Goal: Transaction & Acquisition: Purchase product/service

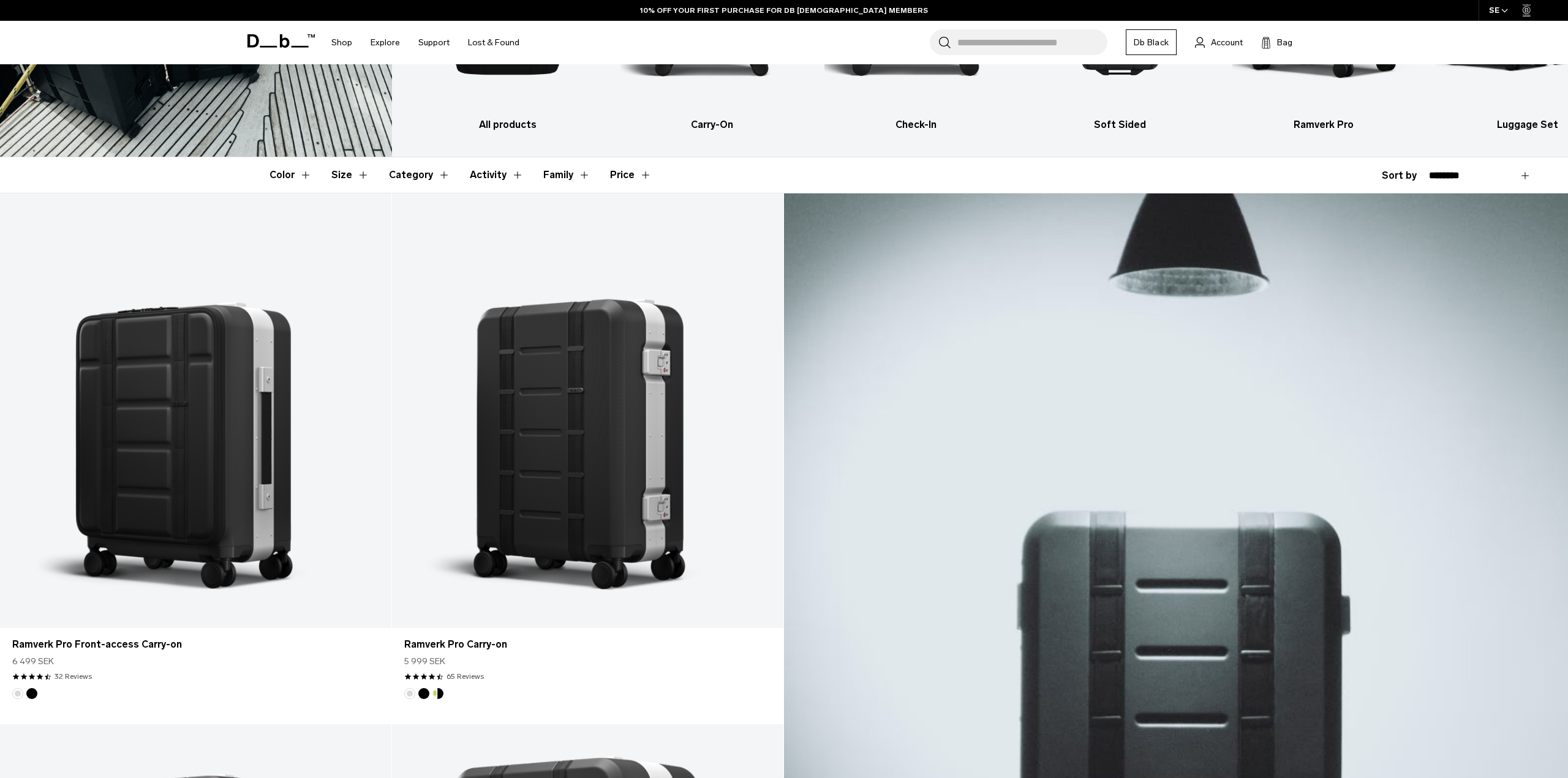
scroll to position [245, 0]
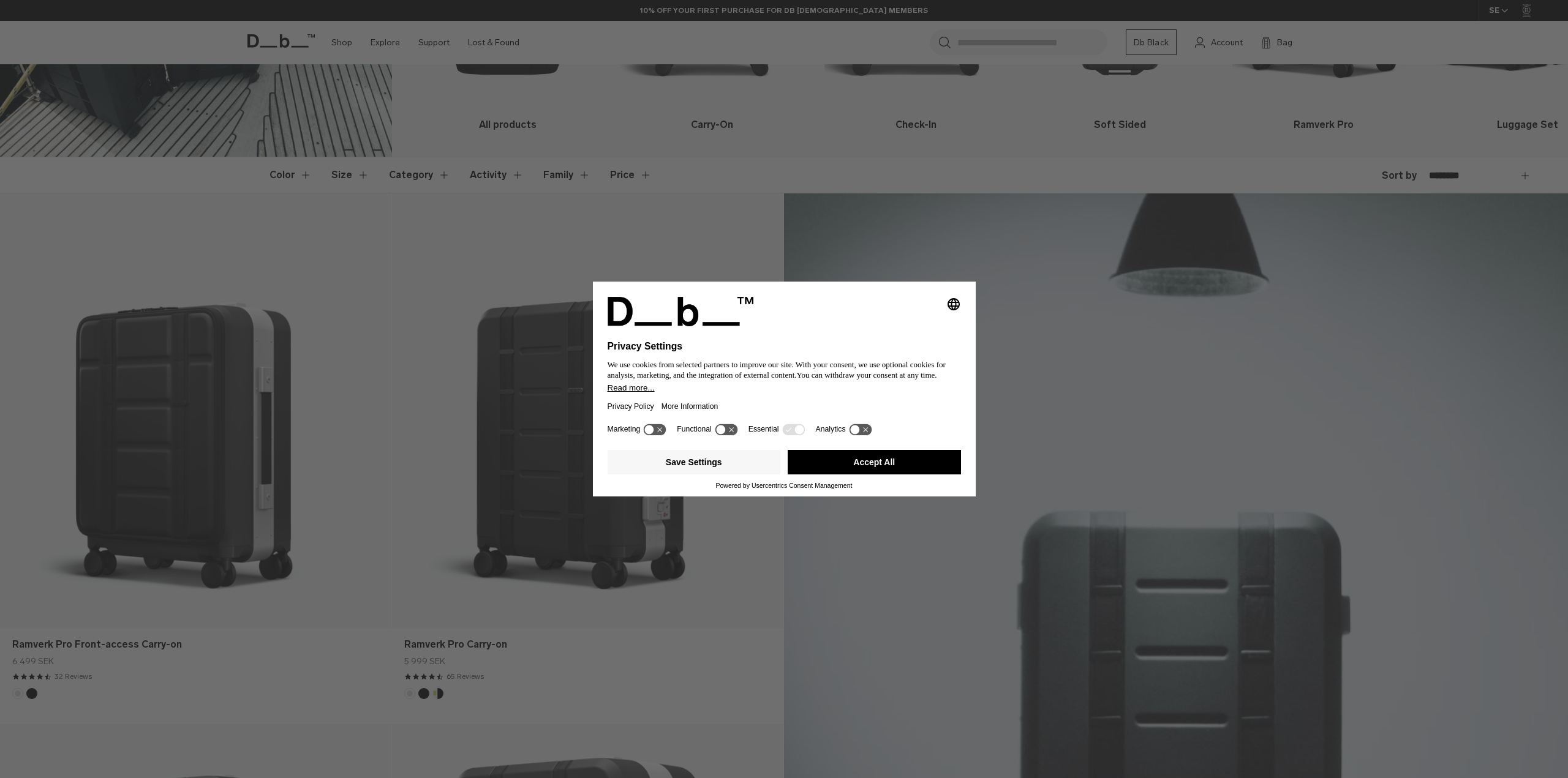
click at [905, 468] on button "Accept All" at bounding box center [875, 462] width 174 height 24
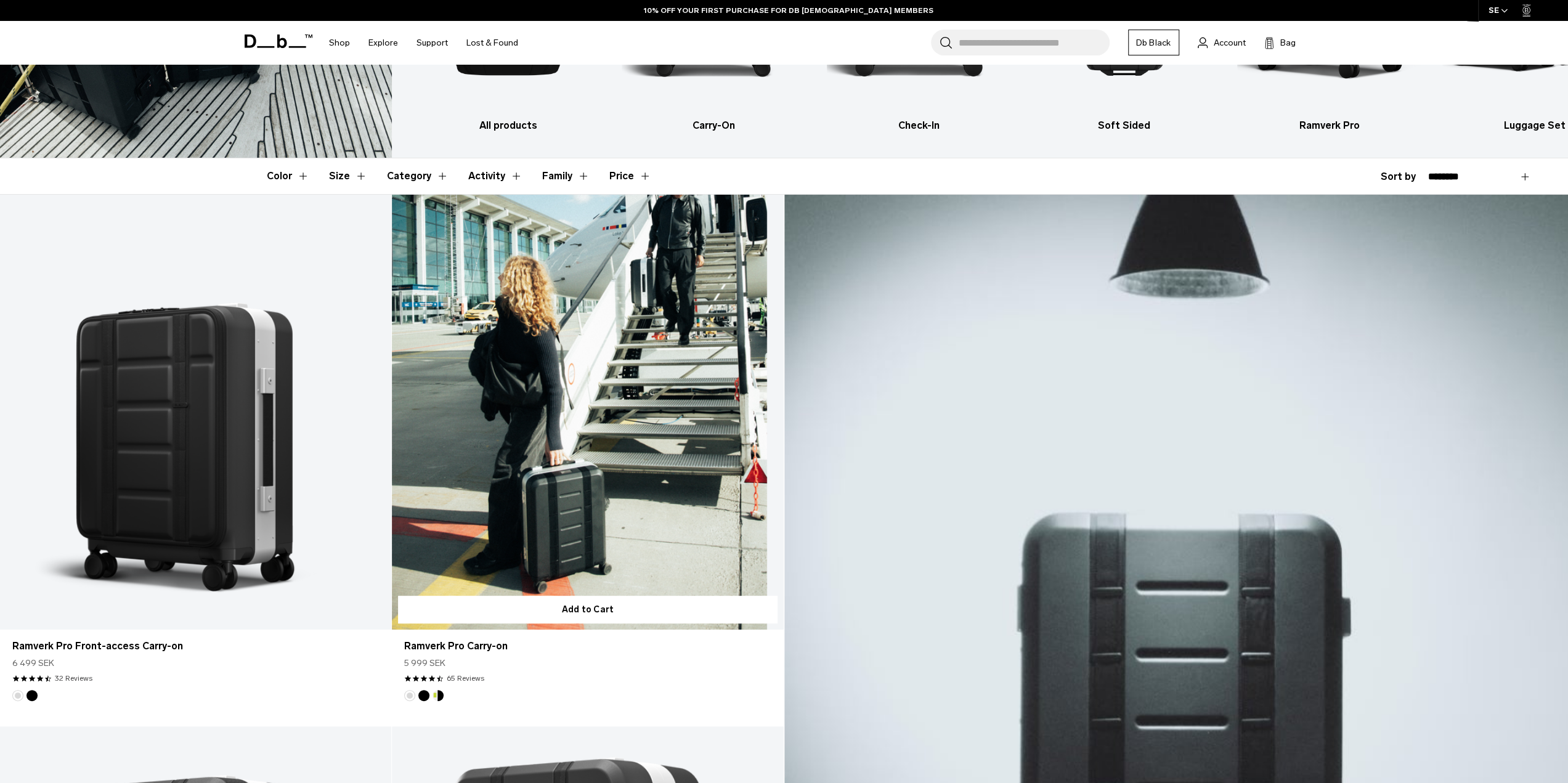
scroll to position [0, 0]
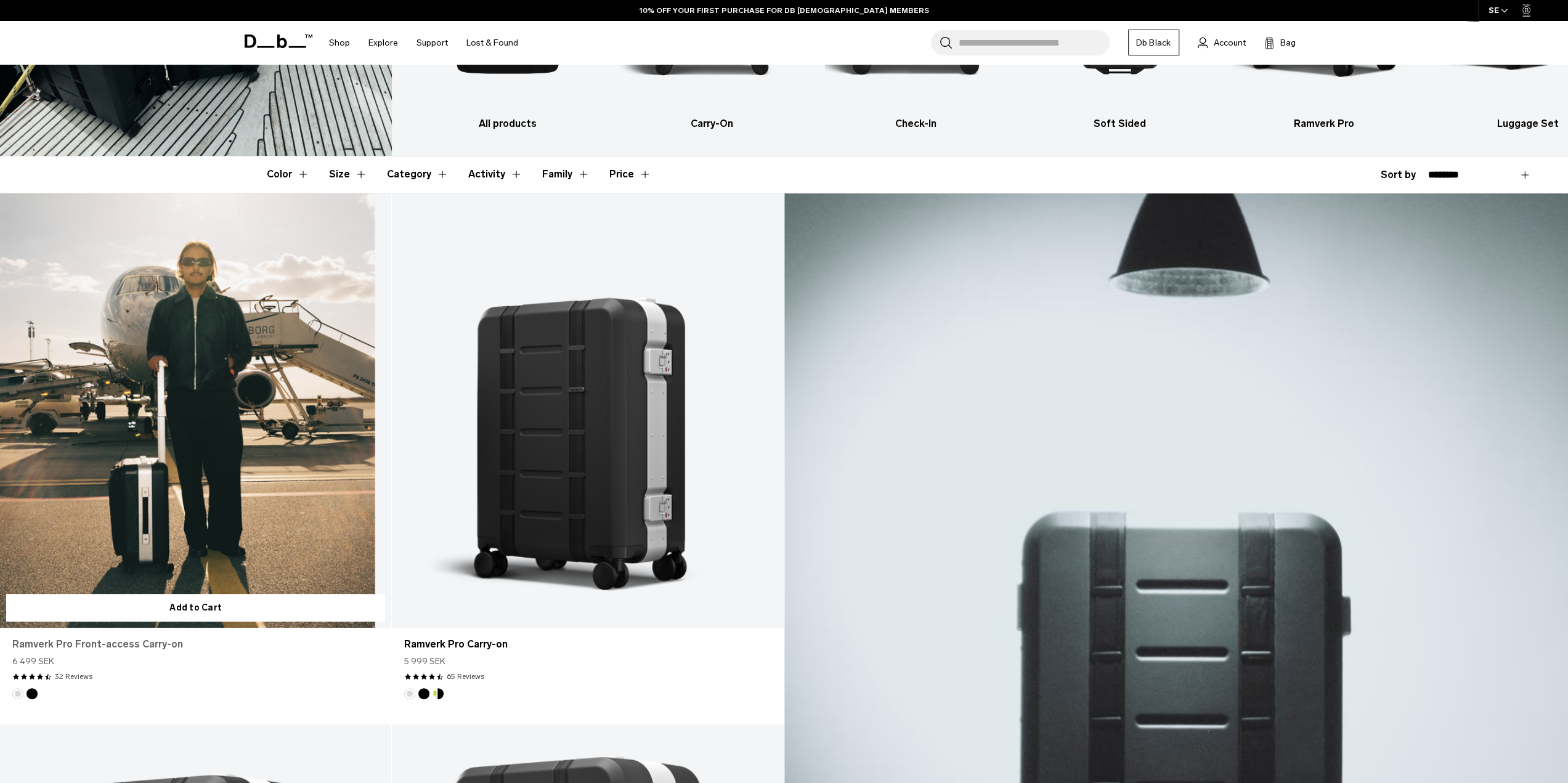
click at [150, 649] on link "Ramverk Pro Front-access Carry-on" at bounding box center [195, 644] width 367 height 14
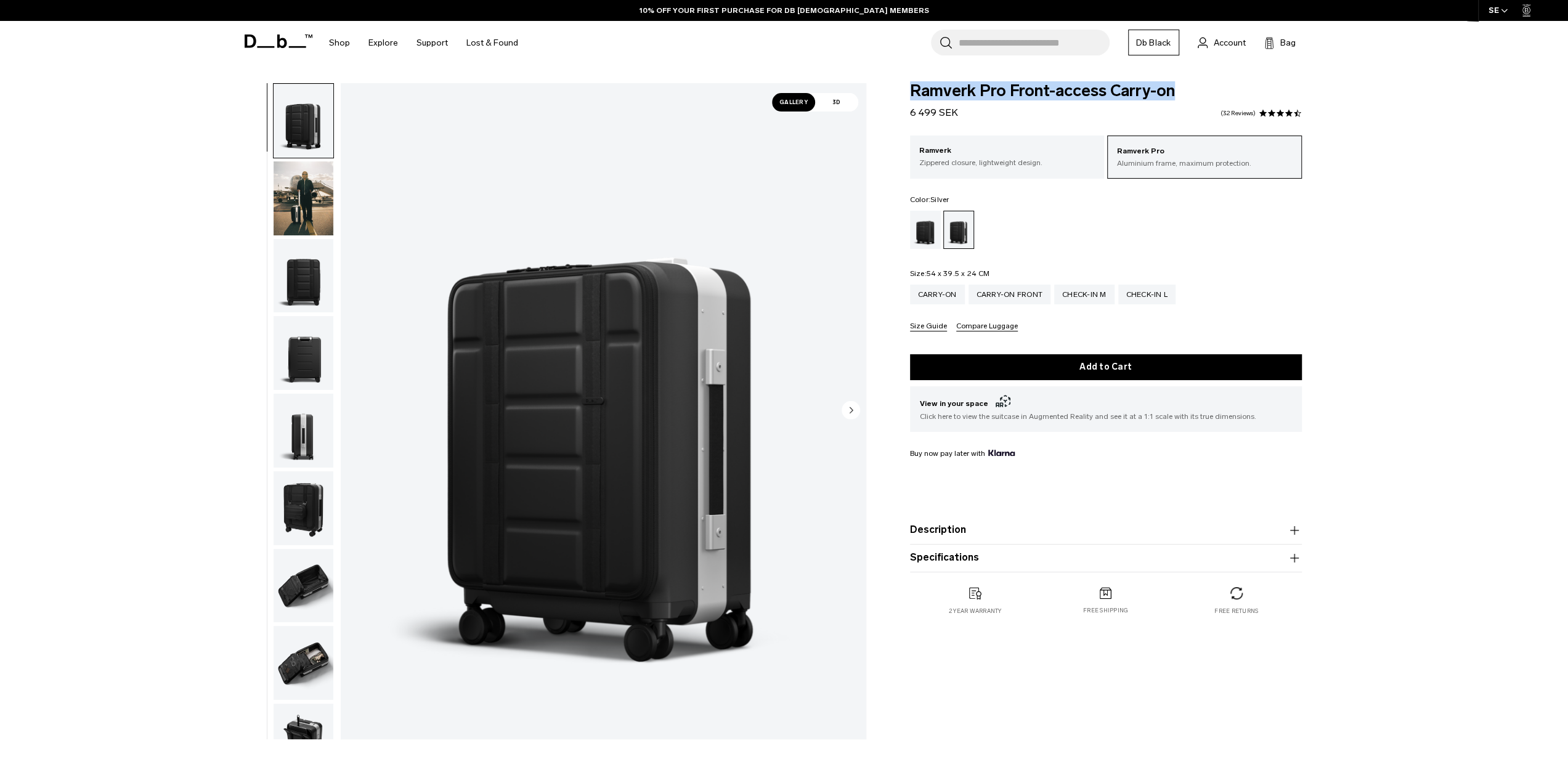
drag, startPoint x: 905, startPoint y: 87, endPoint x: 1187, endPoint y: 96, distance: 282.1
click at [1187, 96] on div "Ramverk Pro Front-access Carry-on 6 499 SEK 4.4 star rating 32 Reviews Ramverk …" at bounding box center [1106, 362] width 466 height 557
click at [292, 213] on img "button" at bounding box center [303, 198] width 60 height 74
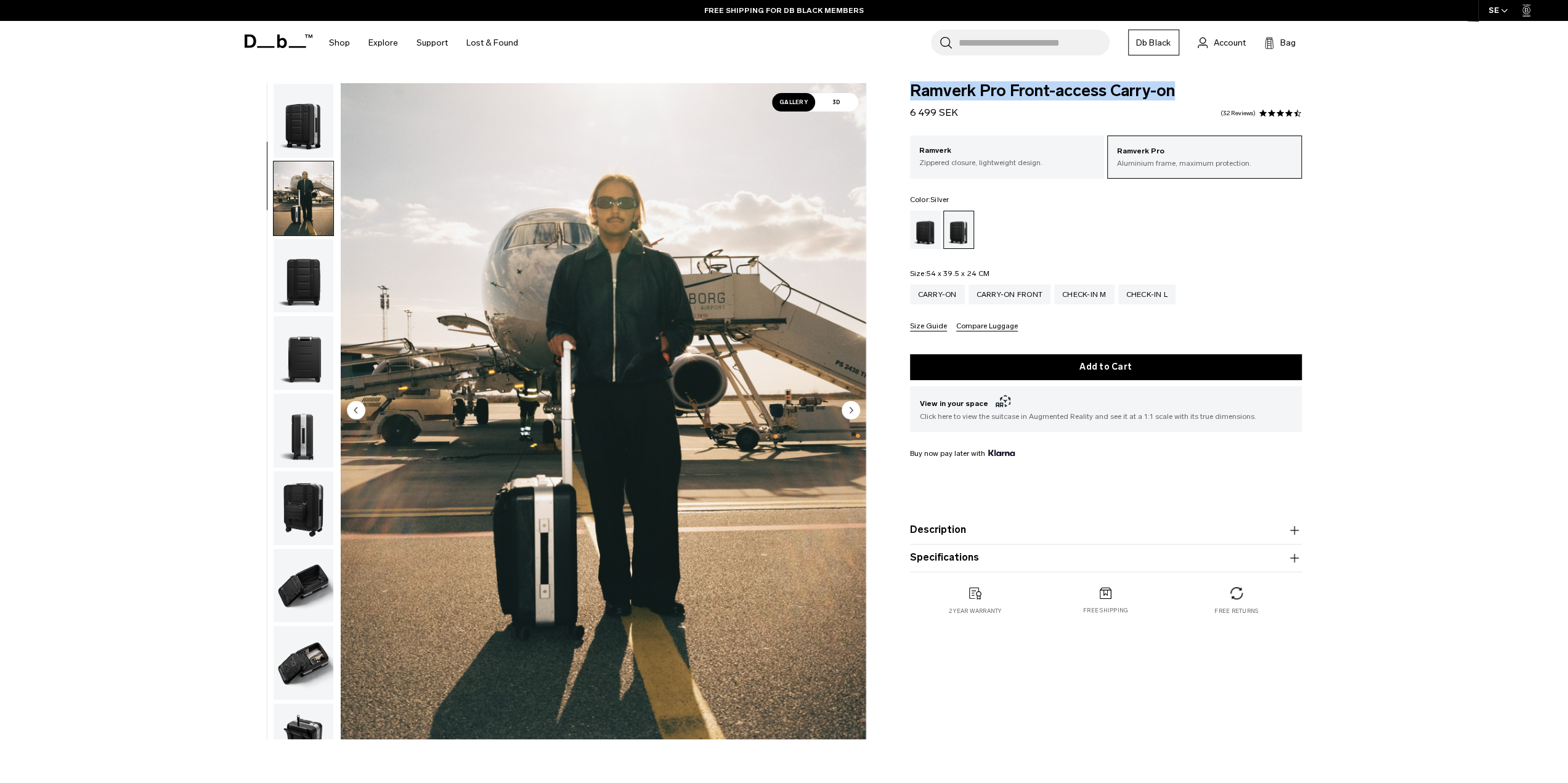
scroll to position [77, 0]
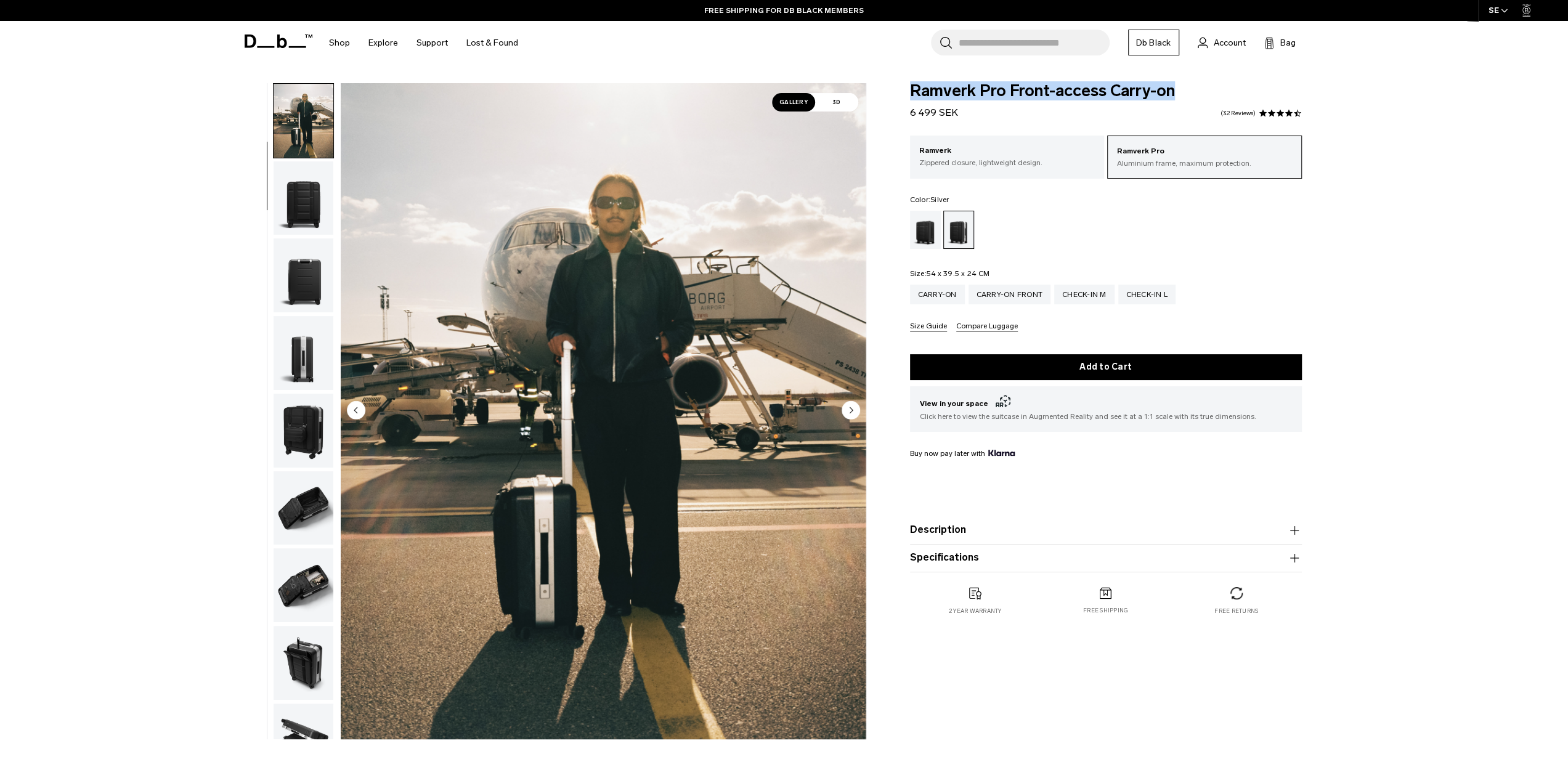
click at [304, 195] on img "button" at bounding box center [303, 198] width 60 height 74
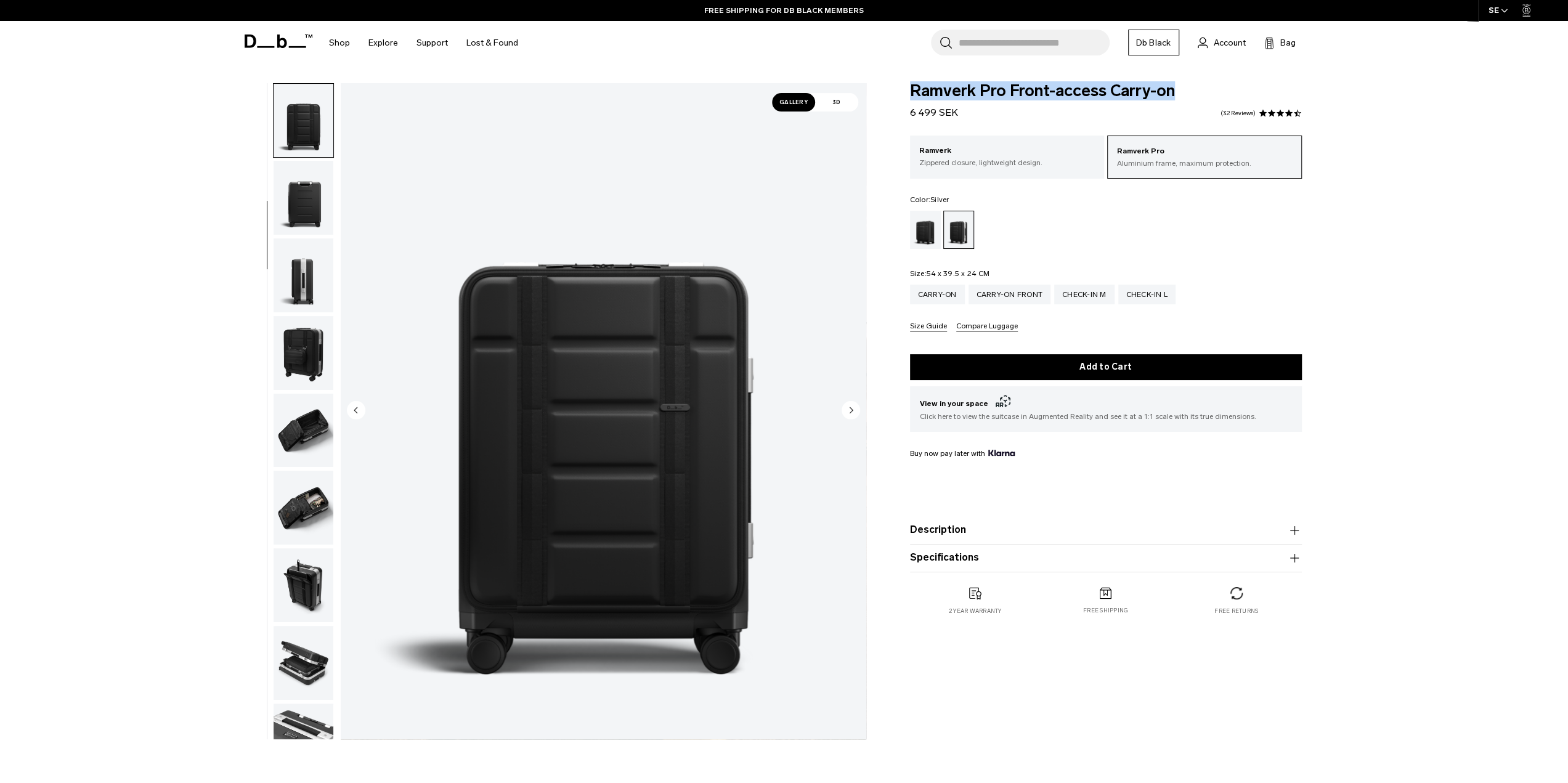
click at [303, 239] on img "button" at bounding box center [303, 275] width 60 height 74
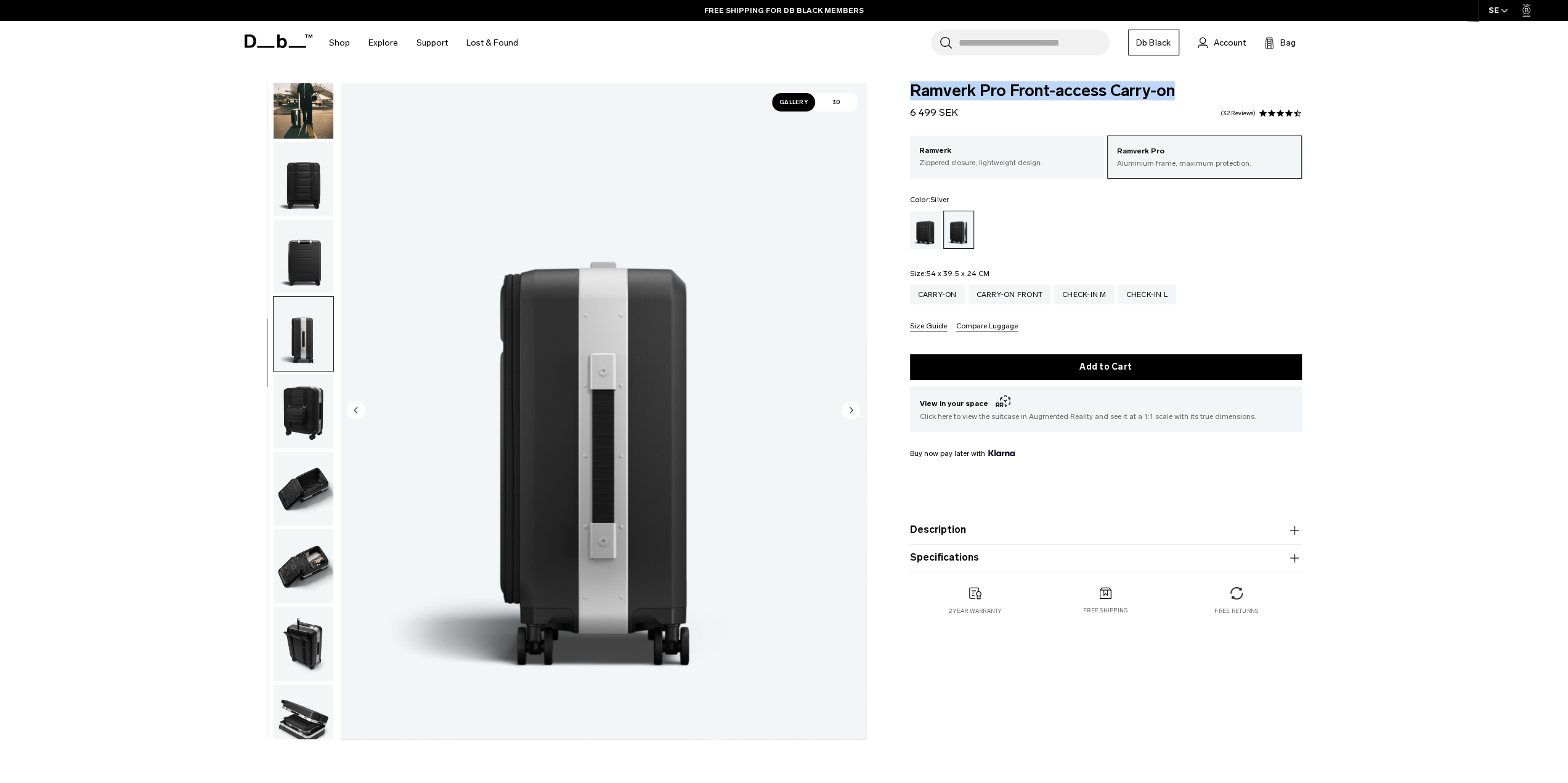
scroll to position [0, 0]
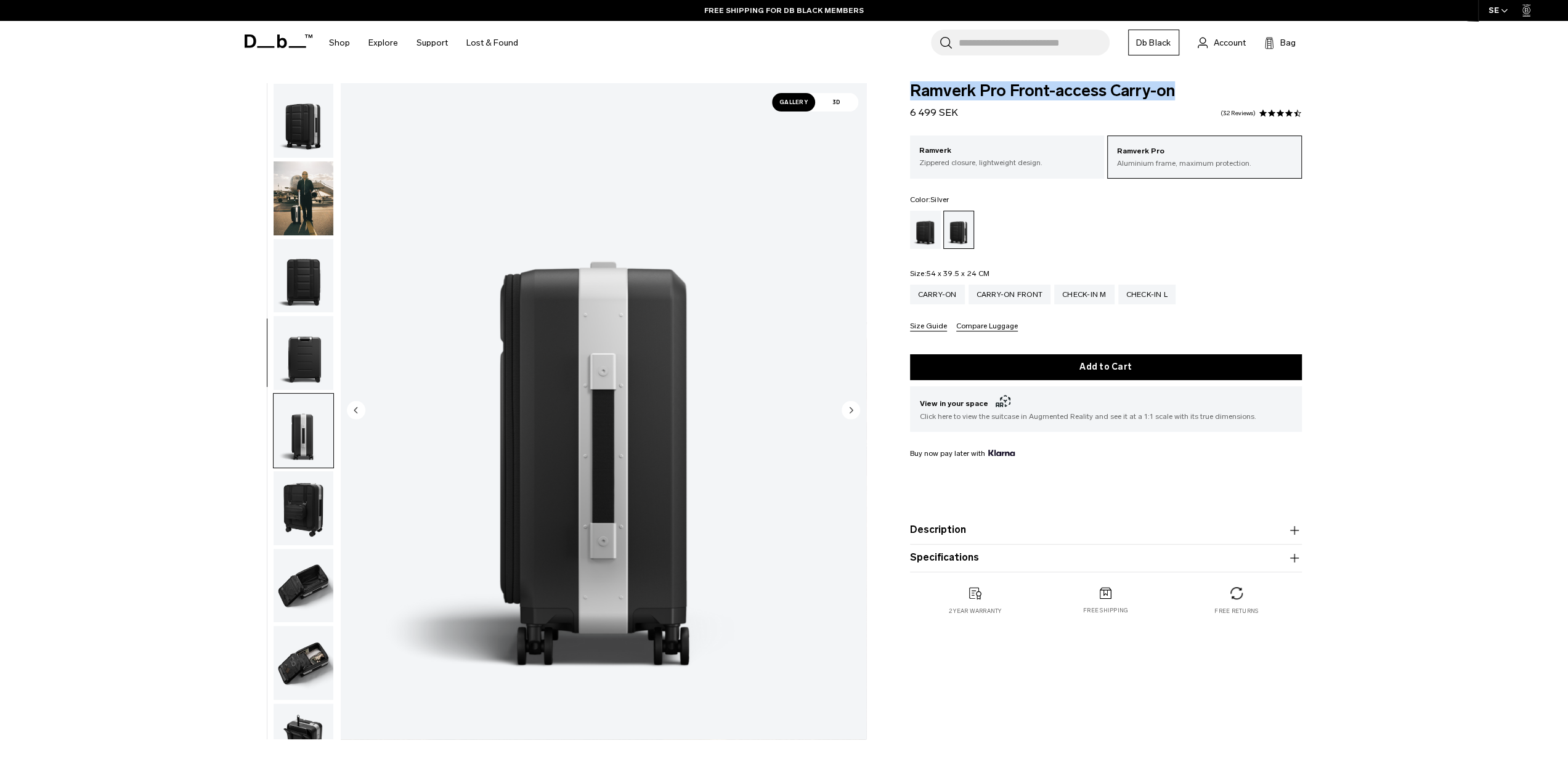
click at [312, 185] on img "button" at bounding box center [303, 198] width 60 height 74
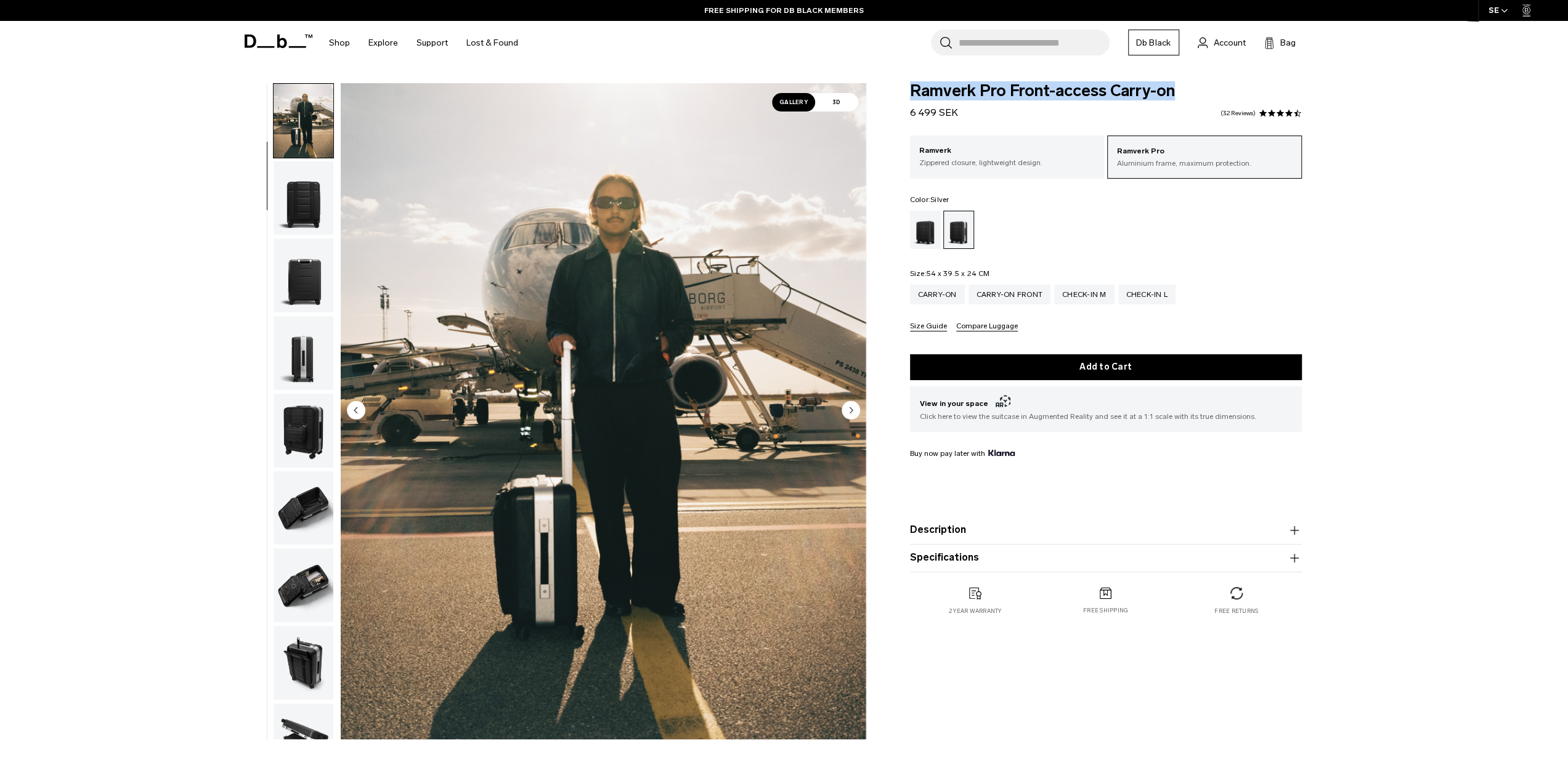
click at [311, 243] on img "button" at bounding box center [303, 275] width 60 height 74
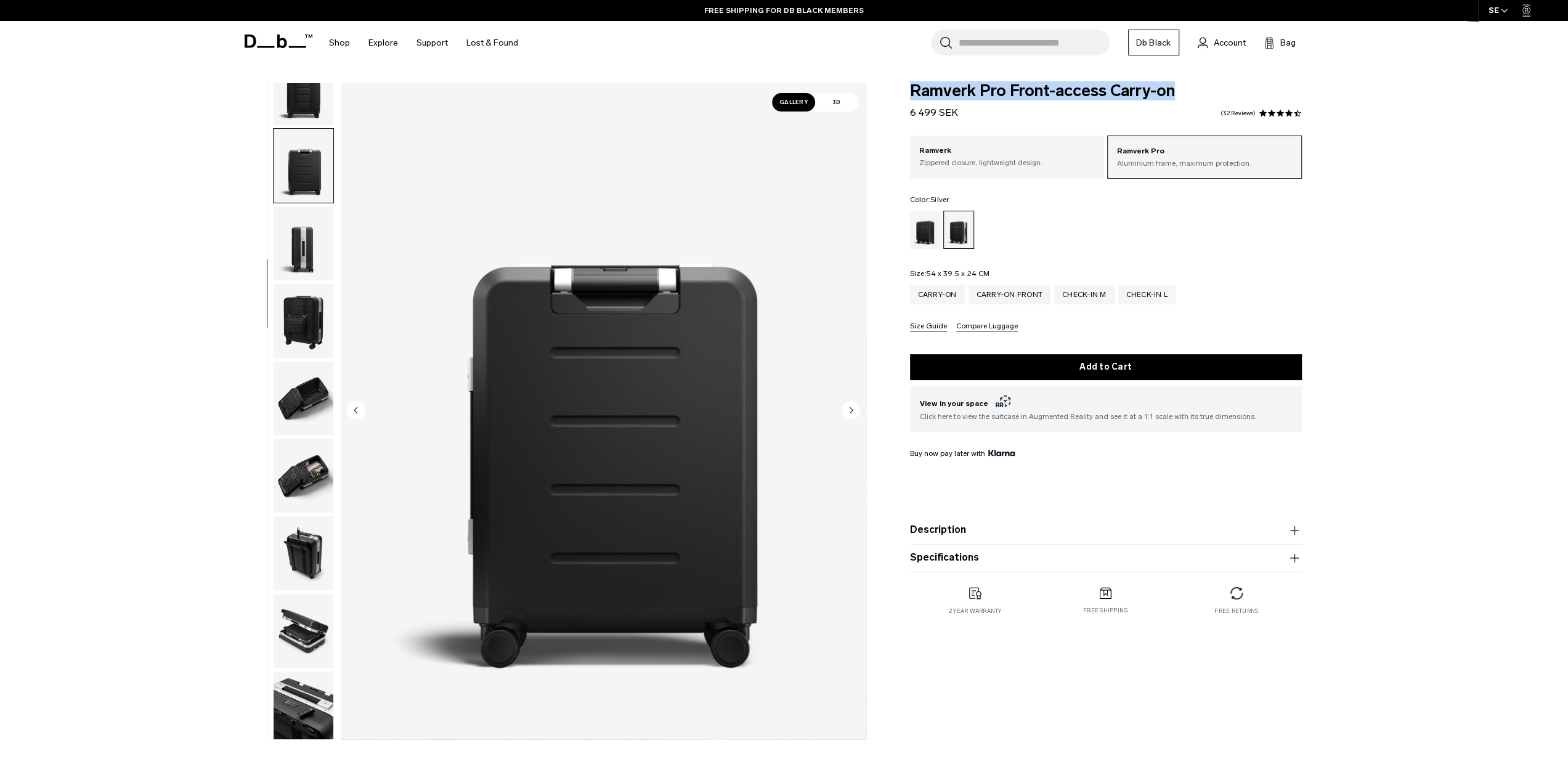
scroll to position [194, 0]
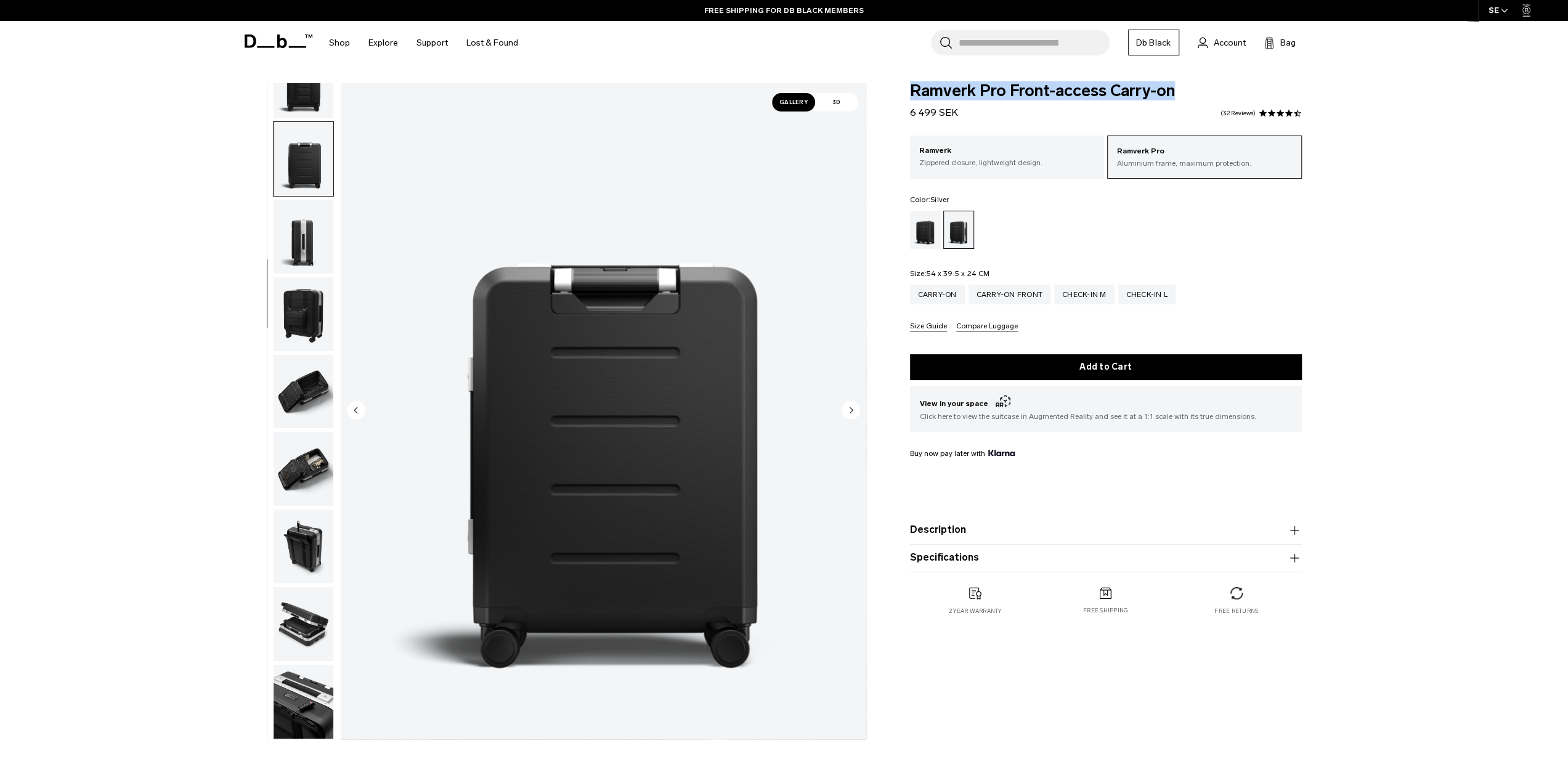
click at [293, 219] on img "button" at bounding box center [303, 236] width 60 height 74
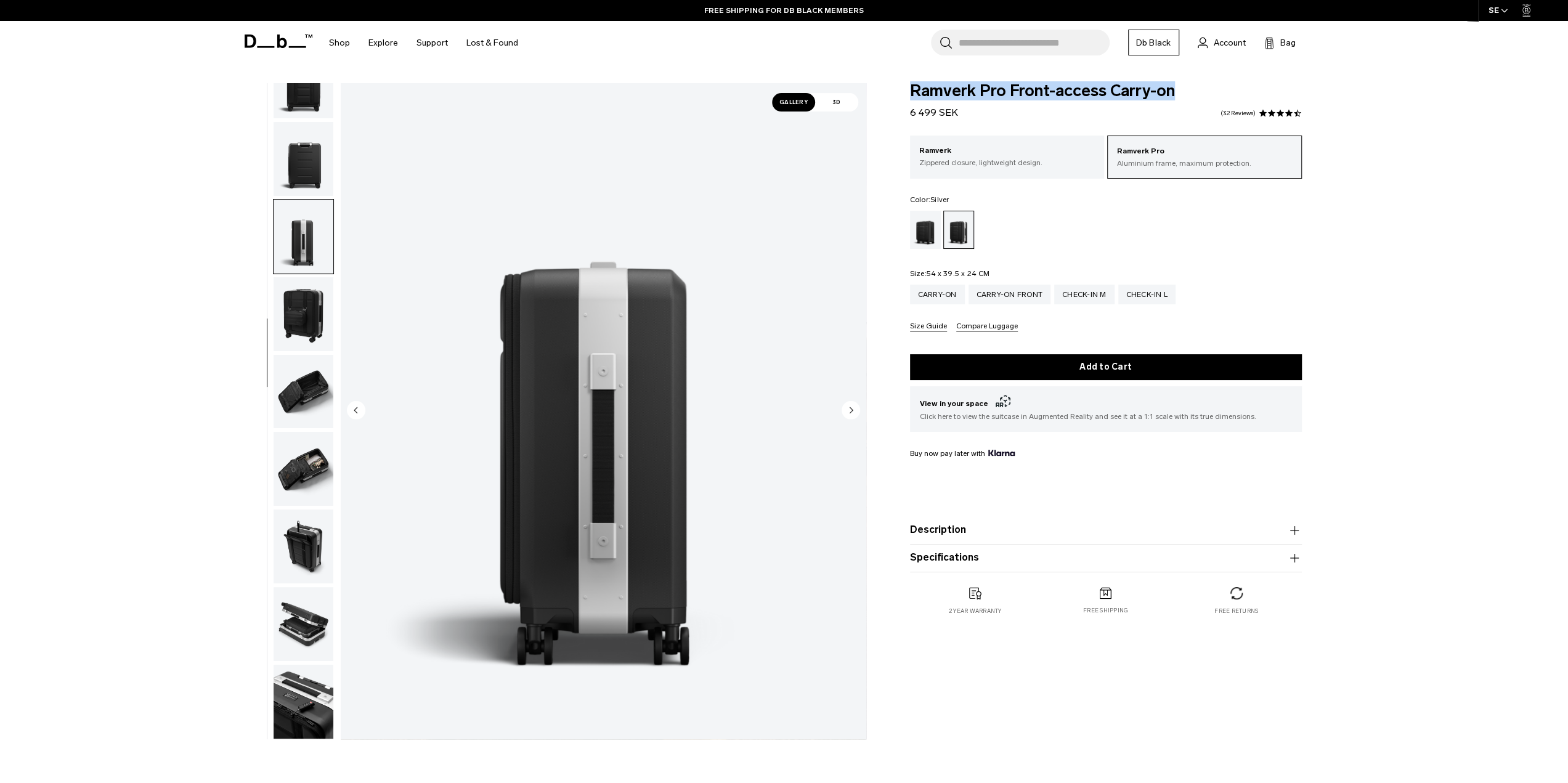
click at [304, 270] on img "button" at bounding box center [303, 236] width 60 height 74
click at [301, 283] on img "button" at bounding box center [303, 314] width 60 height 74
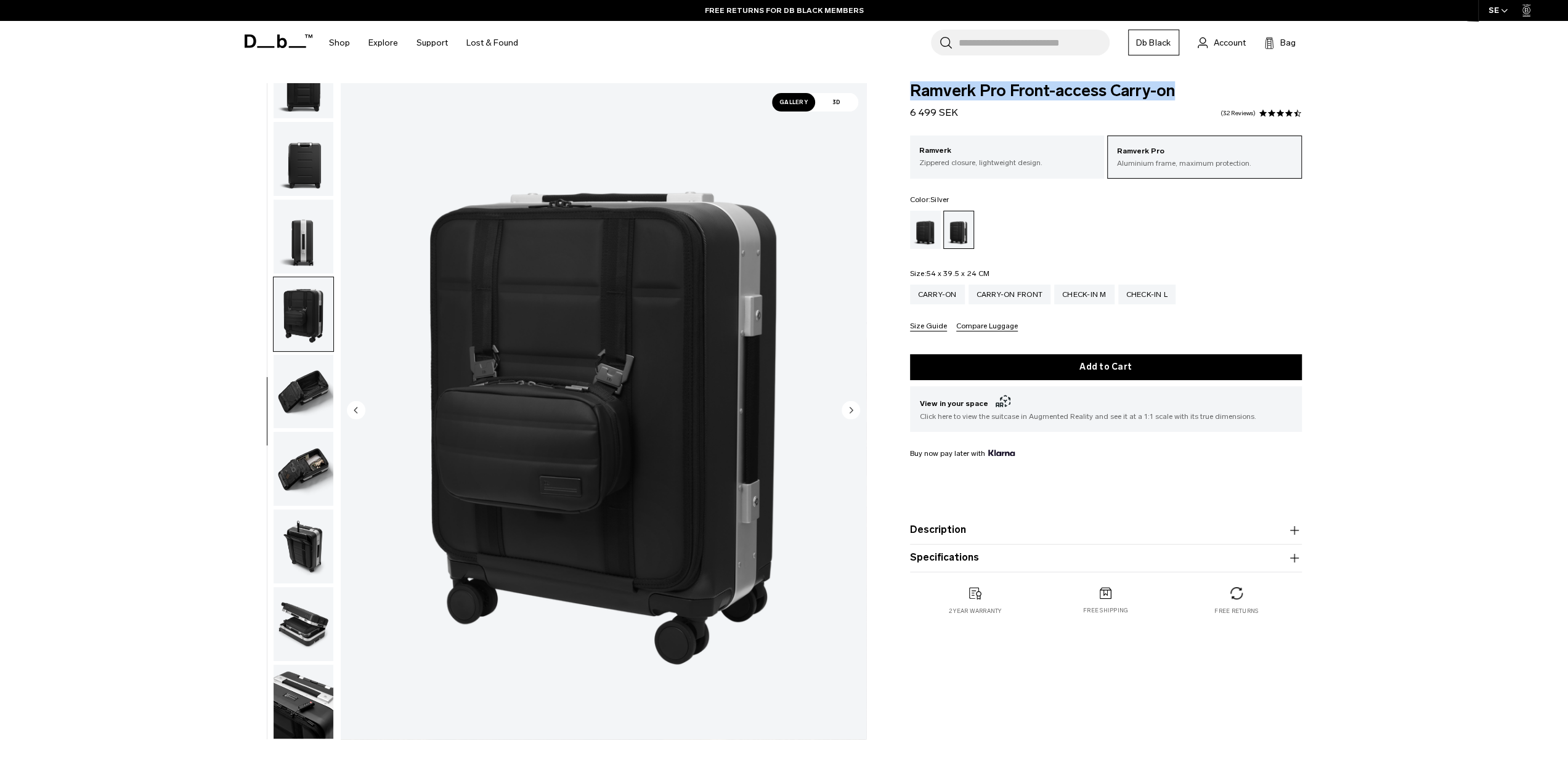
click at [302, 371] on img "button" at bounding box center [303, 391] width 60 height 74
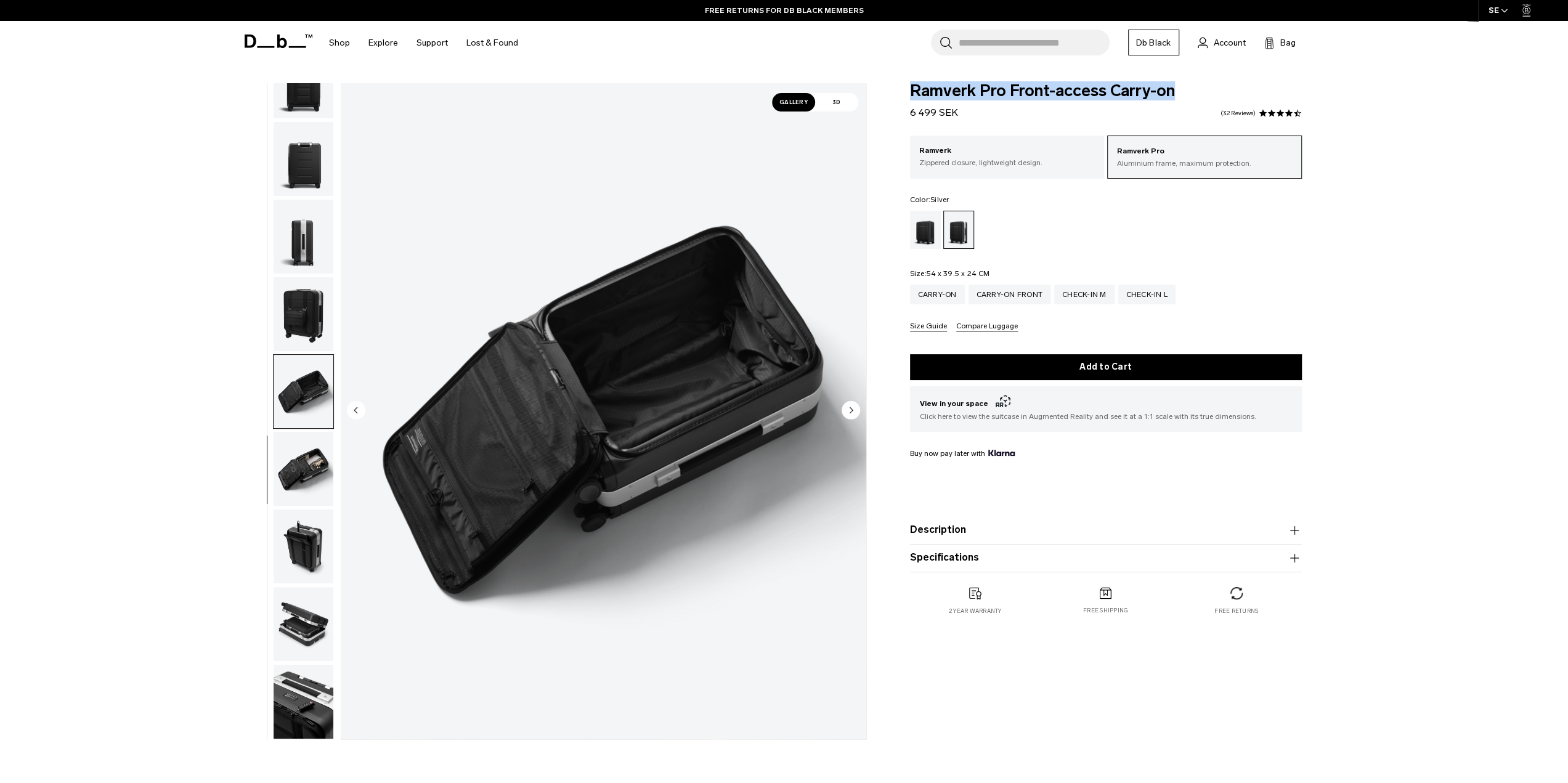
click at [294, 459] on img "button" at bounding box center [303, 469] width 60 height 74
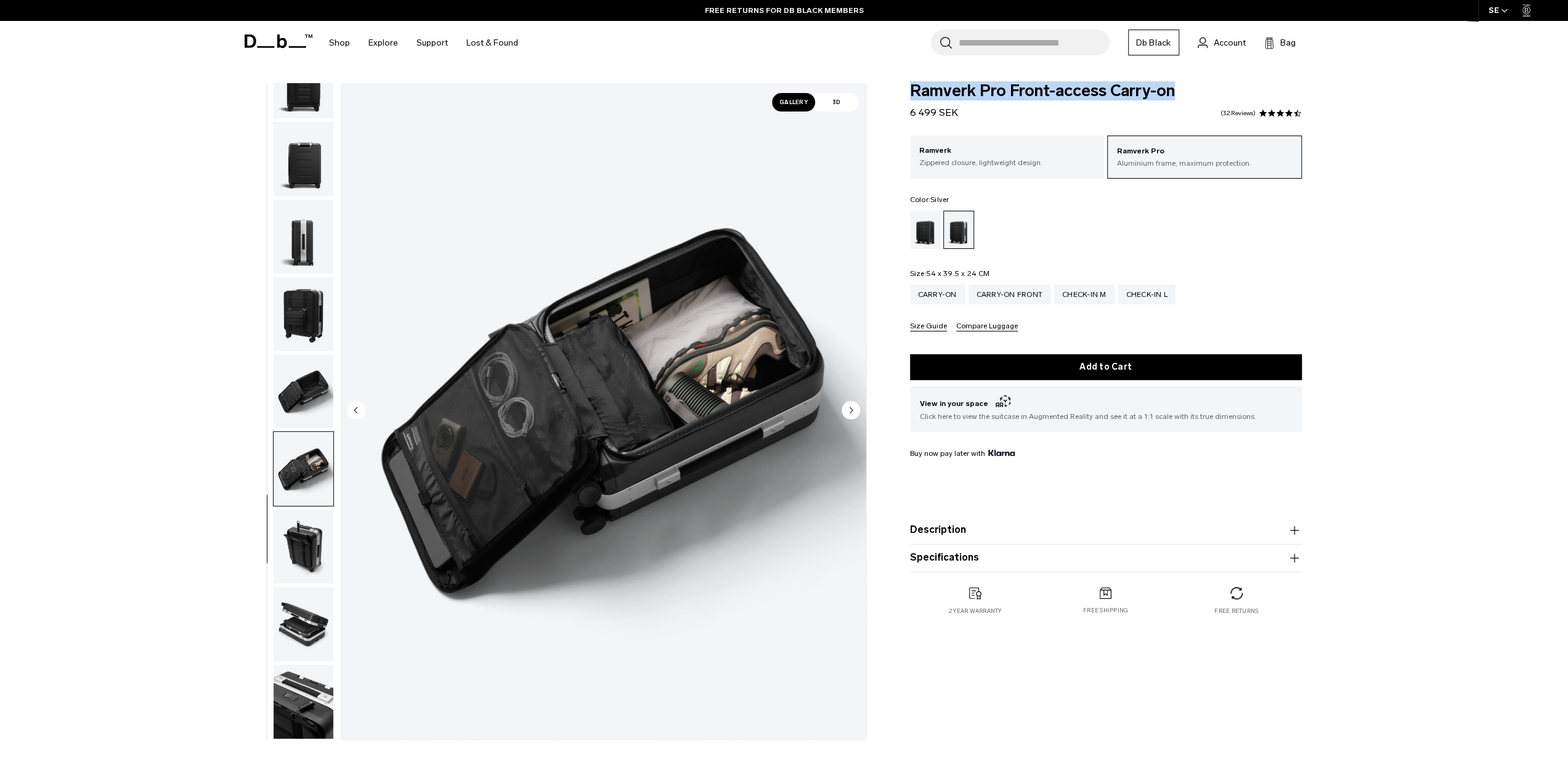
click at [300, 396] on img "button" at bounding box center [303, 391] width 60 height 74
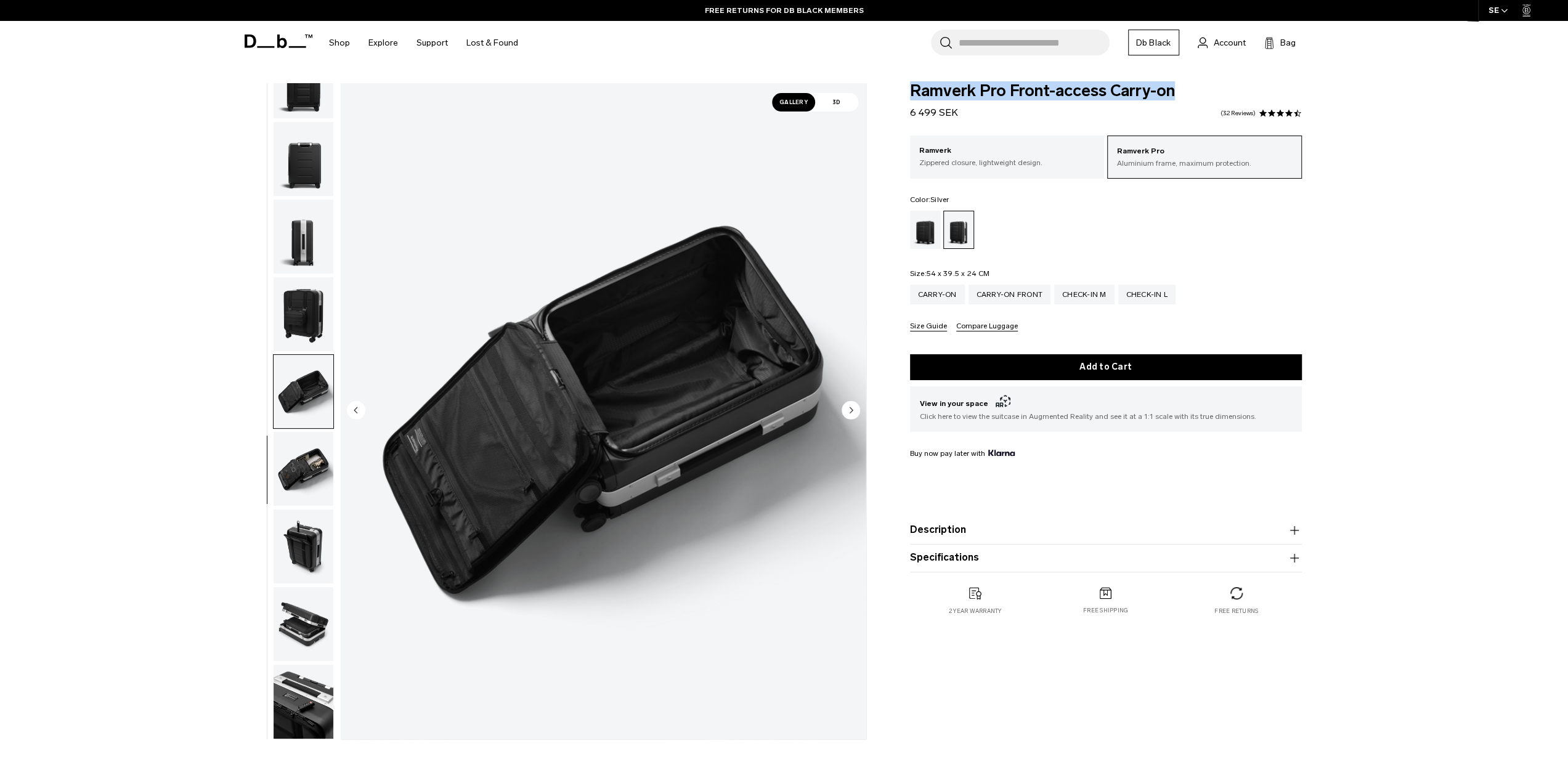
click at [292, 489] on img "button" at bounding box center [303, 469] width 60 height 74
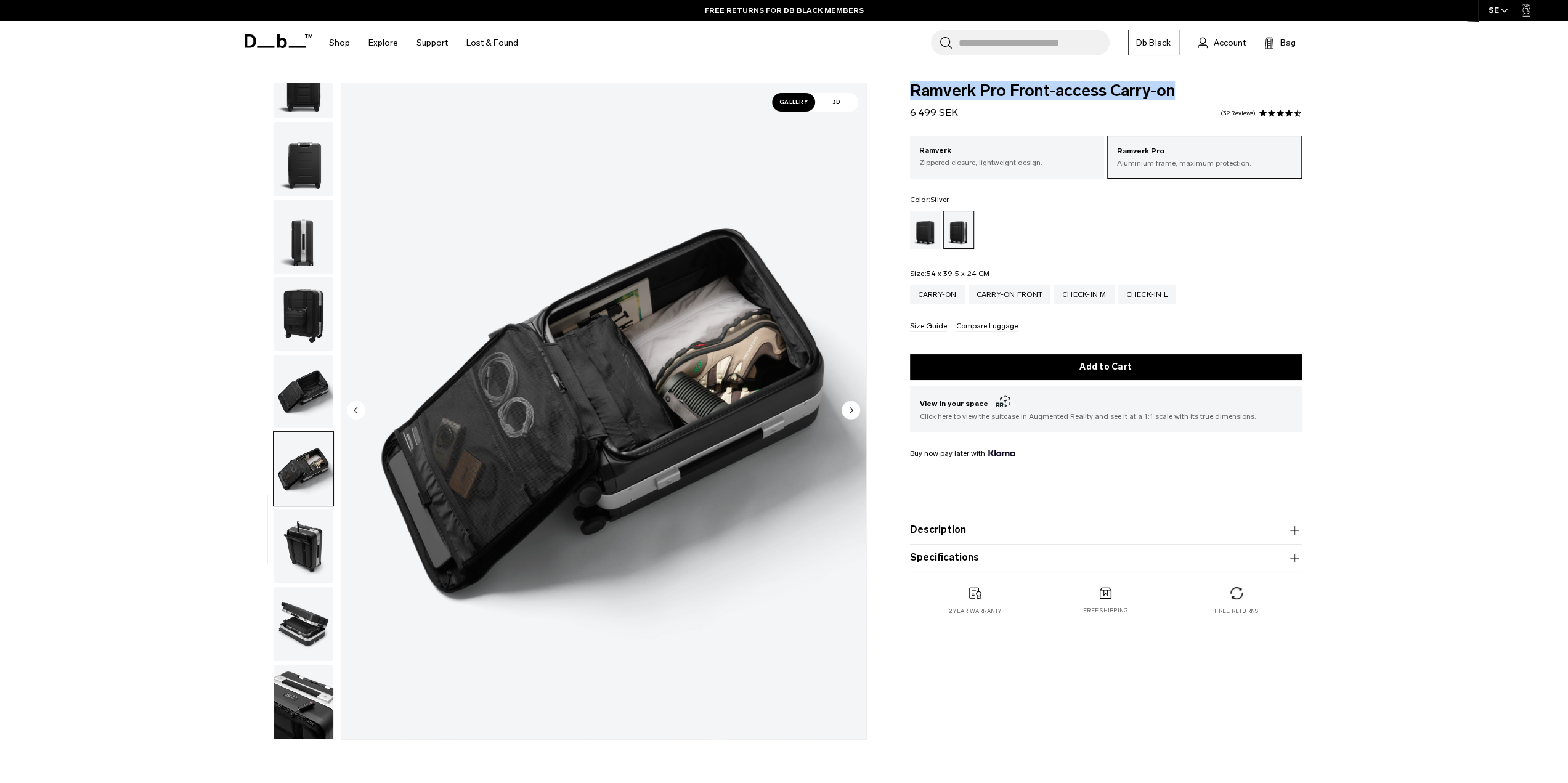
click at [296, 533] on img "button" at bounding box center [303, 546] width 60 height 74
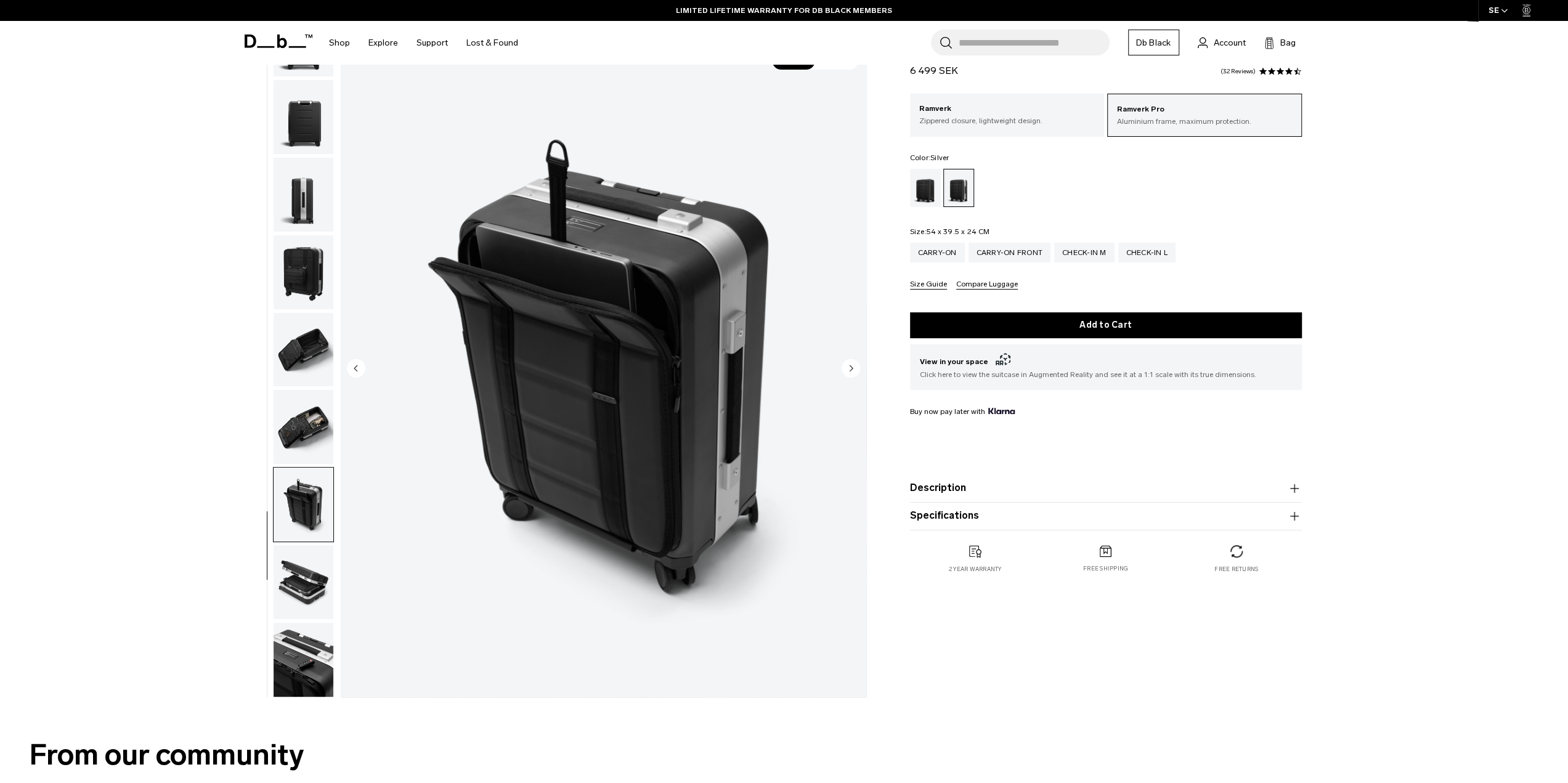
scroll to position [62, 0]
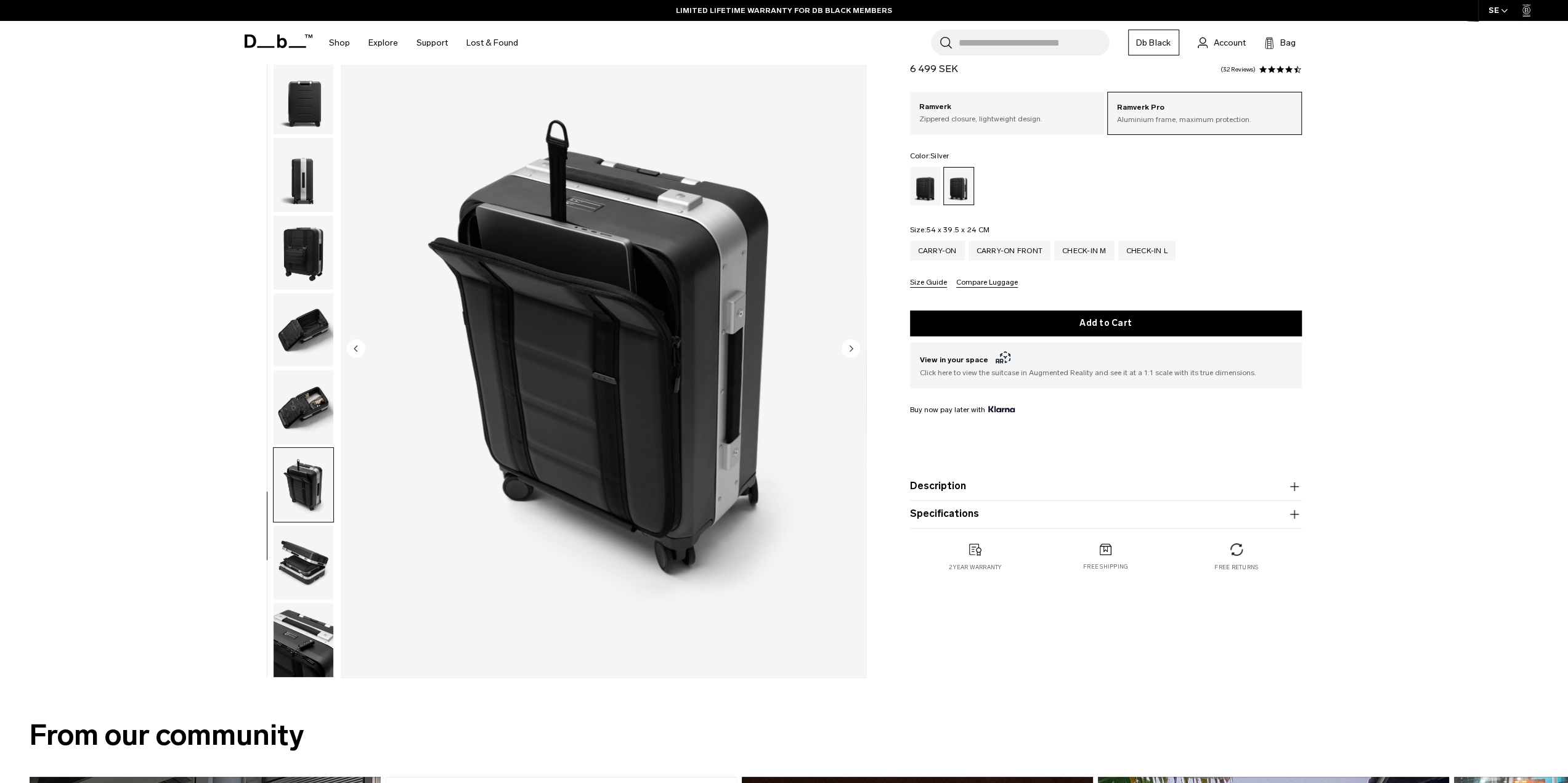
click at [298, 574] on img "button" at bounding box center [303, 562] width 60 height 74
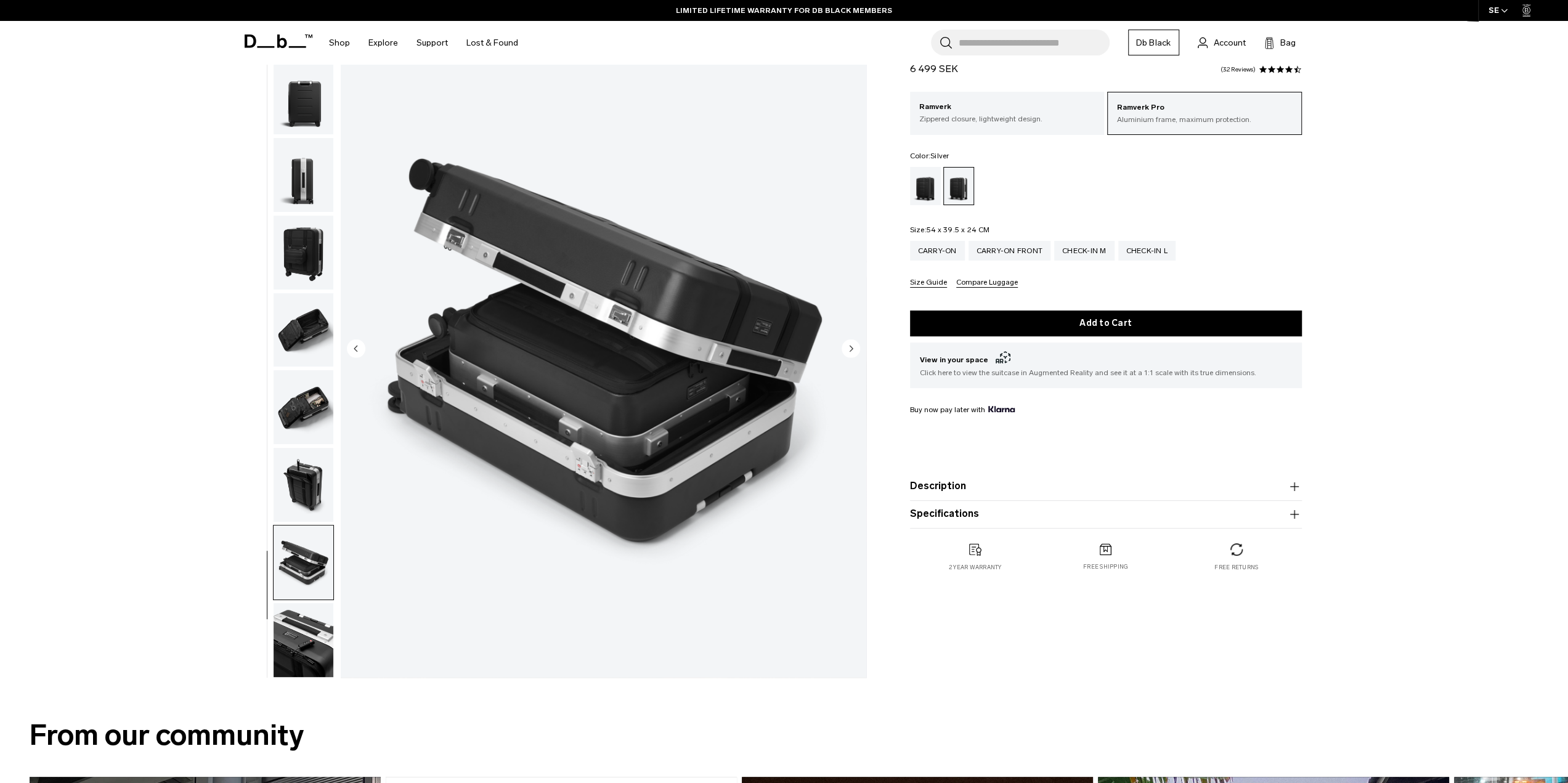
click at [295, 620] on img "button" at bounding box center [303, 639] width 60 height 74
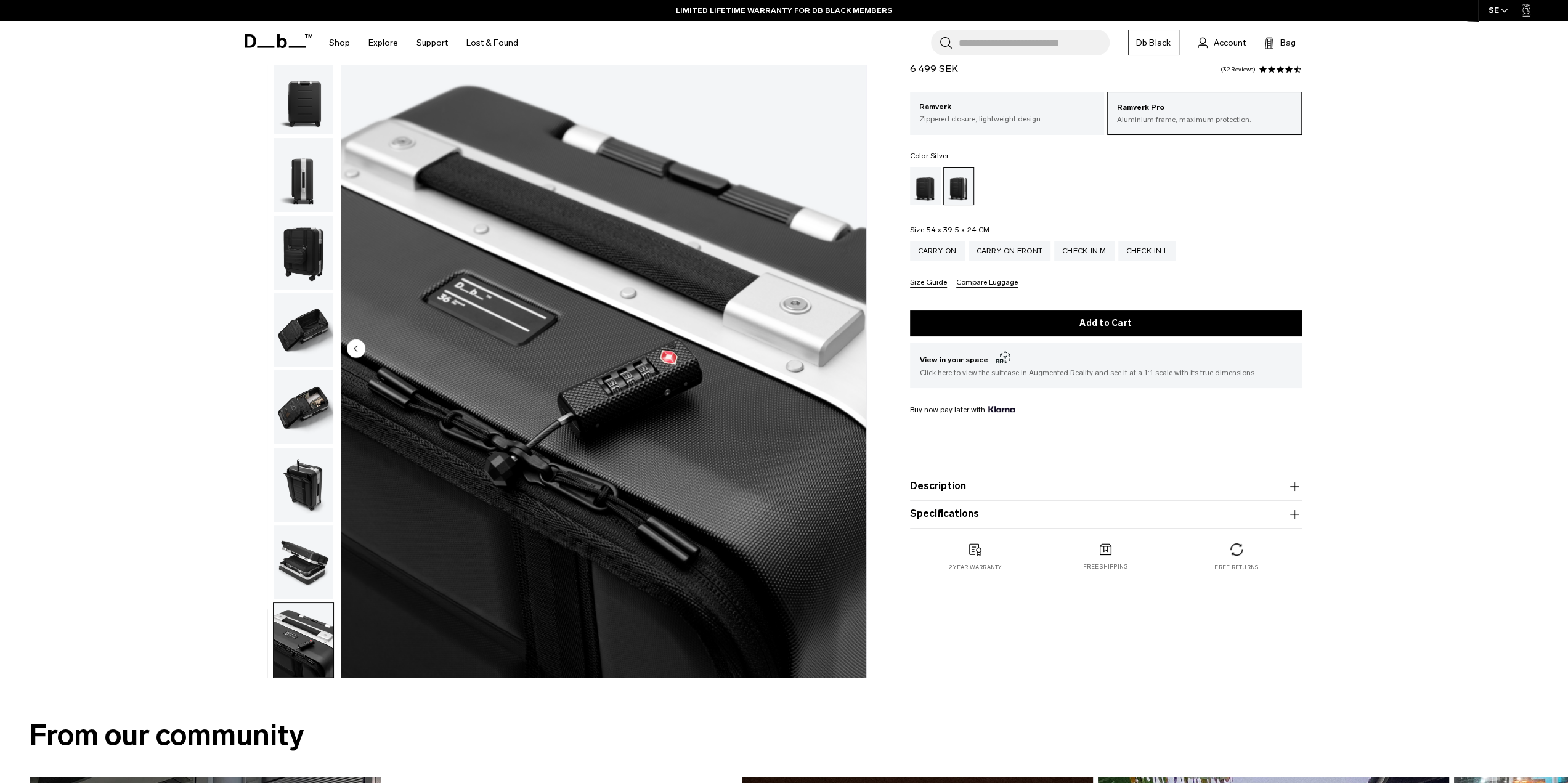
click at [289, 563] on img "button" at bounding box center [303, 562] width 60 height 74
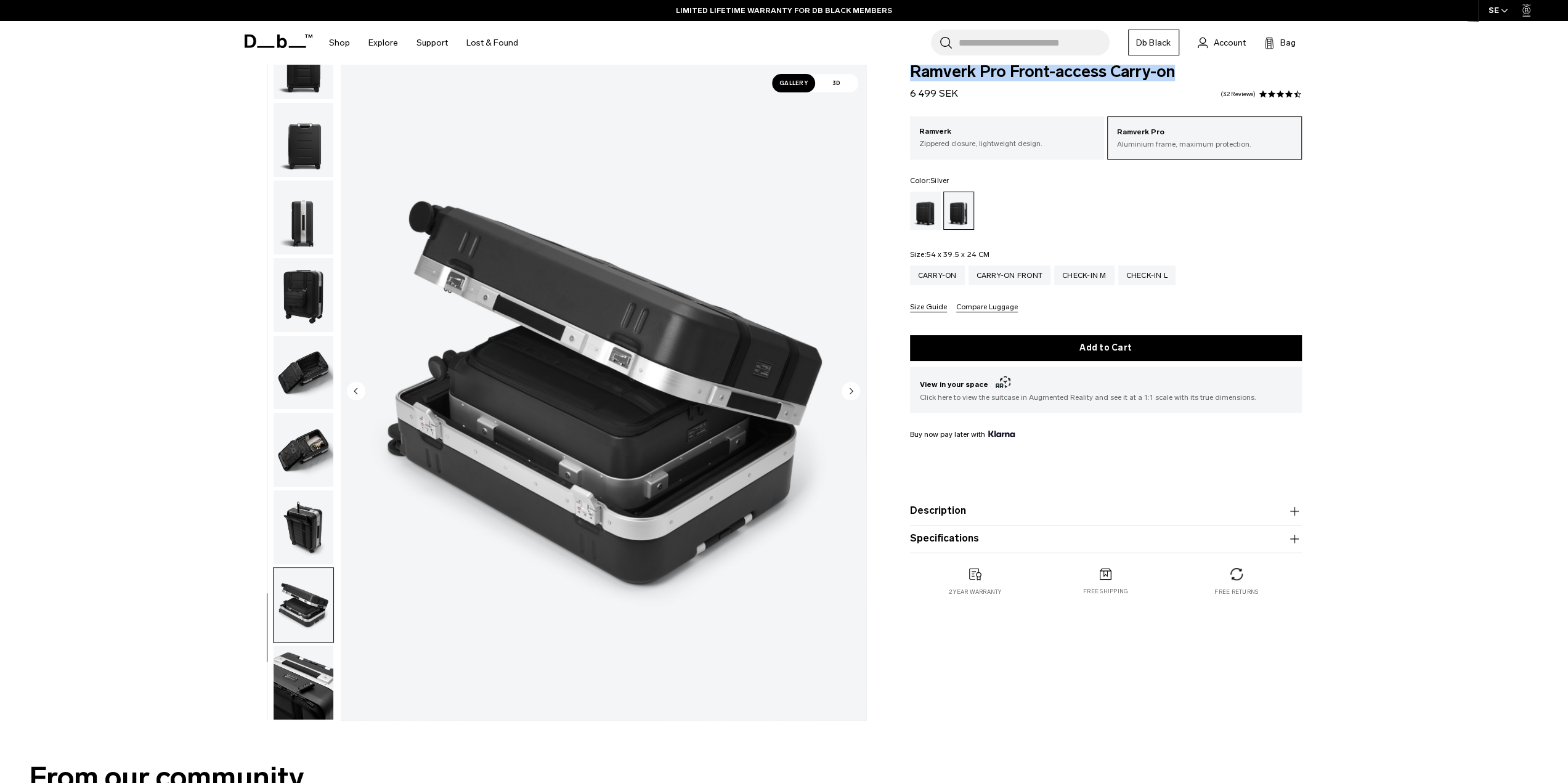
scroll to position [0, 0]
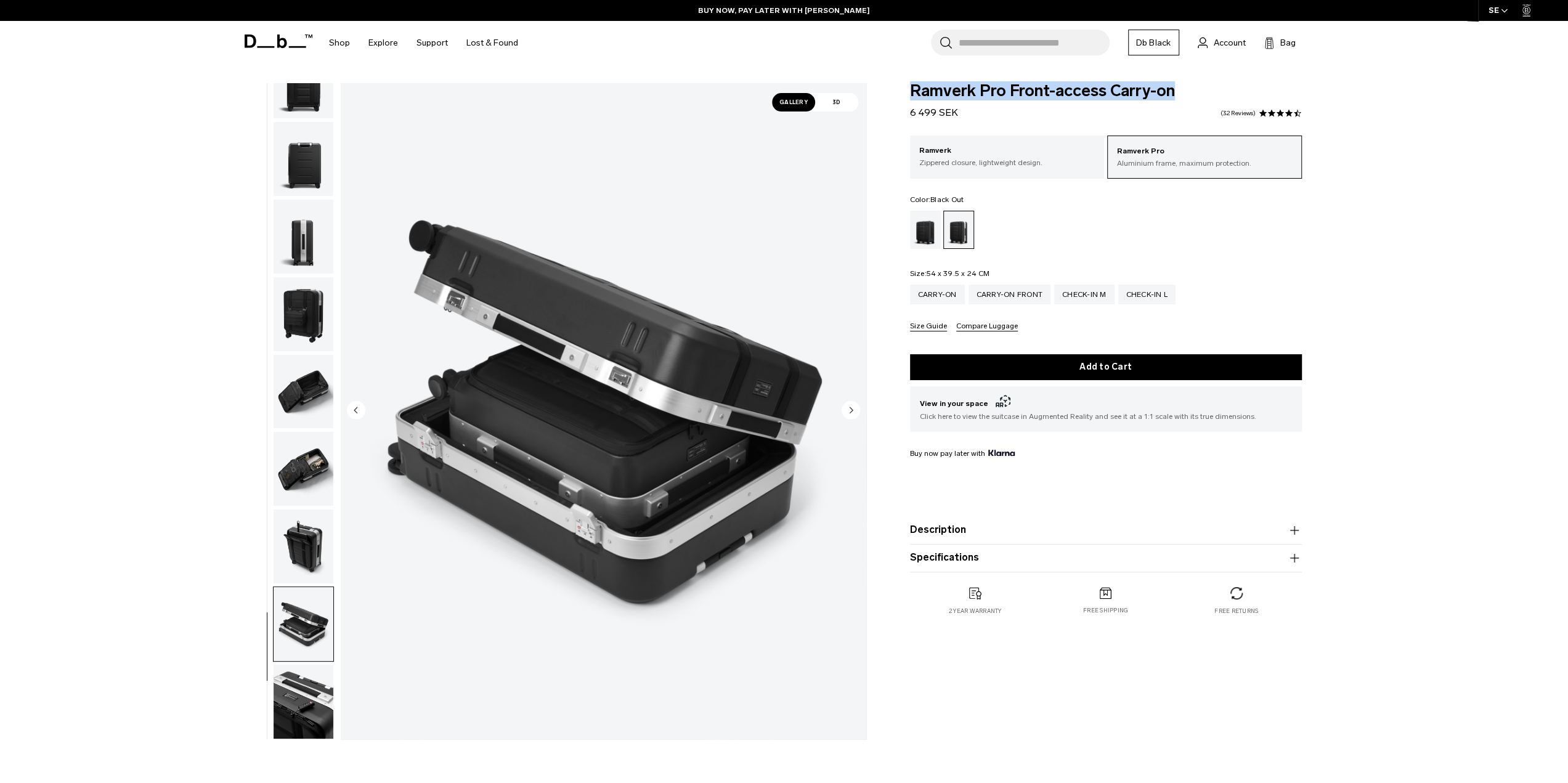
click at [929, 234] on div "Black Out" at bounding box center [926, 230] width 31 height 38
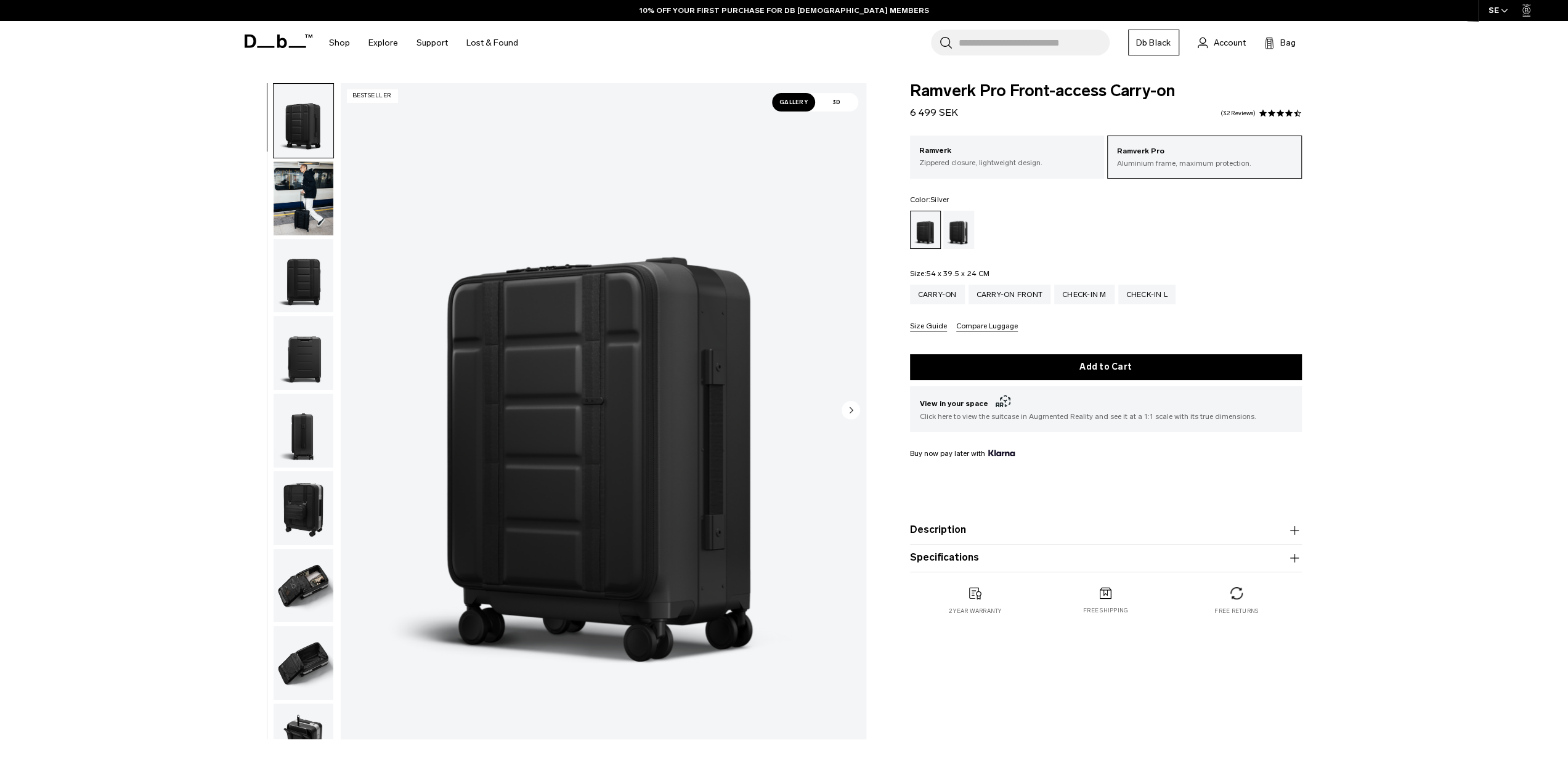
click at [950, 232] on div "Silver" at bounding box center [958, 230] width 31 height 38
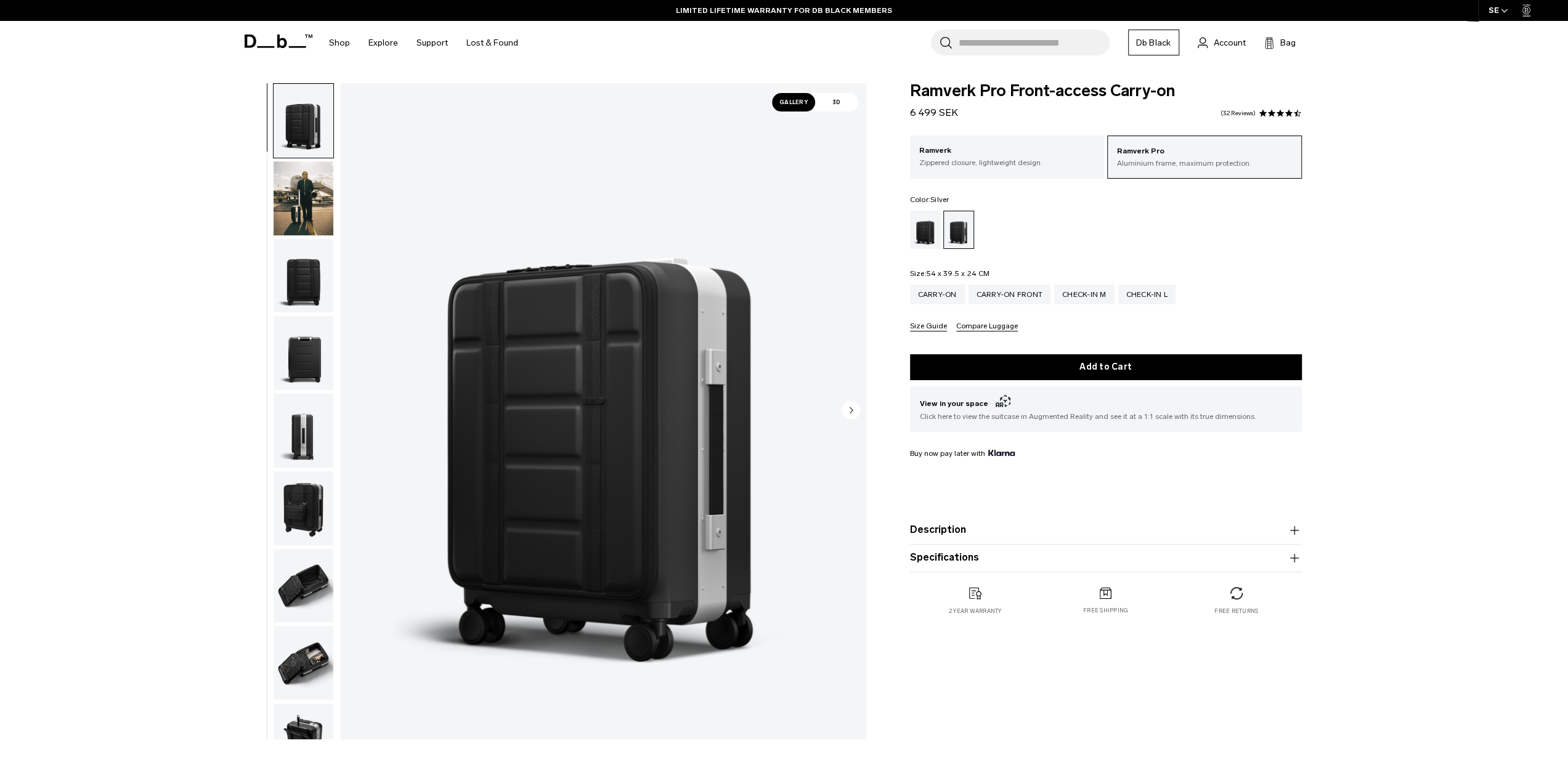
click at [311, 286] on img "button" at bounding box center [303, 276] width 60 height 74
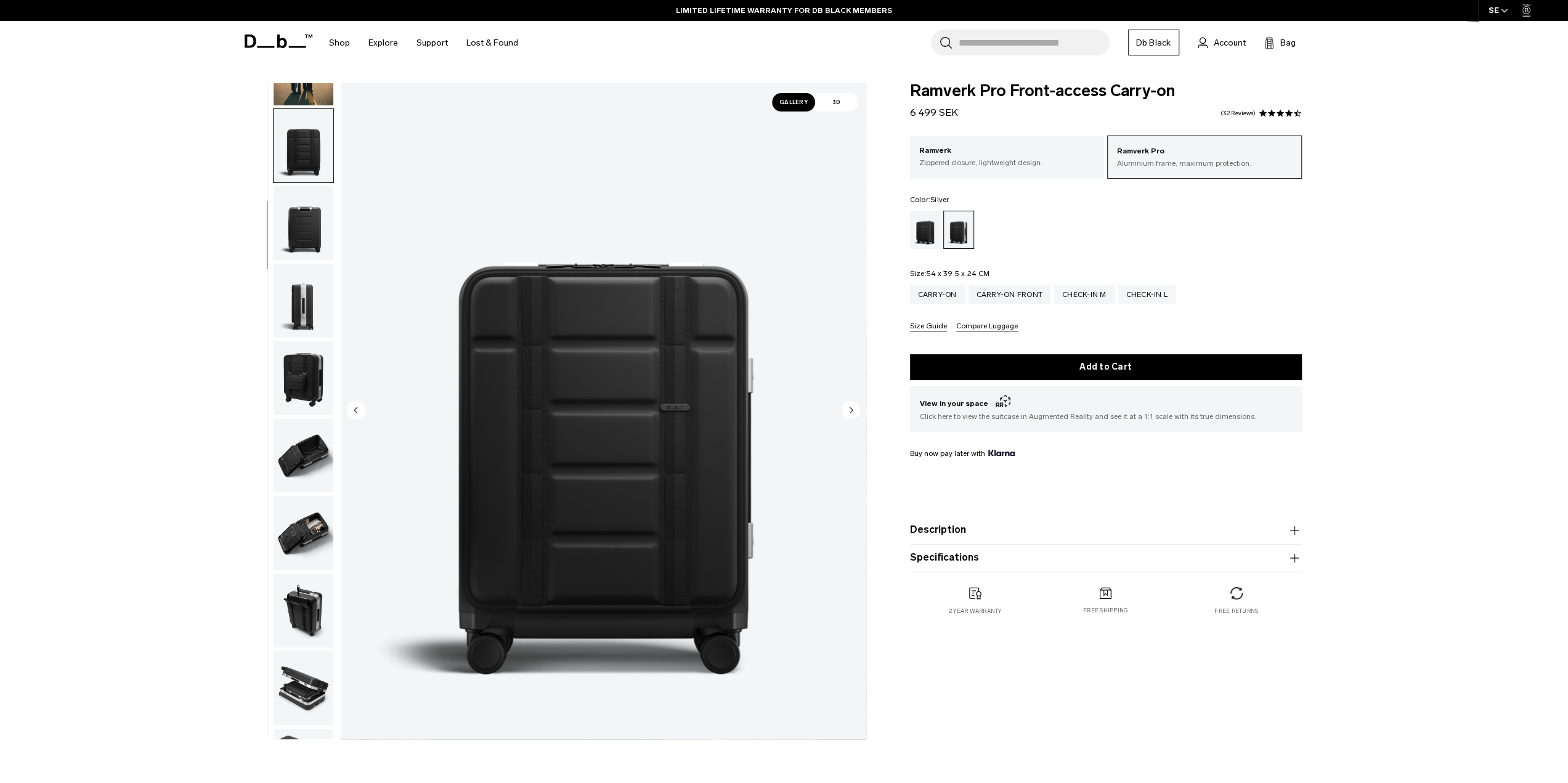
scroll to position [156, 0]
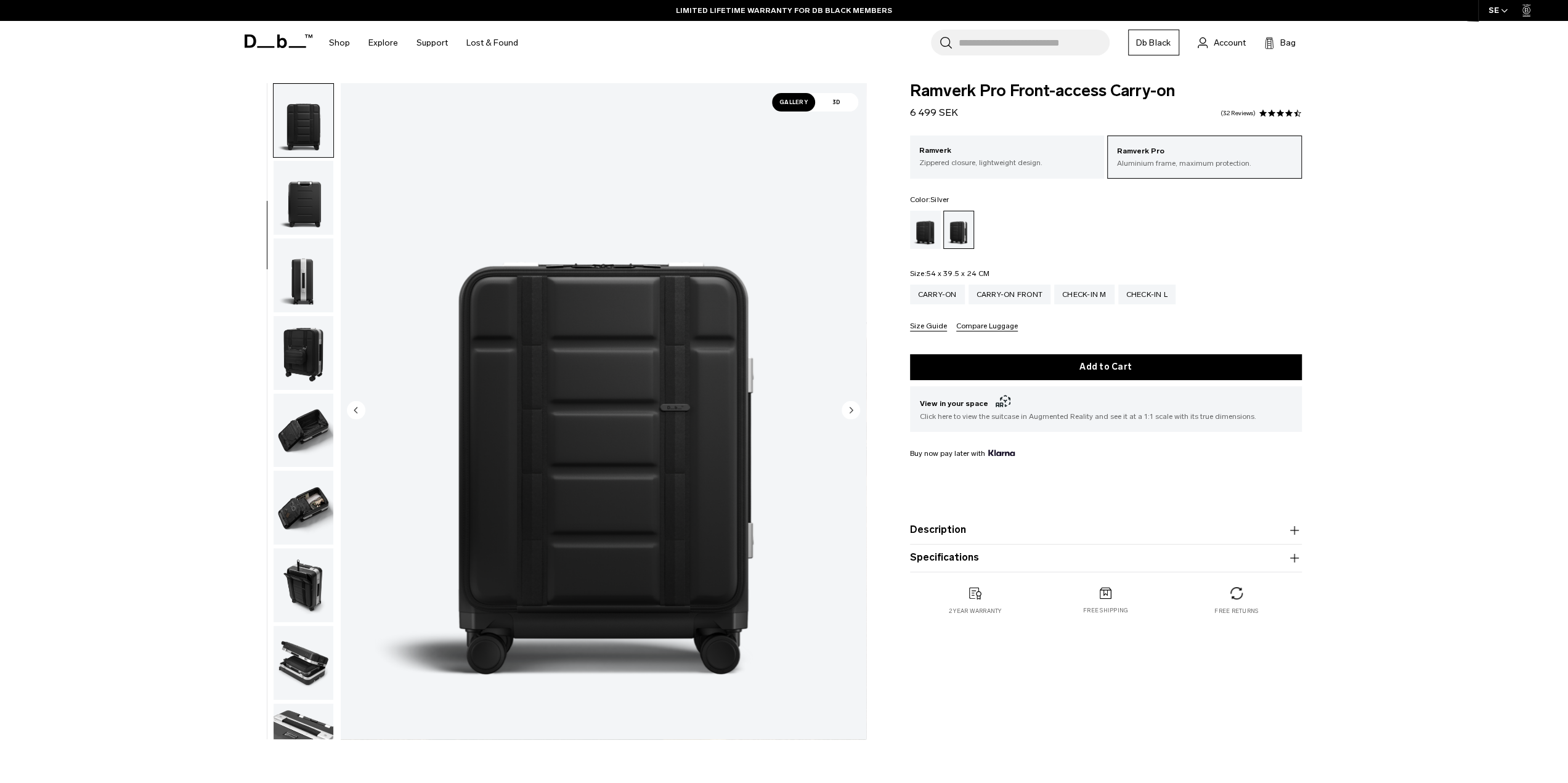
click at [847, 406] on circle "Next slide" at bounding box center [851, 409] width 18 height 18
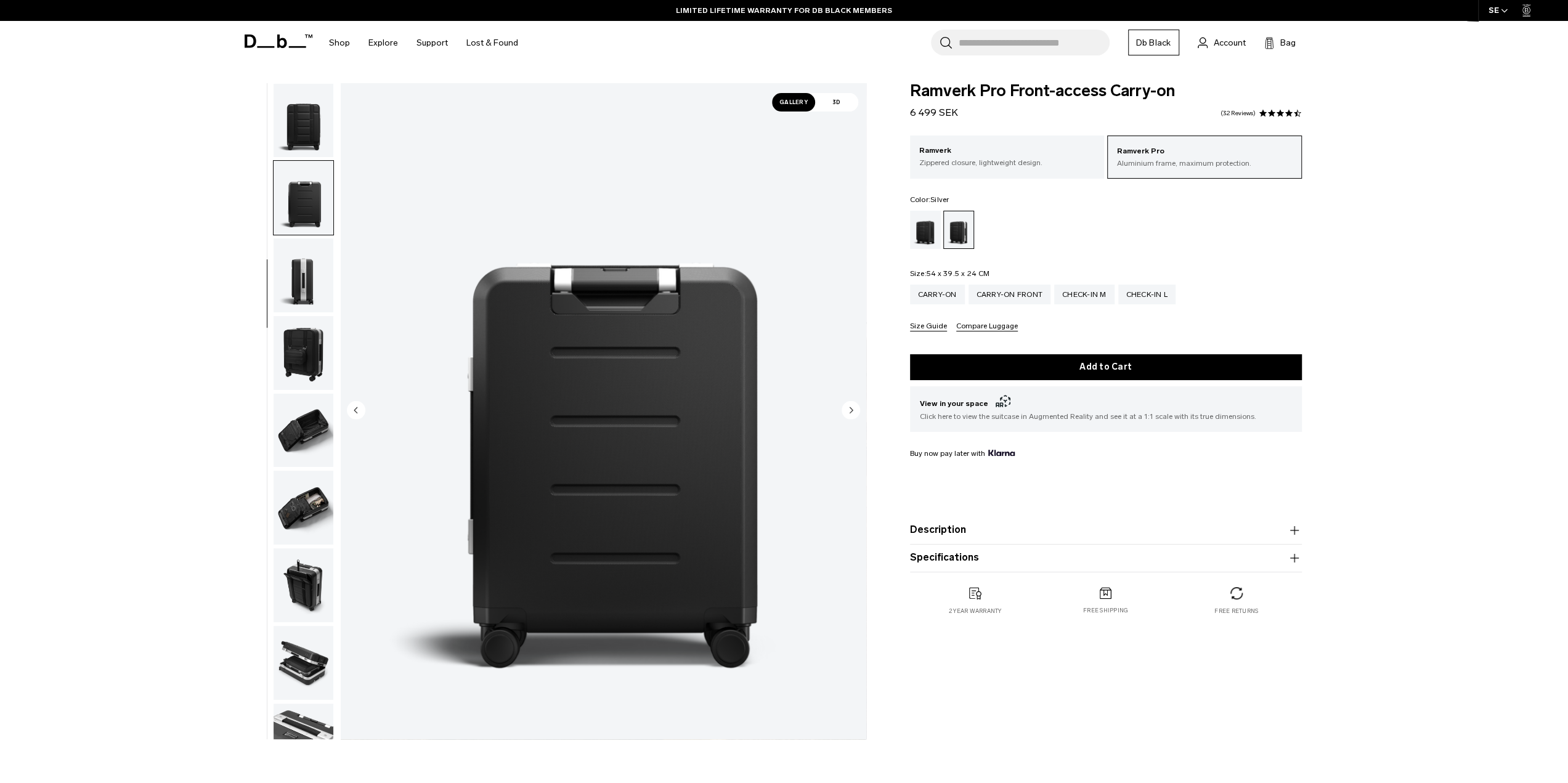
scroll to position [194, 0]
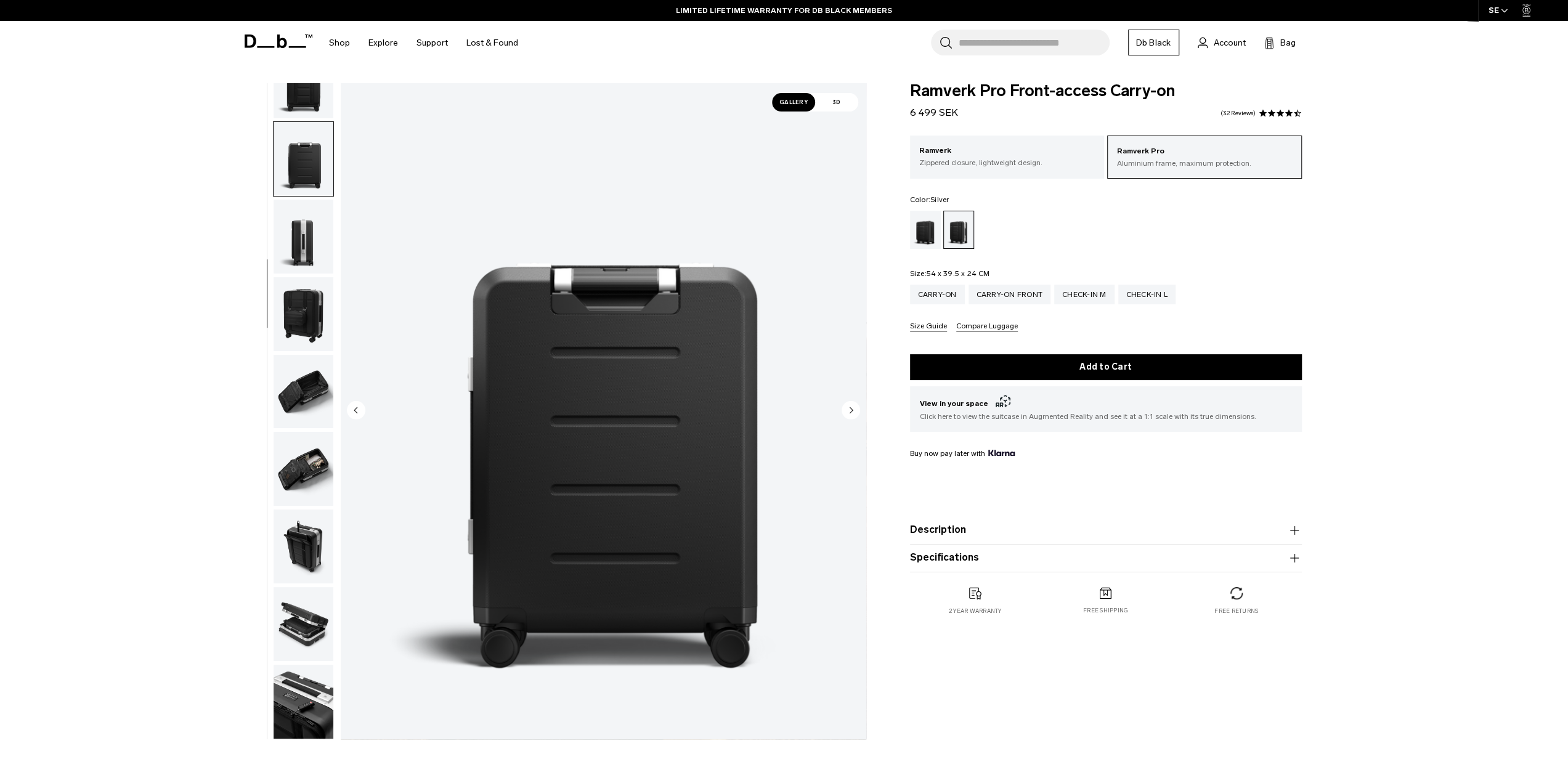
click at [847, 406] on circle "Next slide" at bounding box center [851, 409] width 18 height 18
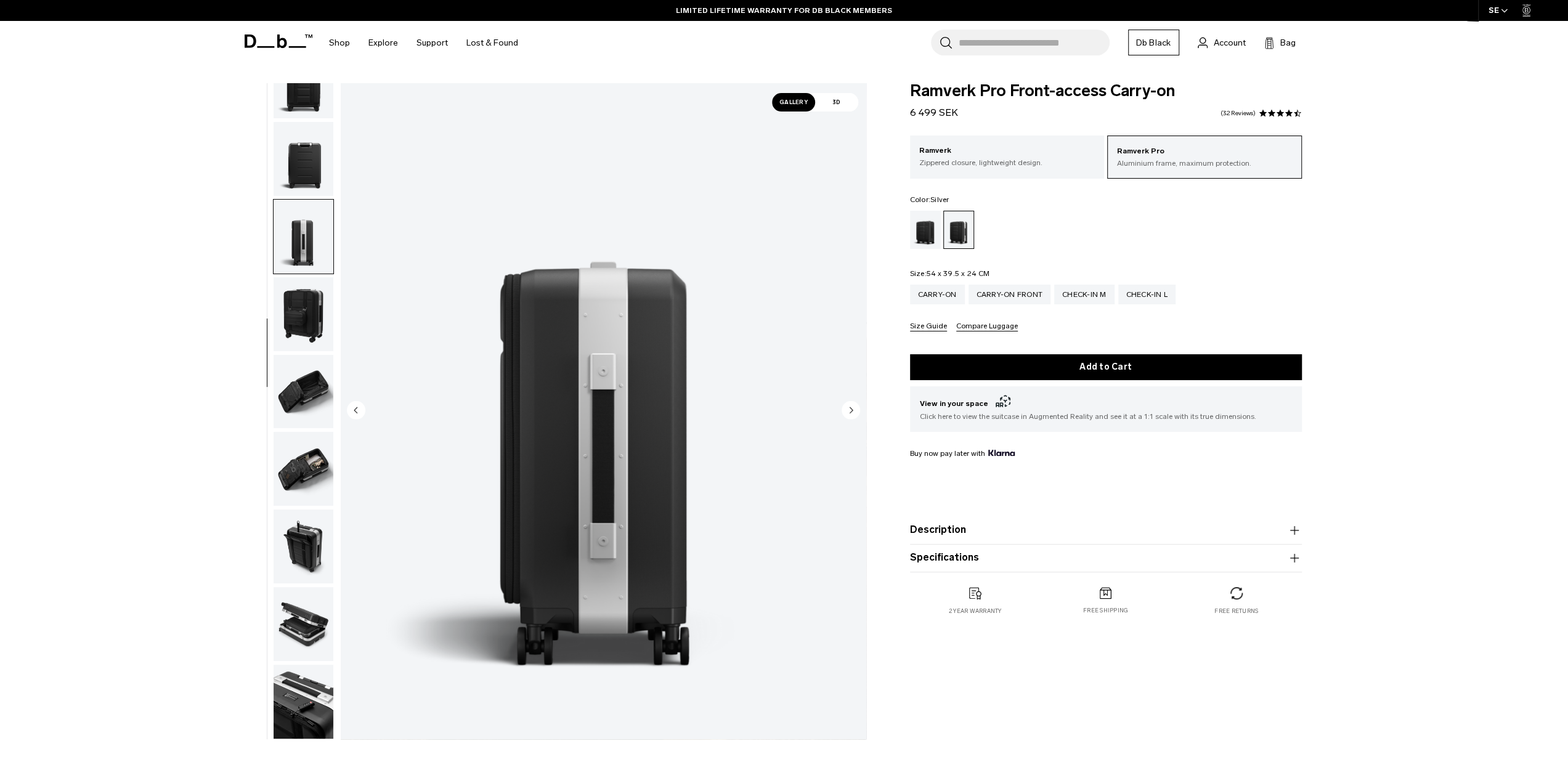
click at [847, 406] on circle "Next slide" at bounding box center [851, 409] width 18 height 18
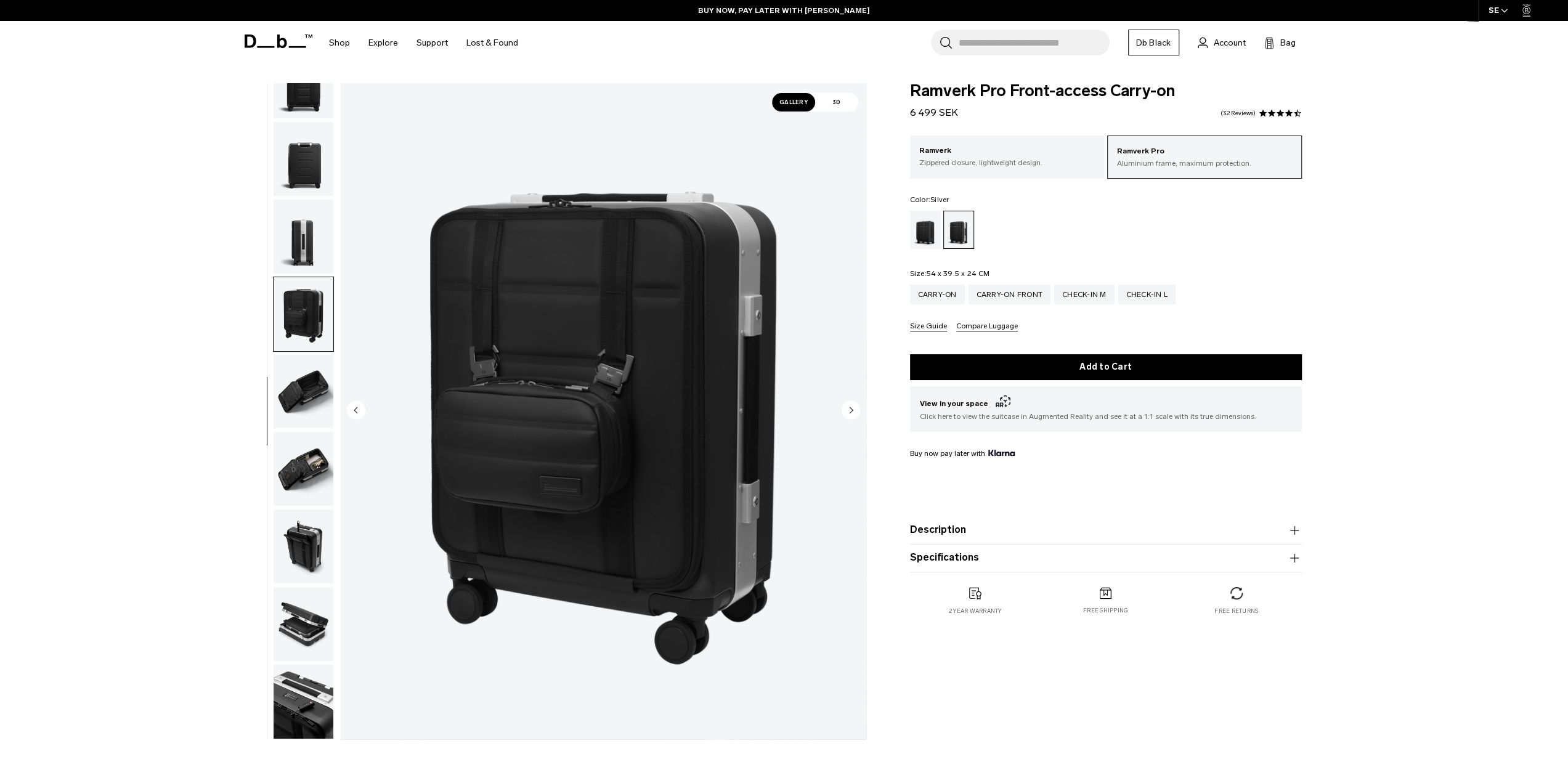
click at [847, 405] on circle "Next slide" at bounding box center [851, 409] width 18 height 18
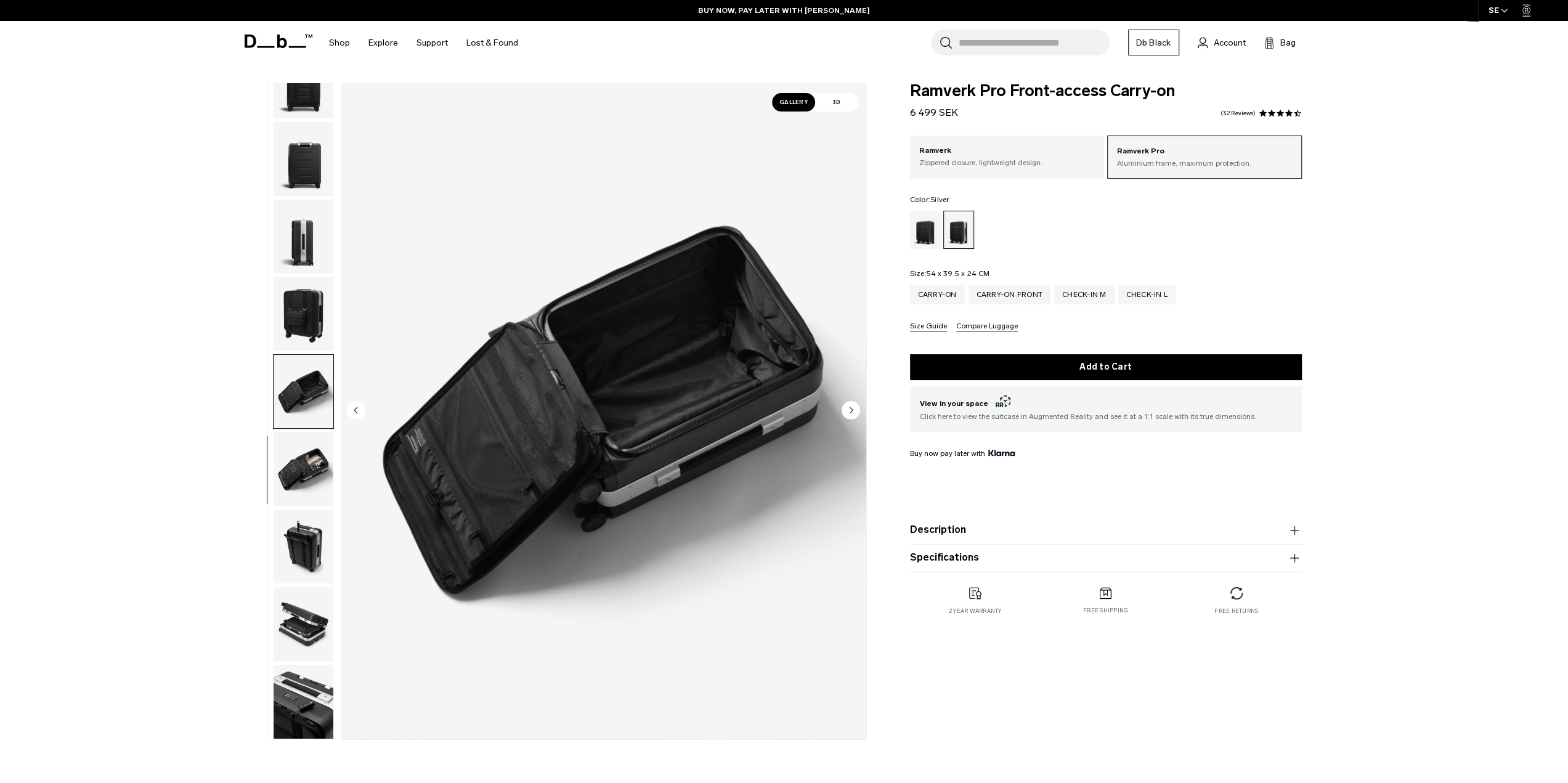
click at [847, 405] on circle "Next slide" at bounding box center [851, 409] width 18 height 18
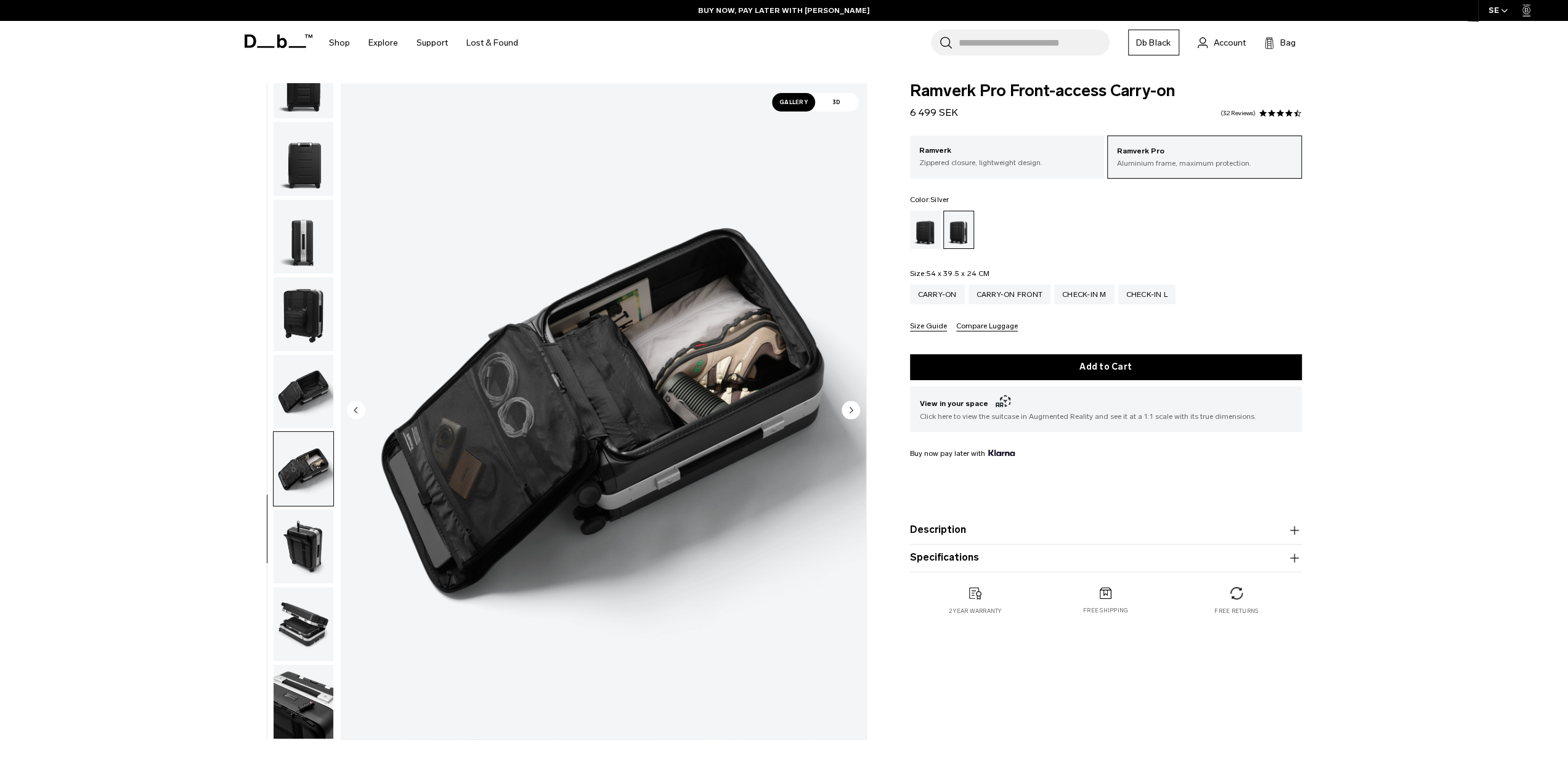
click at [295, 560] on img "button" at bounding box center [303, 546] width 60 height 74
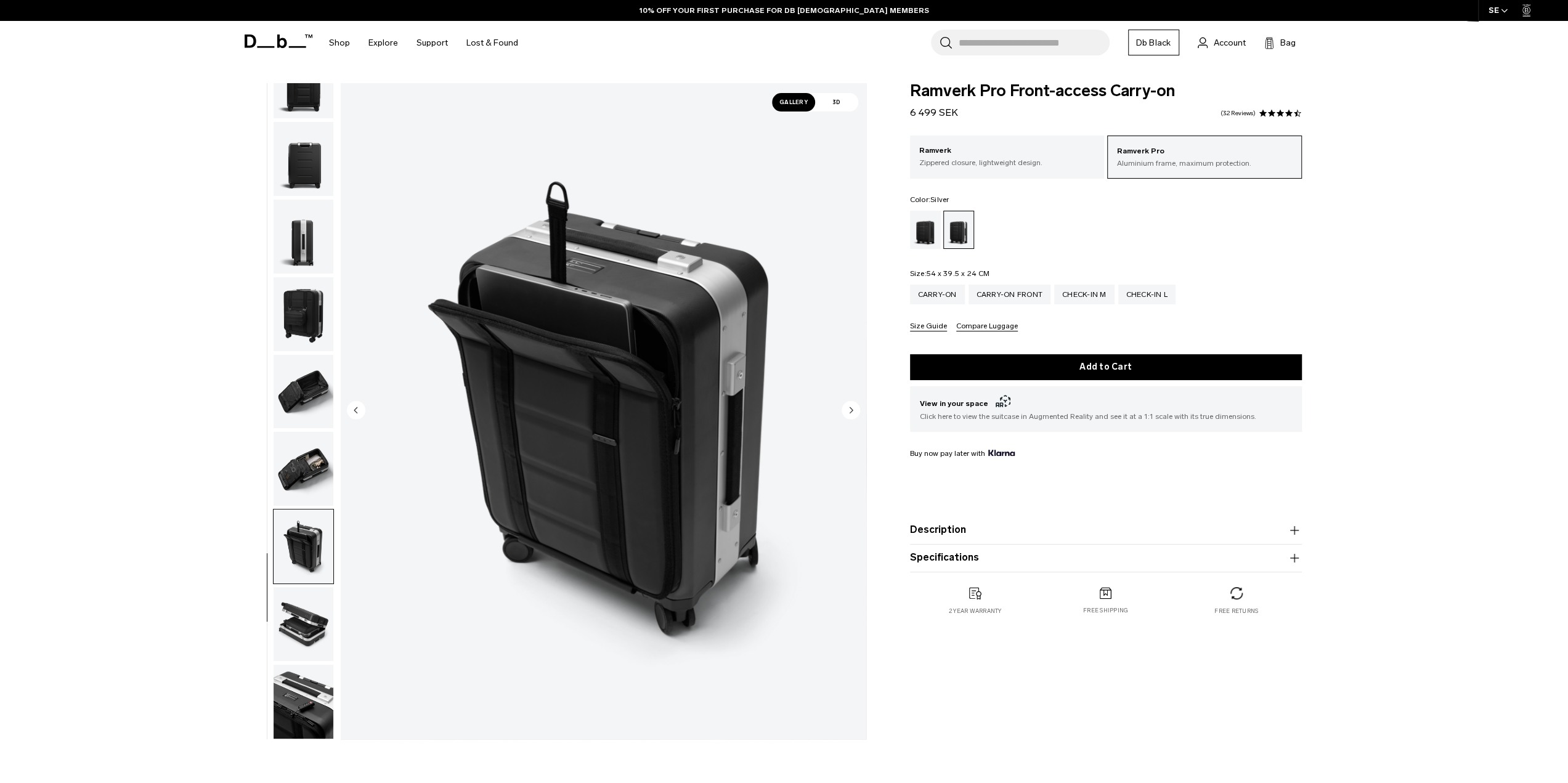
click at [317, 630] on img "button" at bounding box center [303, 624] width 60 height 74
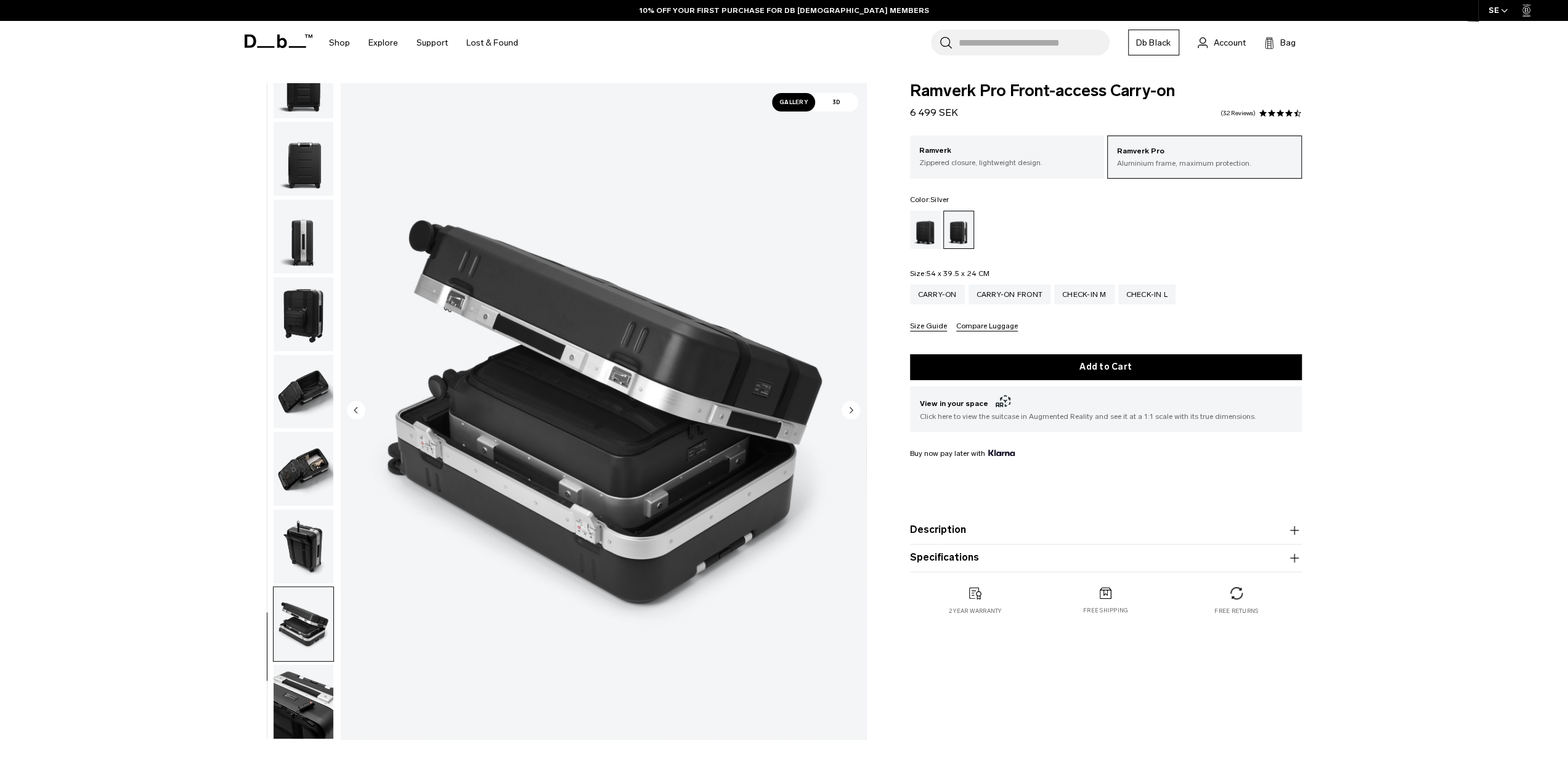
click at [327, 557] on img "button" at bounding box center [303, 546] width 60 height 74
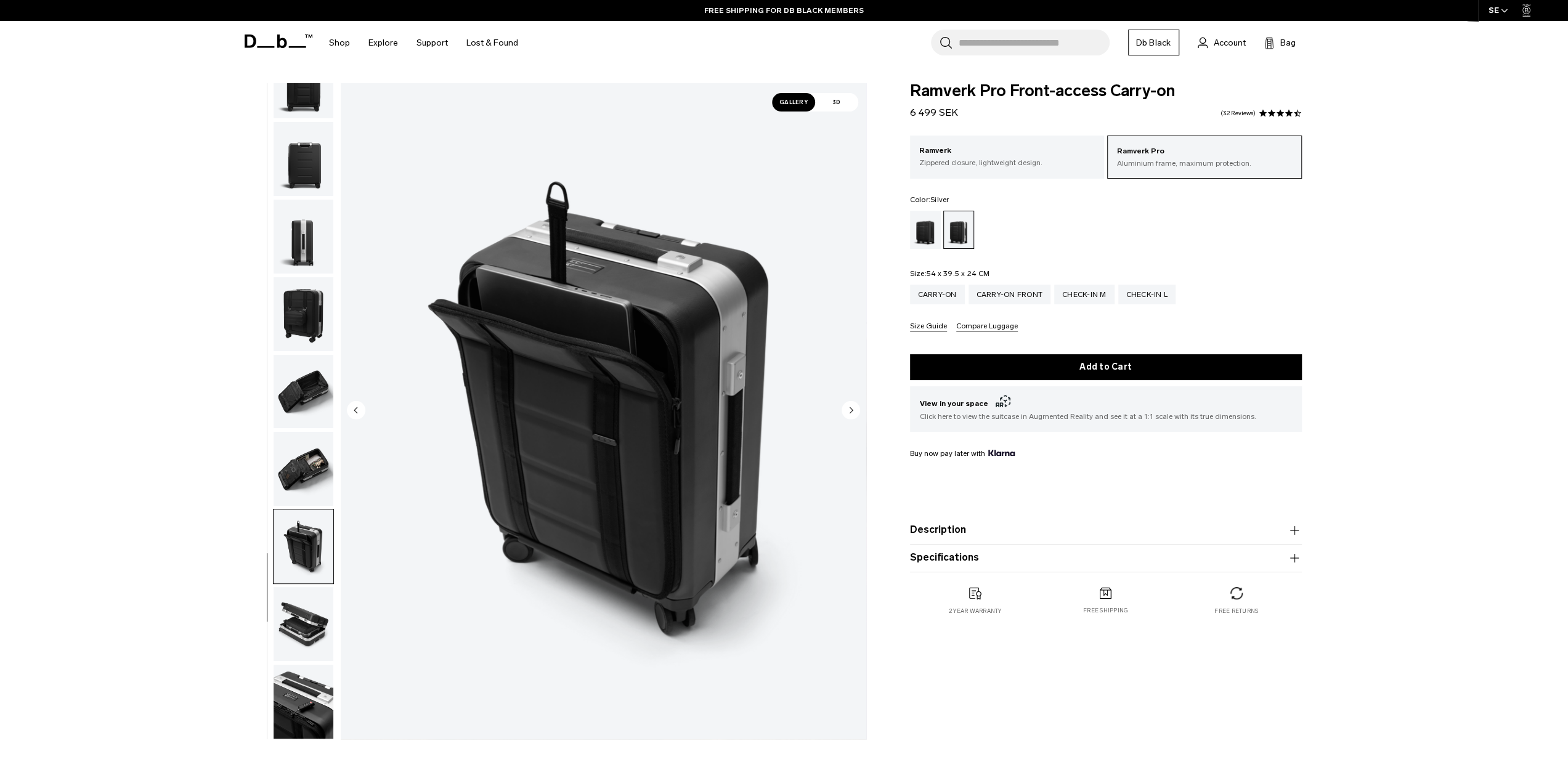
click at [292, 685] on img "button" at bounding box center [303, 702] width 60 height 74
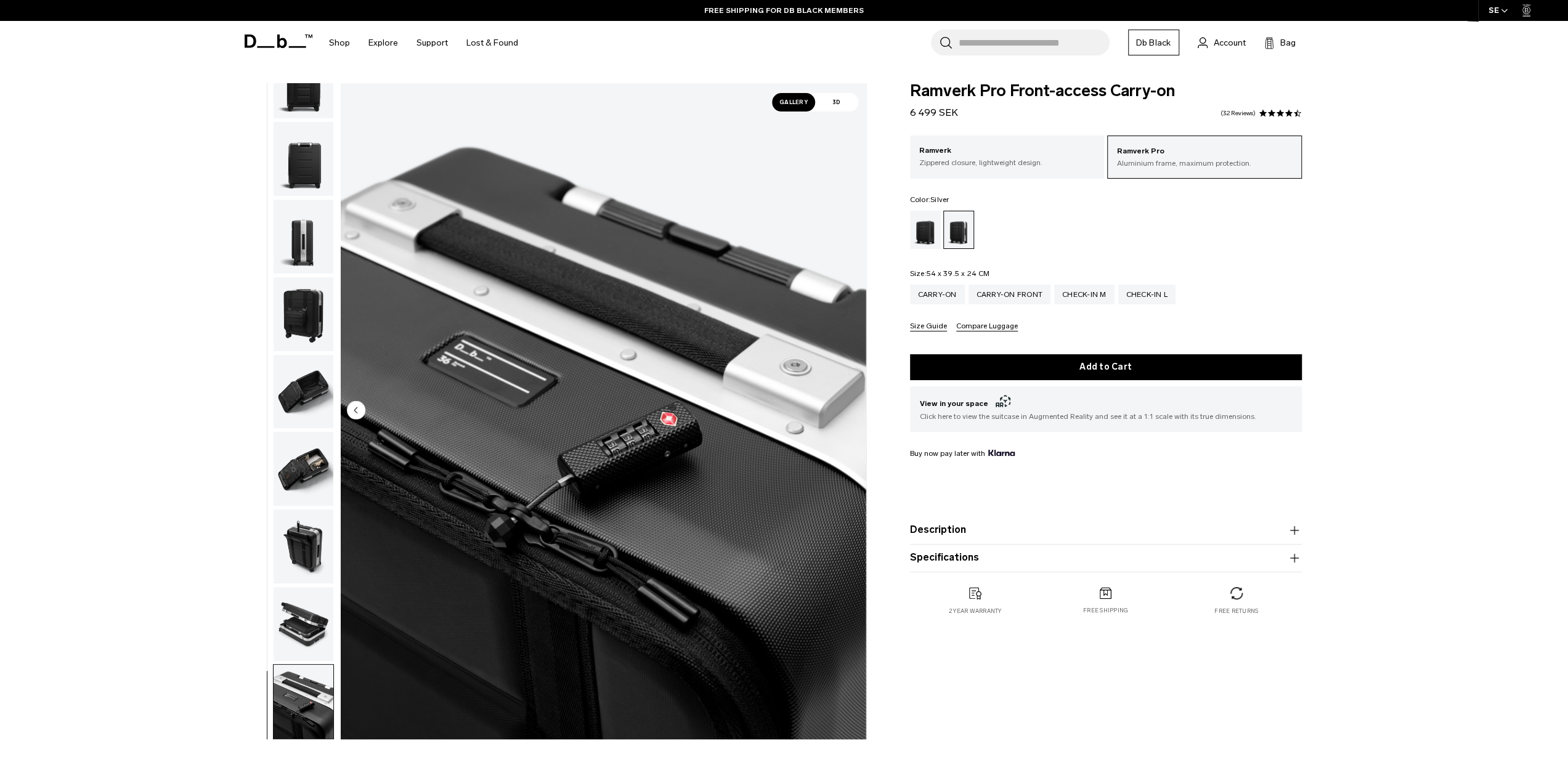
click at [302, 623] on img "button" at bounding box center [303, 624] width 60 height 74
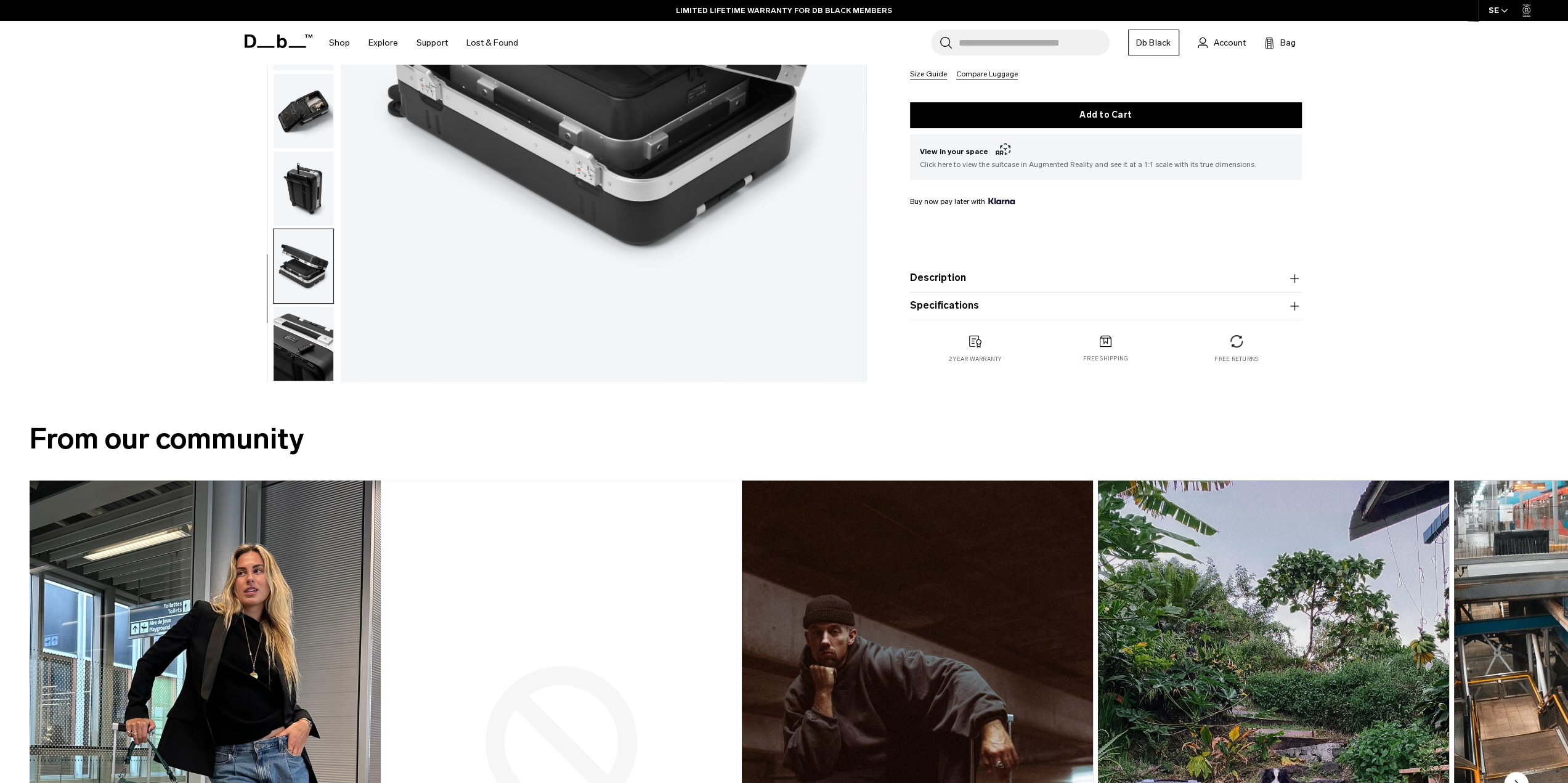
scroll to position [0, 0]
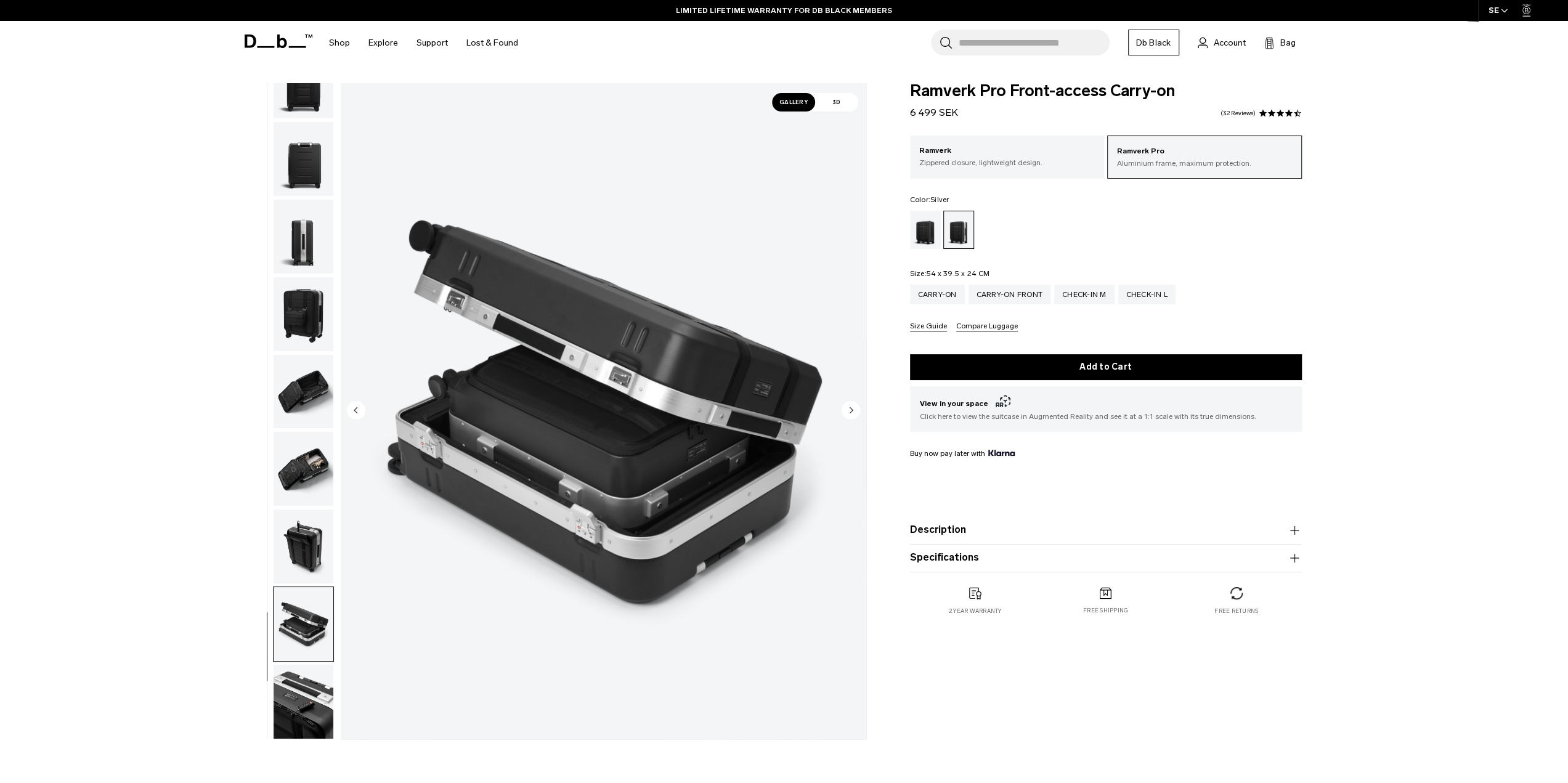
click at [851, 416] on circle "Next slide" at bounding box center [851, 409] width 18 height 18
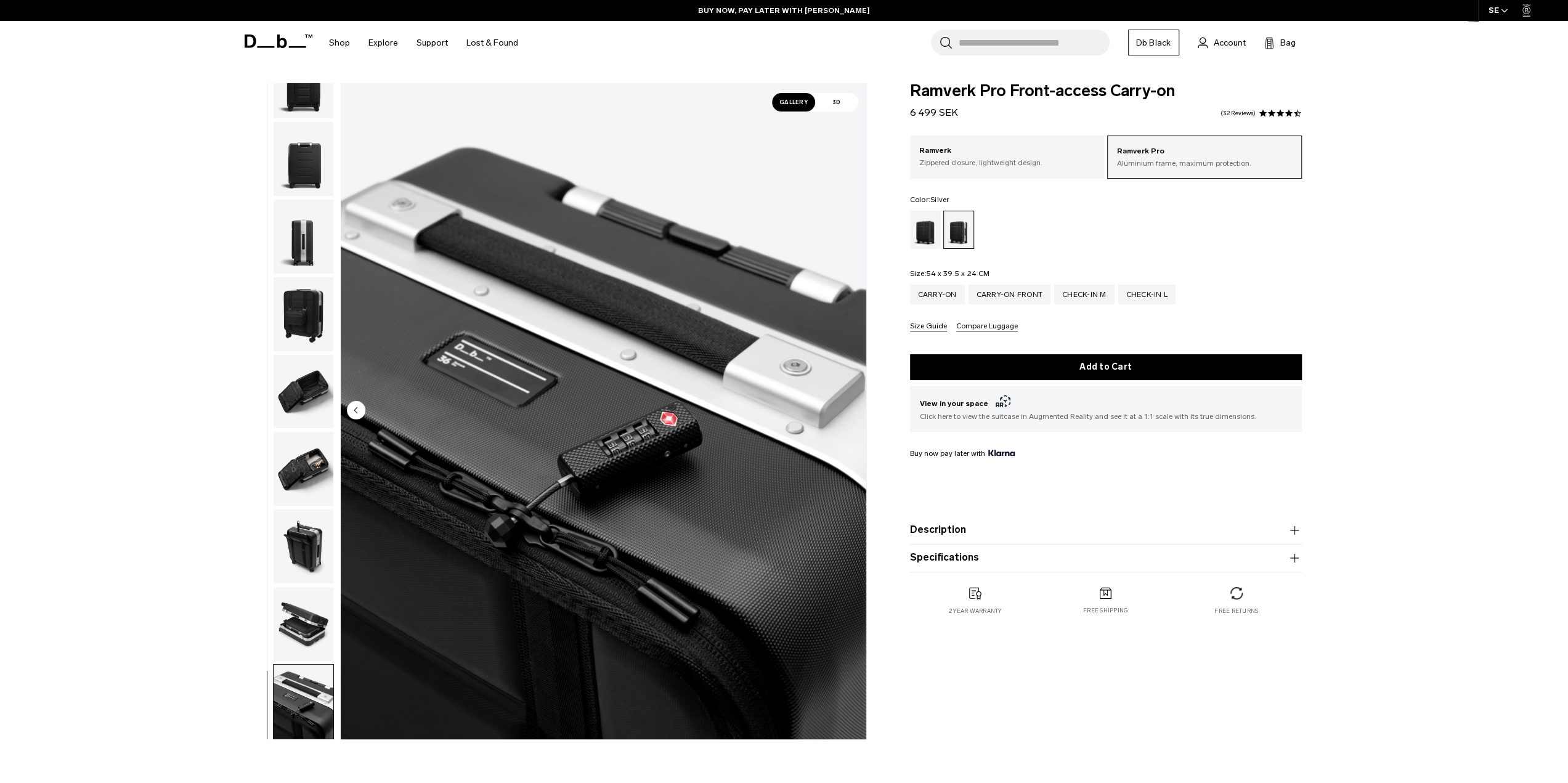
click at [851, 416] on img "11 / 11" at bounding box center [604, 412] width 525 height 656
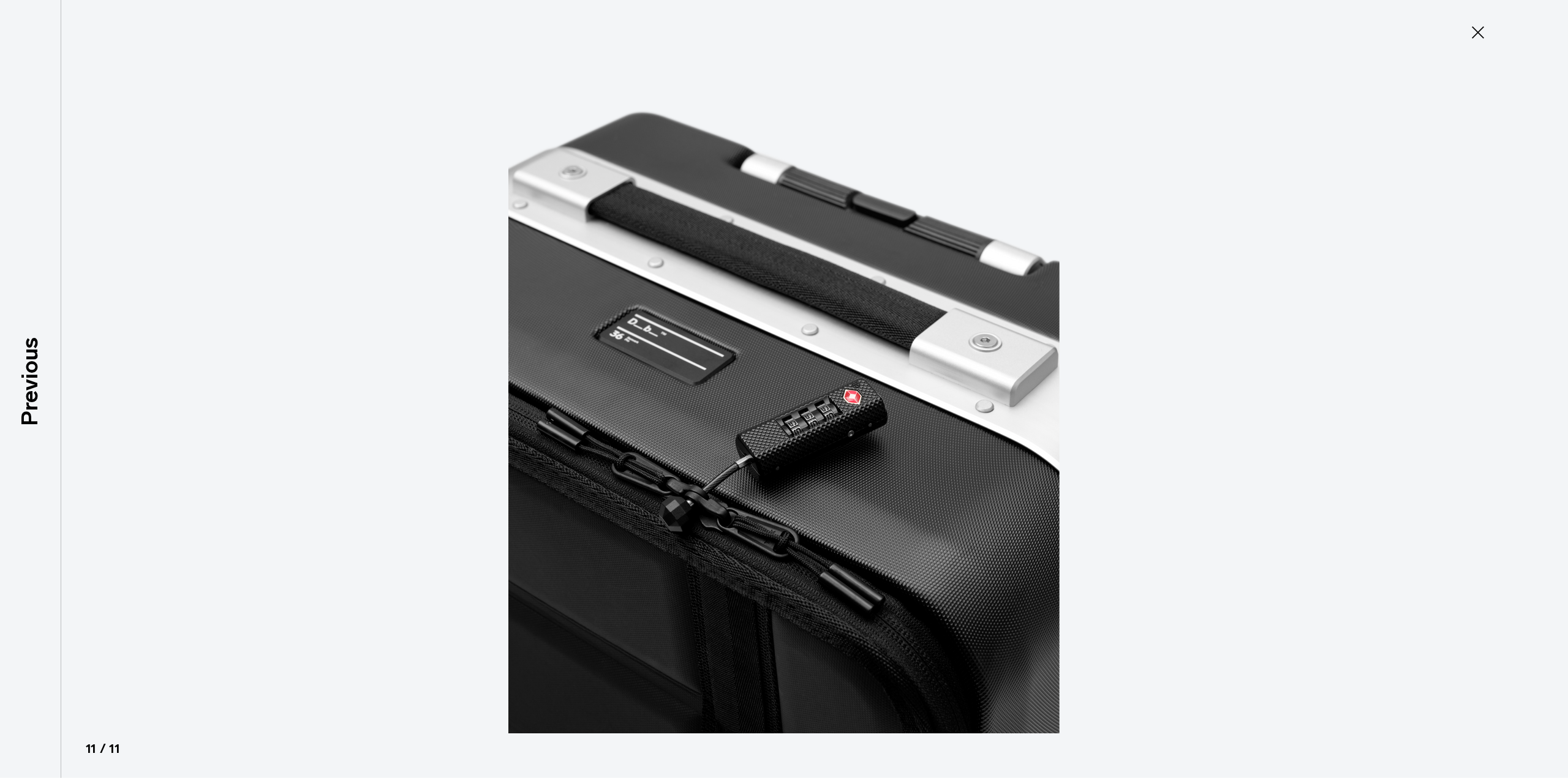
click at [846, 414] on img at bounding box center [784, 389] width 551 height 778
click at [1471, 32] on icon at bounding box center [1477, 32] width 20 height 20
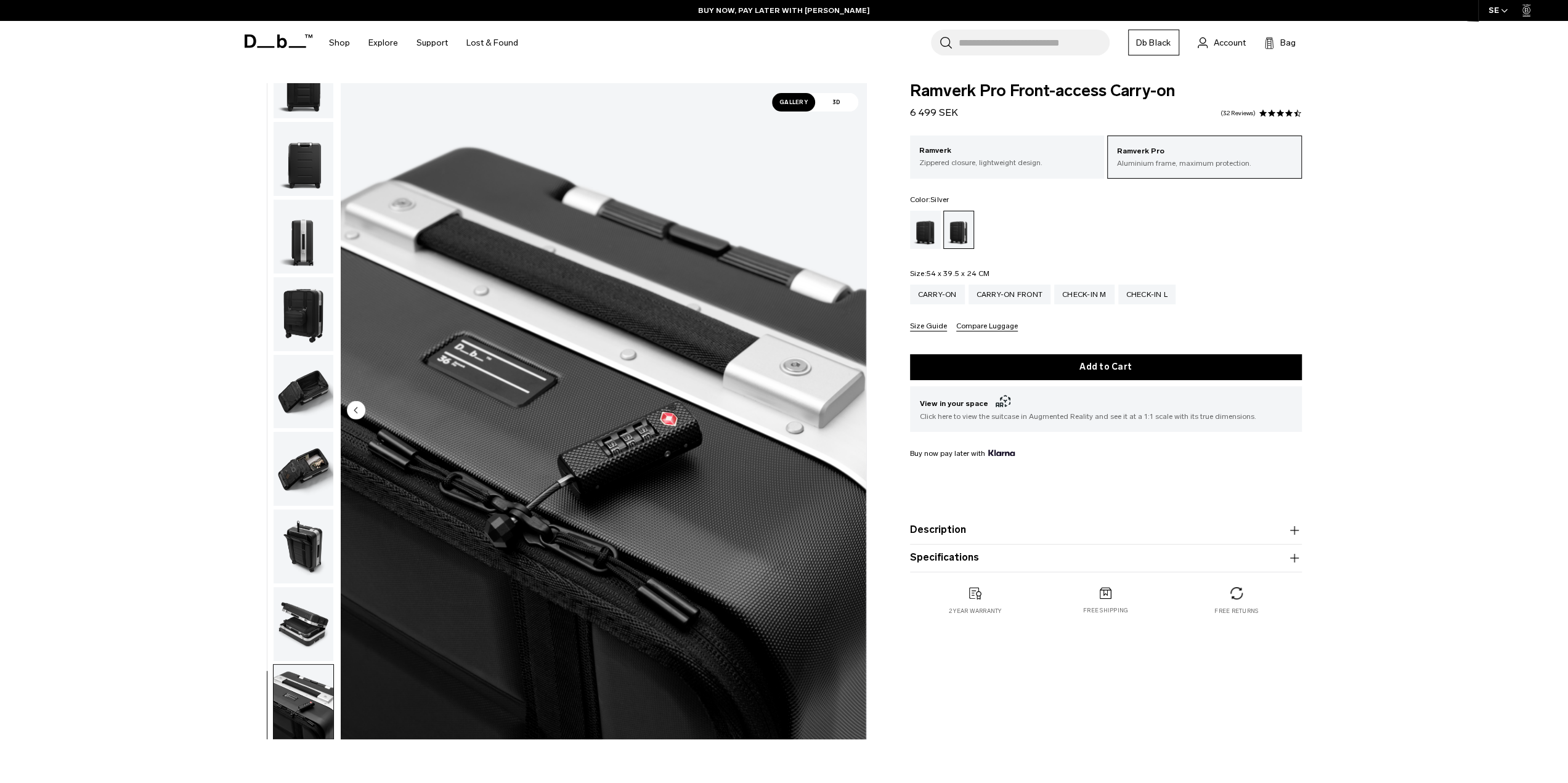
click at [320, 371] on img "button" at bounding box center [303, 391] width 60 height 74
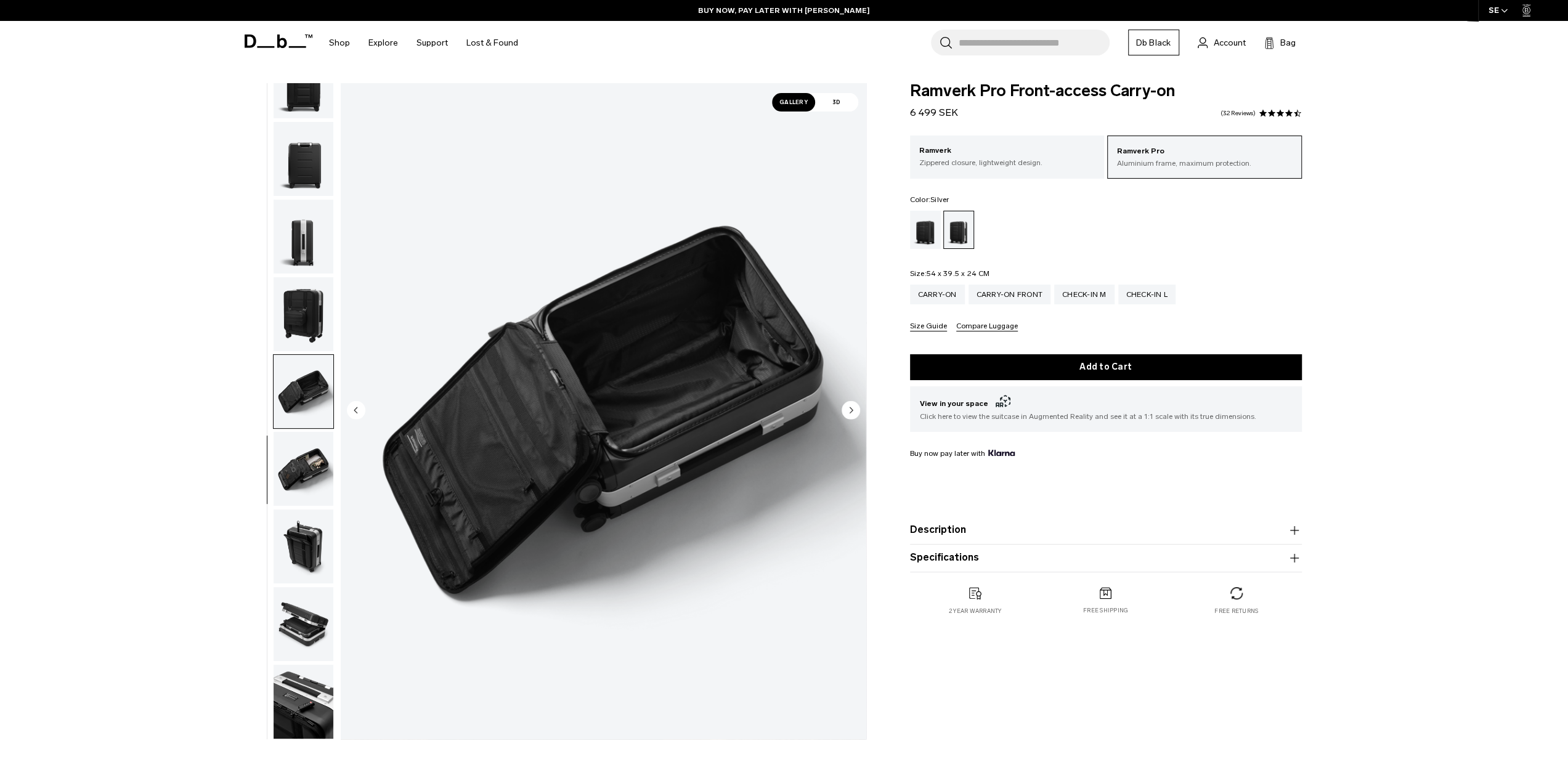
click at [331, 319] on img "button" at bounding box center [303, 314] width 60 height 74
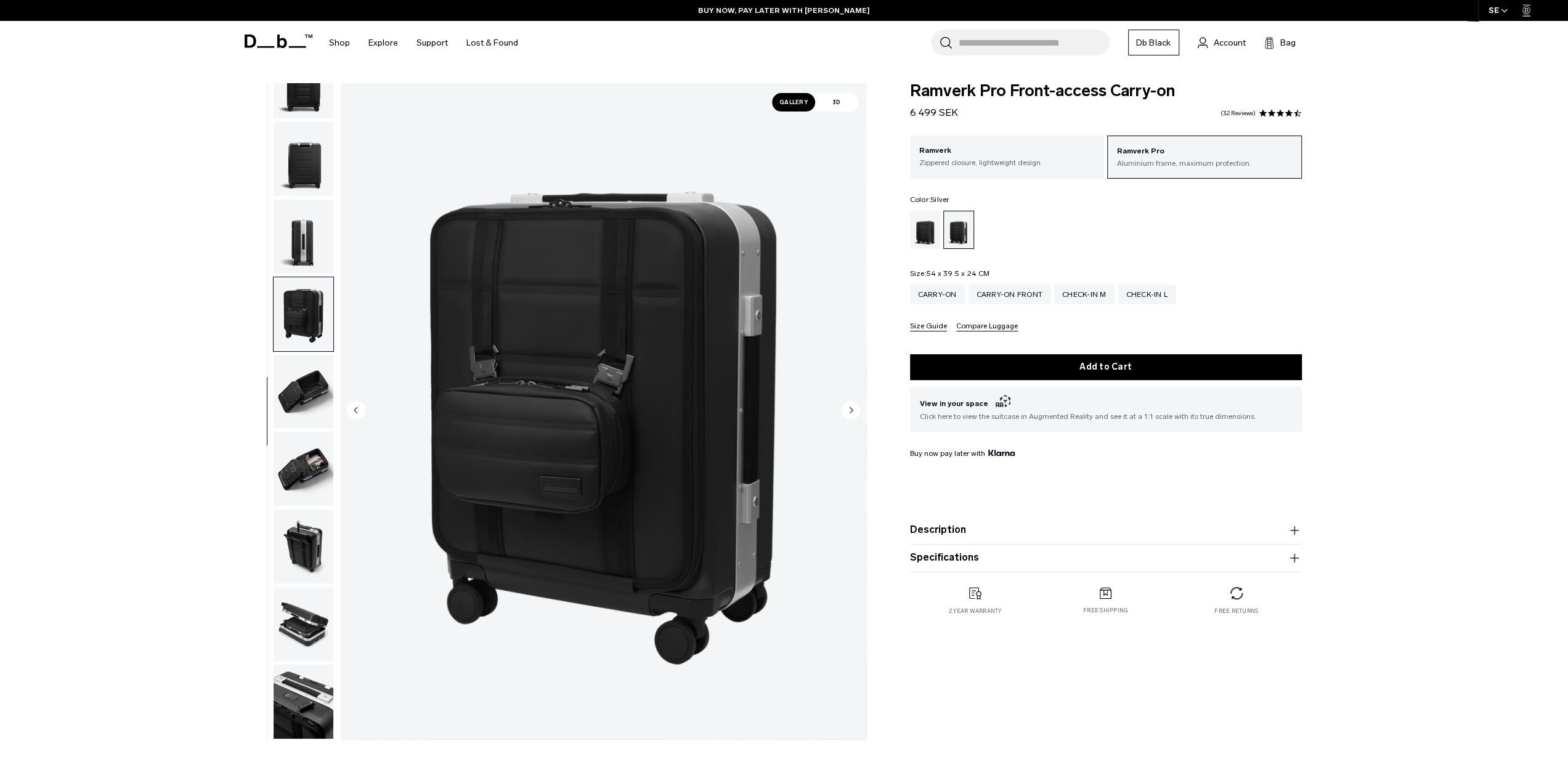
click at [319, 246] on img "button" at bounding box center [303, 236] width 60 height 74
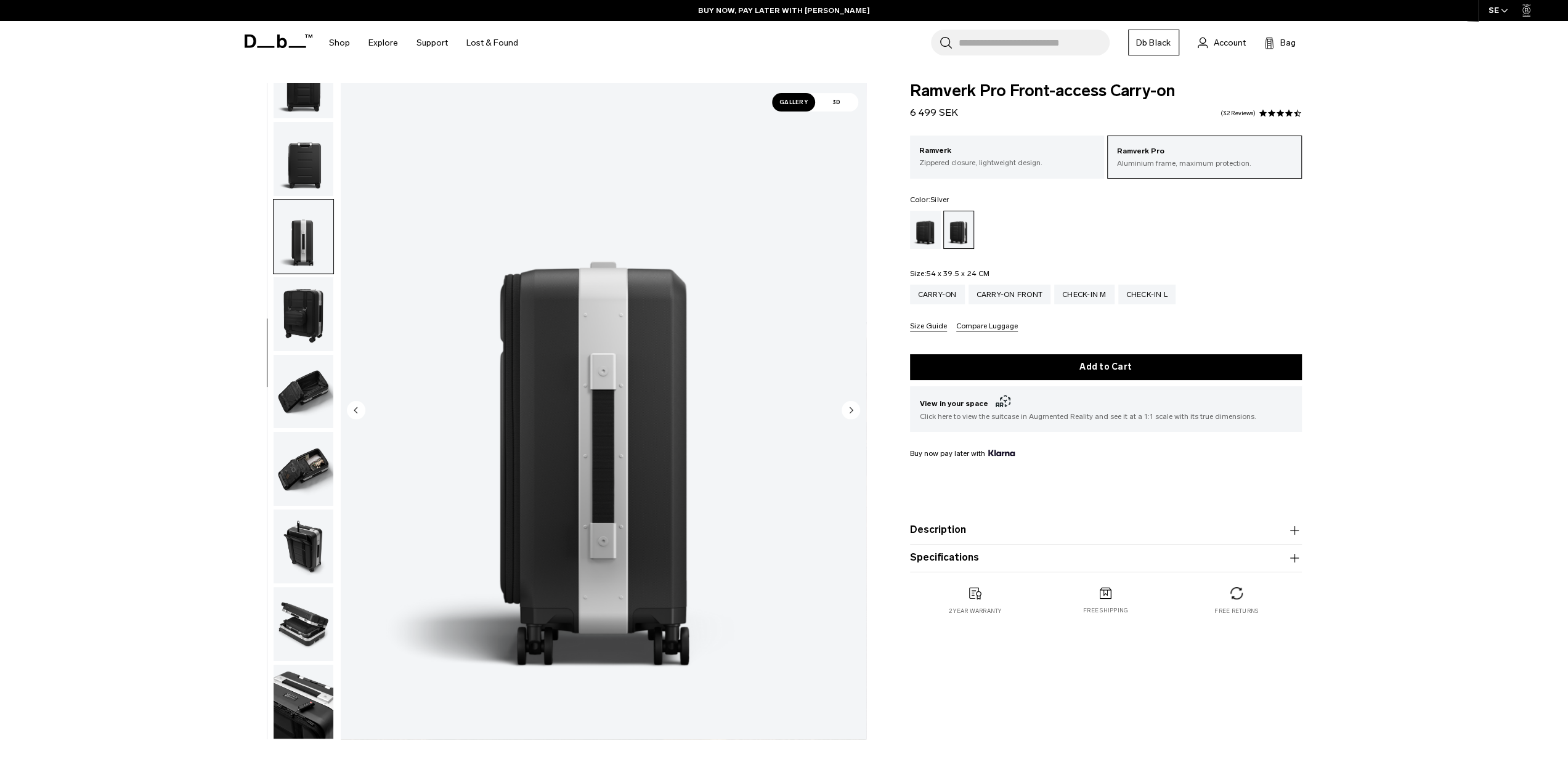
click at [309, 180] on img "button" at bounding box center [303, 159] width 60 height 74
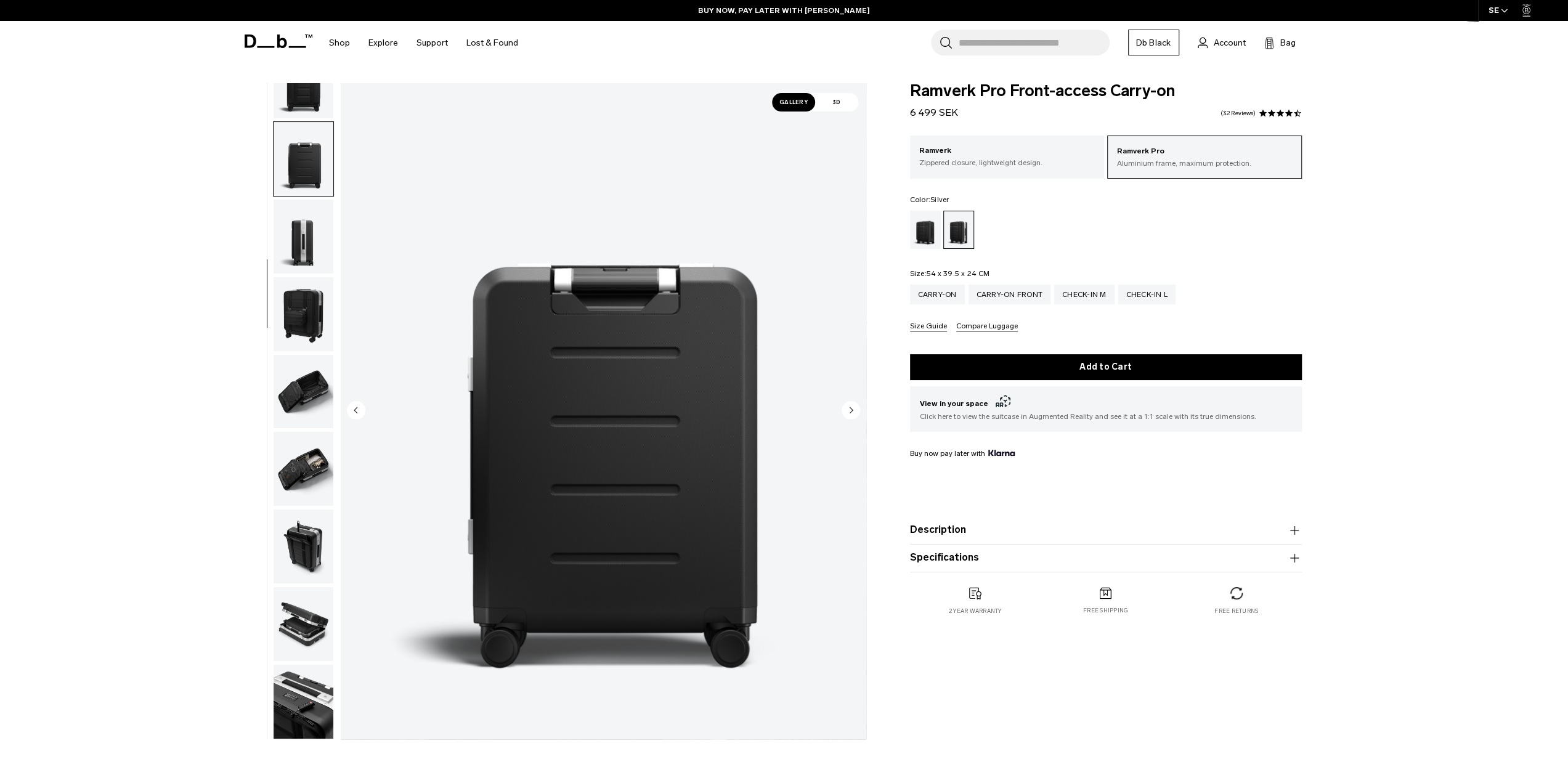
click at [314, 113] on img "button" at bounding box center [303, 81] width 60 height 74
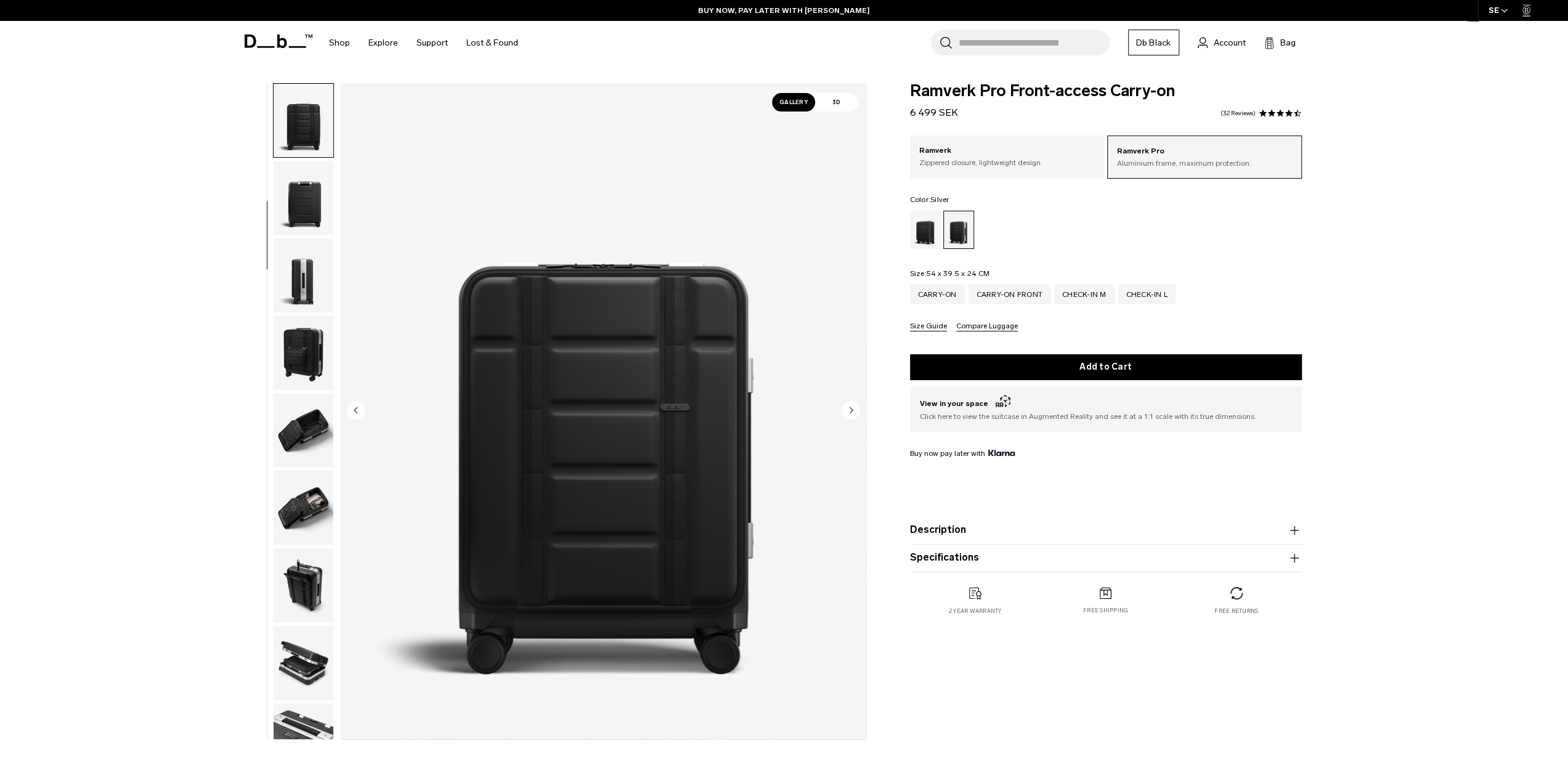
click at [306, 172] on img "button" at bounding box center [303, 197] width 60 height 74
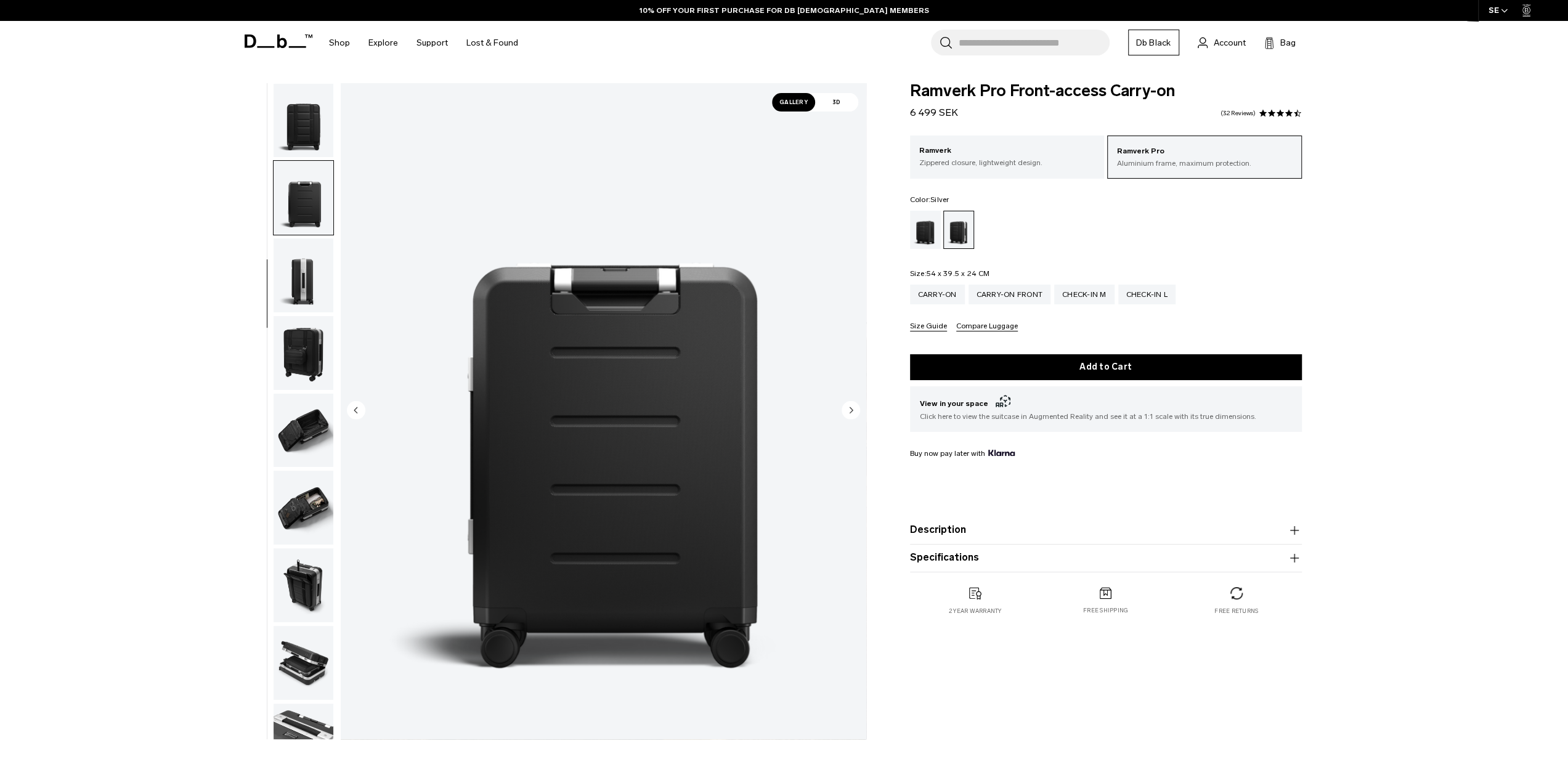
scroll to position [194, 0]
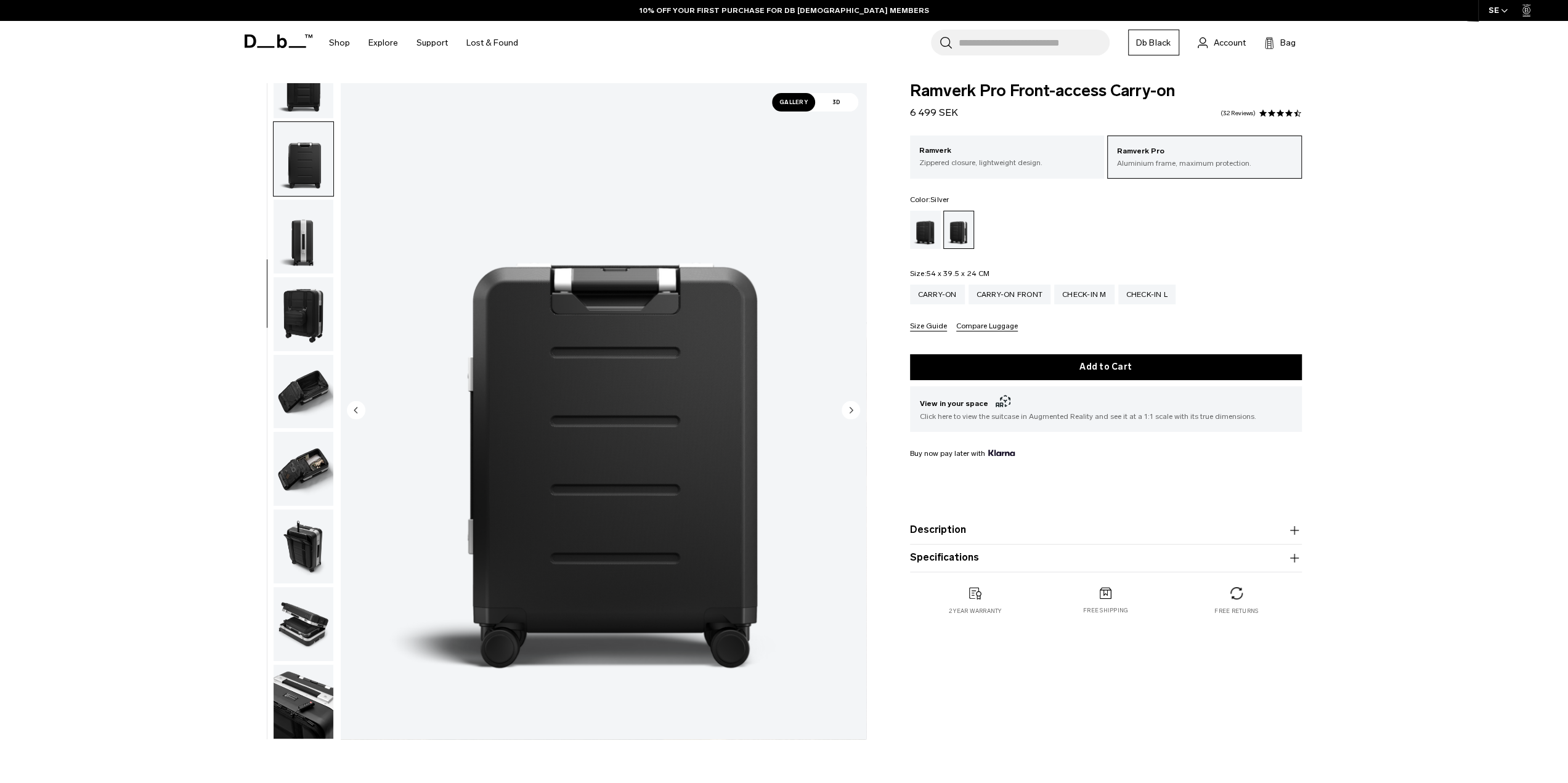
click at [312, 126] on img "button" at bounding box center [303, 159] width 60 height 74
click at [316, 108] on img "button" at bounding box center [303, 81] width 60 height 74
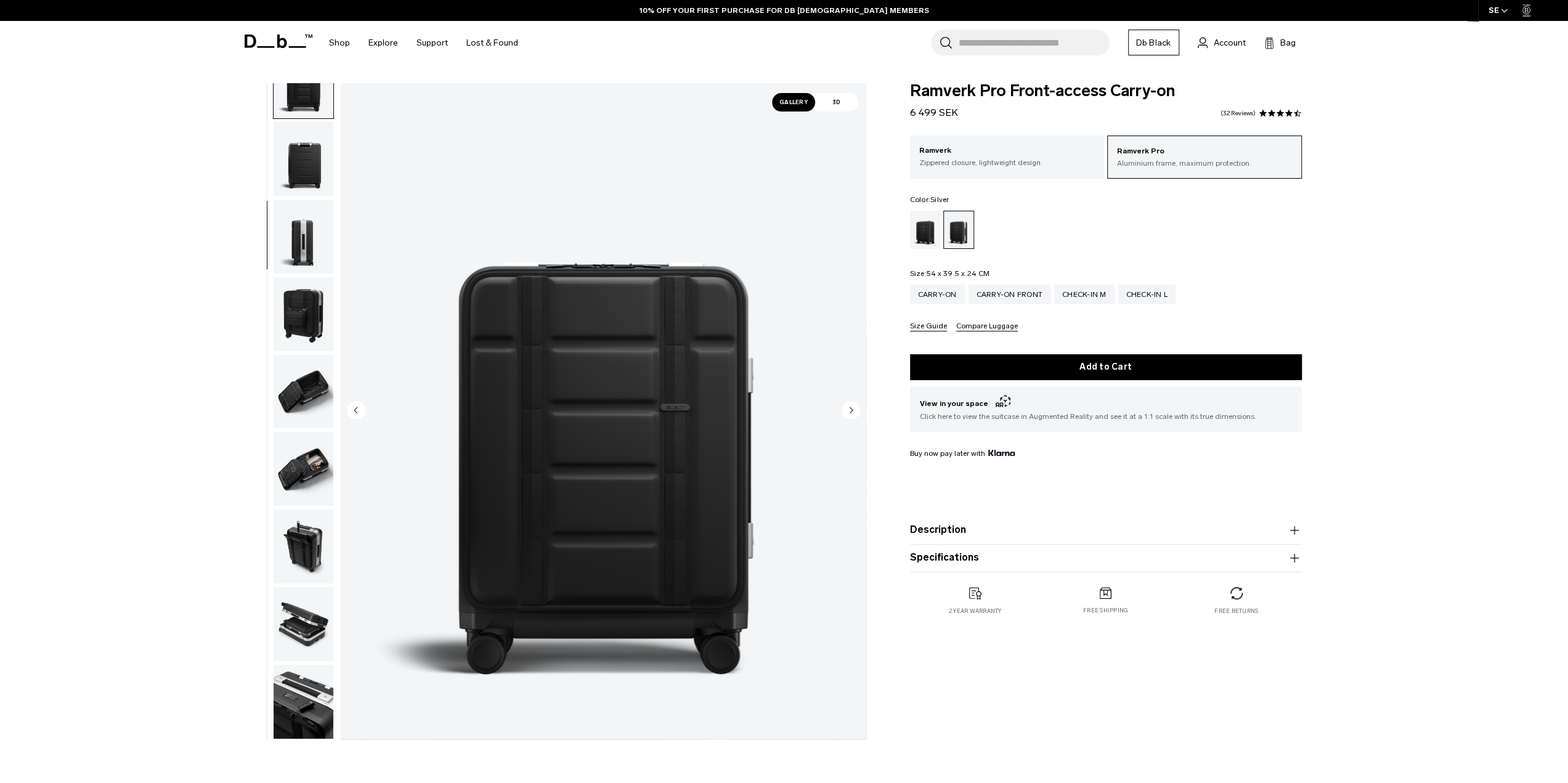
scroll to position [156, 0]
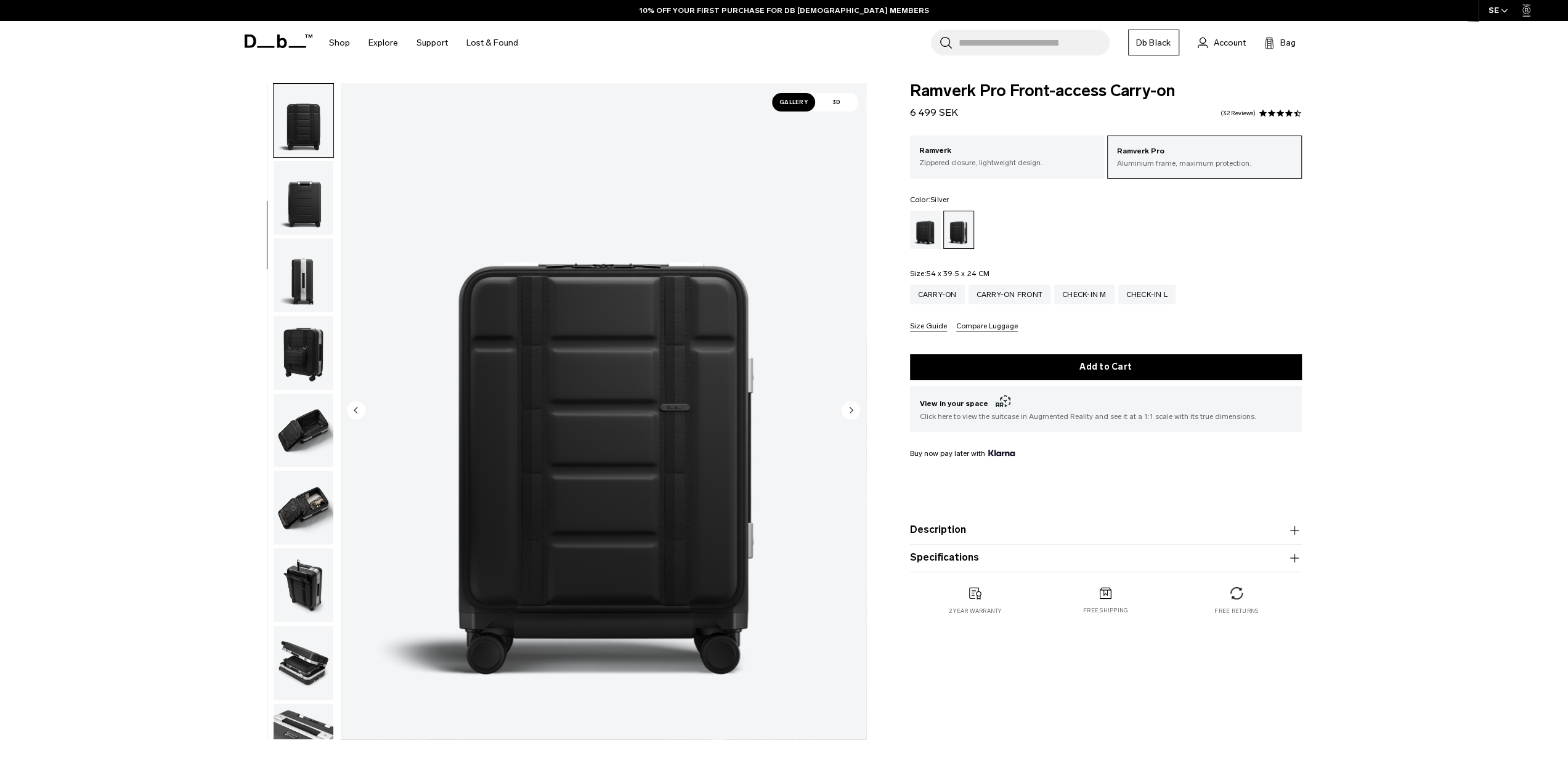
click at [841, 110] on span "3D" at bounding box center [837, 103] width 43 height 18
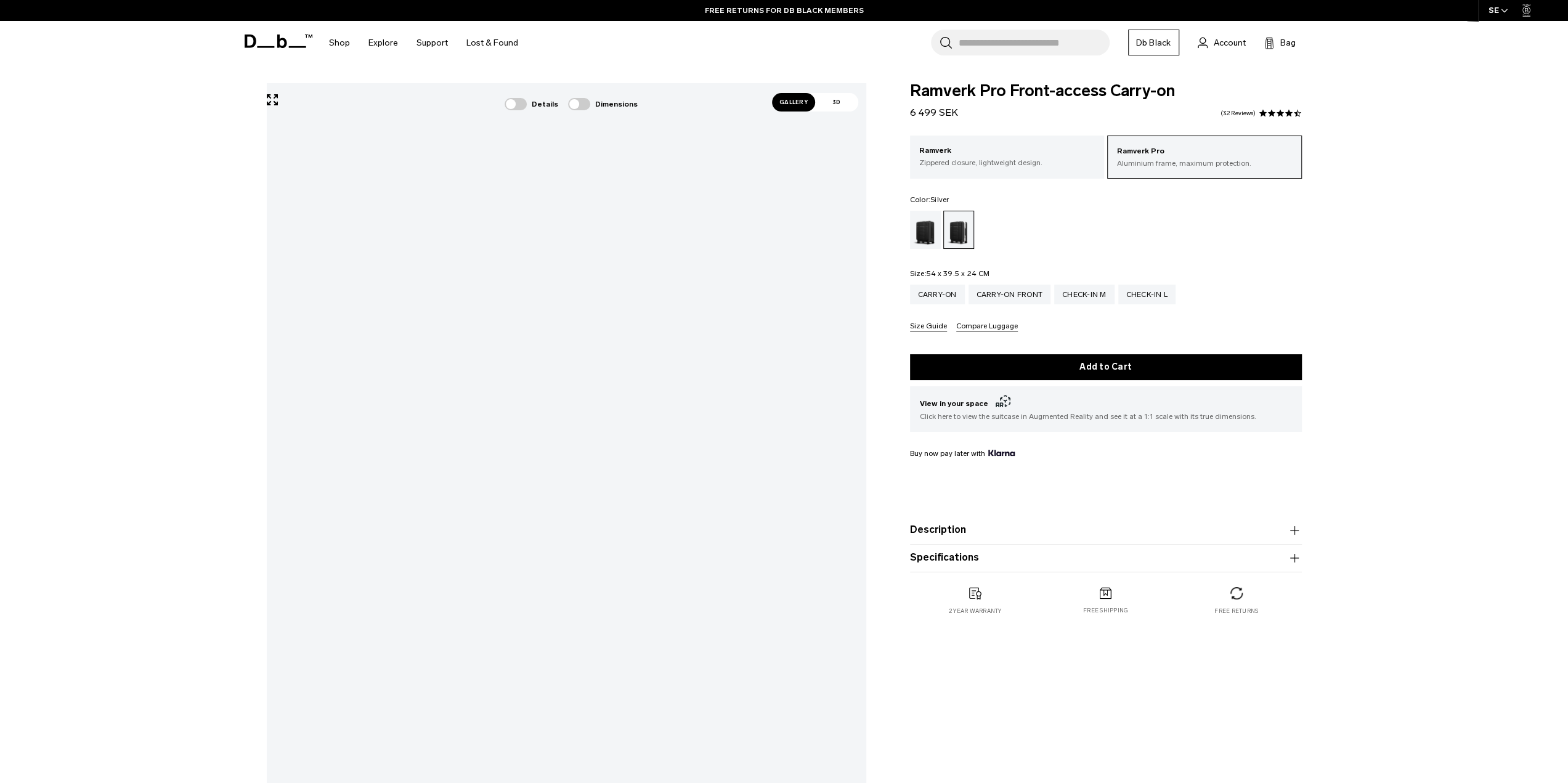
click at [525, 103] on span at bounding box center [516, 104] width 22 height 12
click at [557, 495] on div at bounding box center [552, 492] width 14 height 14
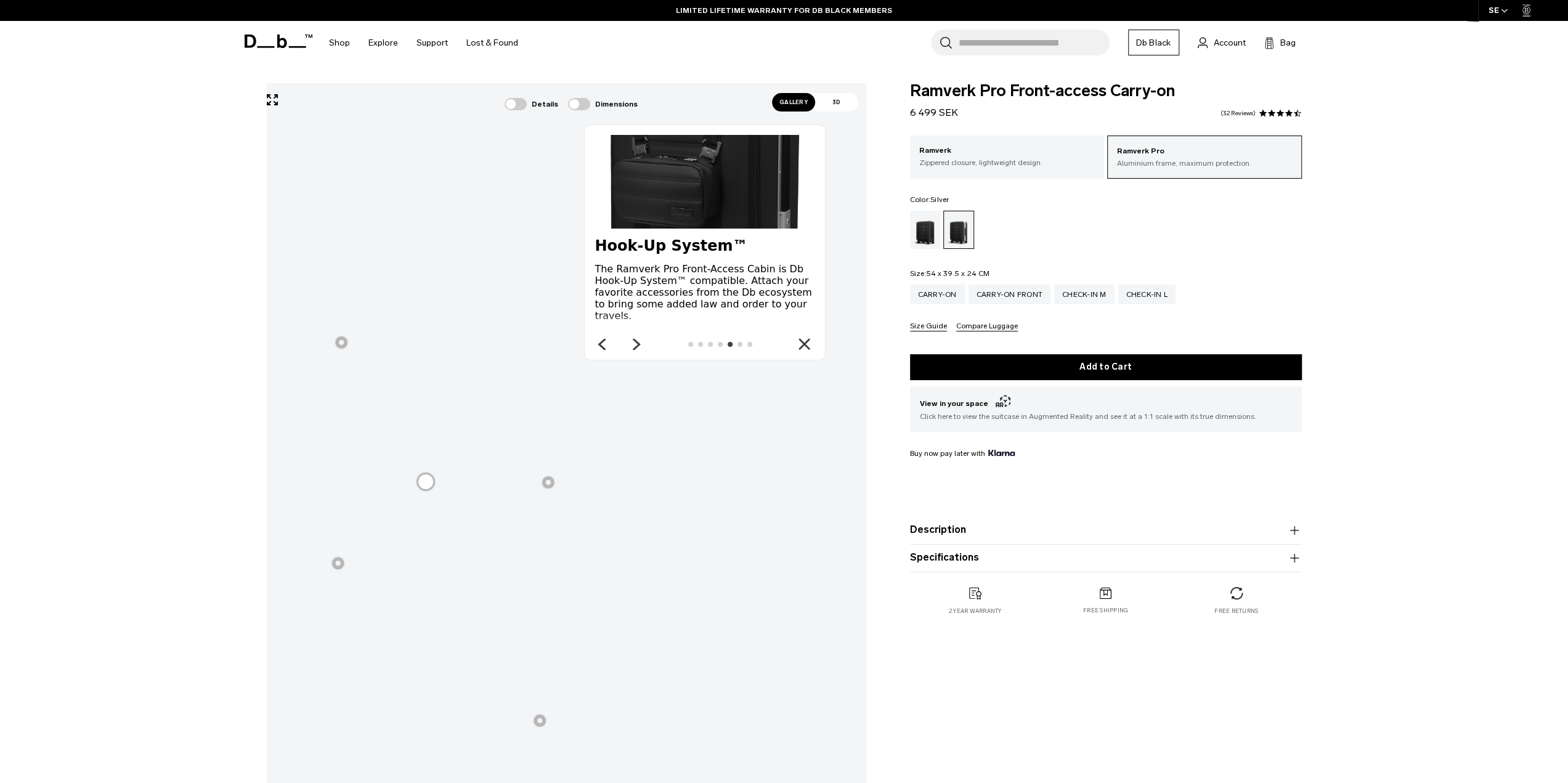
click at [344, 349] on div at bounding box center [341, 342] width 14 height 14
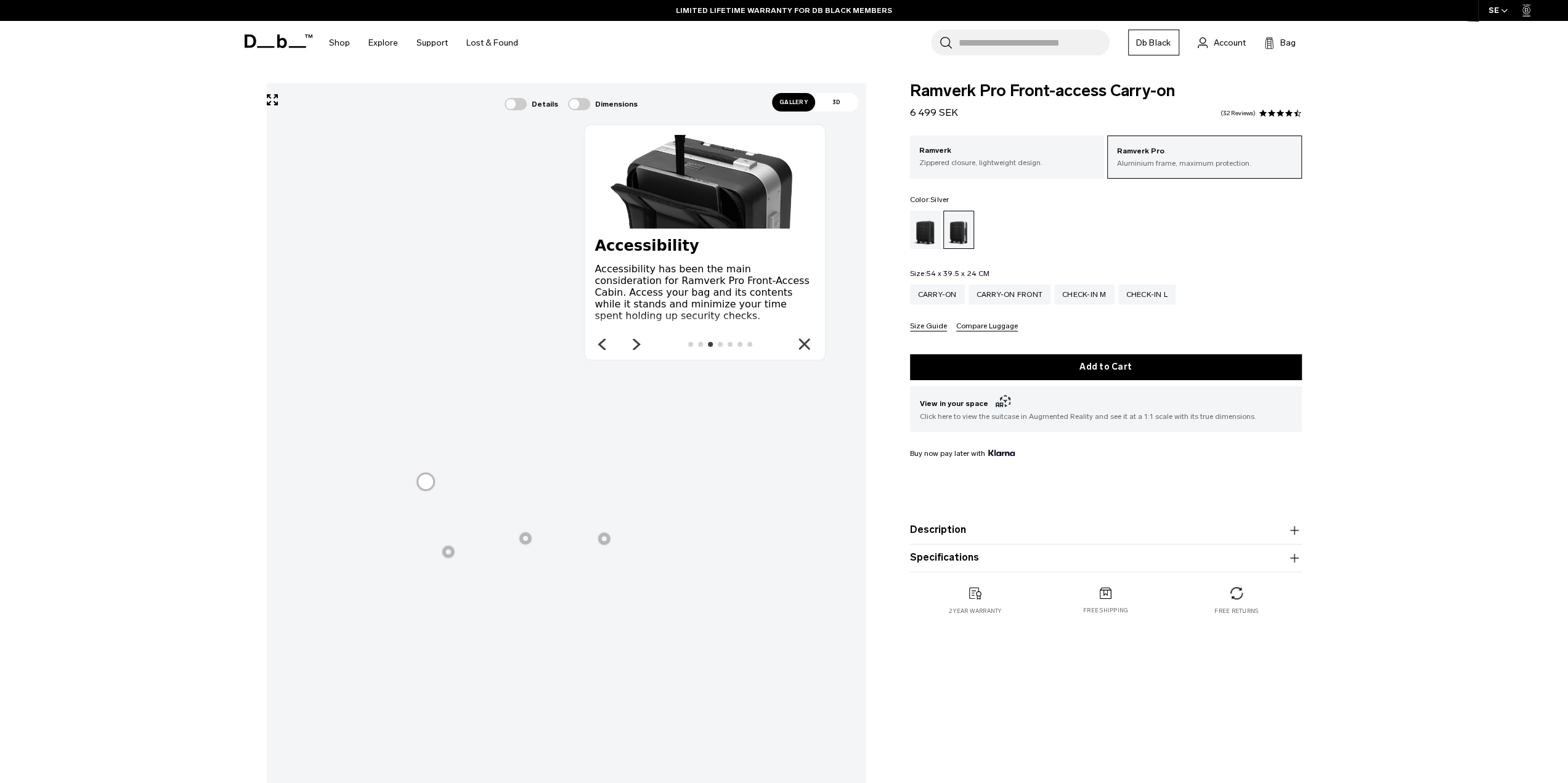
click at [427, 486] on div at bounding box center [426, 482] width 21 height 21
click at [449, 557] on div at bounding box center [447, 551] width 14 height 14
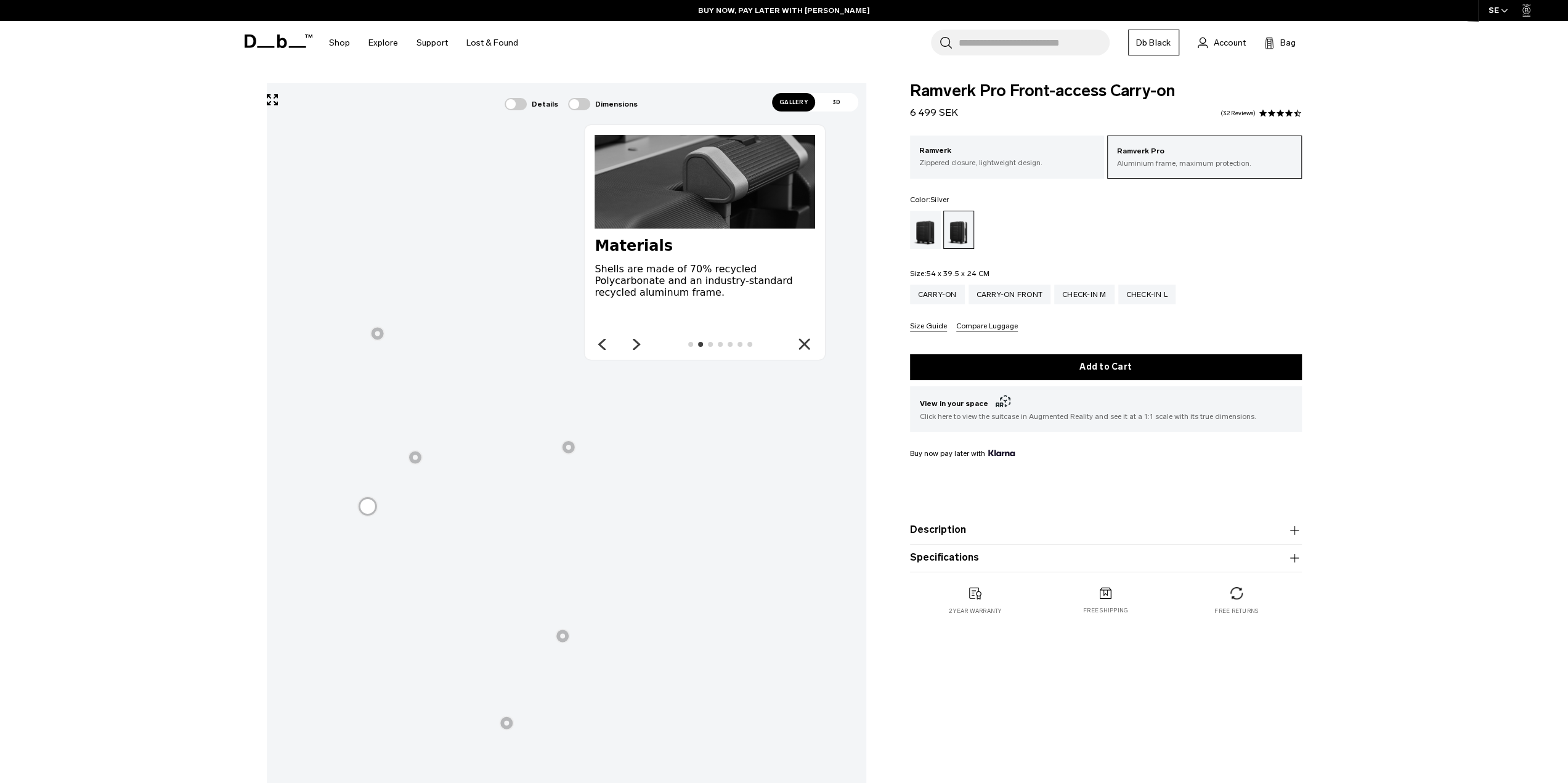
click at [567, 634] on div at bounding box center [562, 636] width 14 height 14
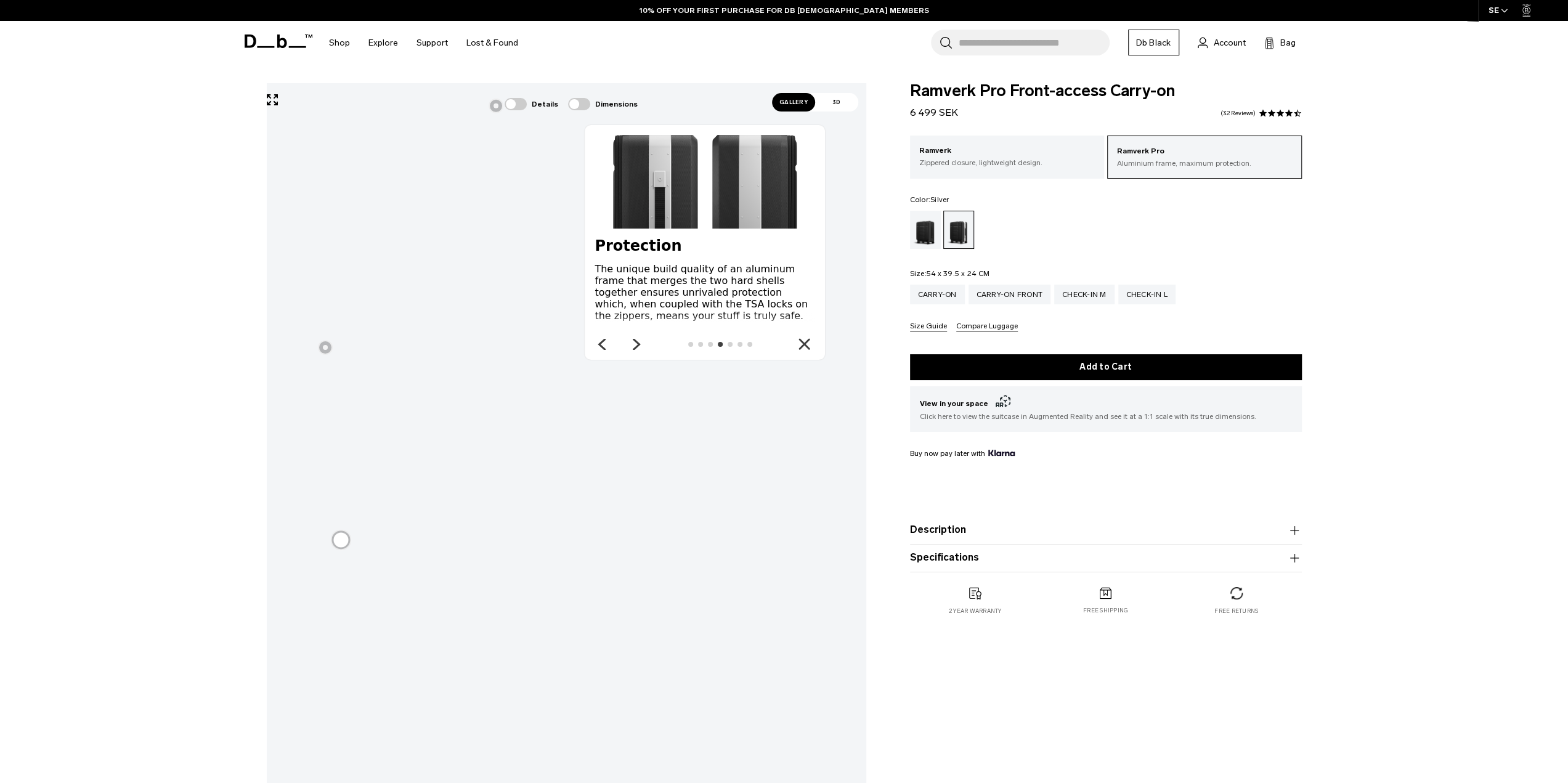
click at [796, 351] on x-fibbl-close-button "Close" at bounding box center [803, 344] width 16 height 16
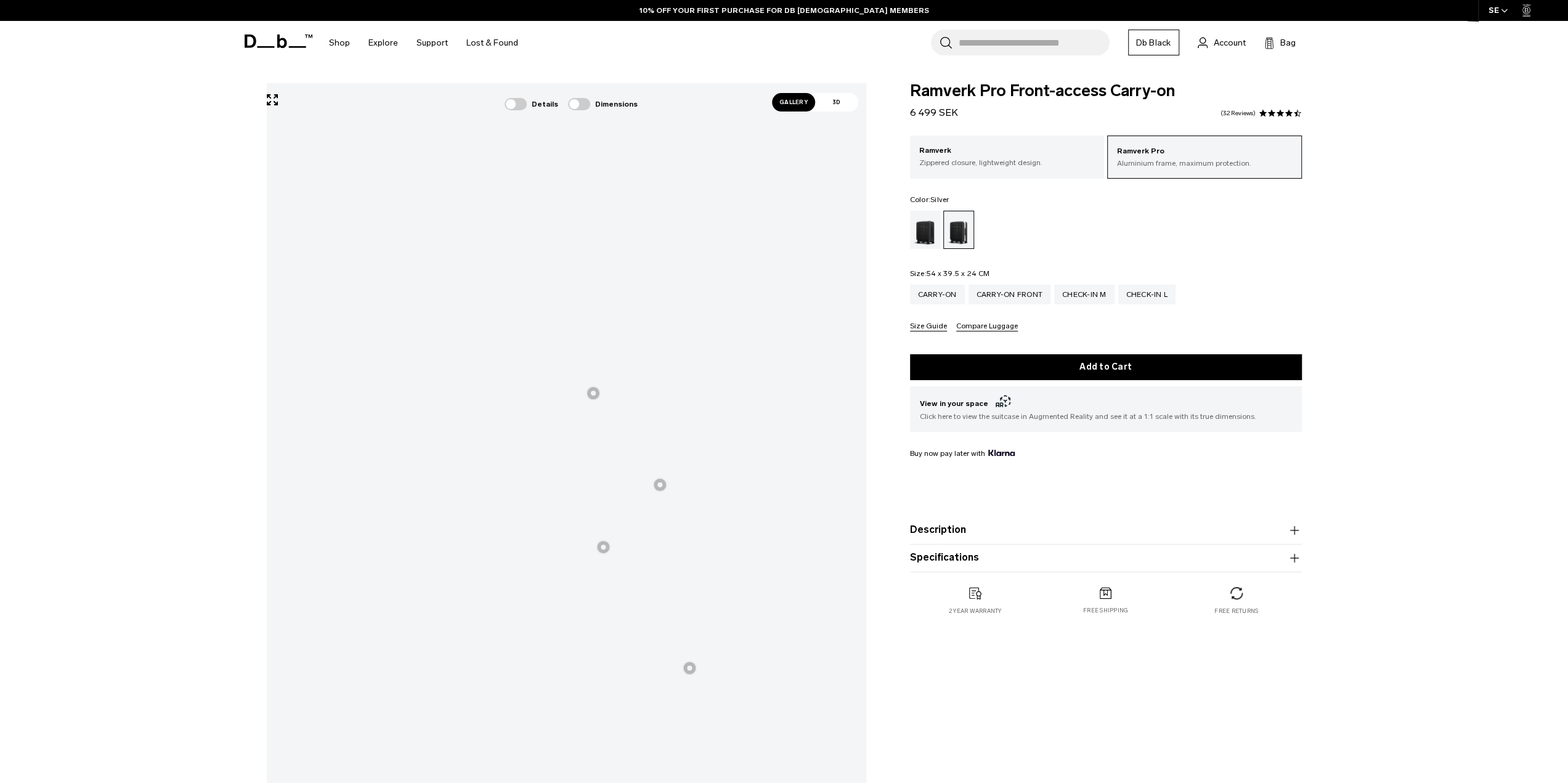
click at [603, 553] on div at bounding box center [603, 547] width 14 height 14
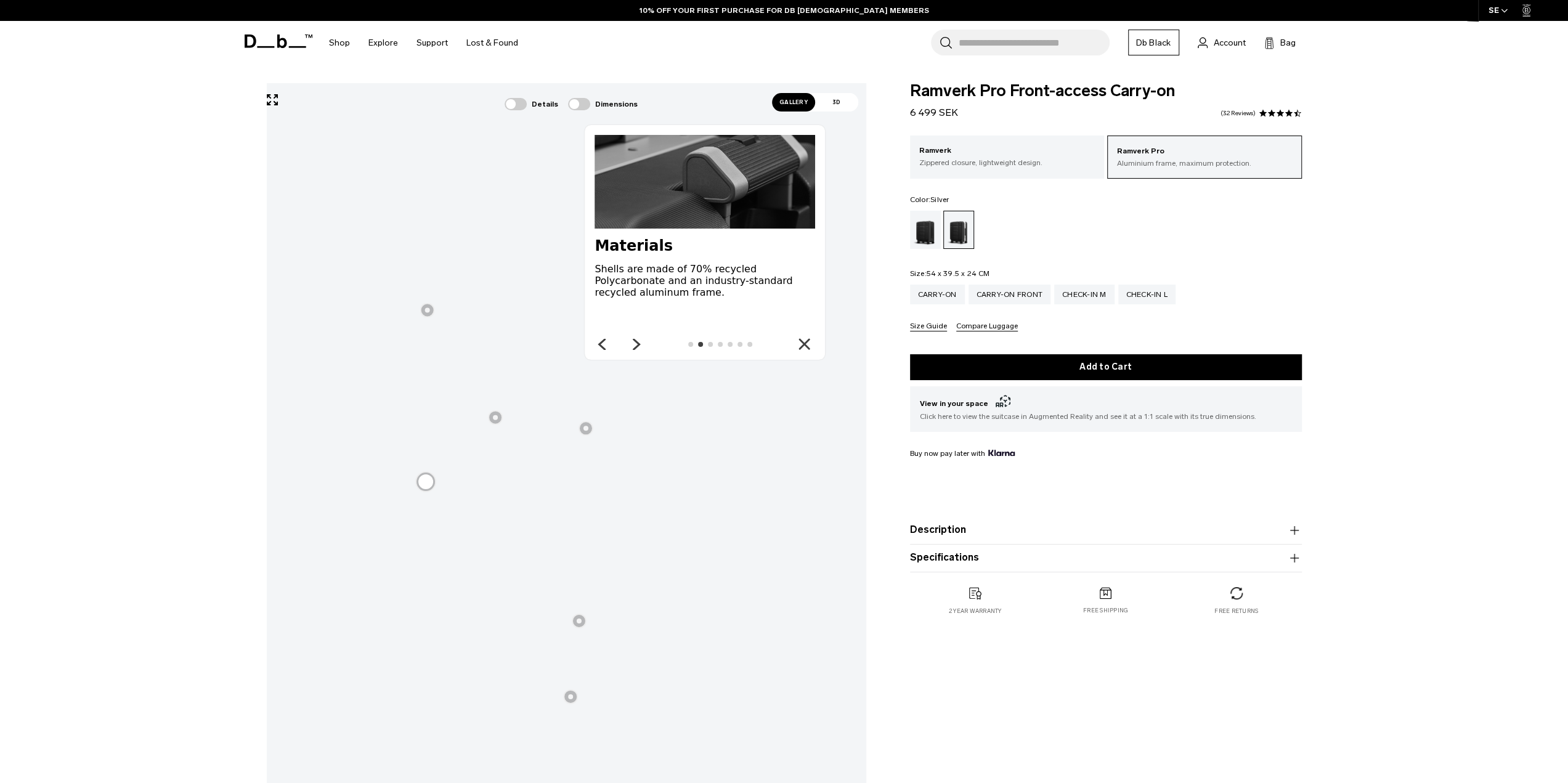
click at [573, 702] on div at bounding box center [570, 696] width 14 height 14
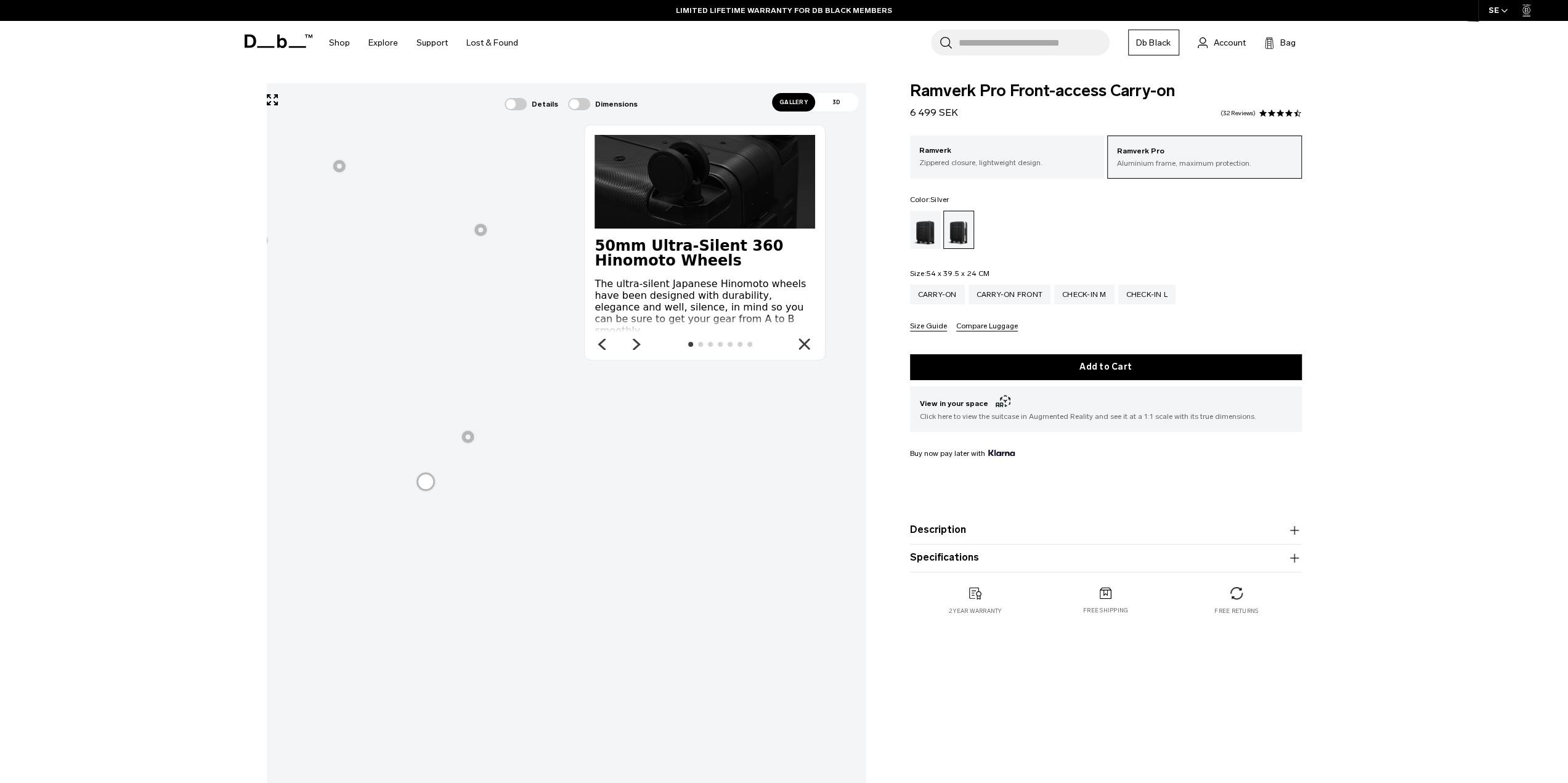
click at [585, 108] on span at bounding box center [579, 104] width 22 height 12
click at [784, 104] on span "Gallery" at bounding box center [793, 103] width 43 height 18
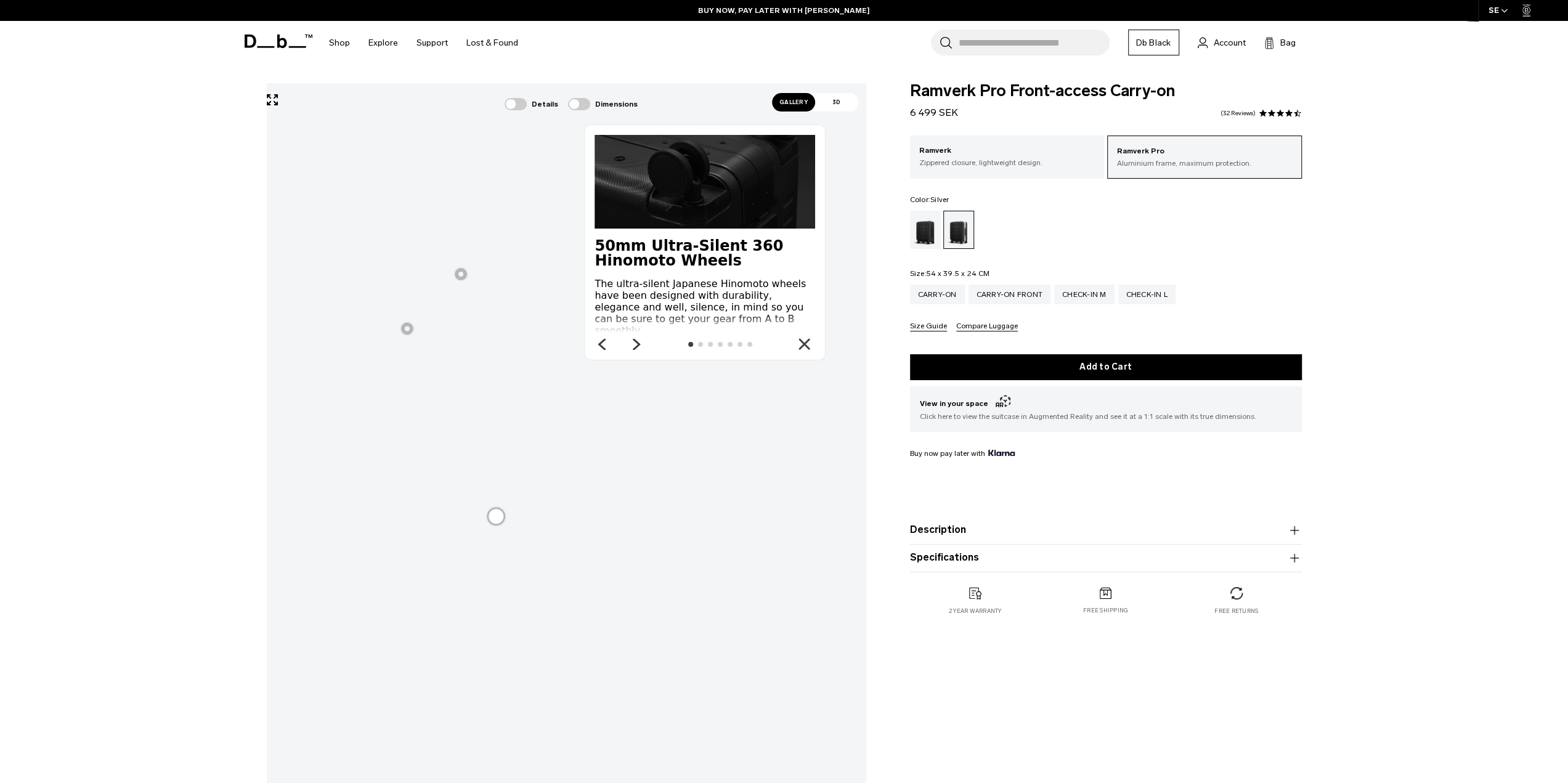
scroll to position [178, 0]
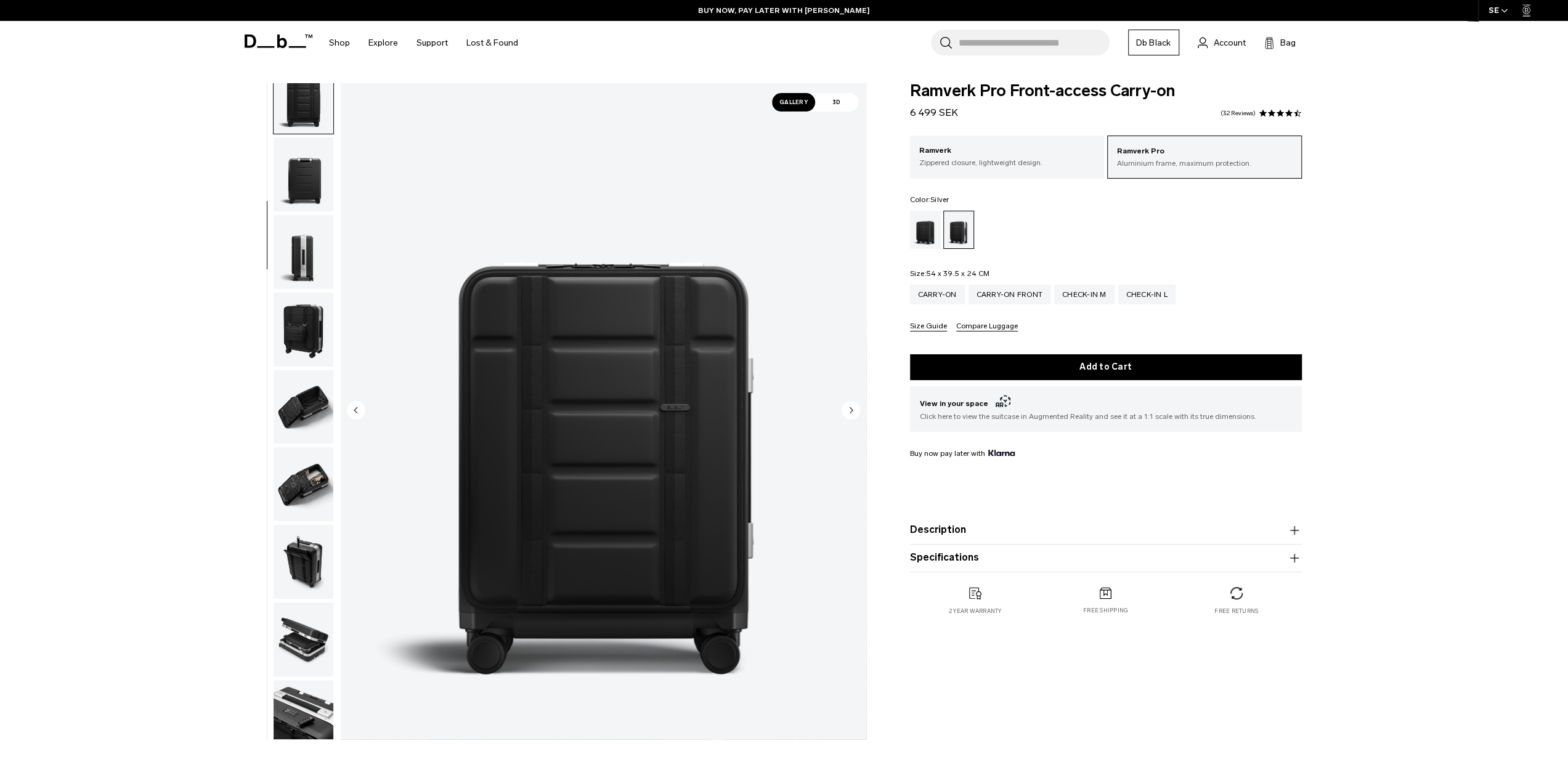
click at [508, 478] on img "3 / 11" at bounding box center [604, 412] width 525 height 656
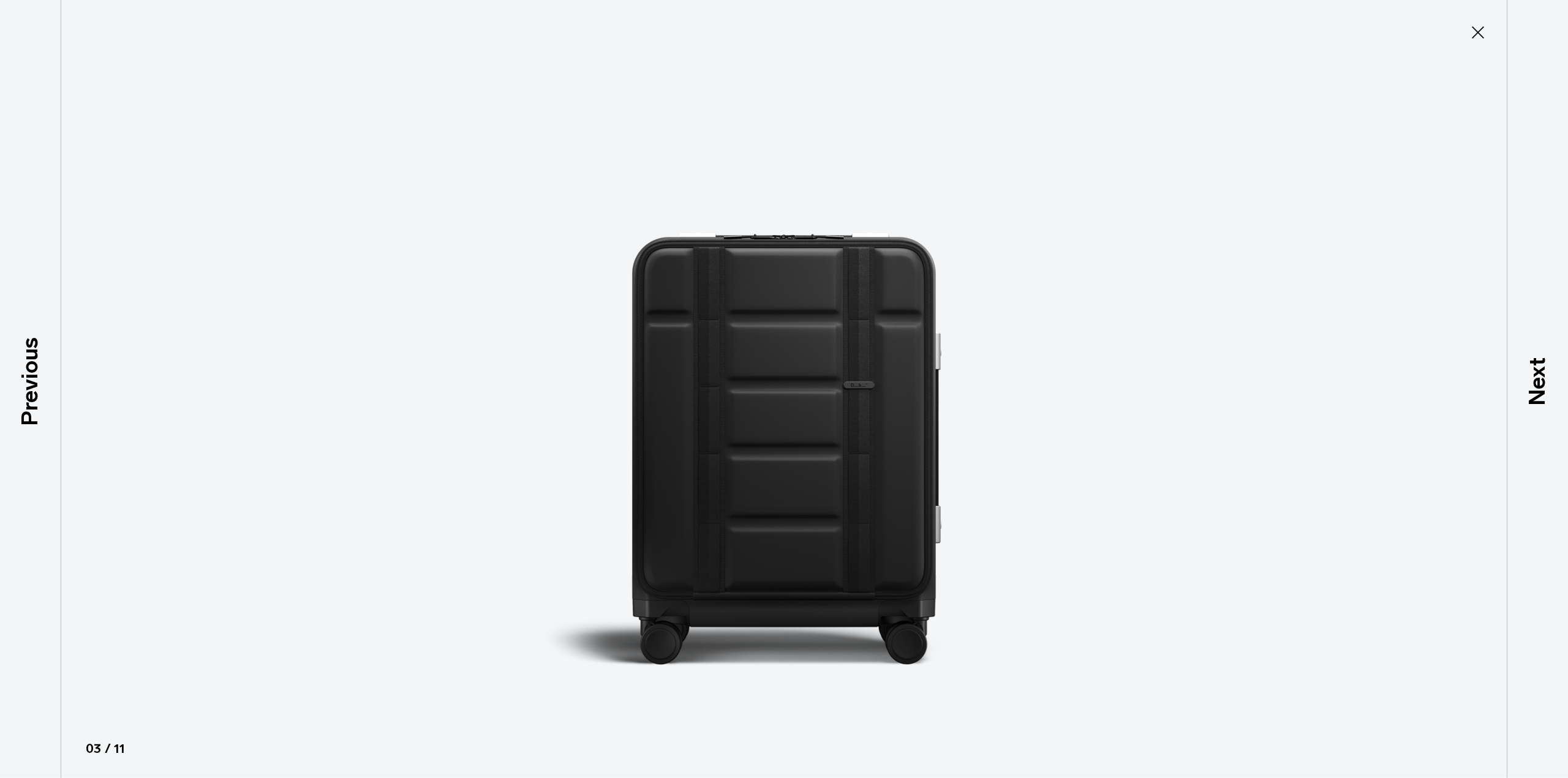
click at [573, 444] on img at bounding box center [784, 389] width 551 height 778
click at [1468, 26] on icon at bounding box center [1477, 32] width 20 height 20
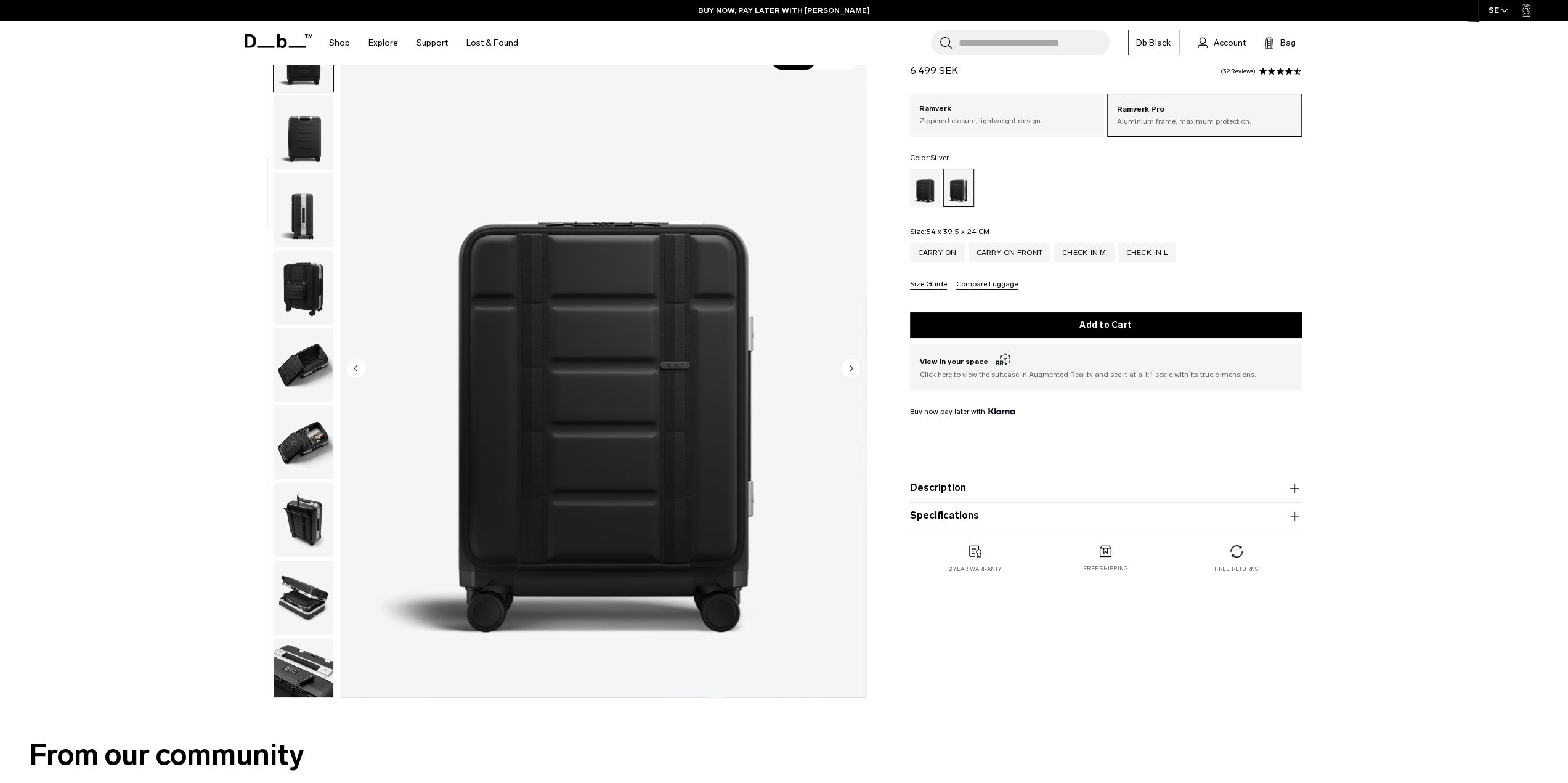
scroll to position [62, 0]
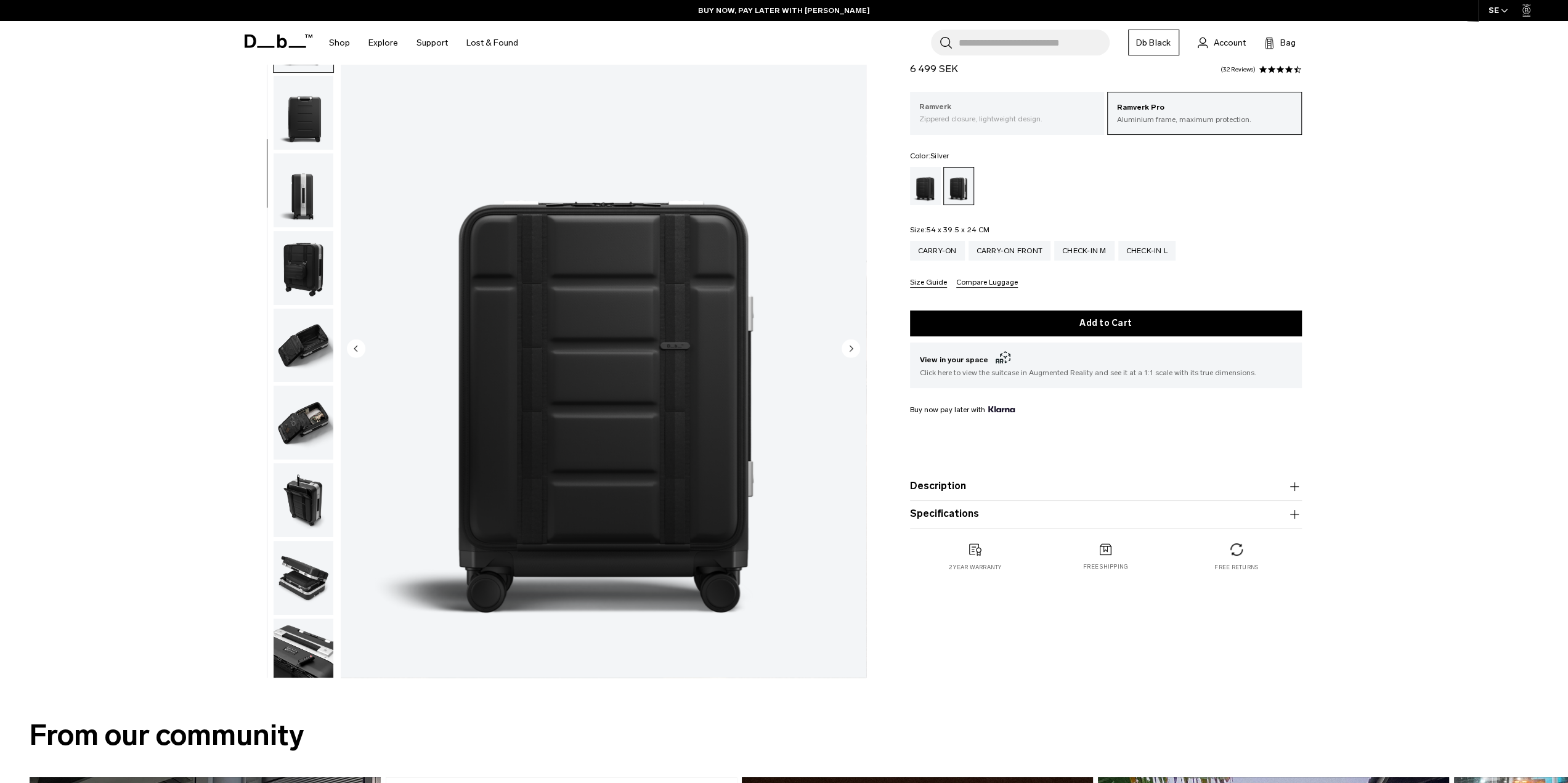
click at [1026, 125] on div "Ramverk Zippered closure, lightweight design." at bounding box center [1008, 112] width 194 height 42
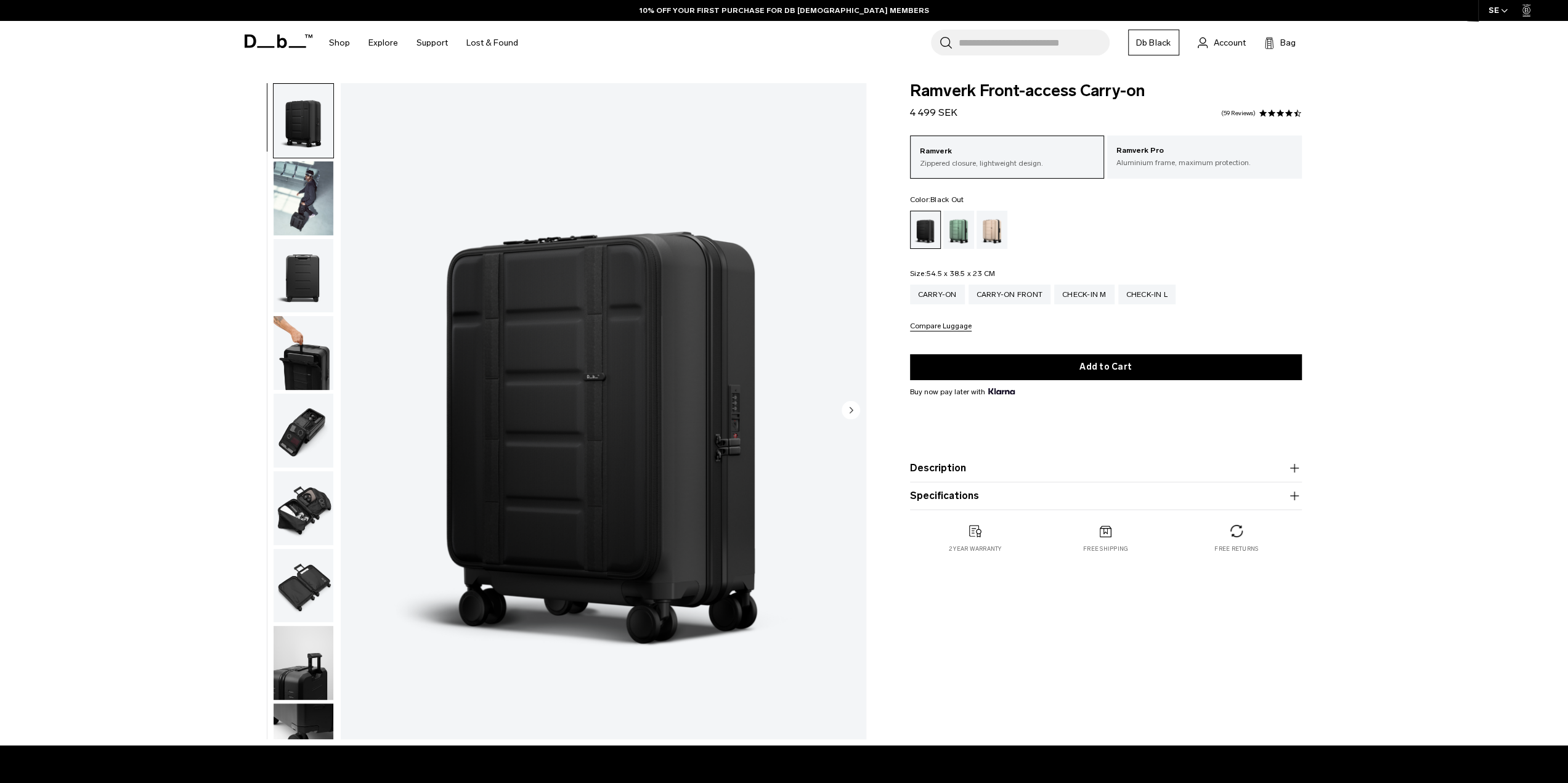
click at [1199, 158] on p "Aluminium frame, maximum protection." at bounding box center [1204, 163] width 176 height 11
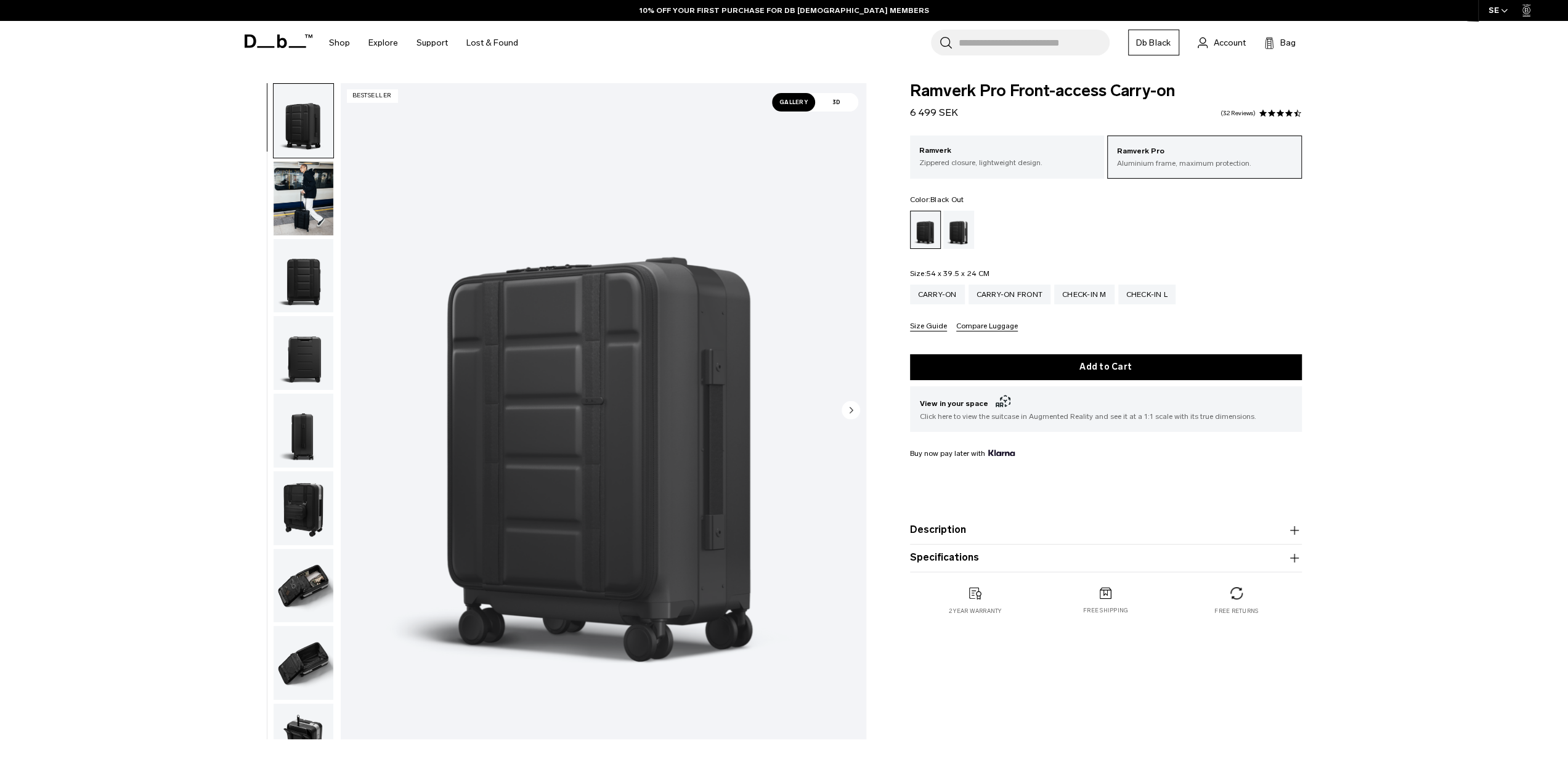
click at [775, 397] on img "1 / 11" at bounding box center [604, 412] width 525 height 656
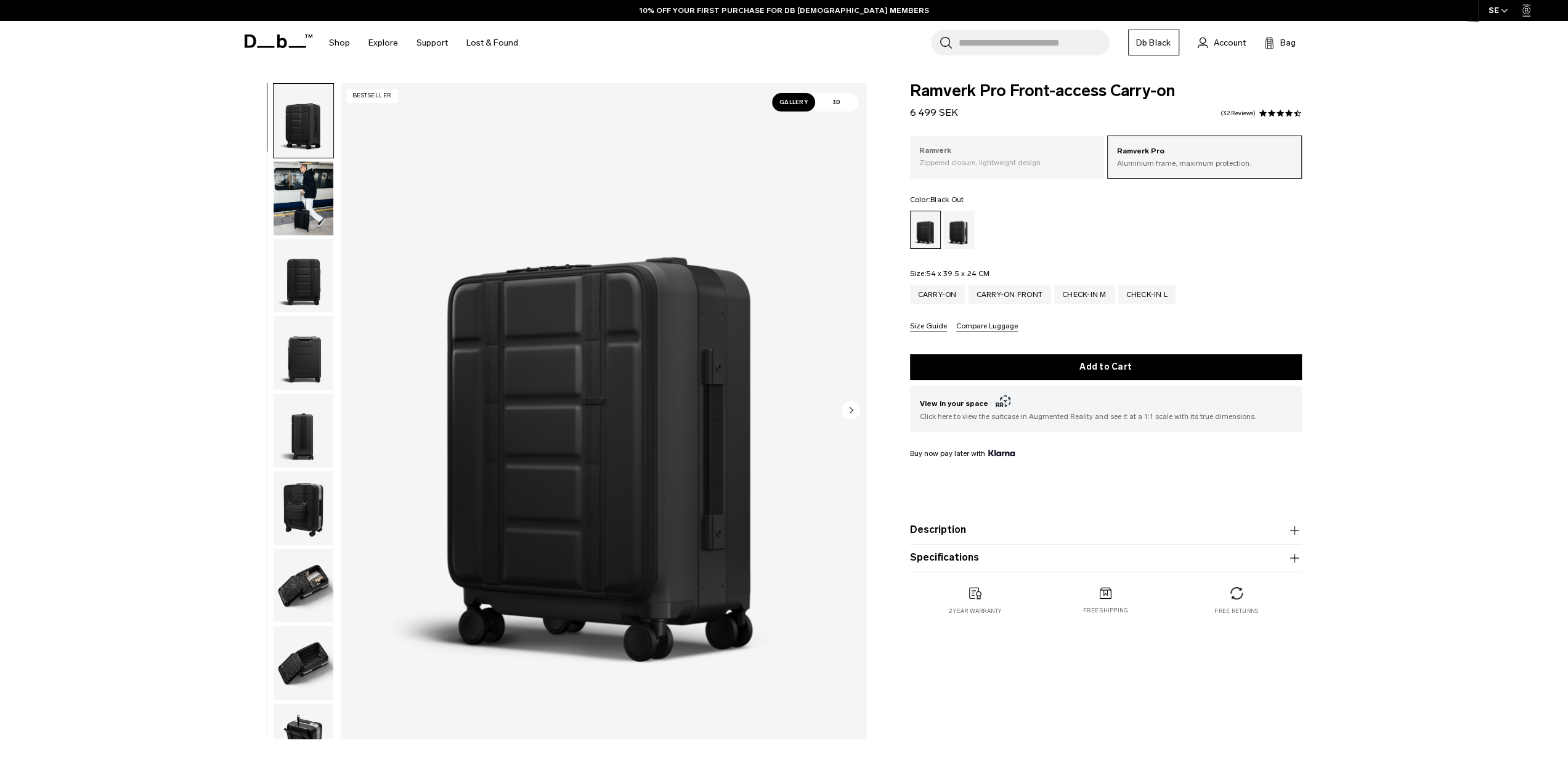
click at [1025, 168] on p "Zippered closure, lightweight design." at bounding box center [1008, 163] width 176 height 11
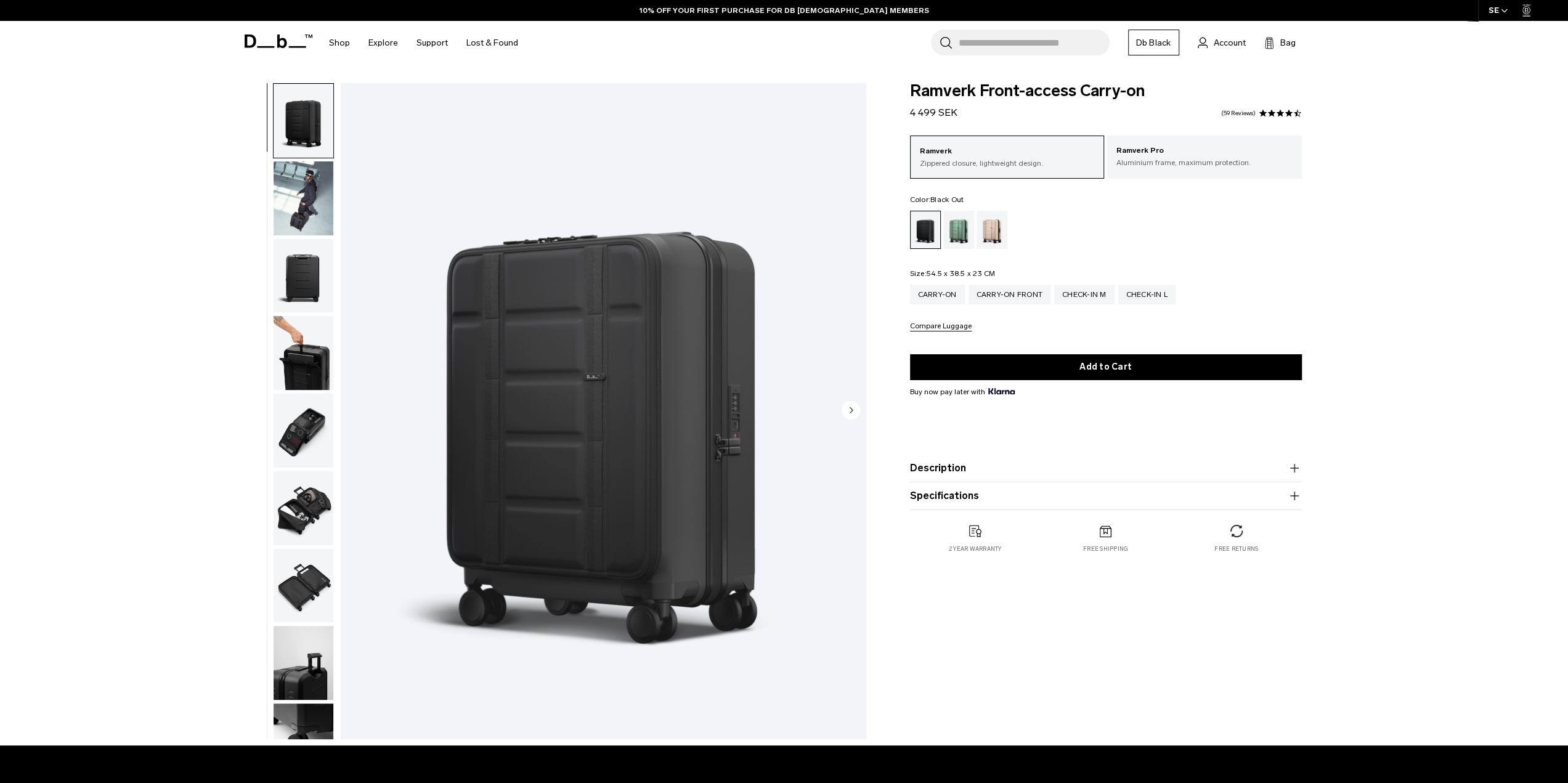
click at [734, 362] on img "1 / 11" at bounding box center [604, 412] width 525 height 656
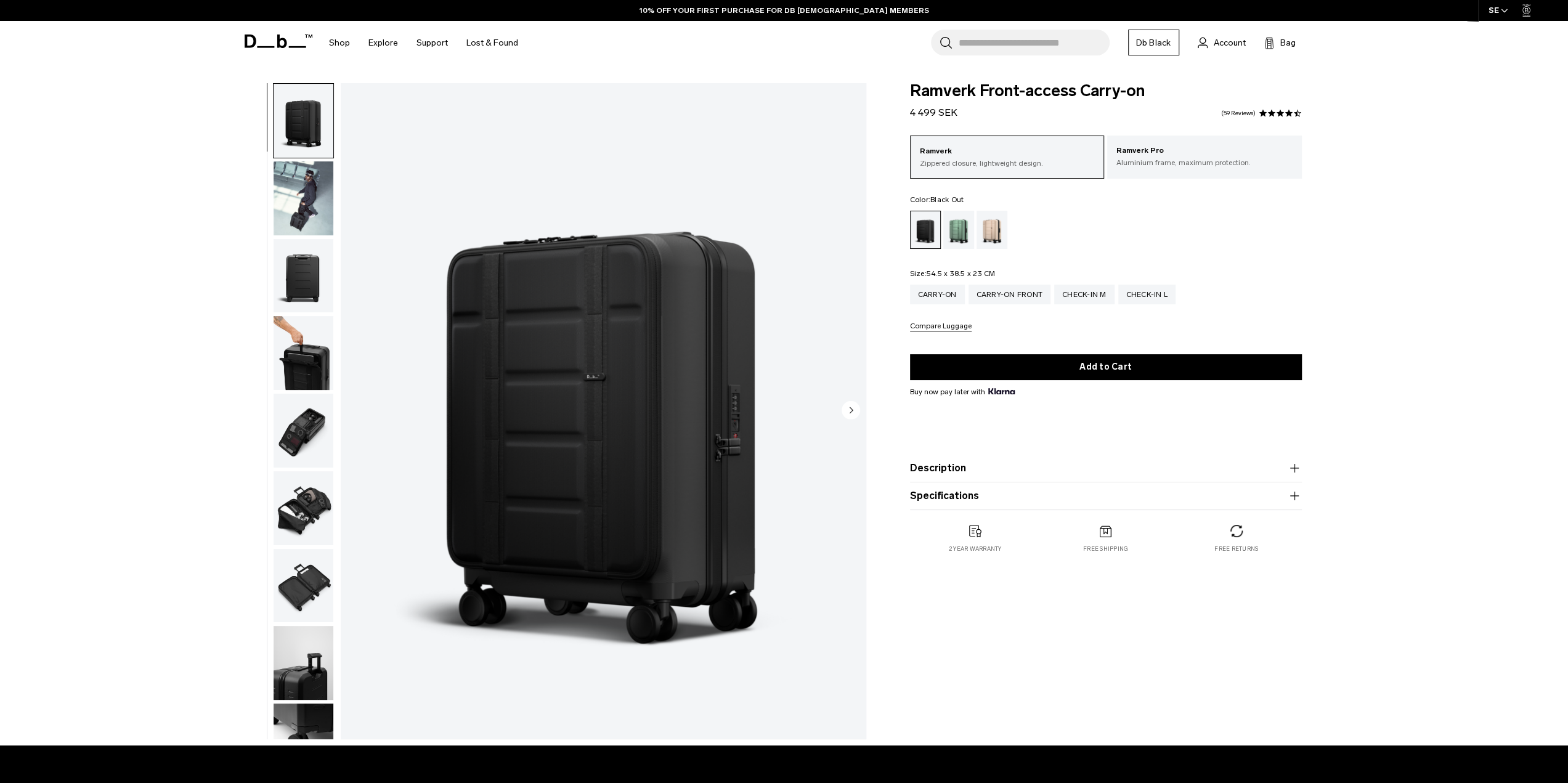
click at [522, 380] on img "1 / 11" at bounding box center [604, 412] width 525 height 656
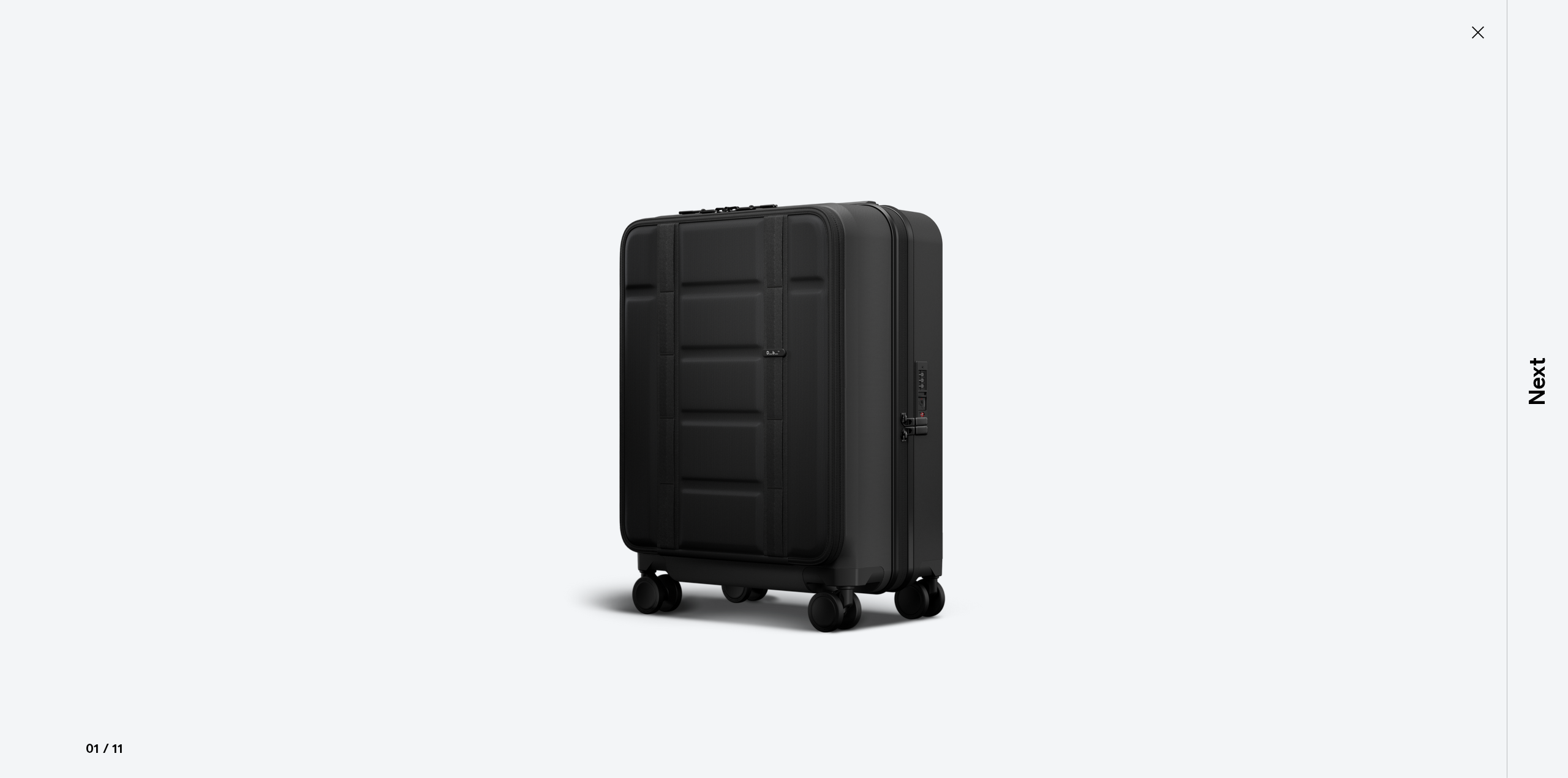
click at [1477, 31] on icon at bounding box center [1477, 32] width 20 height 20
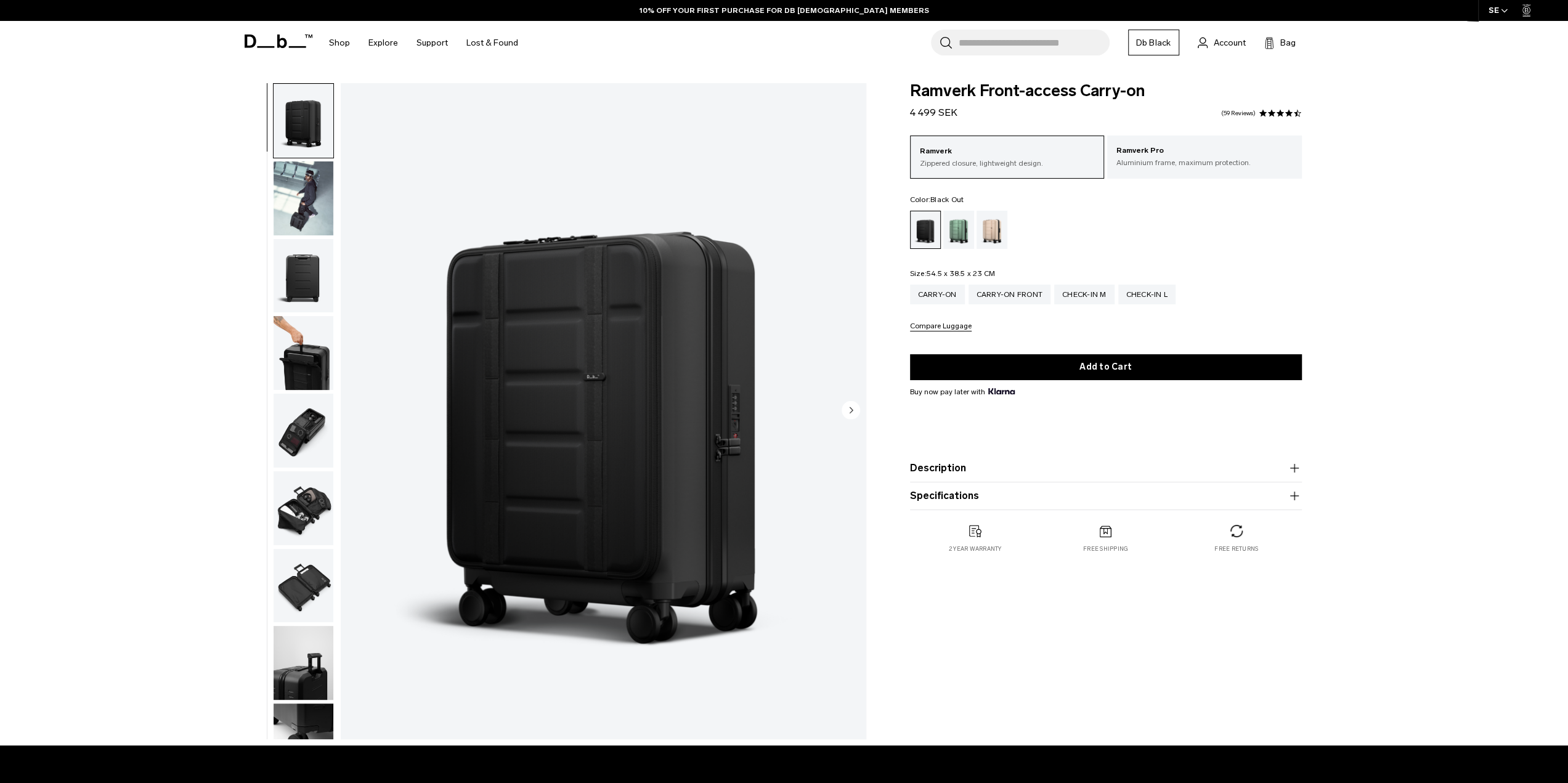
click at [852, 409] on circle "Next slide" at bounding box center [851, 409] width 18 height 18
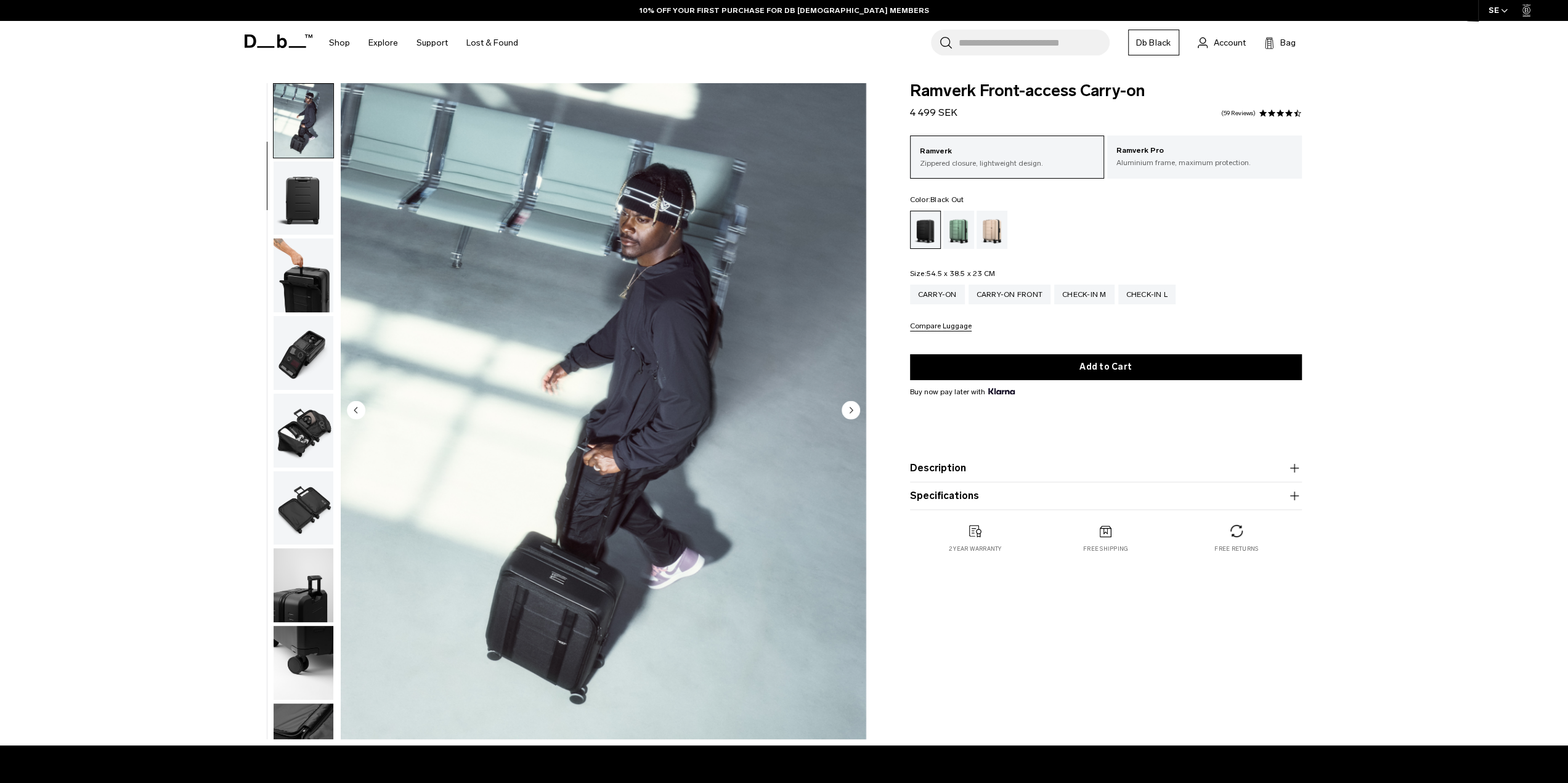
click at [852, 409] on circle "Next slide" at bounding box center [851, 409] width 18 height 18
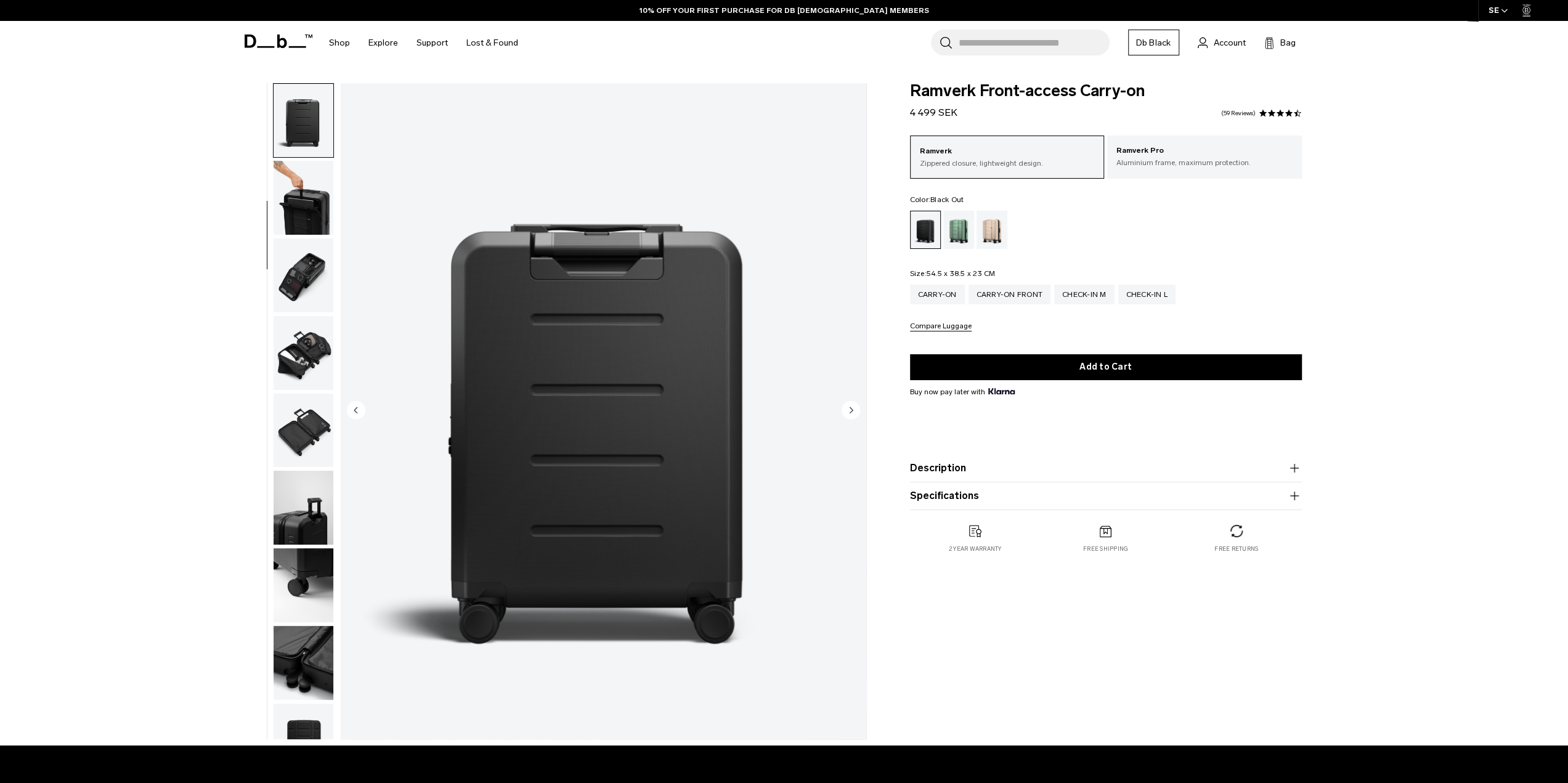
click at [852, 409] on circle "Next slide" at bounding box center [851, 409] width 18 height 18
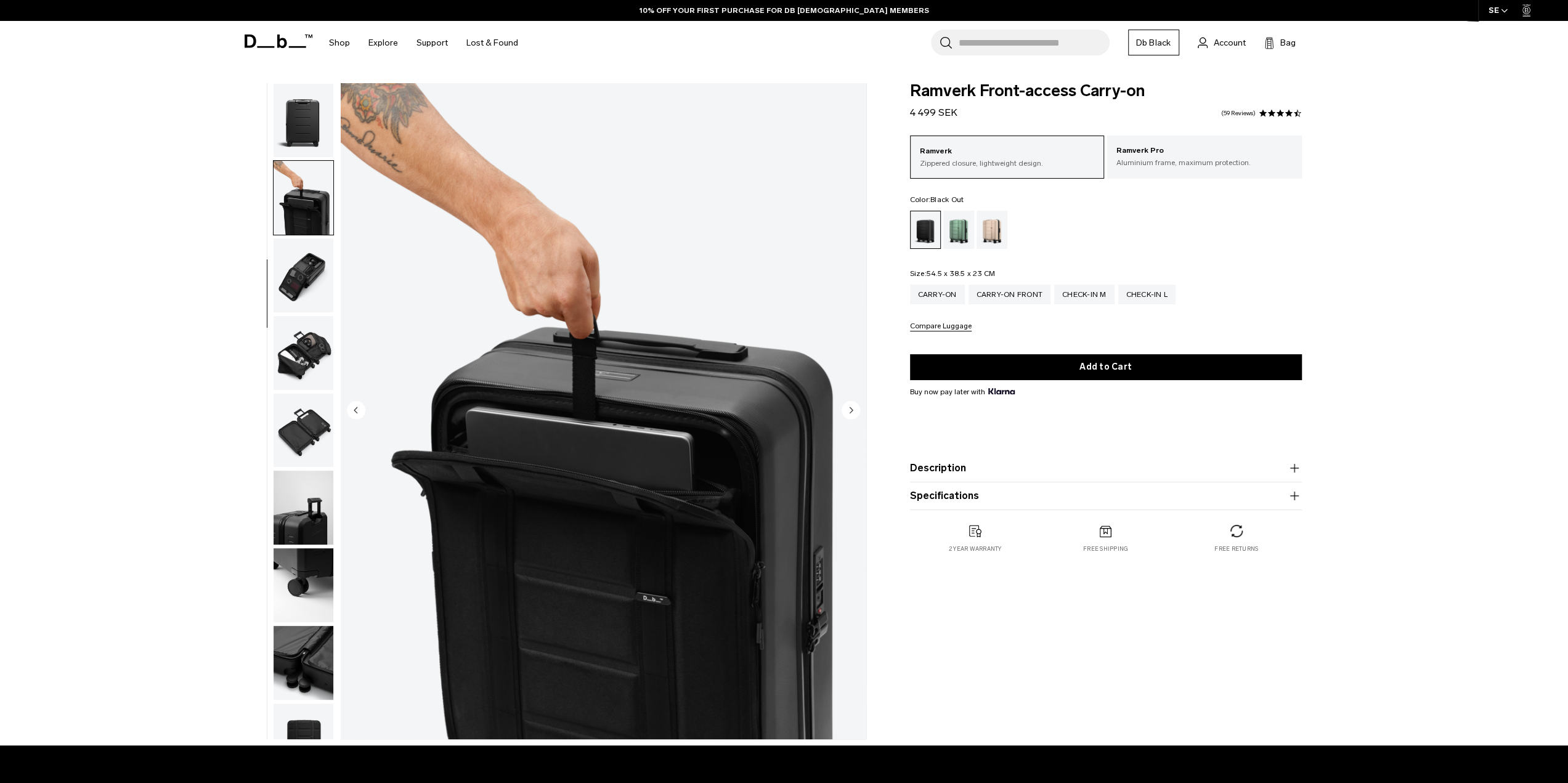
scroll to position [194, 0]
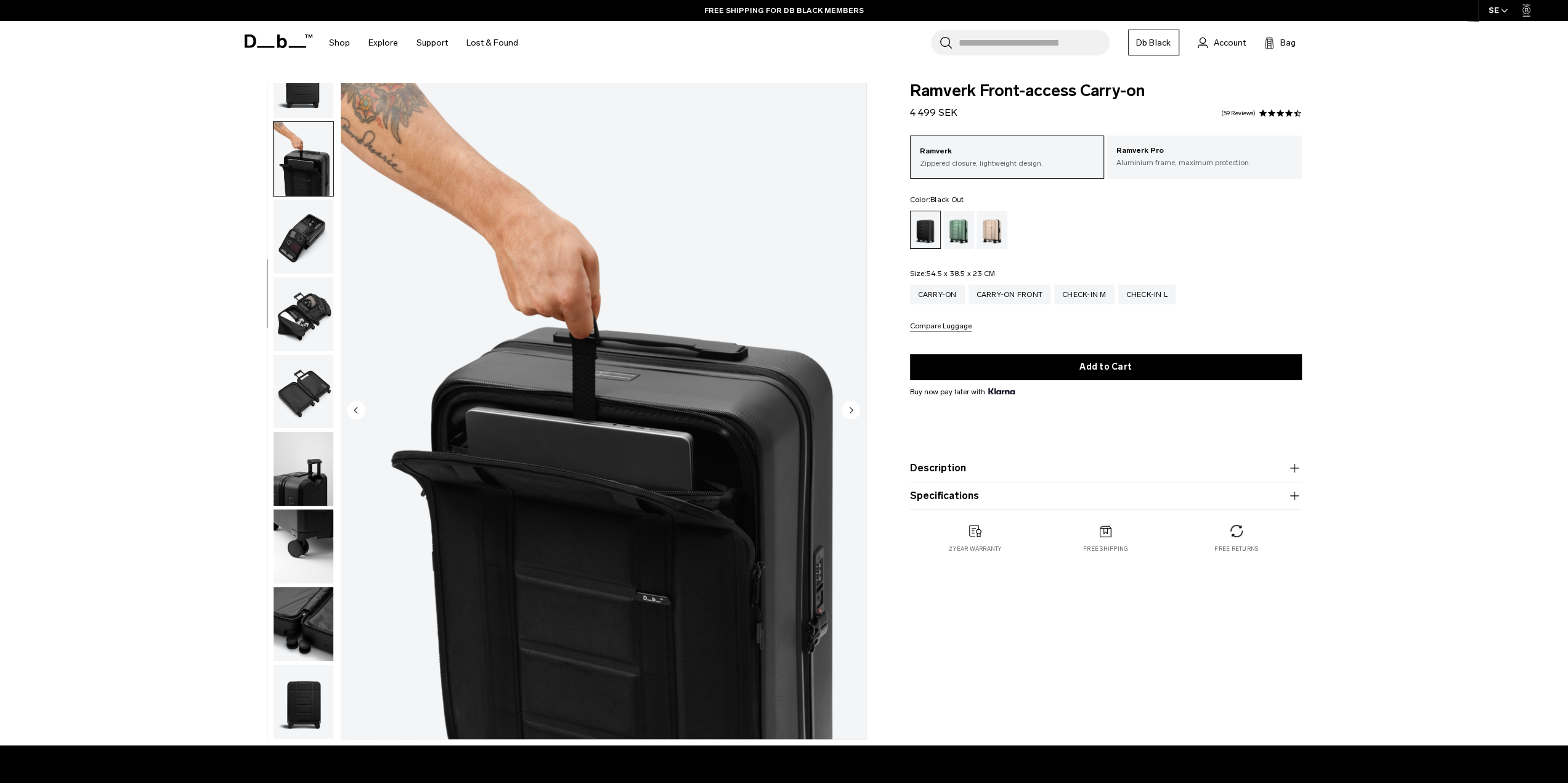
click at [852, 409] on circle "Next slide" at bounding box center [851, 409] width 18 height 18
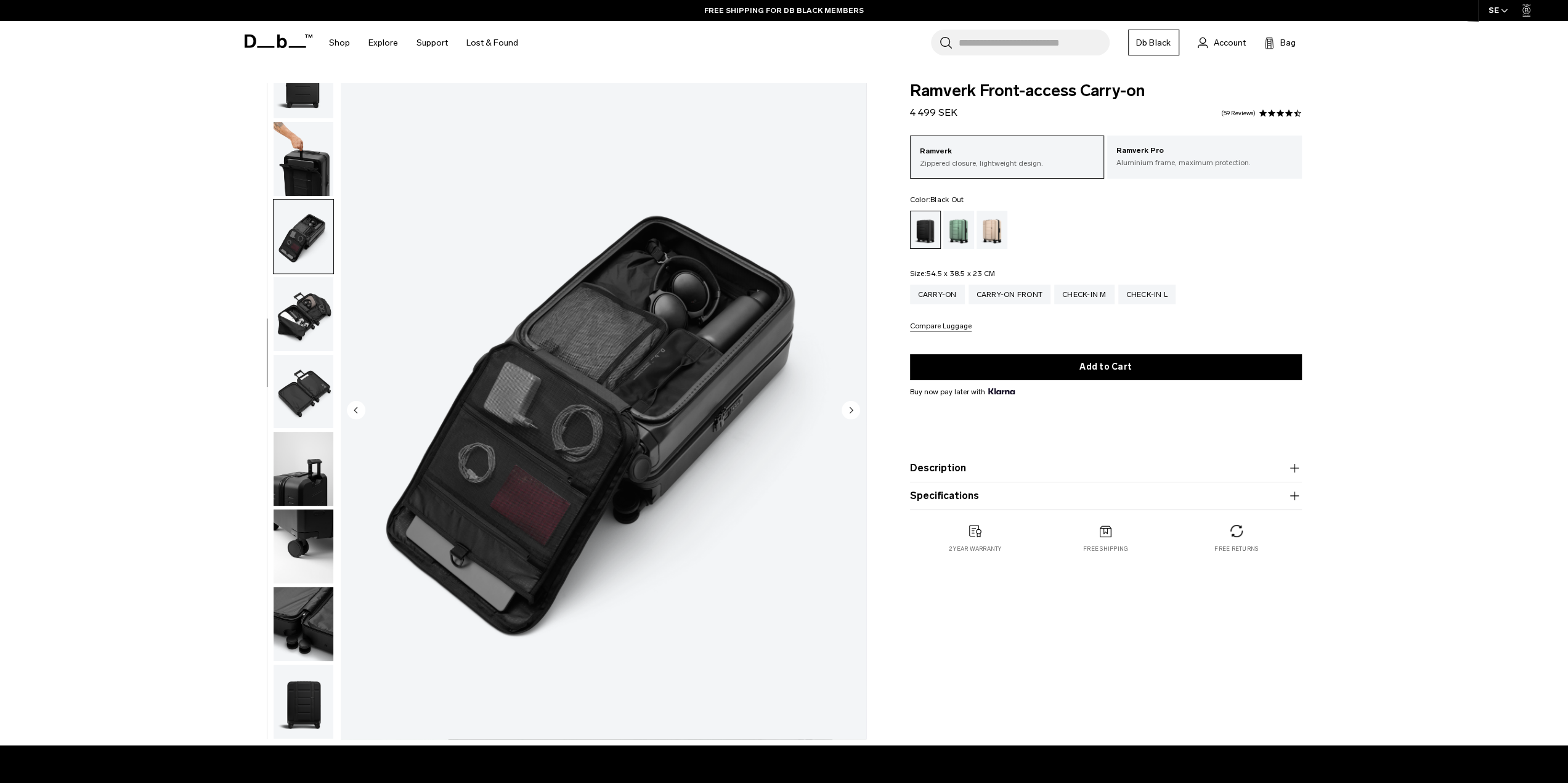
click at [852, 409] on circle "Next slide" at bounding box center [851, 409] width 18 height 18
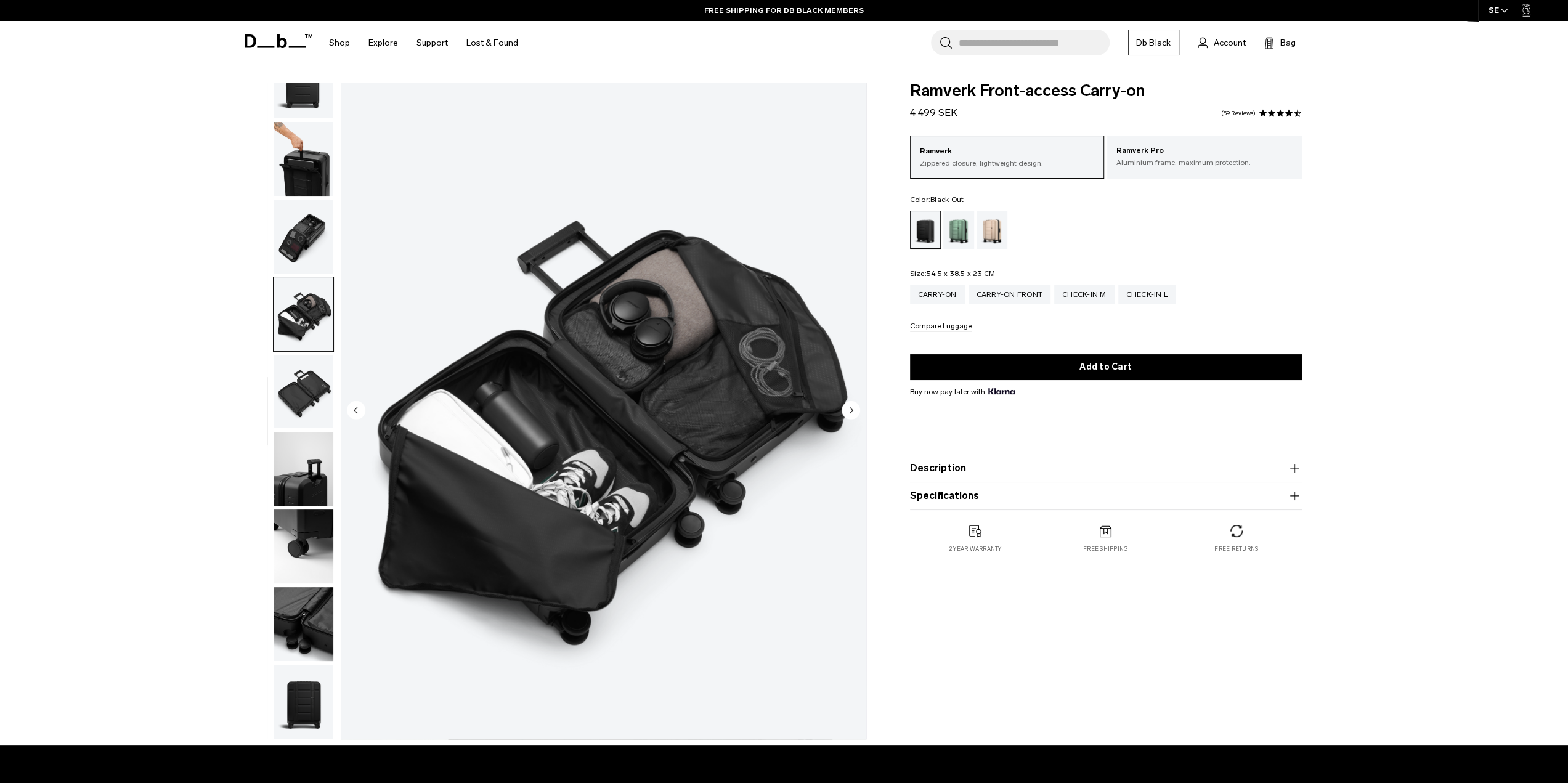
click at [852, 409] on circle "Next slide" at bounding box center [851, 409] width 18 height 18
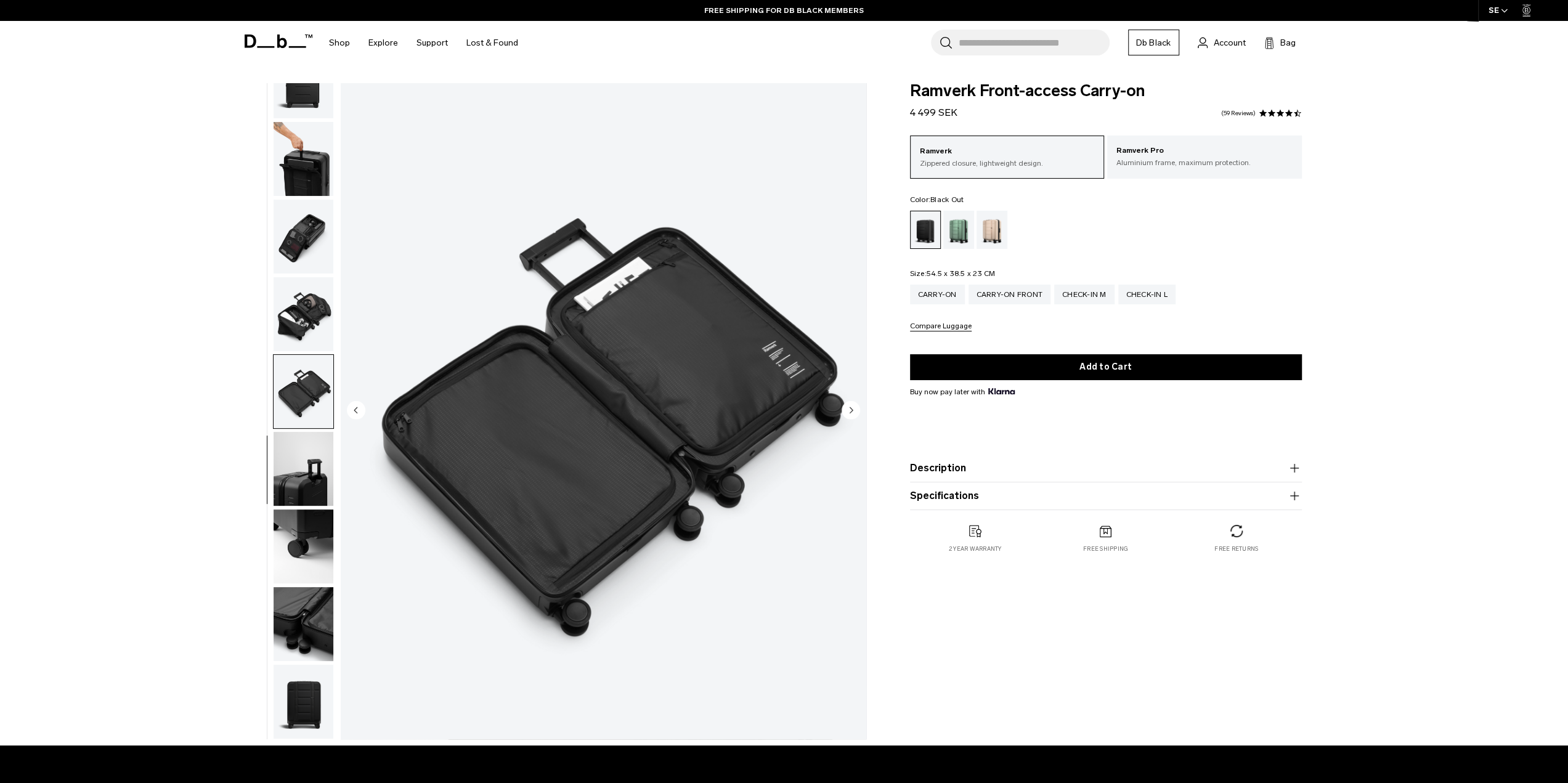
click at [852, 409] on circle "Next slide" at bounding box center [851, 409] width 18 height 18
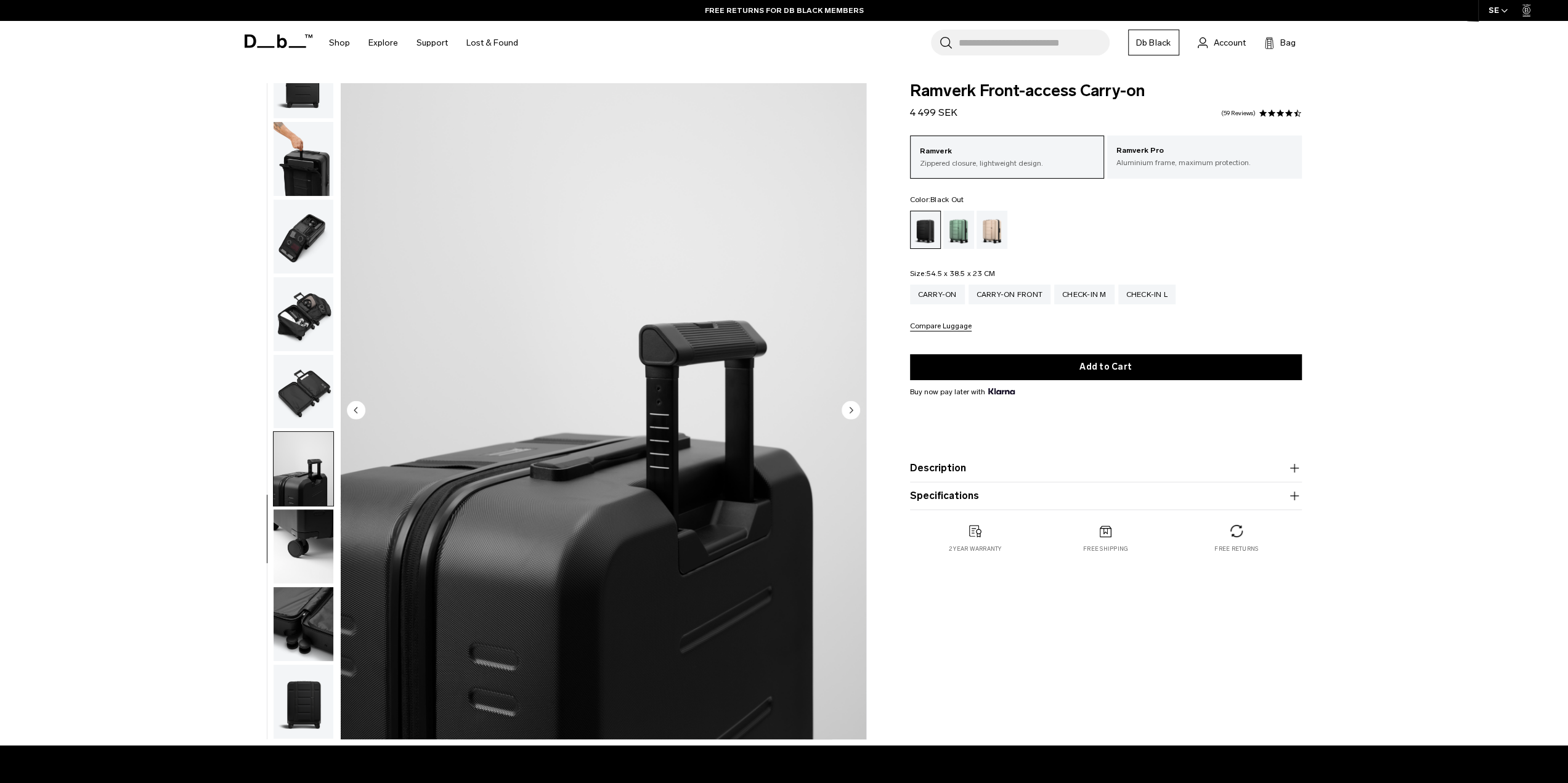
click at [852, 408] on circle "Next slide" at bounding box center [851, 409] width 18 height 18
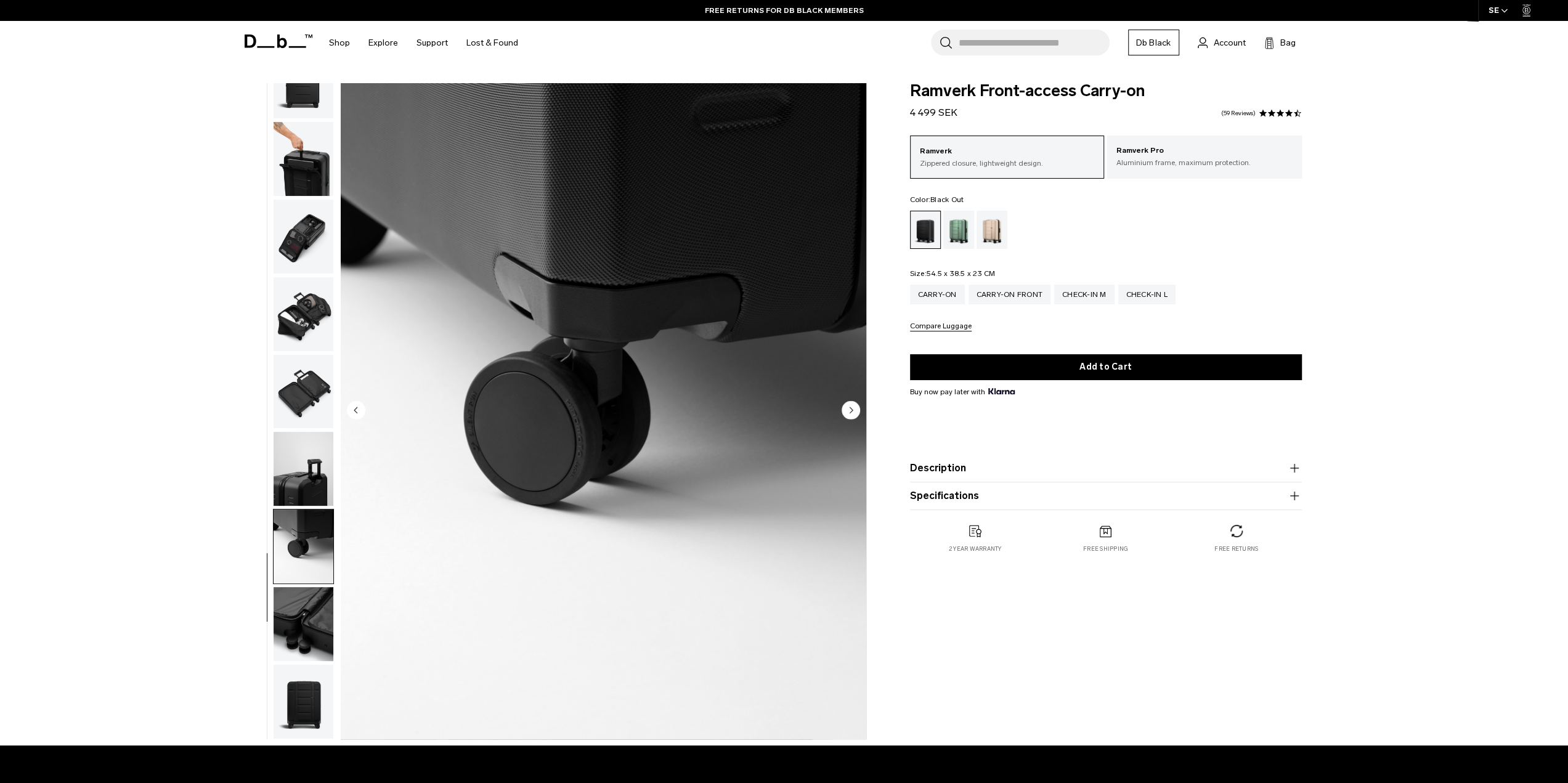
click at [852, 408] on circle "Next slide" at bounding box center [851, 409] width 18 height 18
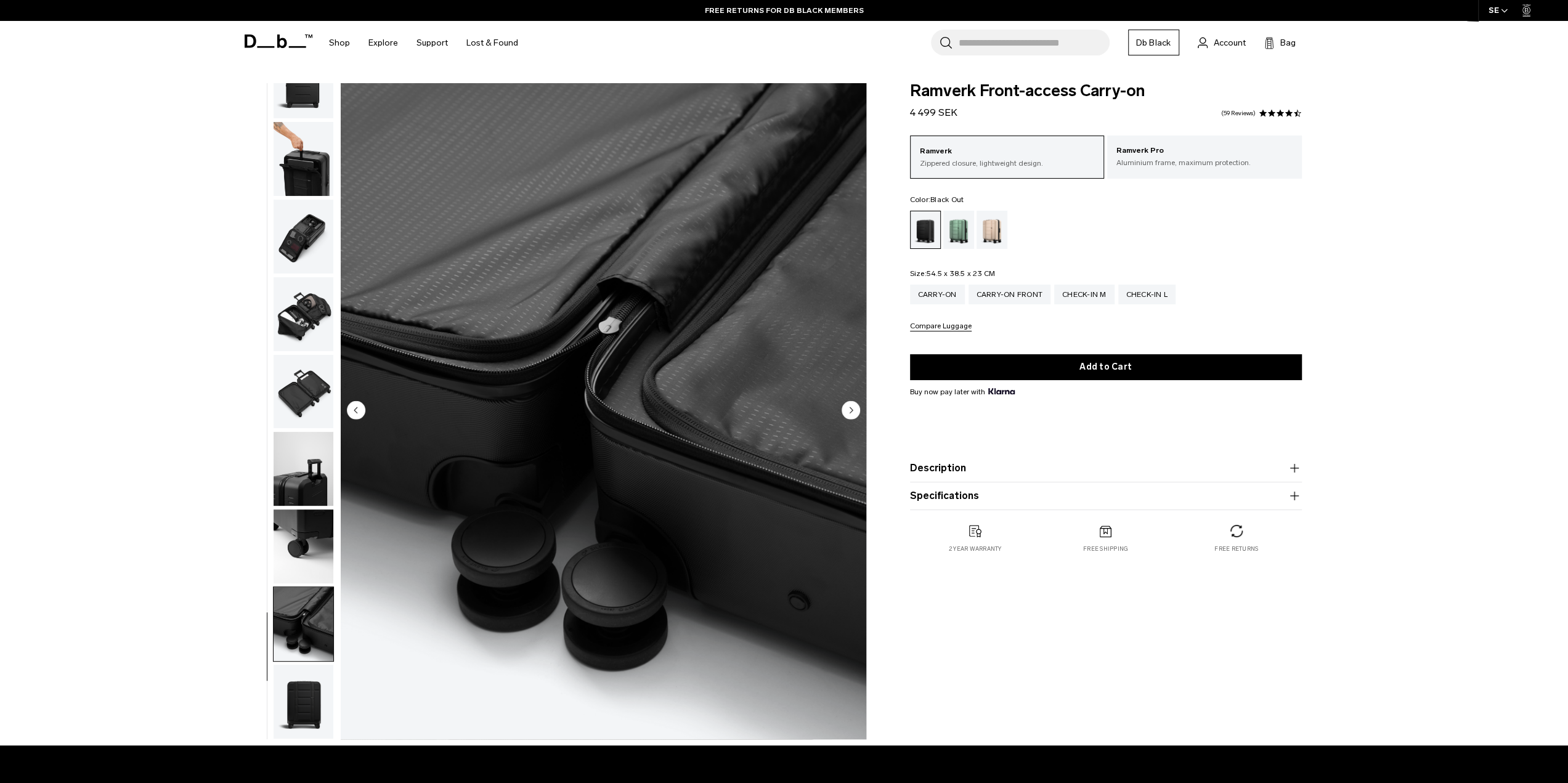
click at [852, 408] on circle "Next slide" at bounding box center [851, 409] width 18 height 18
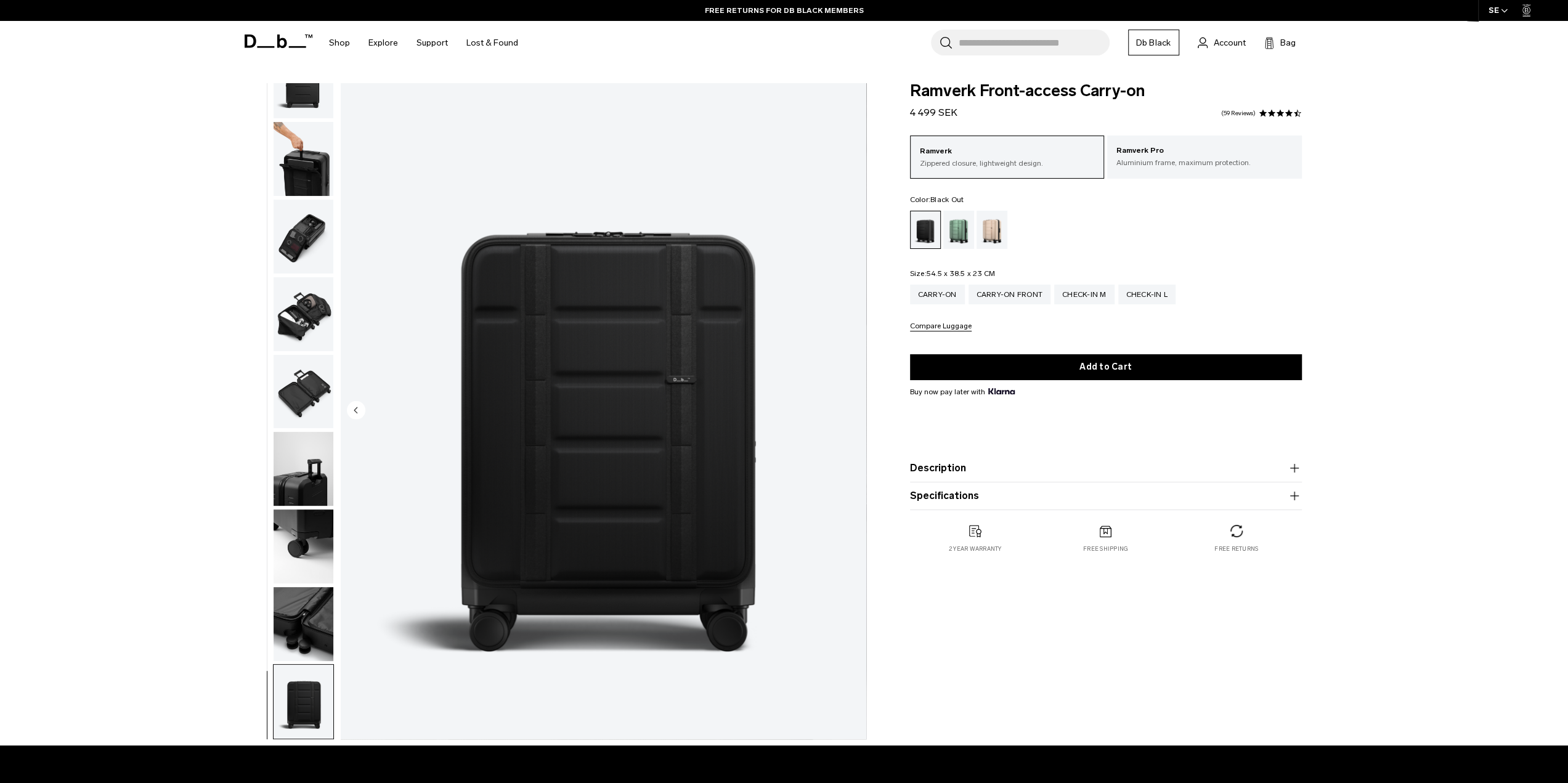
click at [852, 407] on img "11 / 11" at bounding box center [604, 412] width 525 height 656
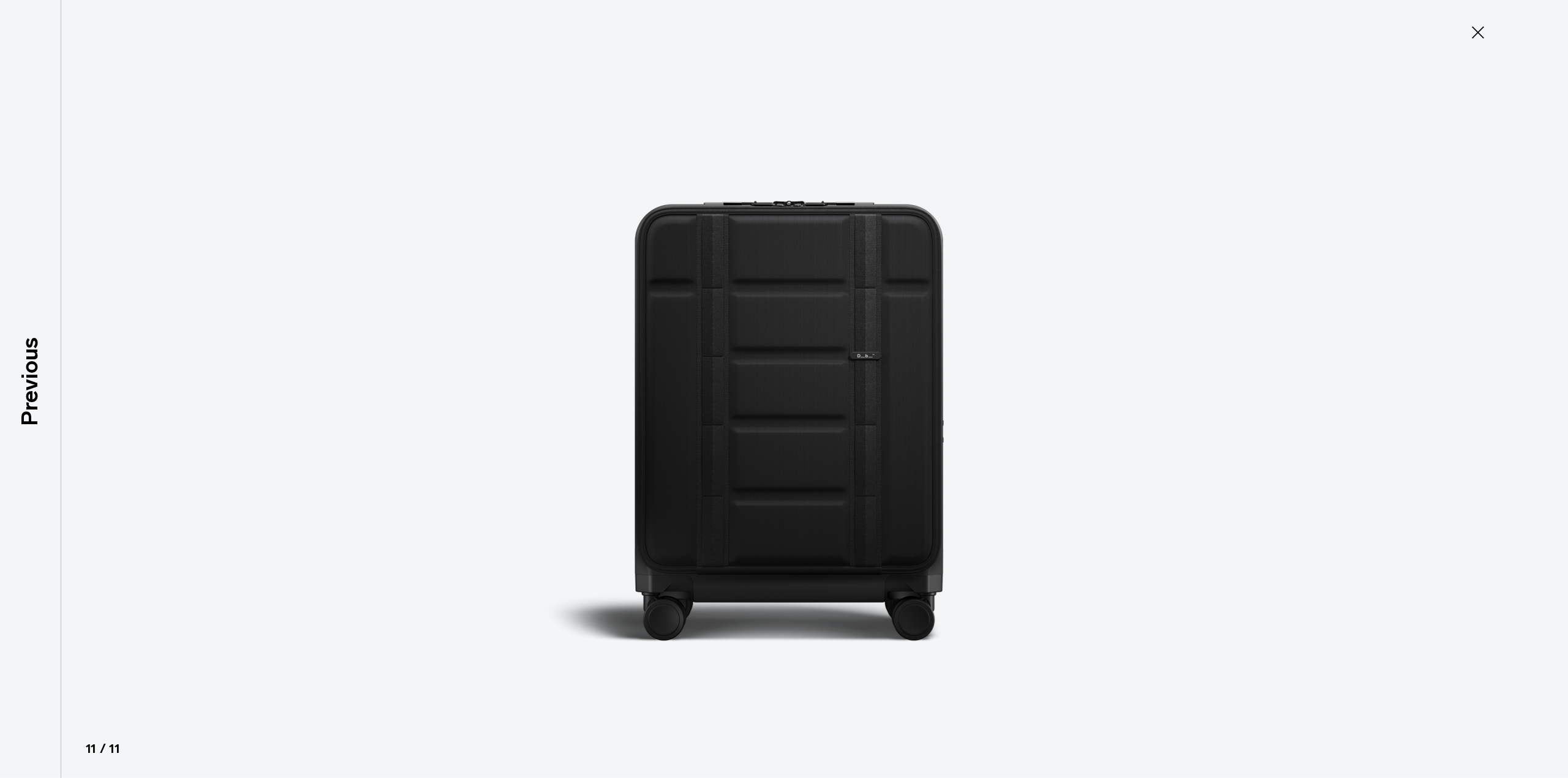
click at [1495, 28] on button "Close" at bounding box center [1477, 32] width 41 height 26
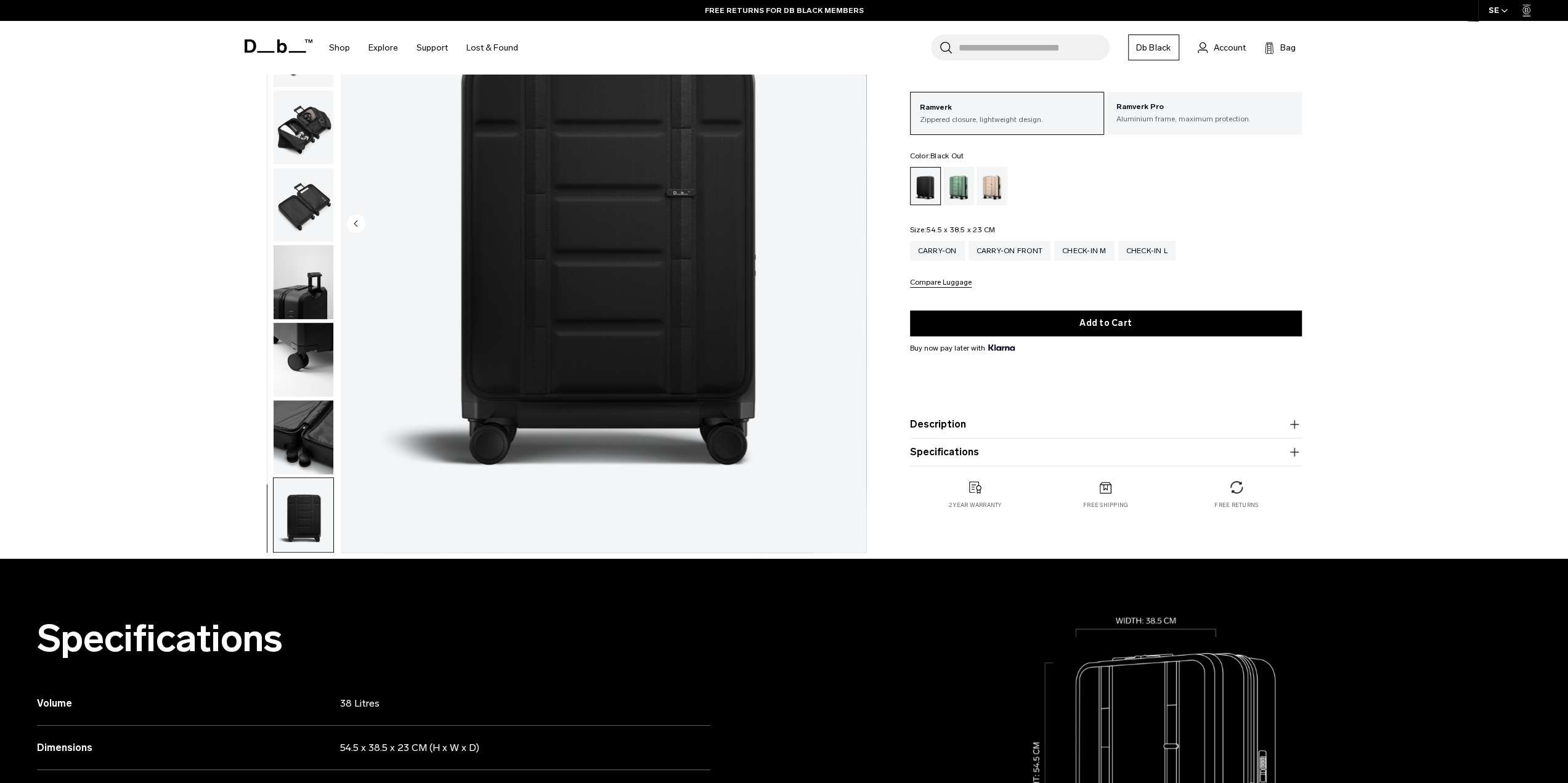
scroll to position [185, 0]
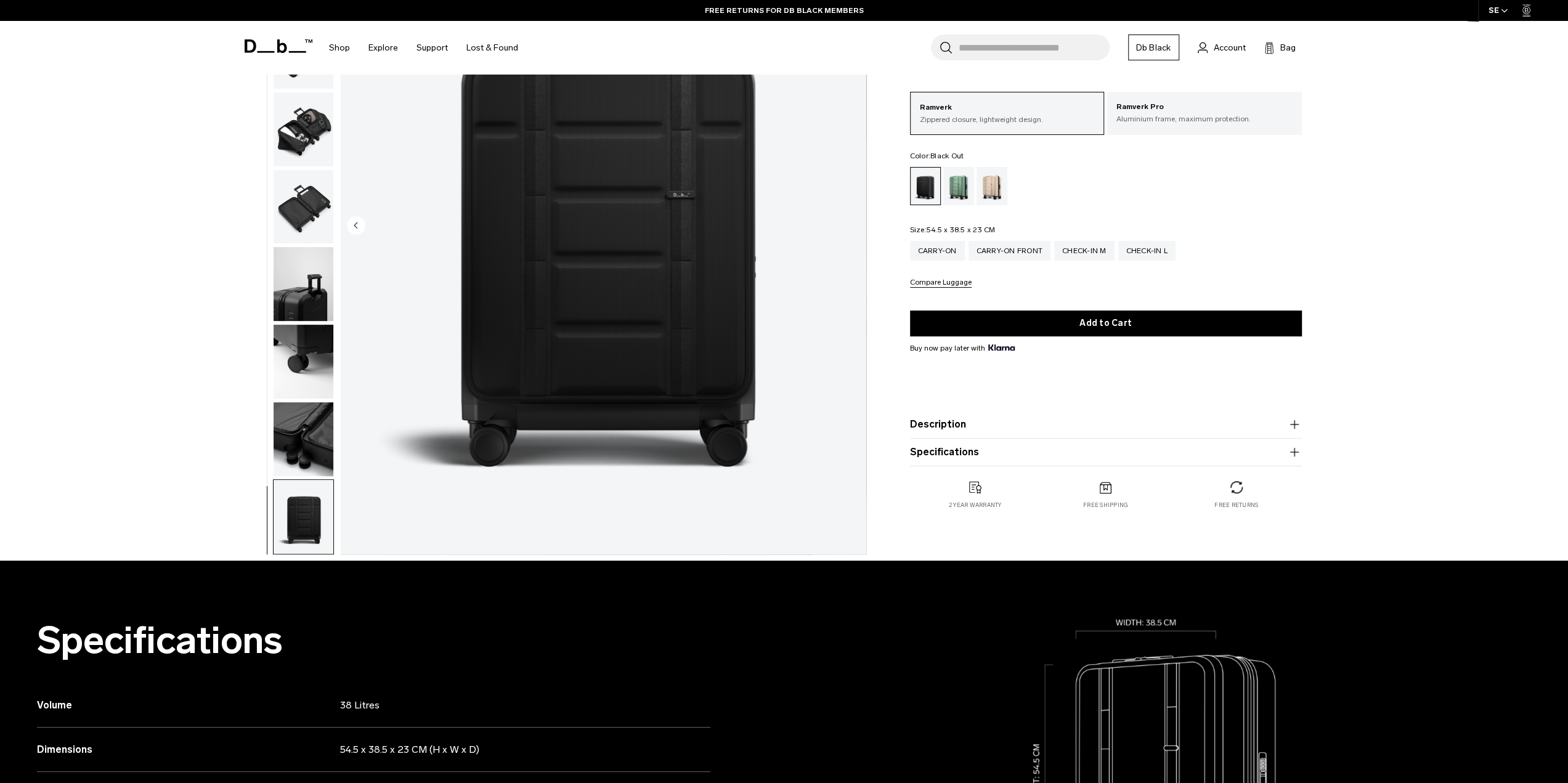
click at [358, 225] on circle "Previous slide" at bounding box center [356, 225] width 18 height 18
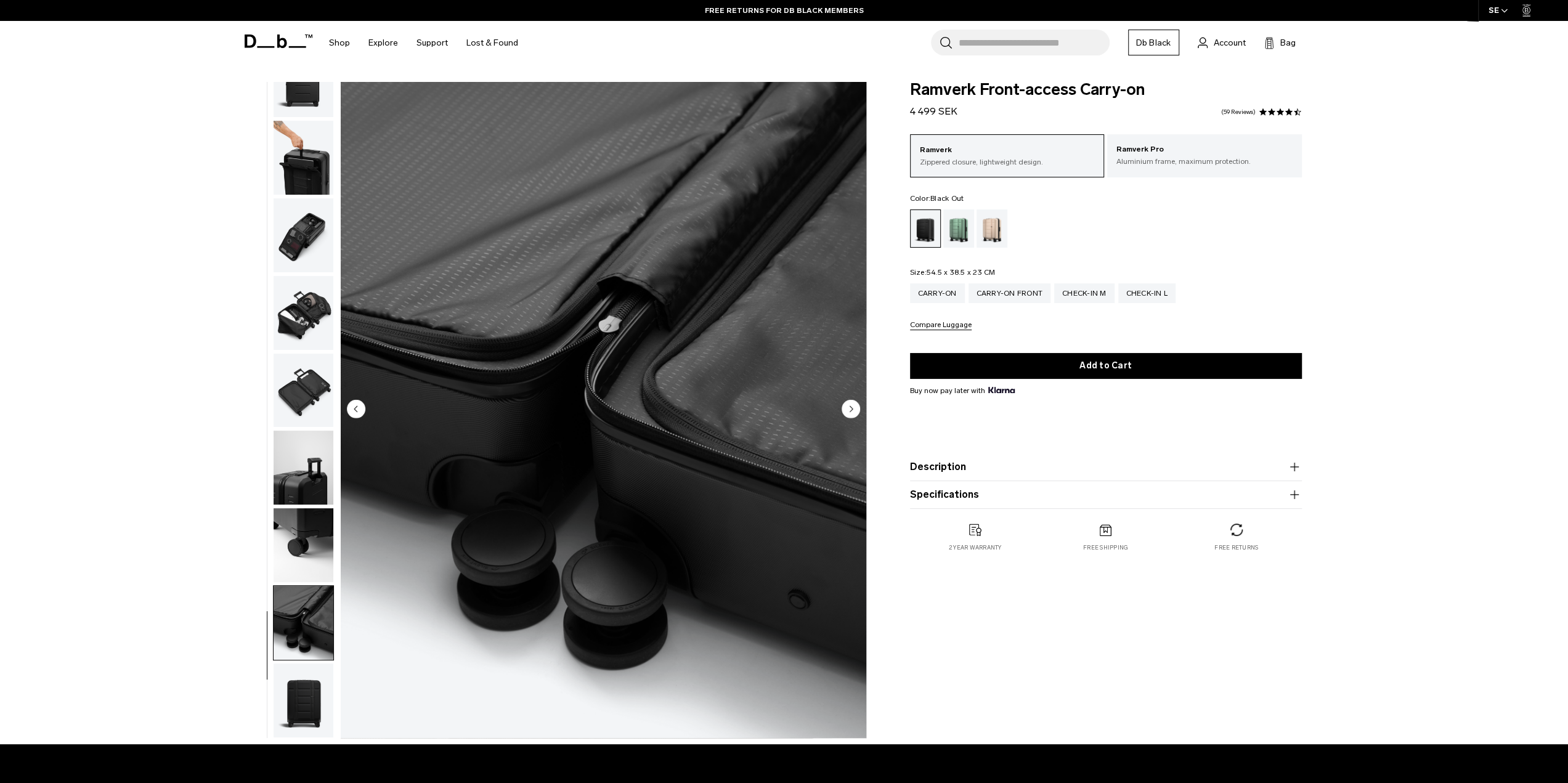
scroll to position [0, 0]
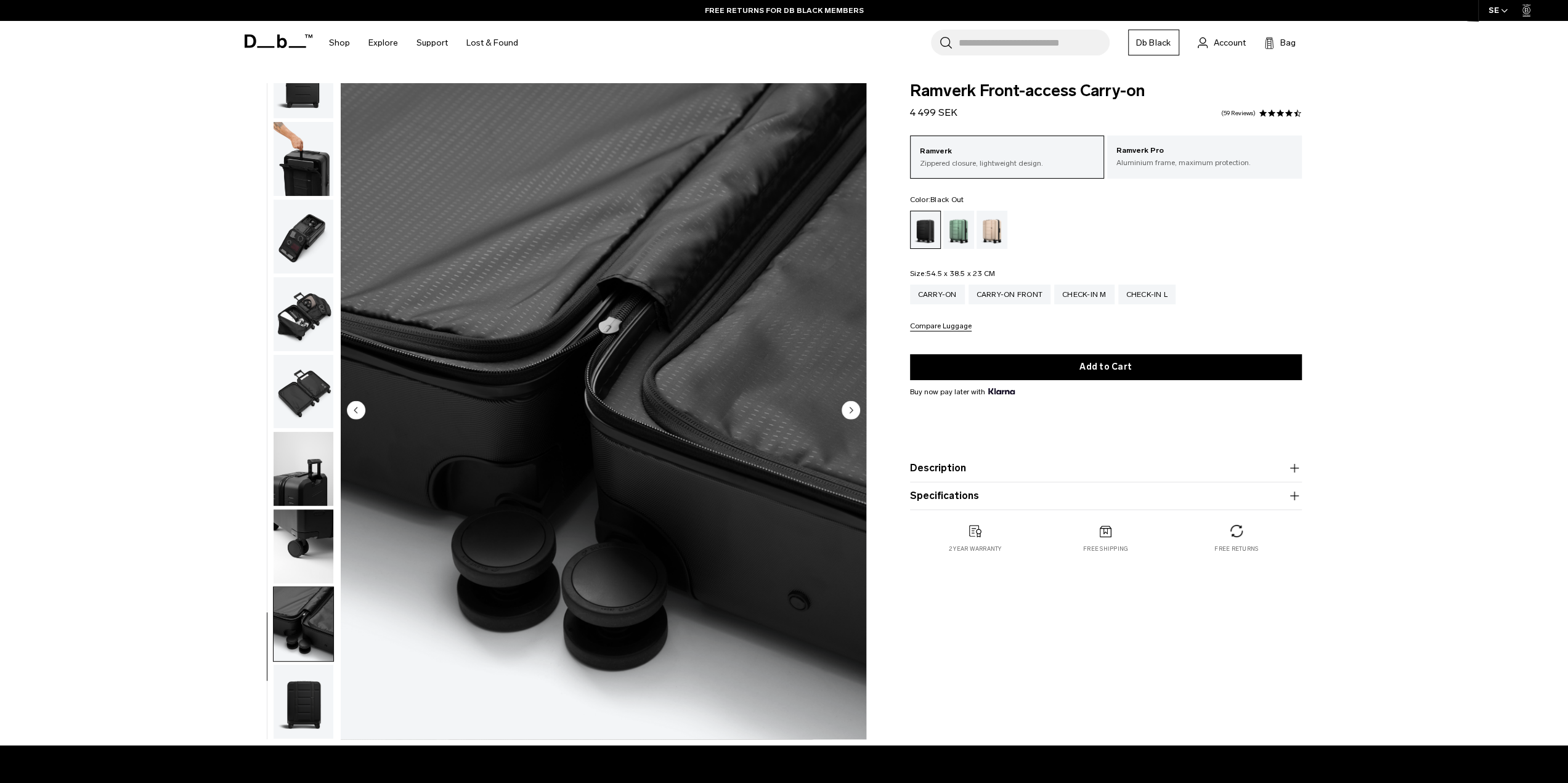
click at [849, 403] on circle "Next slide" at bounding box center [851, 409] width 18 height 18
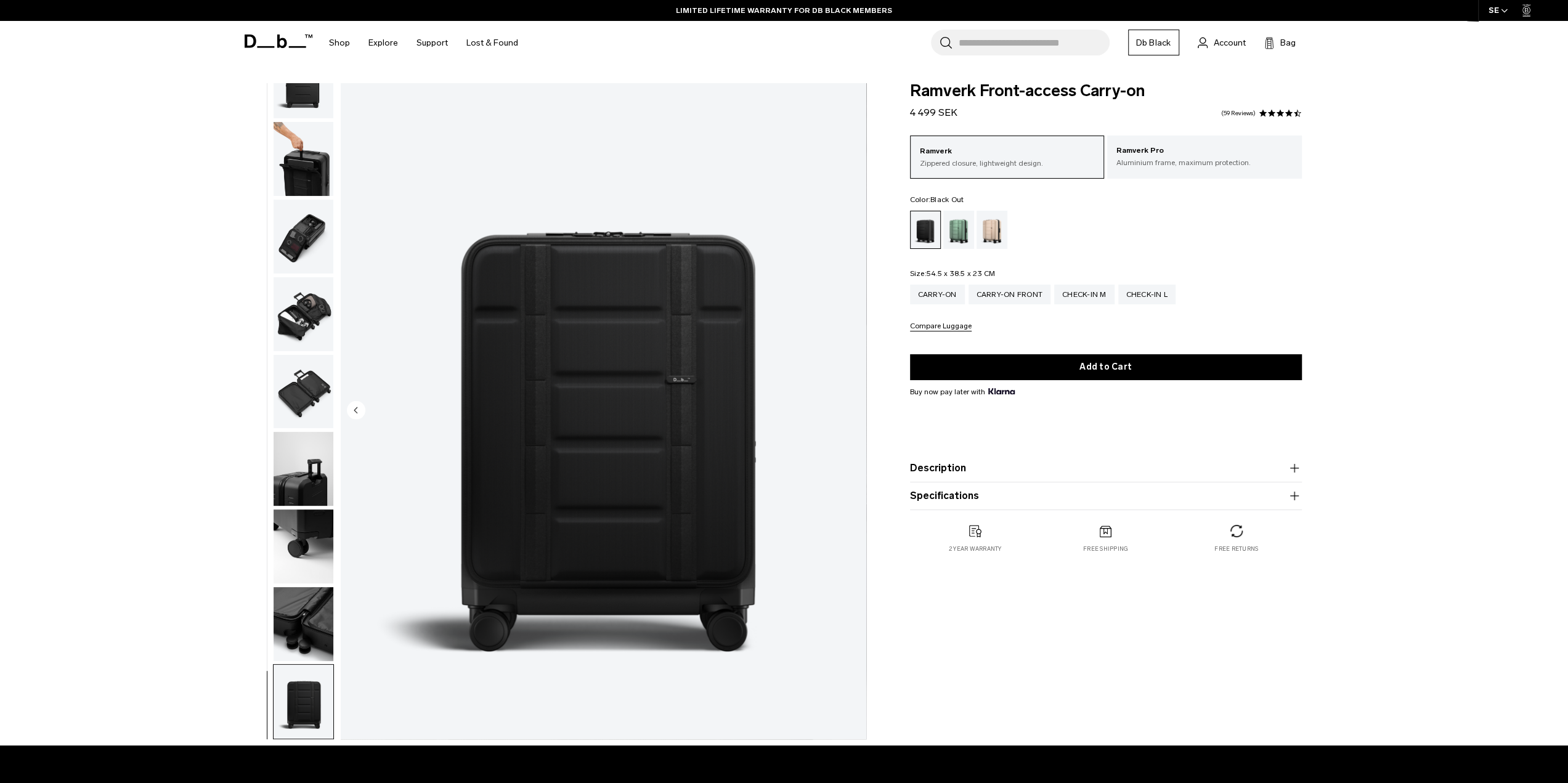
click at [849, 403] on img "11 / 11" at bounding box center [604, 412] width 525 height 656
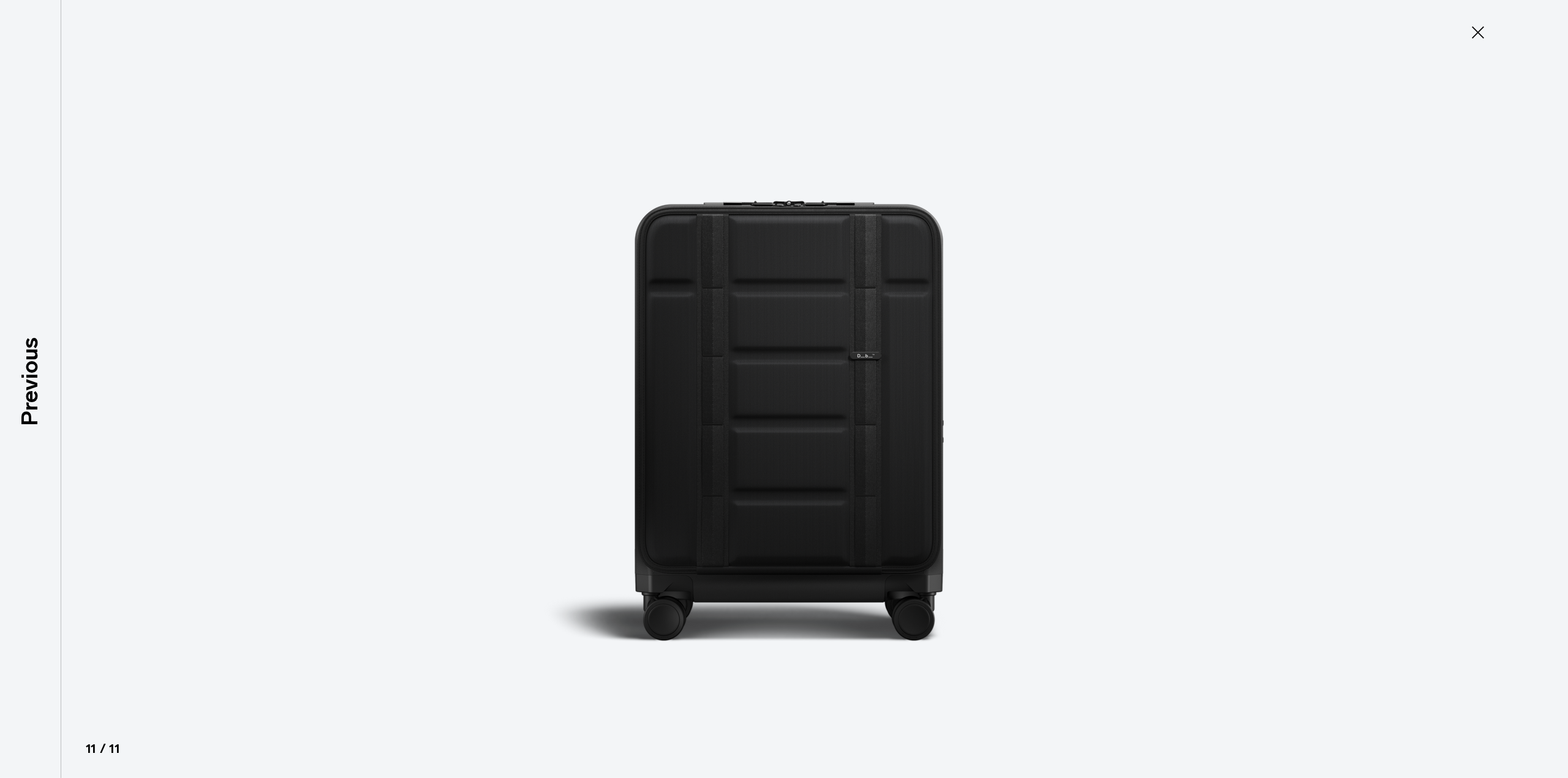
click at [1479, 31] on icon at bounding box center [1477, 32] width 12 height 12
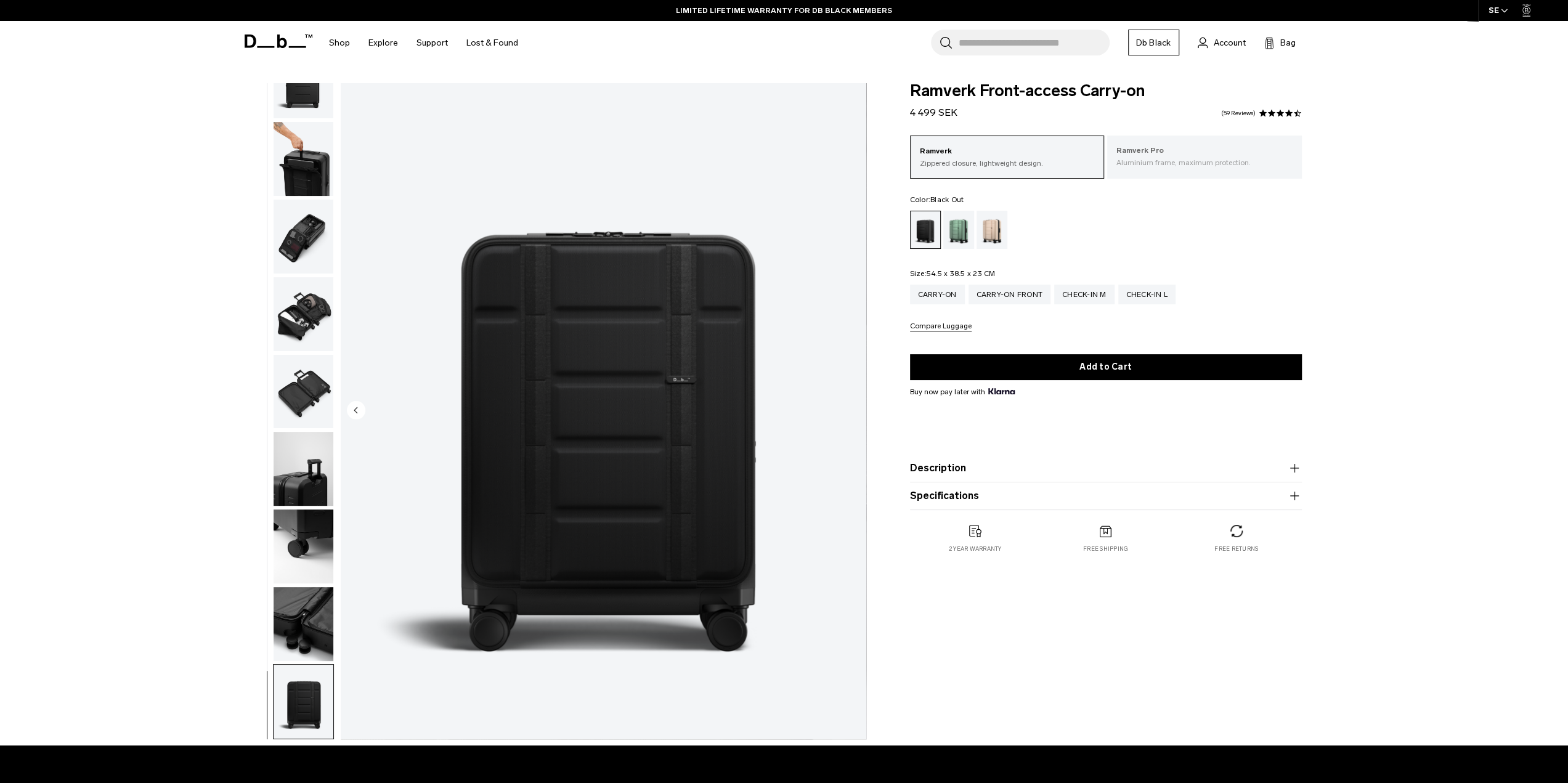
click at [1197, 172] on div "Ramverk Pro Aluminium frame, maximum protection." at bounding box center [1204, 156] width 194 height 42
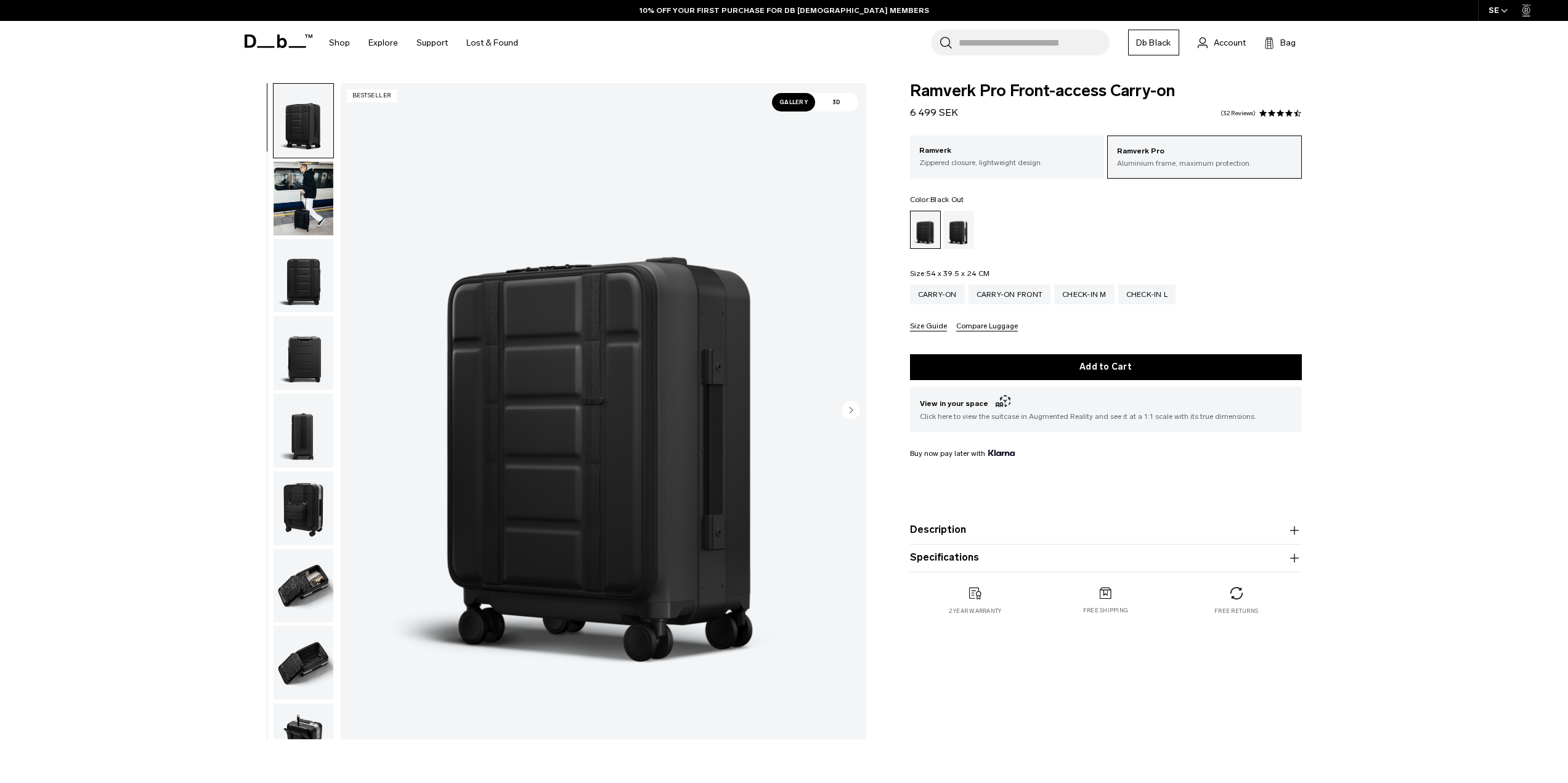
click at [1054, 169] on div "Ramverk Zippered closure, lightweight design." at bounding box center [1008, 156] width 194 height 42
click at [1272, 113] on span at bounding box center [1271, 113] width 8 height 8
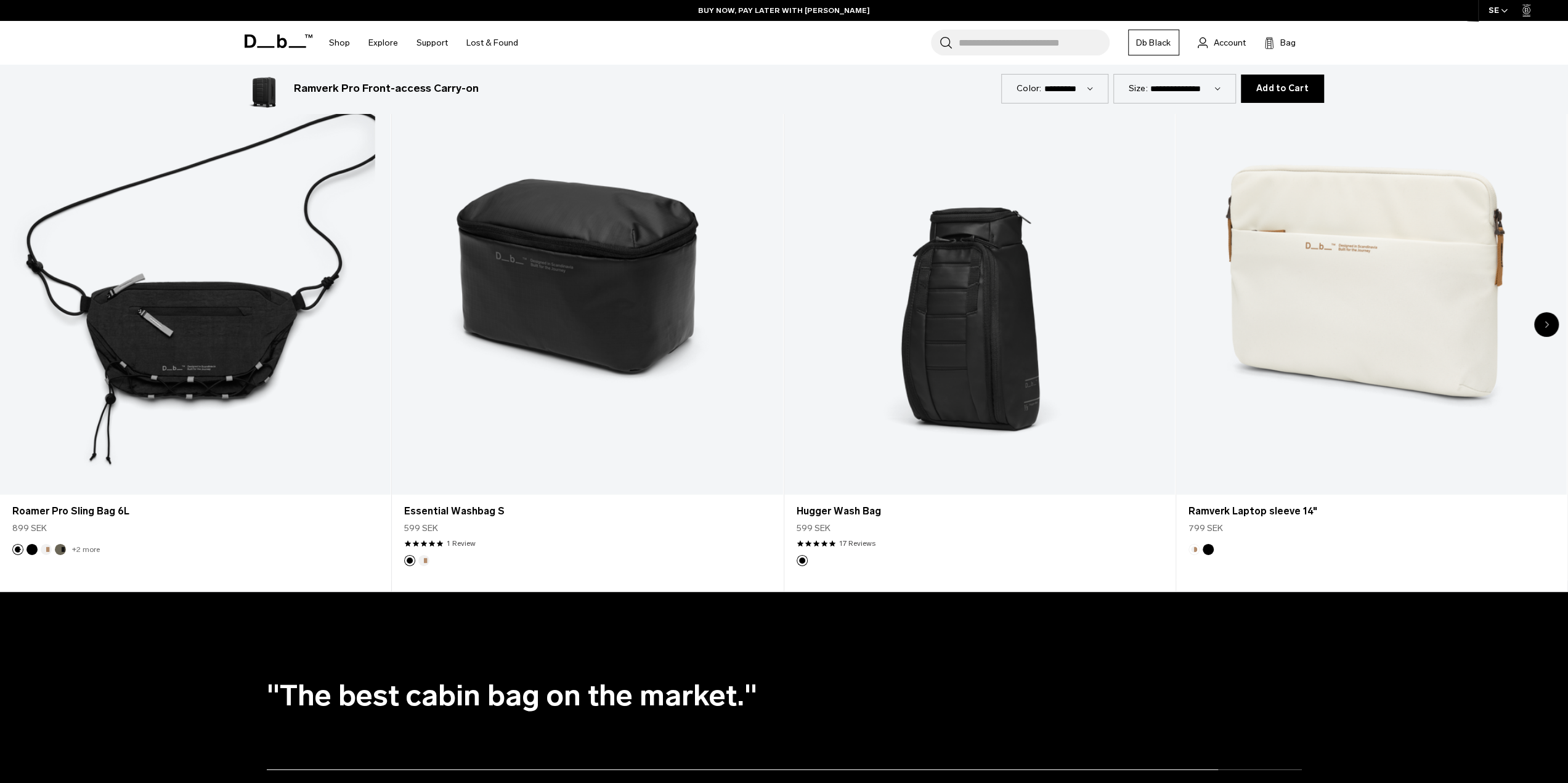
scroll to position [3711, 0]
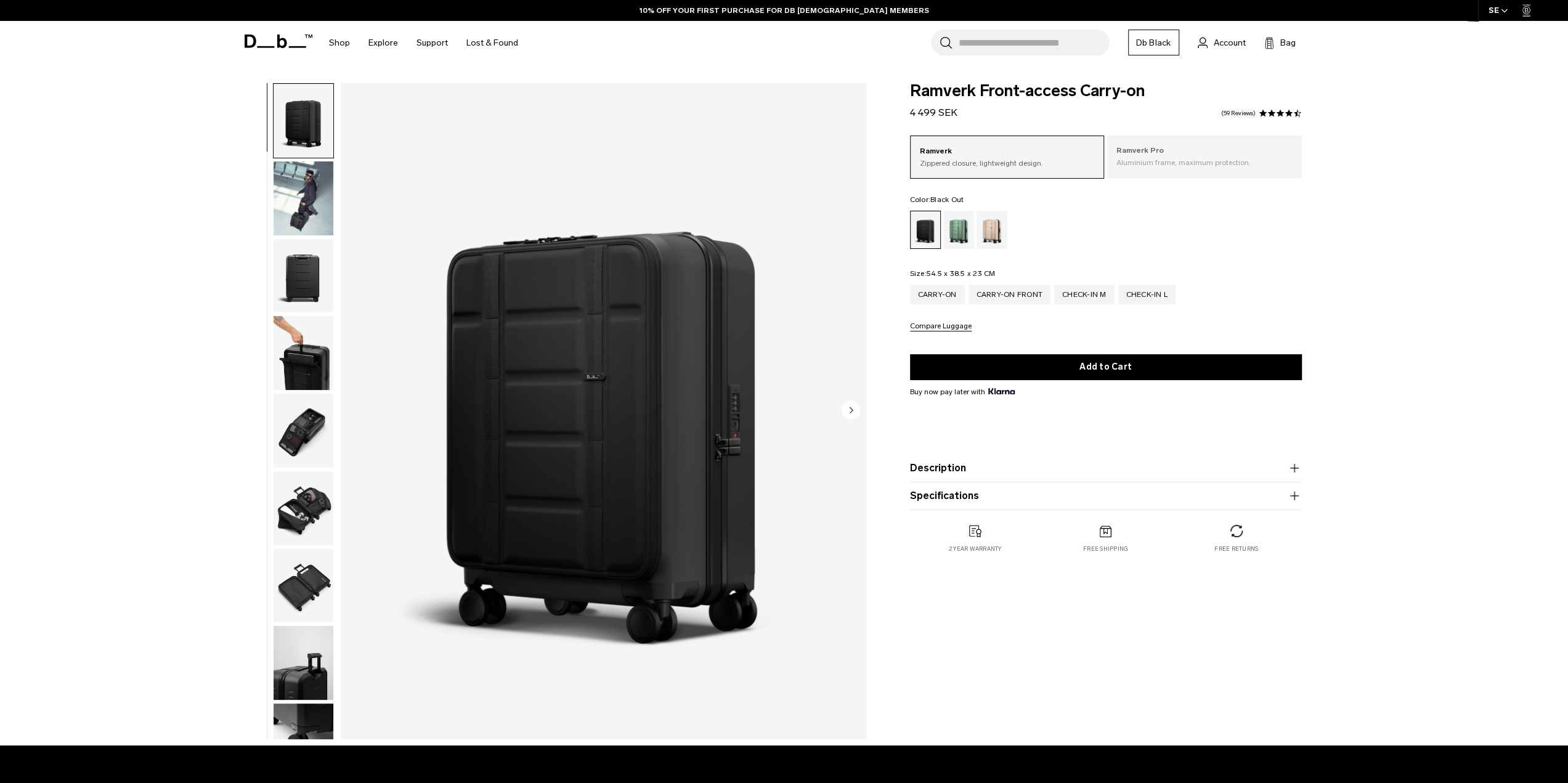
click at [1187, 141] on div "Ramverk Pro Aluminium frame, maximum protection." at bounding box center [1204, 156] width 194 height 42
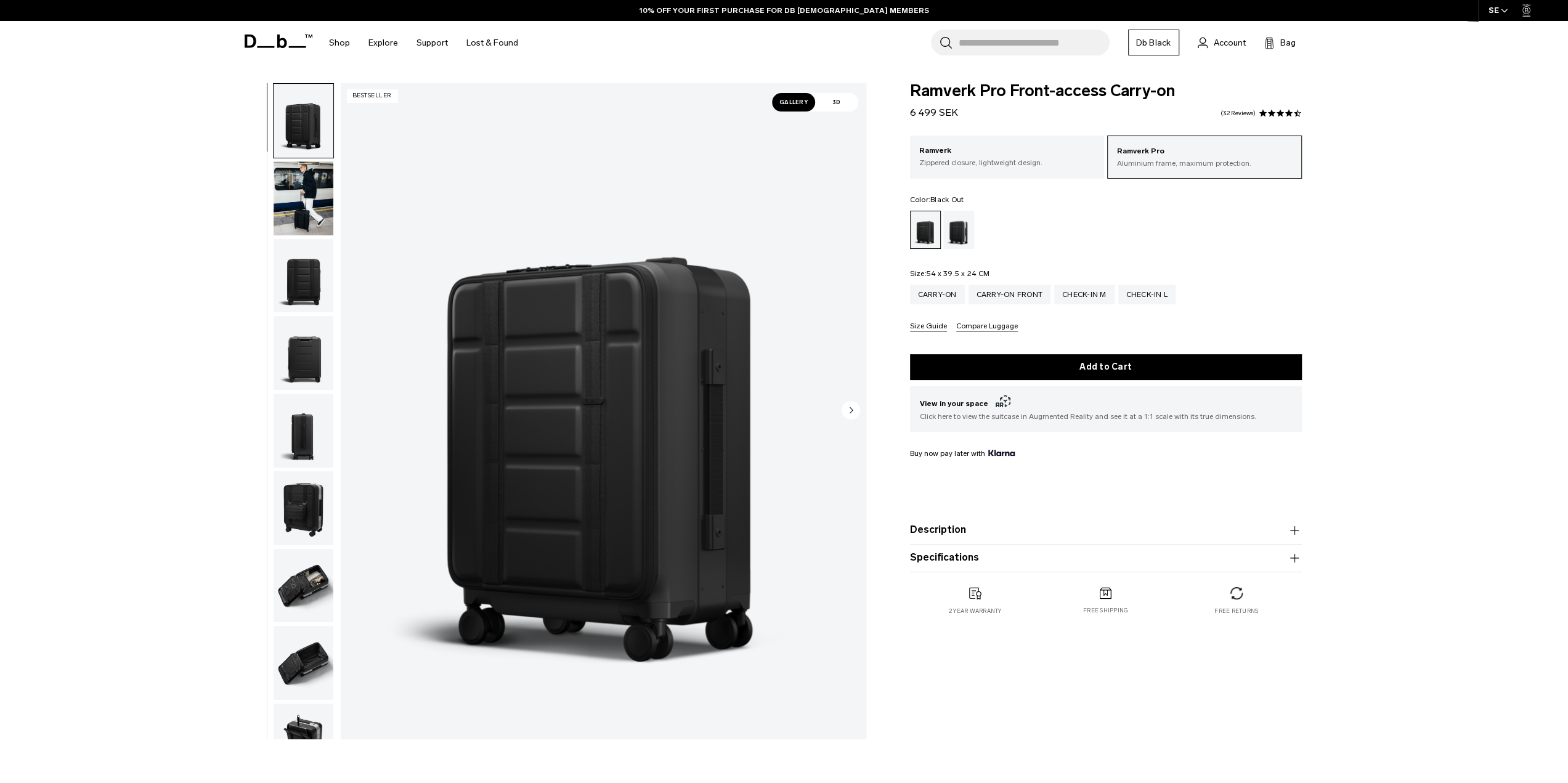
click at [838, 102] on span "3D" at bounding box center [837, 103] width 43 height 18
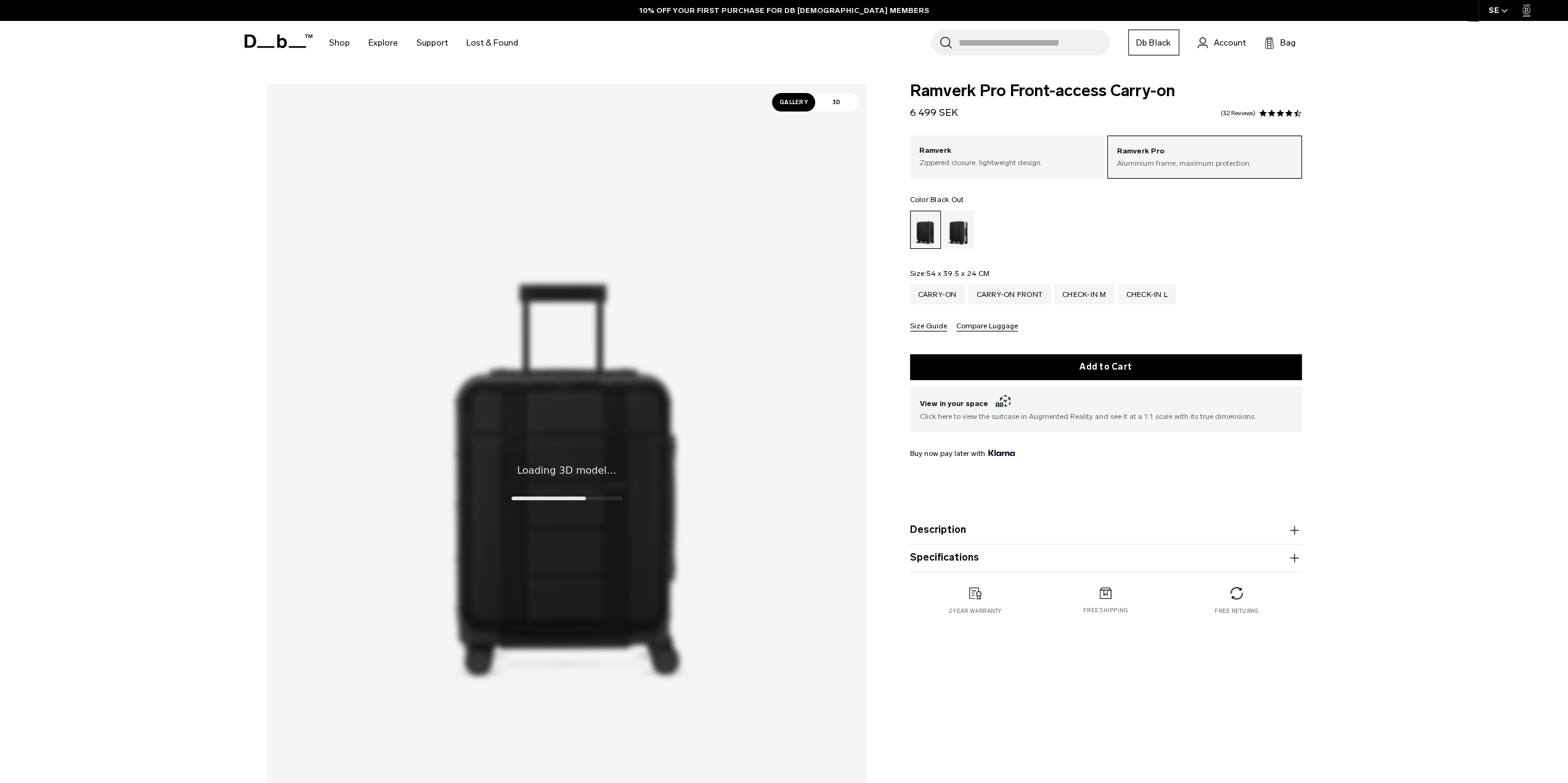
click at [534, 375] on x-fibbl-model-viewer at bounding box center [566, 482] width 600 height 797
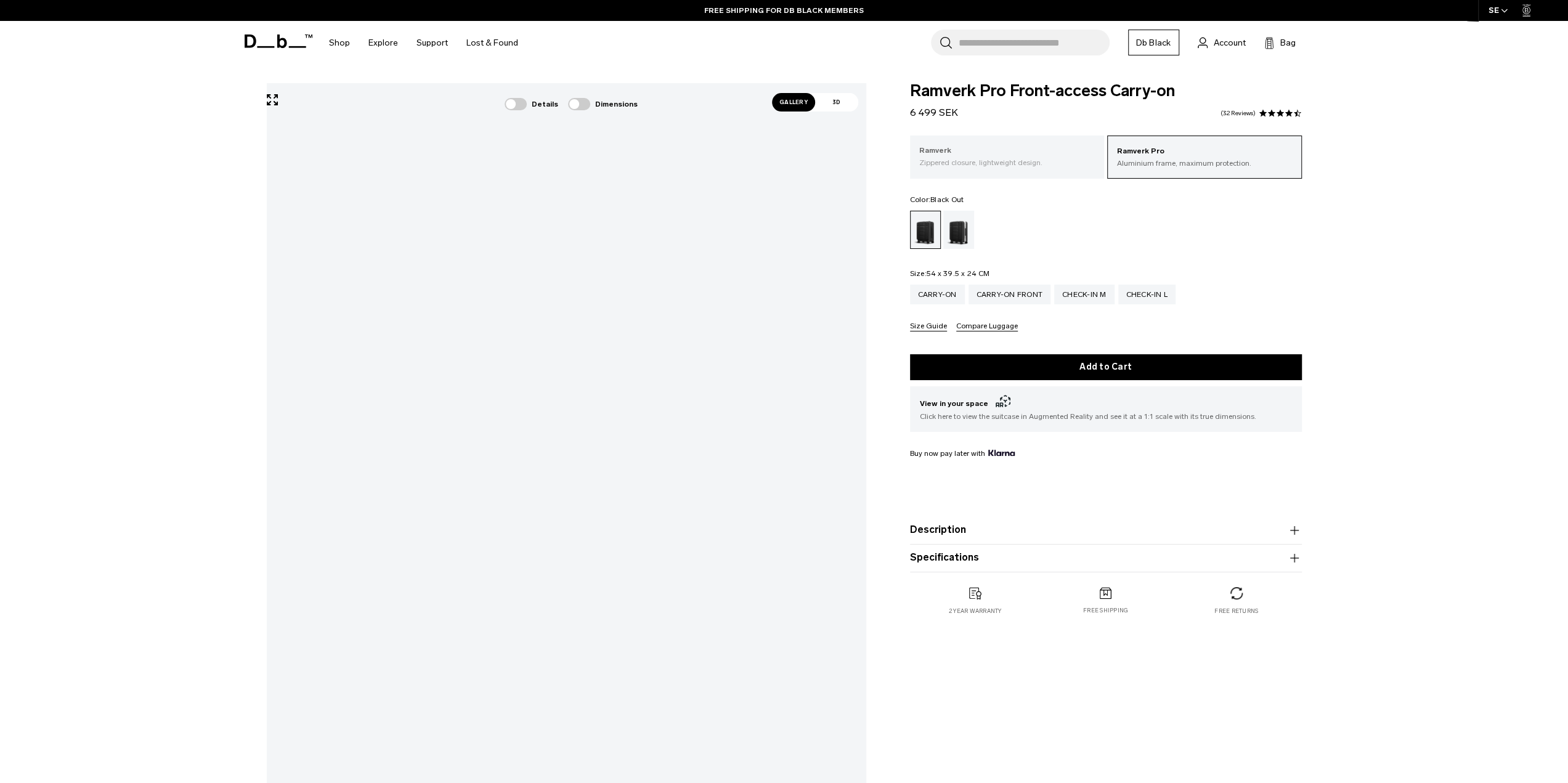
click at [1015, 168] on p "Zippered closure, lightweight design." at bounding box center [1008, 163] width 176 height 11
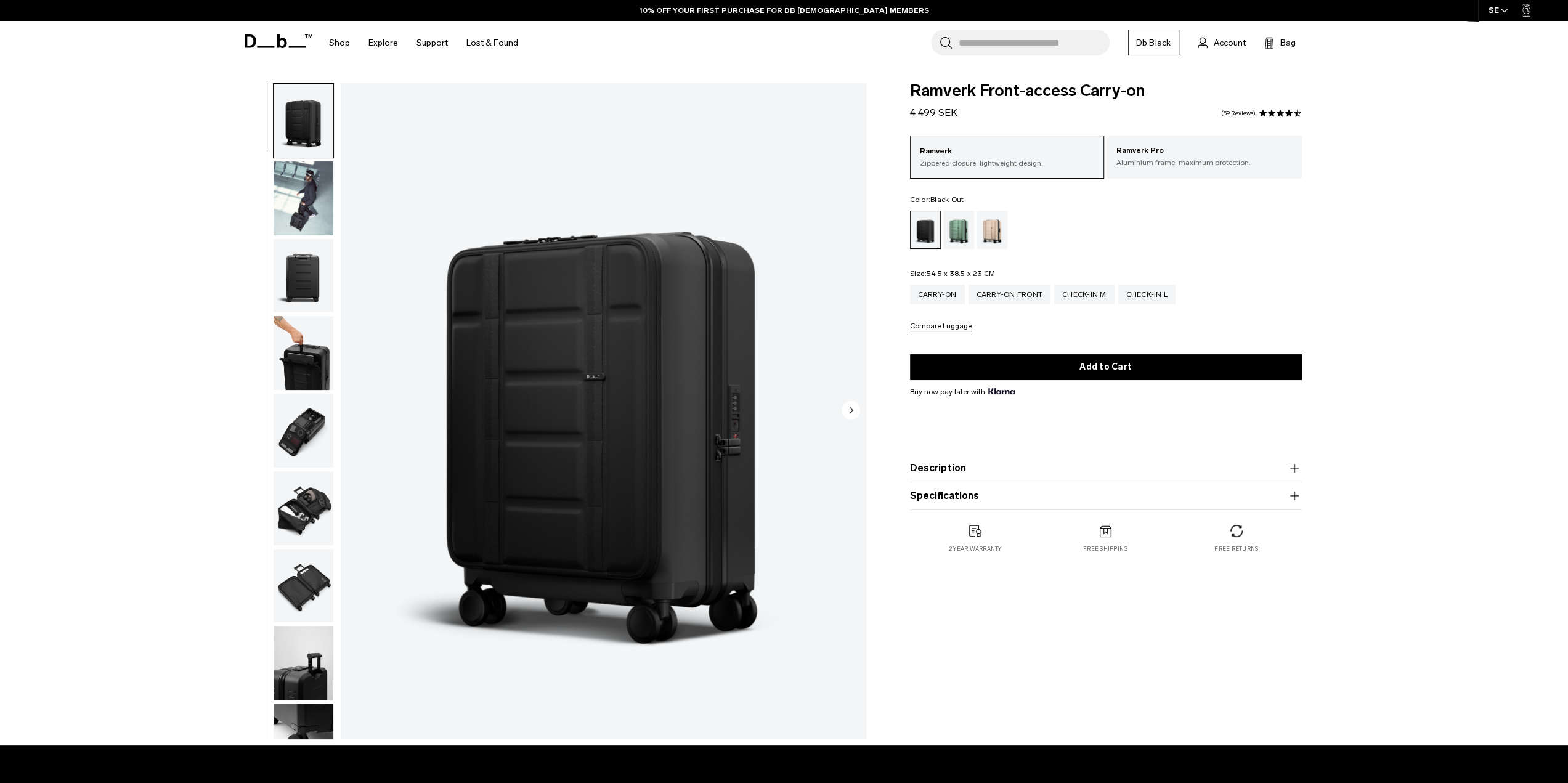
click at [449, 248] on img "1 / 11" at bounding box center [604, 412] width 525 height 656
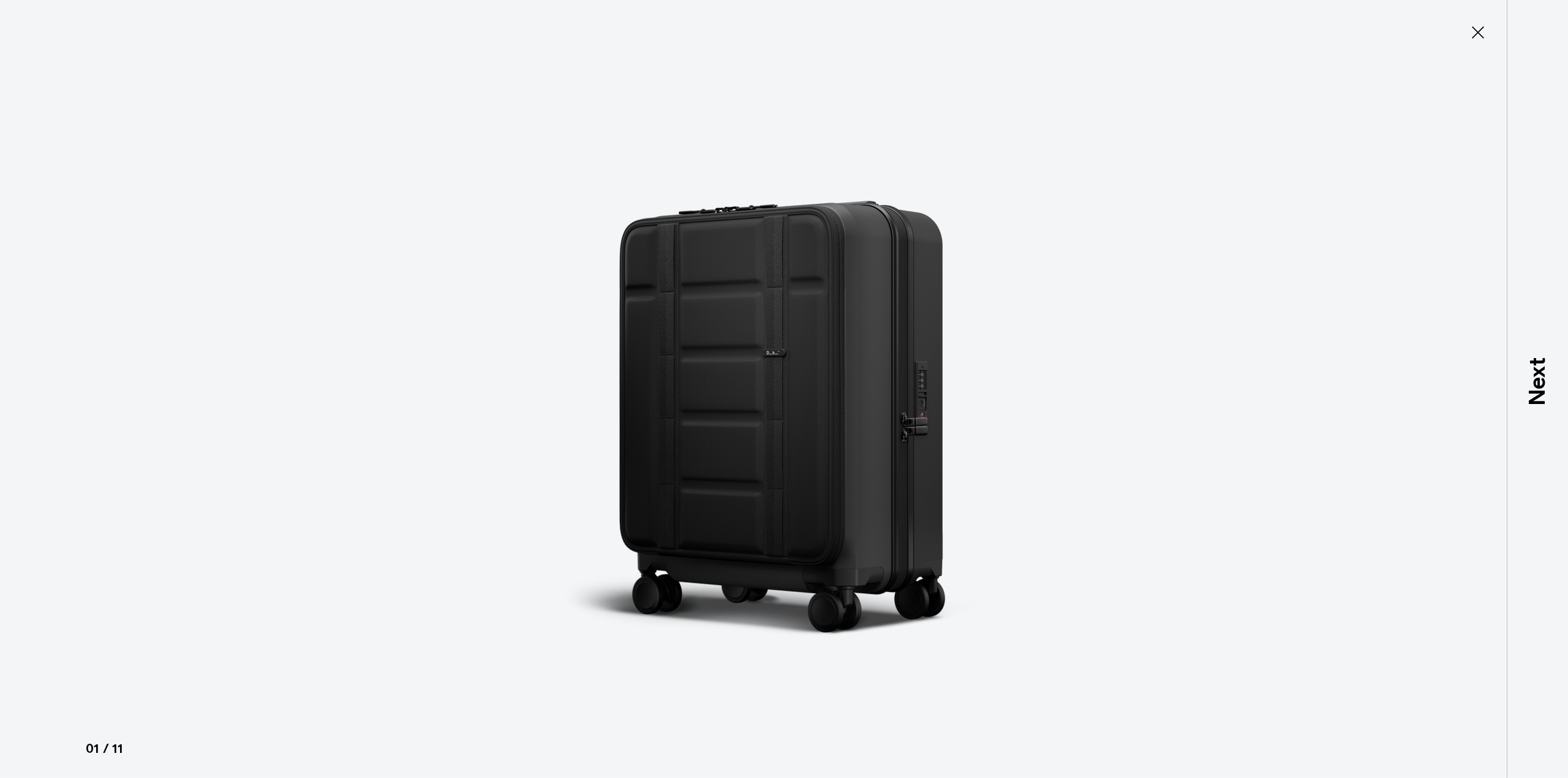
click at [1474, 34] on icon at bounding box center [1477, 32] width 20 height 20
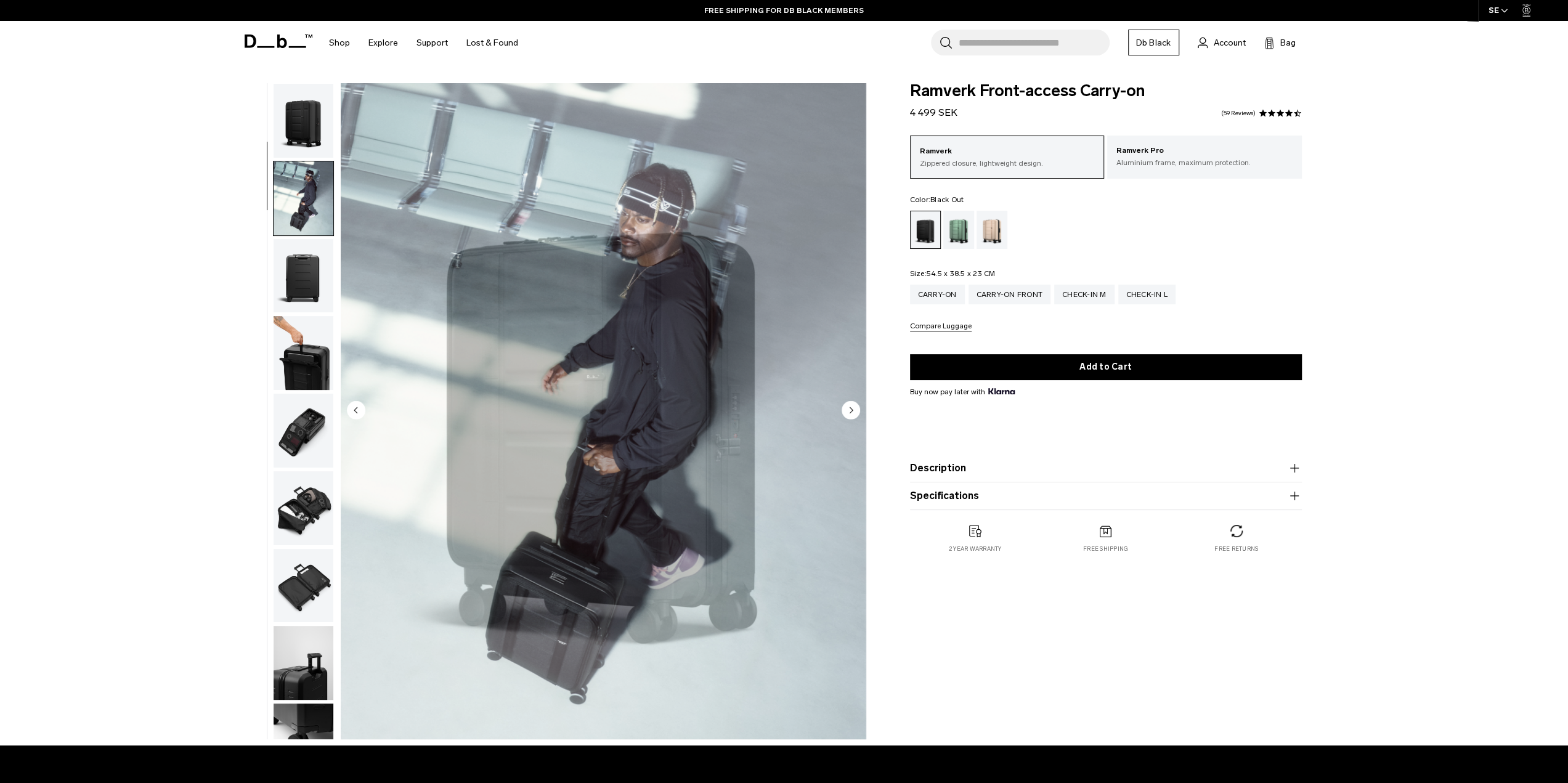
scroll to position [77, 0]
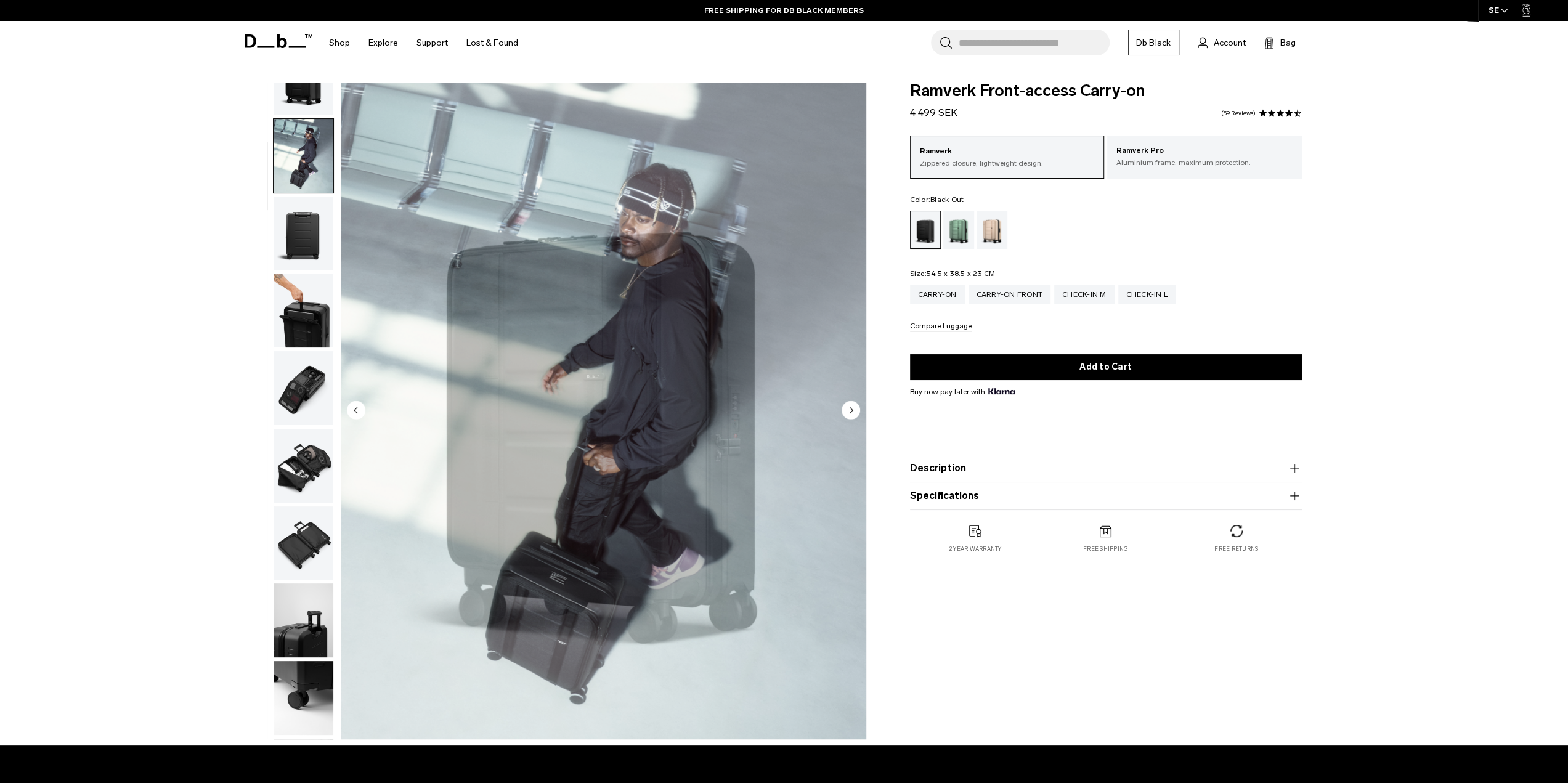
click at [165, 221] on div "**********" at bounding box center [784, 415] width 1568 height 662
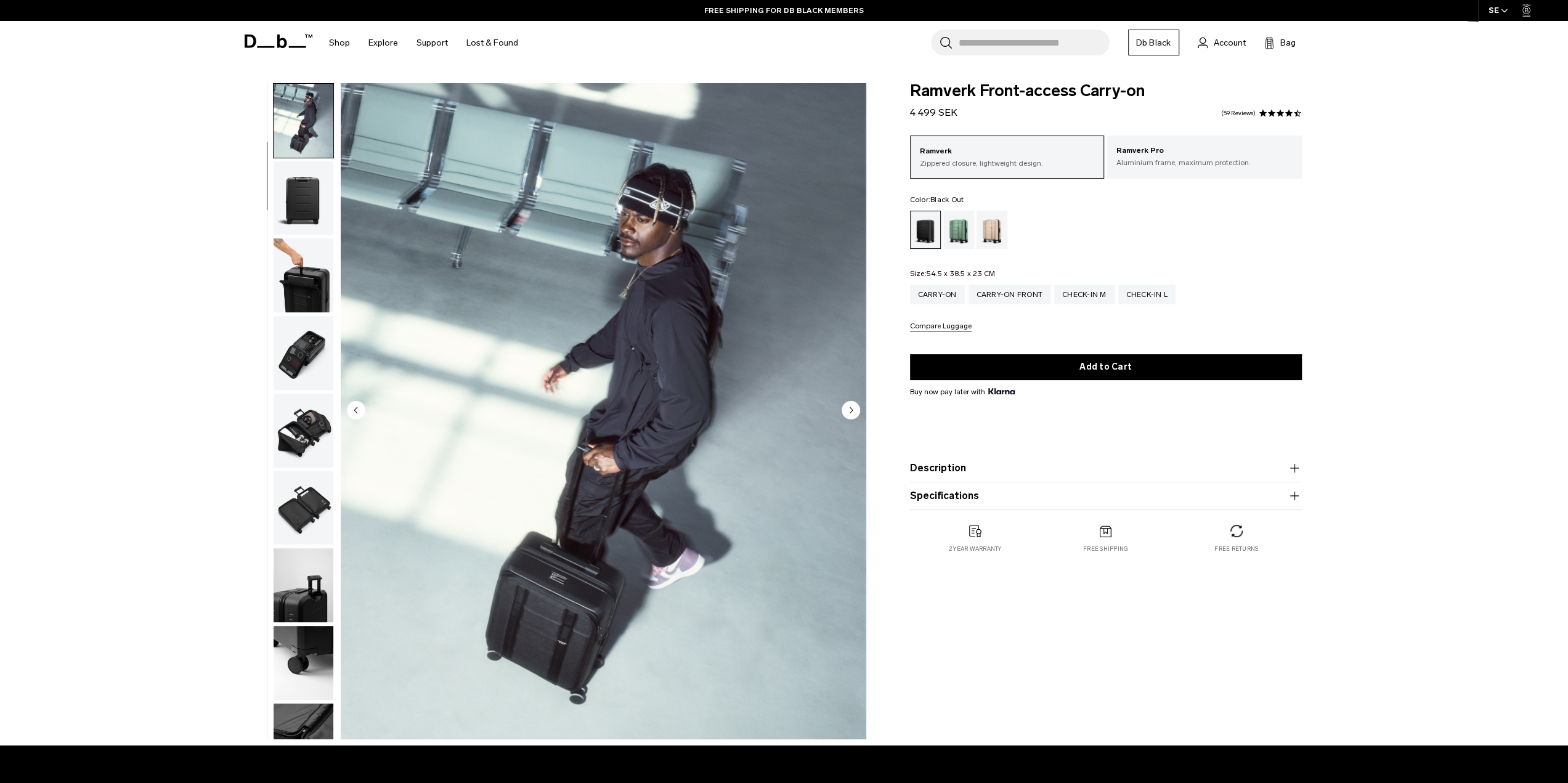
click at [165, 221] on div "**********" at bounding box center [784, 415] width 1568 height 662
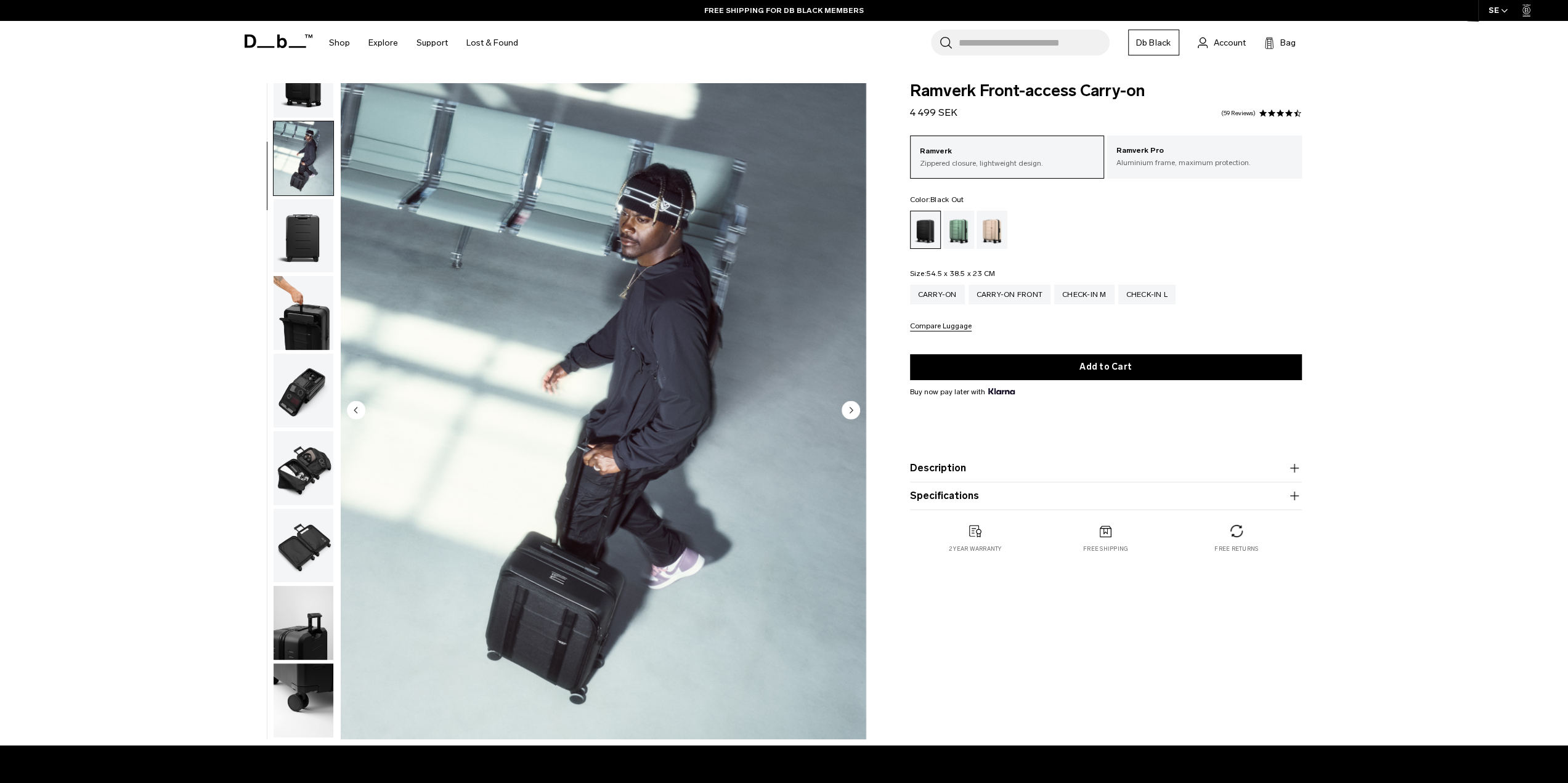
scroll to position [0, 0]
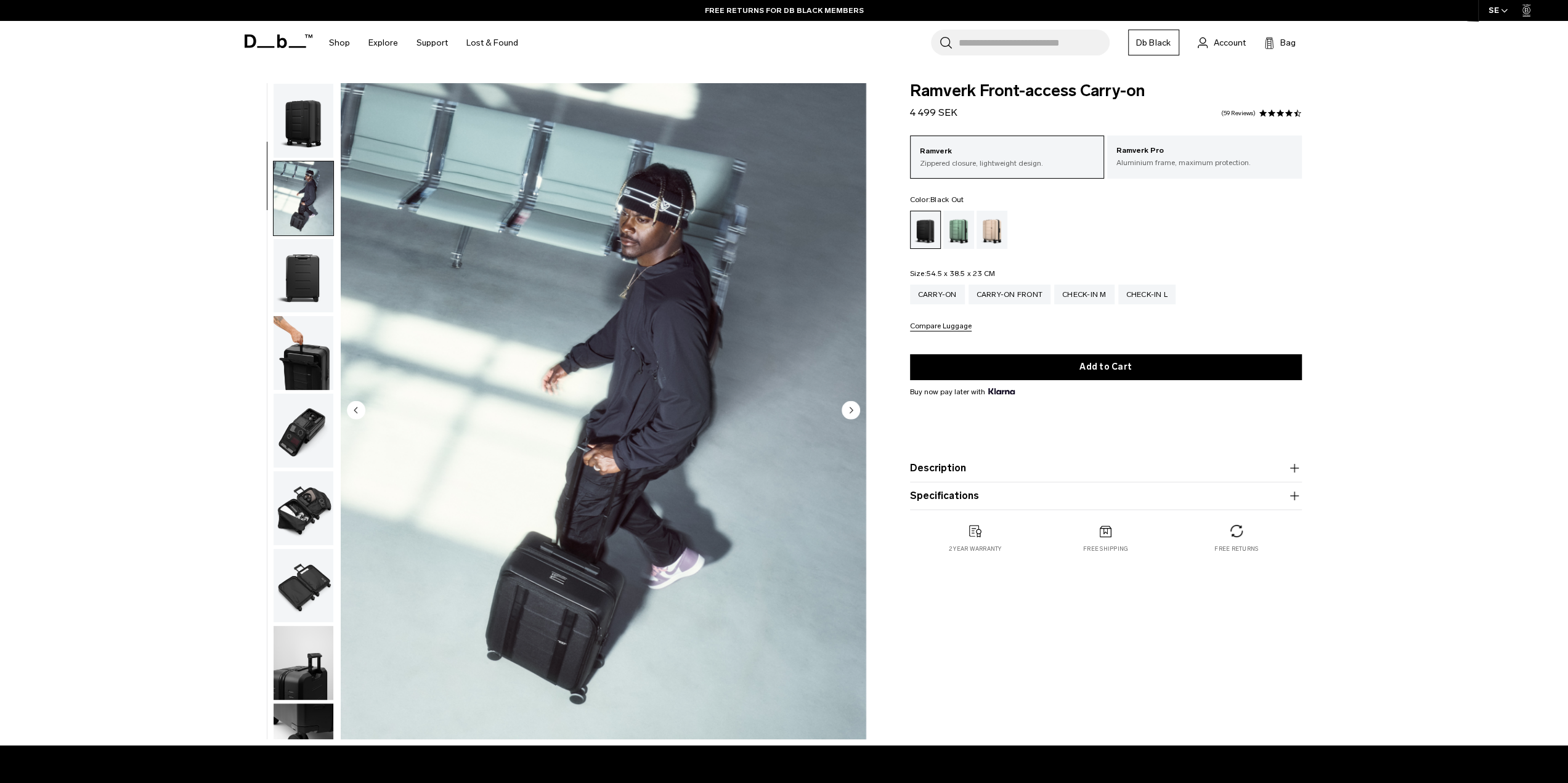
click at [303, 217] on img "button" at bounding box center [303, 198] width 60 height 74
click at [299, 270] on img "button" at bounding box center [303, 276] width 60 height 74
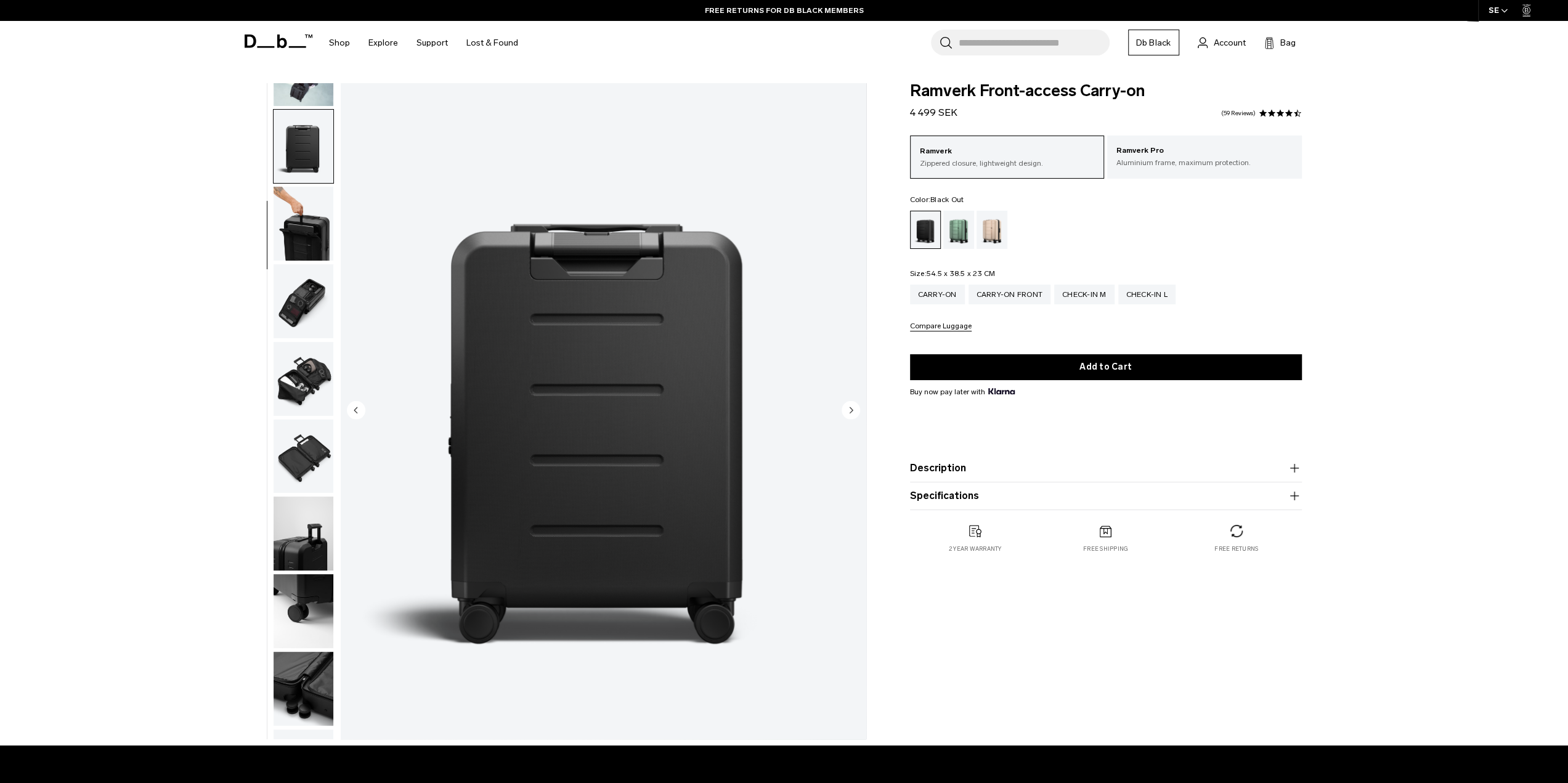
scroll to position [156, 0]
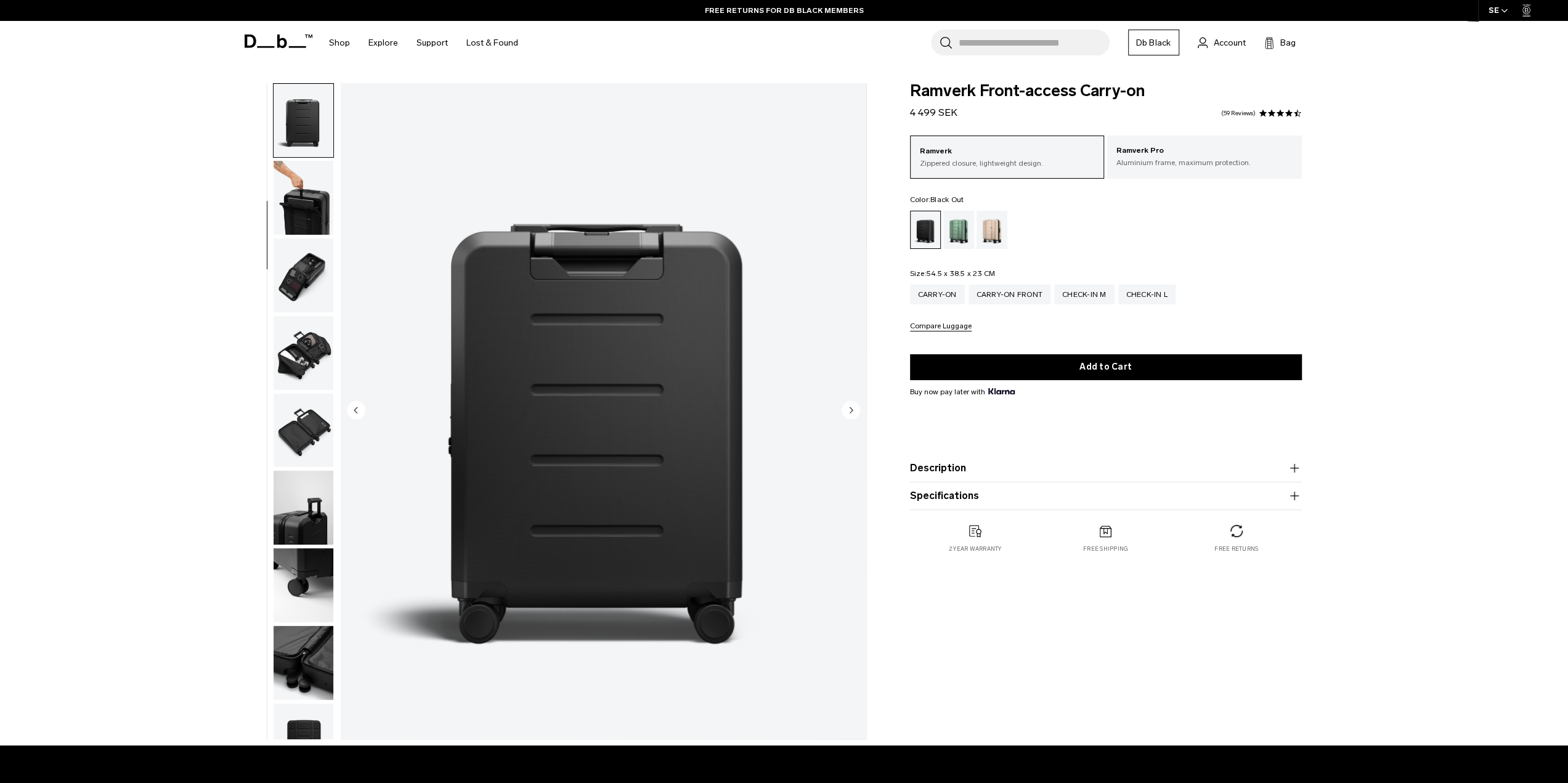
click at [316, 273] on img "button" at bounding box center [303, 275] width 60 height 74
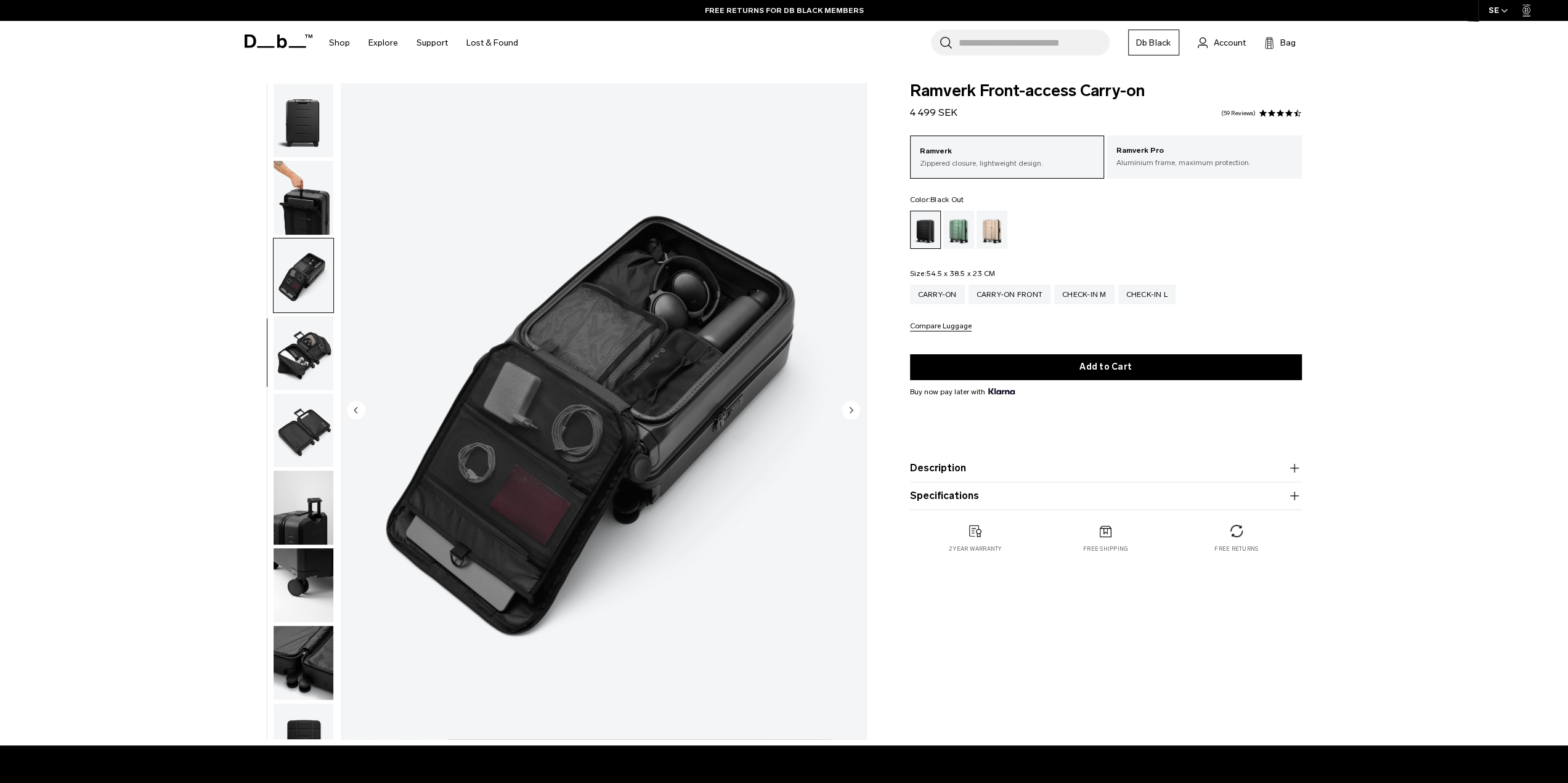
scroll to position [194, 0]
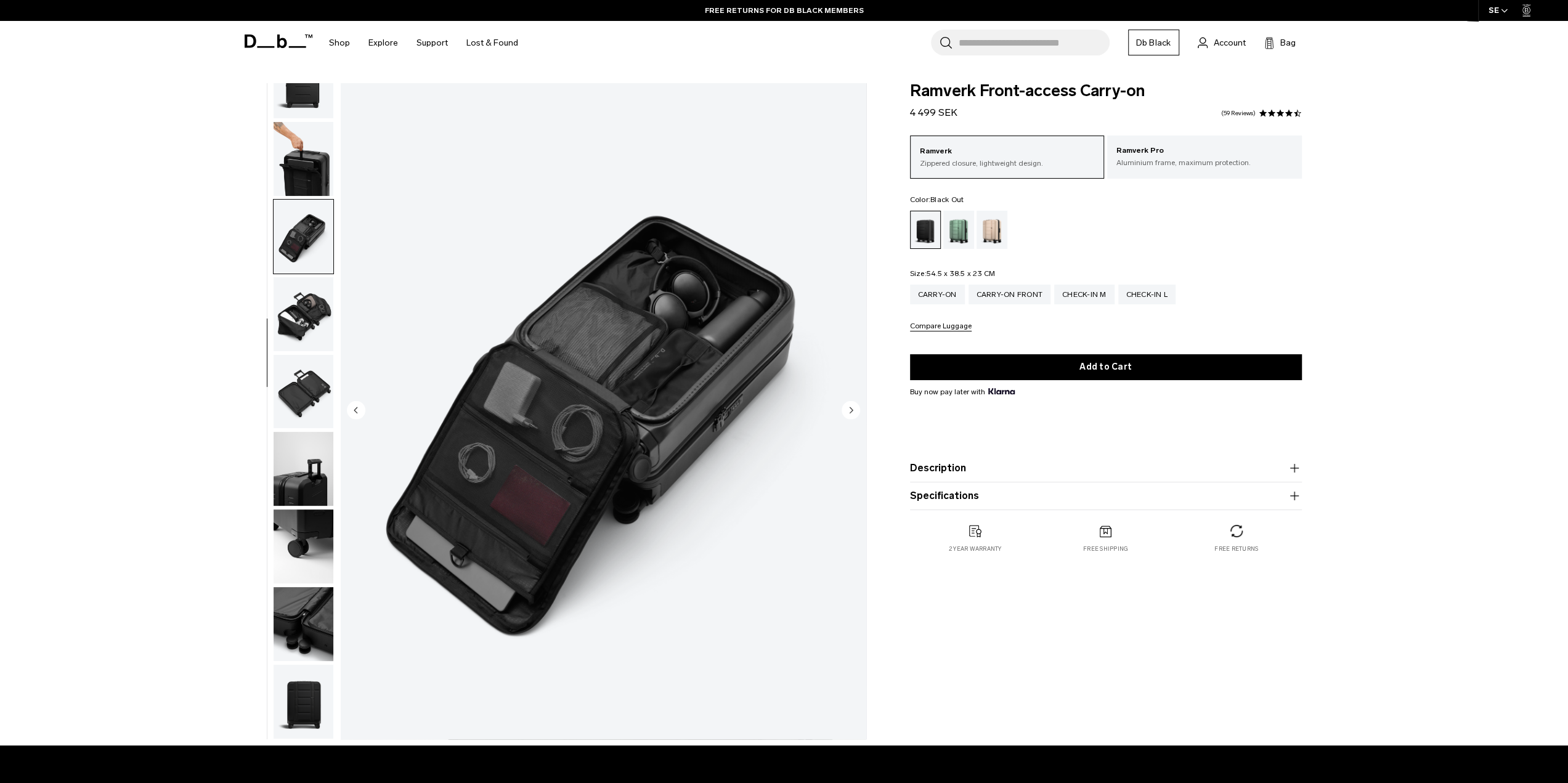
click at [311, 285] on img "button" at bounding box center [303, 314] width 60 height 74
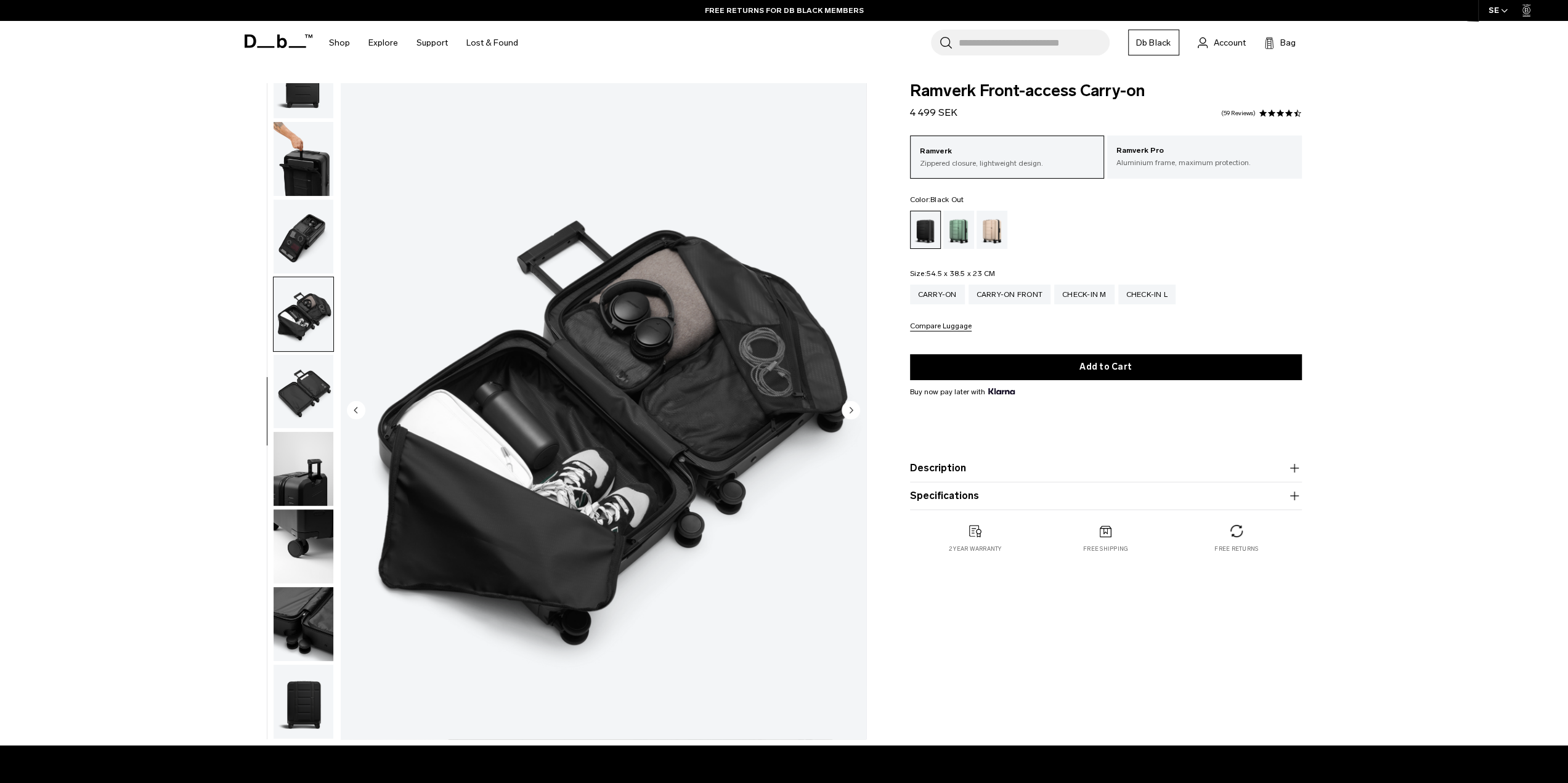
click at [305, 302] on img "button" at bounding box center [303, 314] width 60 height 74
click at [299, 325] on img "button" at bounding box center [303, 314] width 60 height 74
click at [301, 391] on img "button" at bounding box center [303, 391] width 60 height 74
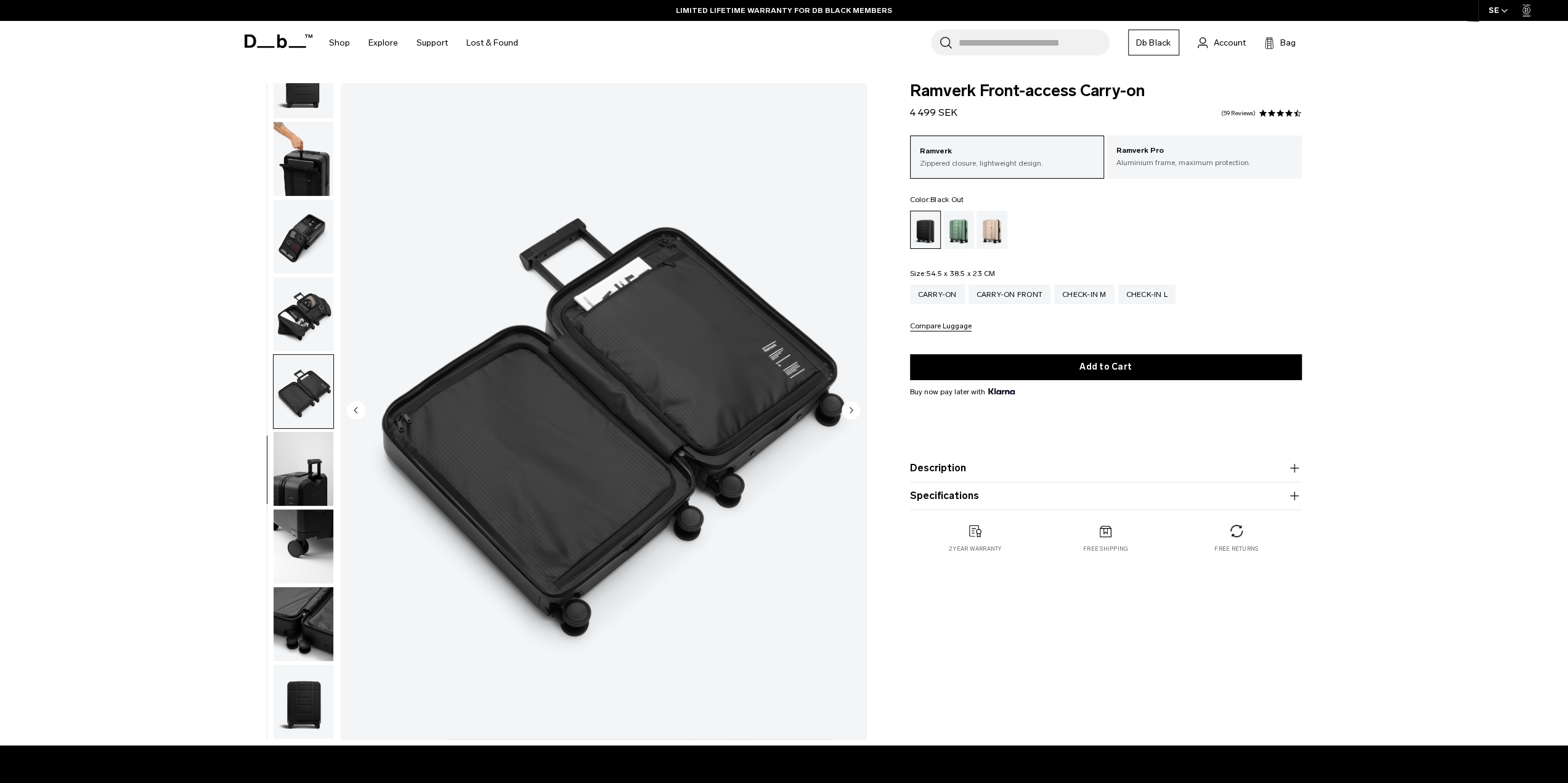
click at [313, 463] on img "button" at bounding box center [303, 469] width 60 height 74
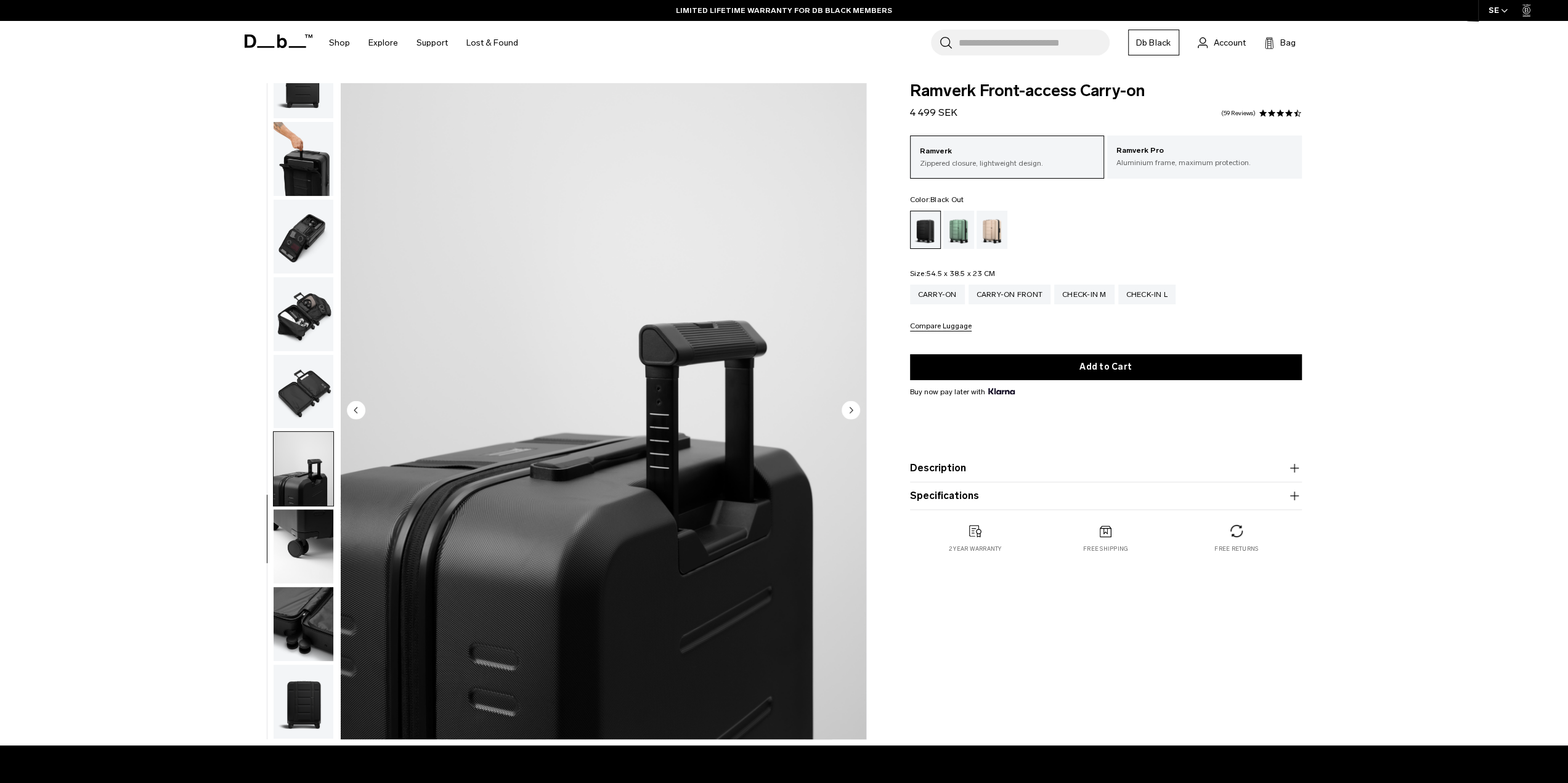
click at [308, 536] on img "button" at bounding box center [303, 546] width 60 height 74
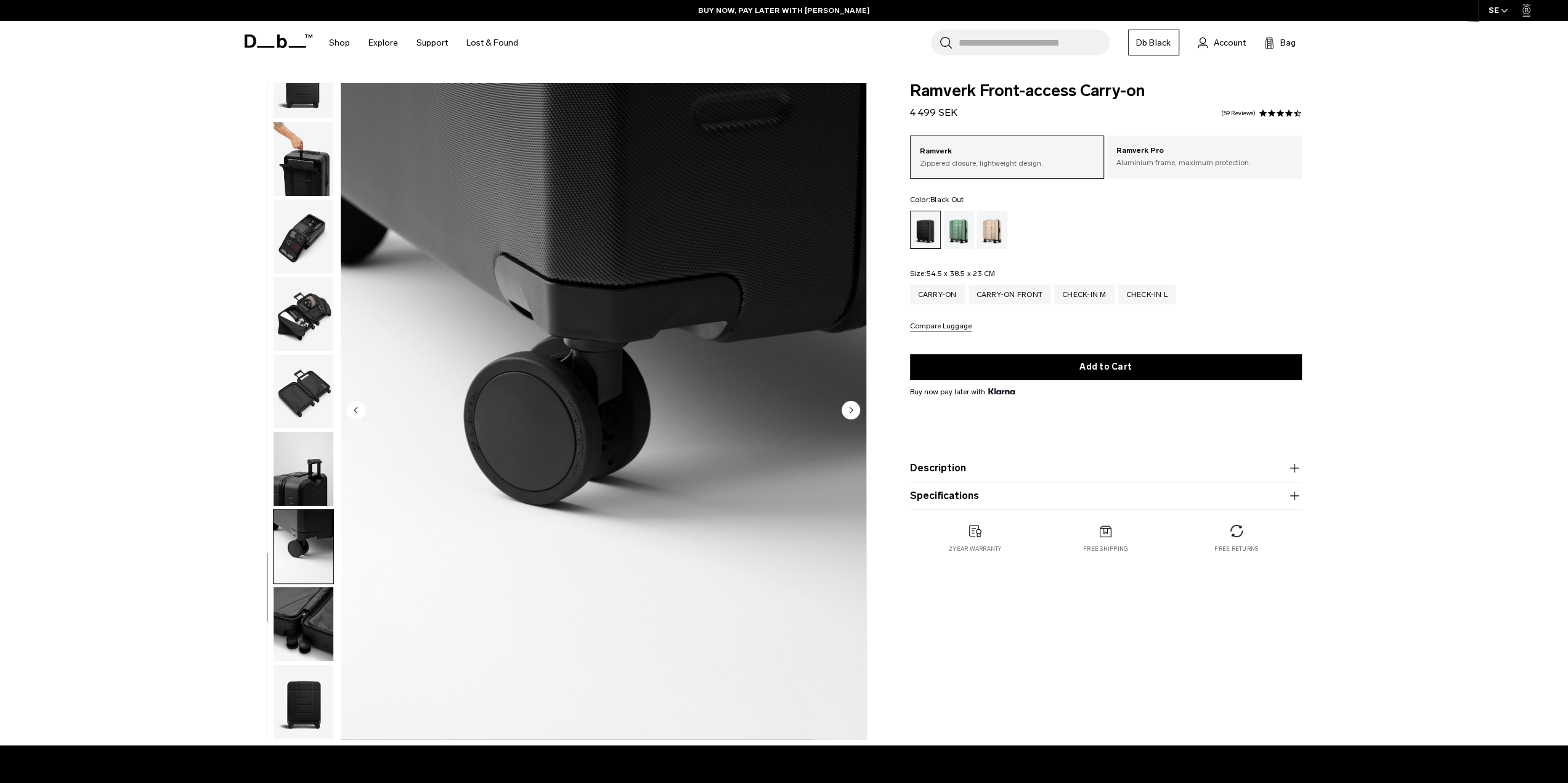
click at [313, 552] on img "button" at bounding box center [303, 546] width 60 height 74
click at [310, 608] on img "button" at bounding box center [303, 624] width 60 height 74
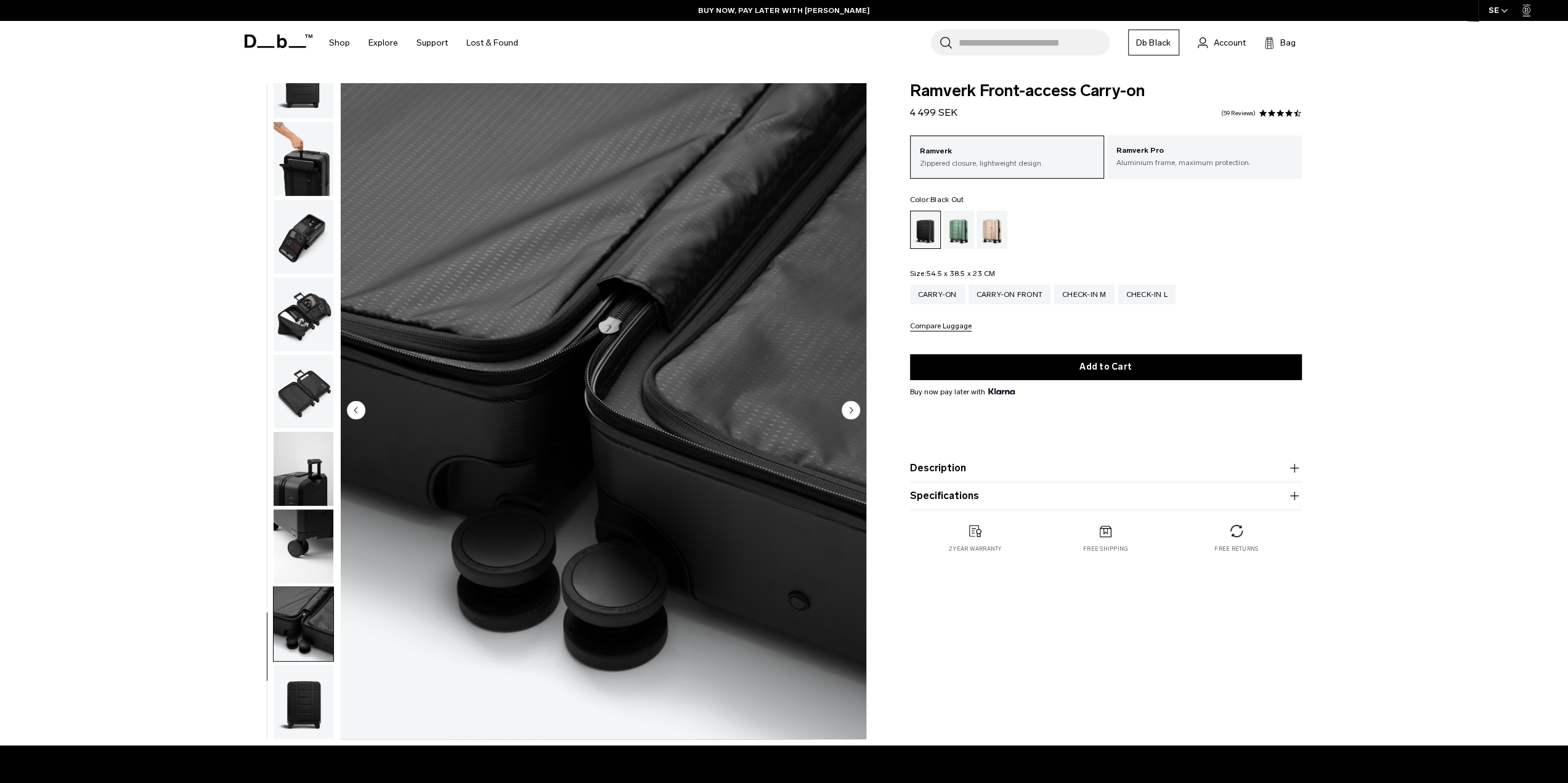
click at [282, 681] on img "button" at bounding box center [303, 702] width 60 height 74
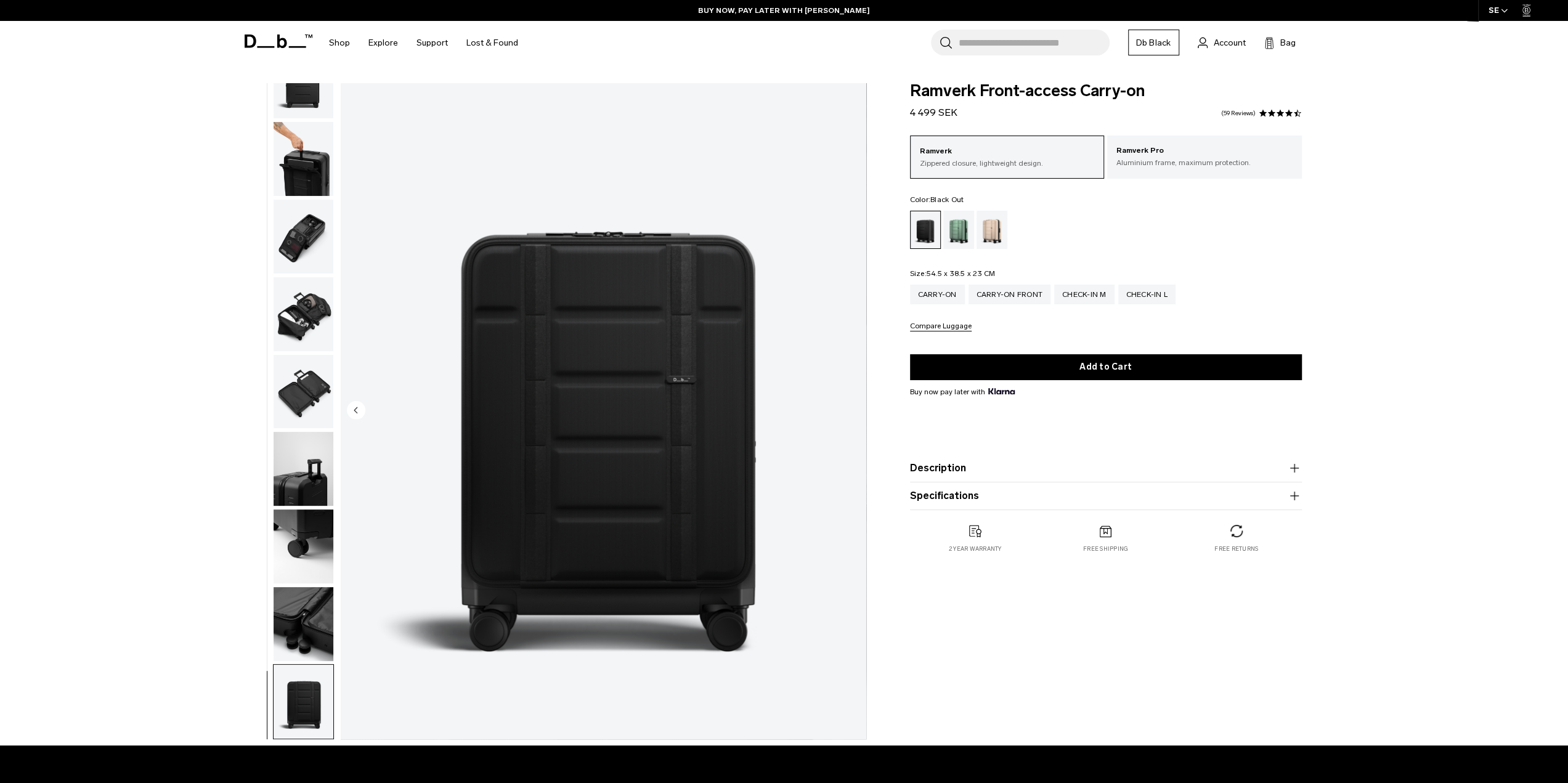
scroll to position [0, 0]
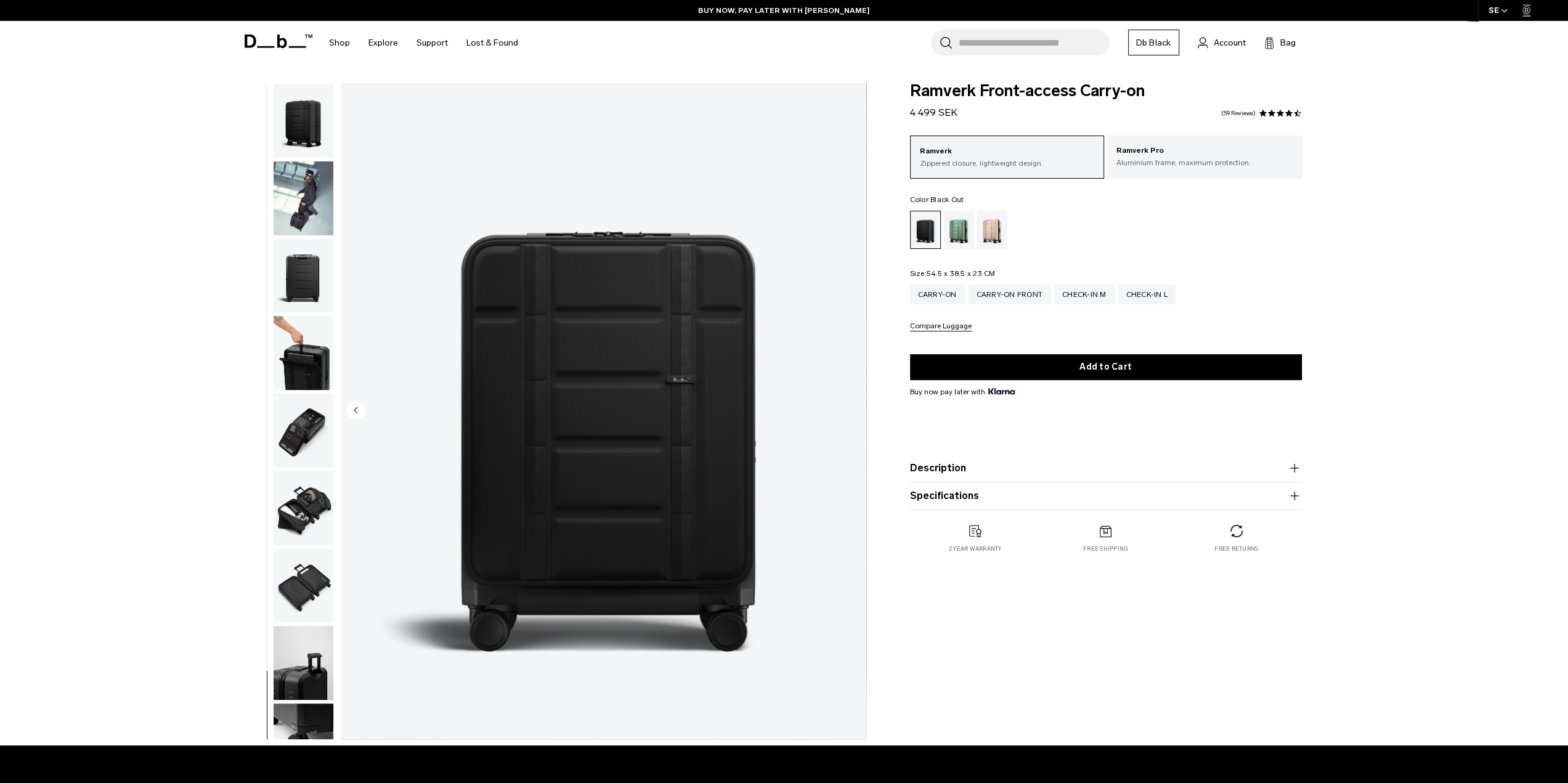
click at [292, 343] on img "button" at bounding box center [303, 352] width 60 height 74
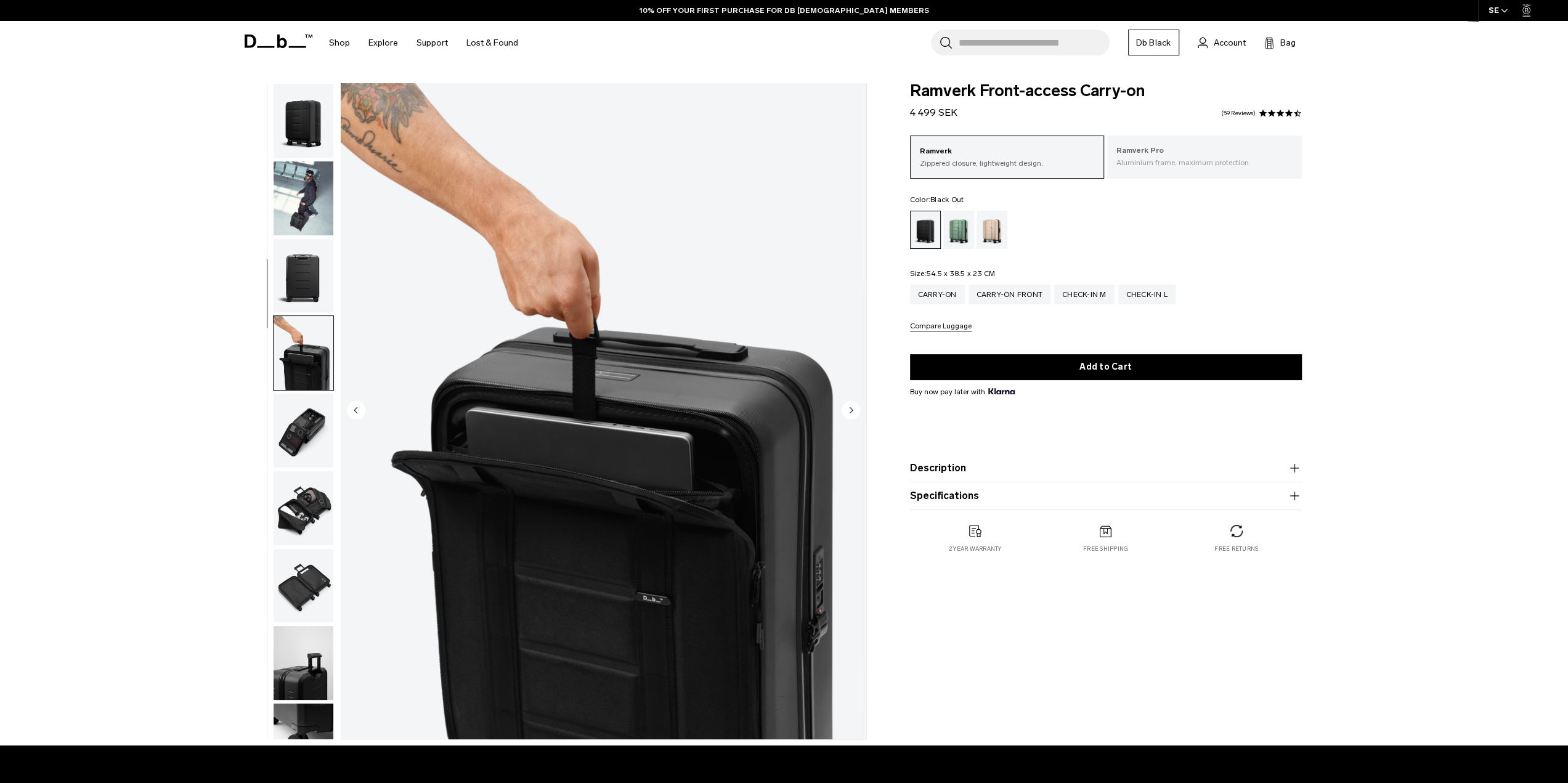
click at [1169, 166] on p "Aluminium frame, maximum protection." at bounding box center [1204, 163] width 176 height 11
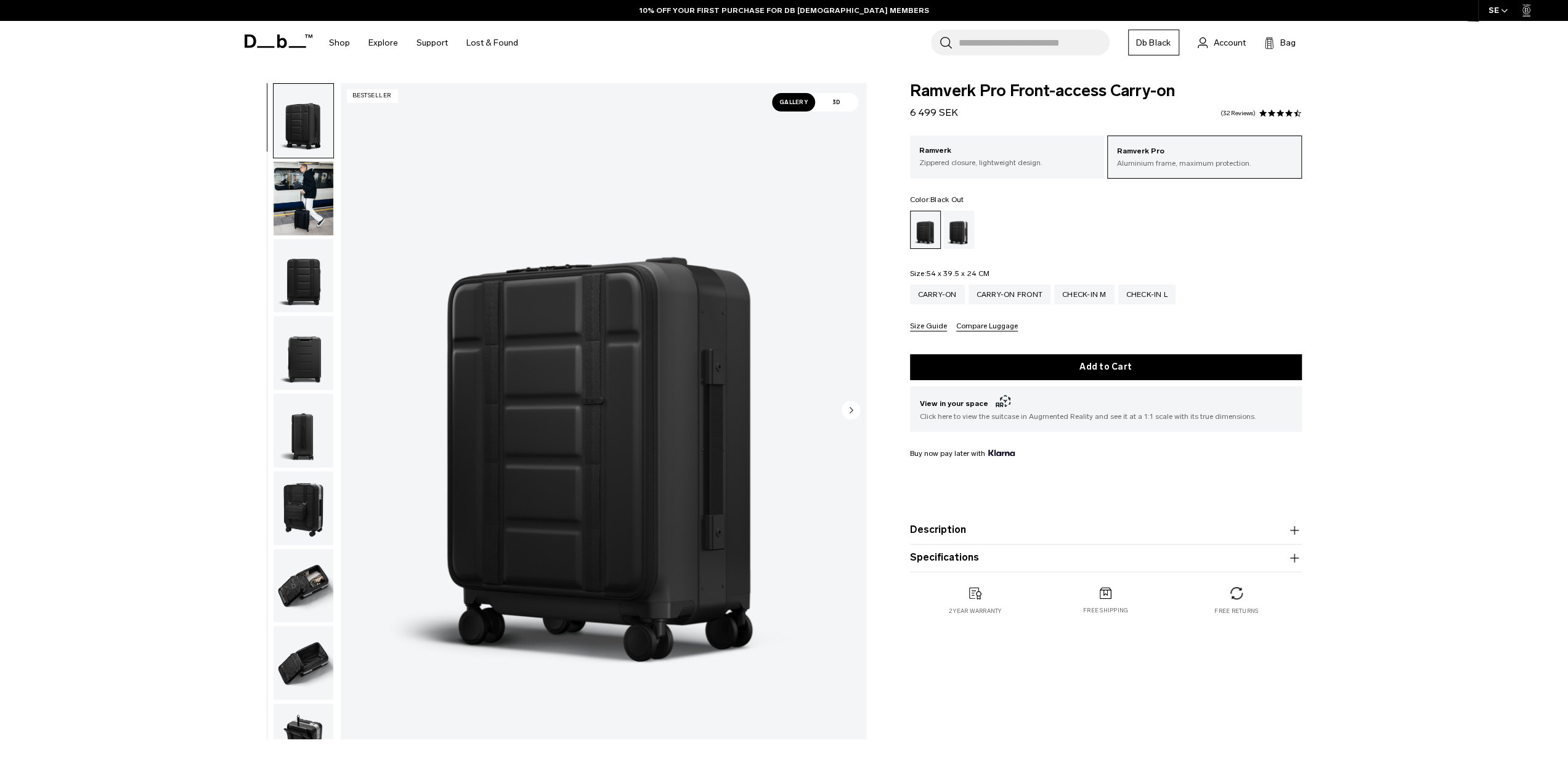
click at [973, 325] on button "Compare Luggage" at bounding box center [986, 327] width 62 height 9
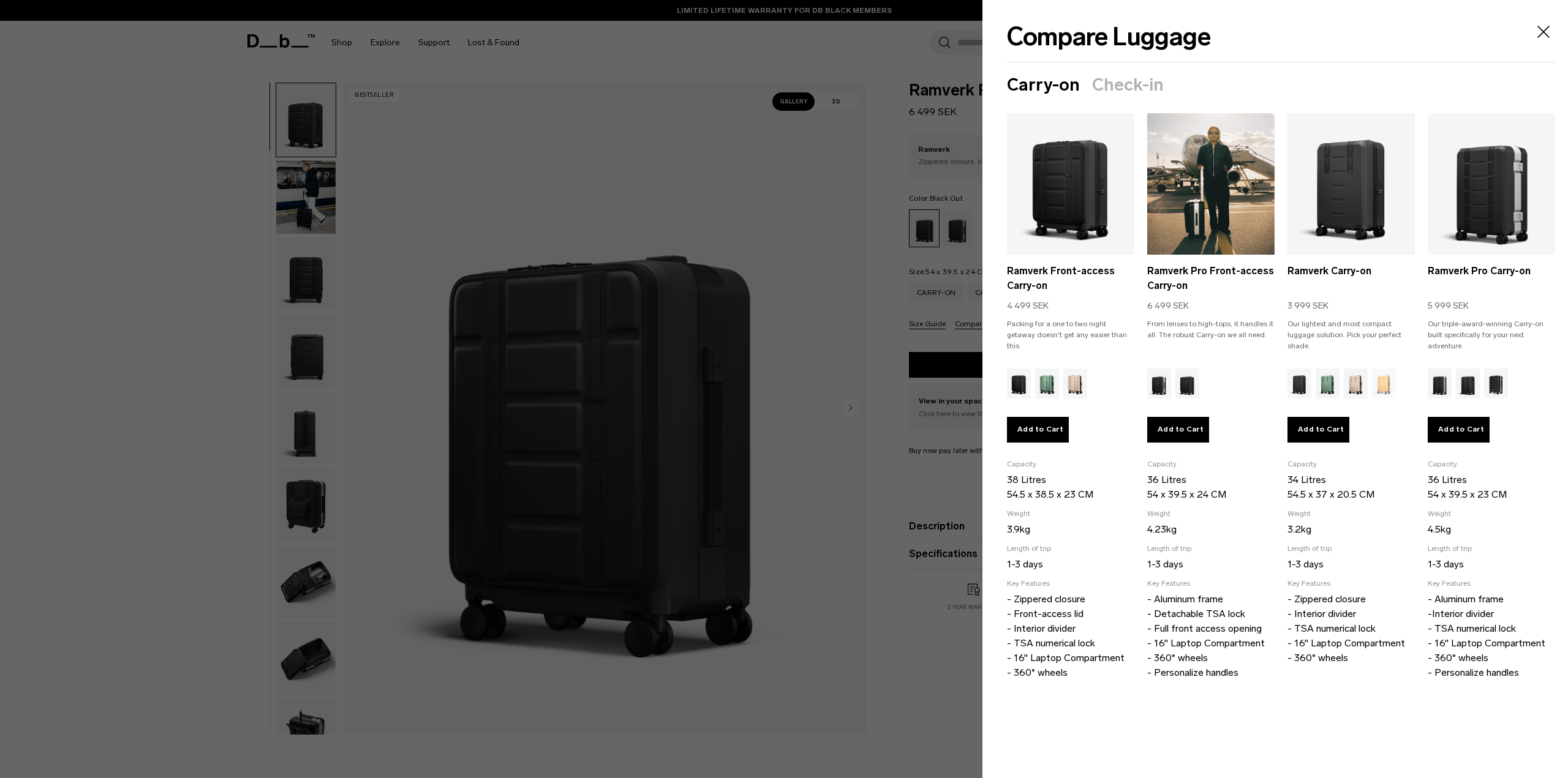
click at [1191, 389] on img "Black Out" at bounding box center [1187, 384] width 24 height 30
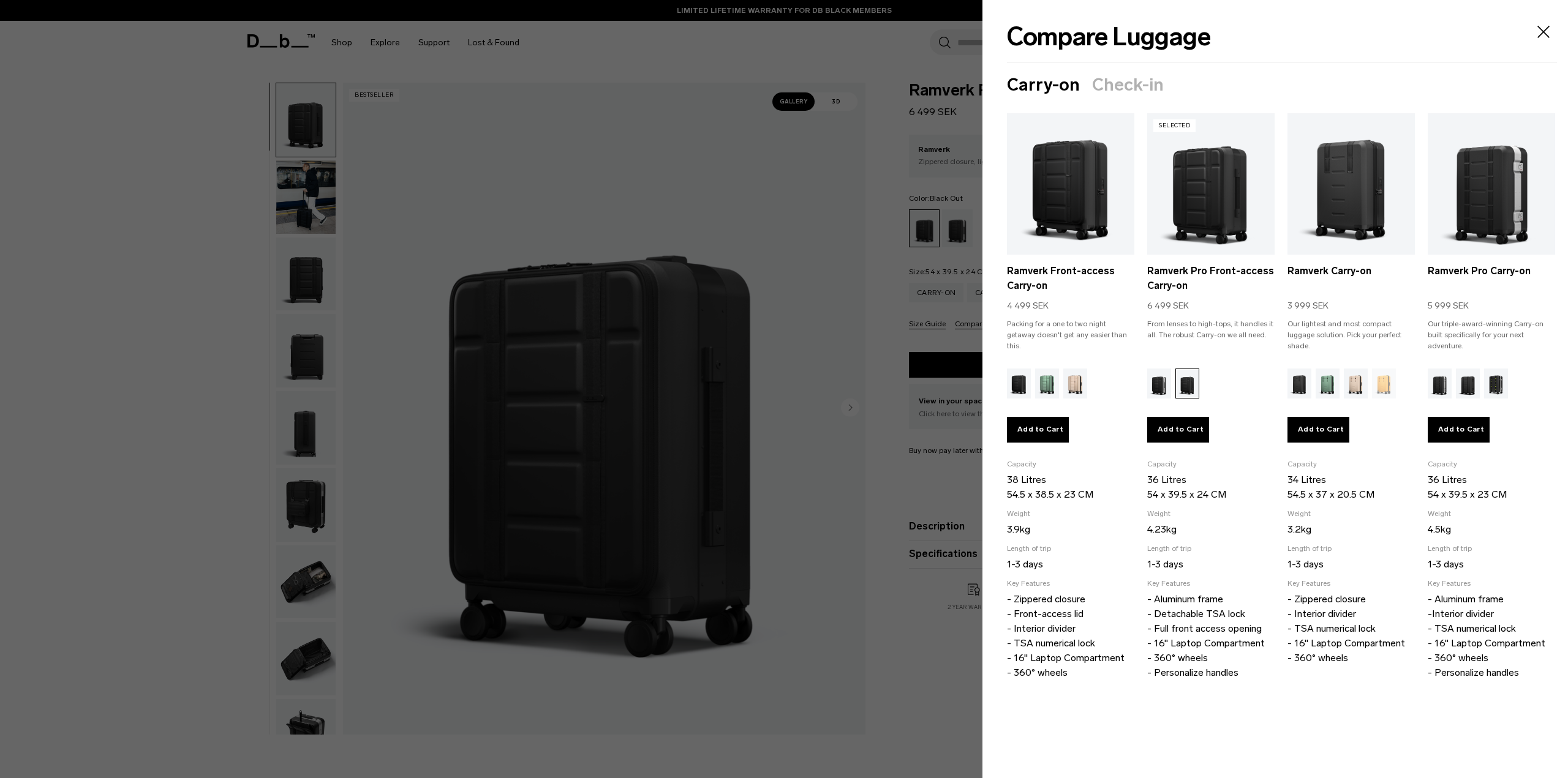
click at [1142, 379] on ul "Selected Ramverk Front-access Carry-on 4 499 SEK Packing for a one to two night…" at bounding box center [1281, 409] width 549 height 592
click at [1155, 379] on img "Silver" at bounding box center [1159, 384] width 24 height 30
click at [1168, 429] on button "Add to Cart" at bounding box center [1178, 430] width 62 height 26
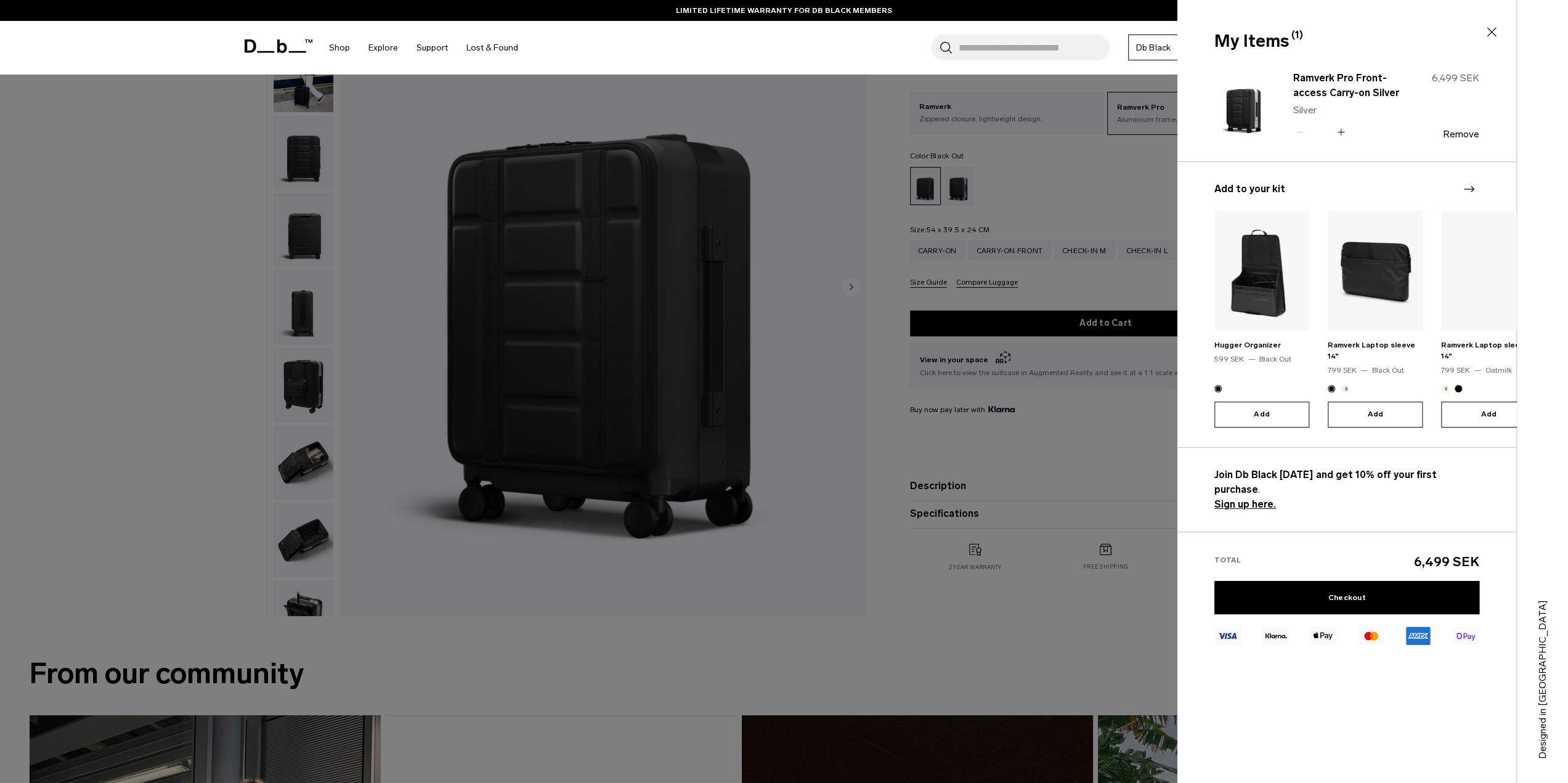
scroll to position [62, 0]
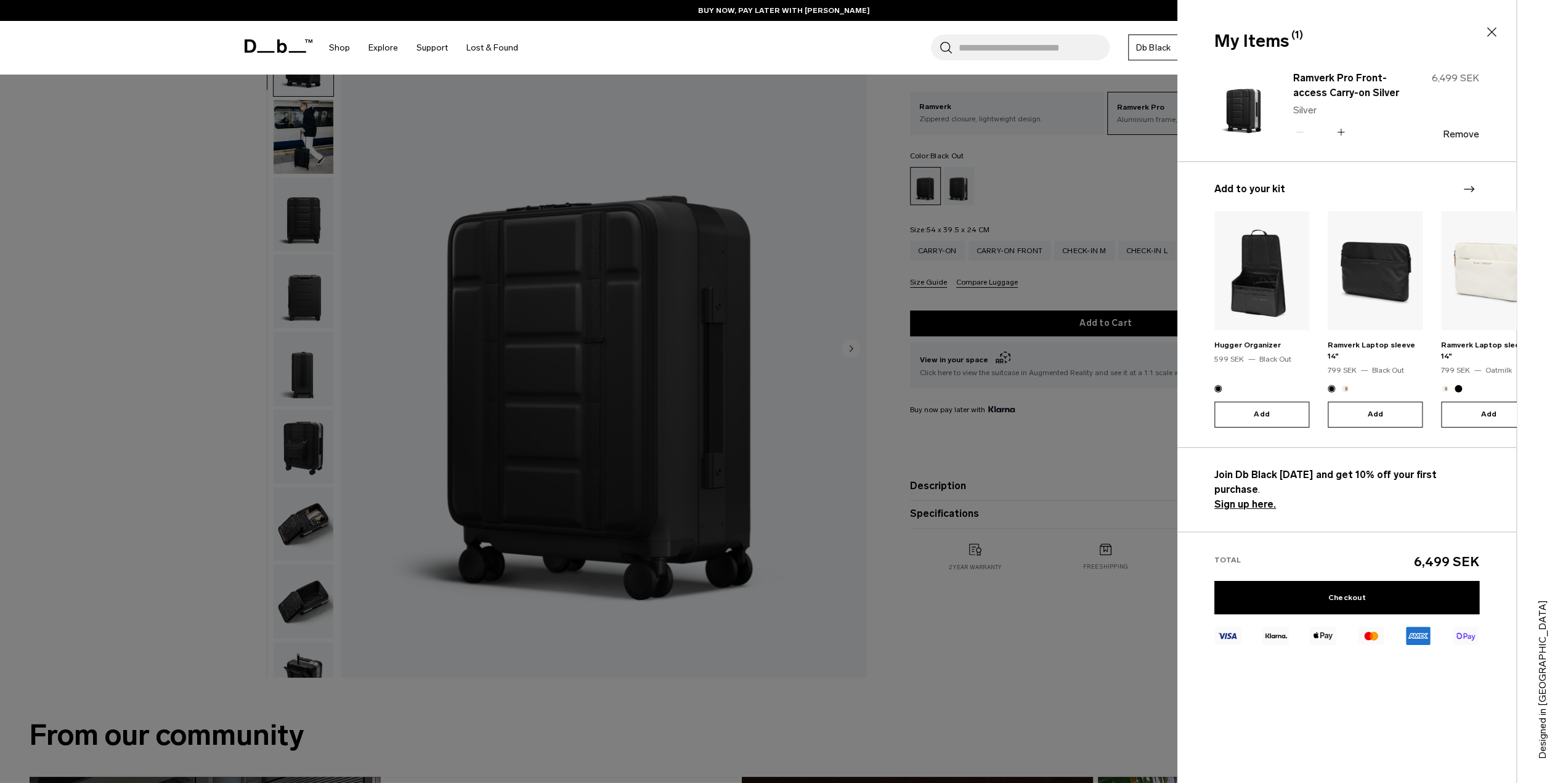
click at [1090, 458] on div at bounding box center [784, 391] width 1568 height 783
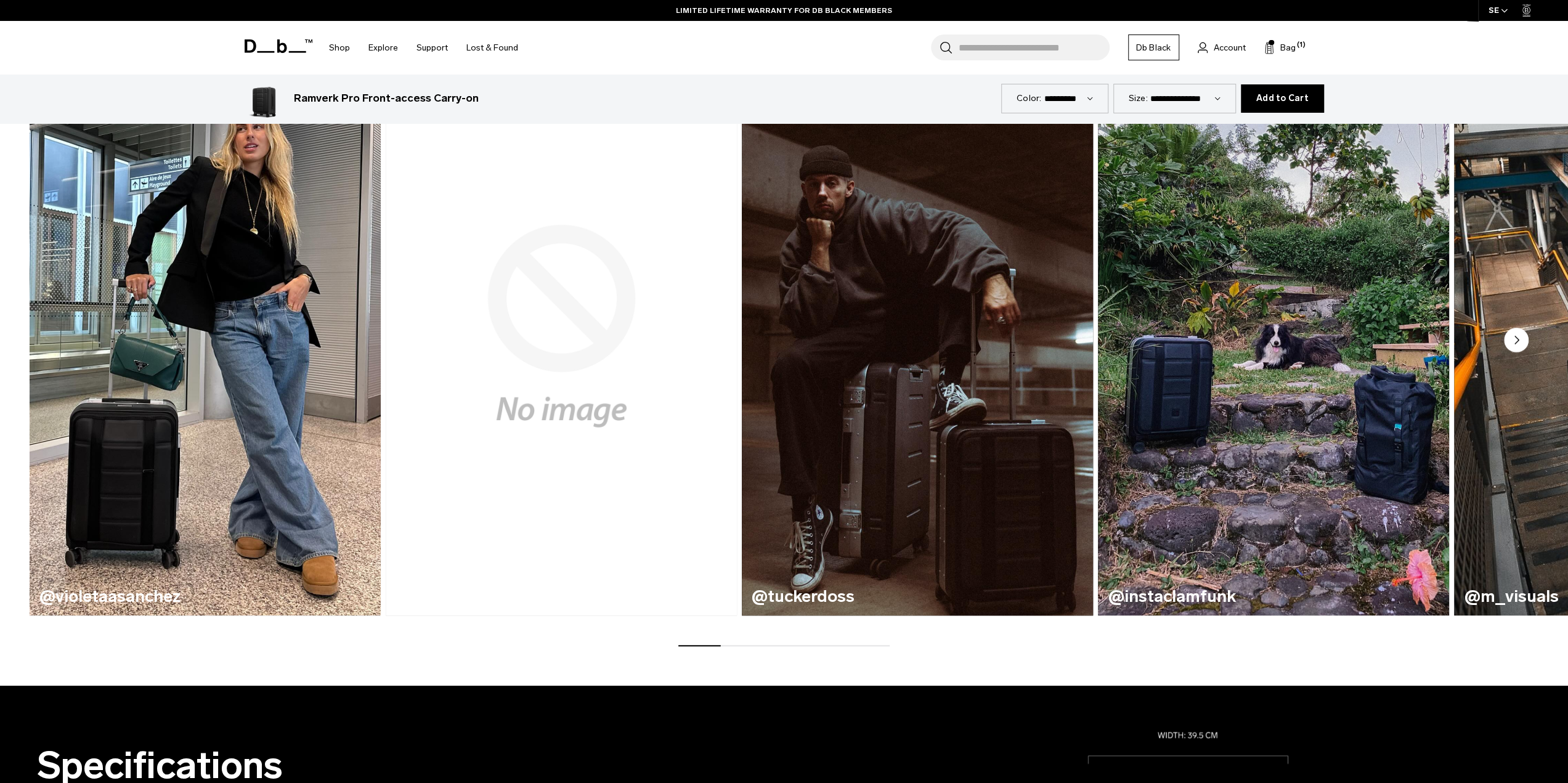
scroll to position [801, 0]
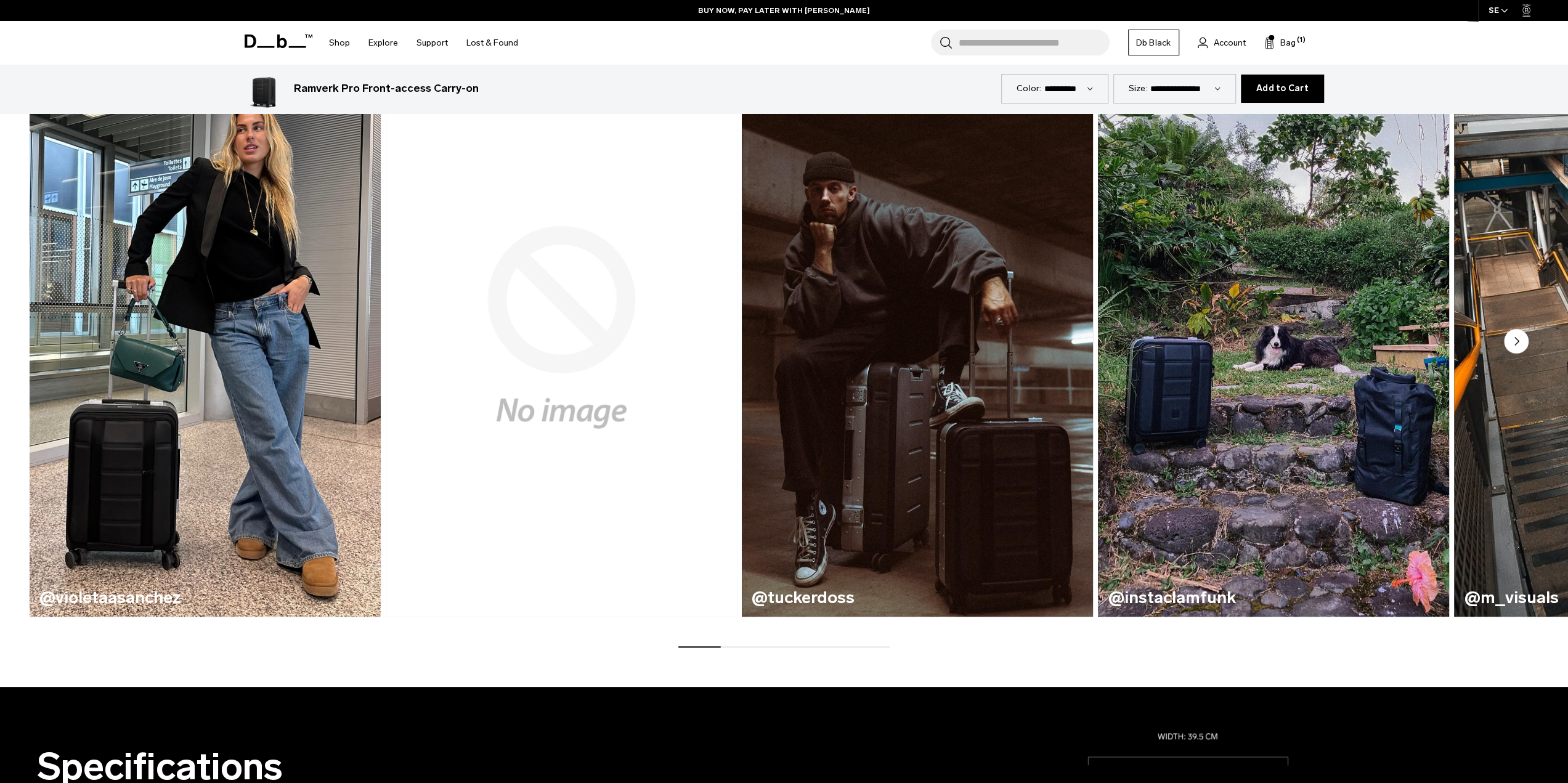
click at [1518, 340] on icon "Next slide" at bounding box center [1517, 342] width 4 height 8
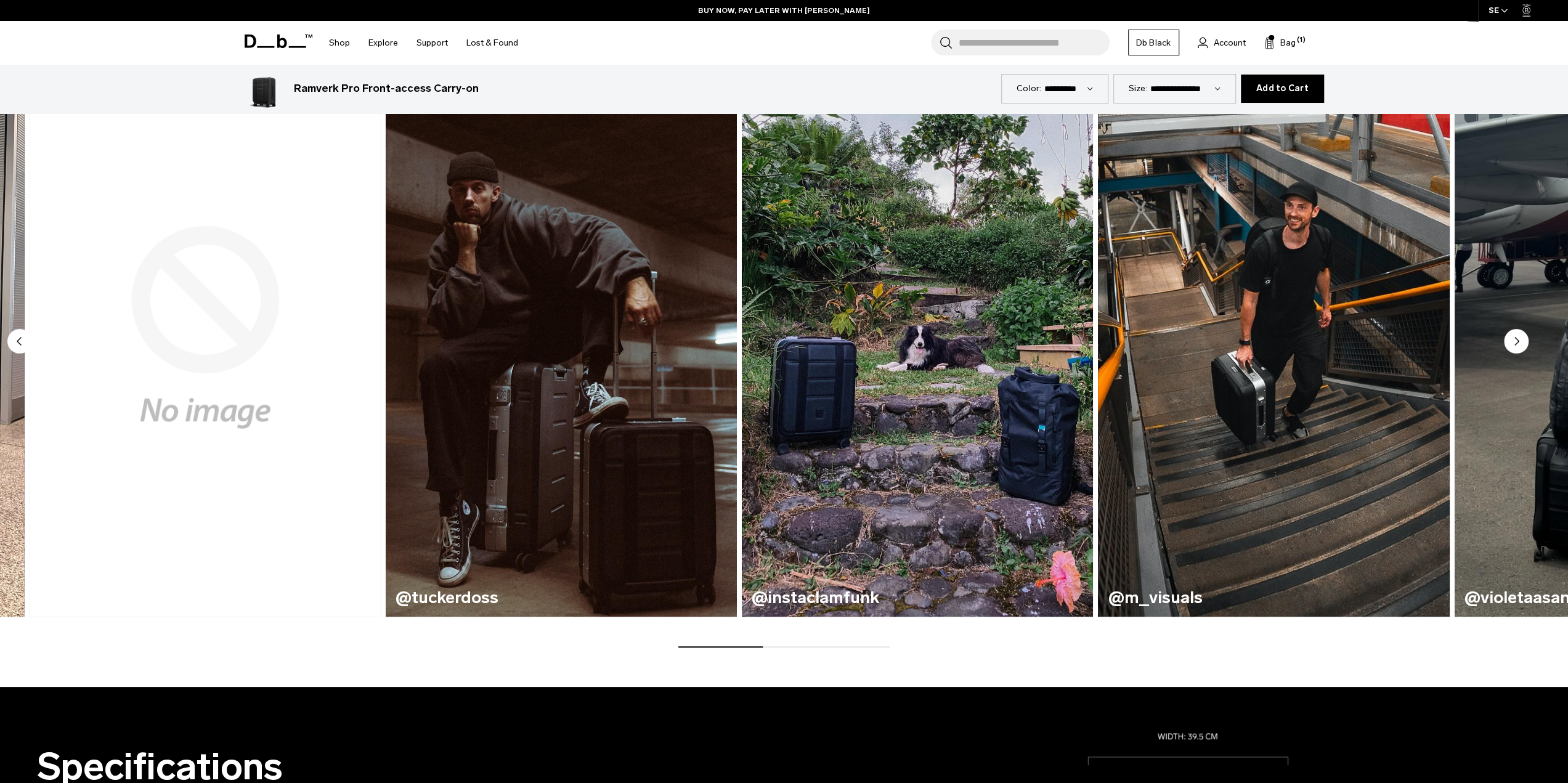
click at [1518, 340] on icon "Next slide" at bounding box center [1517, 342] width 4 height 8
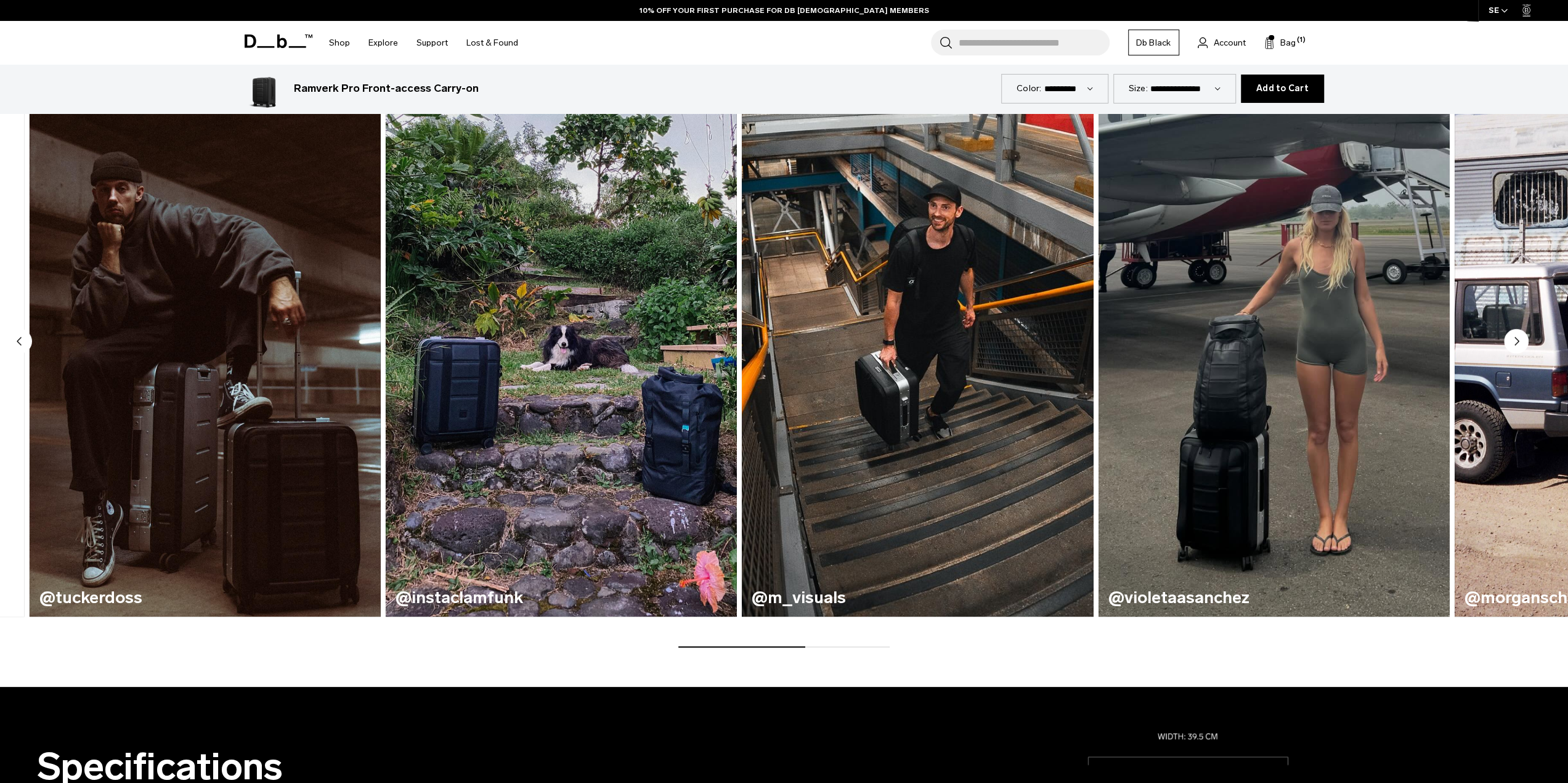
click at [1516, 341] on icon "Next slide" at bounding box center [1517, 342] width 4 height 8
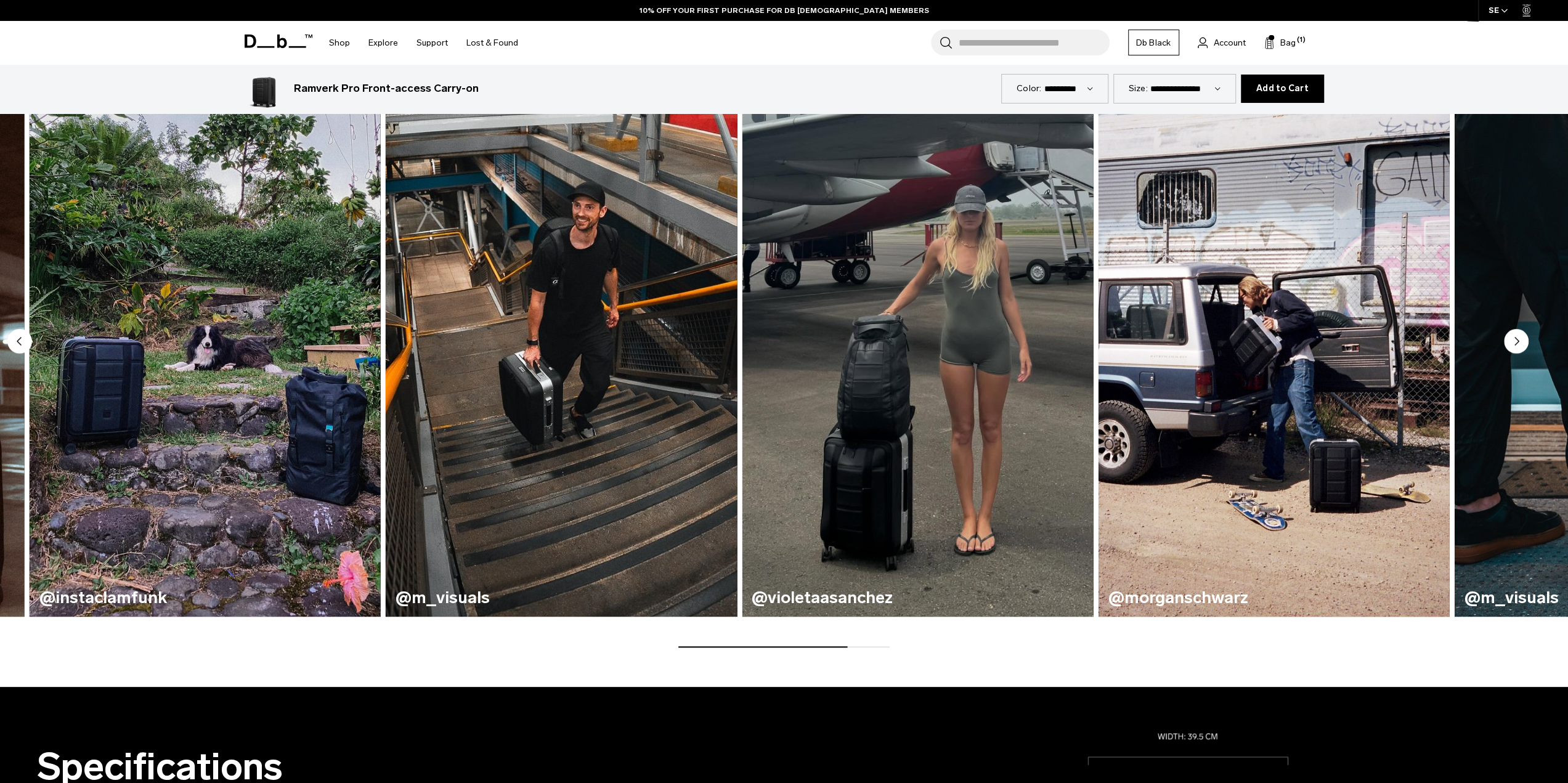
click at [1517, 341] on icon "Next slide" at bounding box center [1517, 342] width 4 height 8
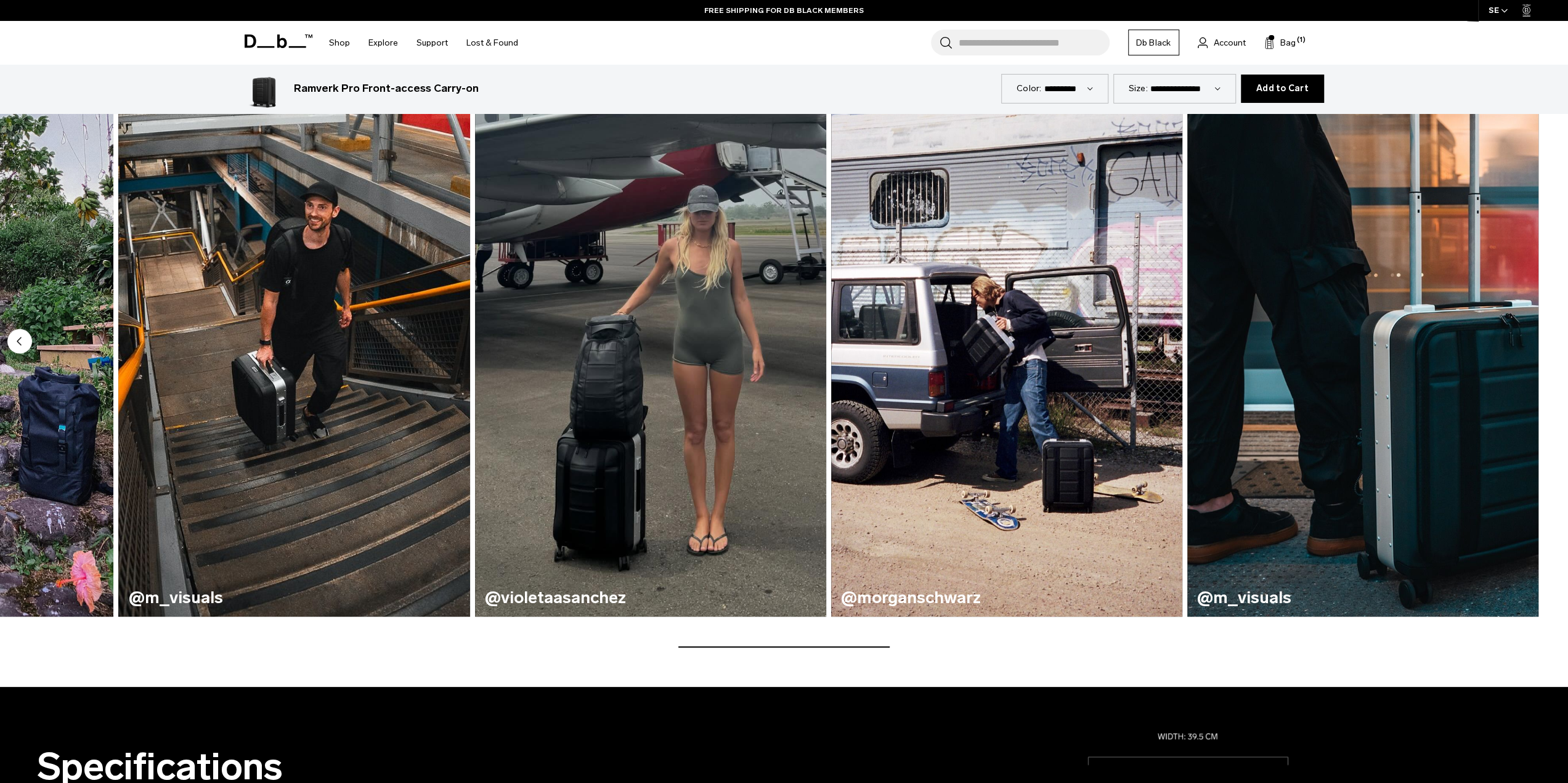
click at [1517, 341] on img "8 / 8" at bounding box center [1363, 328] width 352 height 580
click at [17, 343] on circle "Previous slide" at bounding box center [20, 341] width 24 height 24
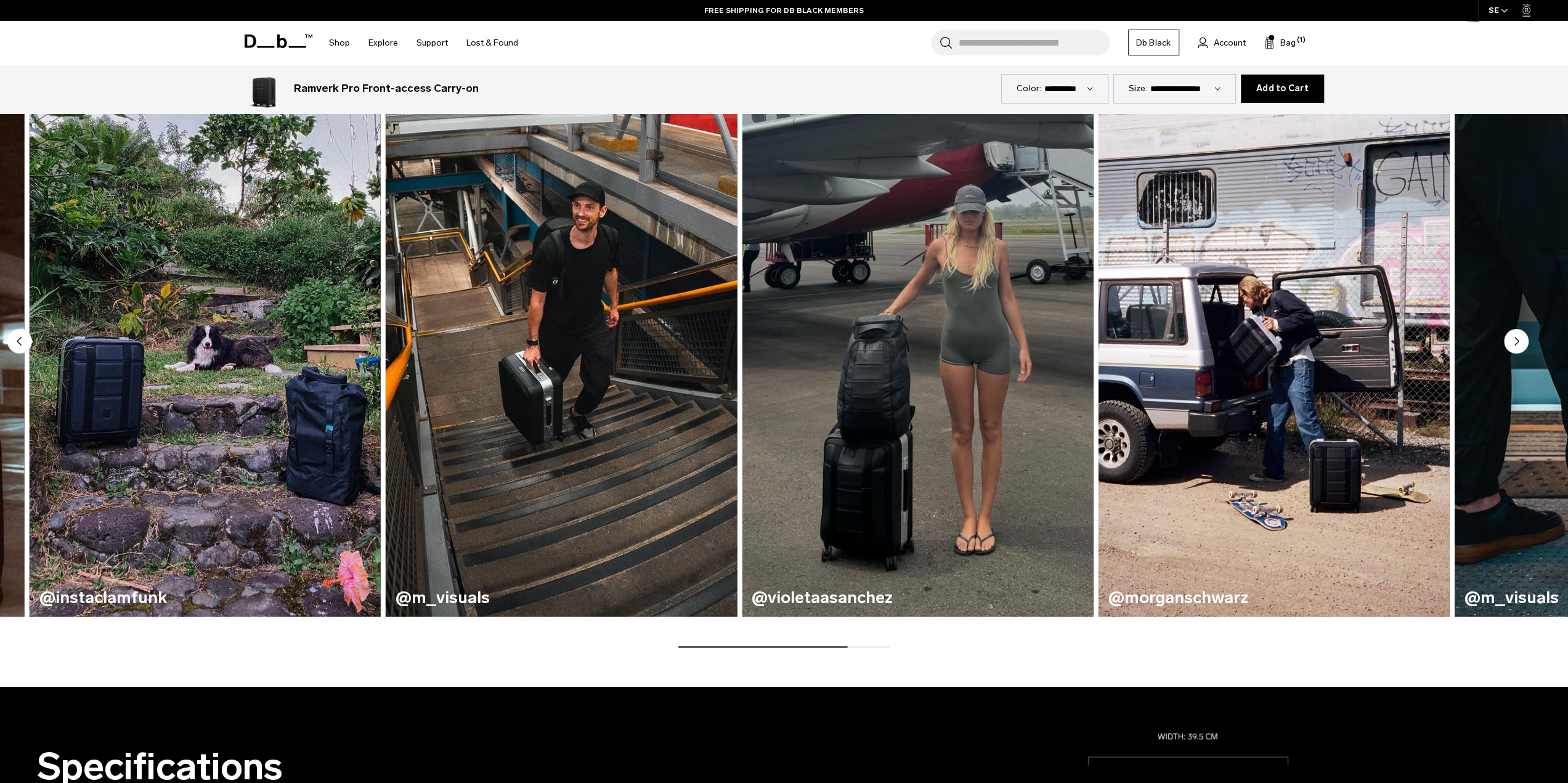
click at [17, 343] on circle "Previous slide" at bounding box center [20, 341] width 24 height 24
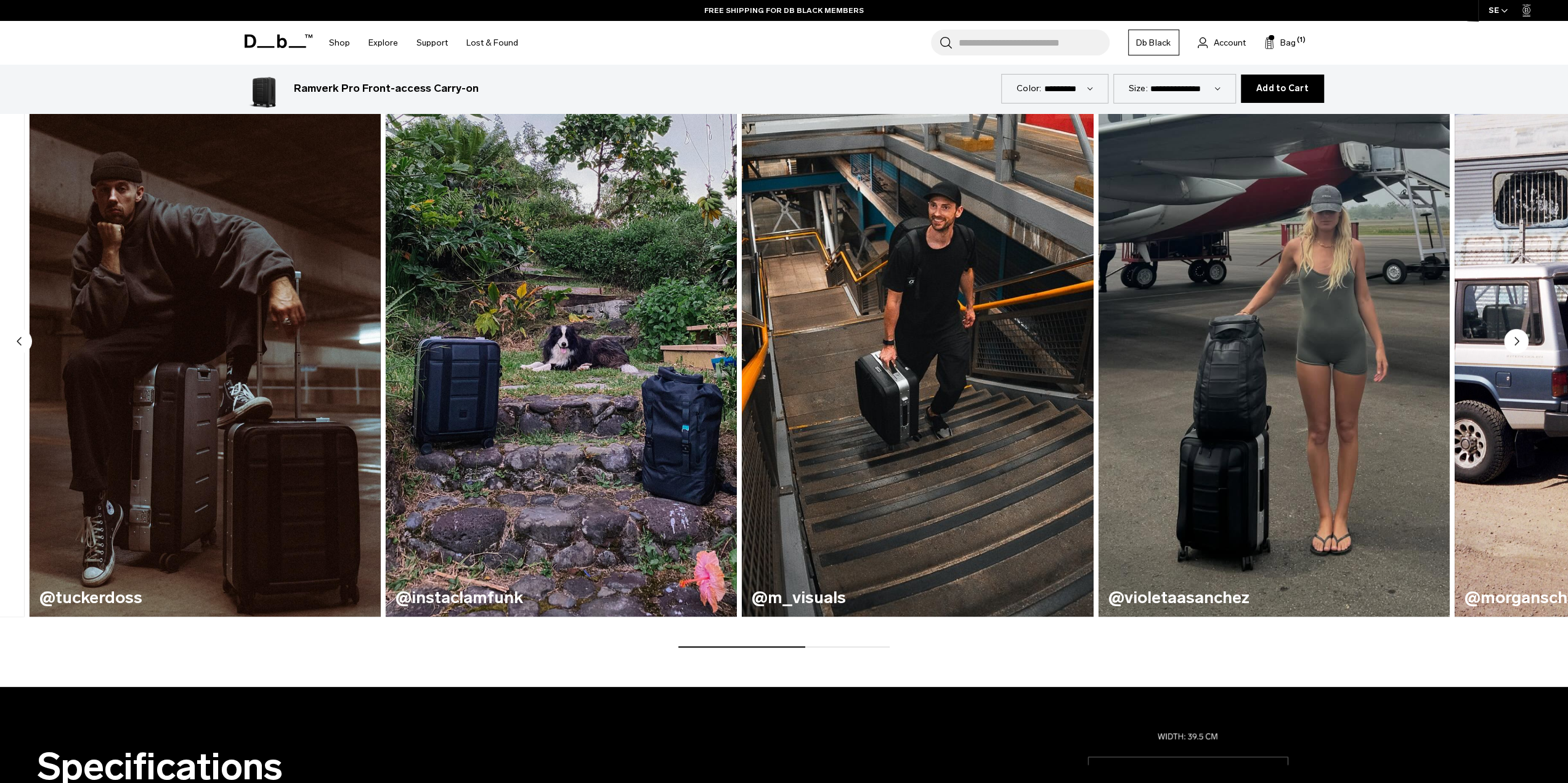
click at [17, 343] on circle "Previous slide" at bounding box center [20, 341] width 24 height 24
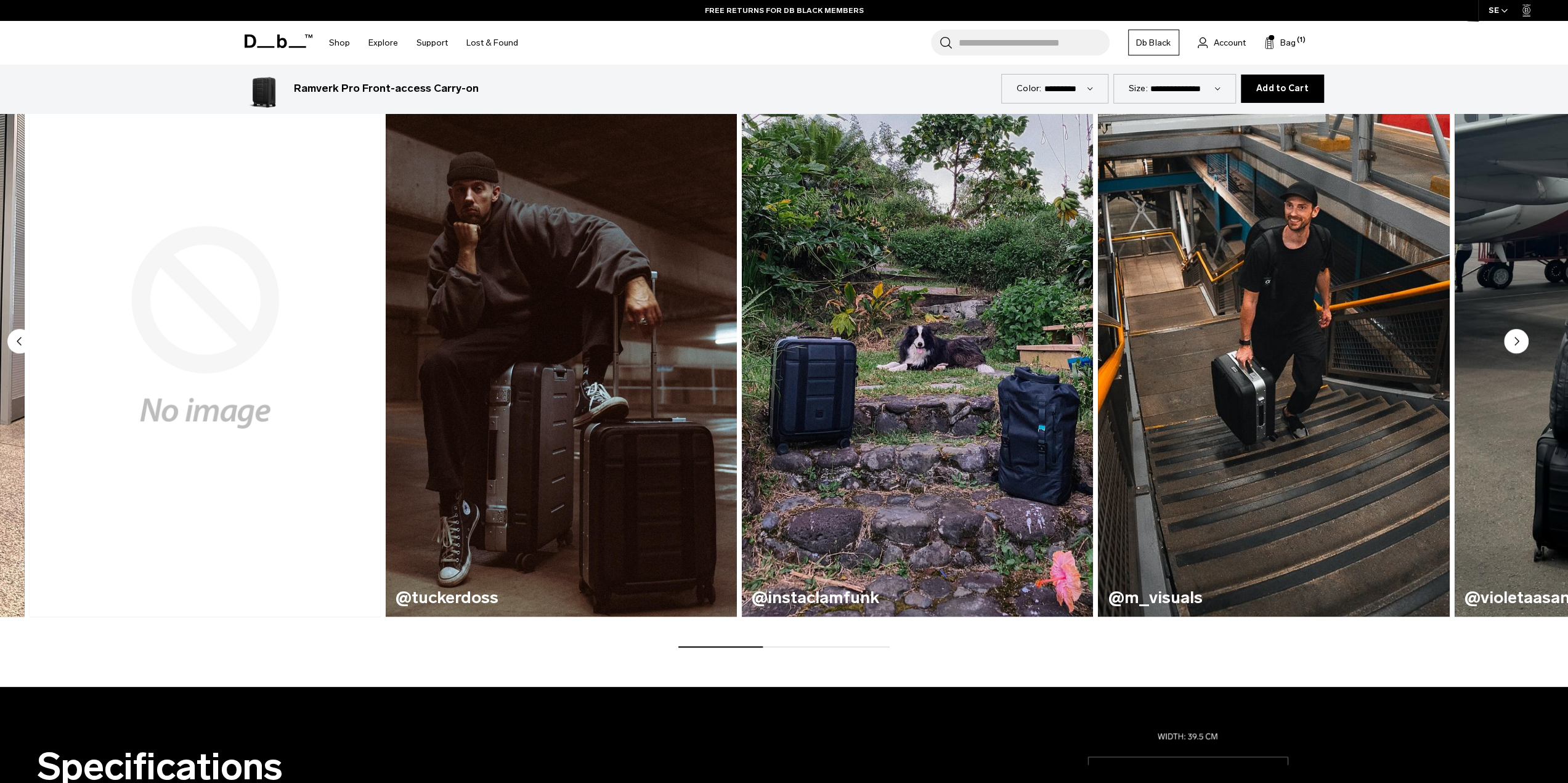
click at [17, 336] on circle "Previous slide" at bounding box center [20, 341] width 24 height 24
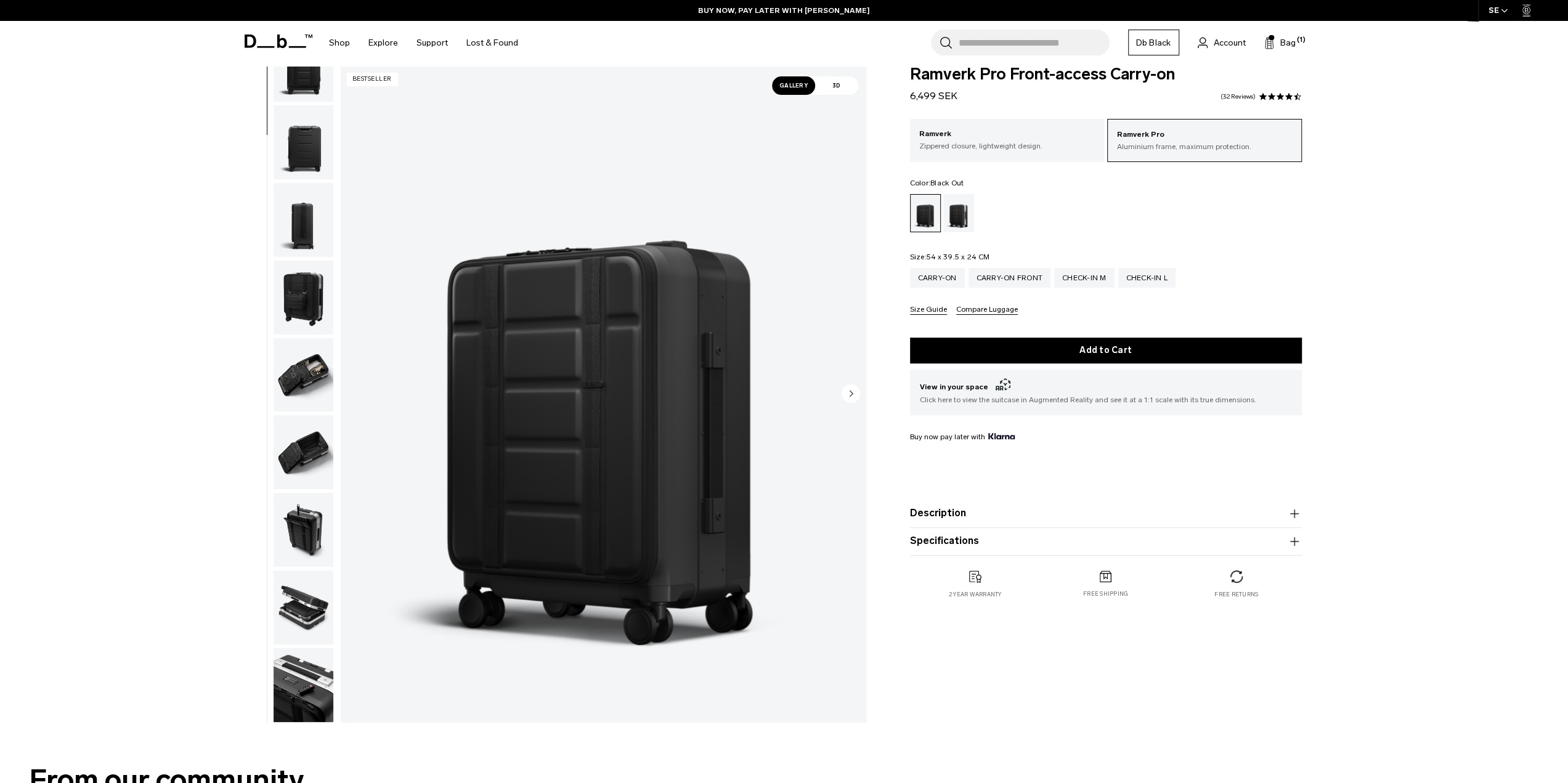
scroll to position [0, 0]
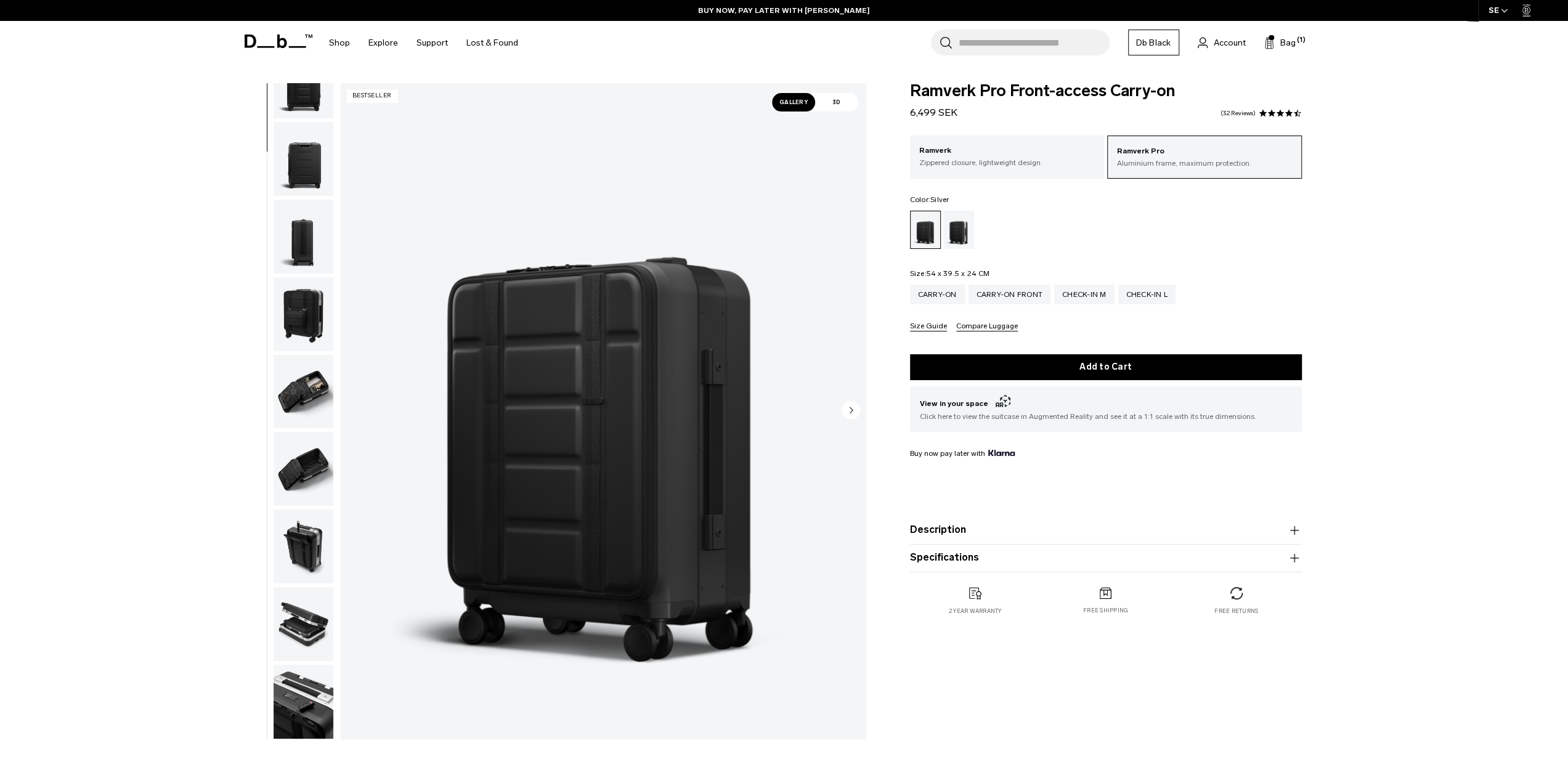
click at [959, 225] on div "Silver" at bounding box center [958, 230] width 31 height 38
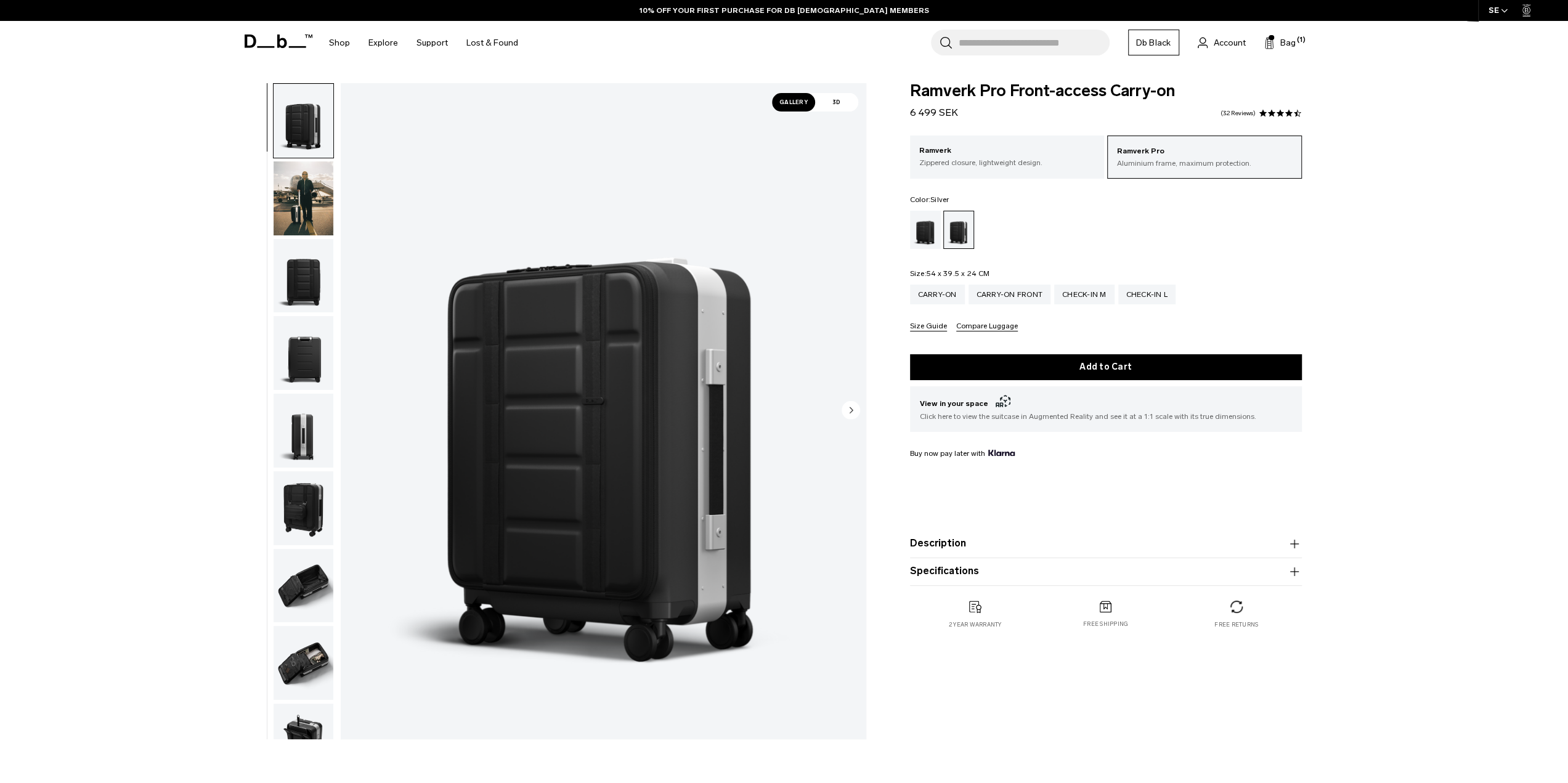
click at [1015, 537] on button "Description" at bounding box center [1106, 544] width 392 height 14
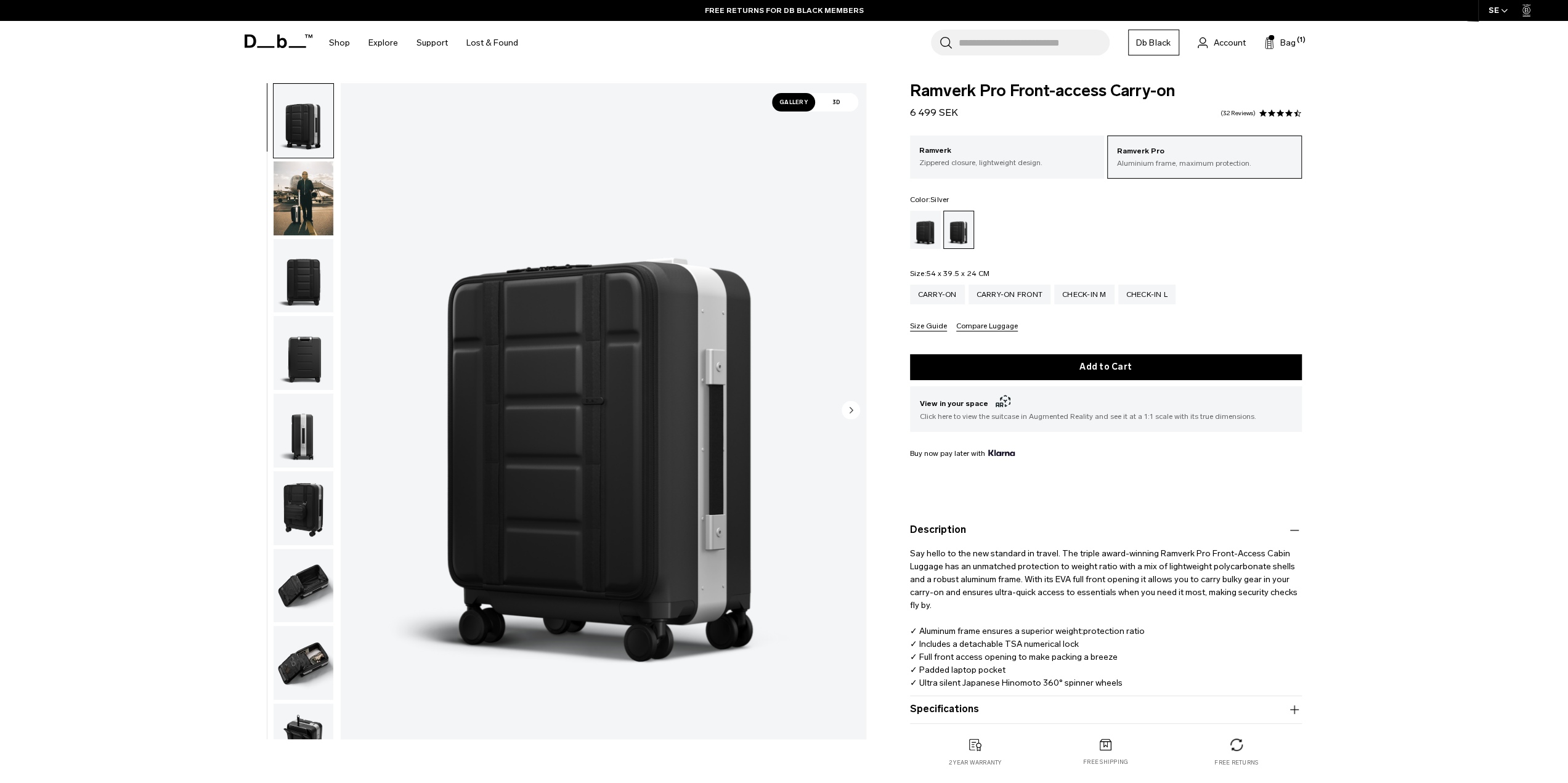
drag, startPoint x: 1159, startPoint y: 669, endPoint x: 1175, endPoint y: 680, distance: 19.4
click at [1175, 680] on p "Say hello to the new standard in travel. The triple award-winning Ramverk Pro F…" at bounding box center [1106, 620] width 392 height 165
click at [1024, 160] on p "Zippered closure, lightweight design." at bounding box center [1008, 163] width 176 height 11
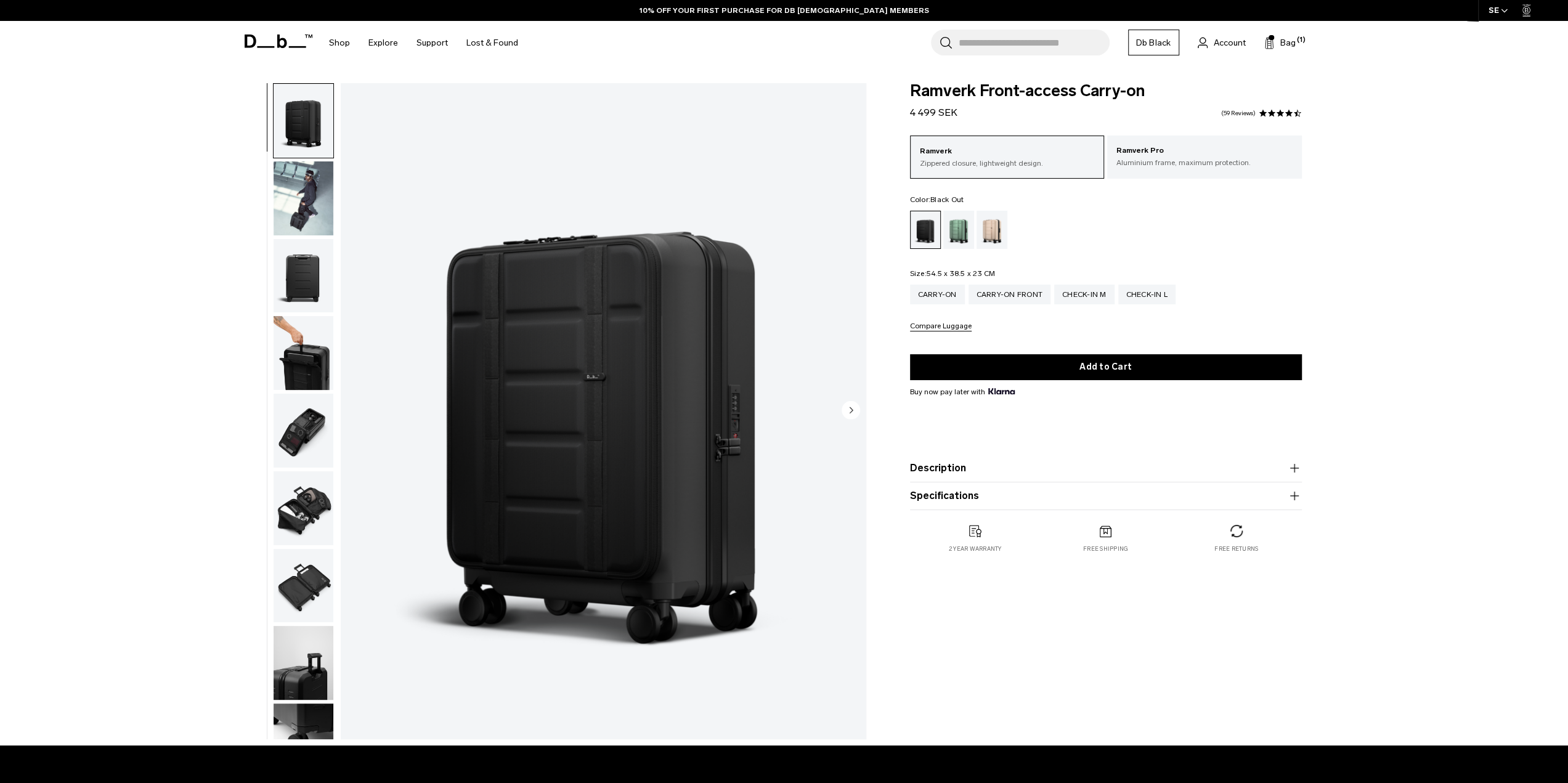
click at [973, 466] on button "Description" at bounding box center [1106, 468] width 392 height 14
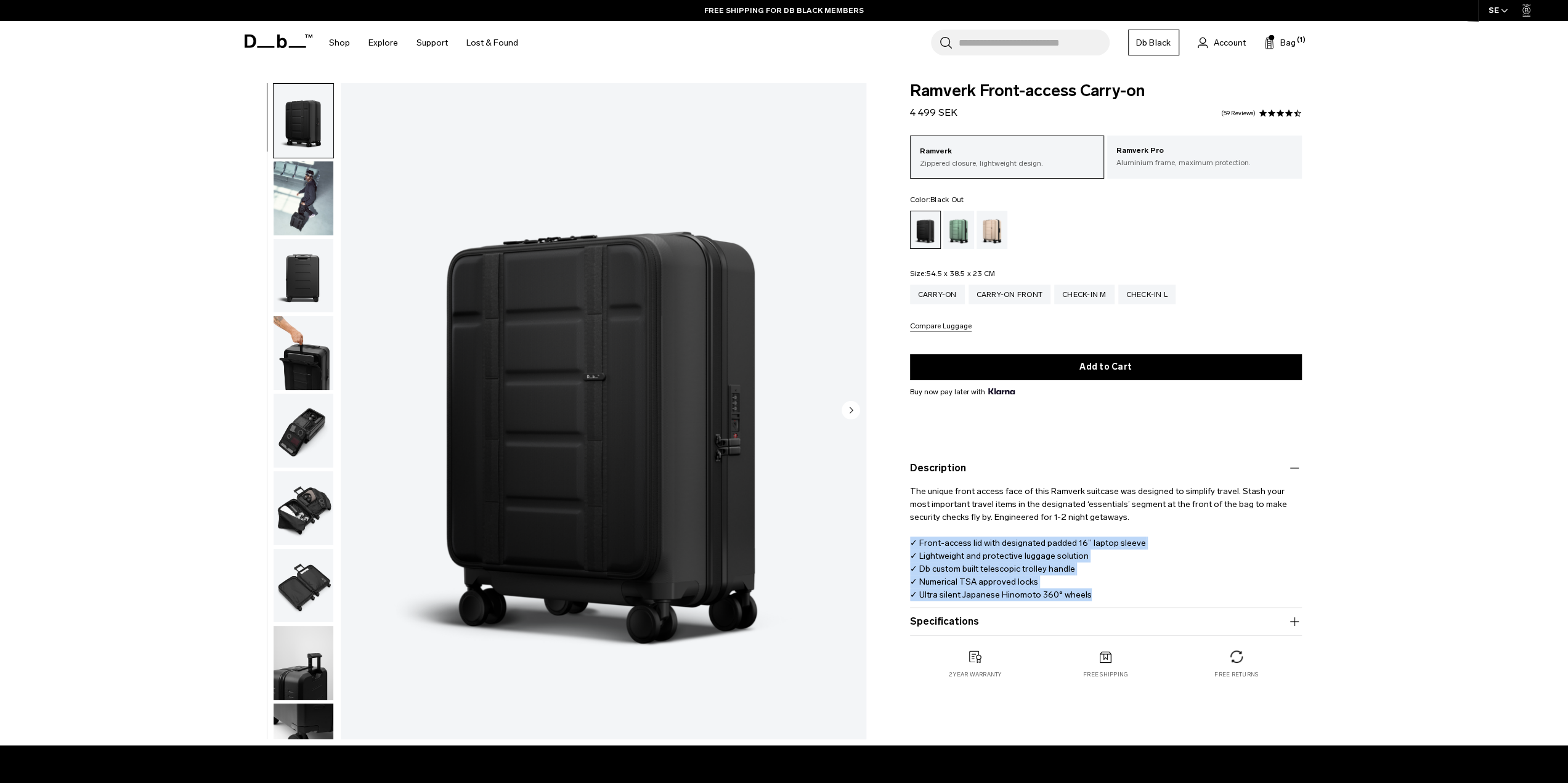
drag, startPoint x: 1134, startPoint y: 596, endPoint x: 875, endPoint y: 545, distance: 264.0
click at [875, 545] on div "Ramverk Front-access Carry-on 4 499 SEK 4.5 star rating 59 Reviews Ramverk Zipp…" at bounding box center [1106, 393] width 466 height 620
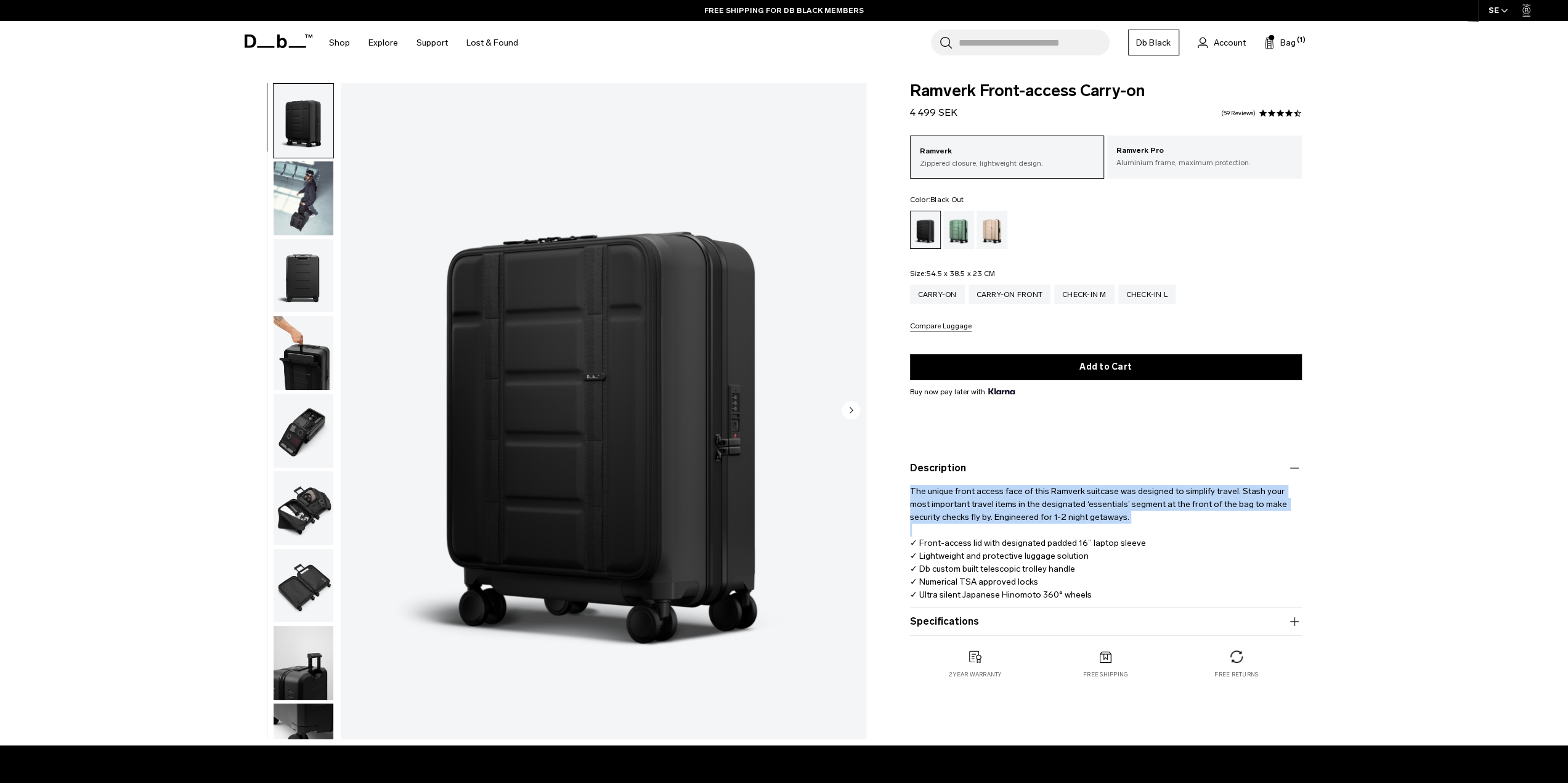
drag, startPoint x: 895, startPoint y: 497, endPoint x: 899, endPoint y: 542, distance: 45.2
click at [899, 542] on div "Ramverk Front-access Carry-on 4 499 SEK 4.5 star rating 59 Reviews Ramverk Zipp…" at bounding box center [1106, 393] width 466 height 620
drag, startPoint x: 900, startPoint y: 535, endPoint x: 898, endPoint y: 476, distance: 59.0
click at [898, 476] on div "Ramverk Front-access Carry-on 4 499 SEK 4.5 star rating 59 Reviews Ramverk Zipp…" at bounding box center [1106, 393] width 466 height 620
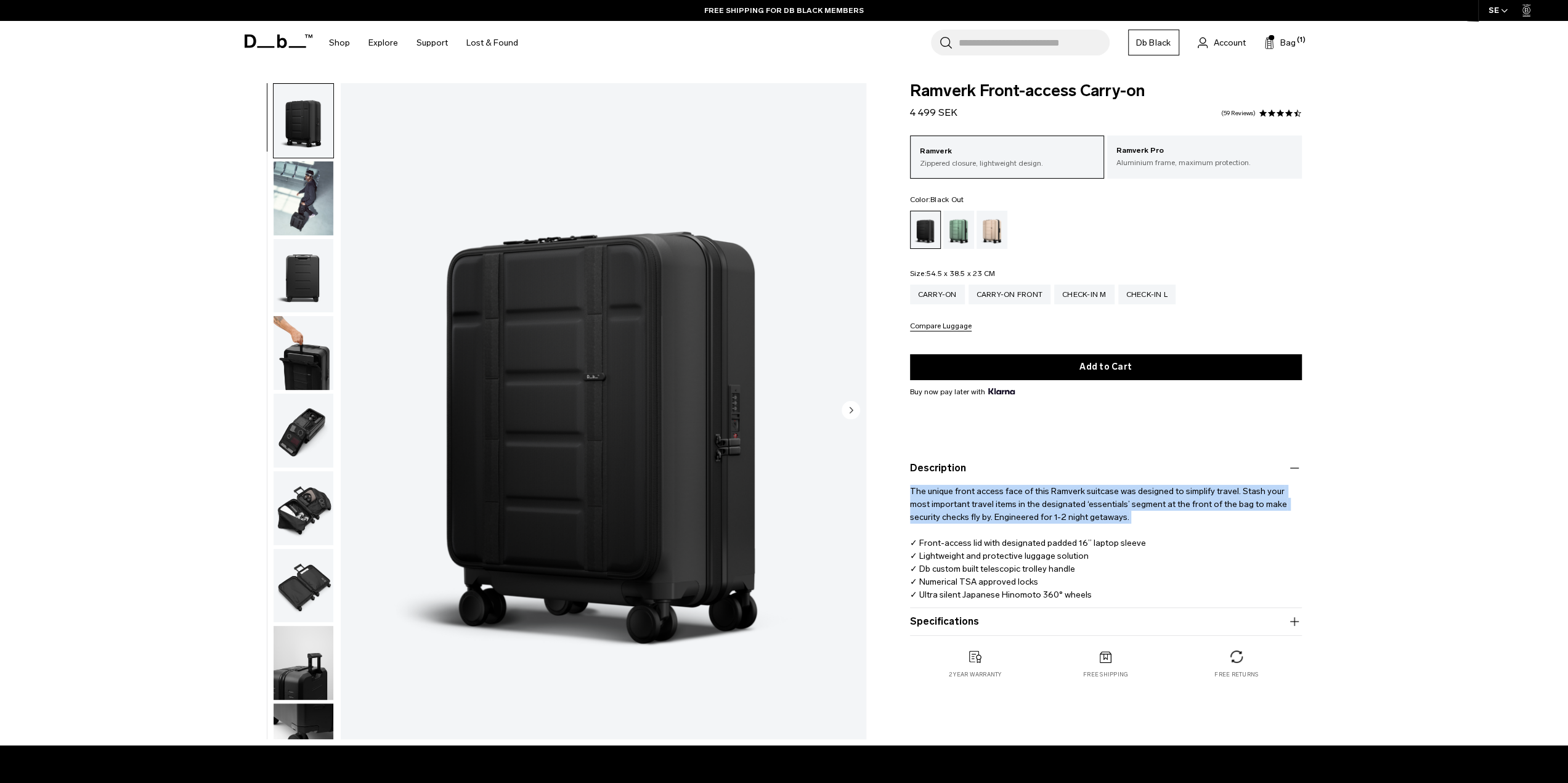
click at [898, 476] on div "Ramverk Front-access Carry-on 4 499 SEK 4.5 star rating 59 Reviews Ramverk Zipp…" at bounding box center [1106, 393] width 466 height 620
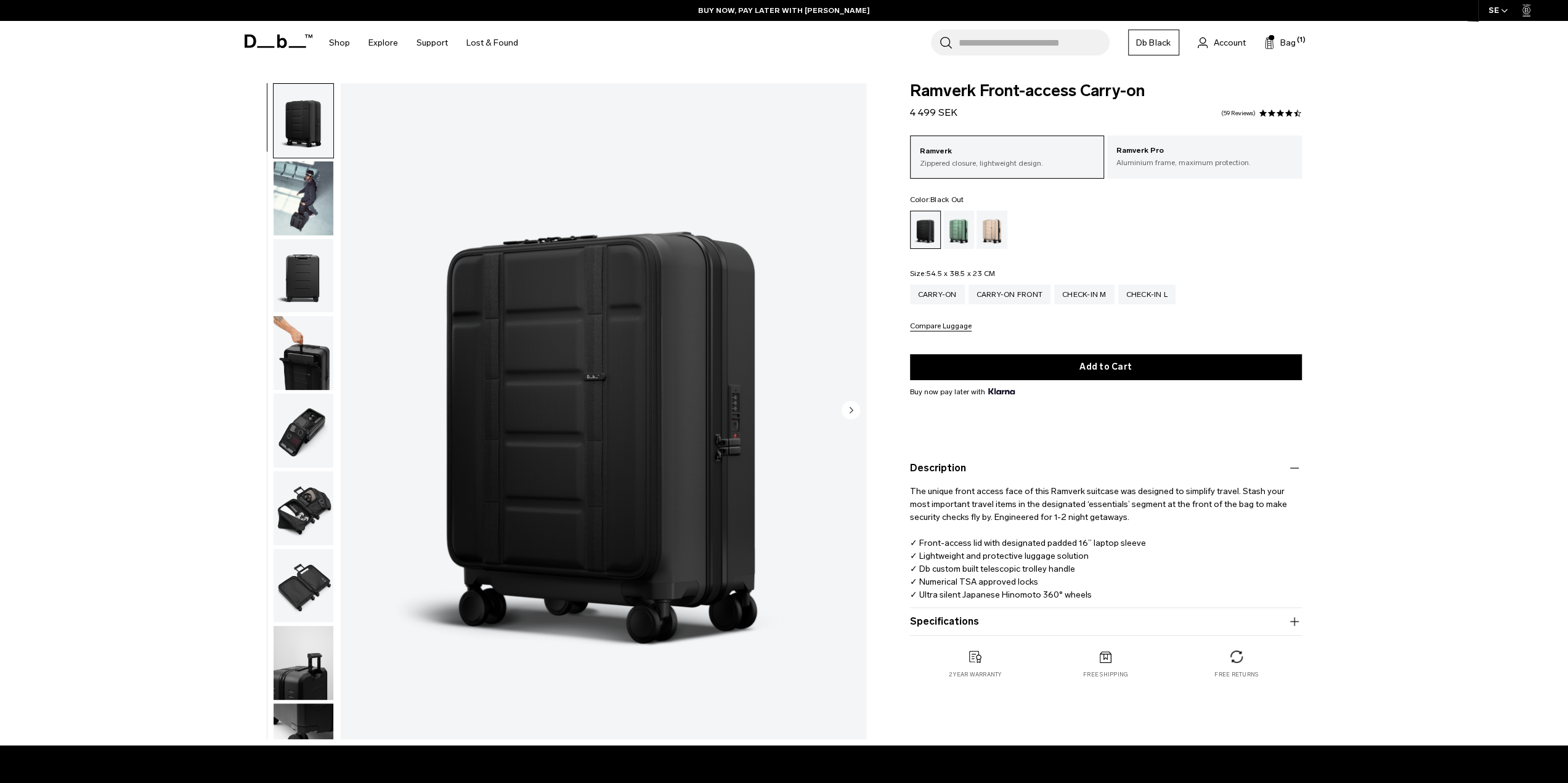
click at [314, 508] on img "button" at bounding box center [303, 508] width 60 height 74
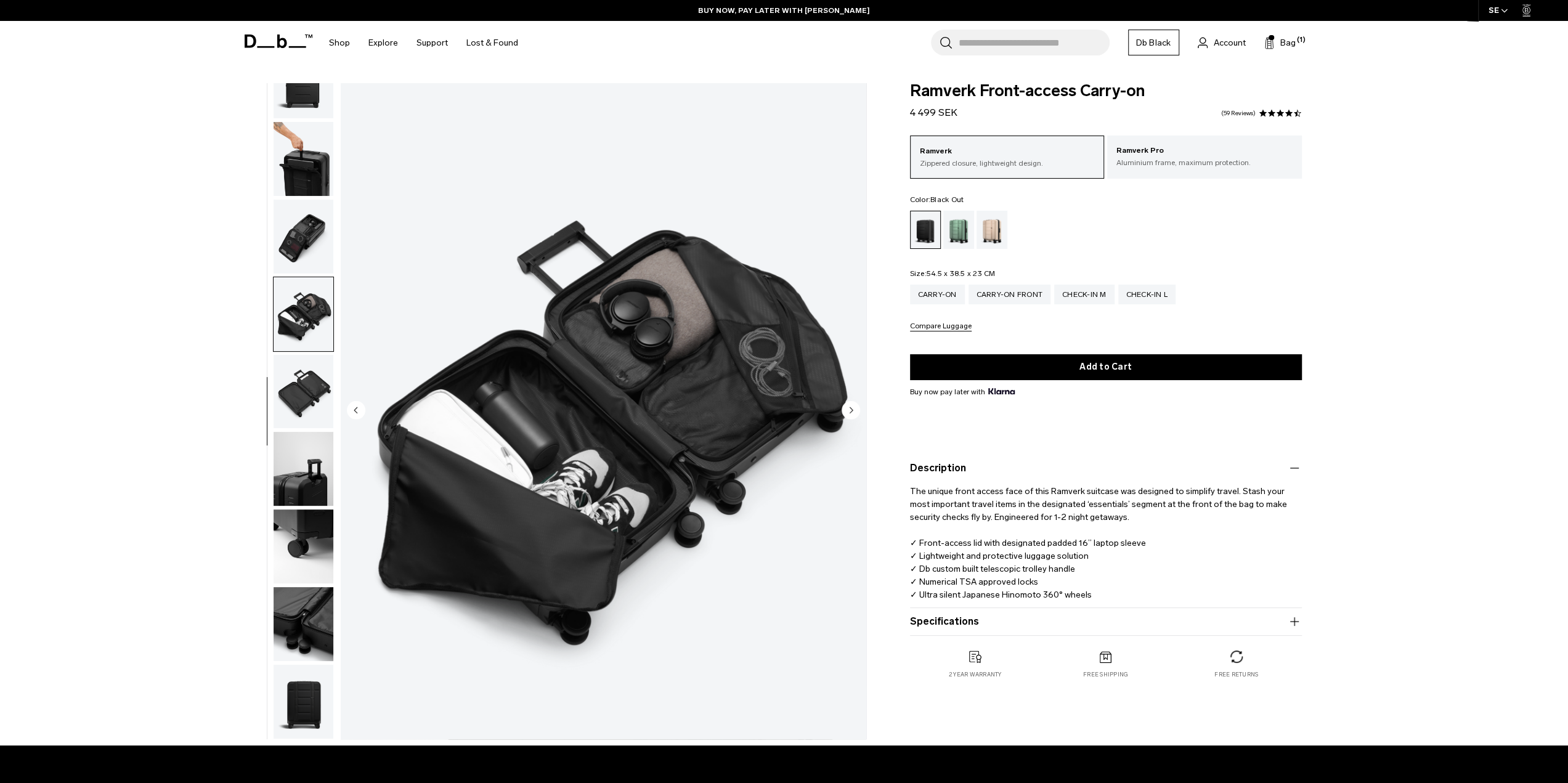
scroll to position [194, 0]
click at [286, 44] on icon at bounding box center [281, 41] width 10 height 14
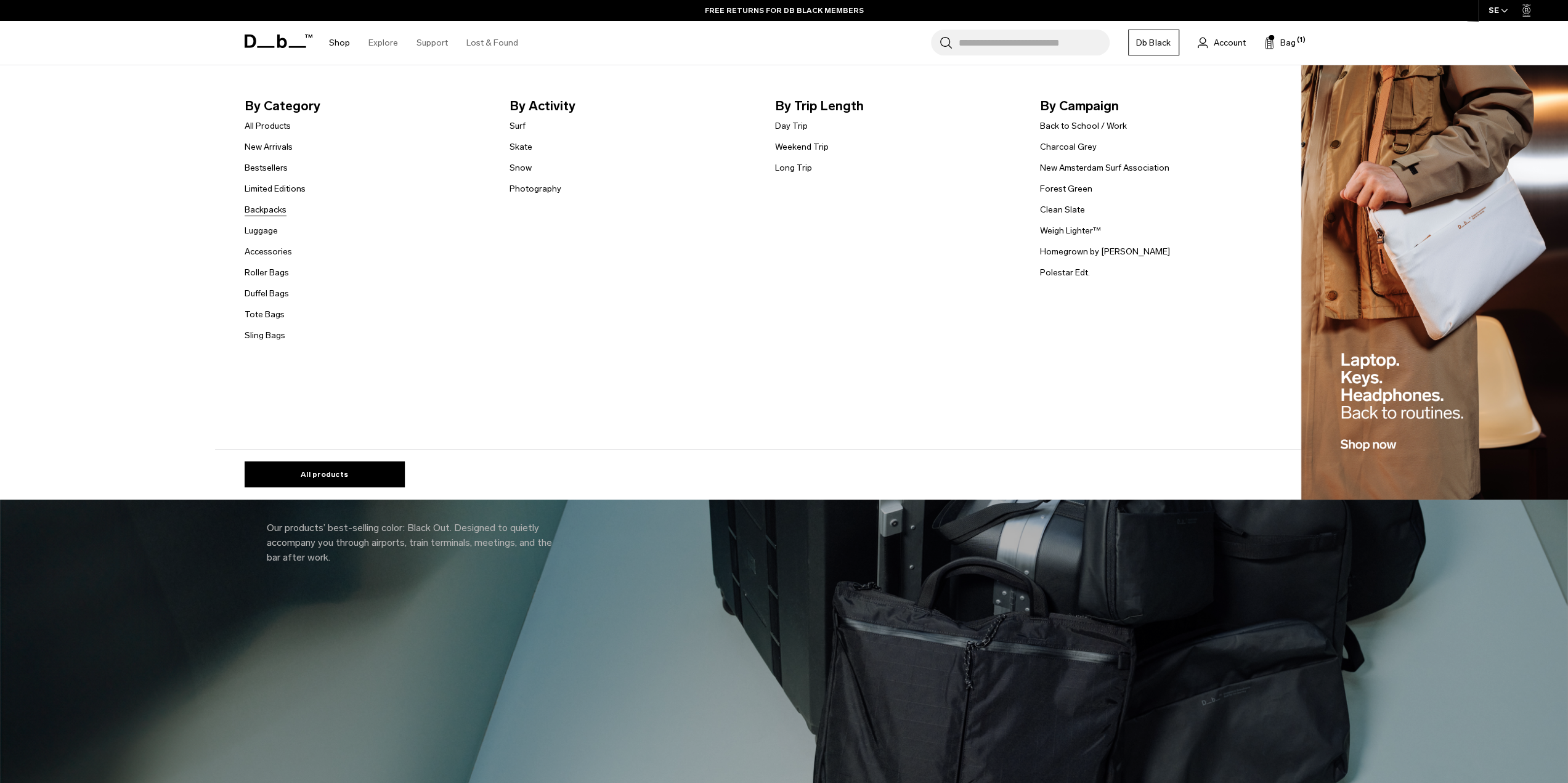
click at [279, 210] on link "Backpacks" at bounding box center [265, 210] width 42 height 13
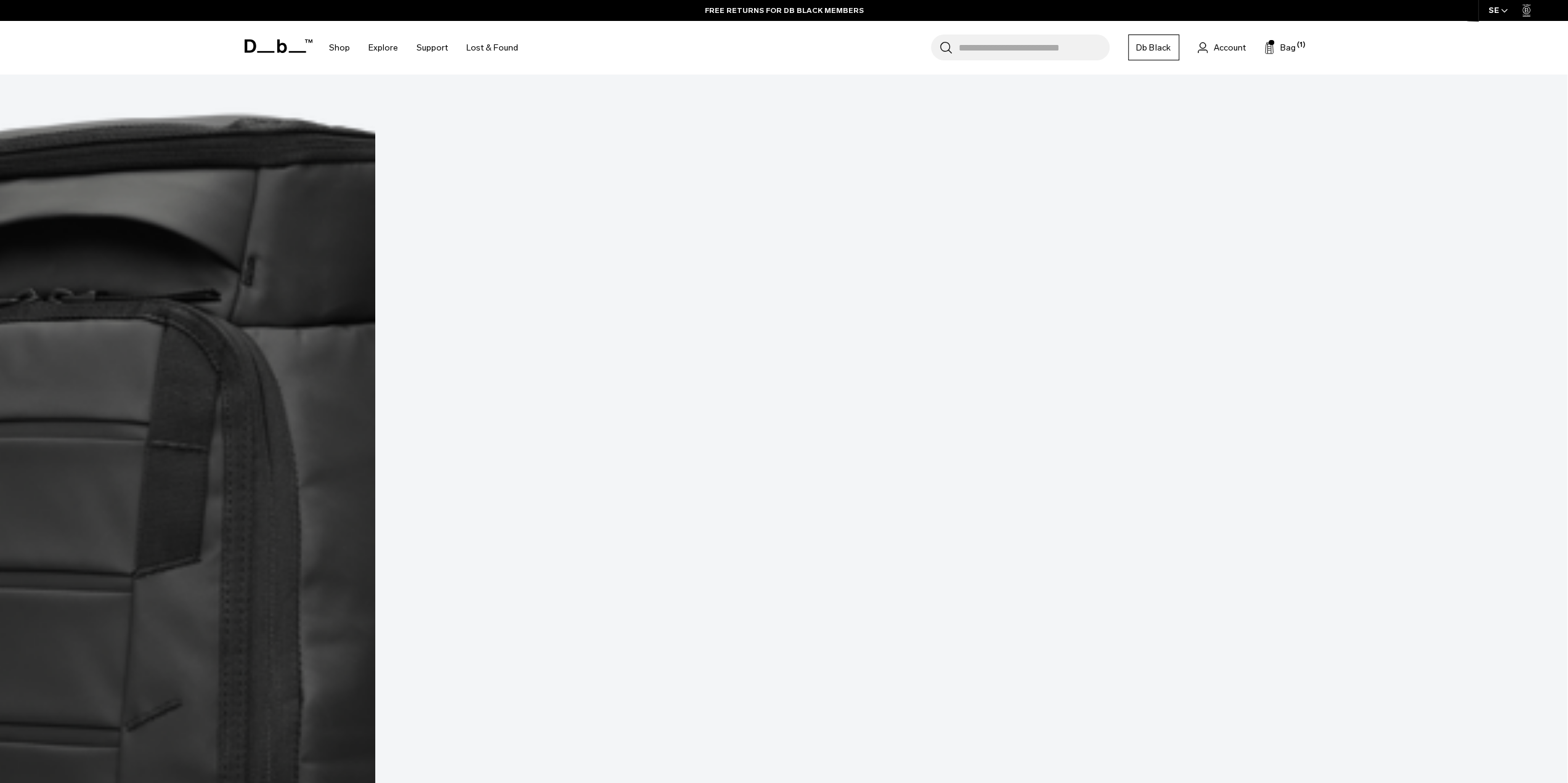
scroll to position [2370, 0]
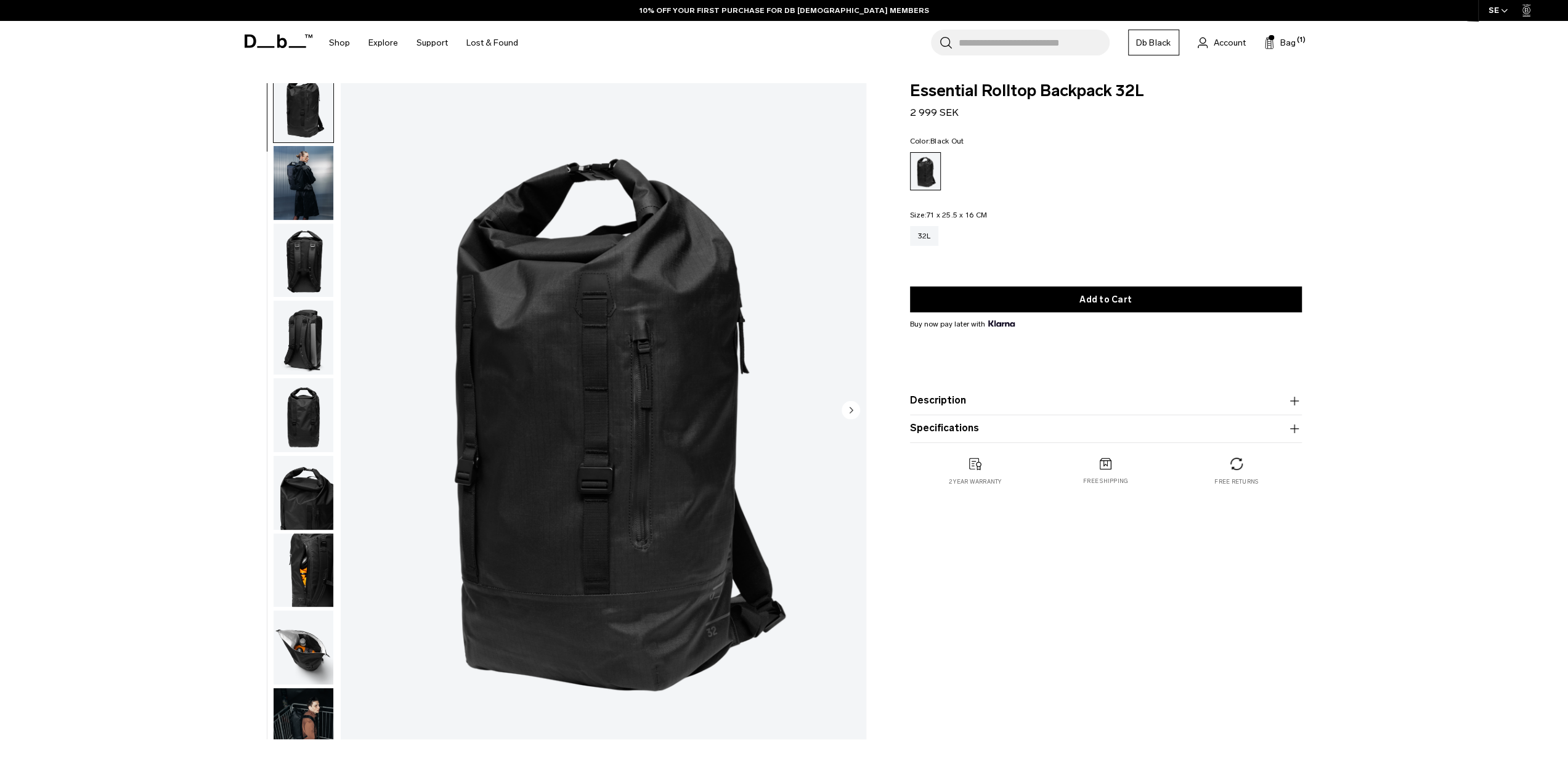
scroll to position [117, 0]
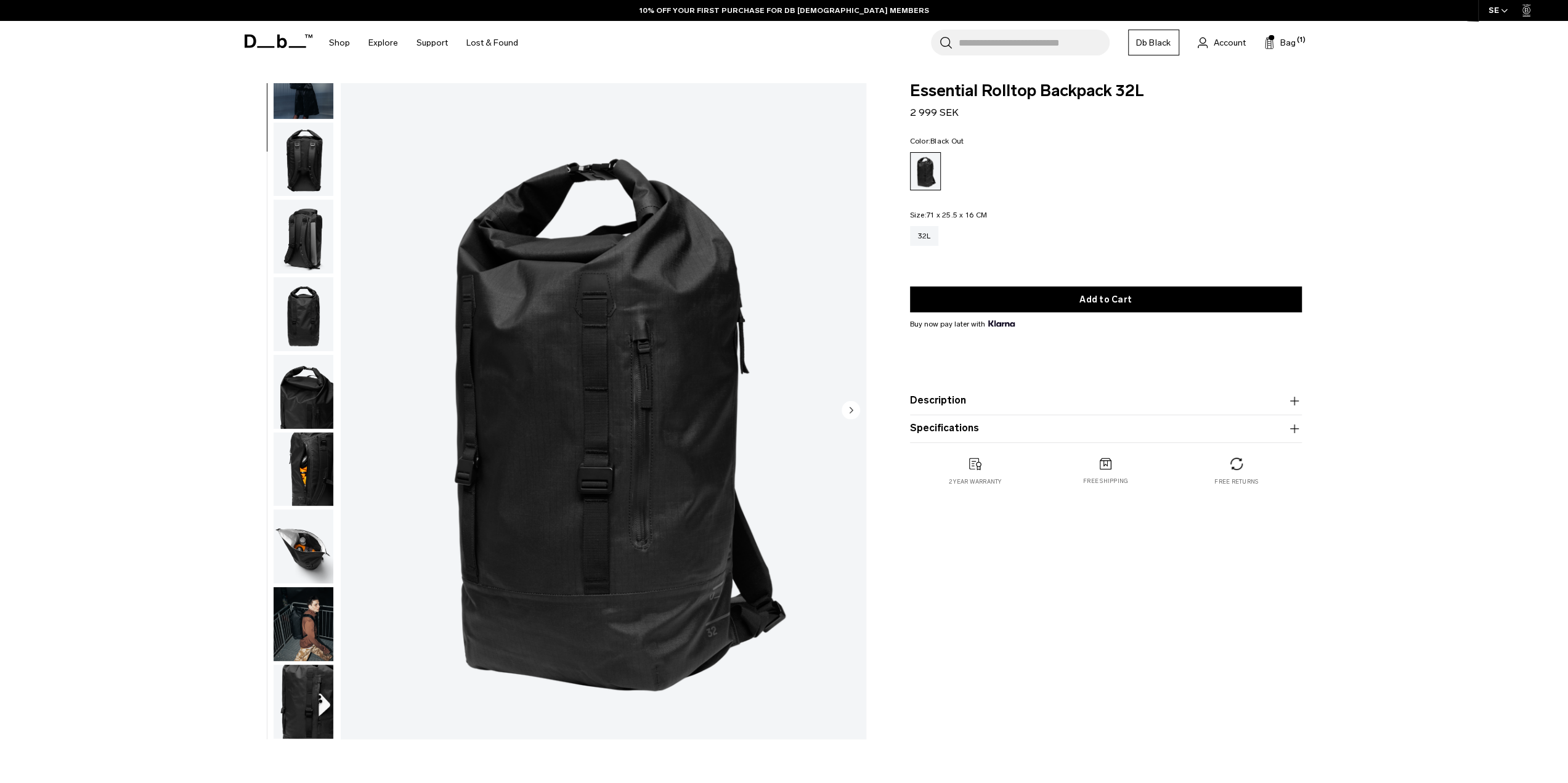
click at [313, 630] on img "button" at bounding box center [303, 624] width 60 height 74
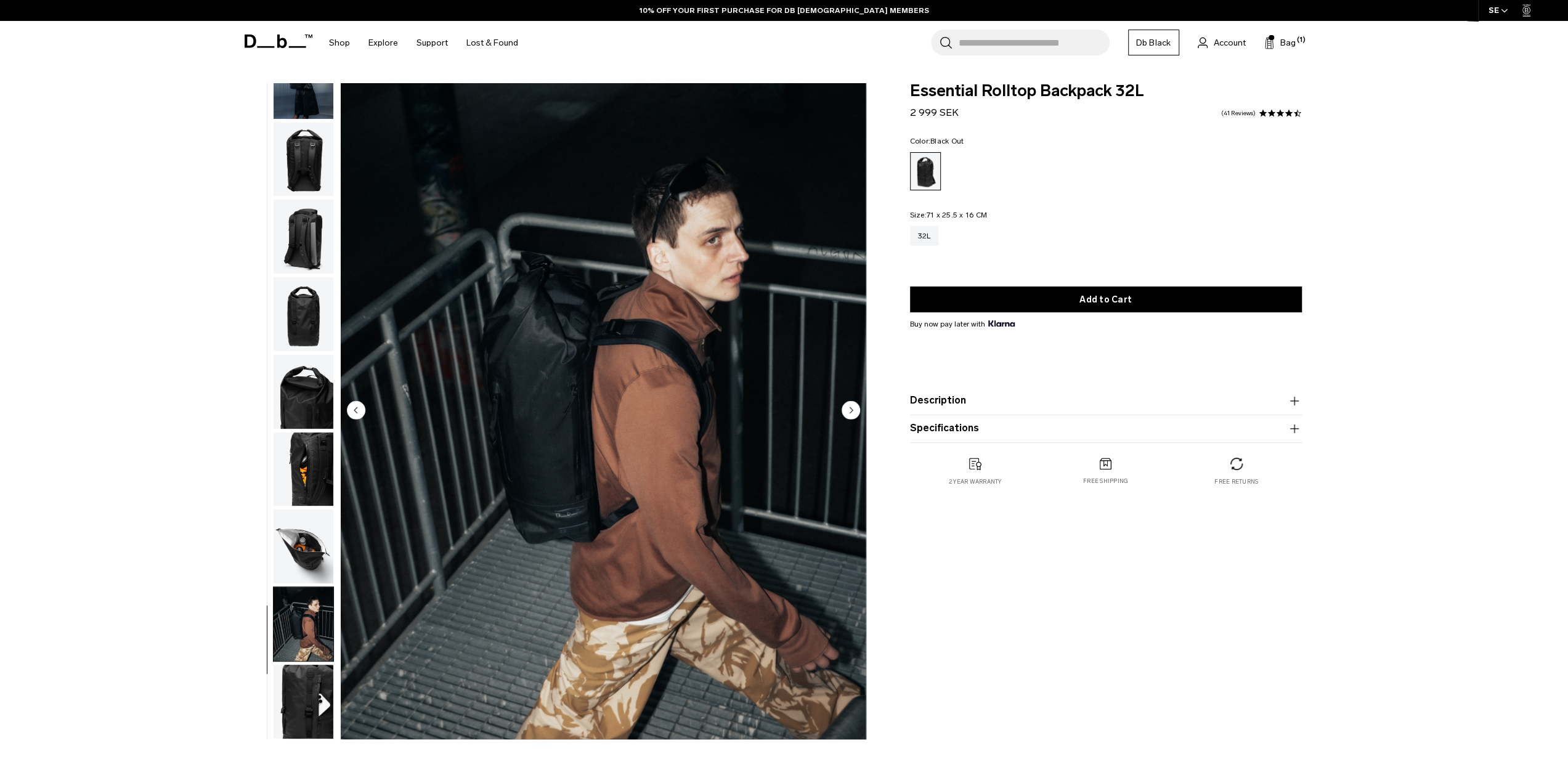
click at [310, 541] on img "button" at bounding box center [303, 546] width 60 height 74
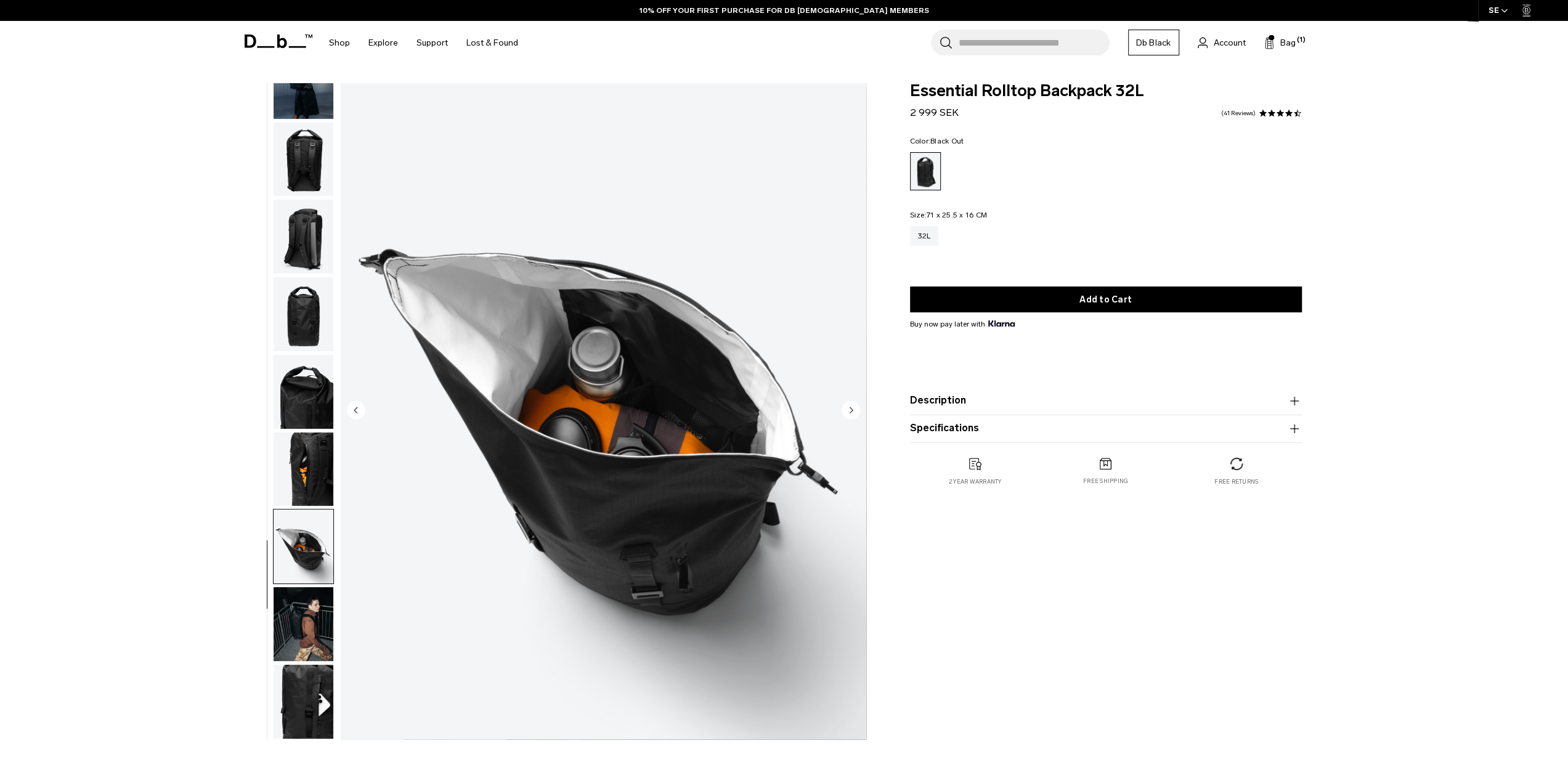
click at [319, 474] on img "button" at bounding box center [303, 469] width 60 height 74
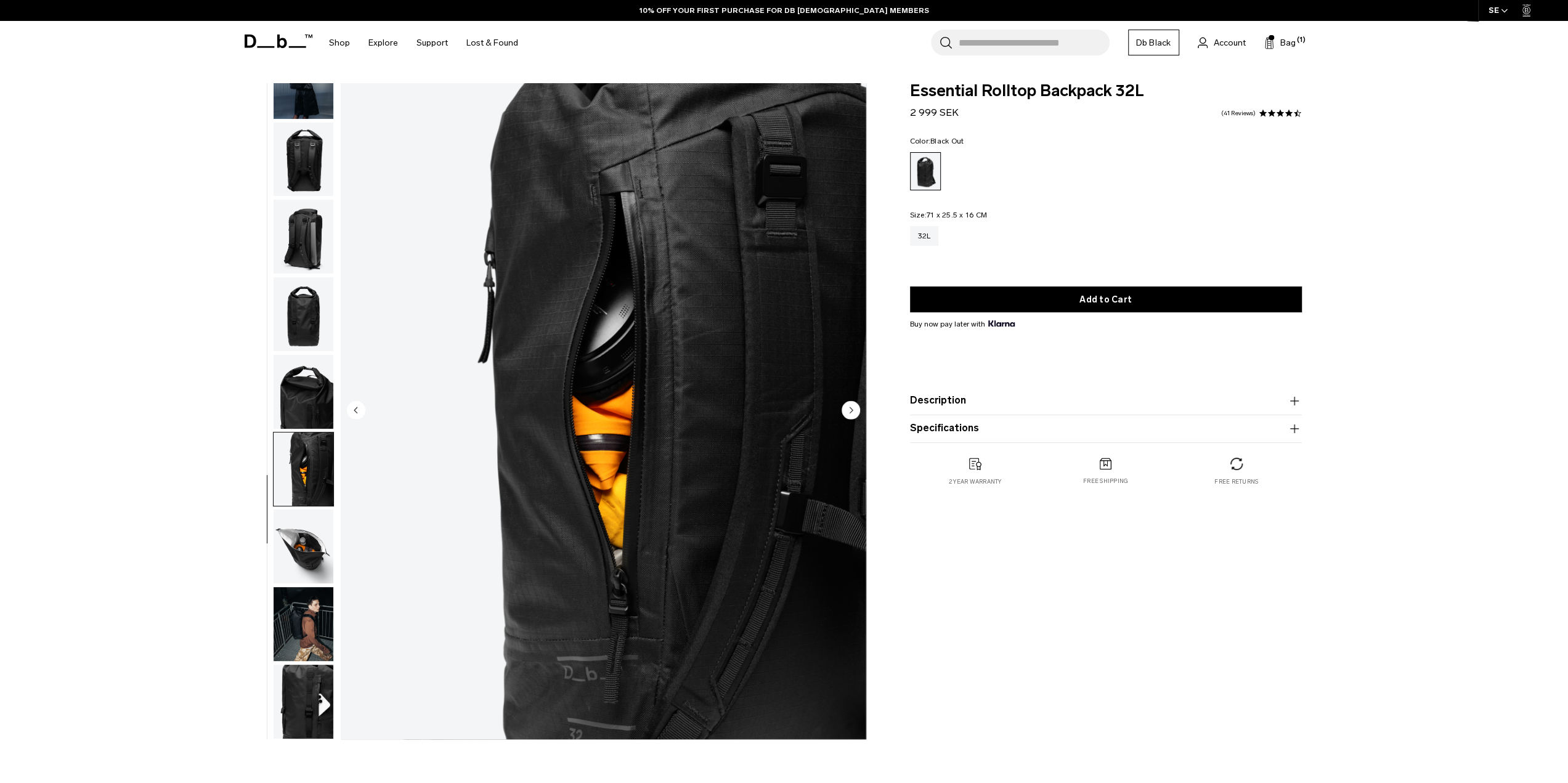
click at [312, 399] on img "button" at bounding box center [303, 391] width 60 height 74
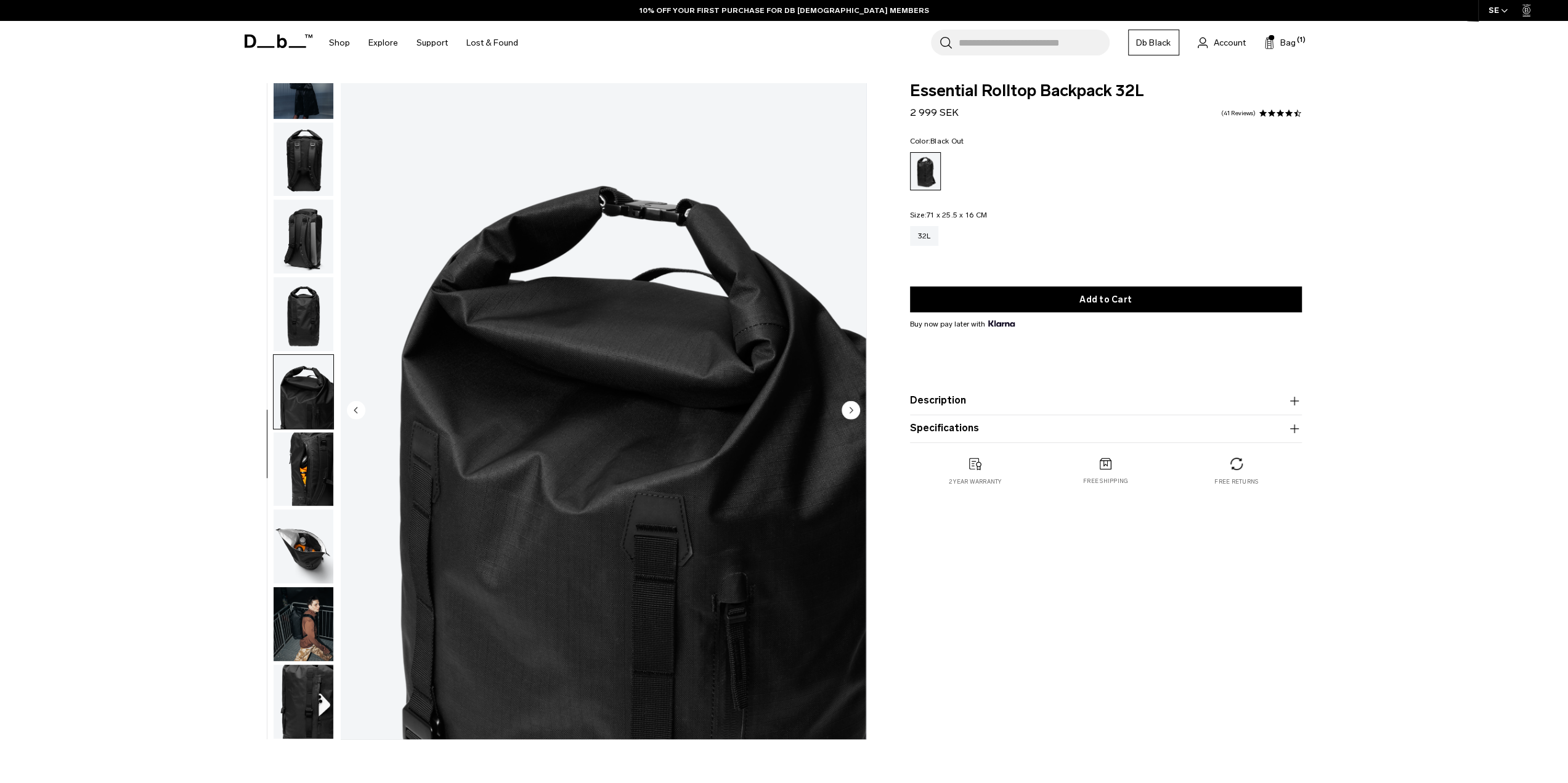
click at [314, 341] on img "button" at bounding box center [303, 314] width 60 height 74
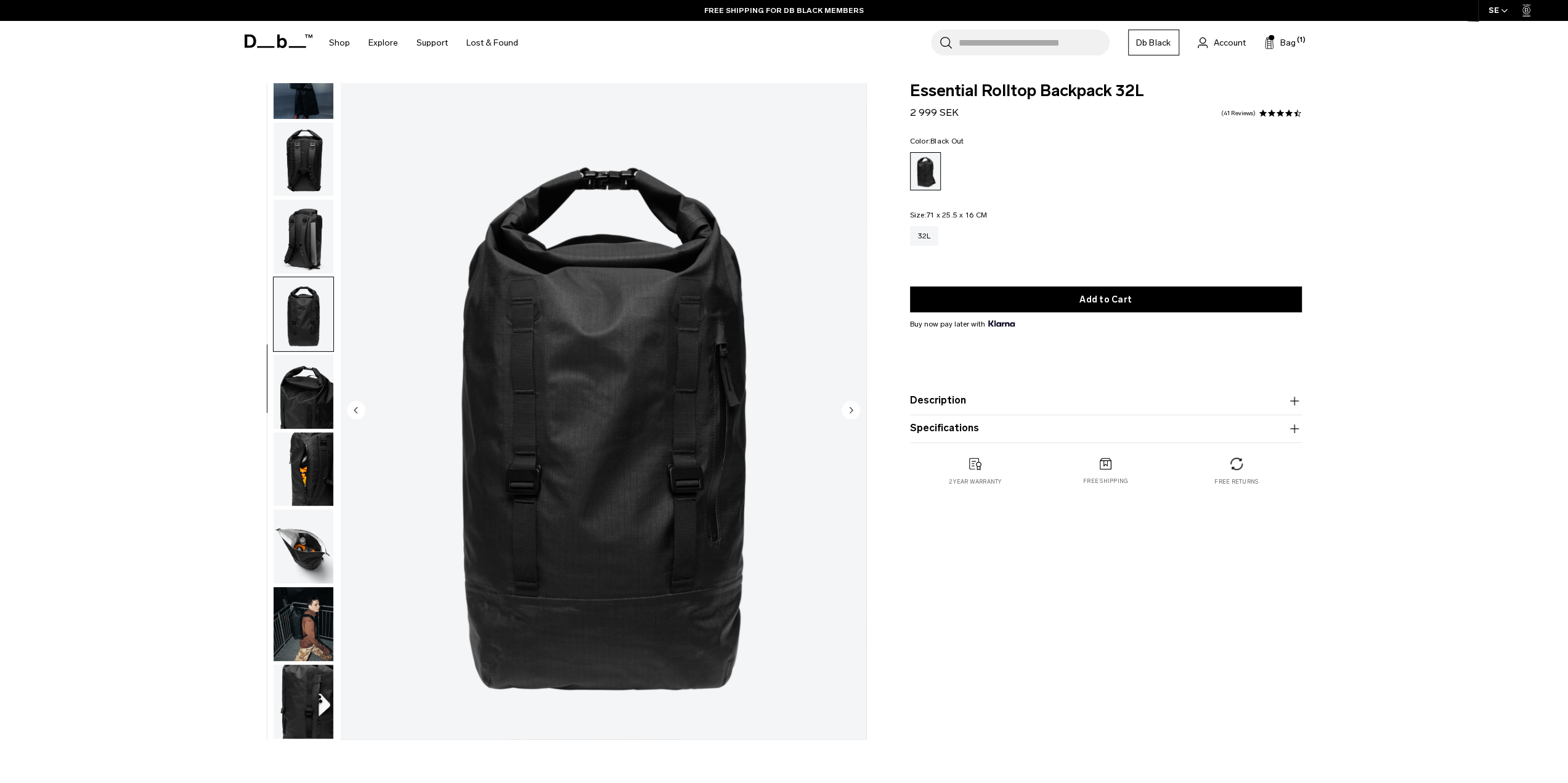
click at [308, 502] on img "button" at bounding box center [303, 469] width 60 height 74
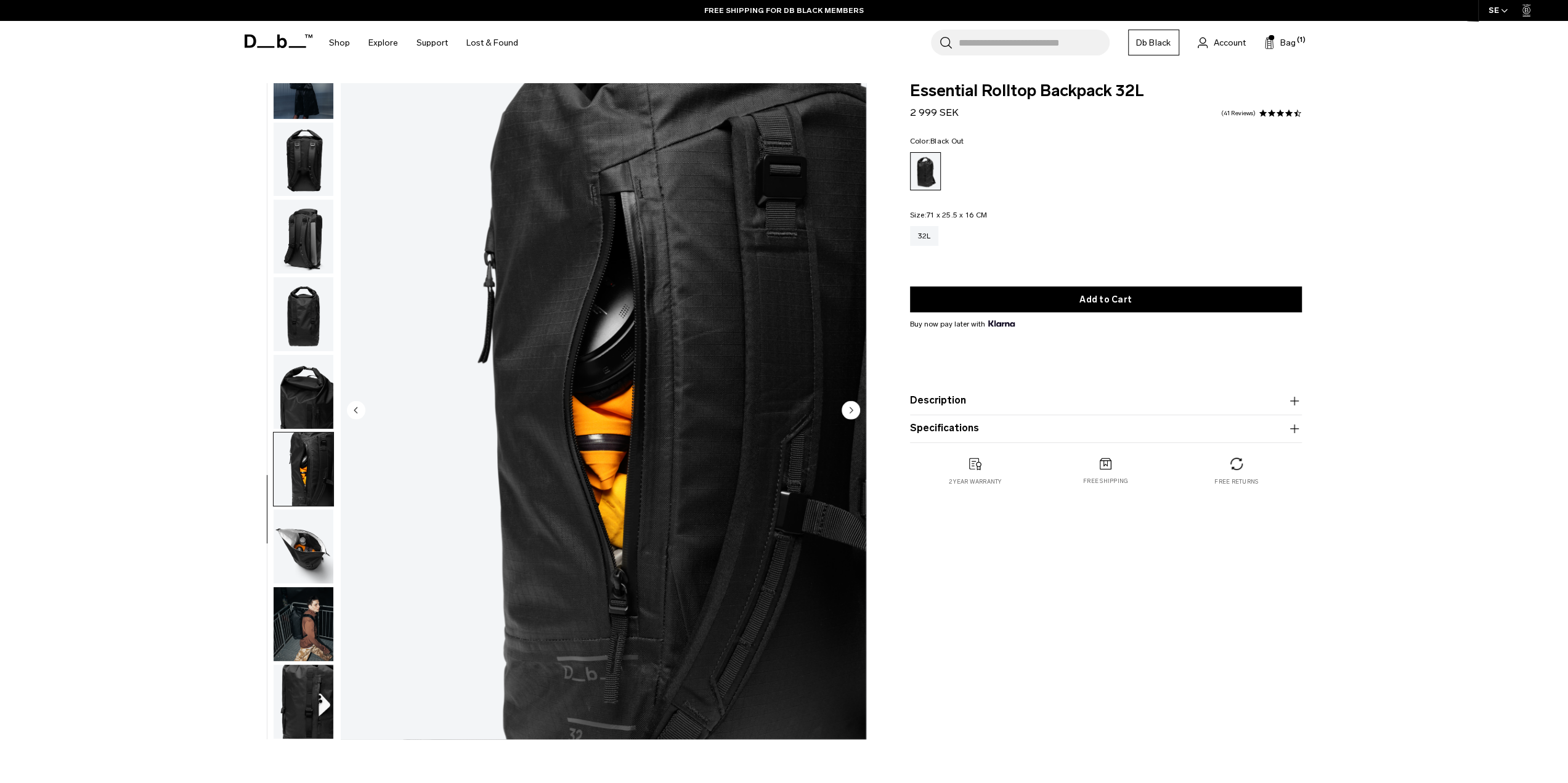
click at [307, 544] on img "button" at bounding box center [303, 546] width 60 height 74
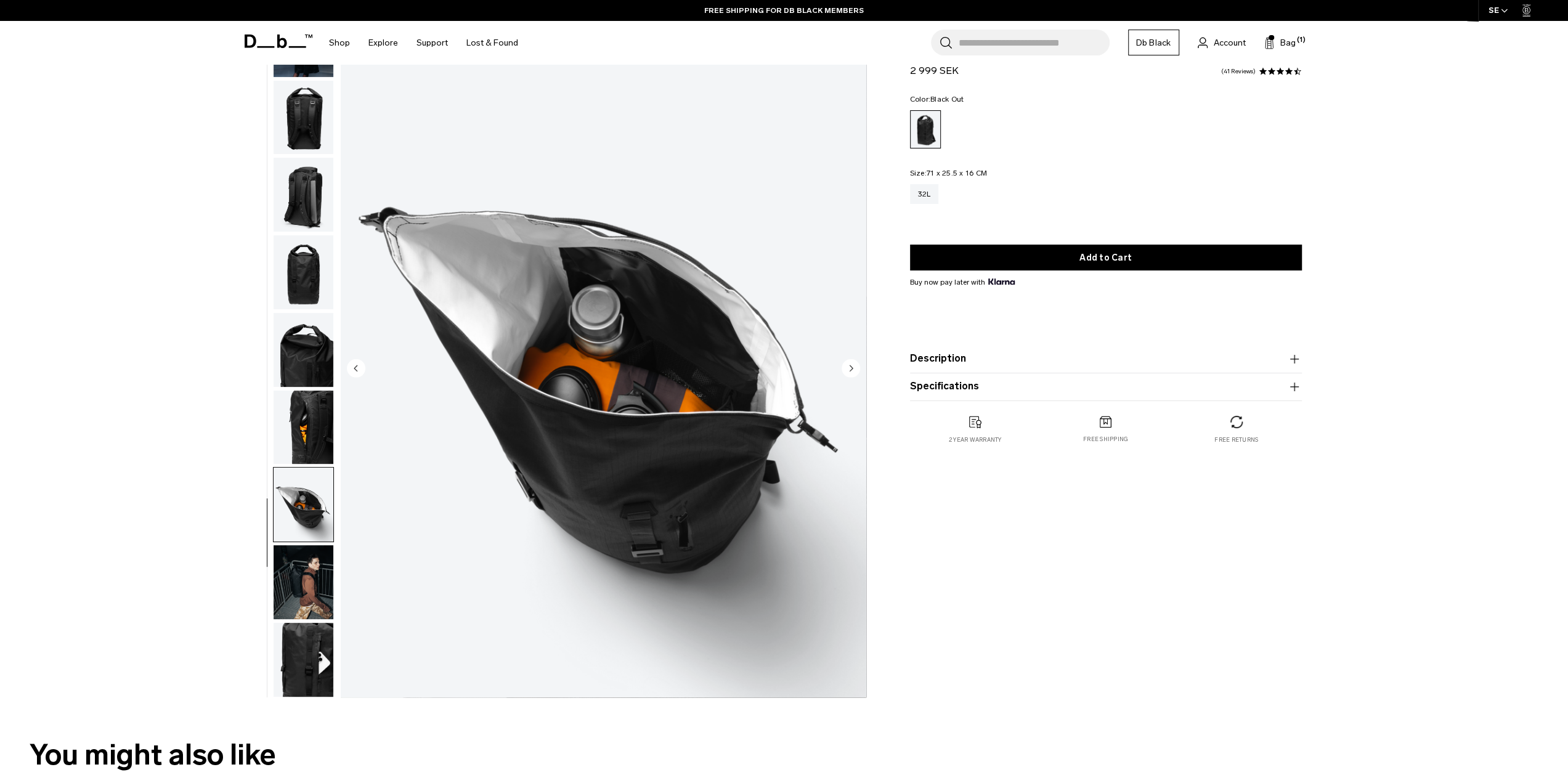
scroll to position [62, 0]
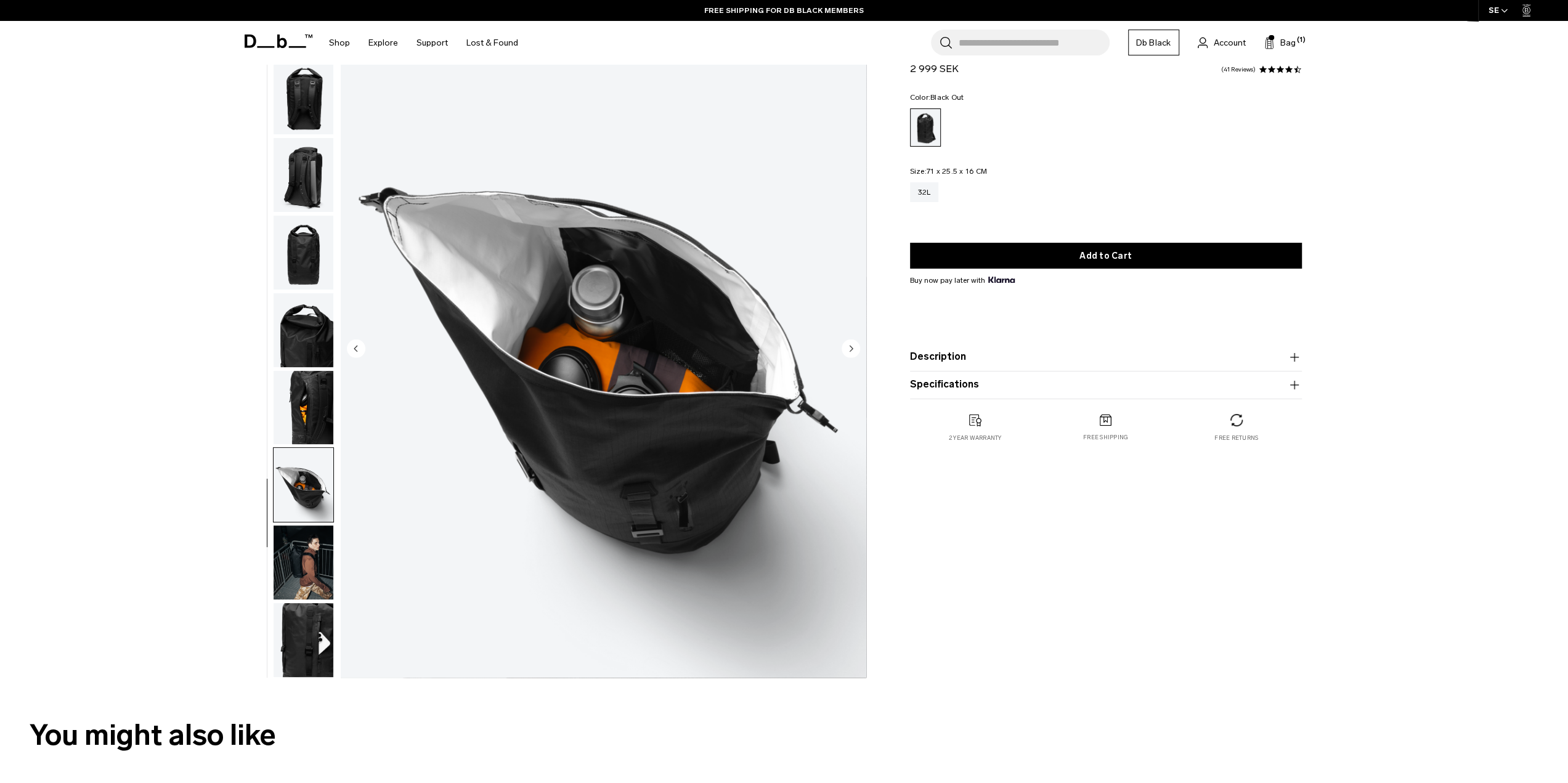
click at [295, 556] on img "button" at bounding box center [303, 562] width 60 height 74
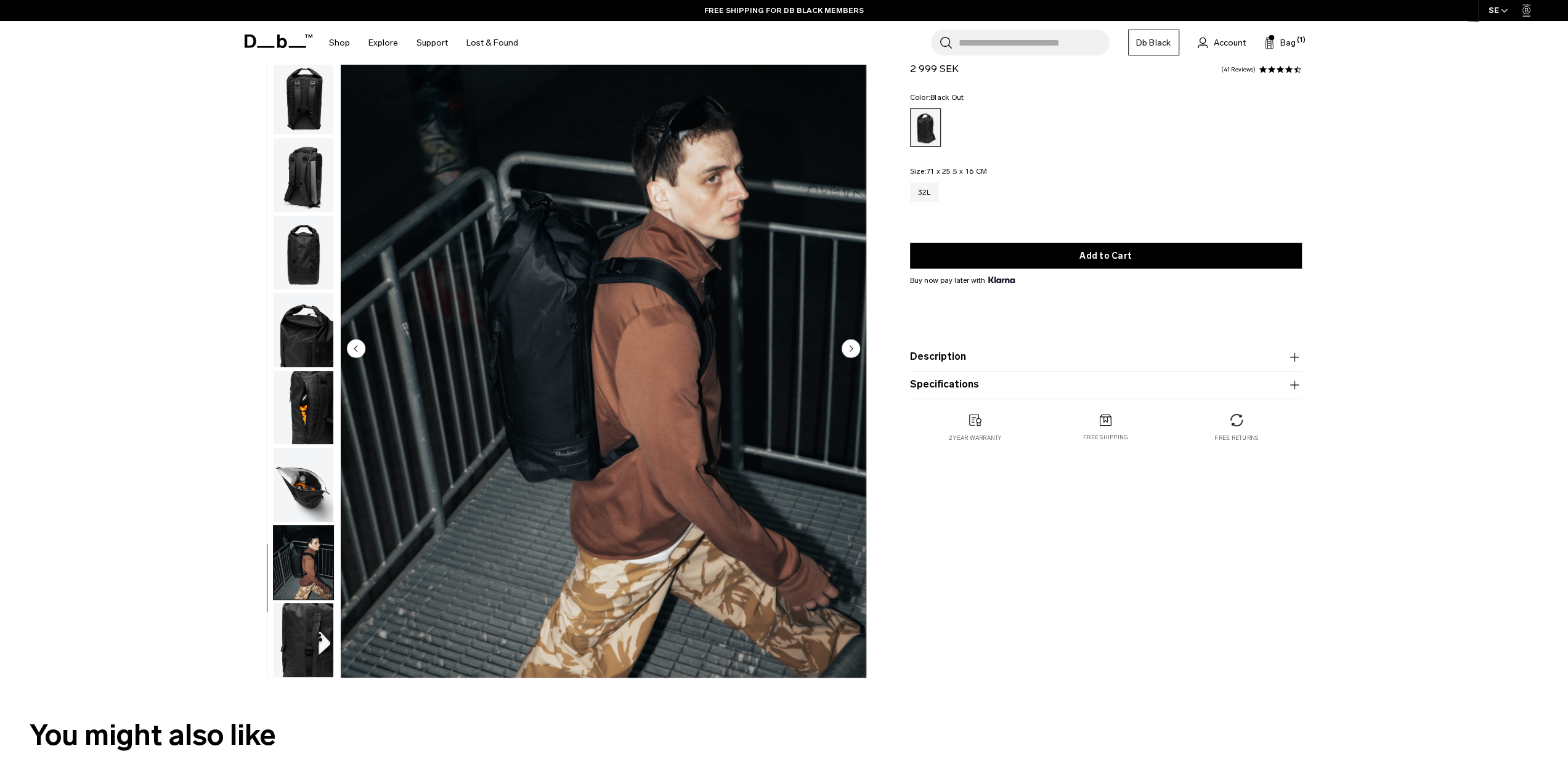
click at [311, 638] on img "button" at bounding box center [303, 639] width 60 height 74
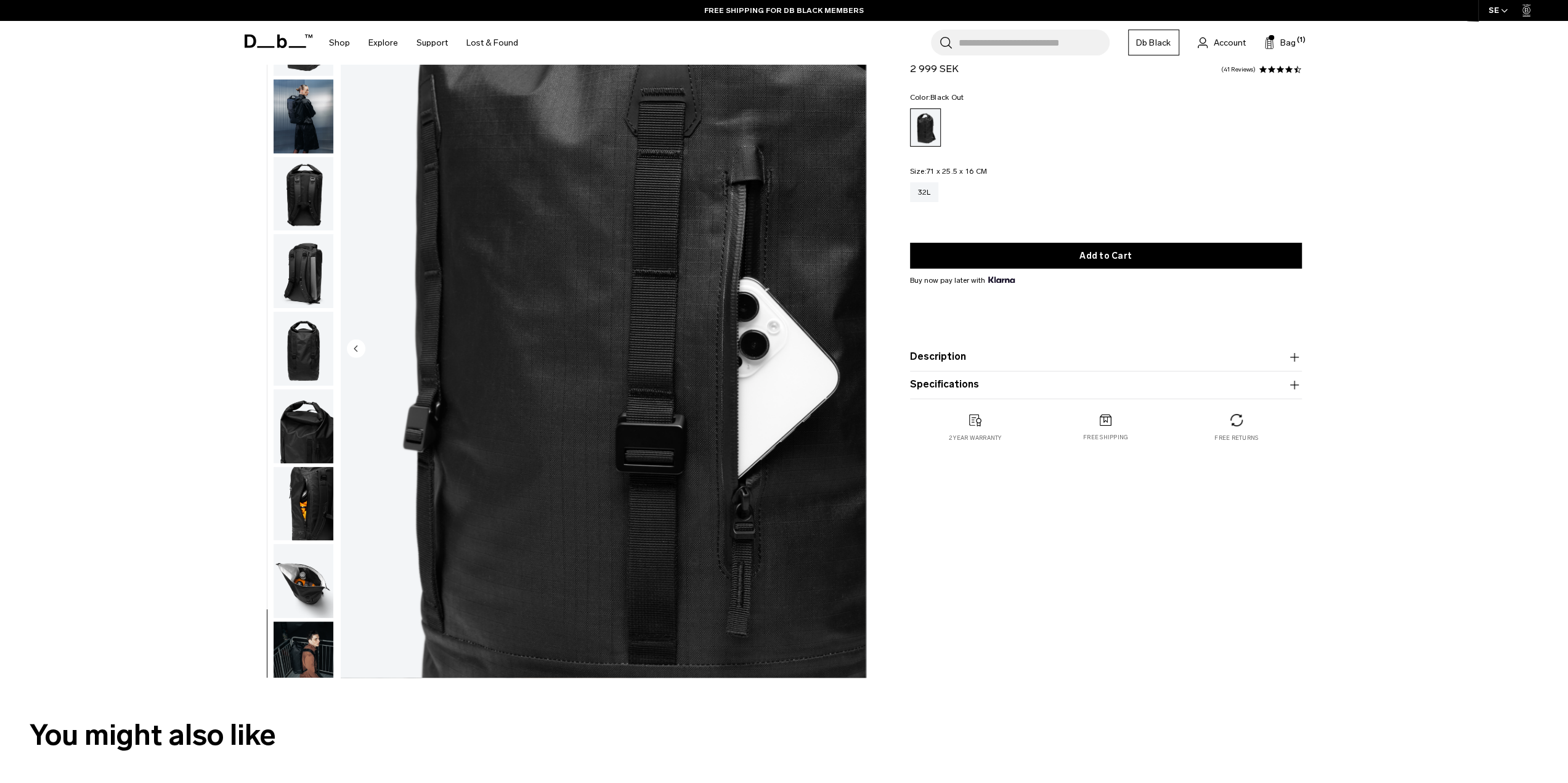
scroll to position [0, 0]
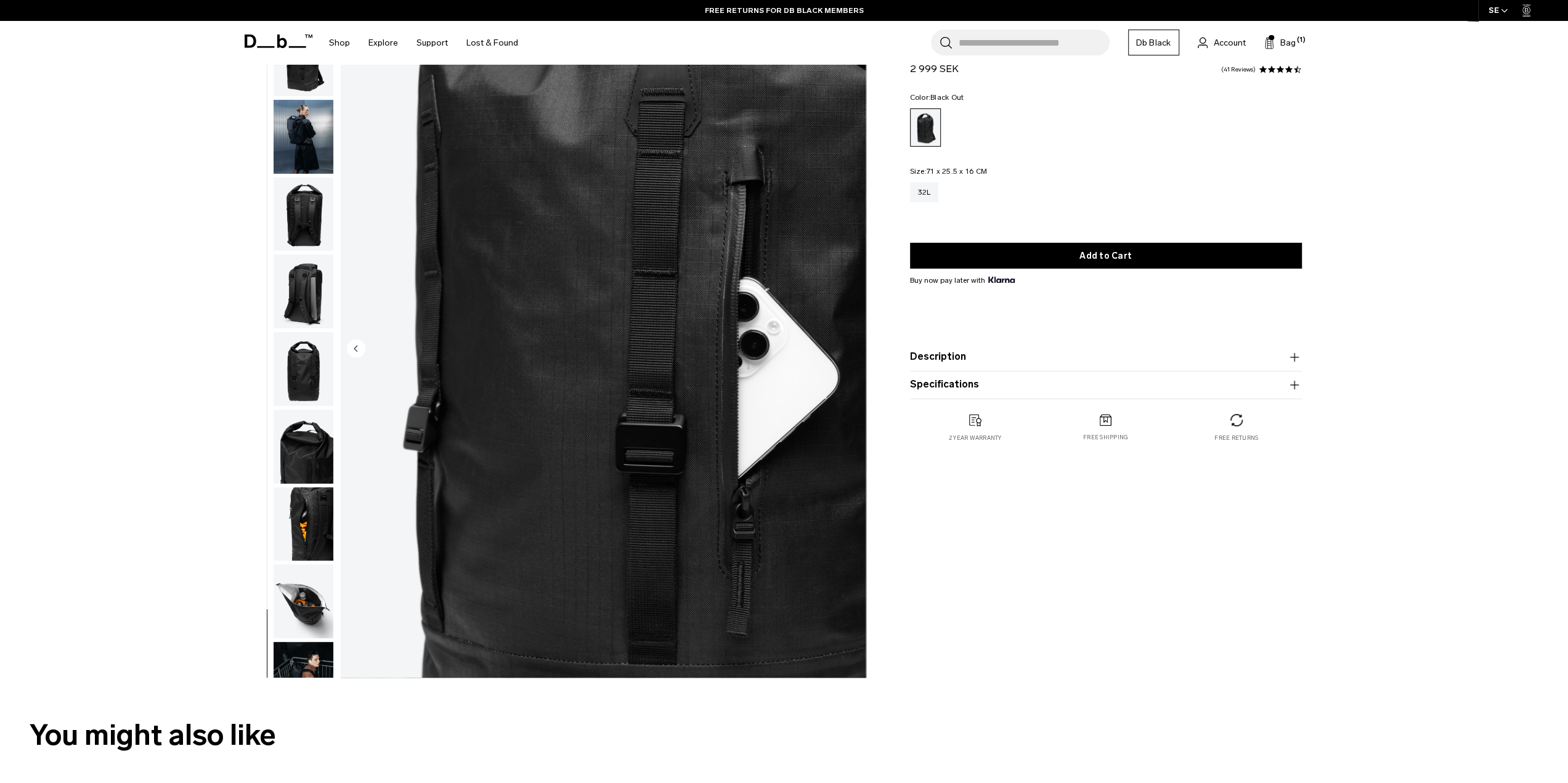
click at [300, 194] on img "button" at bounding box center [303, 214] width 60 height 74
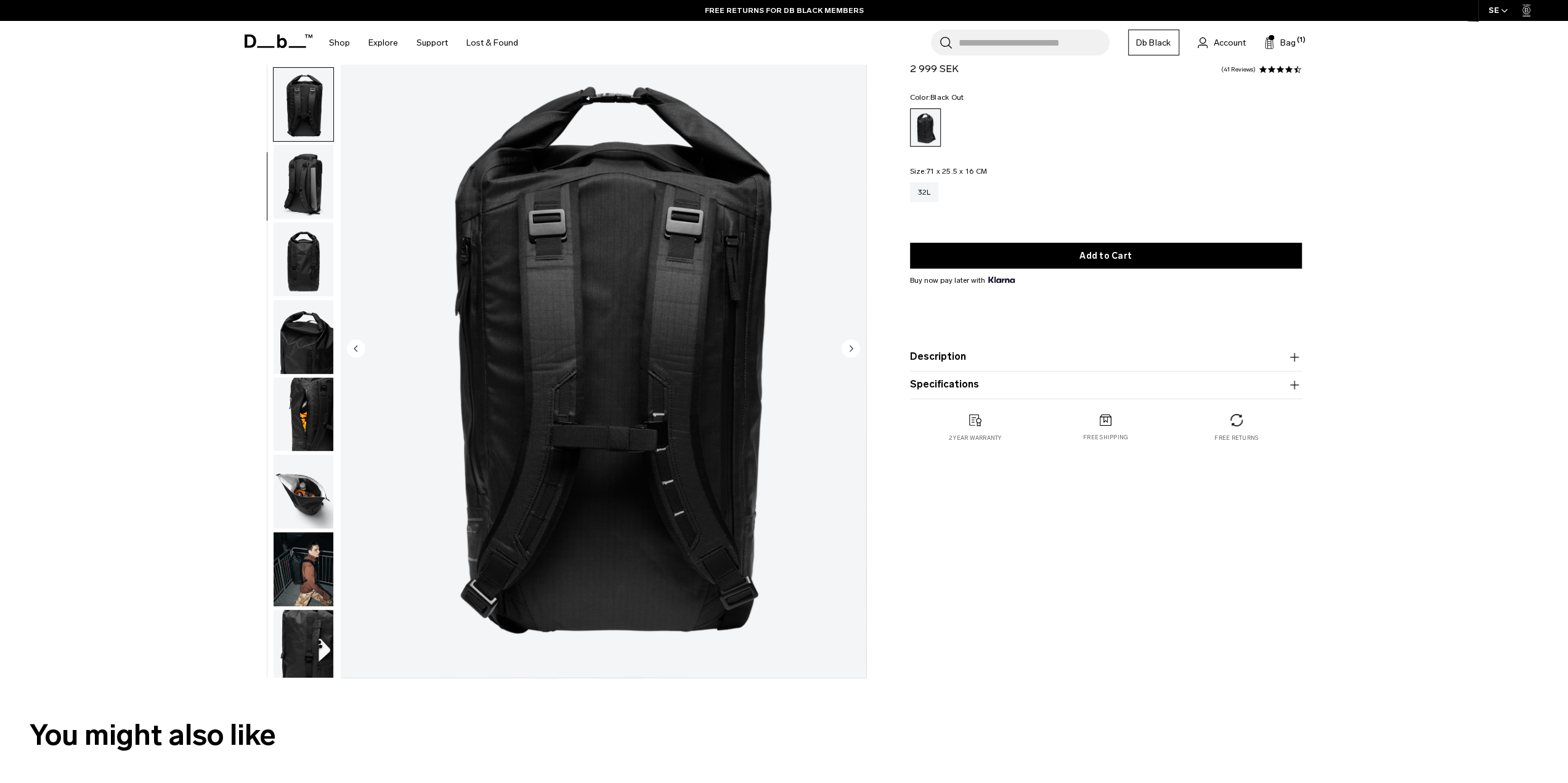
scroll to position [117, 0]
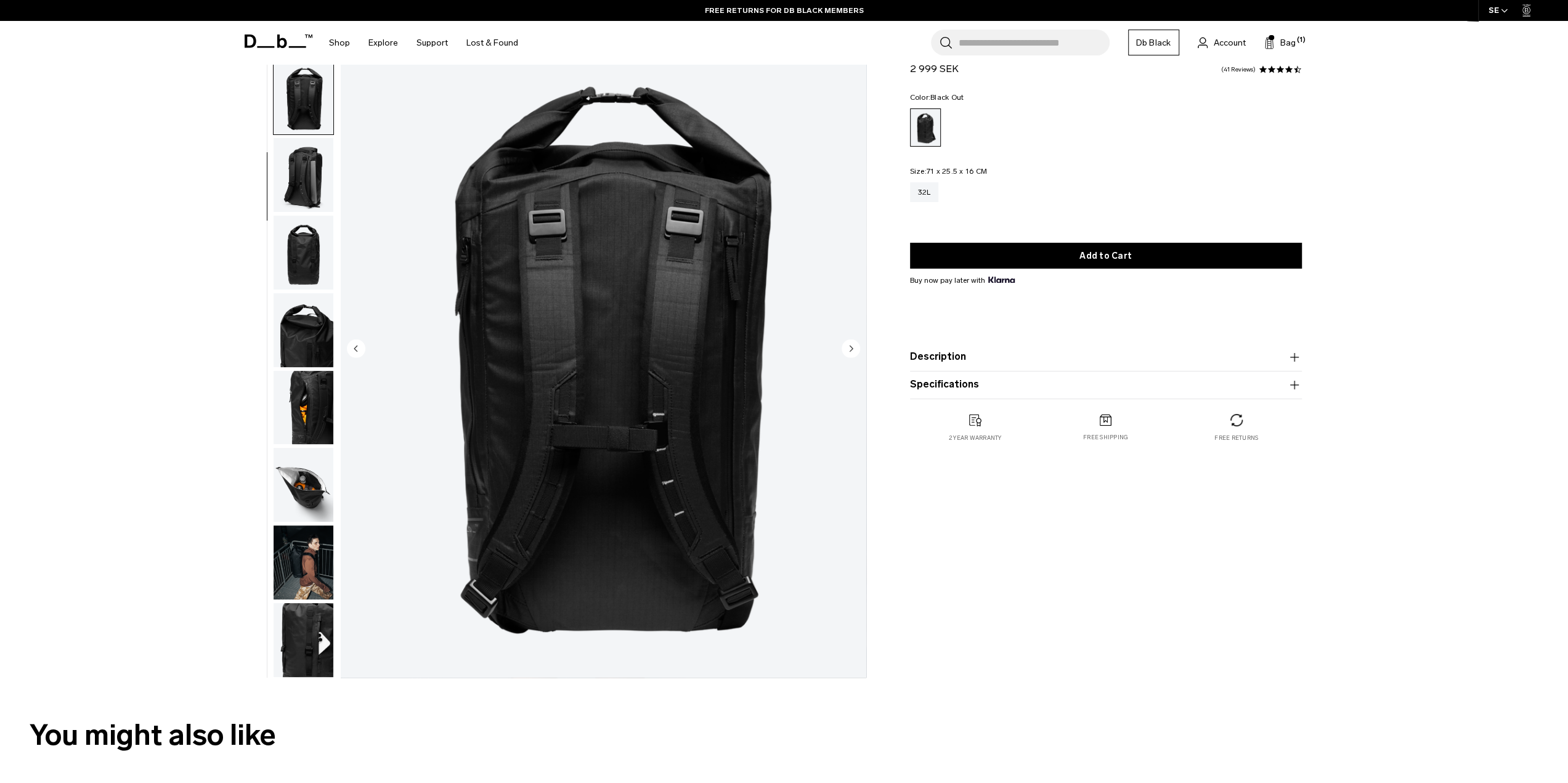
click at [301, 245] on img "button" at bounding box center [303, 252] width 60 height 74
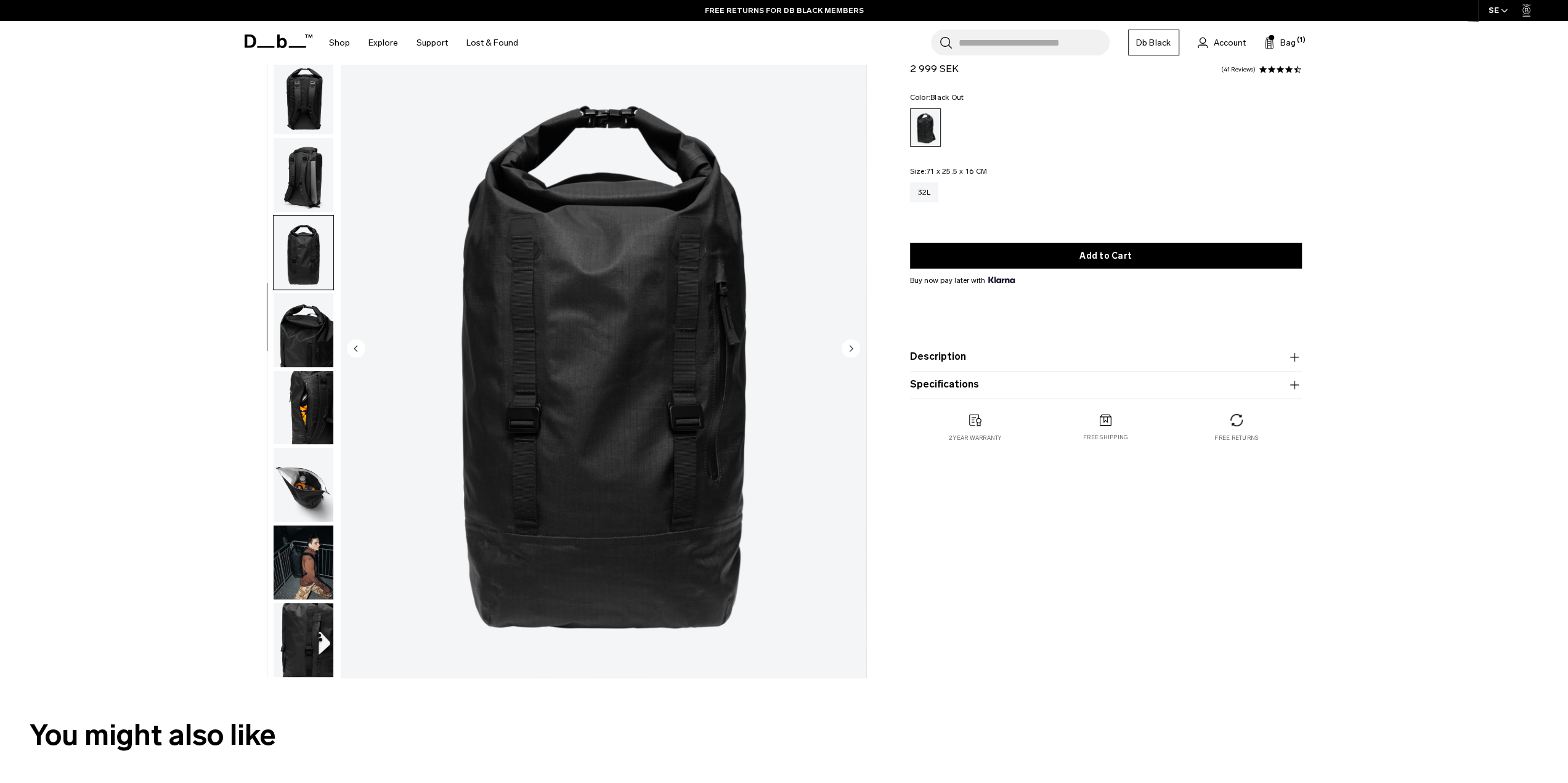
click at [313, 315] on img "button" at bounding box center [303, 330] width 60 height 74
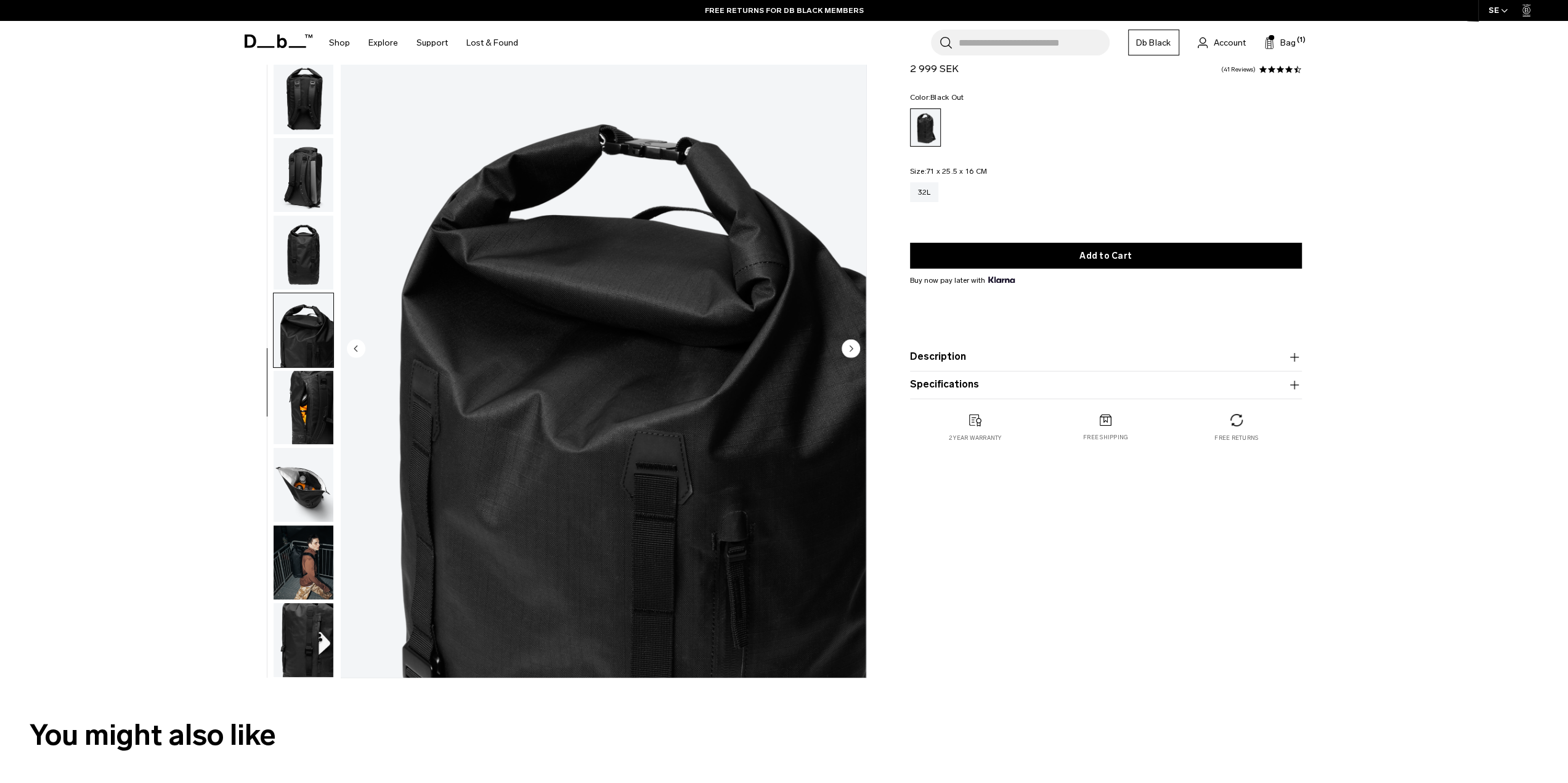
click at [309, 359] on img "button" at bounding box center [303, 330] width 60 height 74
click at [309, 387] on img "button" at bounding box center [303, 408] width 60 height 74
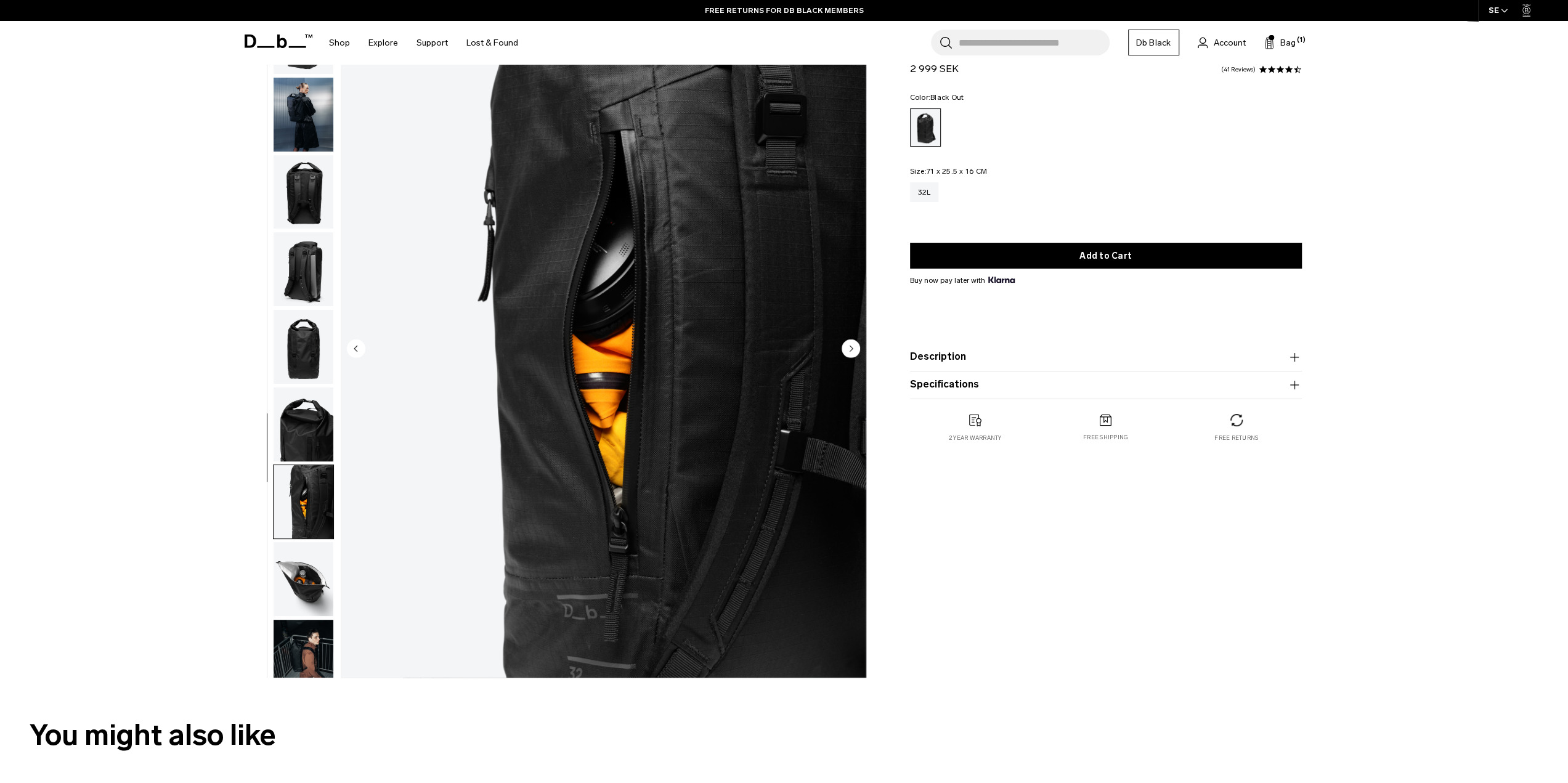
scroll to position [0, 0]
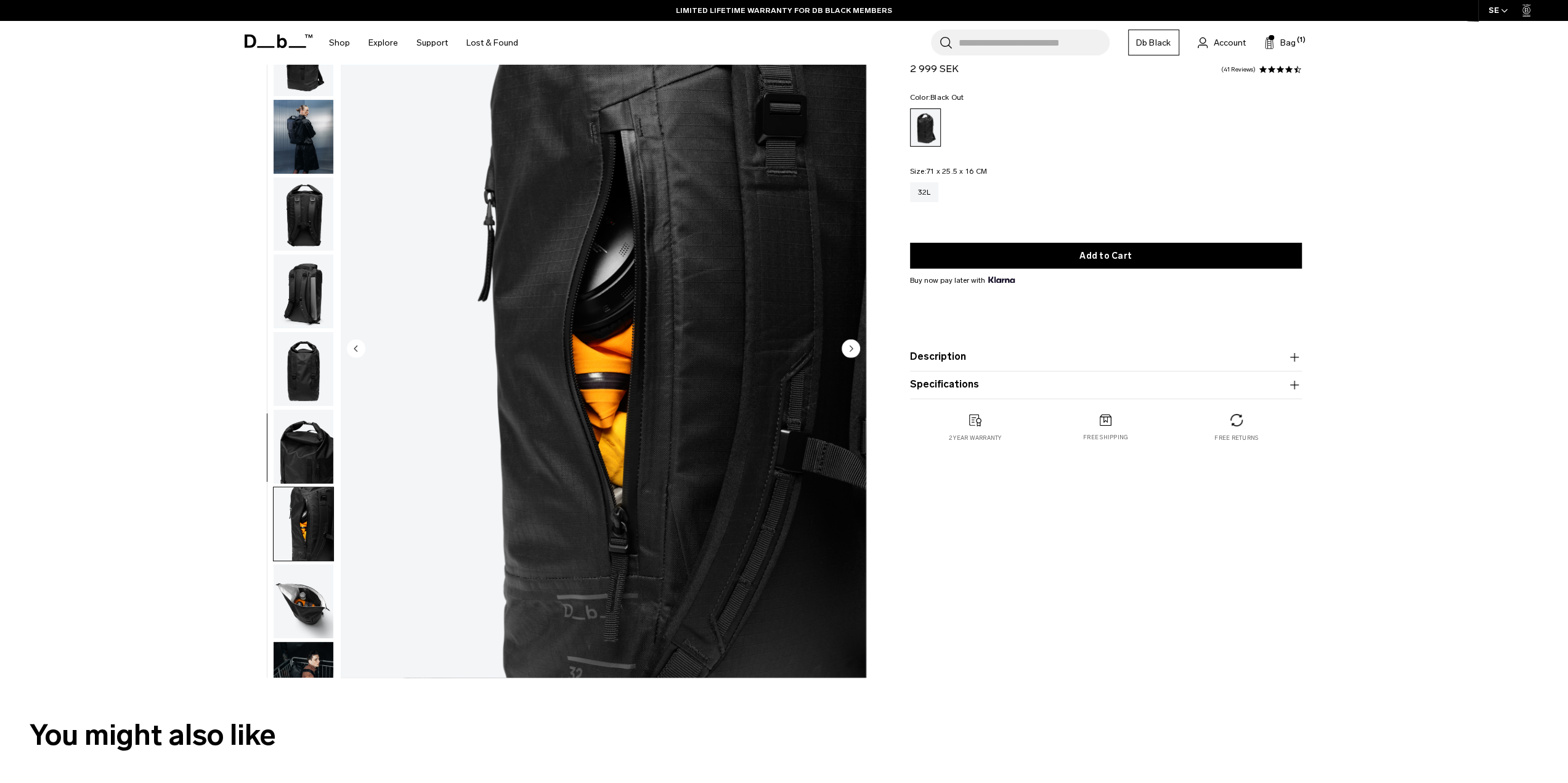
click at [301, 592] on img "button" at bounding box center [303, 601] width 60 height 74
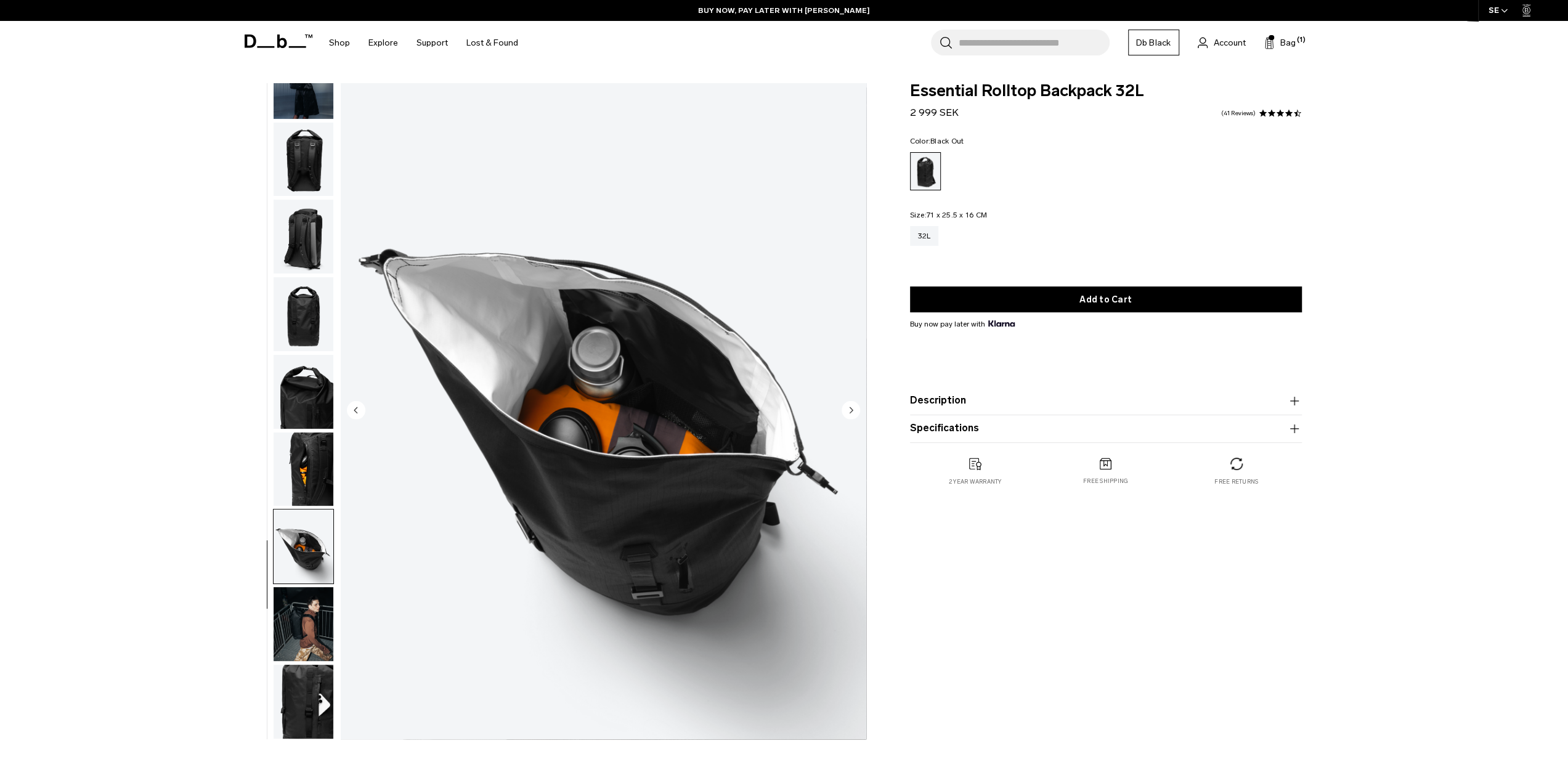
click at [301, 169] on img "button" at bounding box center [303, 159] width 60 height 74
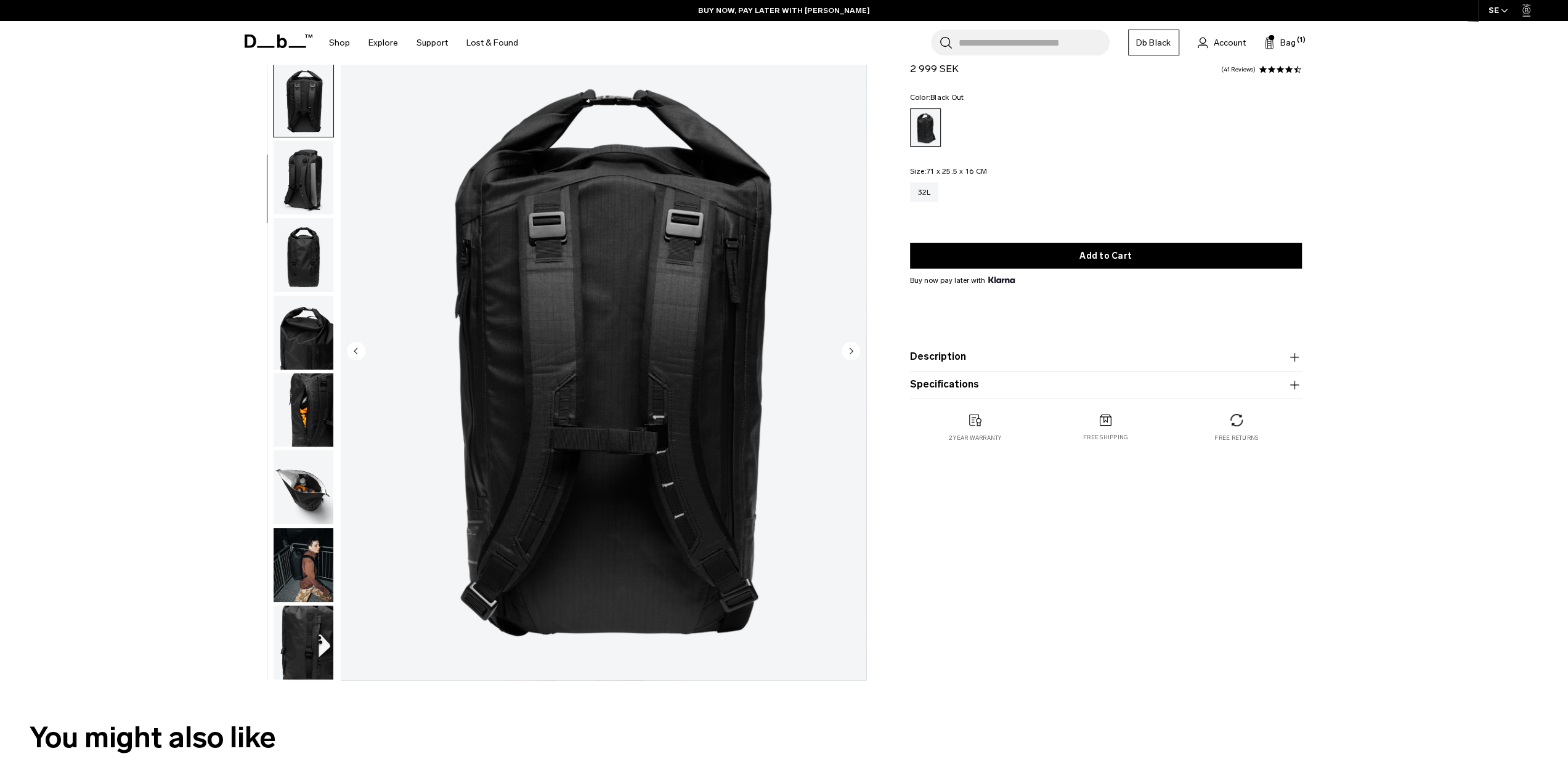
scroll to position [62, 0]
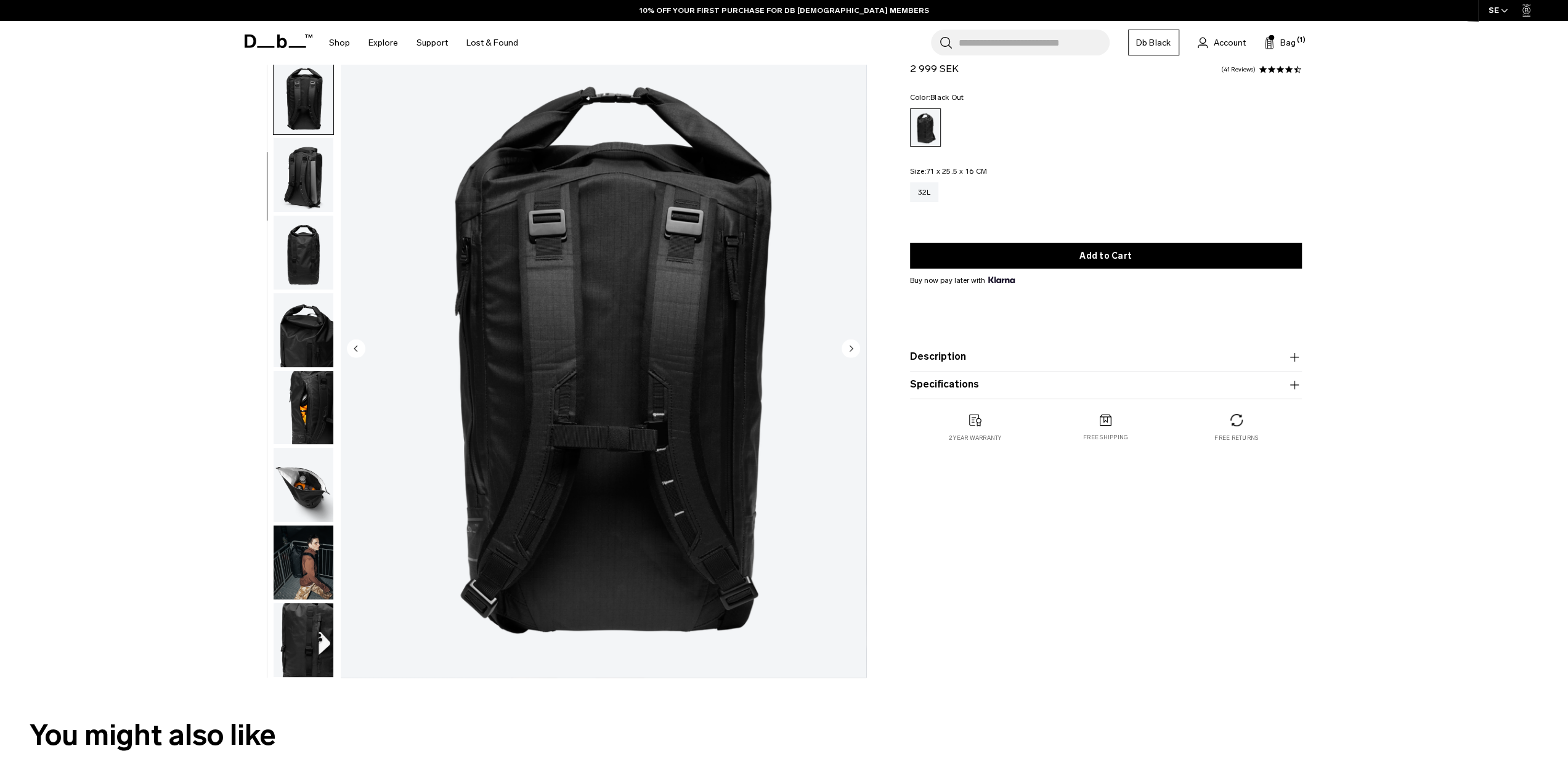
click at [857, 354] on circle "Next slide" at bounding box center [851, 348] width 18 height 18
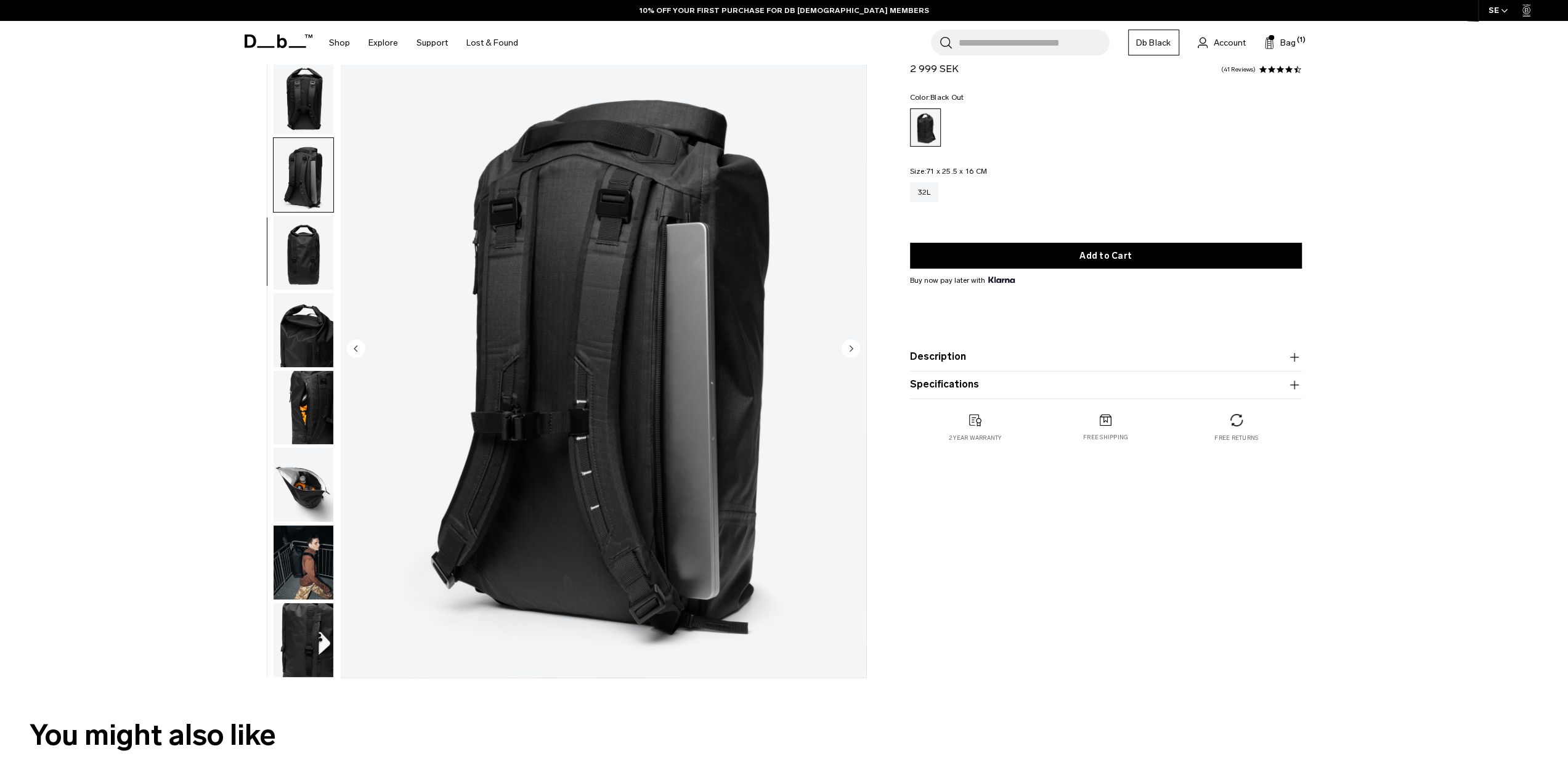
click at [857, 354] on circle "Next slide" at bounding box center [851, 348] width 18 height 18
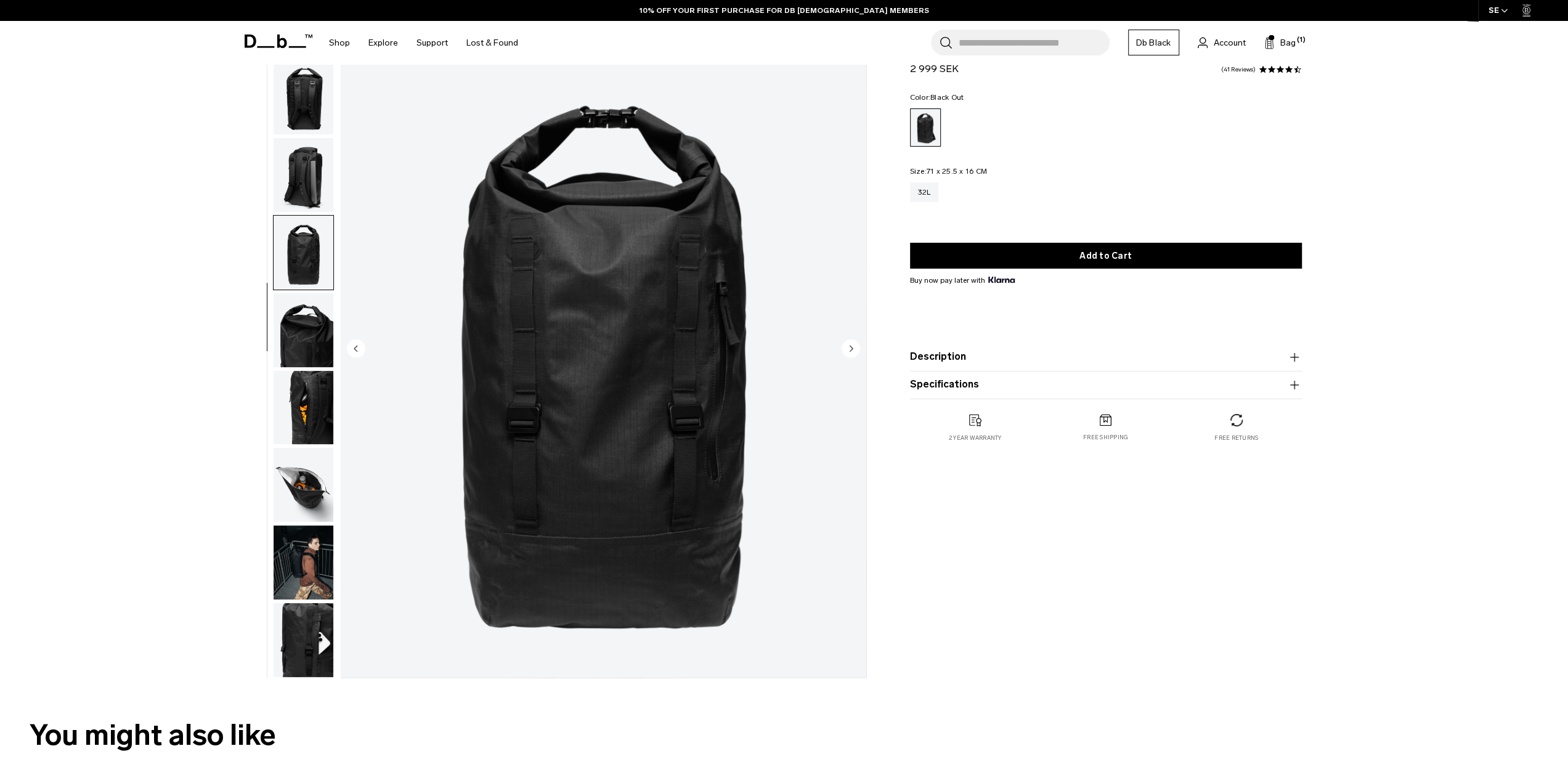
click at [857, 354] on circle "Next slide" at bounding box center [851, 348] width 18 height 18
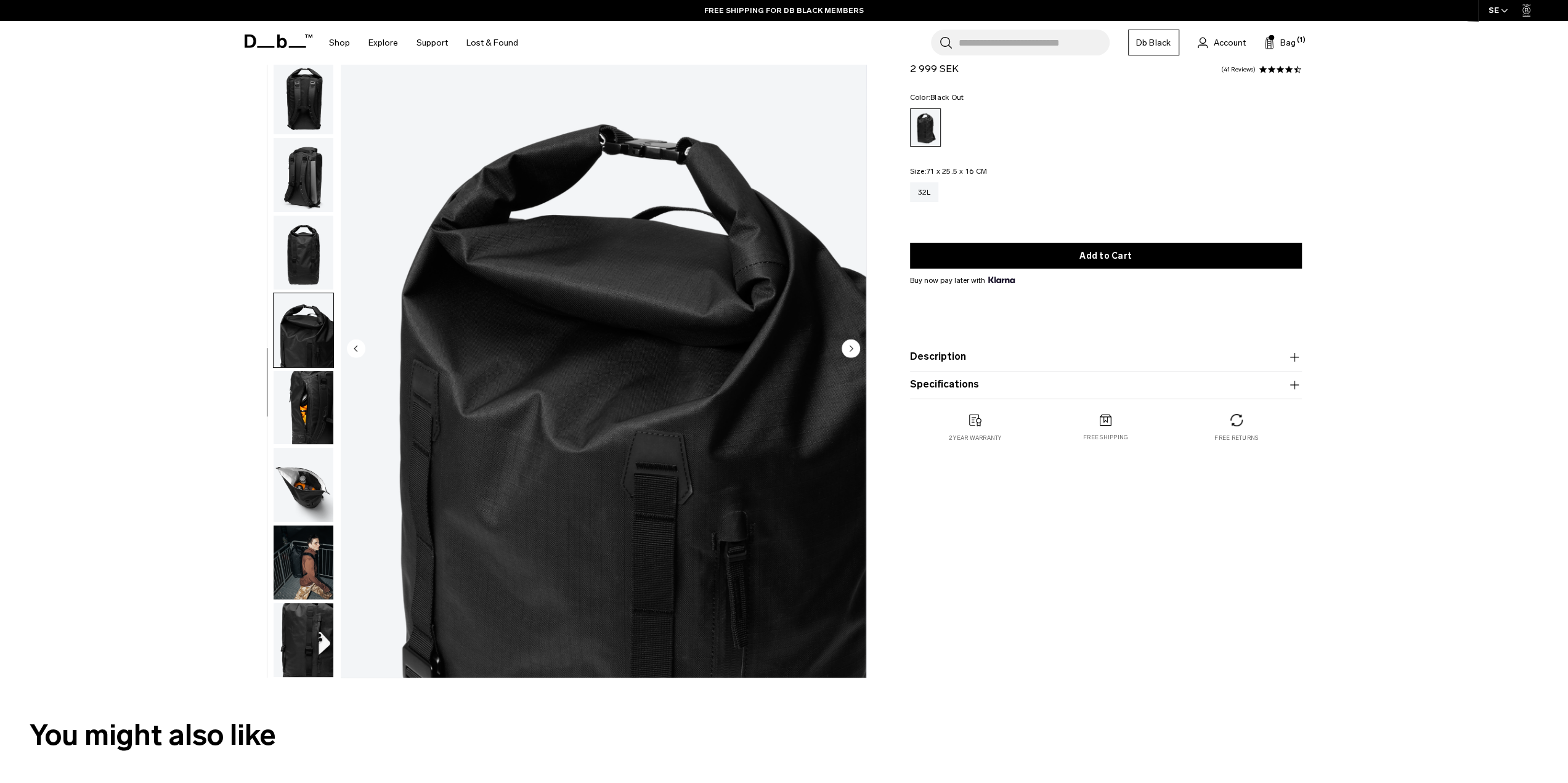
click at [857, 354] on circle "Next slide" at bounding box center [851, 348] width 18 height 18
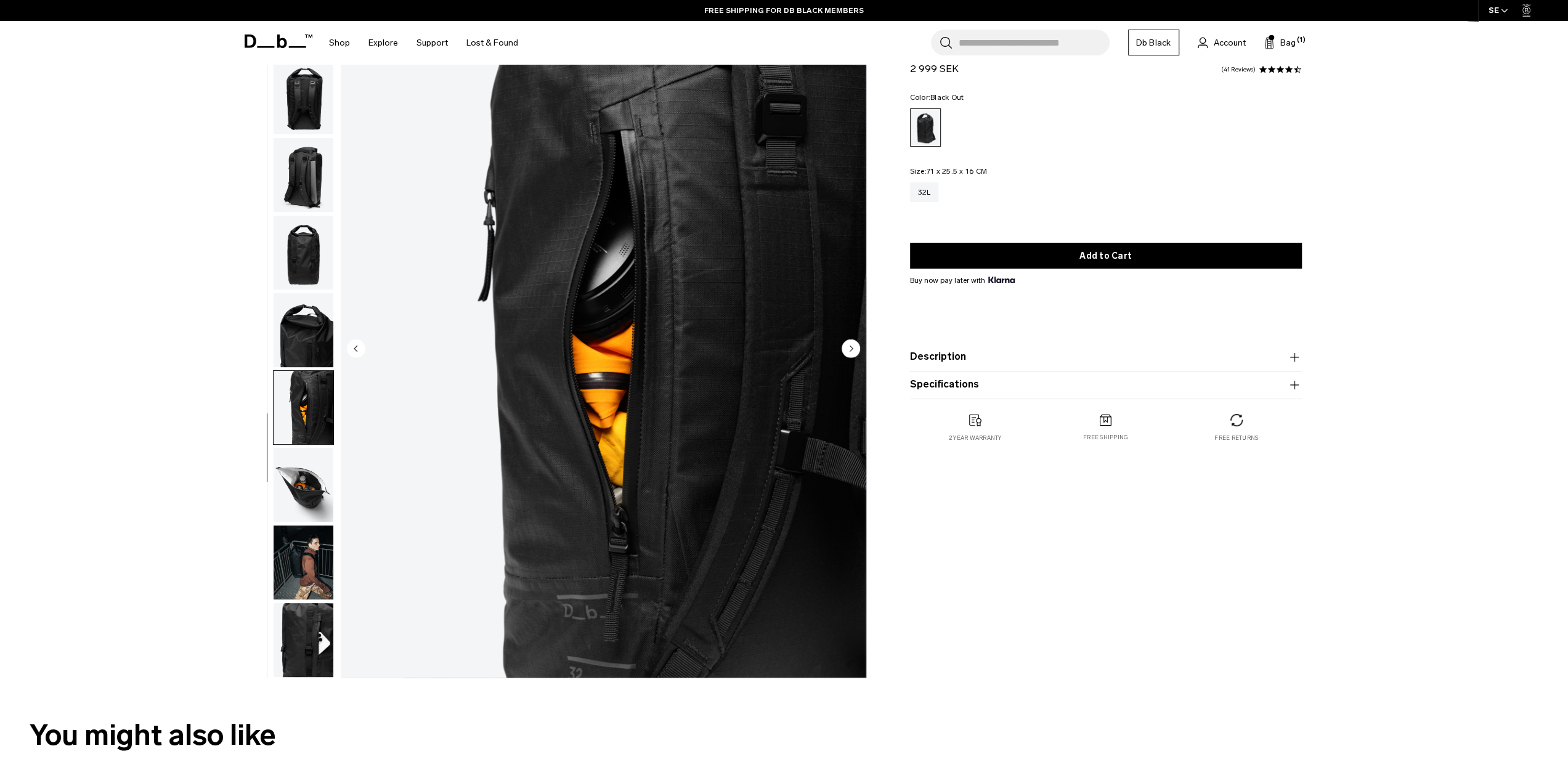
click at [857, 354] on circle "Next slide" at bounding box center [851, 348] width 18 height 18
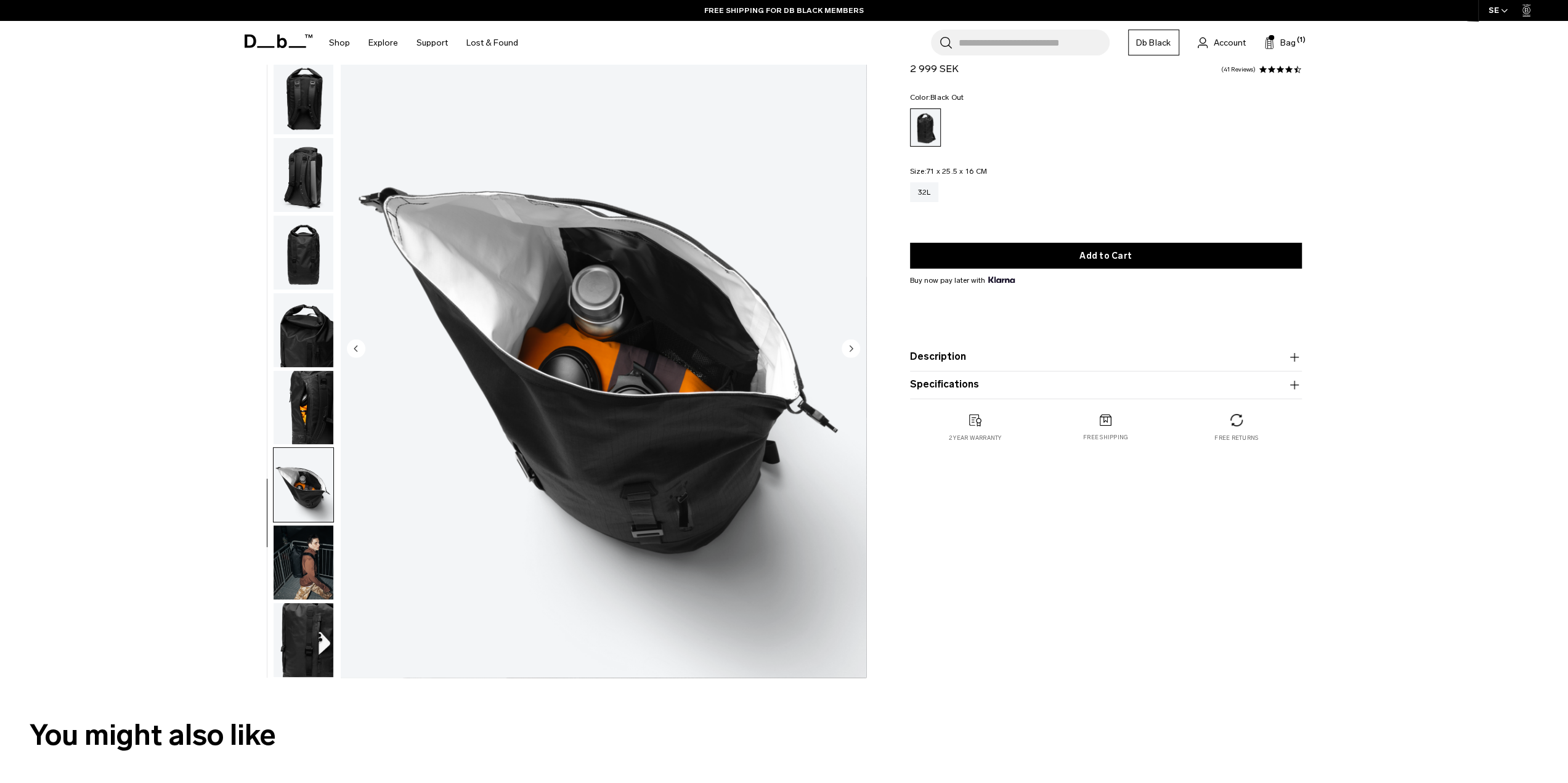
click at [858, 354] on circle "Next slide" at bounding box center [851, 348] width 18 height 18
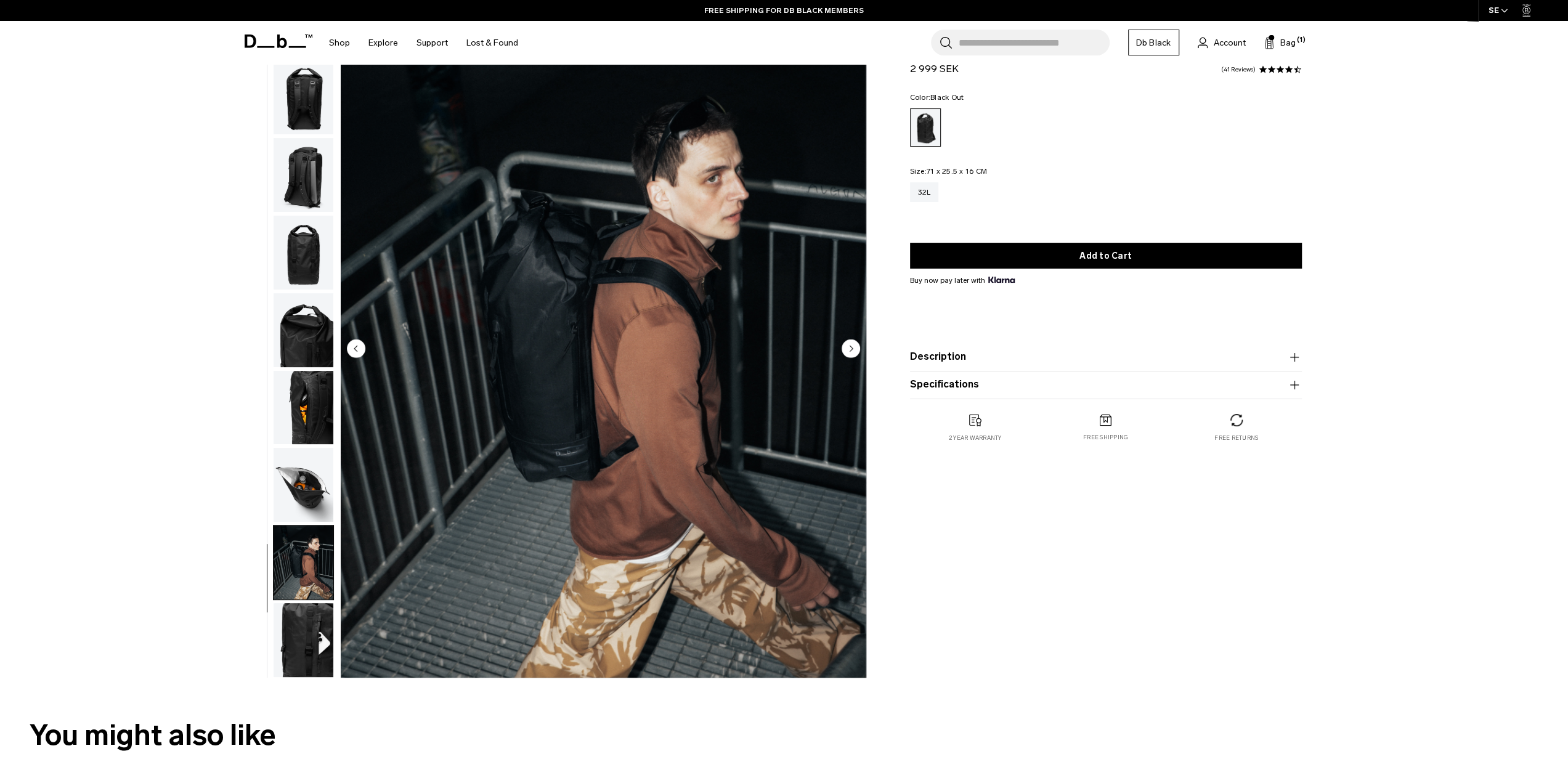
click at [858, 354] on circle "Next slide" at bounding box center [851, 348] width 18 height 18
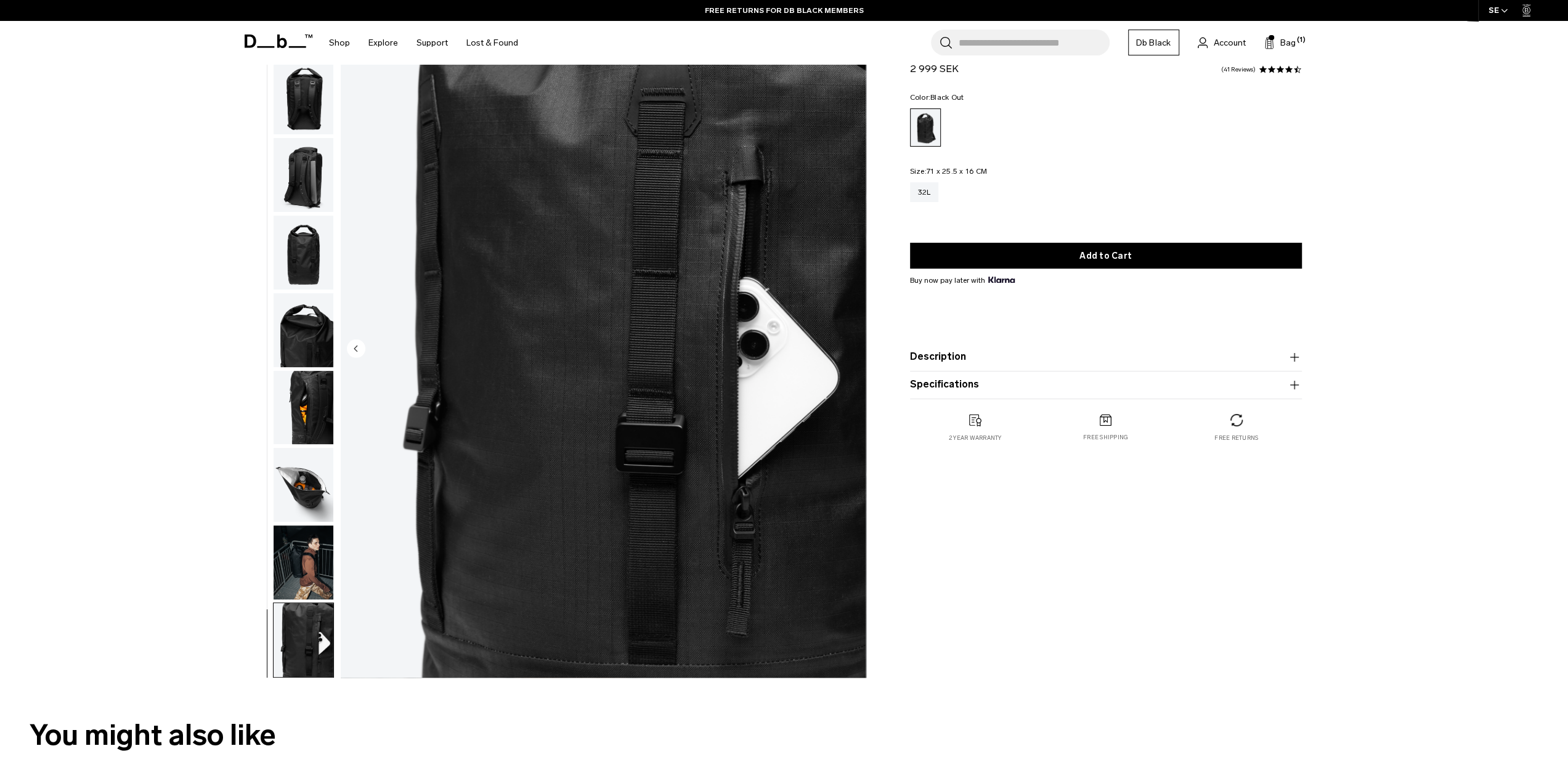
click at [858, 354] on img "10 / 10" at bounding box center [604, 349] width 525 height 656
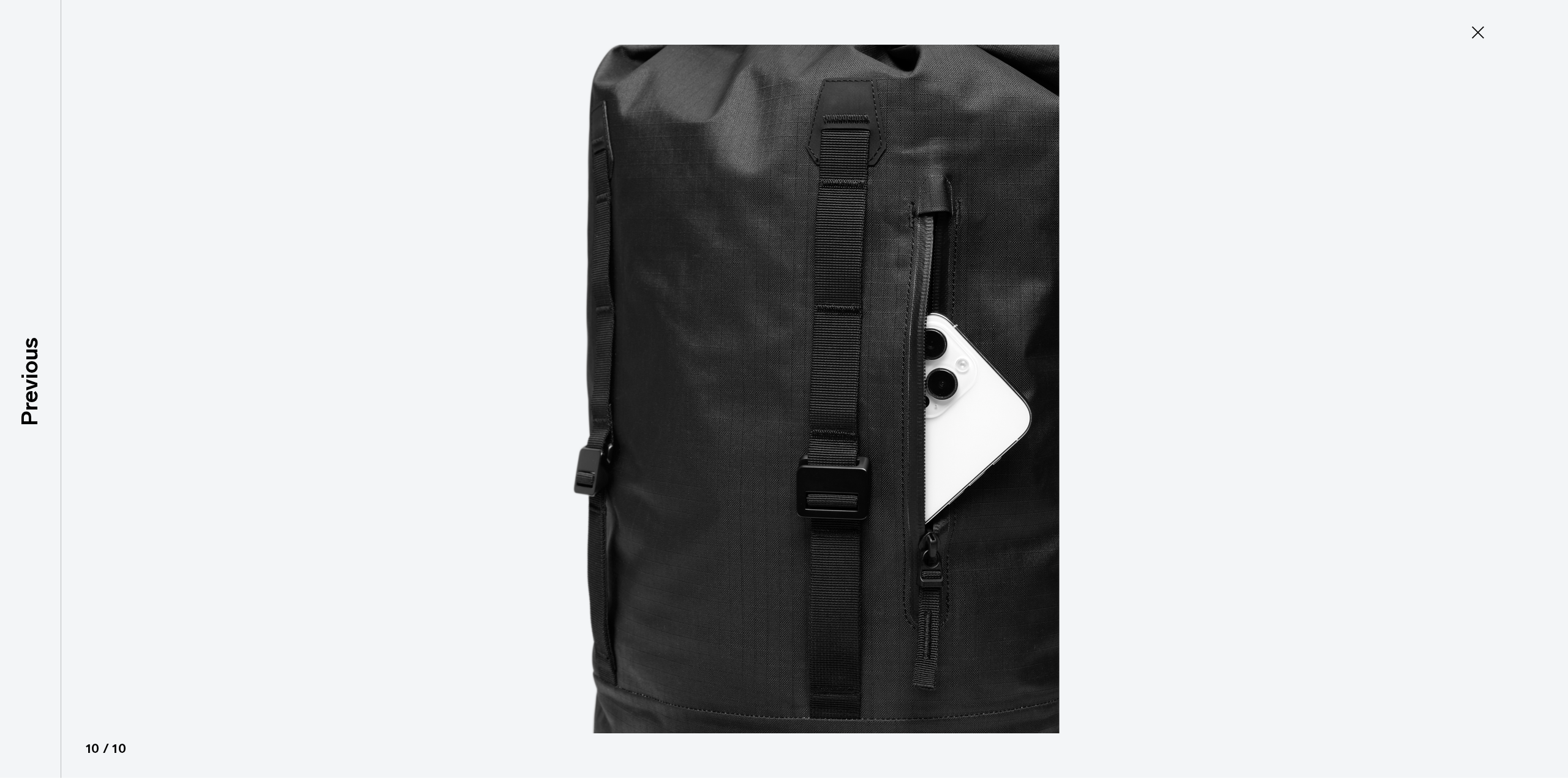
click at [1484, 32] on icon at bounding box center [1477, 32] width 20 height 20
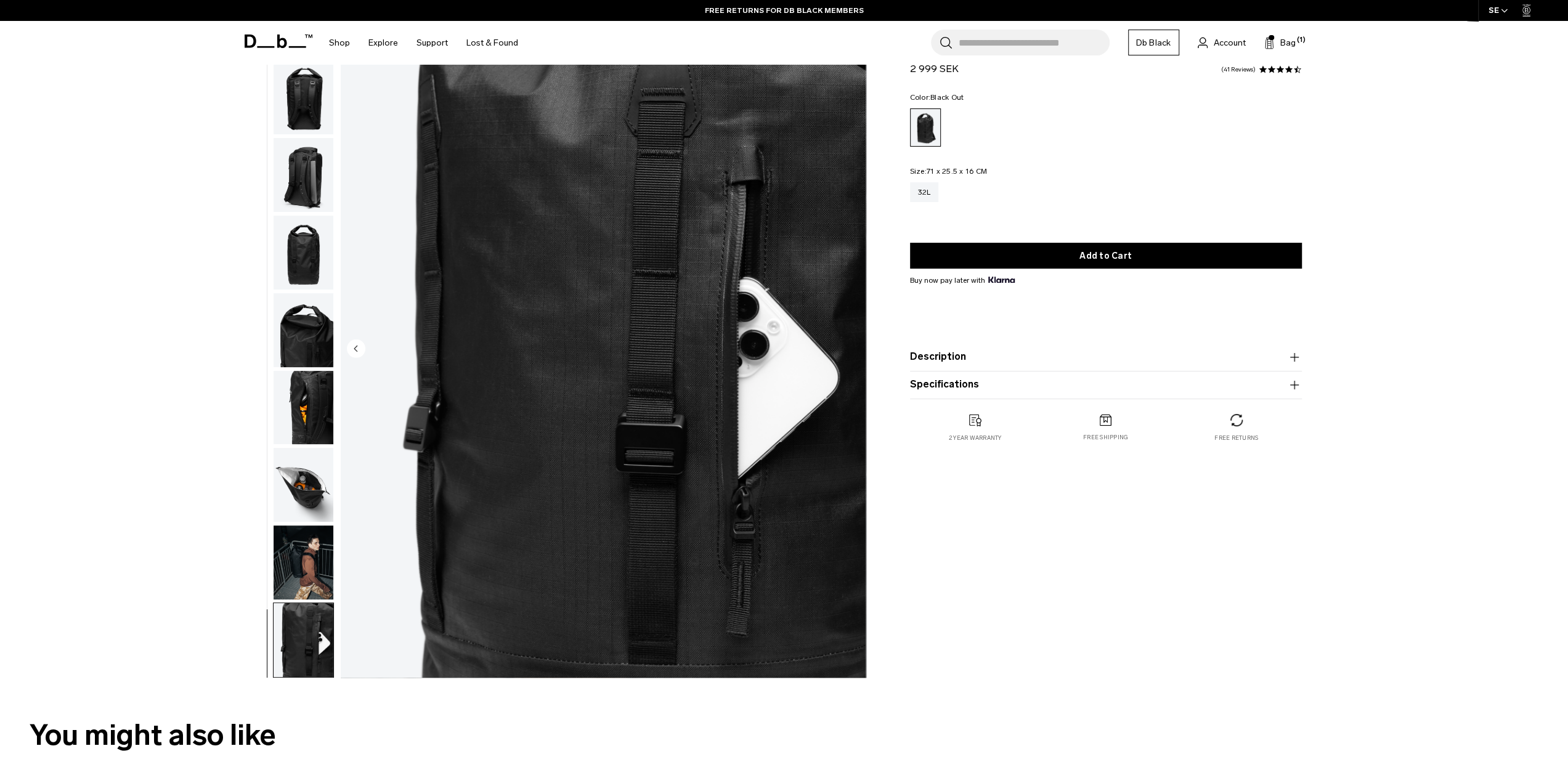
click at [303, 407] on img "button" at bounding box center [303, 408] width 60 height 74
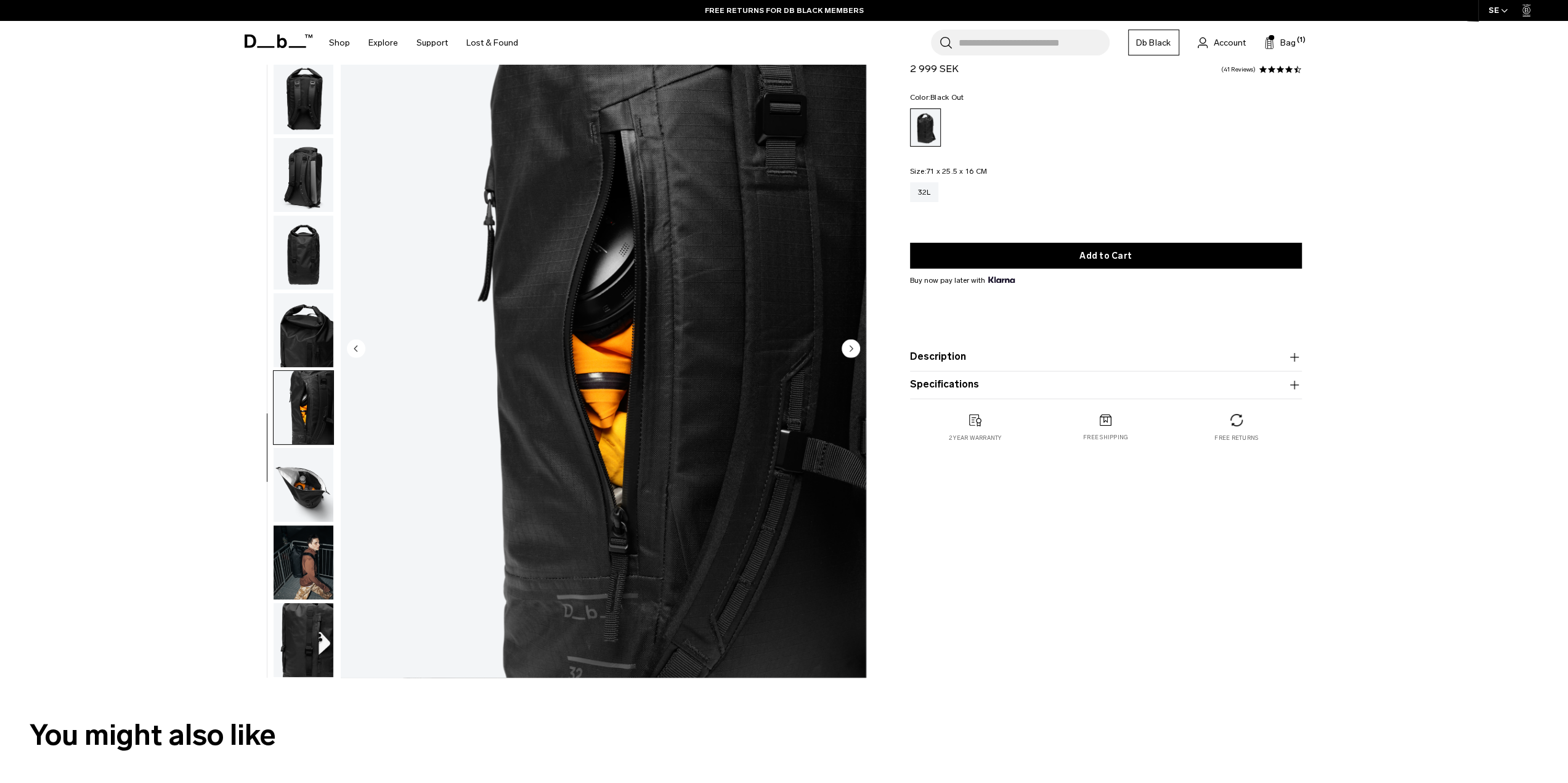
click at [358, 343] on circle "Previous slide" at bounding box center [356, 348] width 18 height 18
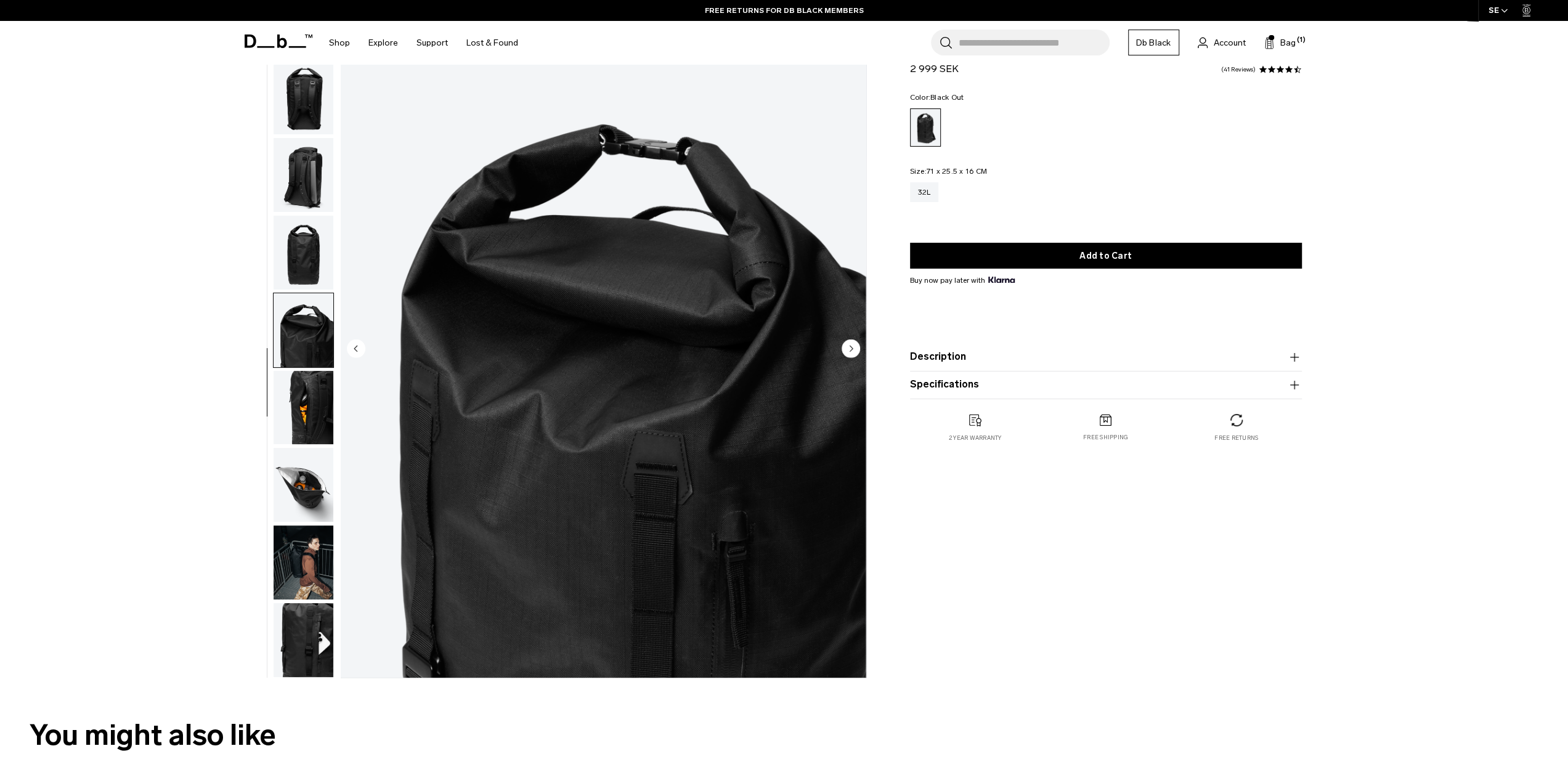
click at [847, 348] on circle "Next slide" at bounding box center [851, 348] width 18 height 18
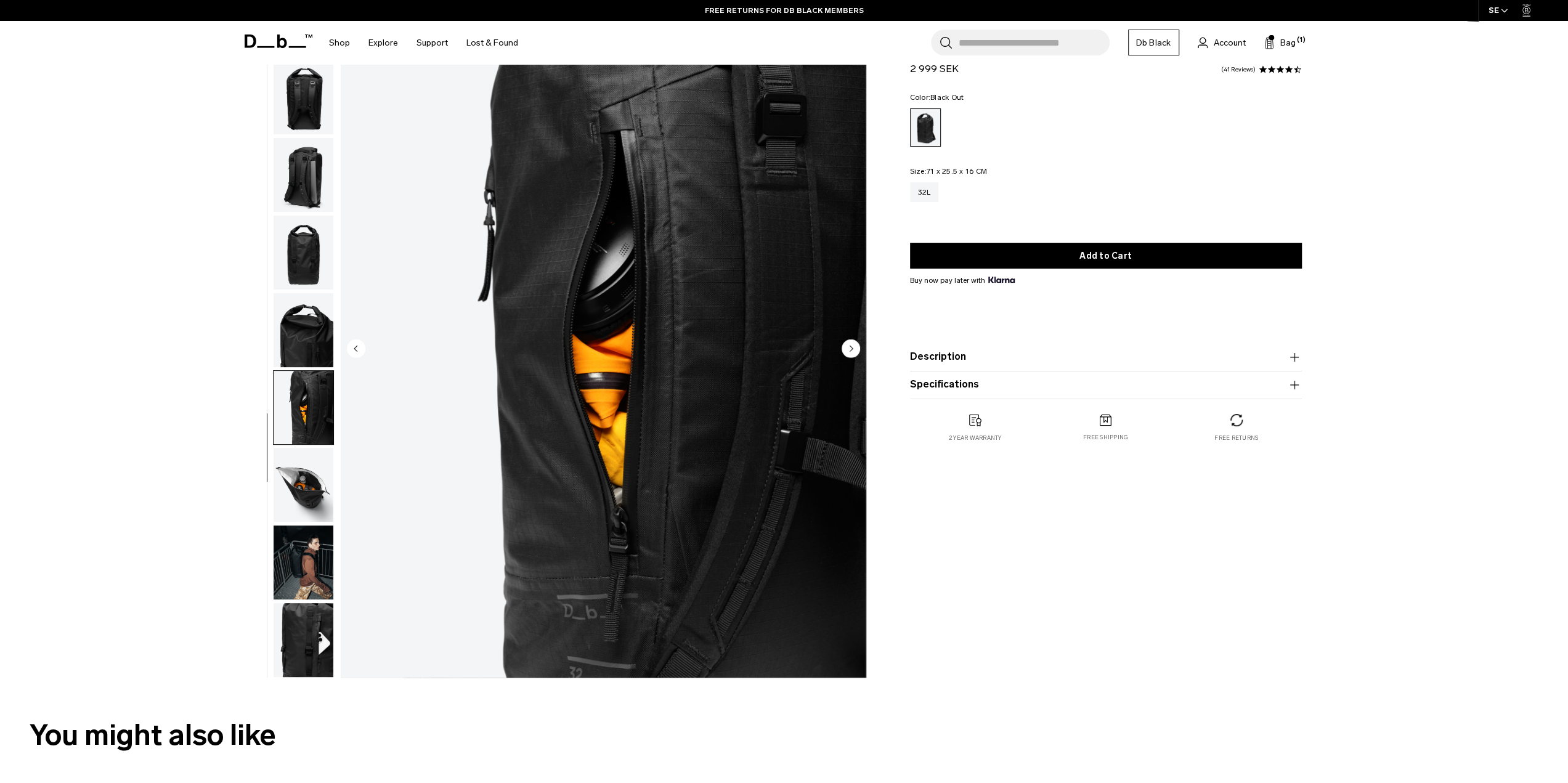
click at [852, 347] on circle "Next slide" at bounding box center [851, 348] width 18 height 18
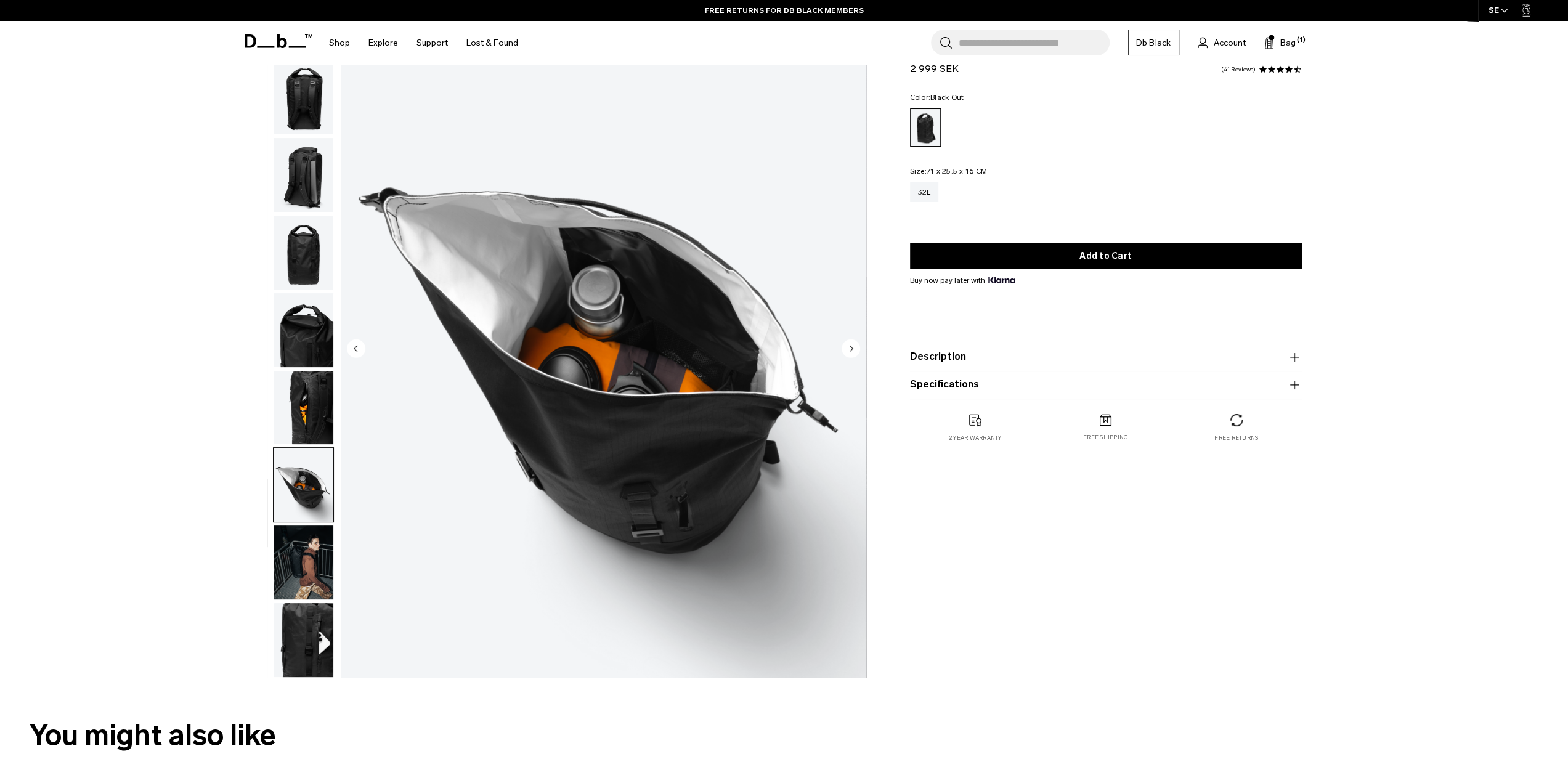
click at [852, 347] on circle "Next slide" at bounding box center [851, 348] width 18 height 18
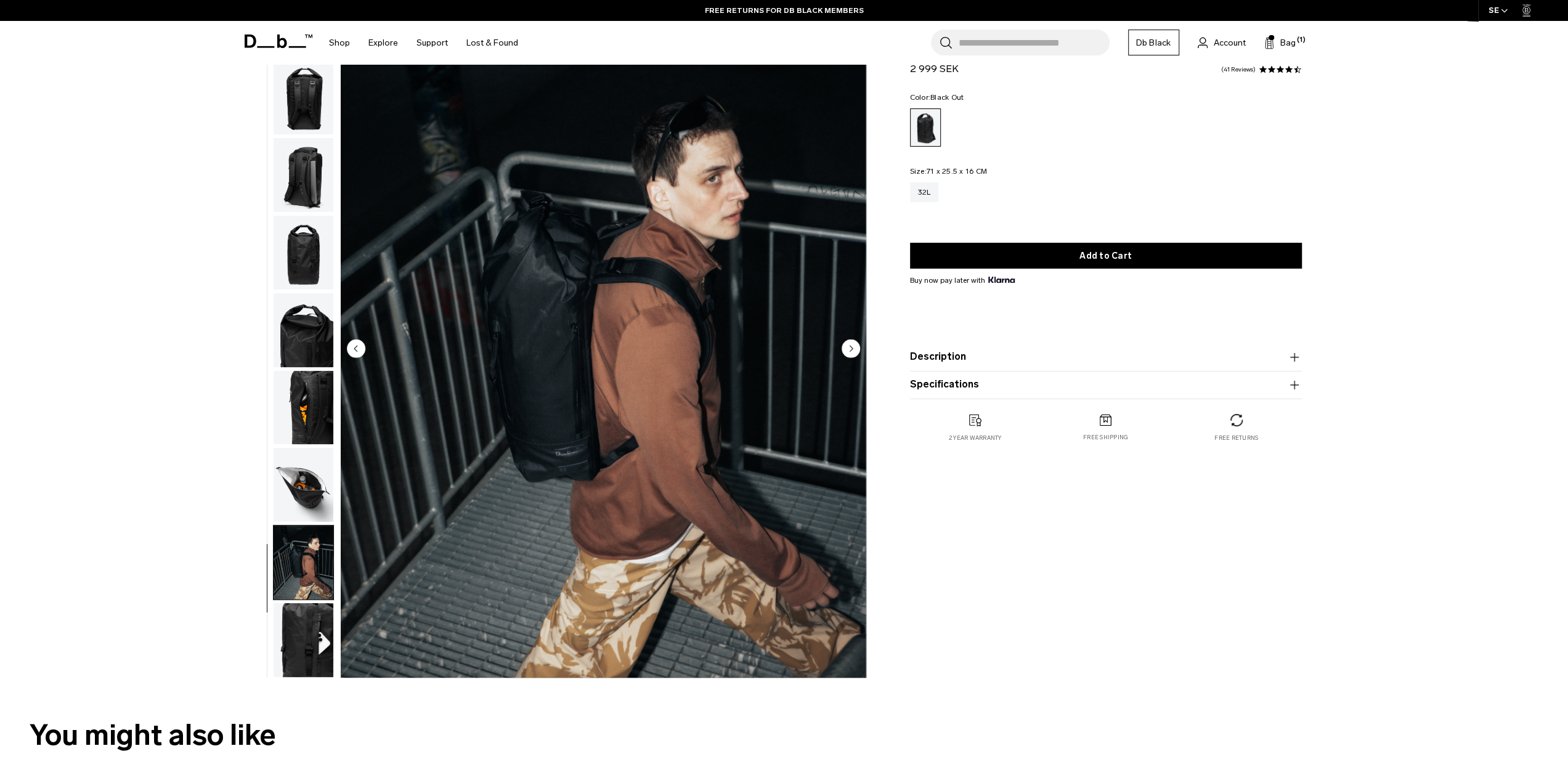
click at [852, 347] on circle "Next slide" at bounding box center [851, 348] width 18 height 18
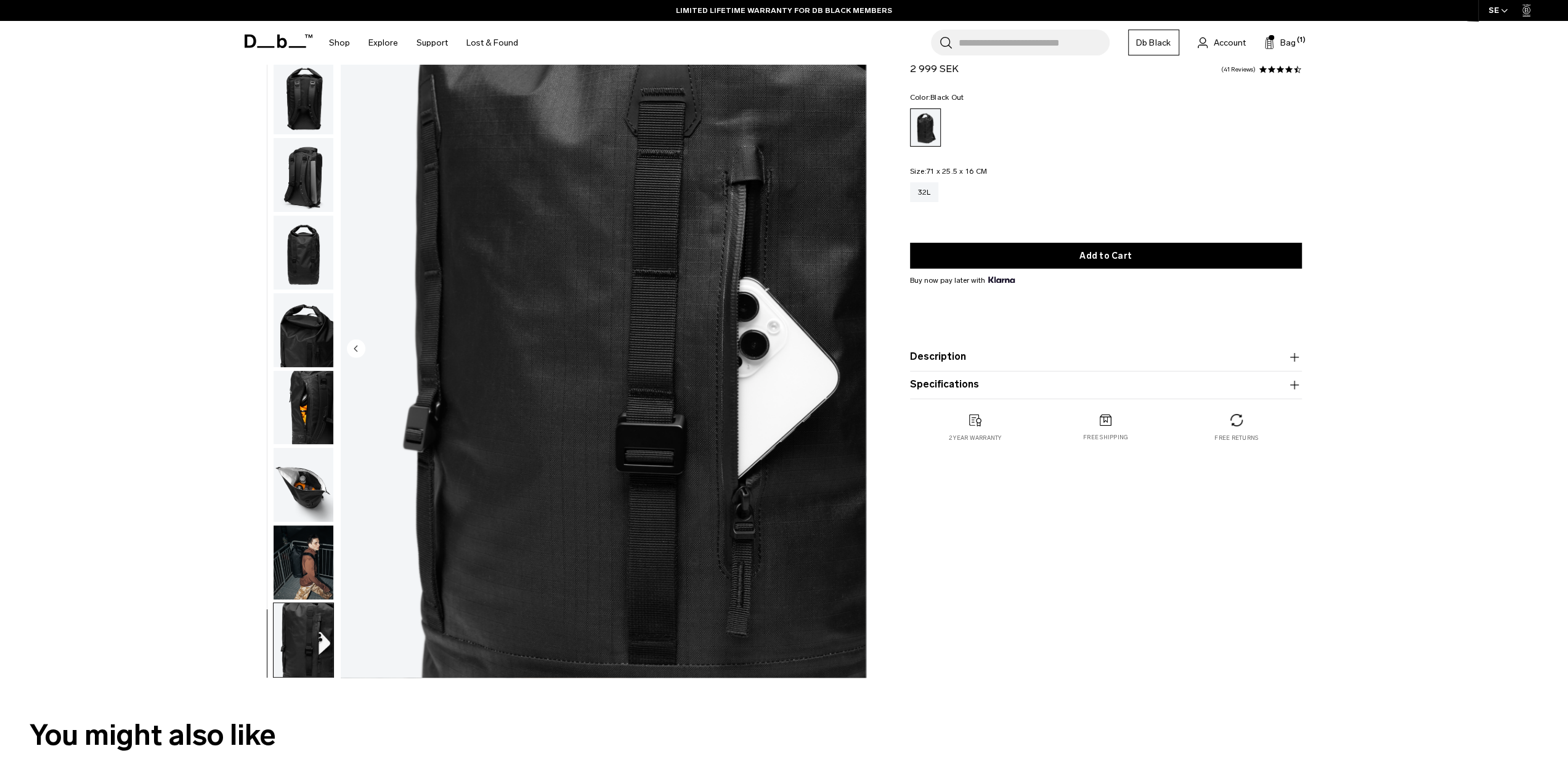
click at [852, 347] on img "10 / 10" at bounding box center [604, 349] width 525 height 656
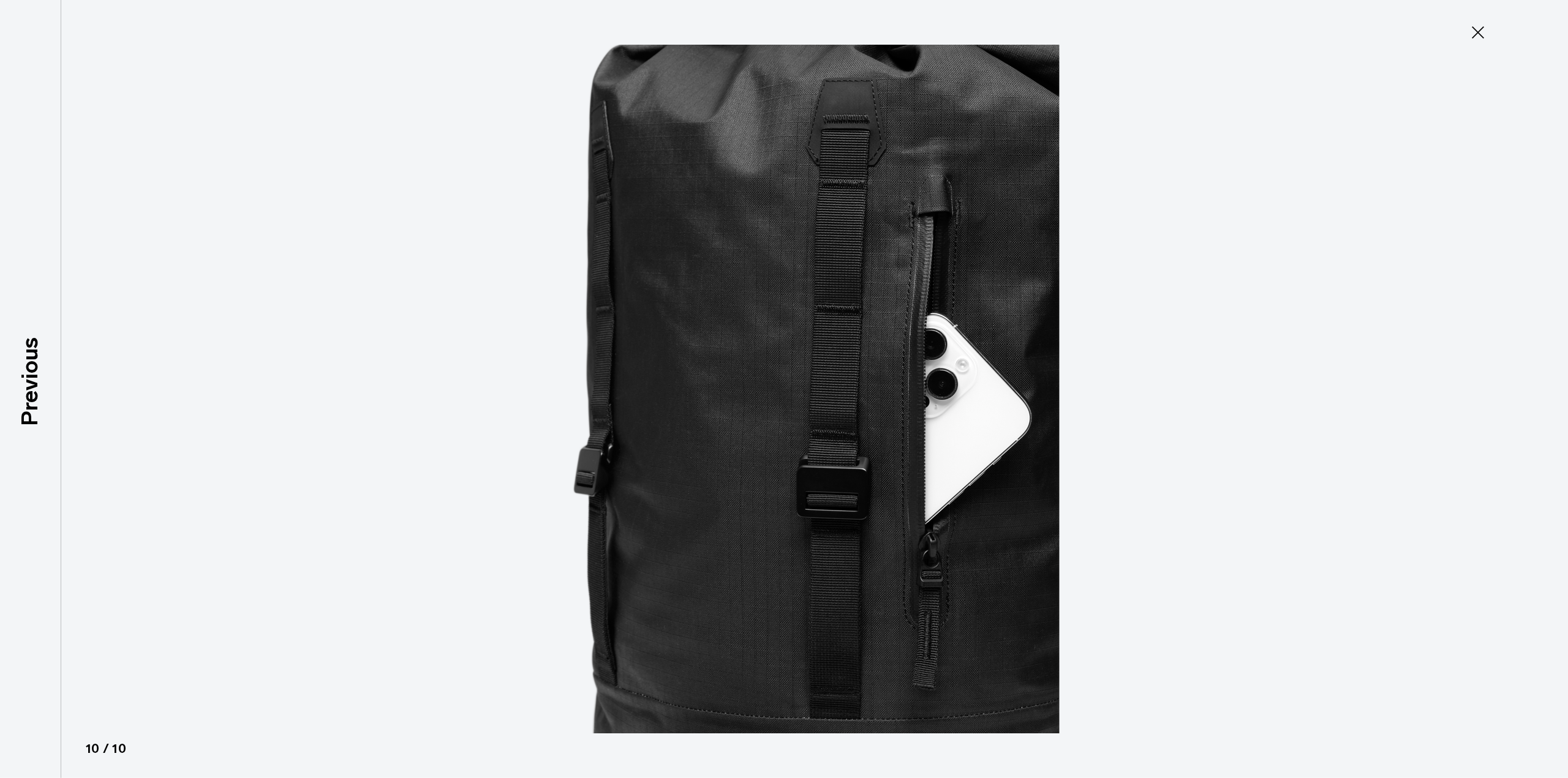
click at [1480, 29] on icon at bounding box center [1477, 32] width 20 height 20
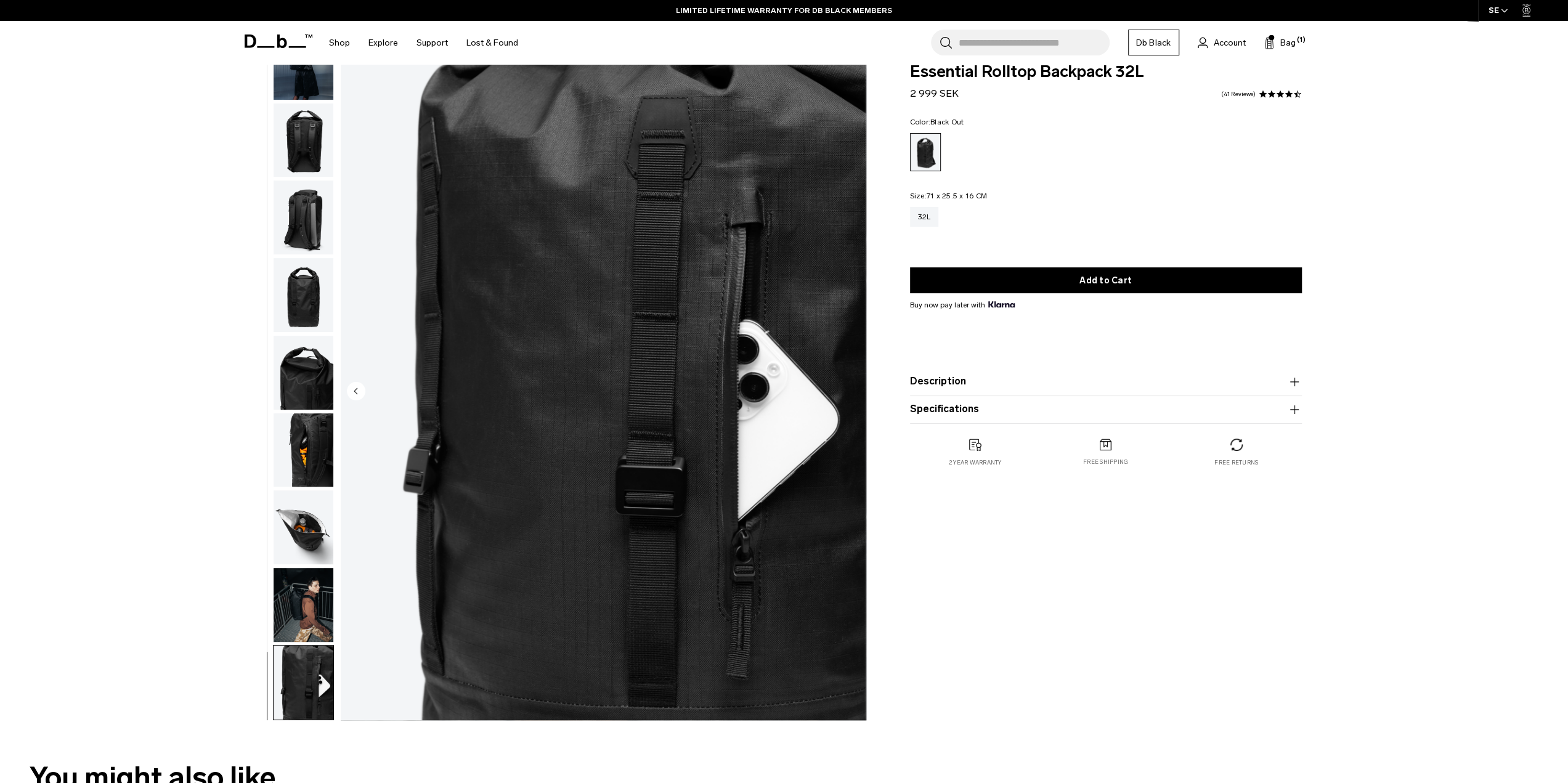
scroll to position [0, 0]
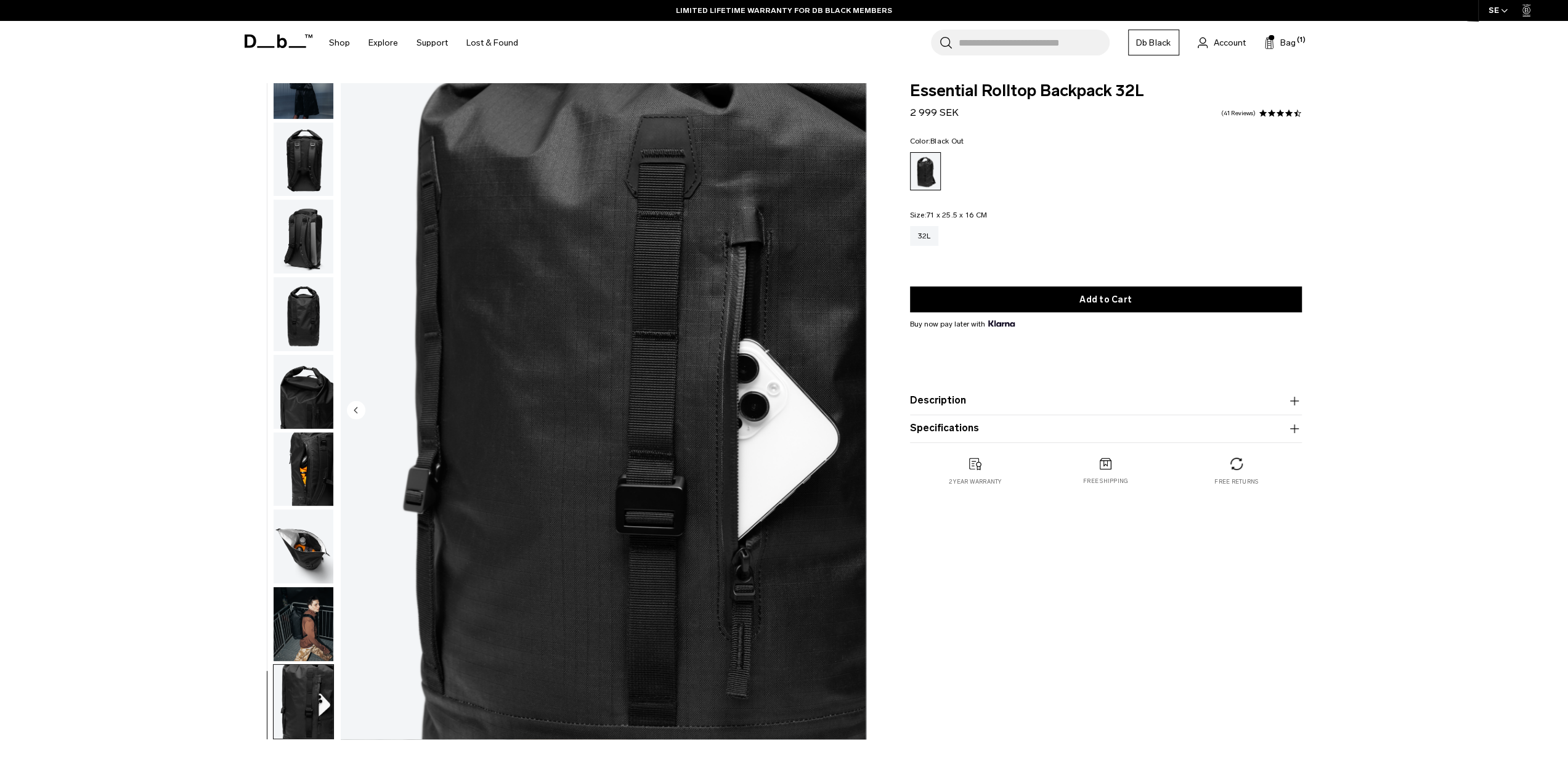
click at [317, 171] on img "button" at bounding box center [303, 159] width 60 height 74
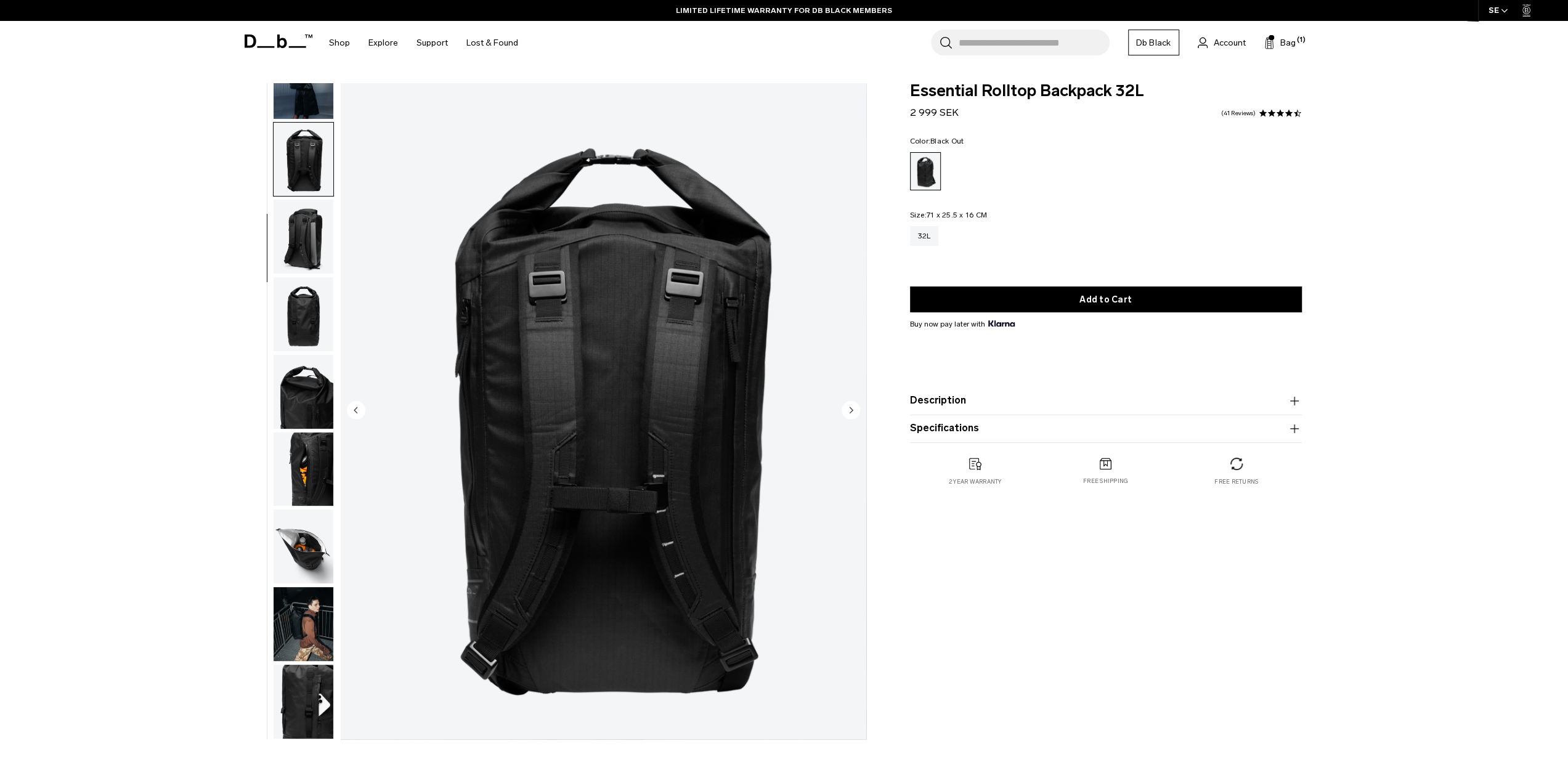
click at [312, 220] on img "button" at bounding box center [303, 236] width 60 height 74
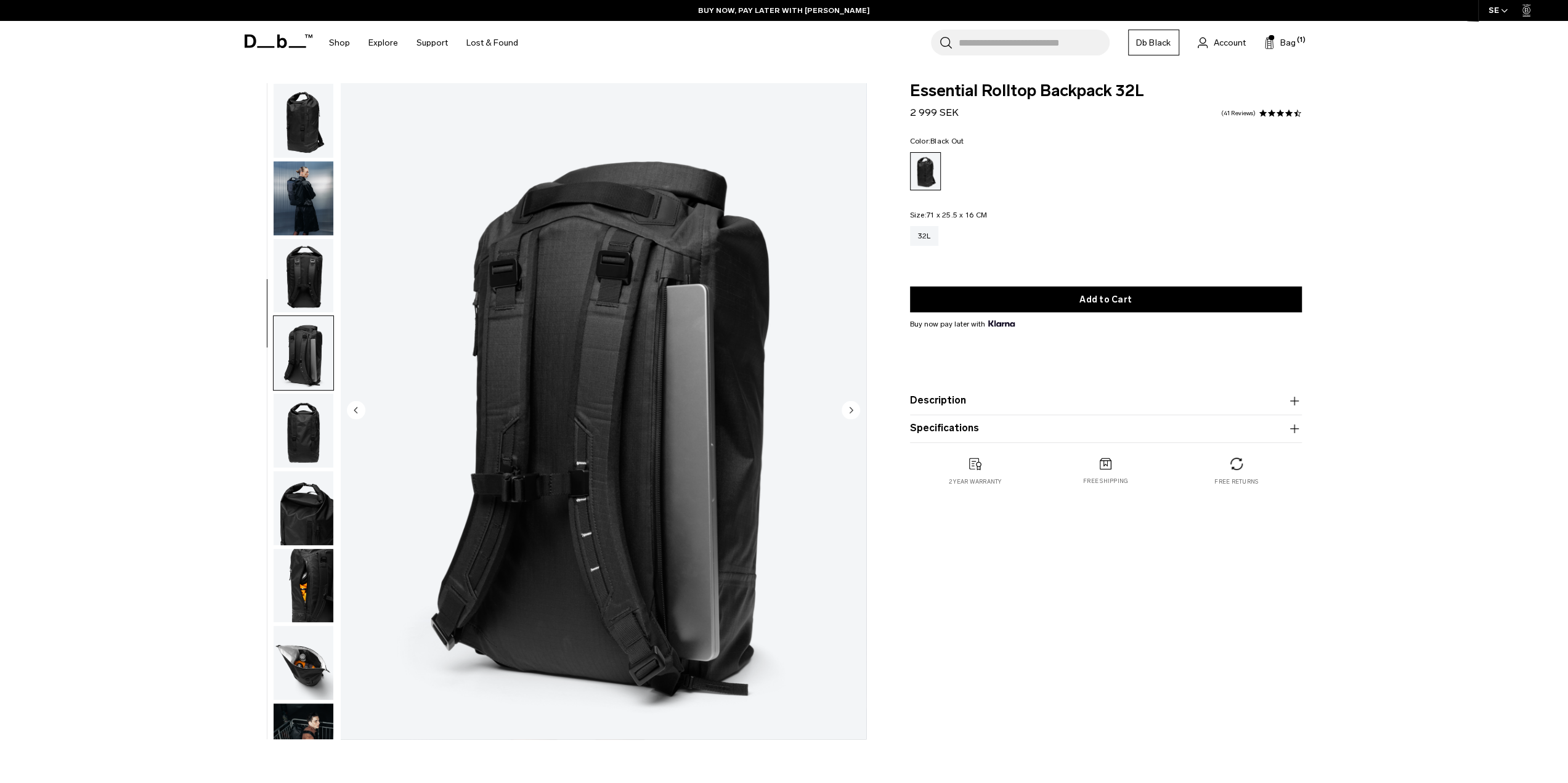
click at [311, 136] on img "button" at bounding box center [303, 120] width 60 height 74
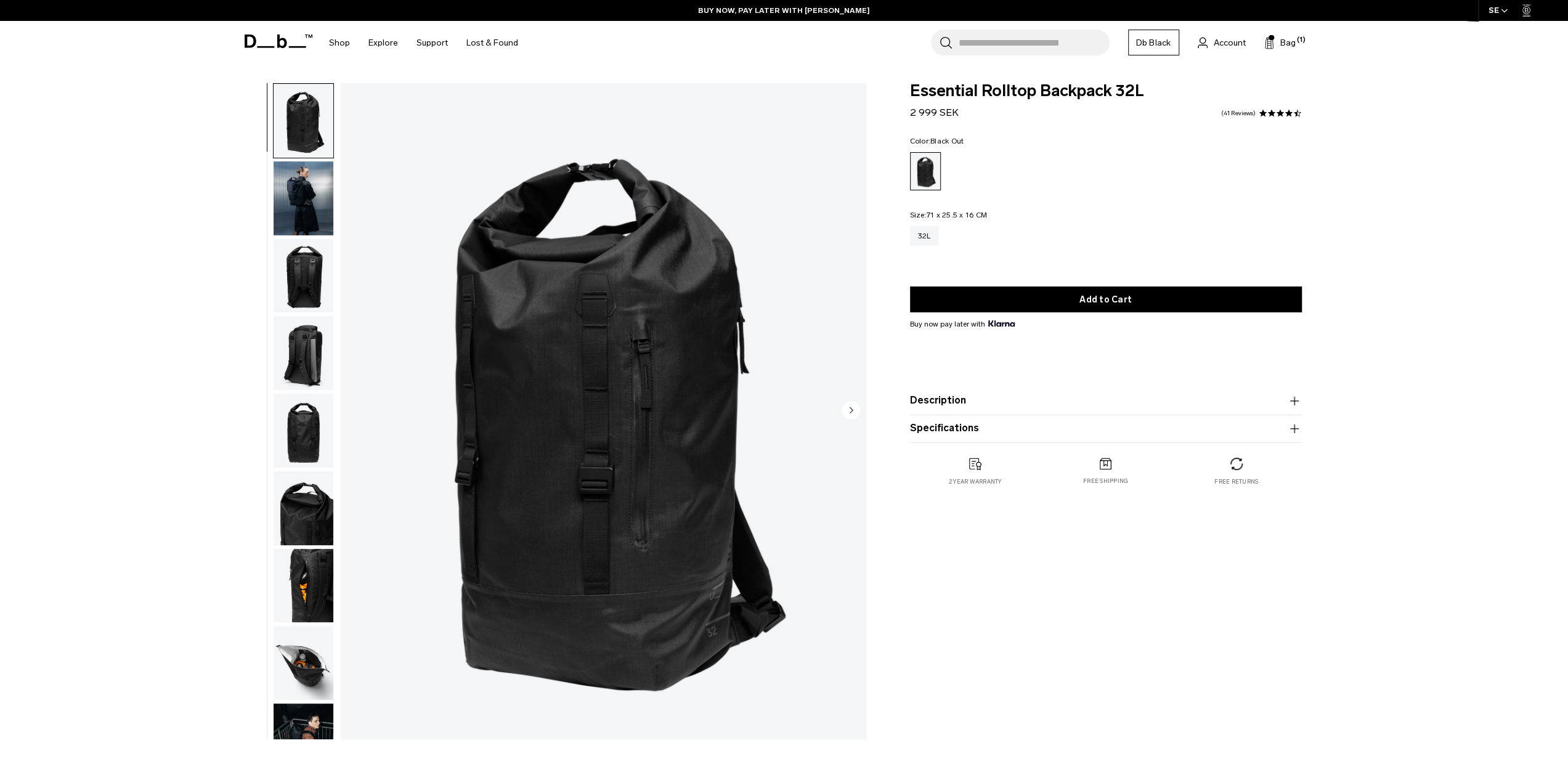
click at [849, 409] on circle "Next slide" at bounding box center [851, 409] width 18 height 18
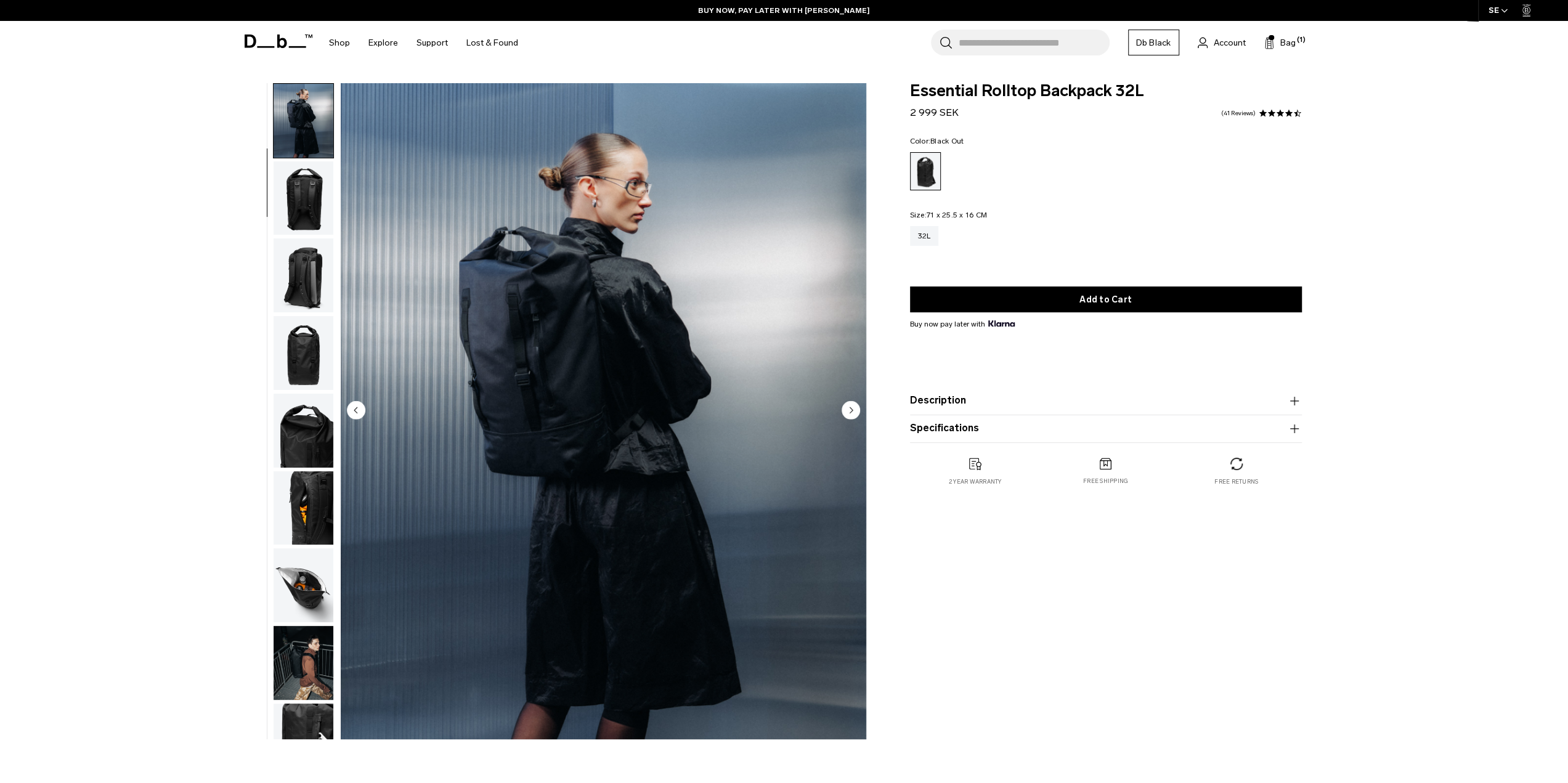
click at [849, 409] on circle "Next slide" at bounding box center [851, 409] width 18 height 18
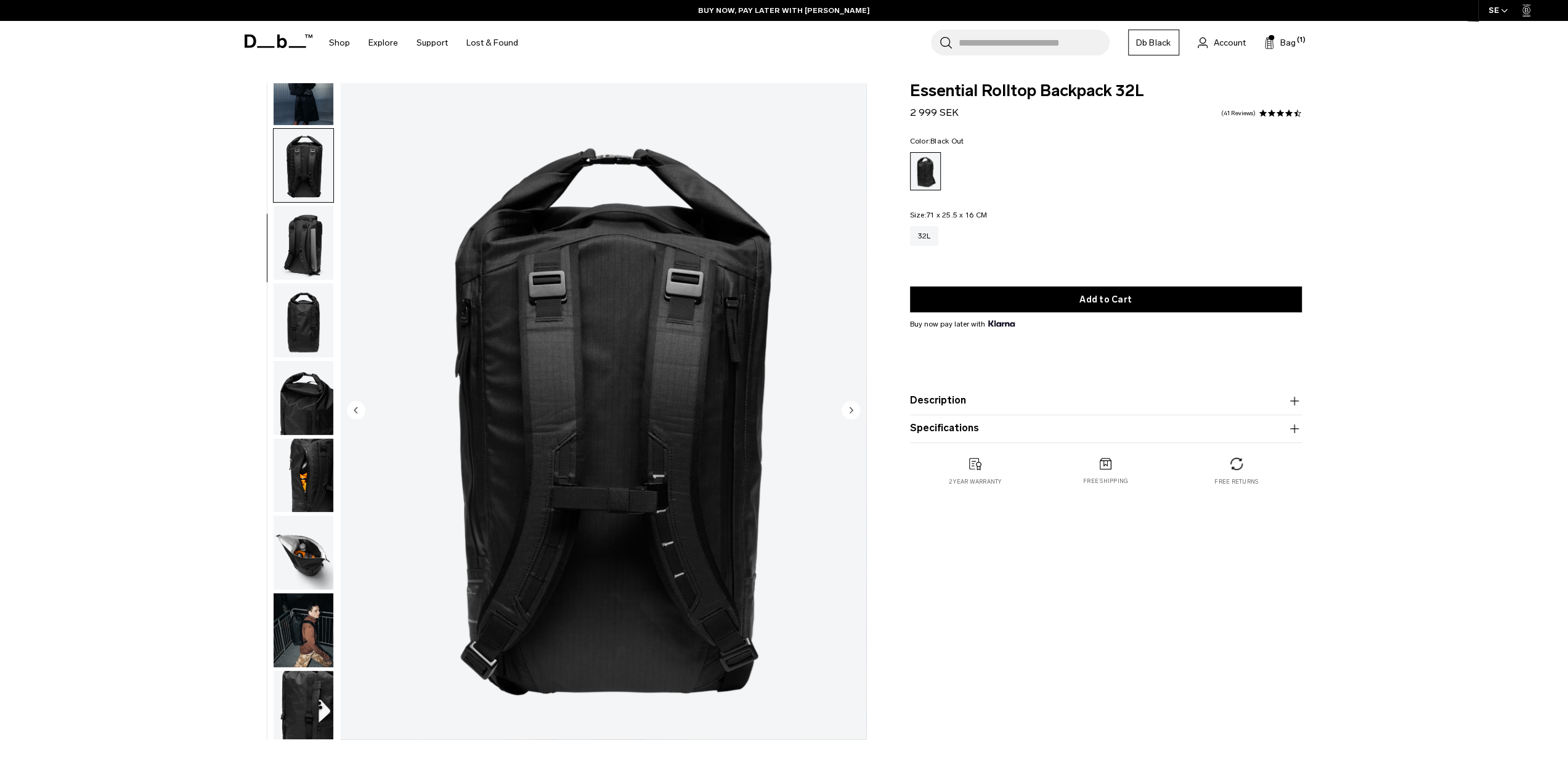
scroll to position [117, 0]
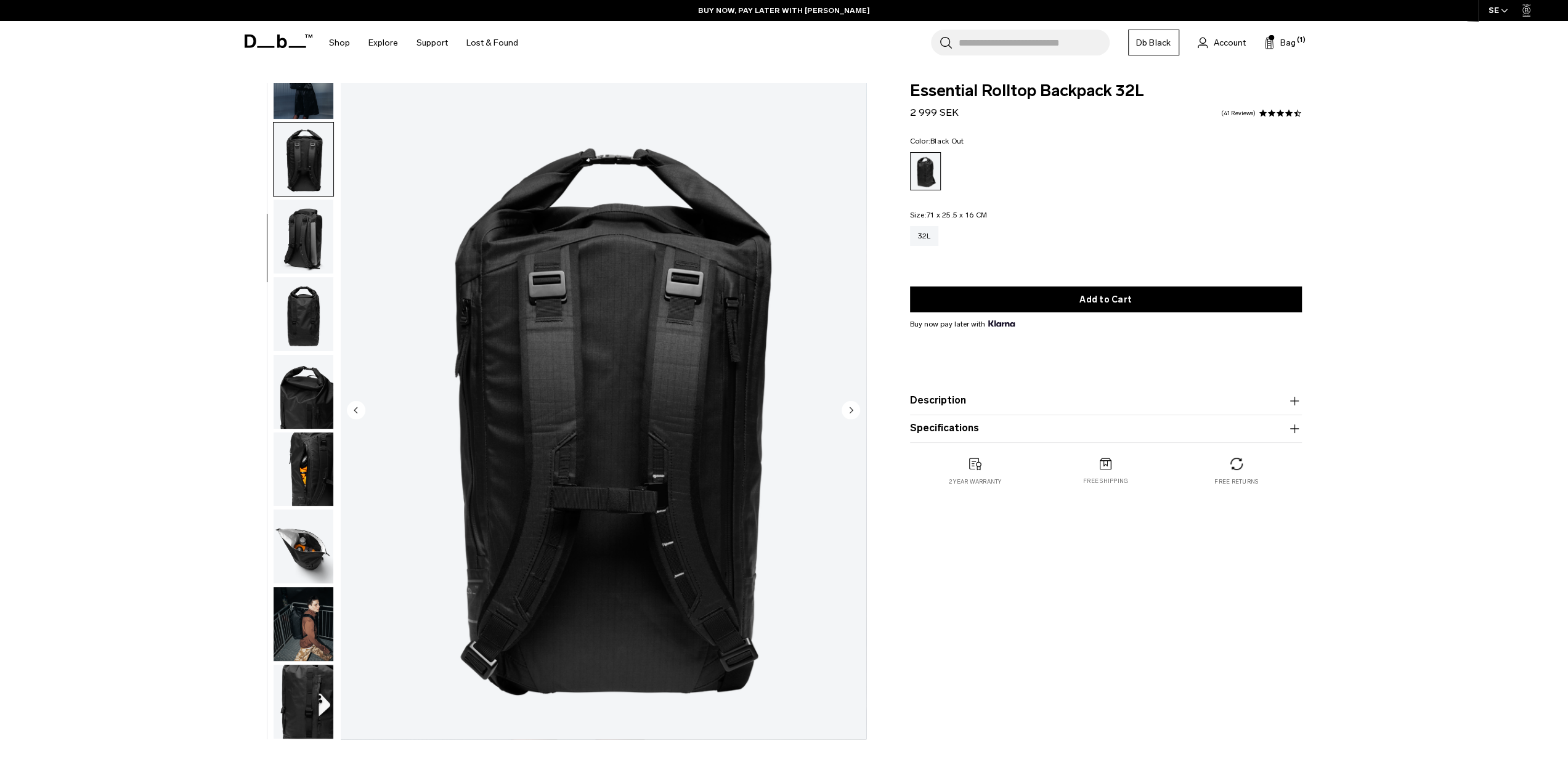
click at [849, 409] on circle "Next slide" at bounding box center [851, 409] width 18 height 18
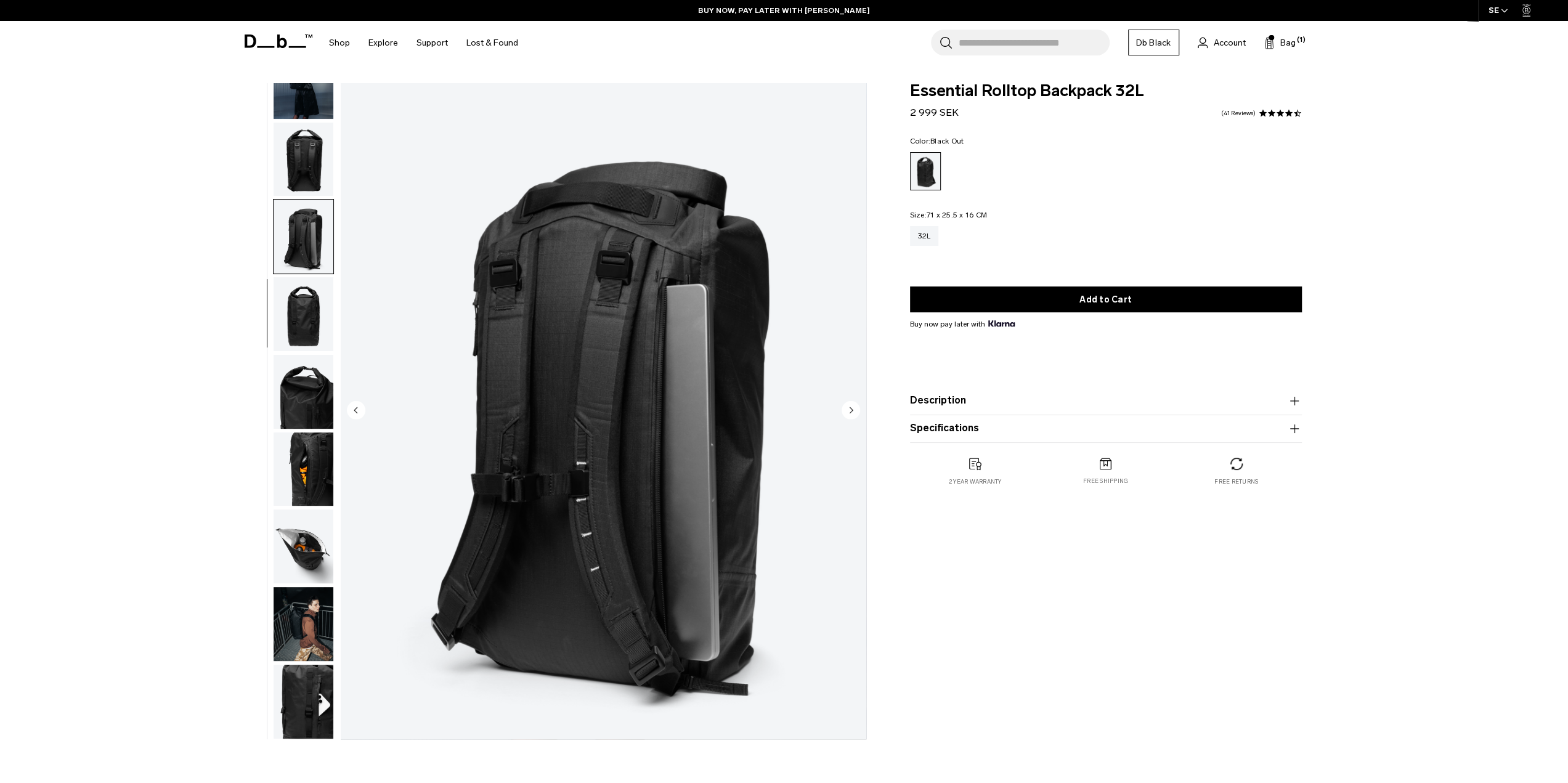
click at [849, 409] on circle "Next slide" at bounding box center [851, 409] width 18 height 18
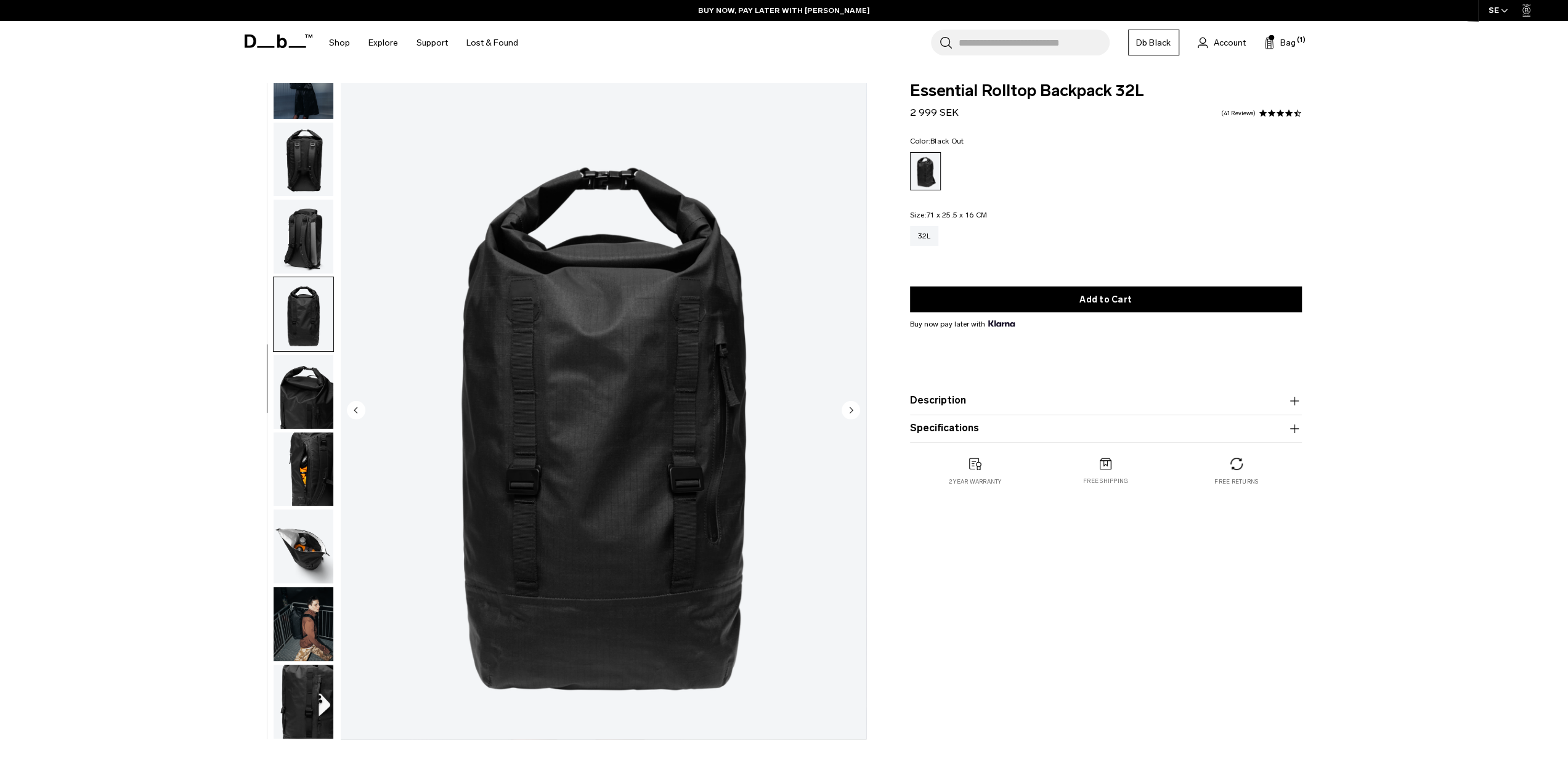
click at [849, 409] on circle "Next slide" at bounding box center [851, 409] width 18 height 18
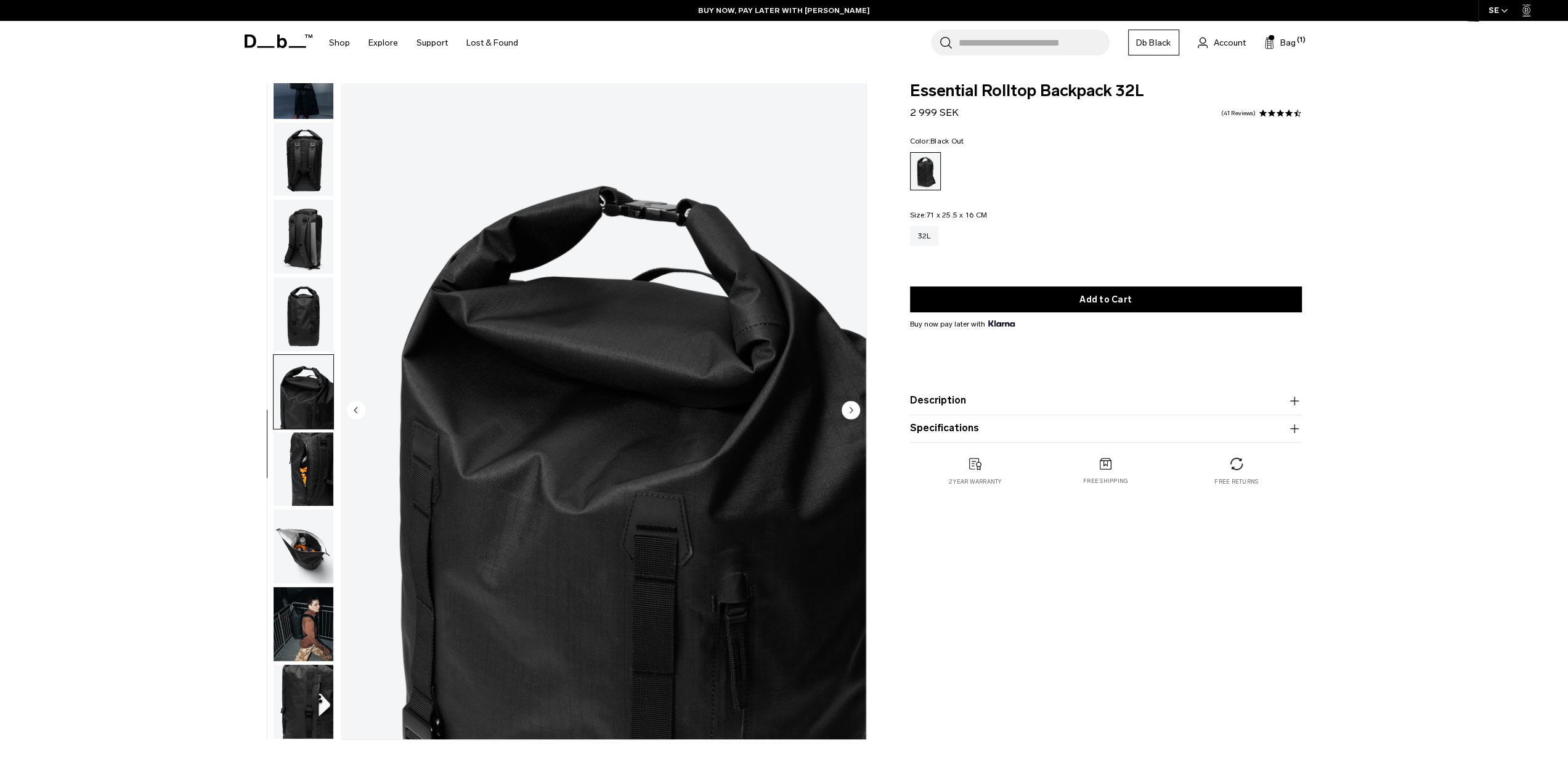
click at [849, 409] on circle "Next slide" at bounding box center [851, 409] width 18 height 18
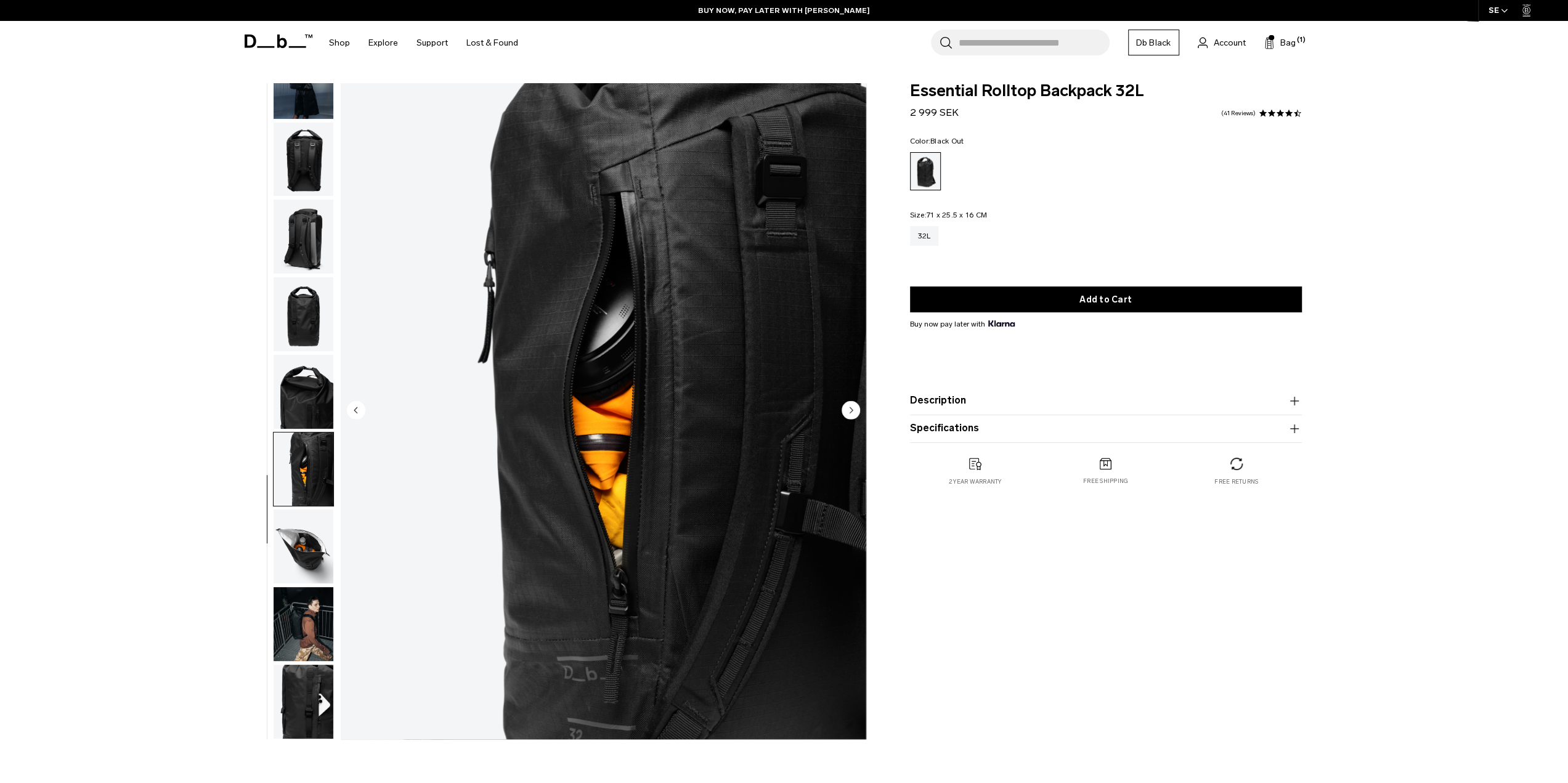
click at [849, 409] on circle "Next slide" at bounding box center [851, 409] width 18 height 18
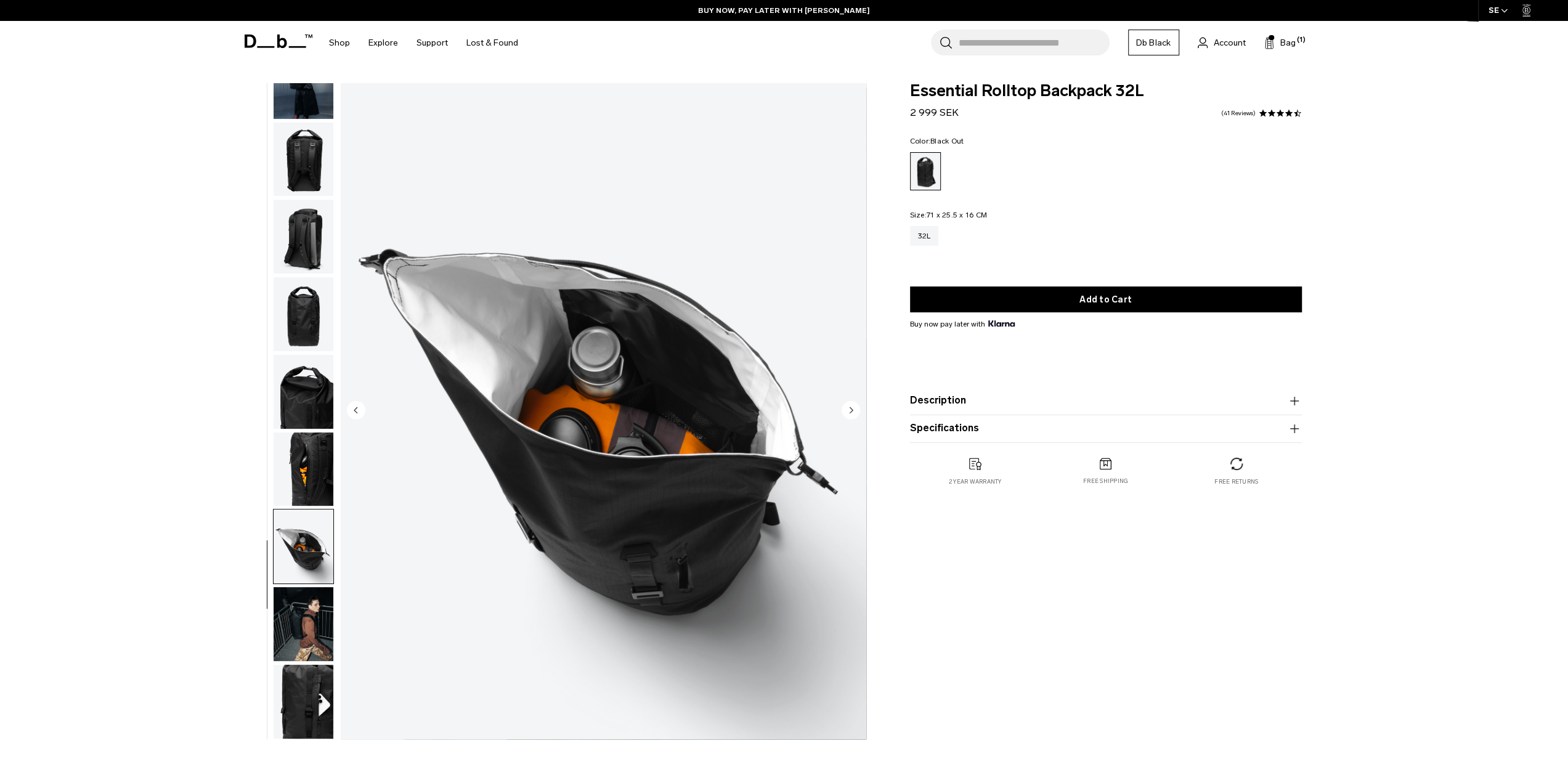
click at [849, 409] on circle "Next slide" at bounding box center [851, 409] width 18 height 18
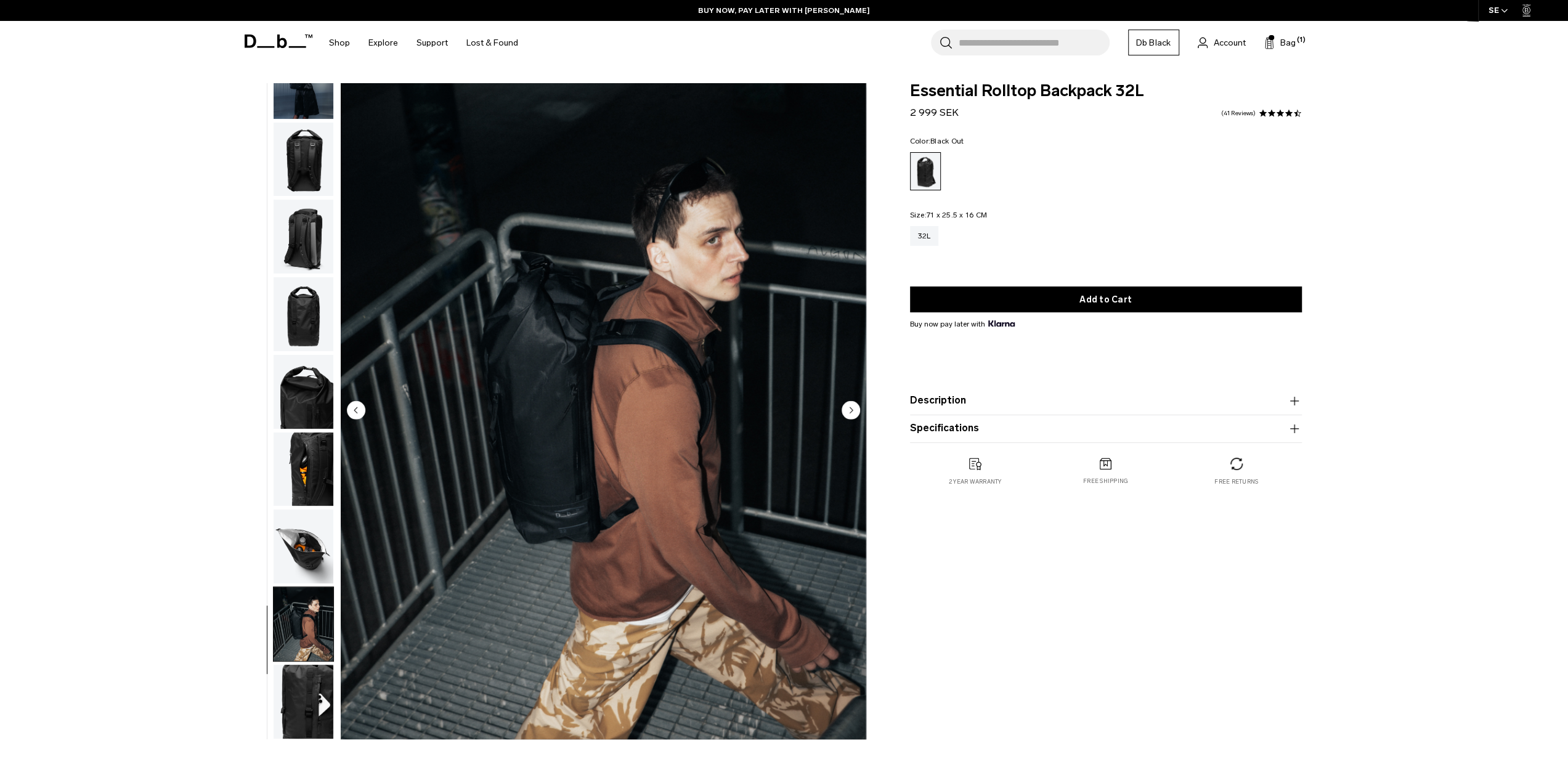
click at [849, 409] on circle "Next slide" at bounding box center [851, 409] width 18 height 18
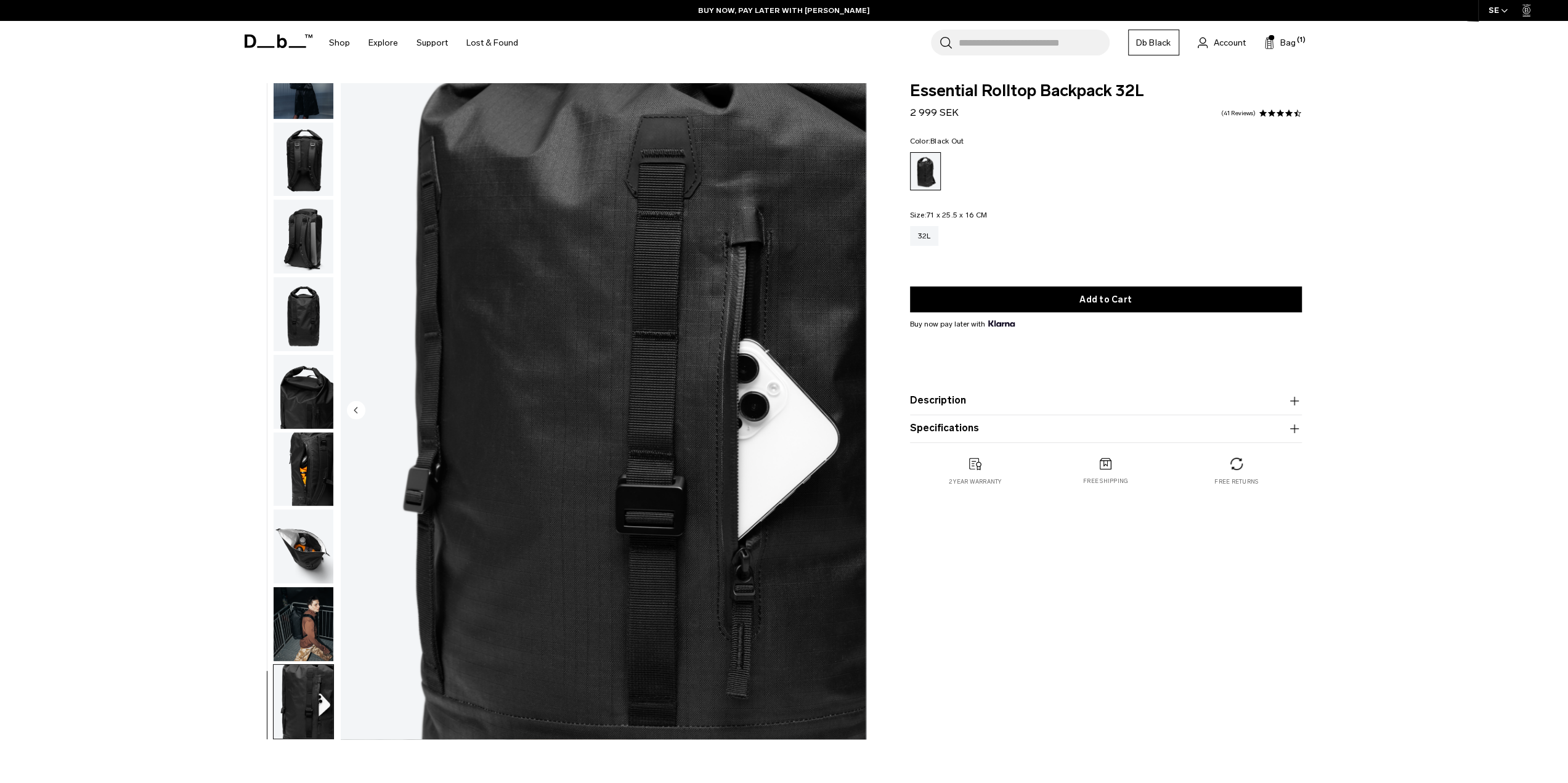
click at [849, 409] on img "10 / 10" at bounding box center [604, 412] width 525 height 656
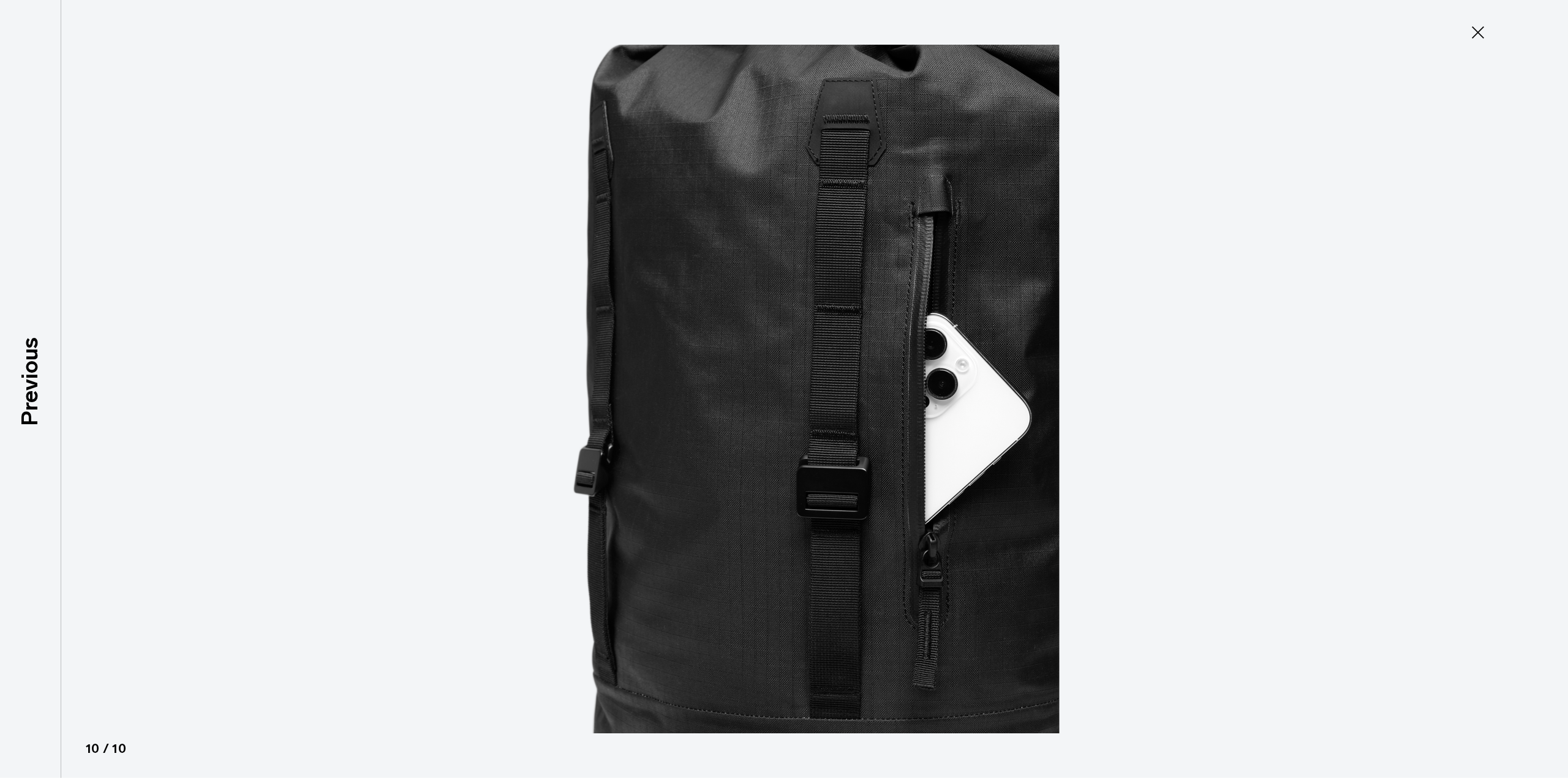
click at [784, 411] on img at bounding box center [784, 389] width 551 height 778
click at [1477, 43] on button "Close" at bounding box center [1477, 32] width 41 height 26
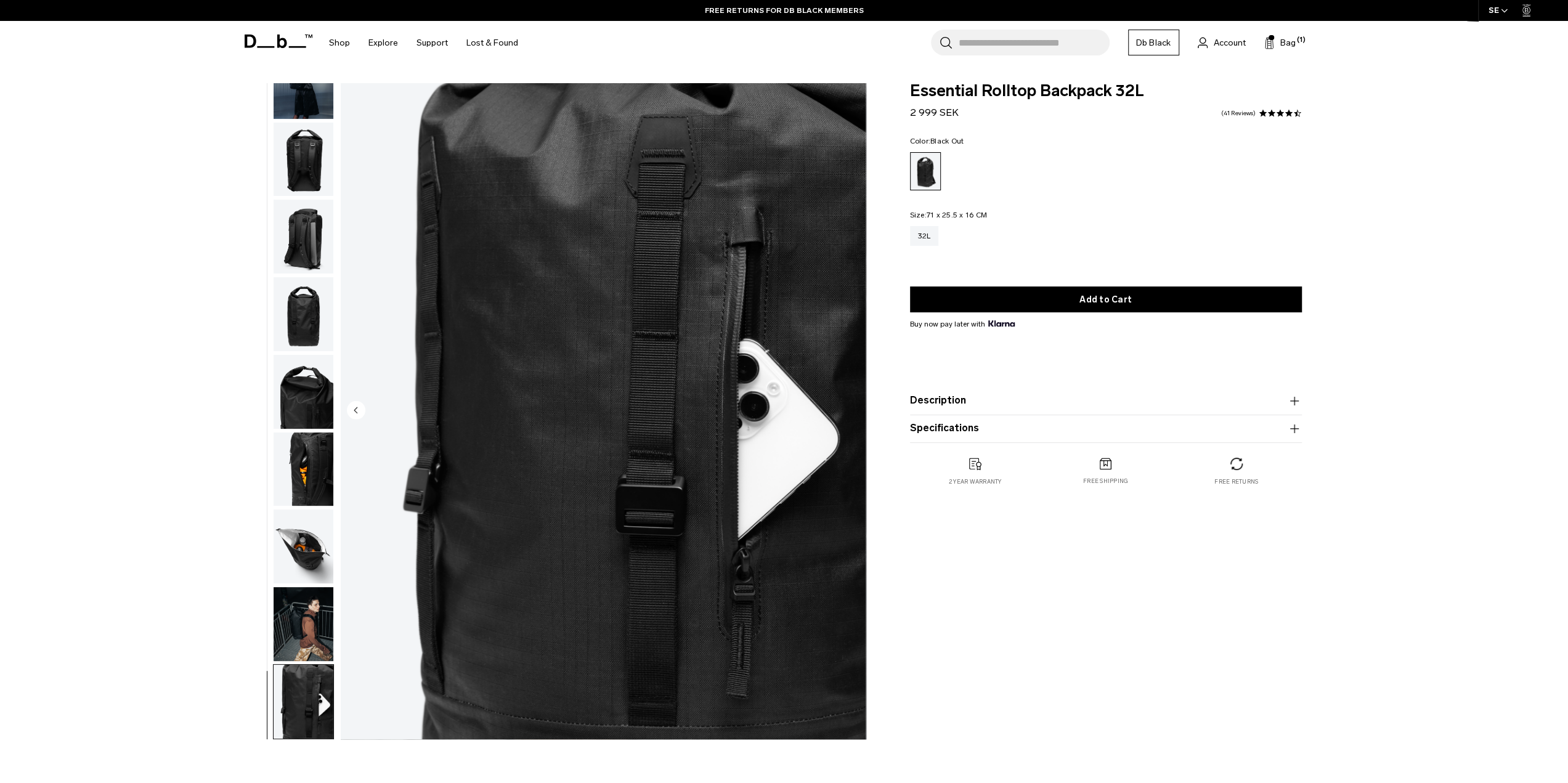
scroll to position [0, 0]
click at [288, 614] on img "button" at bounding box center [303, 624] width 60 height 74
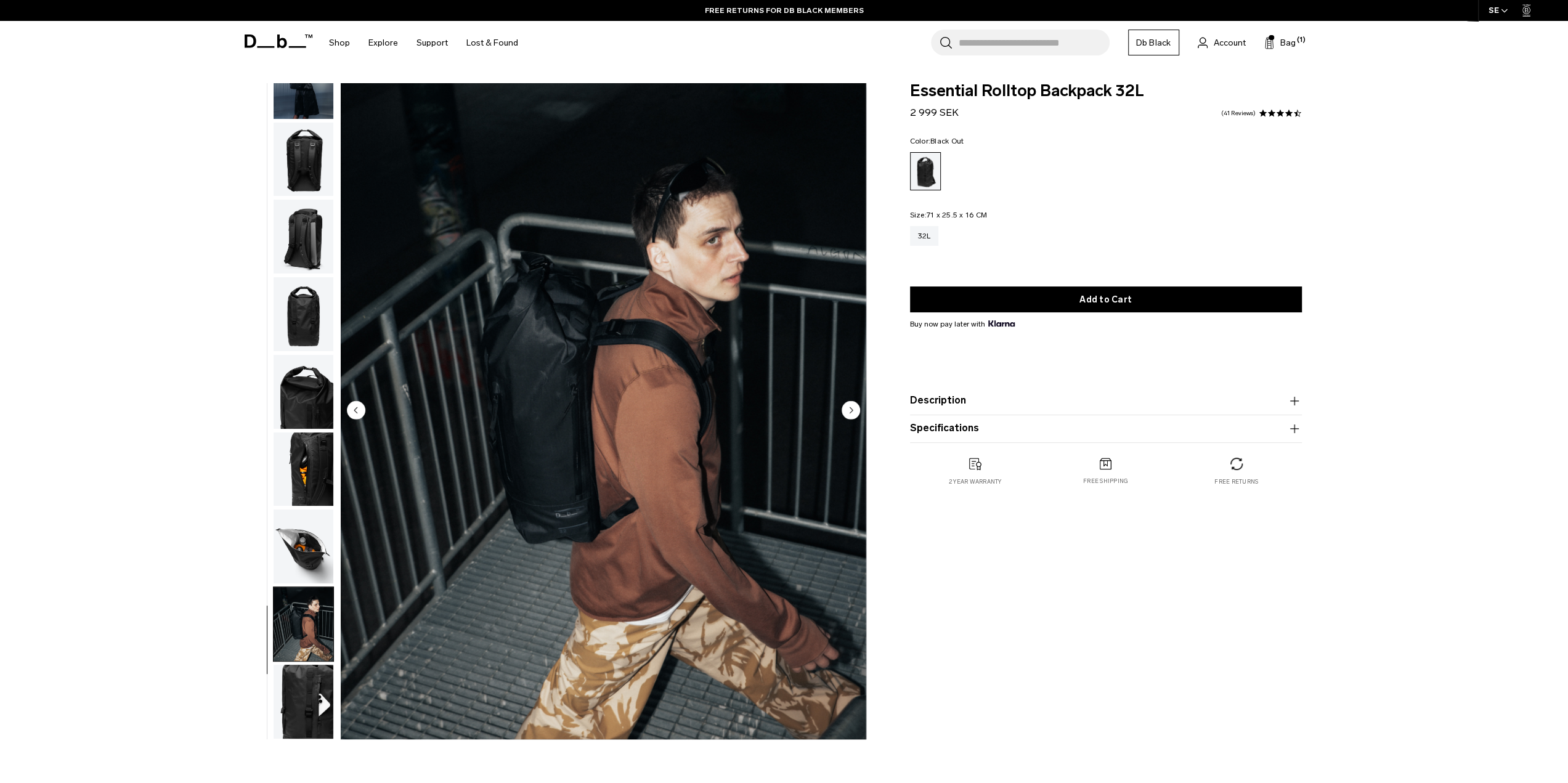
click at [314, 538] on img "button" at bounding box center [303, 546] width 60 height 74
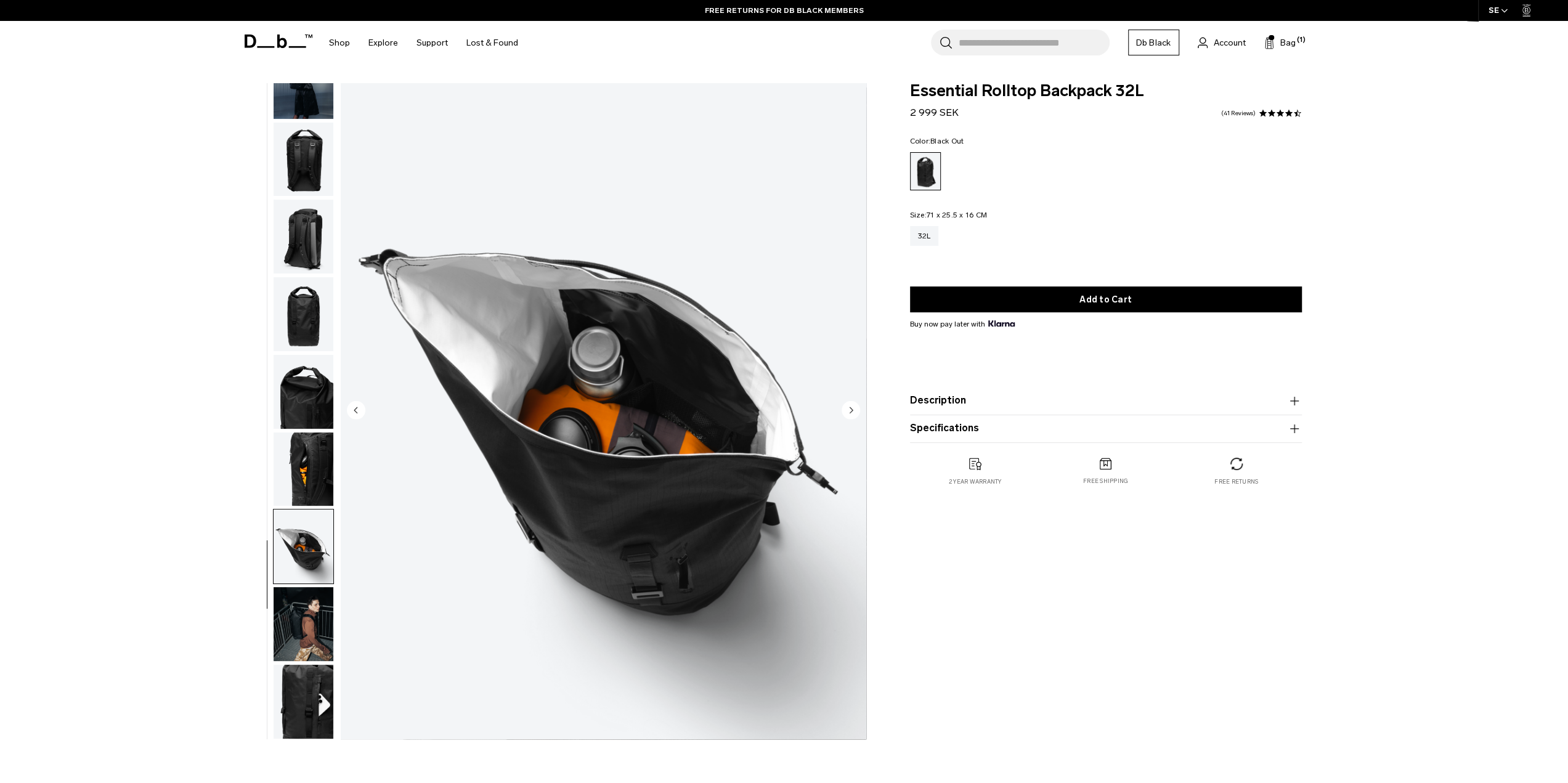
click at [317, 456] on img "button" at bounding box center [303, 469] width 60 height 74
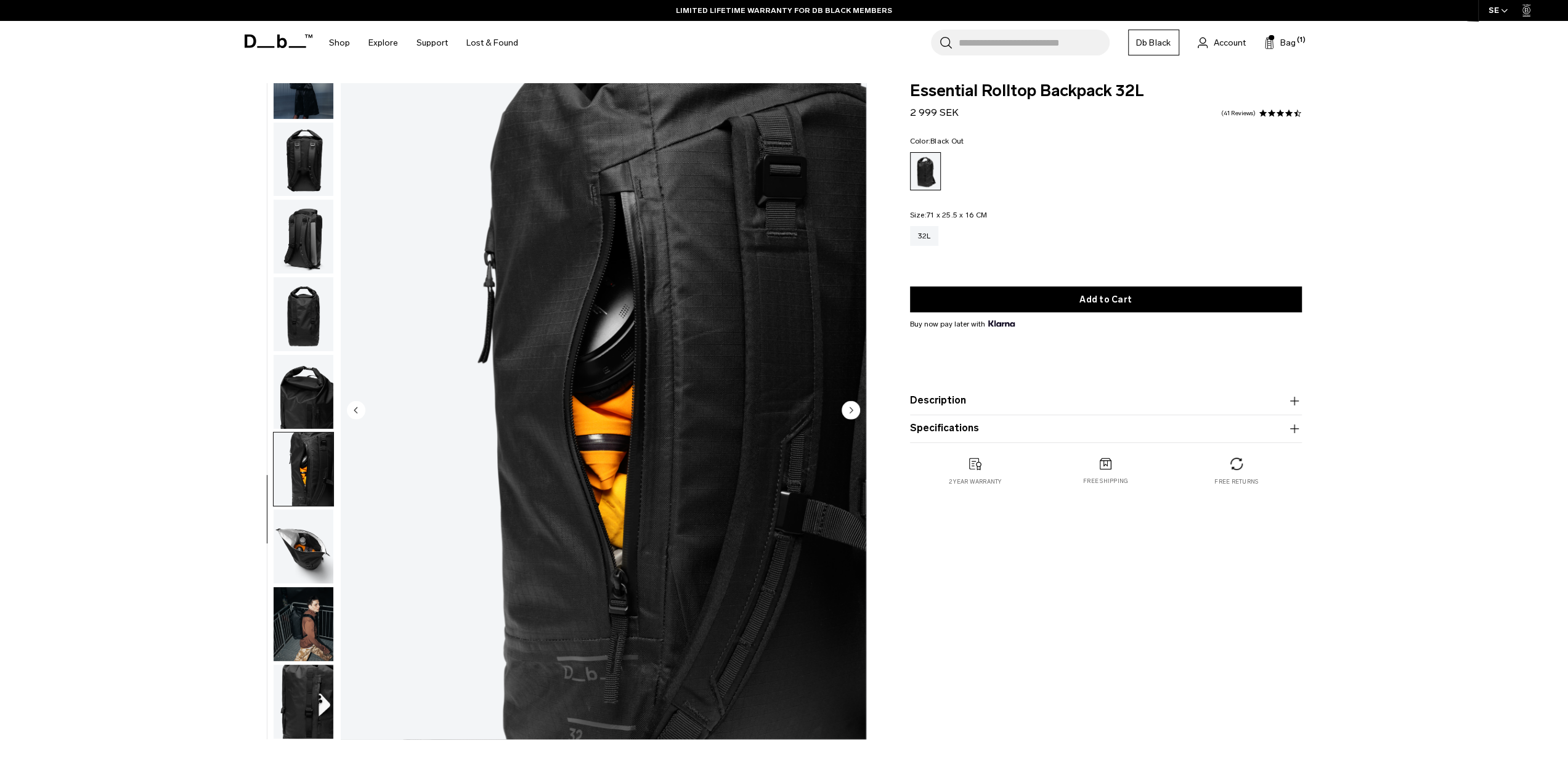
click at [314, 397] on img "button" at bounding box center [303, 391] width 60 height 74
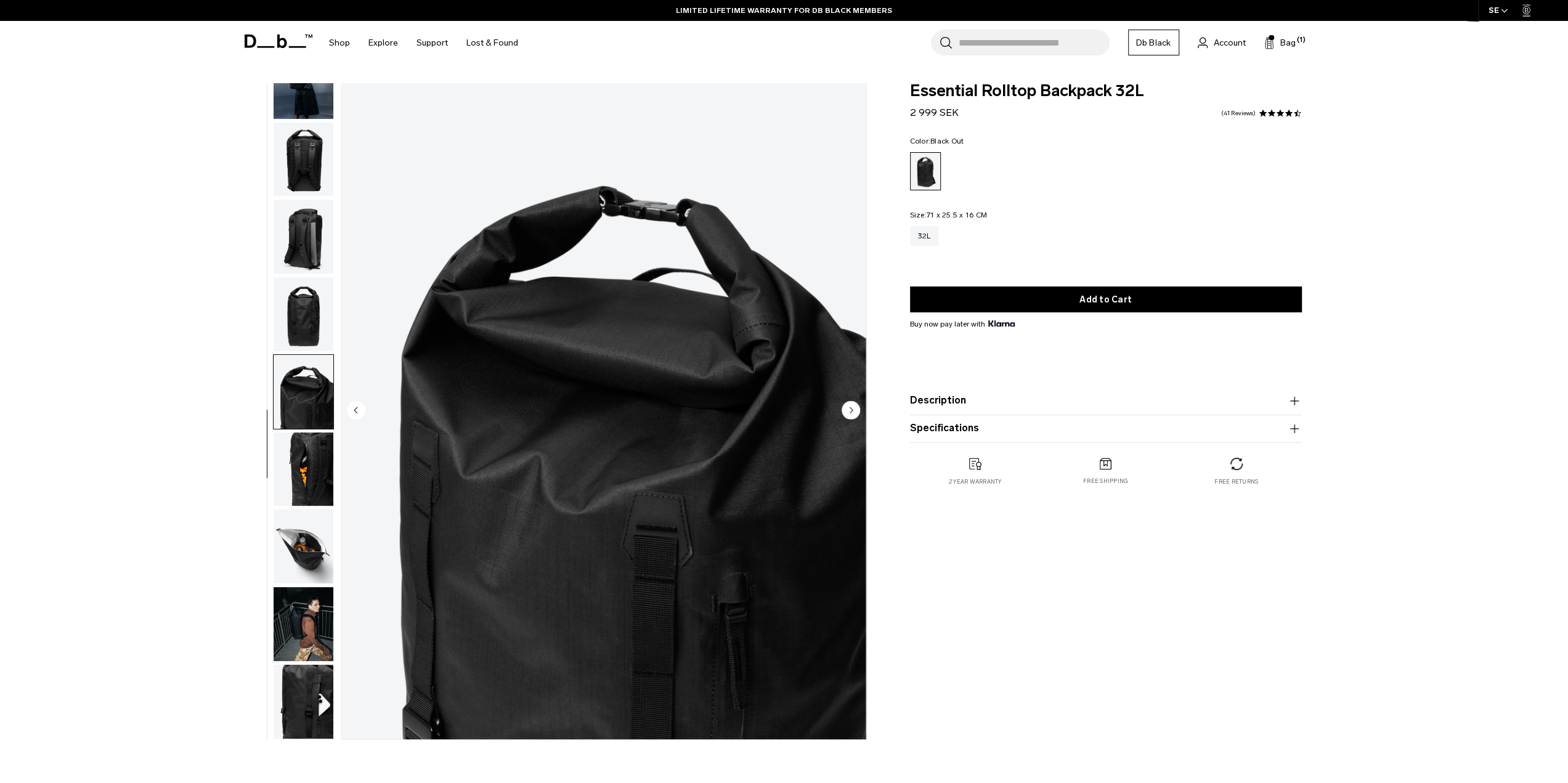
click at [325, 292] on img "button" at bounding box center [303, 314] width 60 height 74
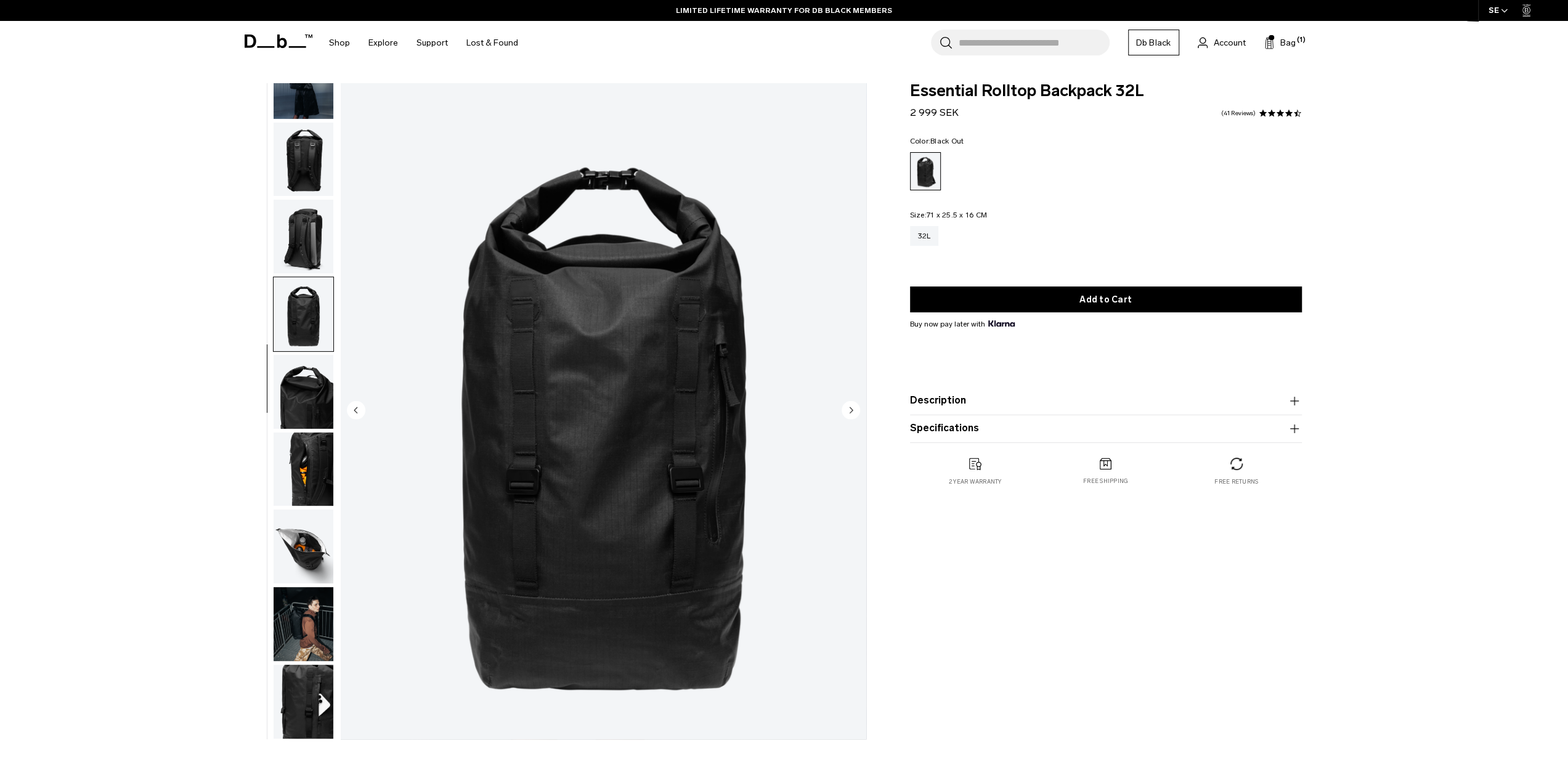
click at [321, 234] on img "button" at bounding box center [303, 236] width 60 height 74
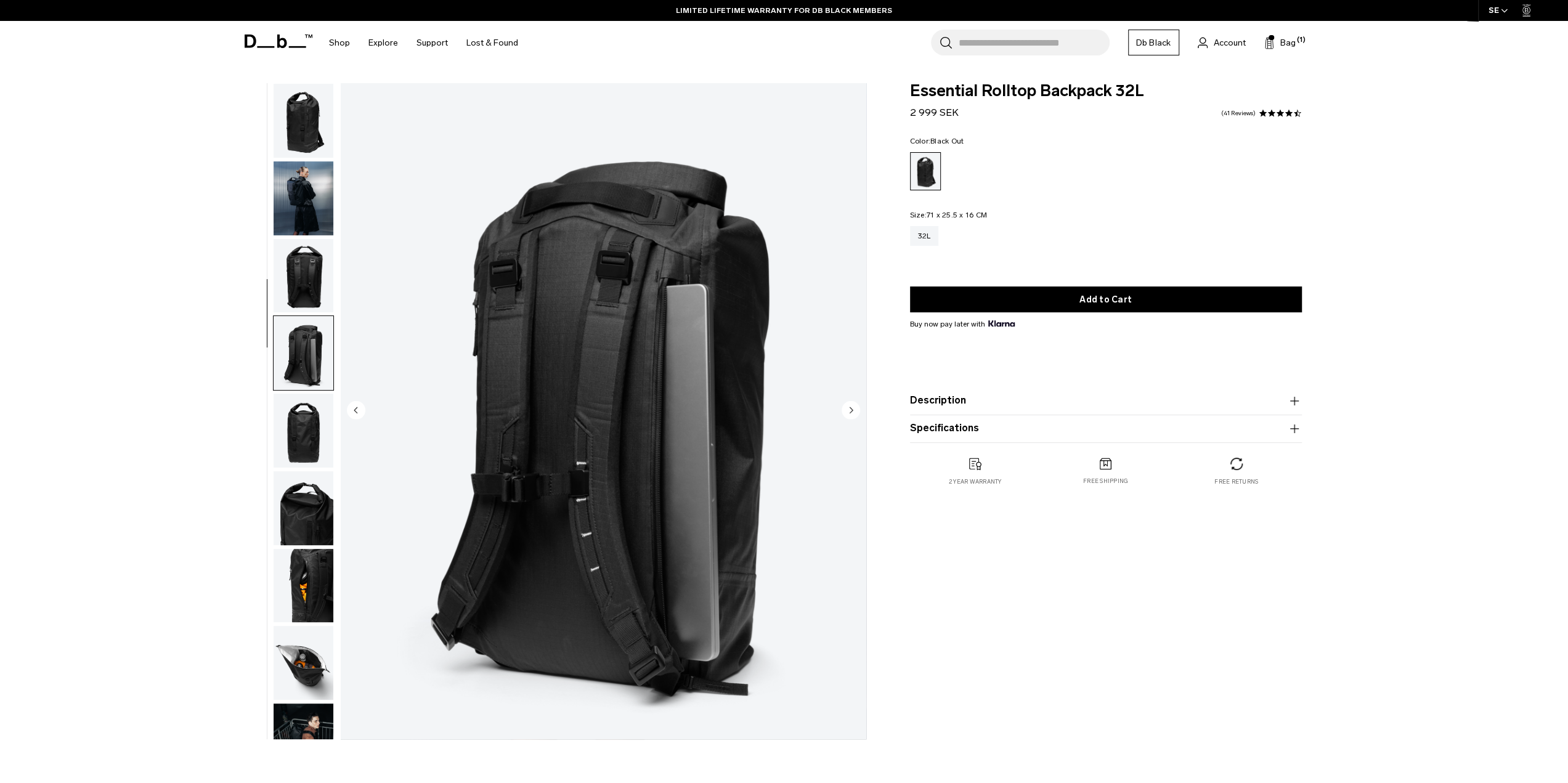
click at [329, 275] on img "button" at bounding box center [303, 276] width 60 height 74
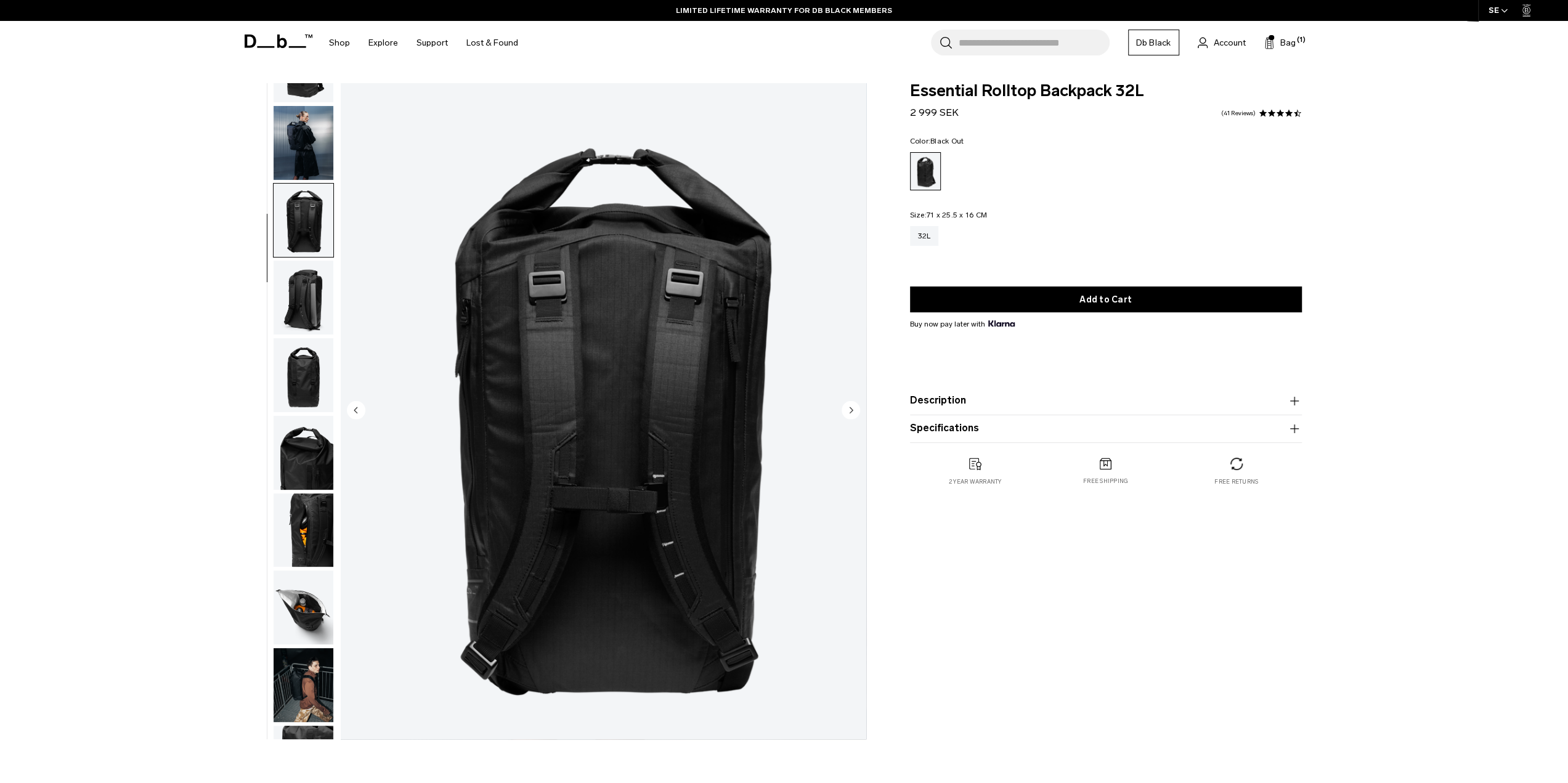
click at [307, 165] on img "button" at bounding box center [303, 143] width 60 height 74
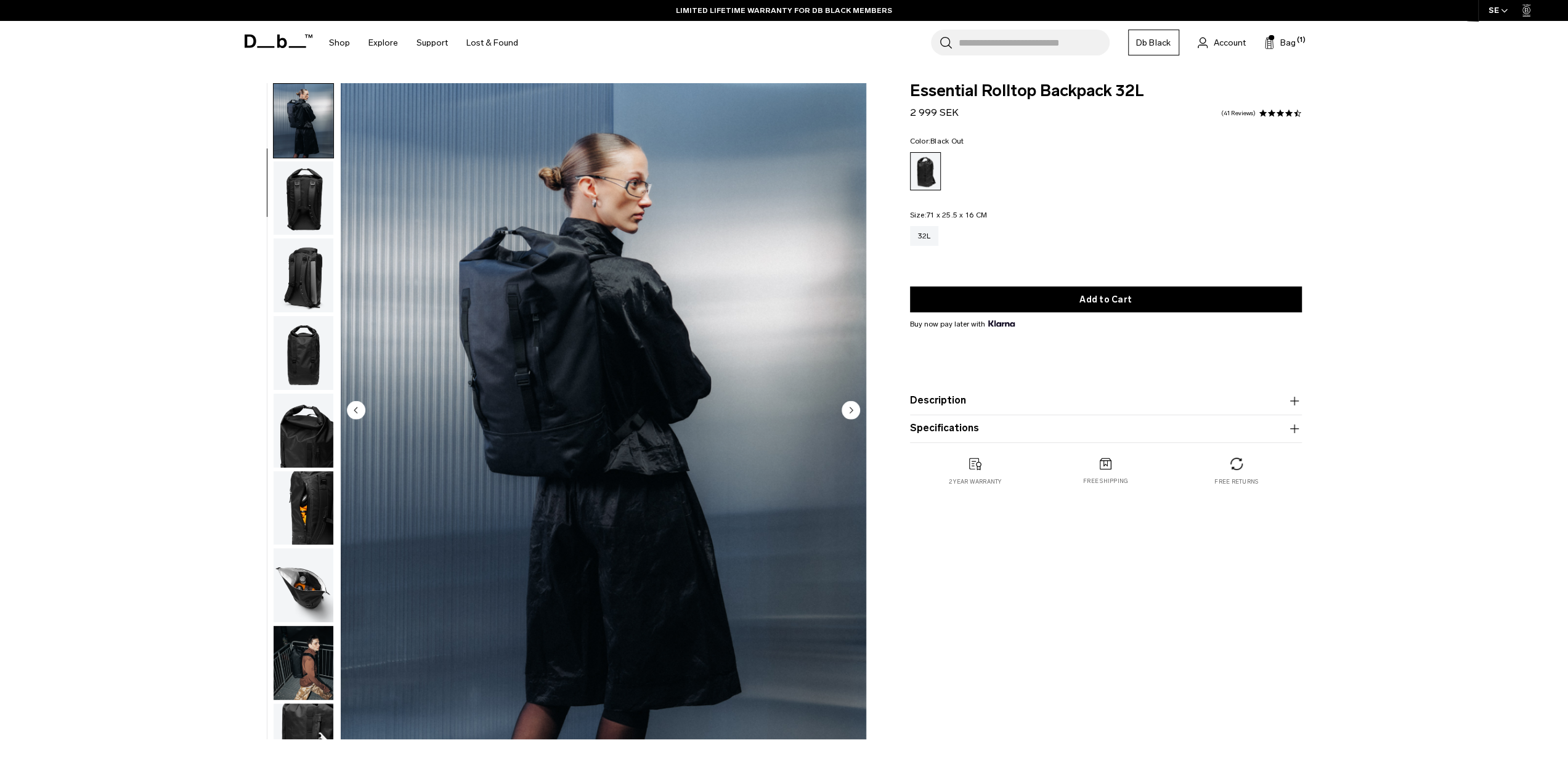
click at [307, 193] on img "button" at bounding box center [303, 198] width 60 height 74
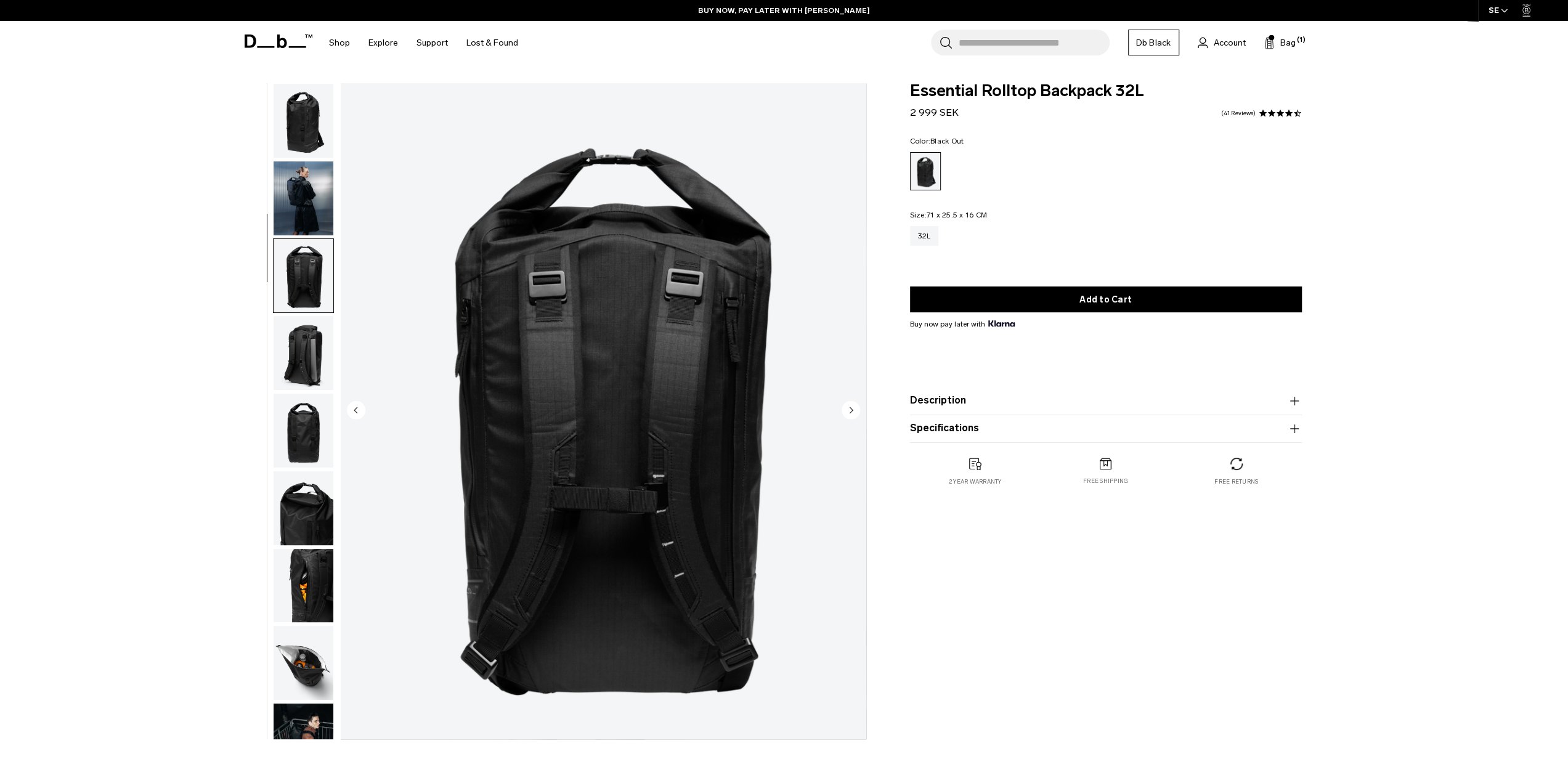
click at [311, 205] on img "button" at bounding box center [303, 198] width 60 height 74
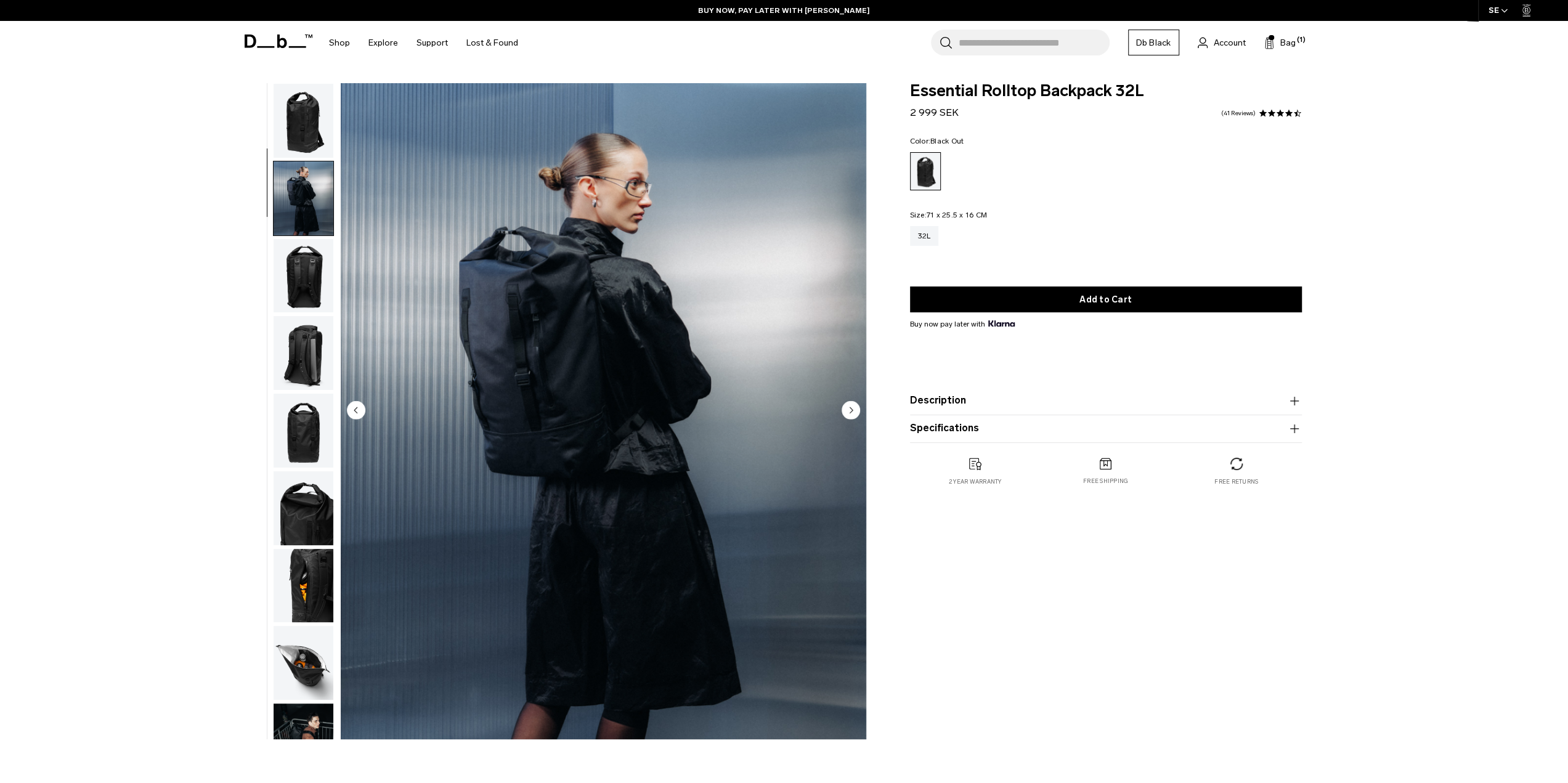
click at [303, 122] on img "button" at bounding box center [303, 120] width 60 height 74
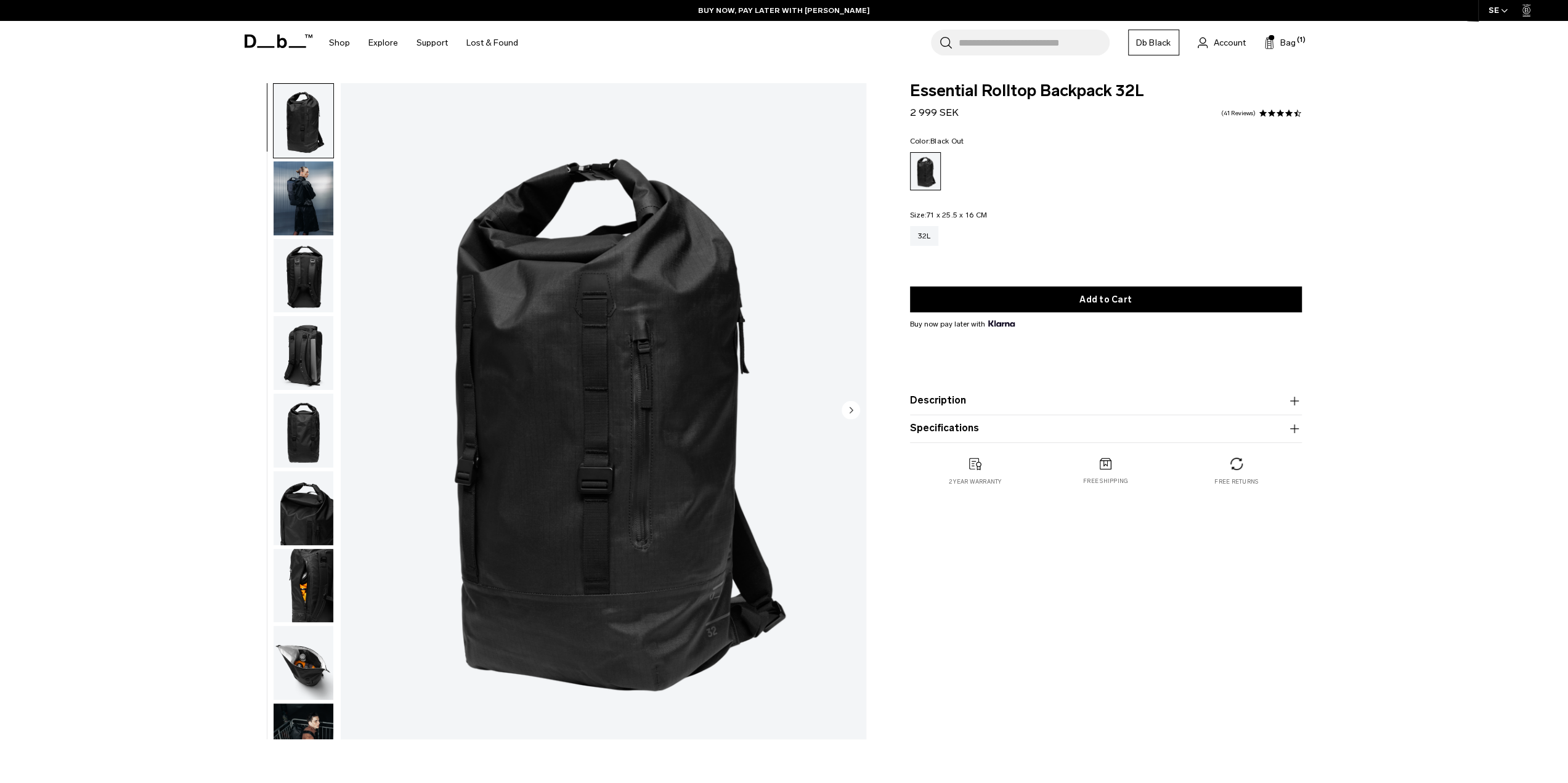
click at [316, 289] on img "button" at bounding box center [303, 276] width 60 height 74
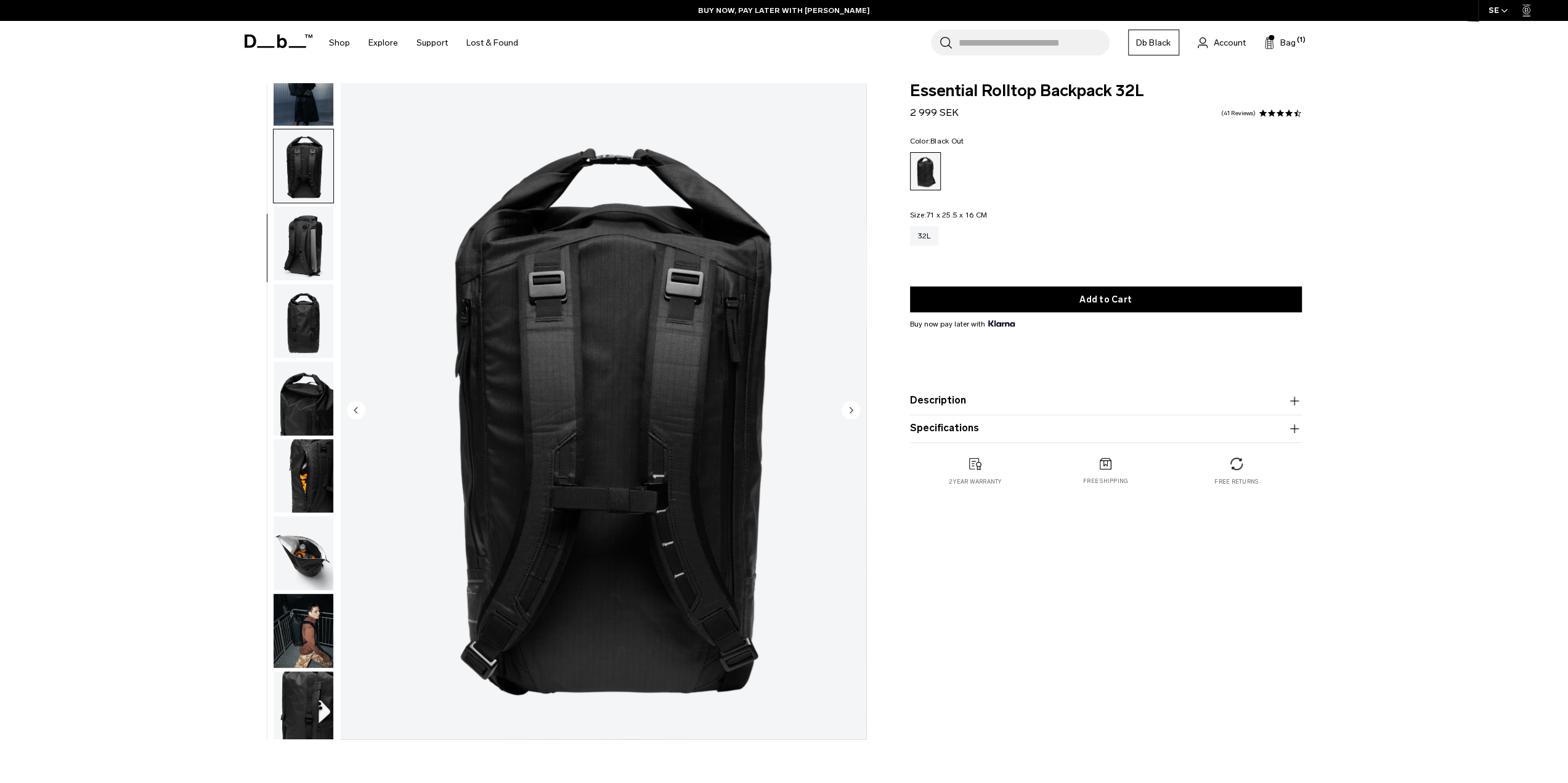
scroll to position [117, 0]
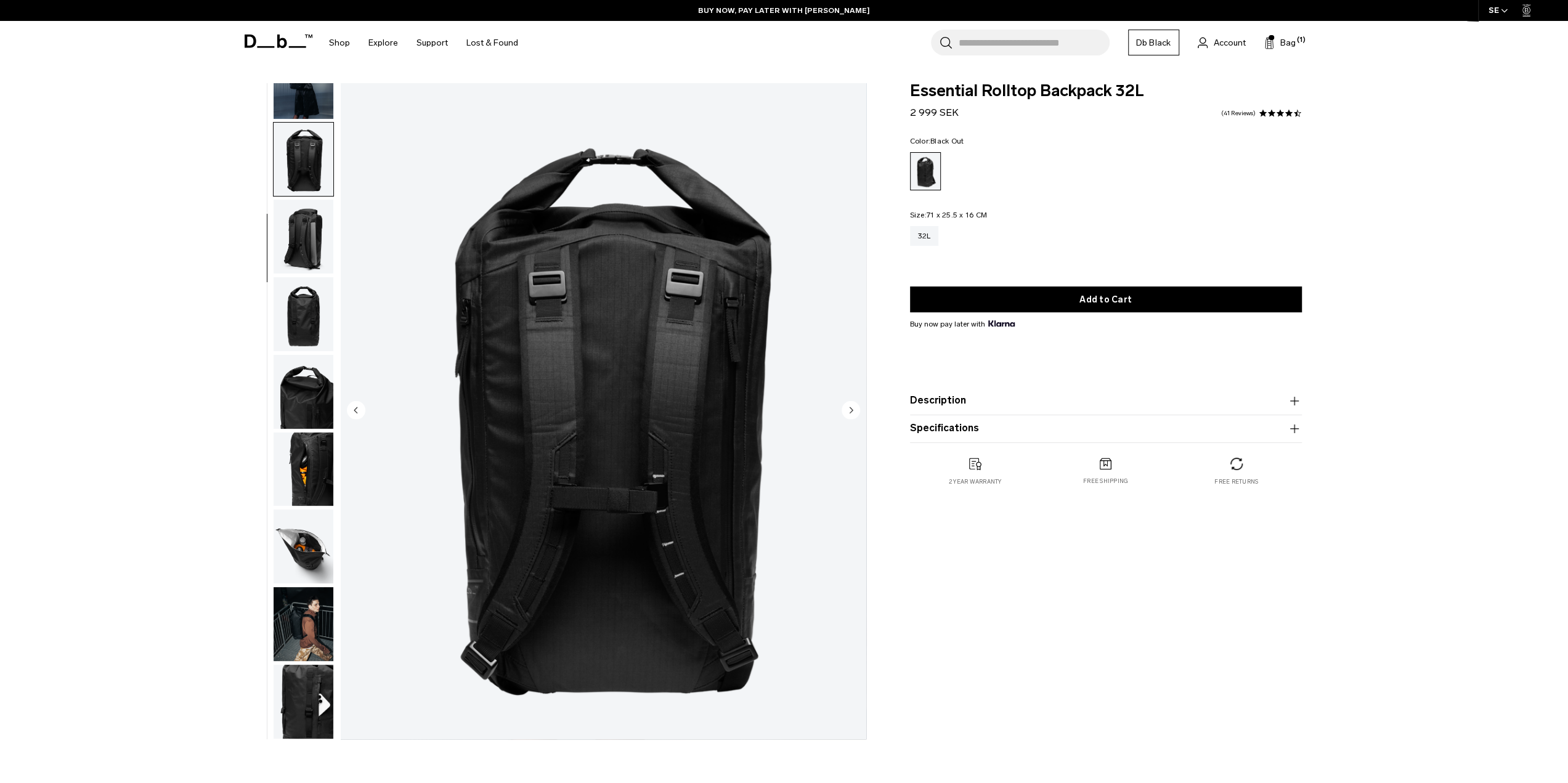
click at [314, 308] on img "button" at bounding box center [303, 314] width 60 height 74
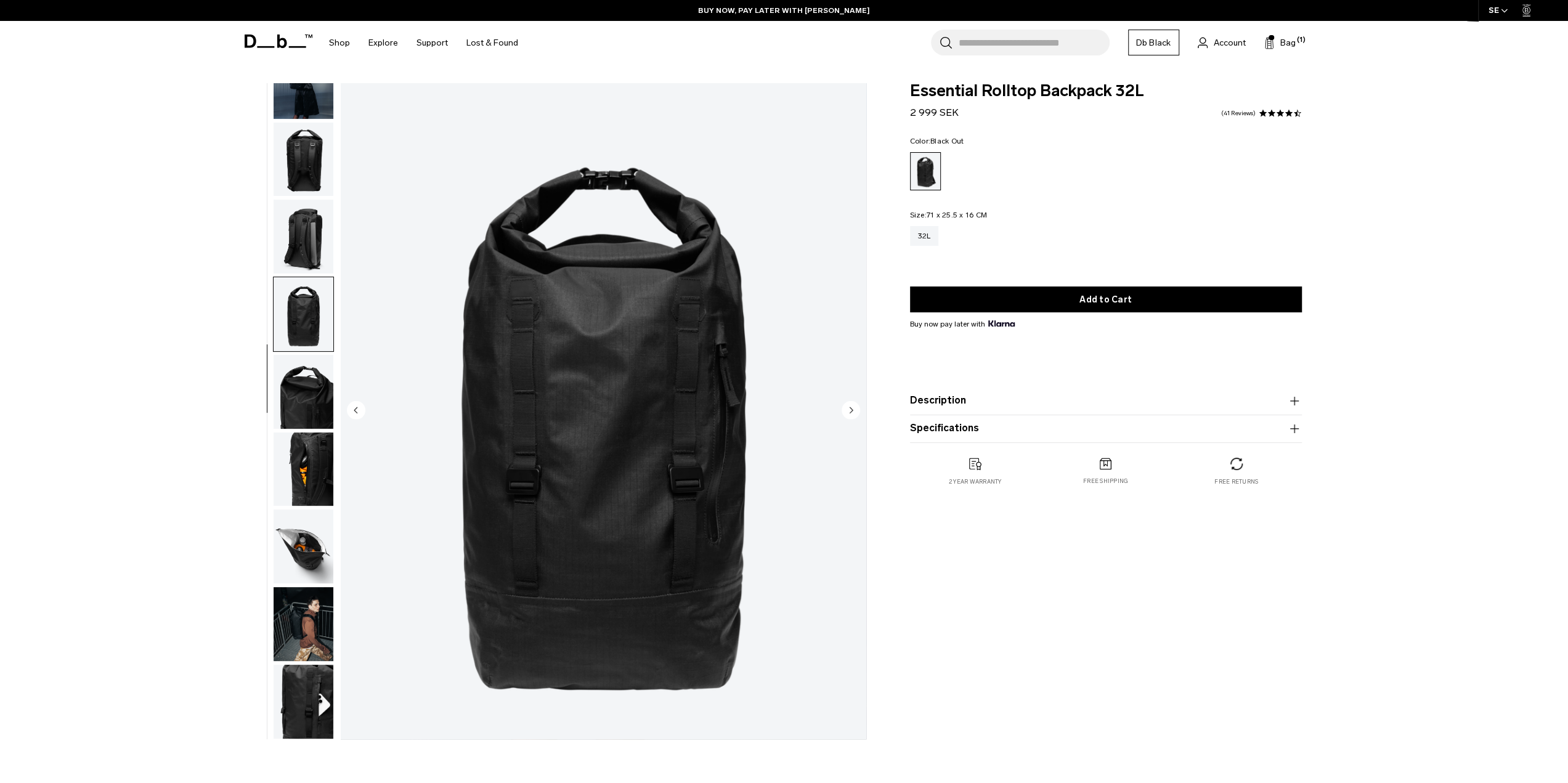
click at [309, 374] on img "button" at bounding box center [303, 391] width 60 height 74
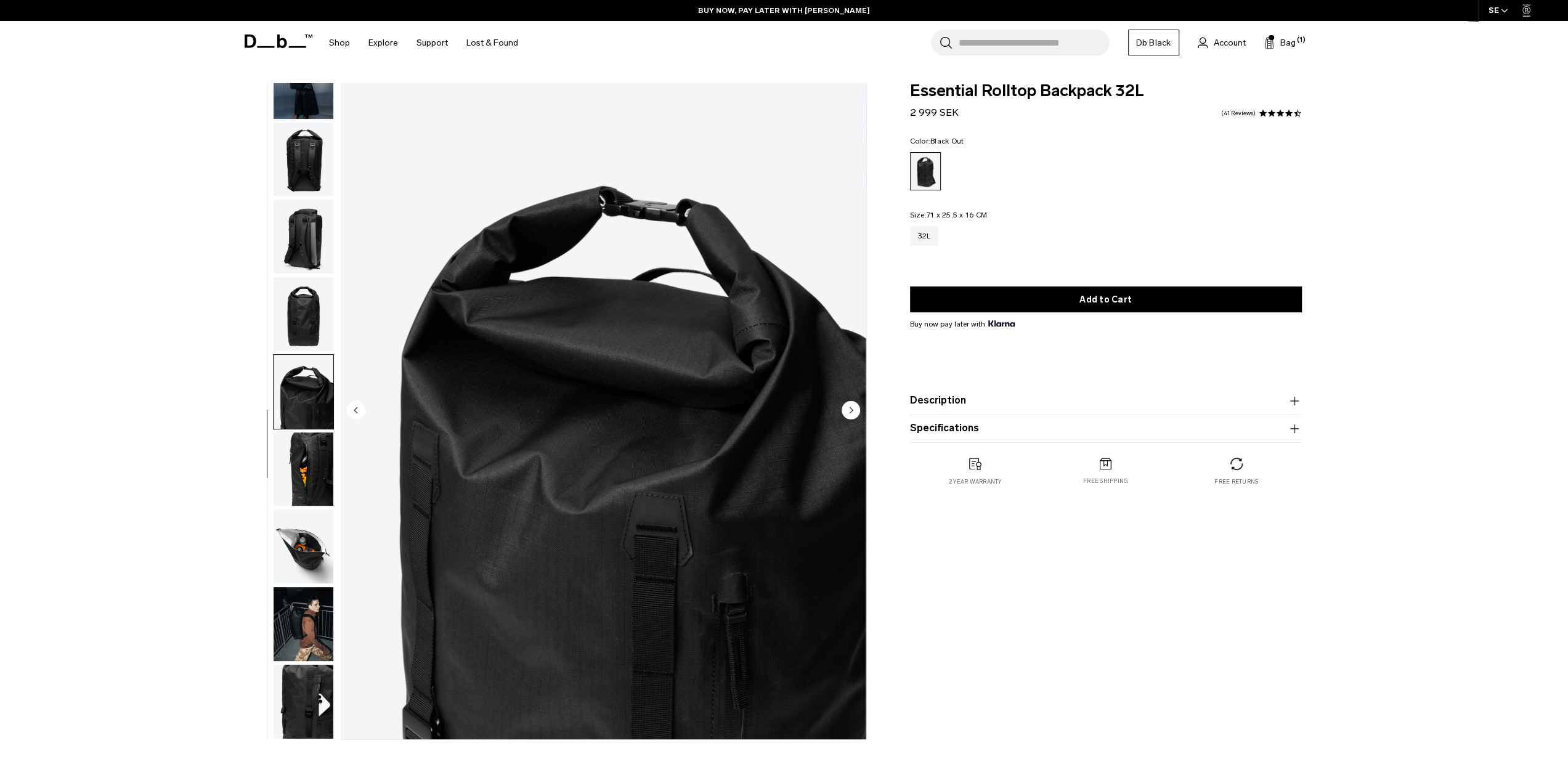
click at [297, 464] on img "button" at bounding box center [303, 469] width 60 height 74
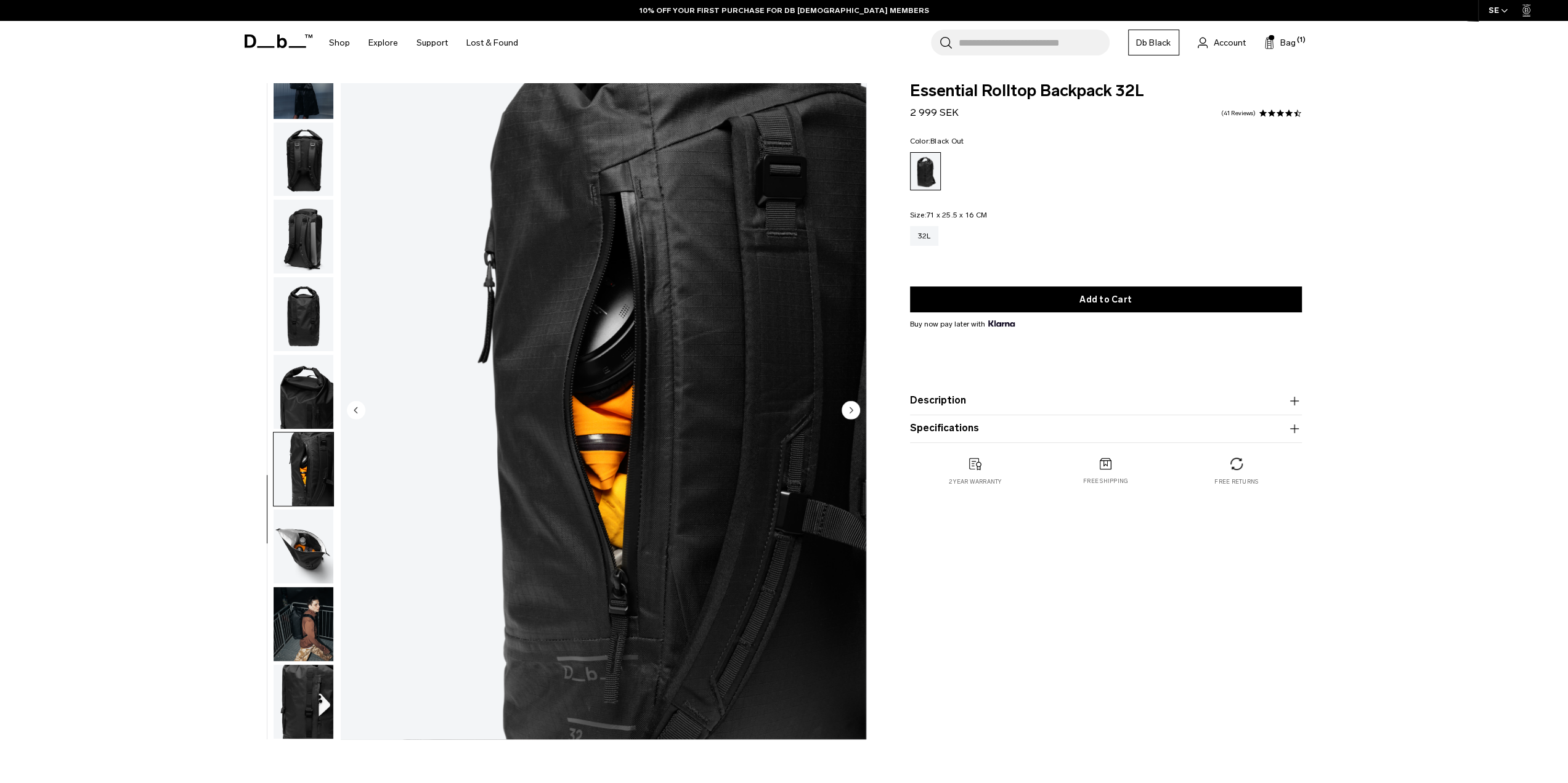
click at [325, 512] on img "button" at bounding box center [303, 546] width 60 height 74
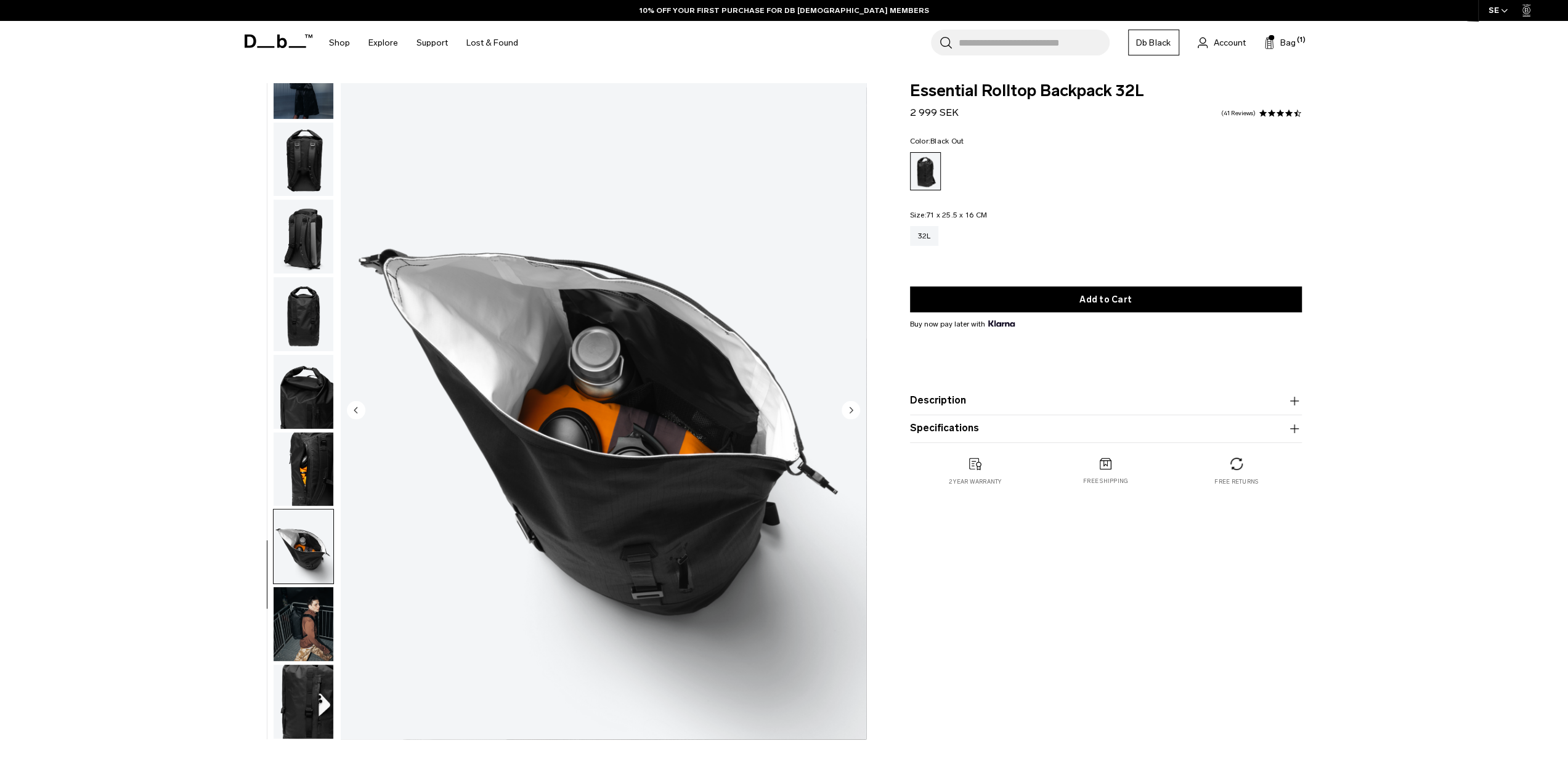
click at [307, 608] on img "button" at bounding box center [303, 624] width 60 height 74
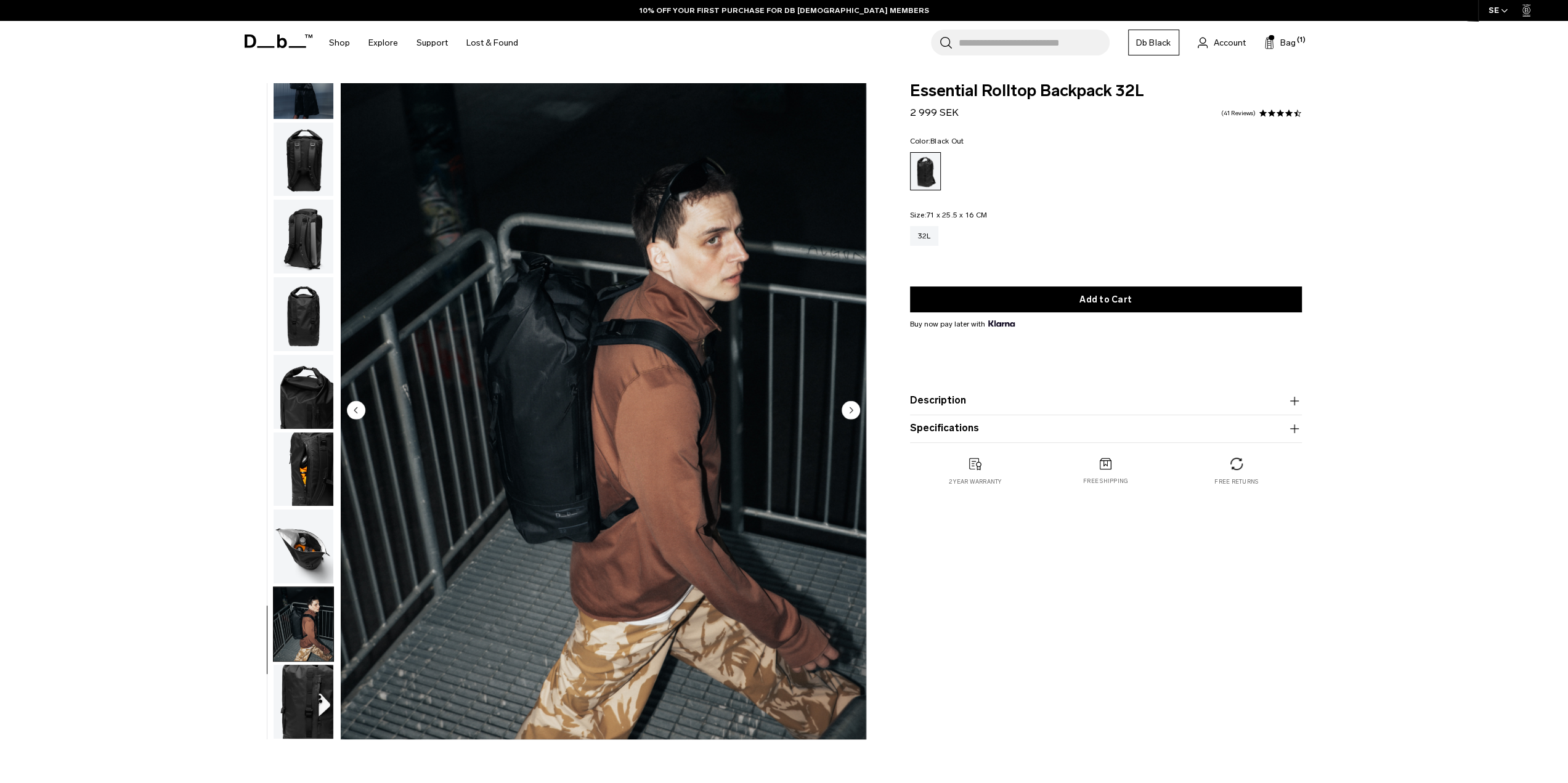
click at [299, 537] on img "button" at bounding box center [303, 546] width 60 height 74
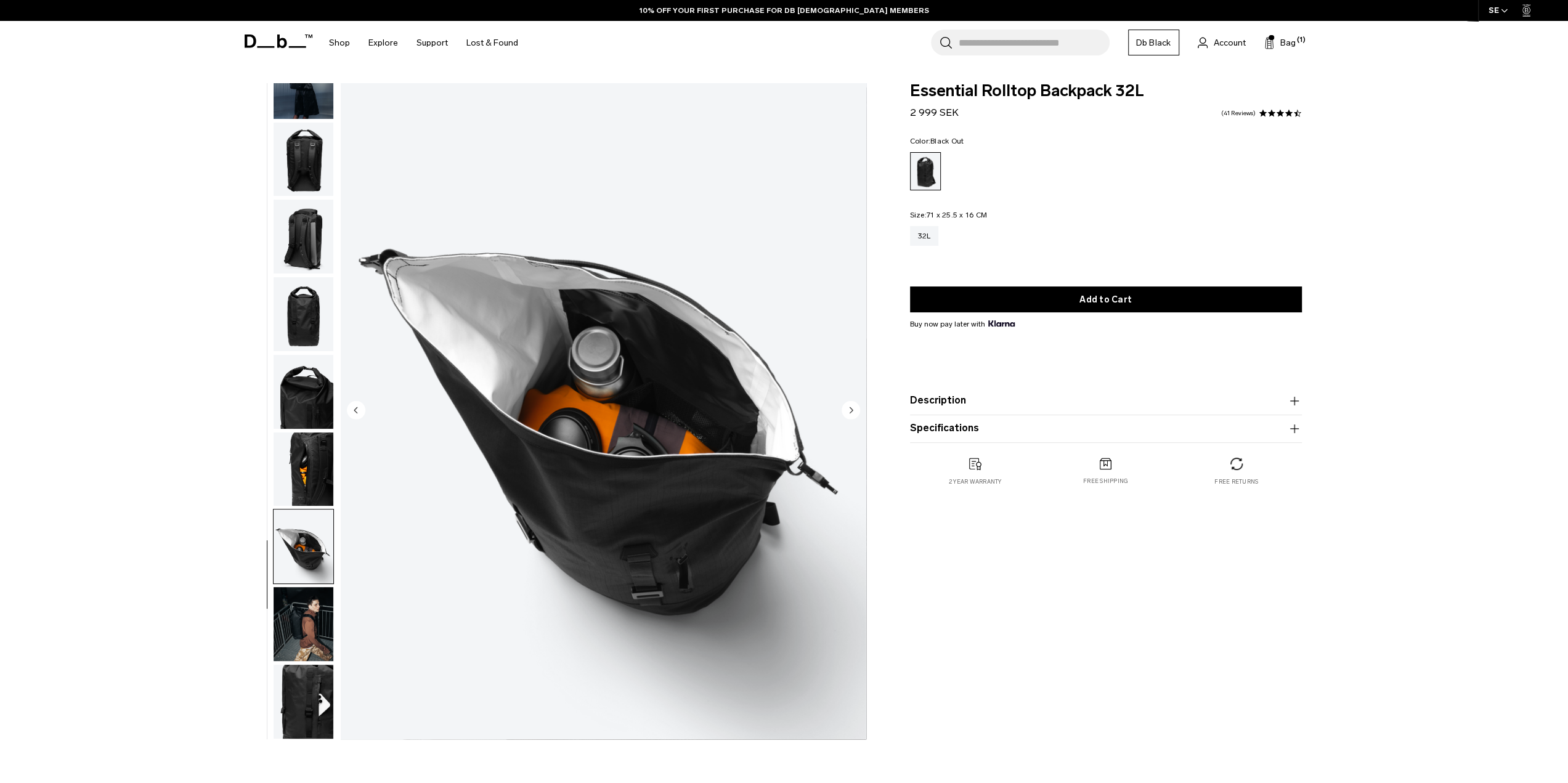
click at [848, 404] on circle "Next slide" at bounding box center [851, 409] width 18 height 18
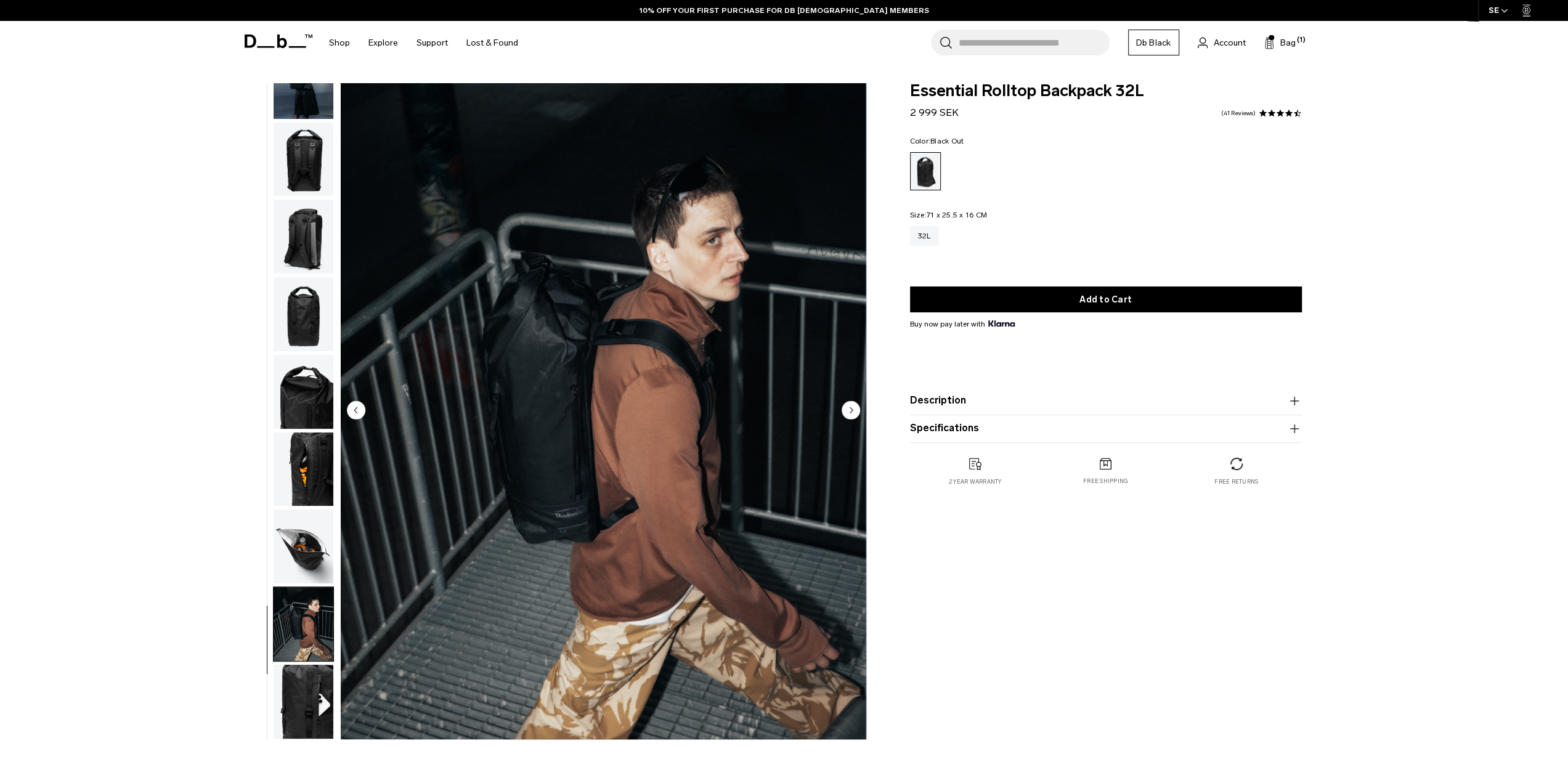
click at [848, 411] on circle "Next slide" at bounding box center [851, 409] width 18 height 18
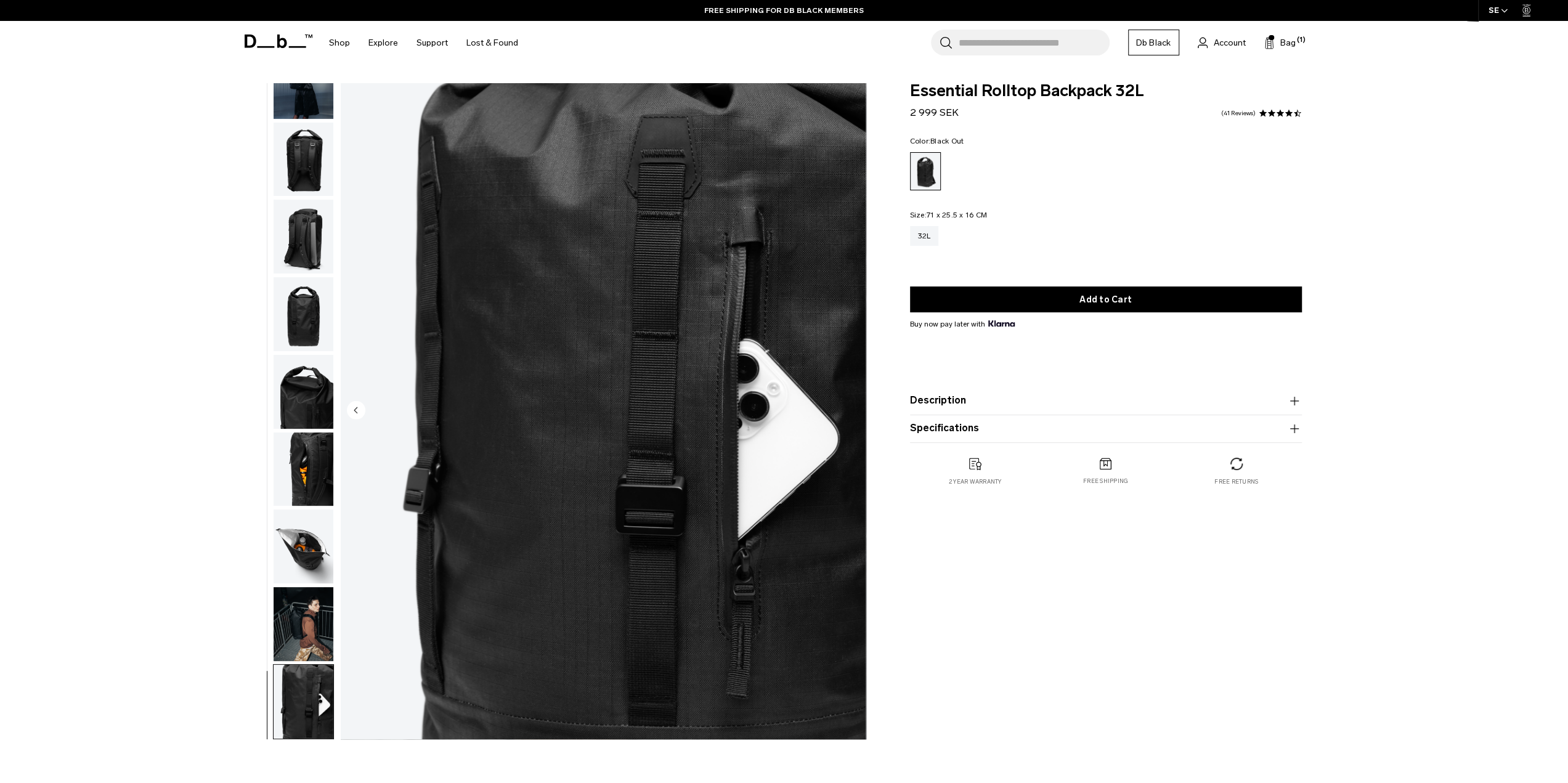
click at [341, 413] on img "10 / 10" at bounding box center [604, 412] width 525 height 656
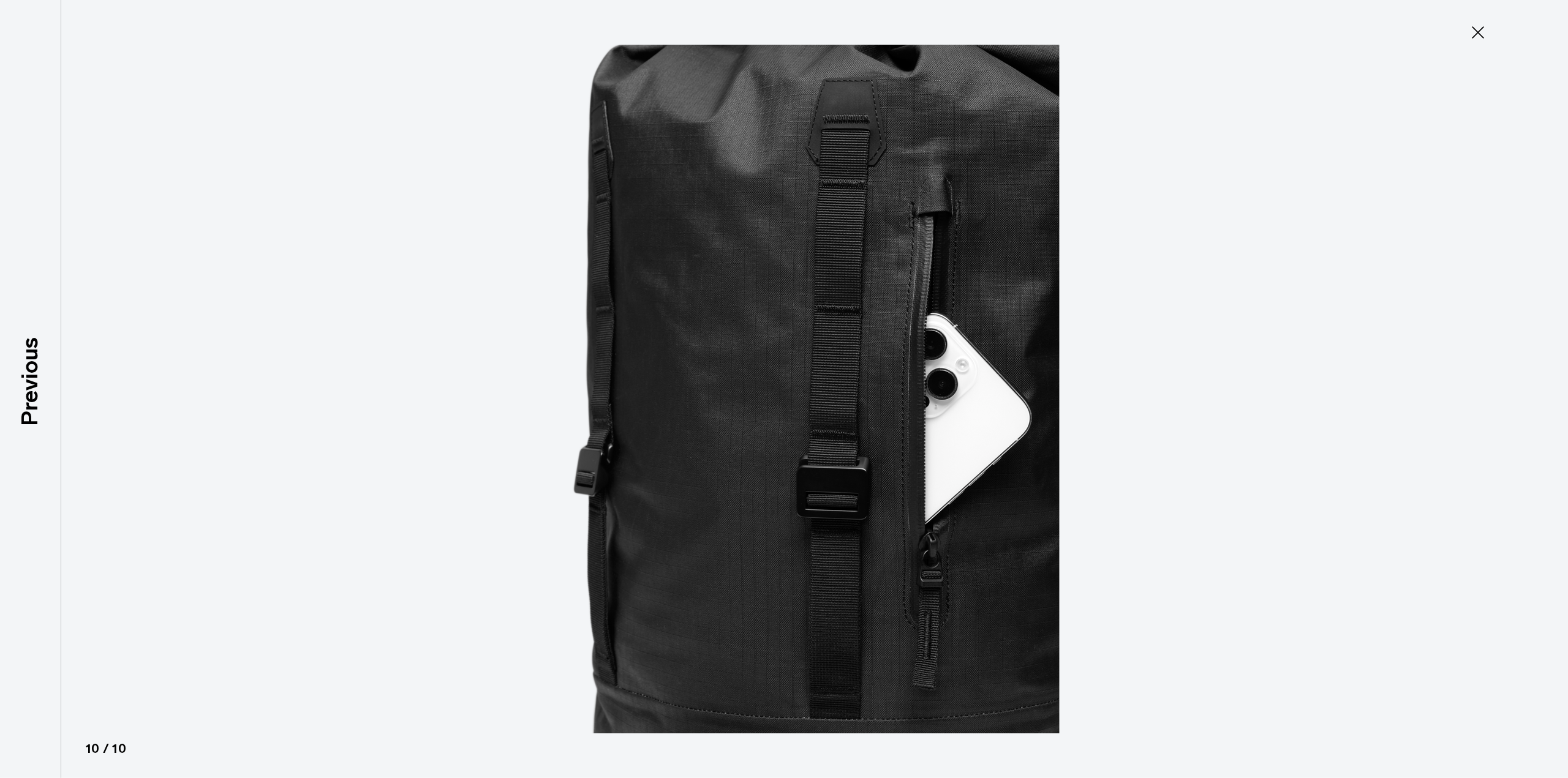
click at [356, 407] on div at bounding box center [784, 389] width 1568 height 778
click at [1478, 38] on icon at bounding box center [1477, 32] width 20 height 20
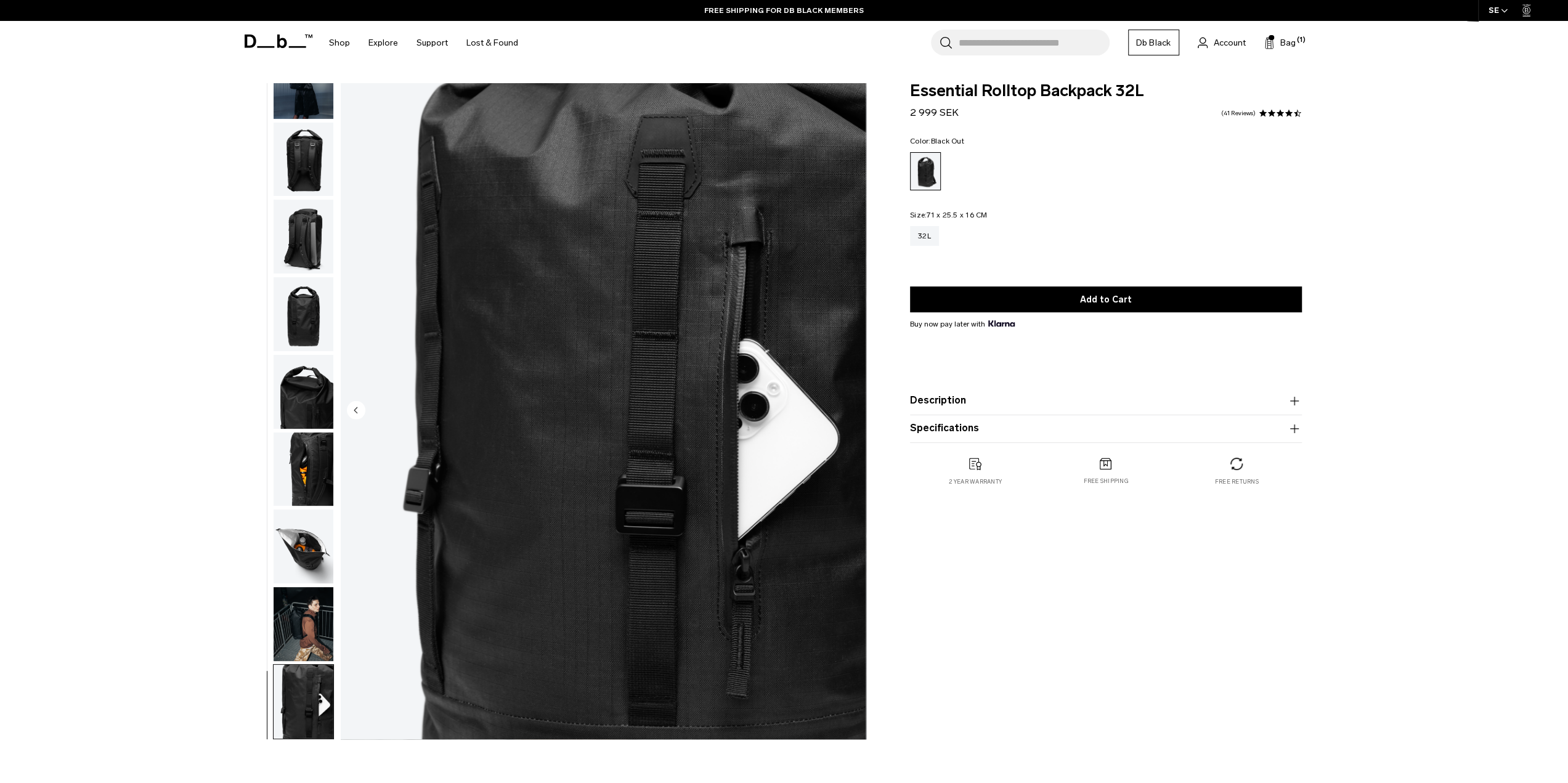
click at [354, 411] on circle "Previous slide" at bounding box center [356, 409] width 18 height 18
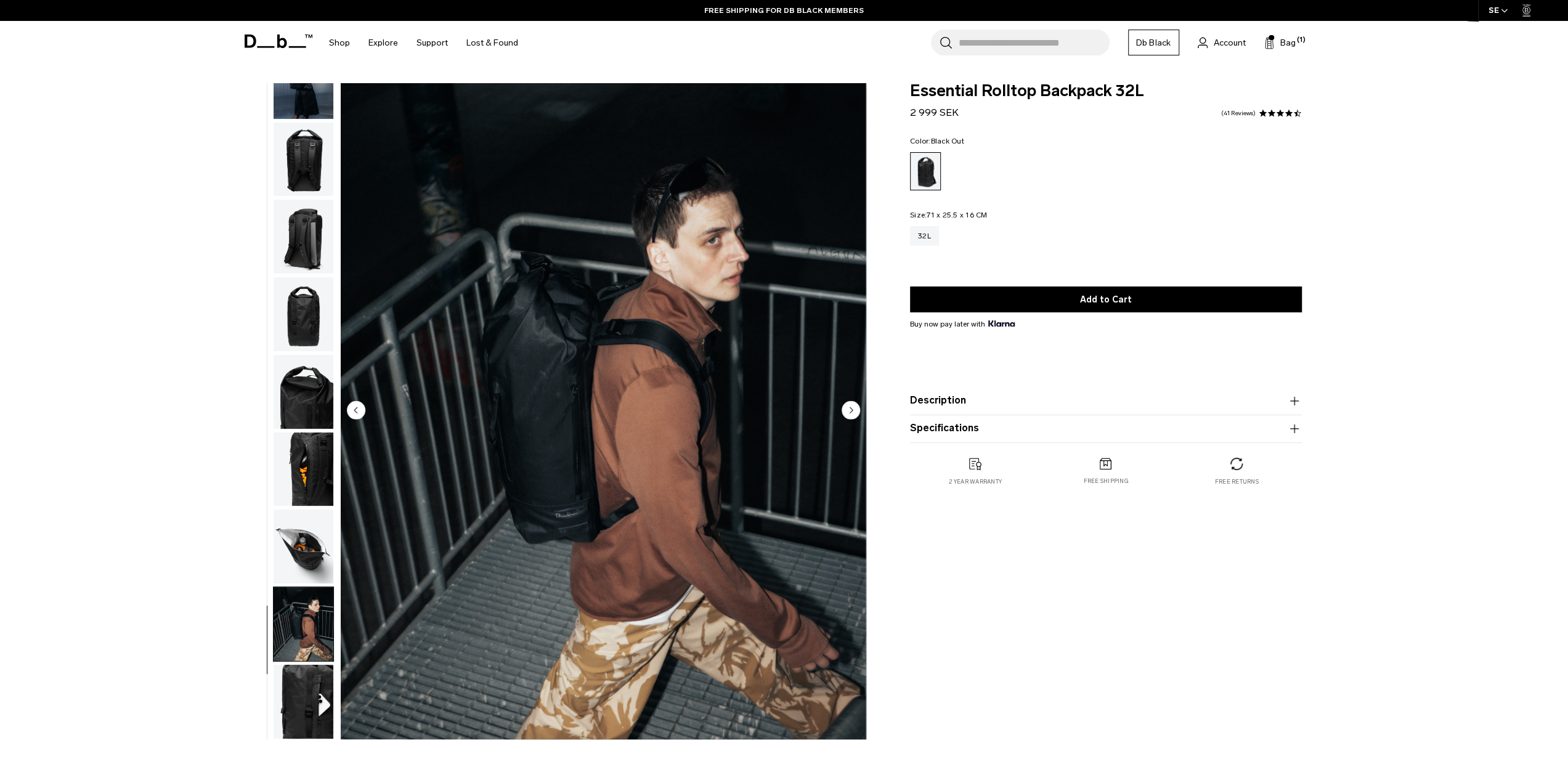
click at [358, 411] on circle "Previous slide" at bounding box center [356, 409] width 18 height 18
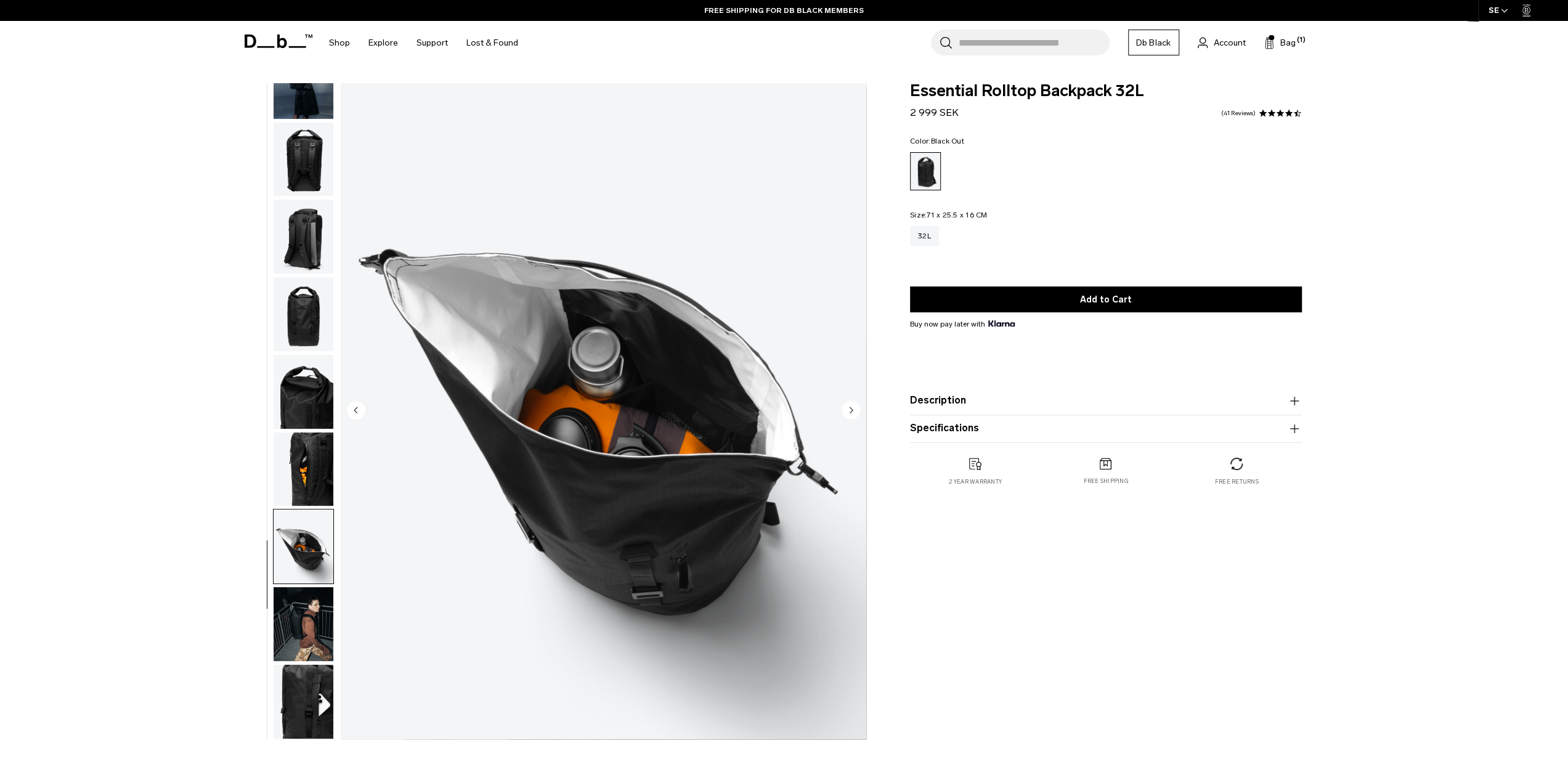
click at [358, 411] on circle "Previous slide" at bounding box center [356, 409] width 18 height 18
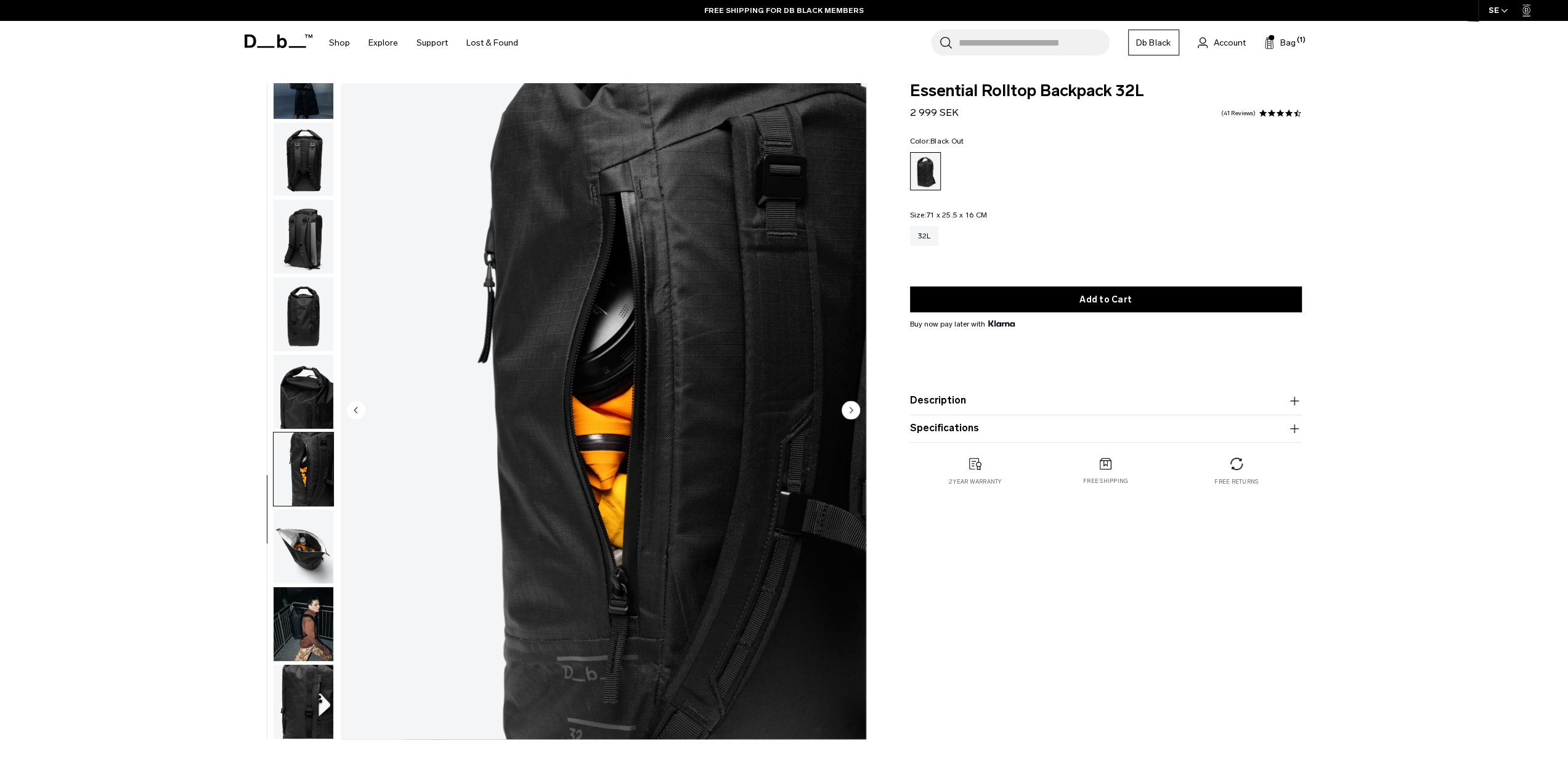
click at [358, 411] on circle "Previous slide" at bounding box center [356, 409] width 18 height 18
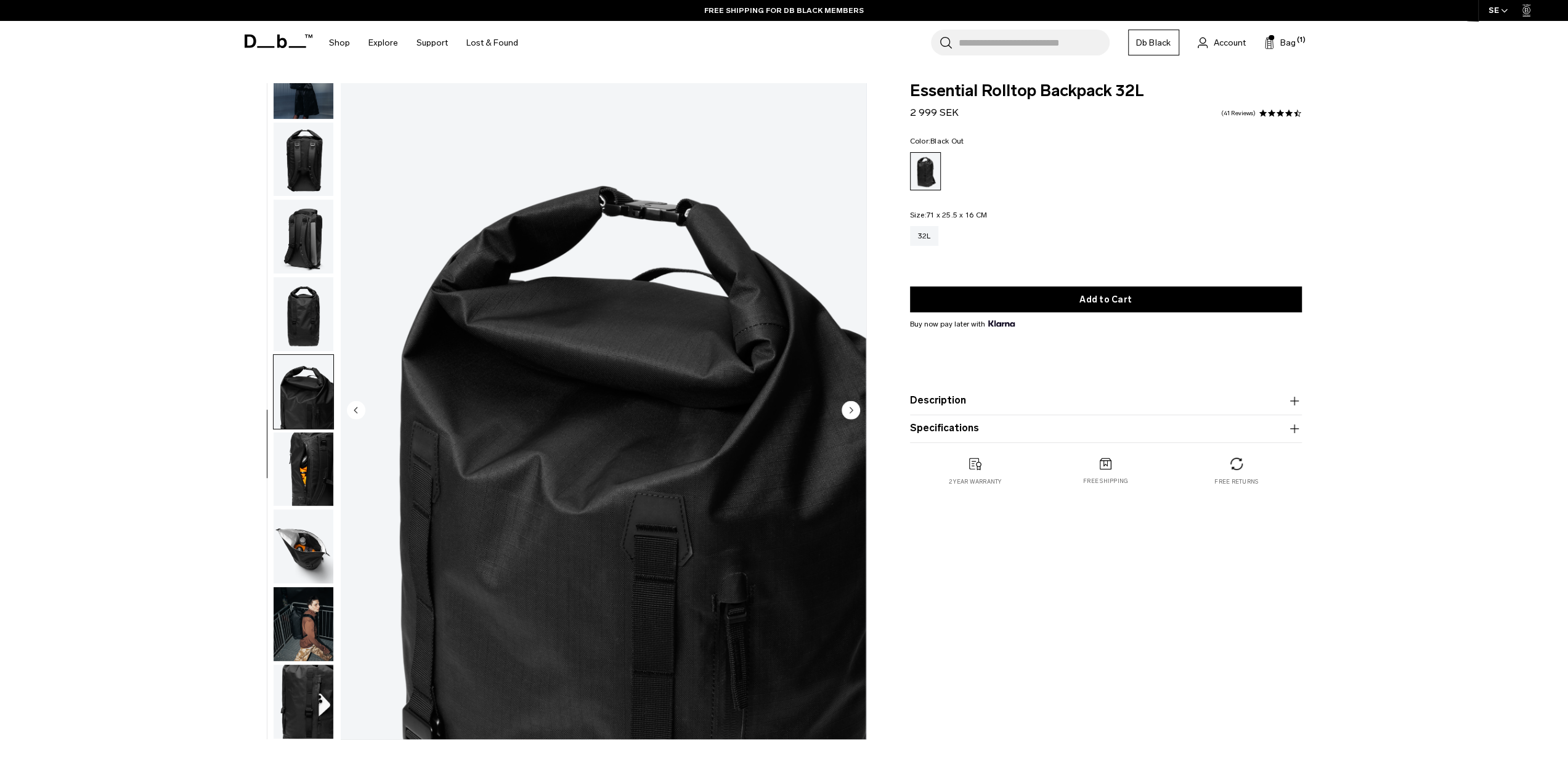
click at [359, 411] on circle "Previous slide" at bounding box center [356, 409] width 18 height 18
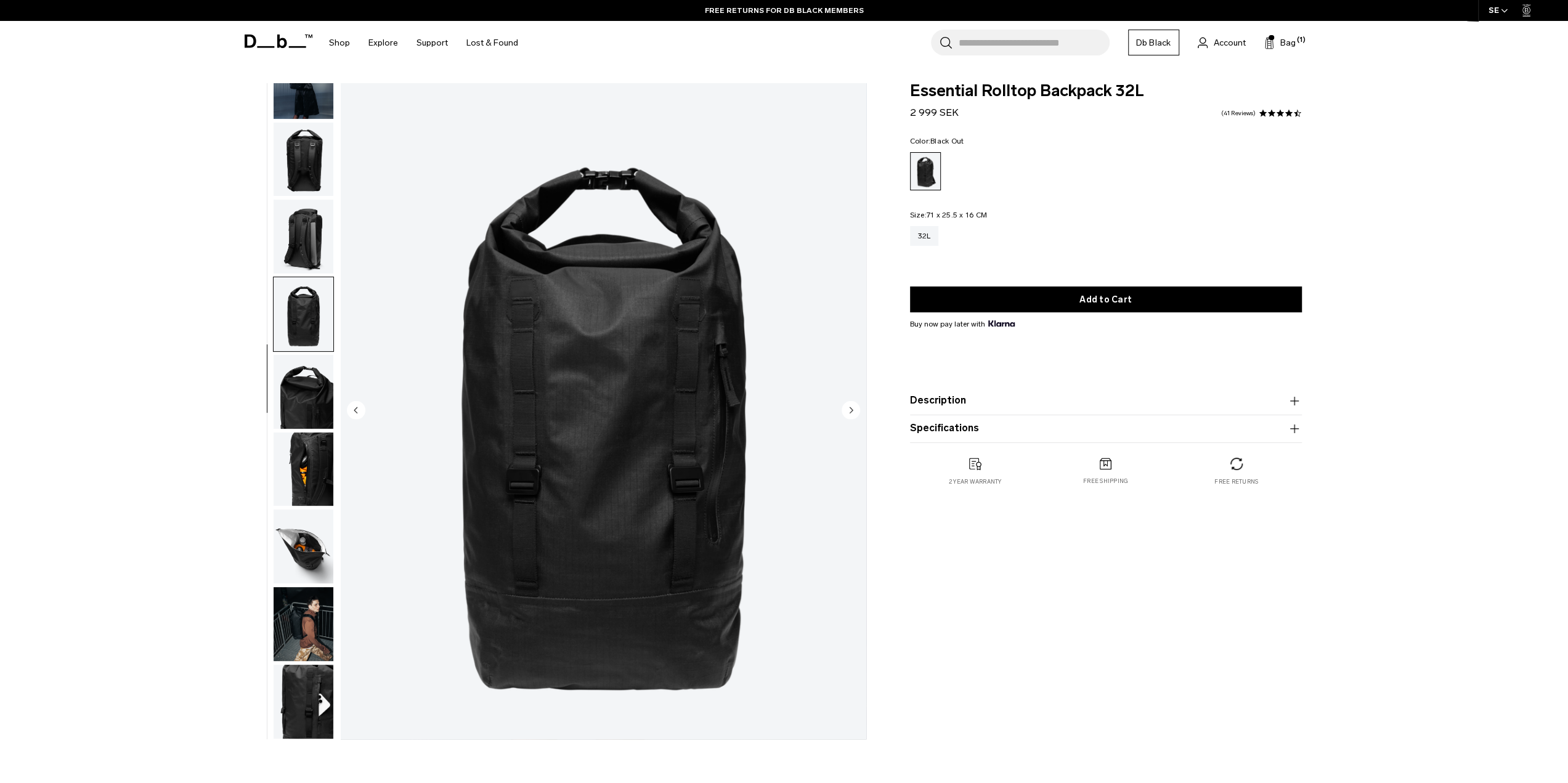
click at [359, 411] on circle "Previous slide" at bounding box center [356, 409] width 18 height 18
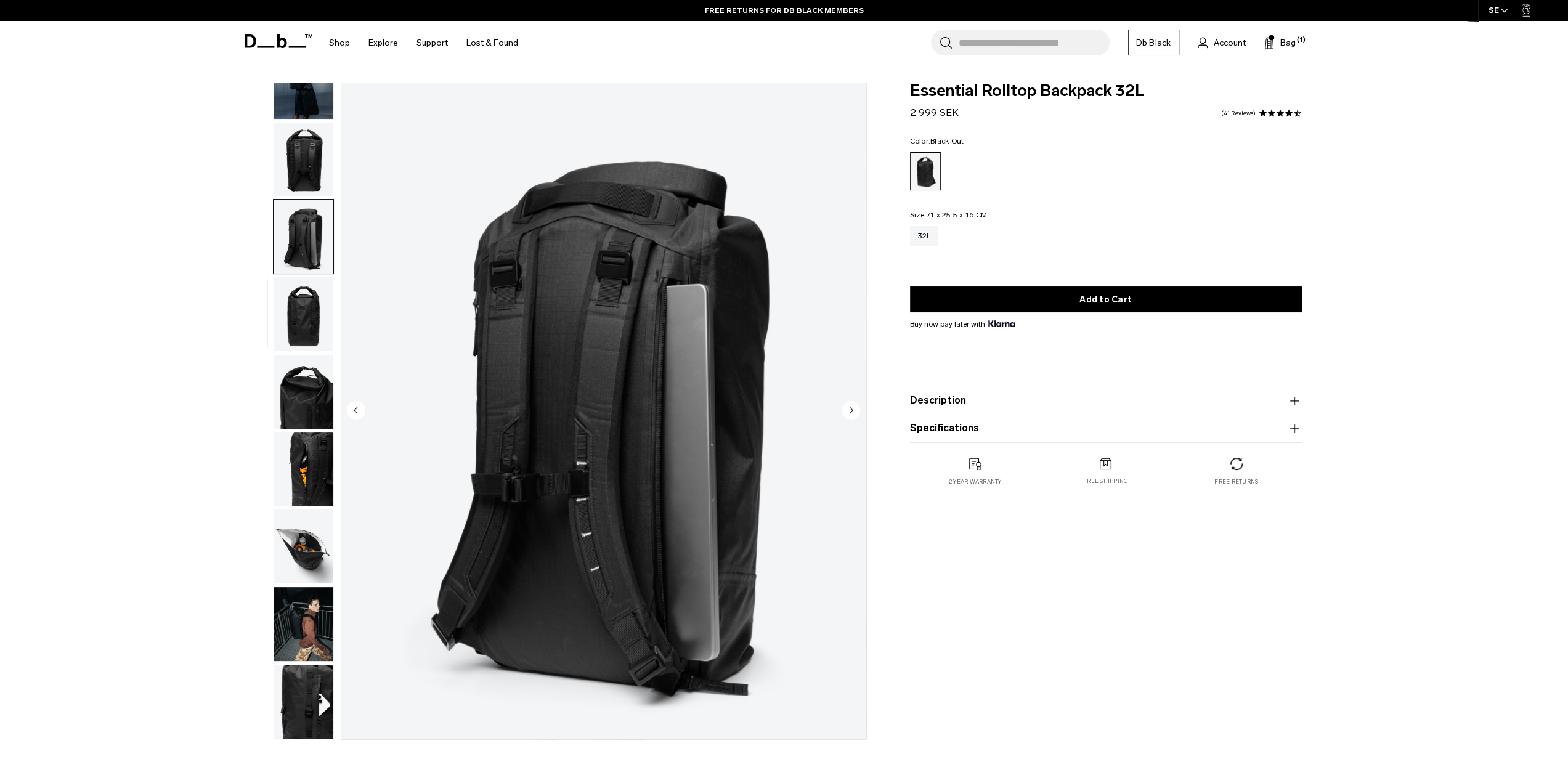
click at [359, 411] on circle "Previous slide" at bounding box center [356, 409] width 18 height 18
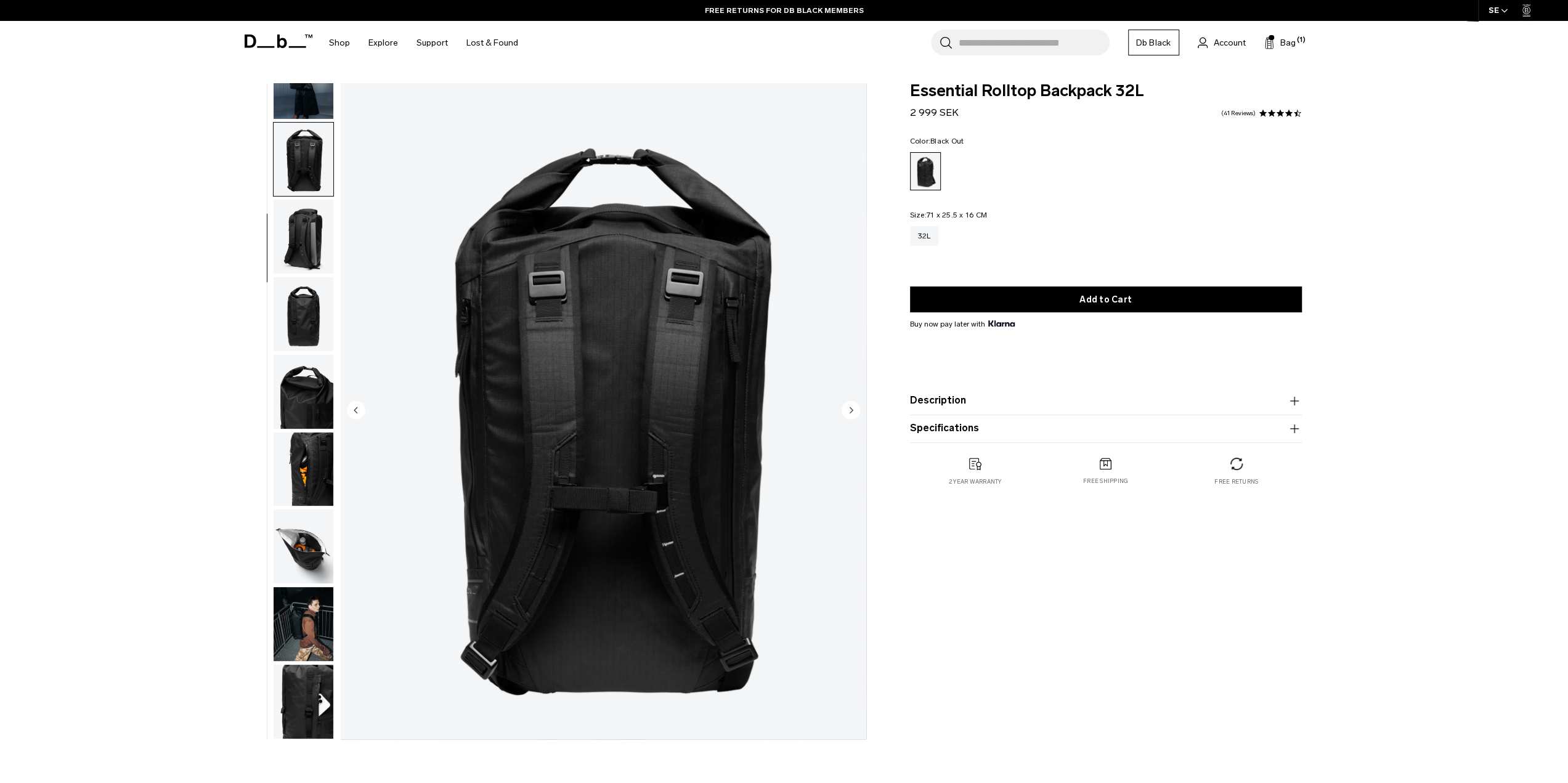
click at [359, 411] on circle "Previous slide" at bounding box center [356, 409] width 18 height 18
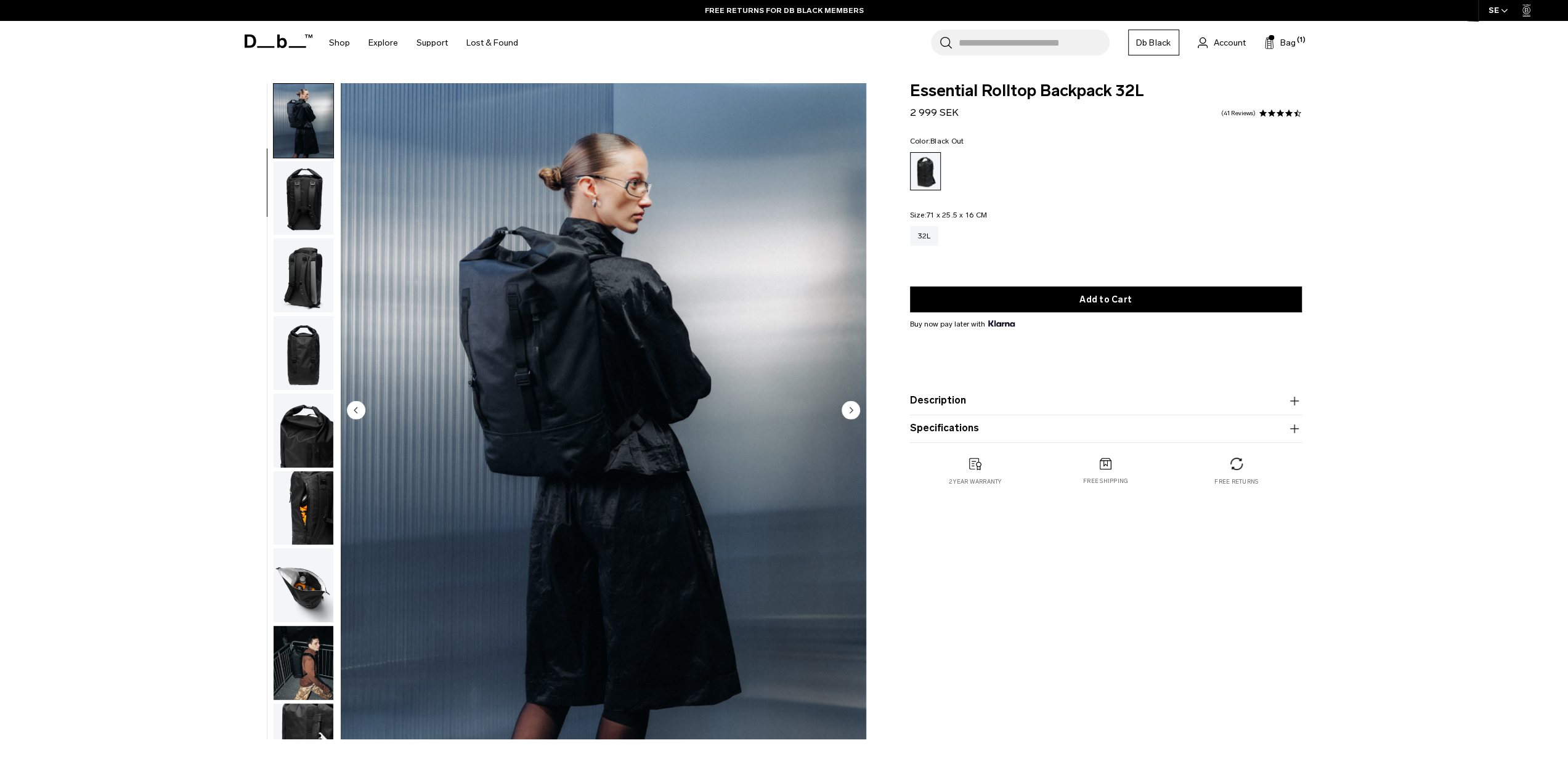
click at [359, 416] on circle "Previous slide" at bounding box center [356, 409] width 18 height 18
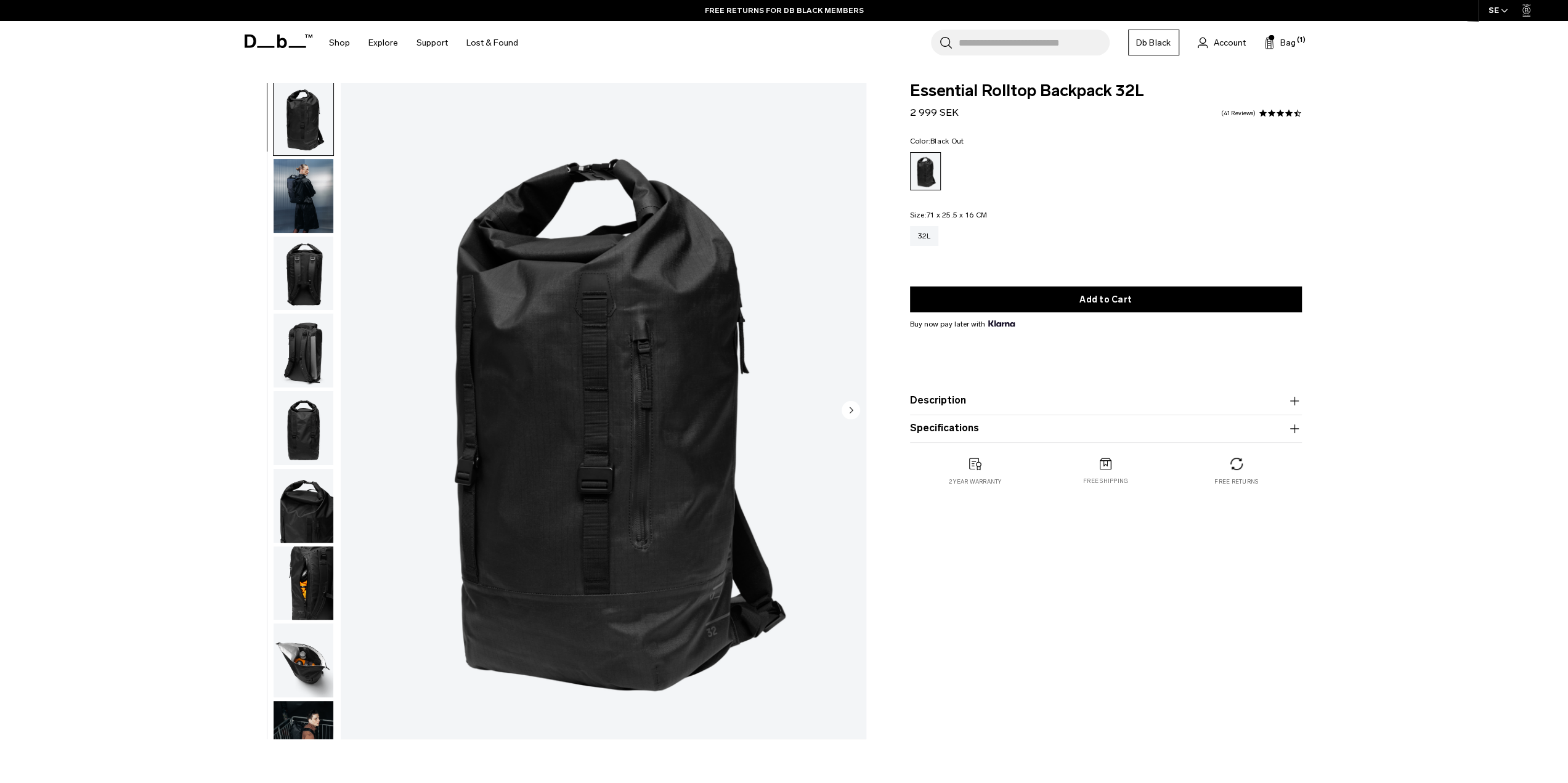
scroll to position [0, 0]
click at [306, 429] on img "button" at bounding box center [303, 431] width 60 height 74
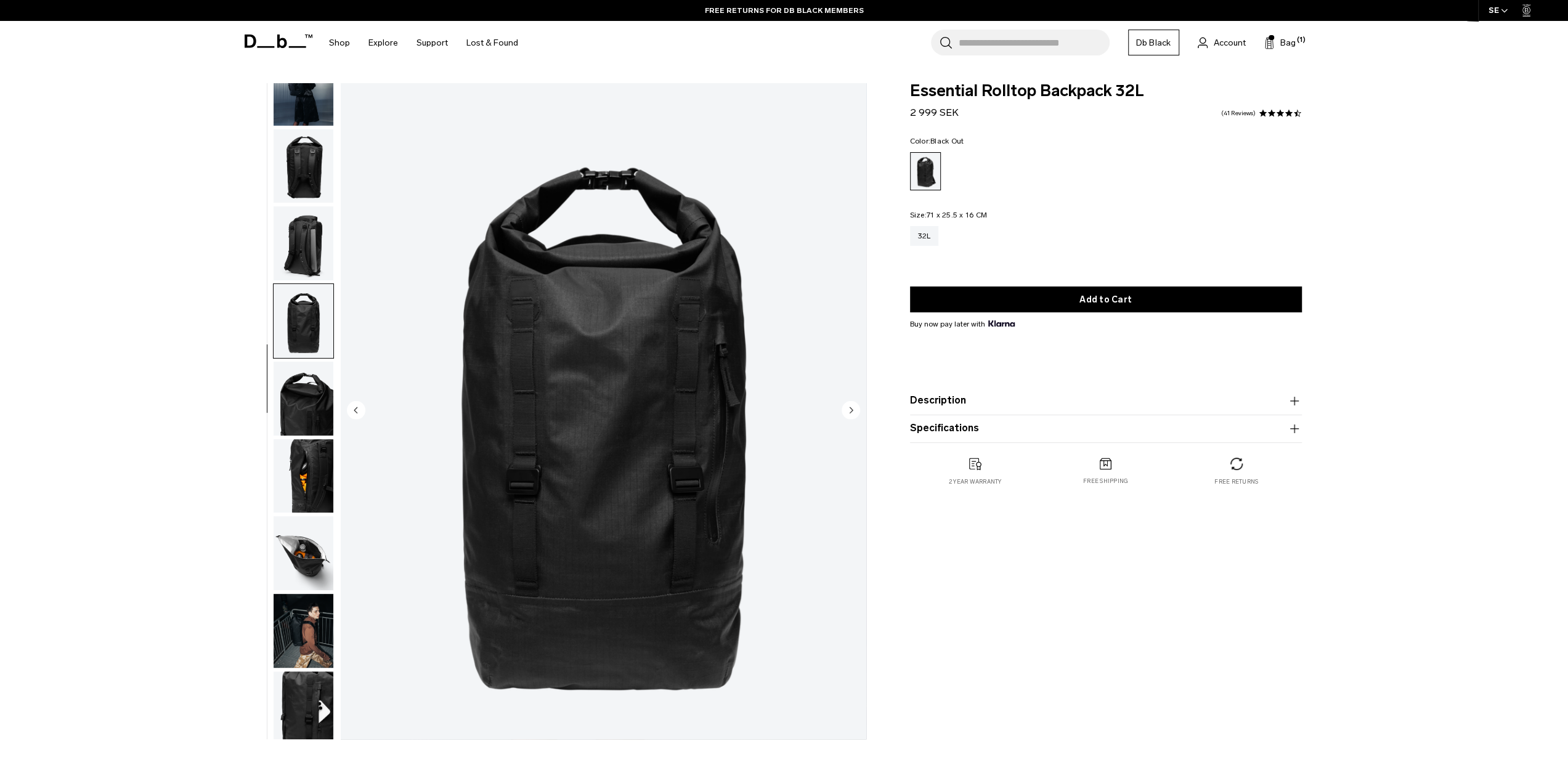
scroll to position [117, 0]
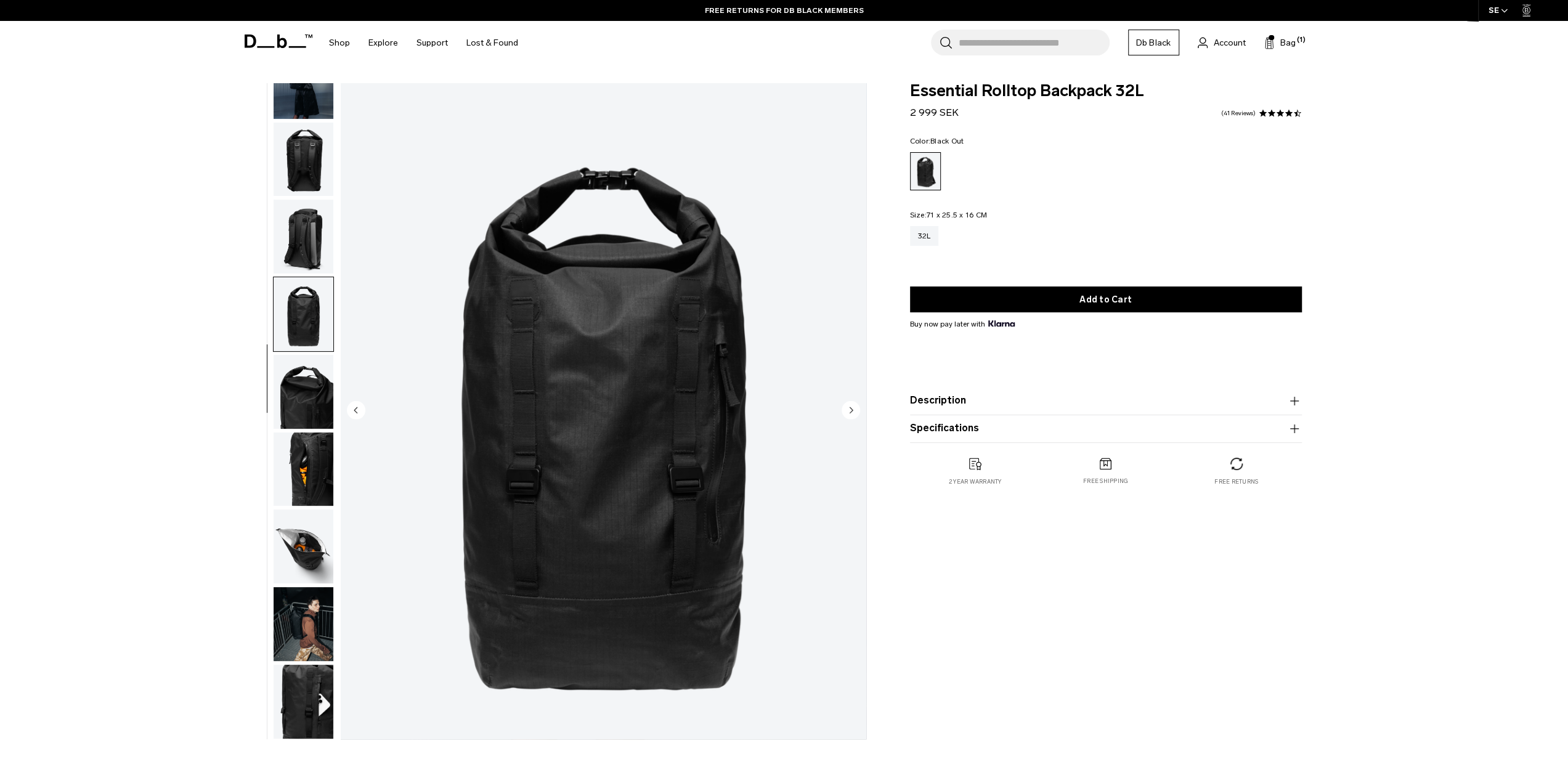
click at [334, 245] on div "05 / 10" at bounding box center [551, 415] width 643 height 662
click at [317, 248] on img "button" at bounding box center [303, 236] width 60 height 74
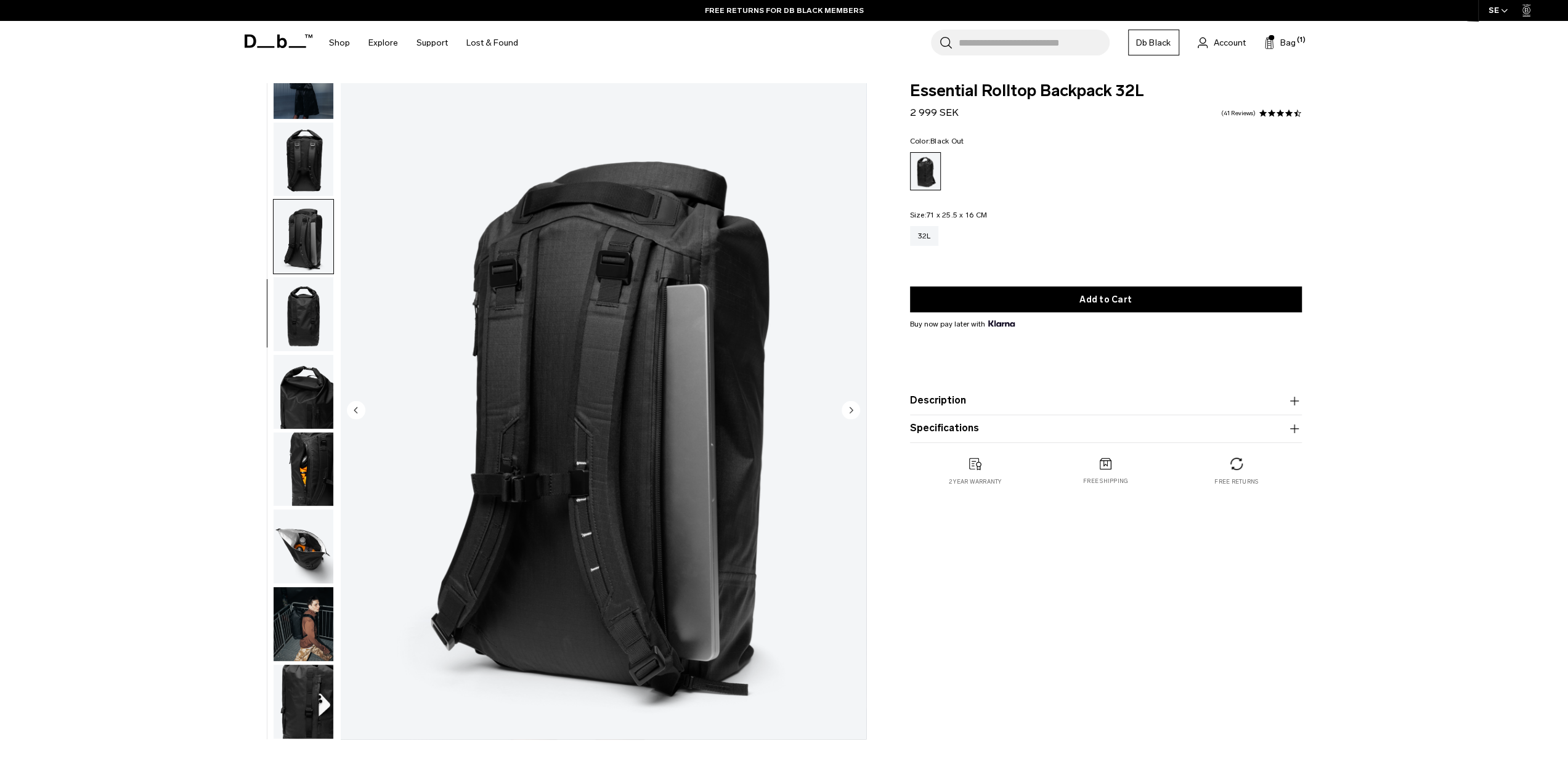
scroll to position [0, 0]
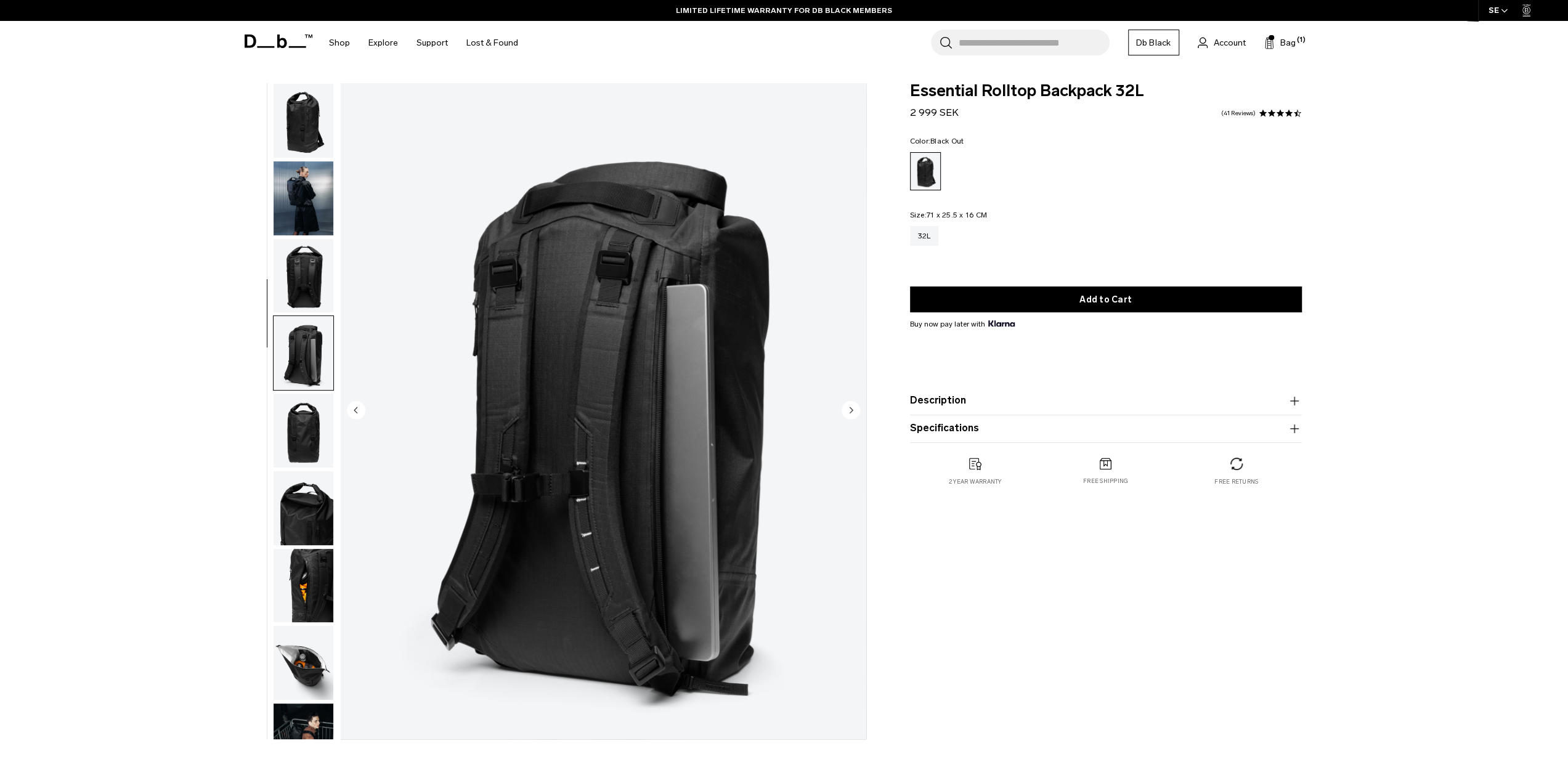
click at [296, 270] on img "button" at bounding box center [303, 276] width 60 height 74
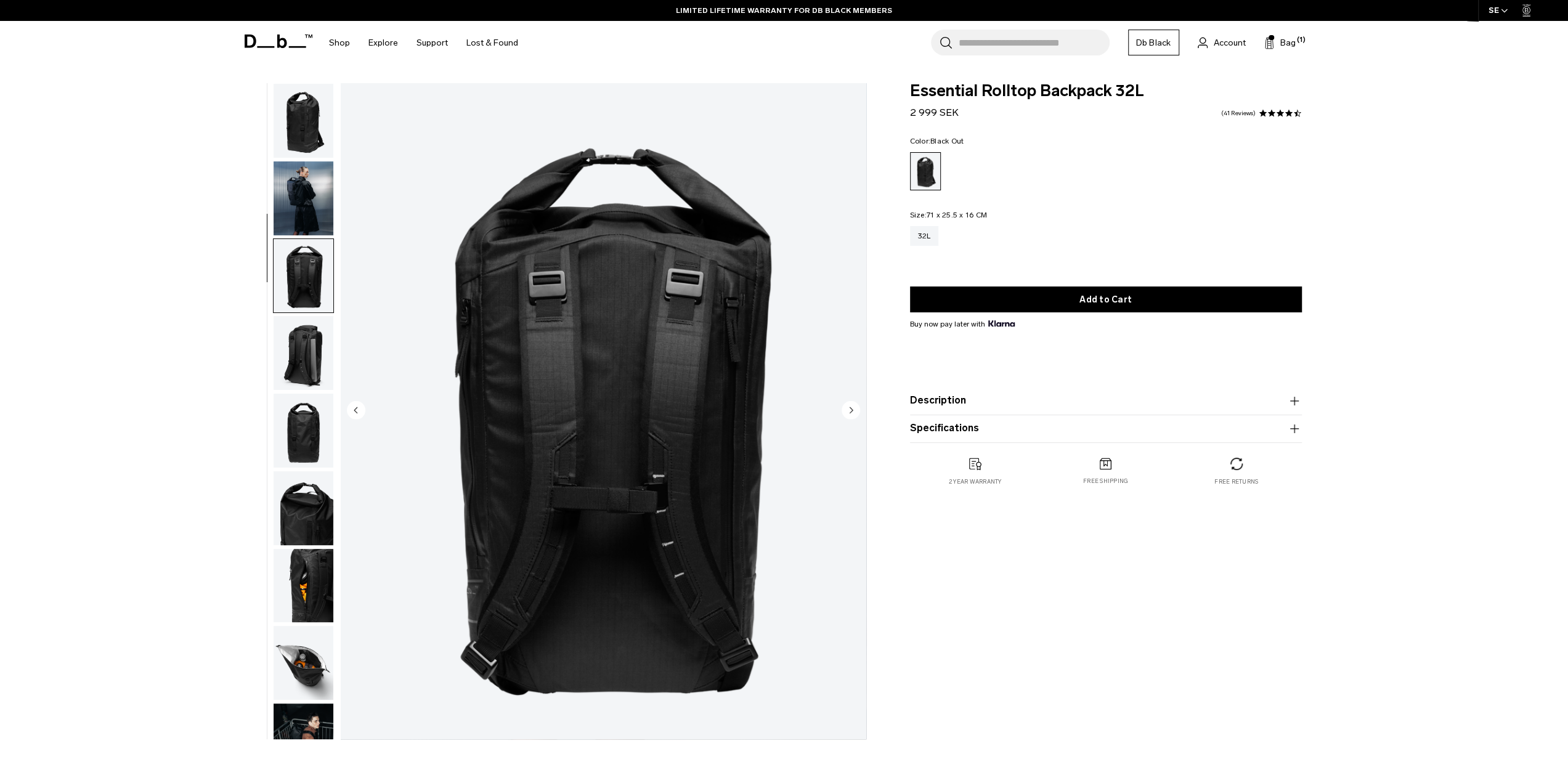
click at [327, 190] on img "button" at bounding box center [303, 198] width 60 height 74
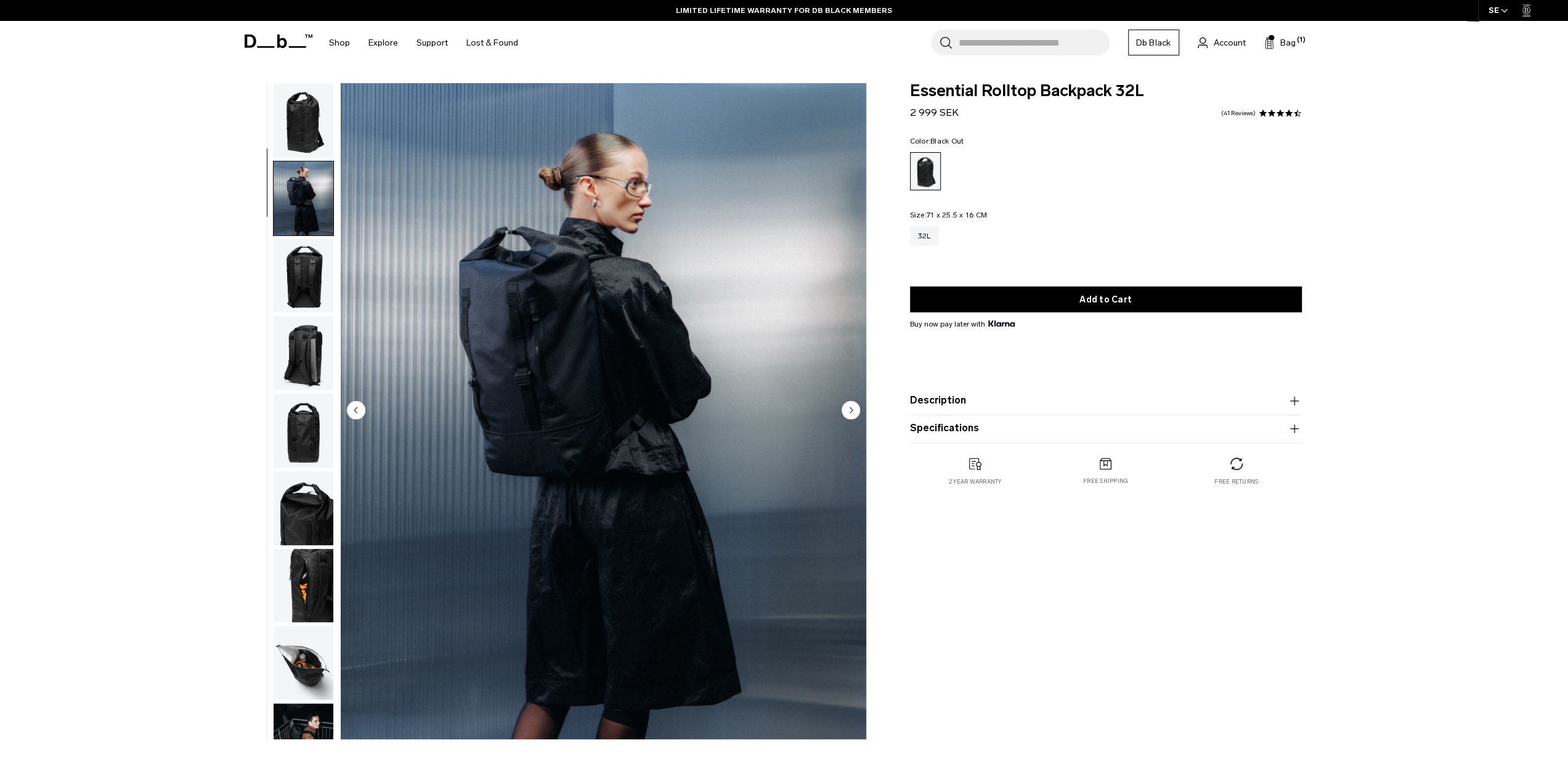
click at [292, 125] on img "button" at bounding box center [303, 120] width 60 height 74
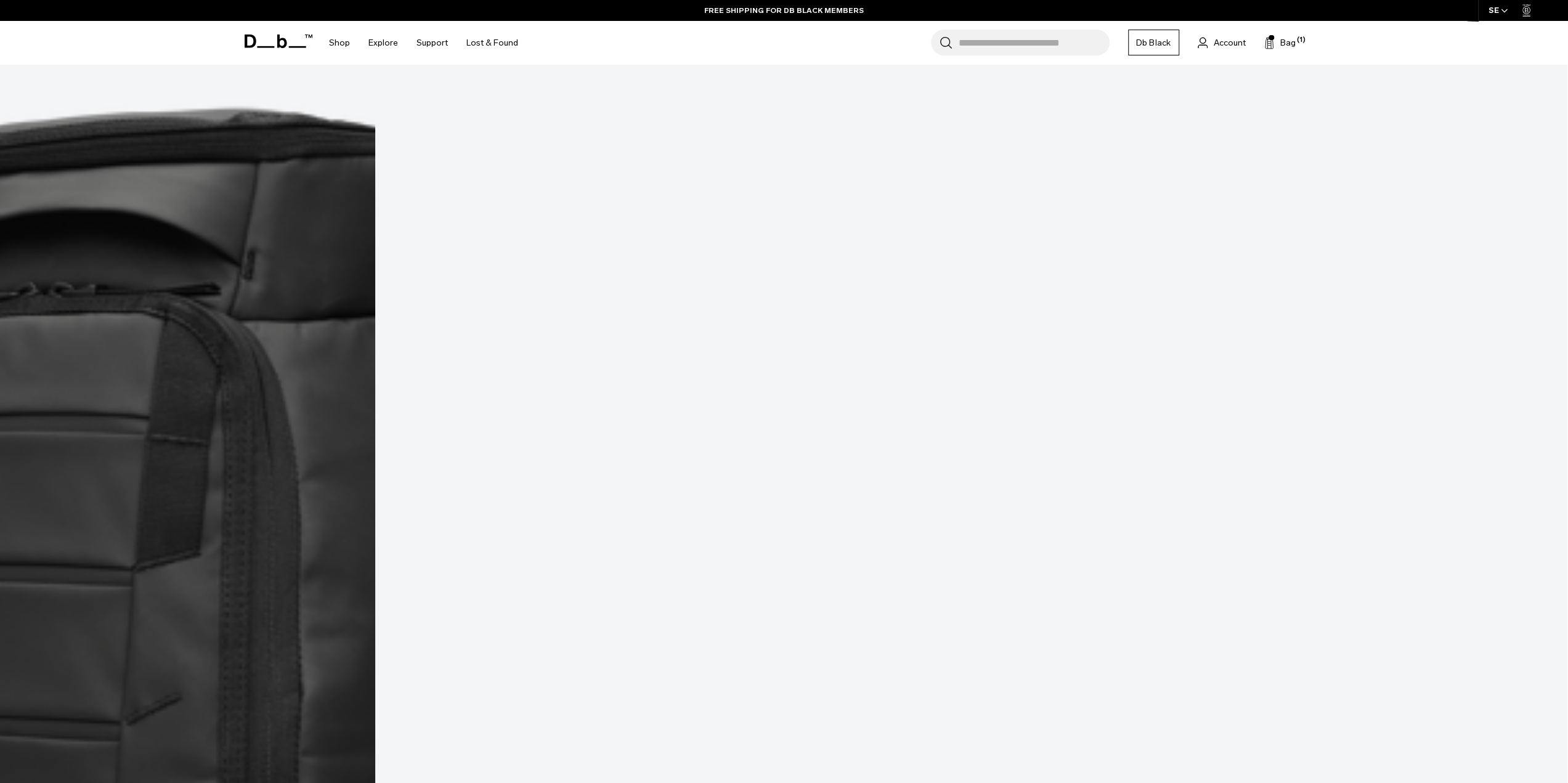
scroll to position [2432, 0]
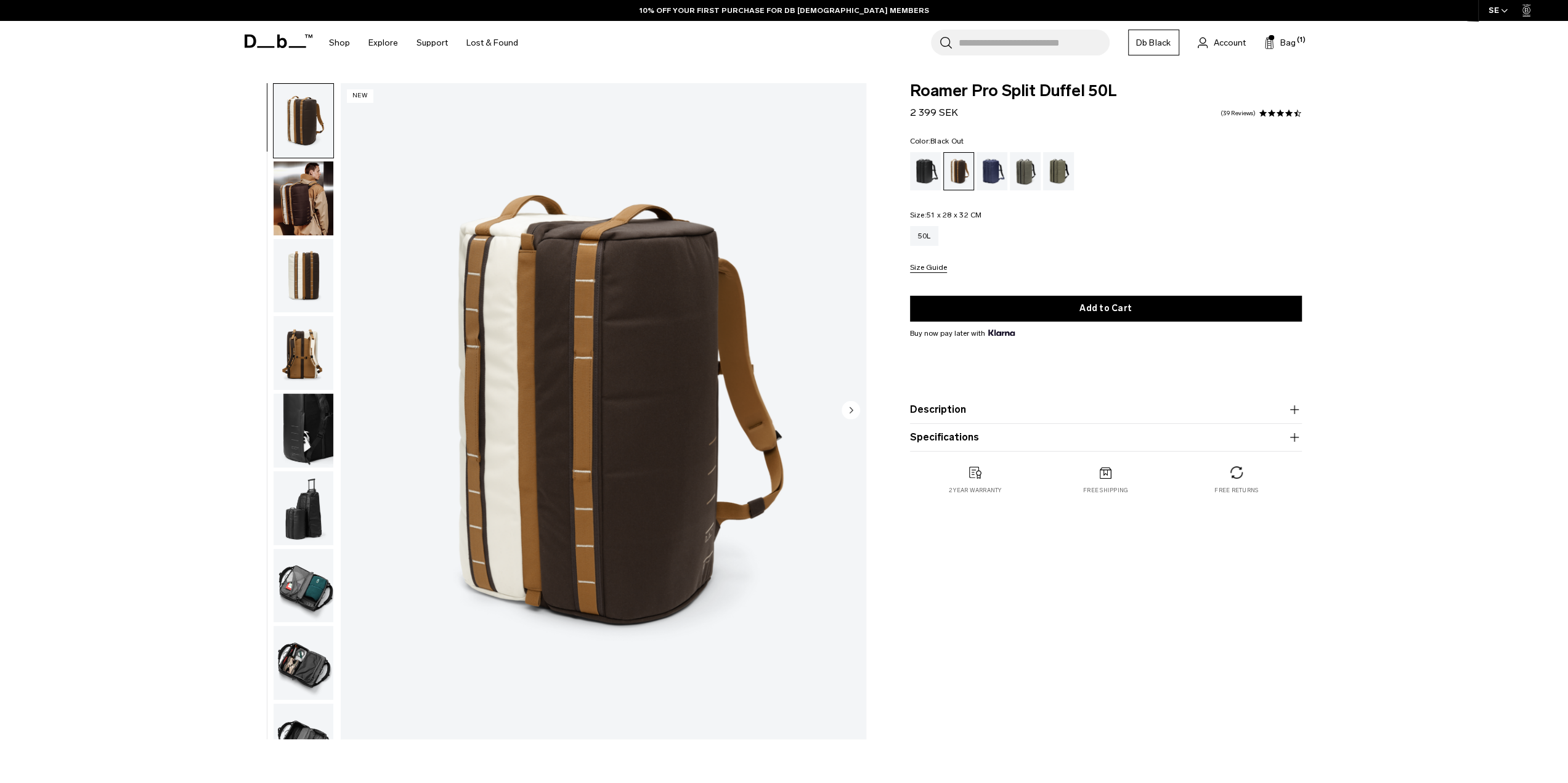
click at [915, 175] on div "Black Out" at bounding box center [926, 171] width 31 height 38
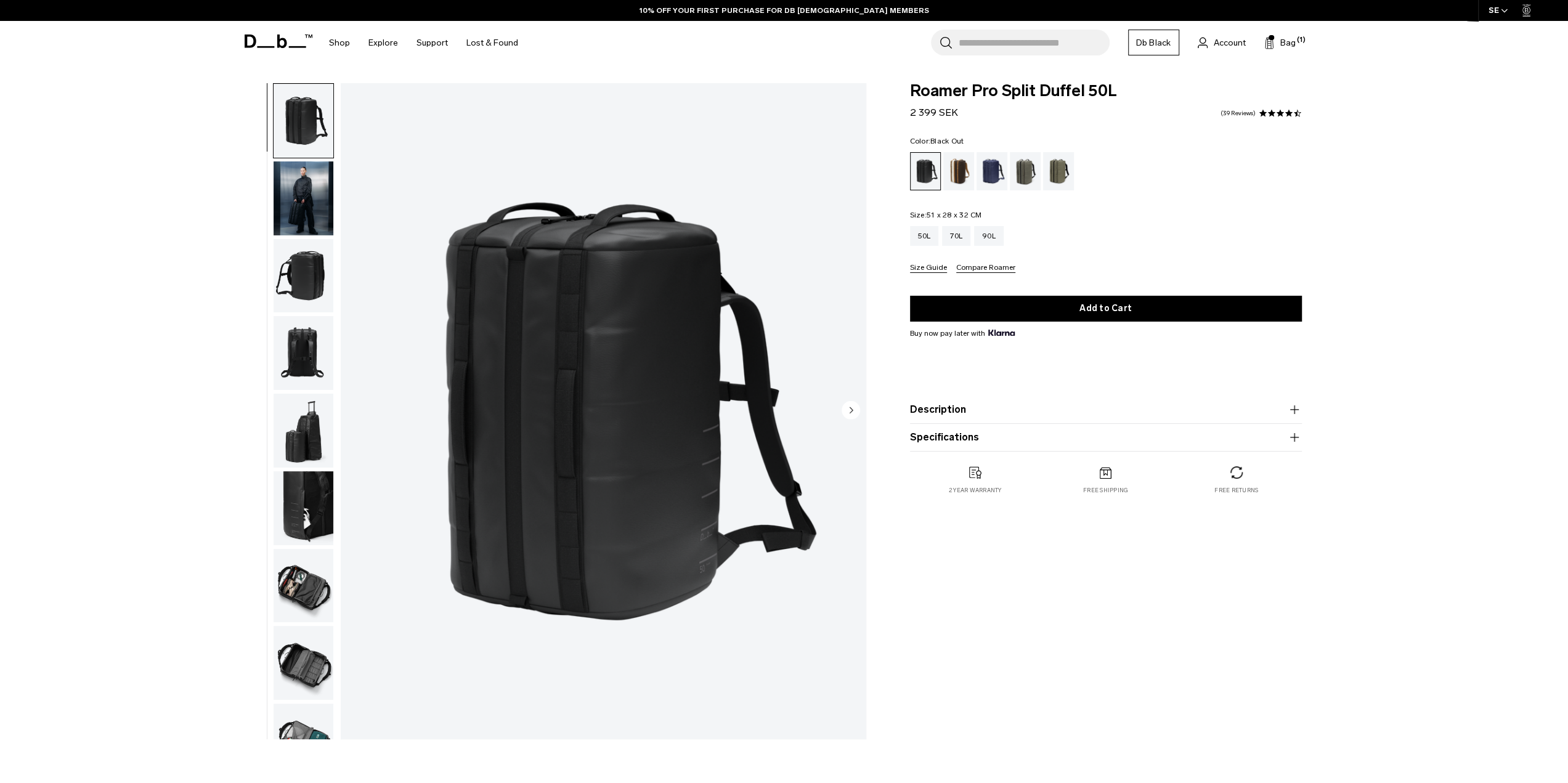
click at [312, 227] on img "button" at bounding box center [303, 198] width 60 height 74
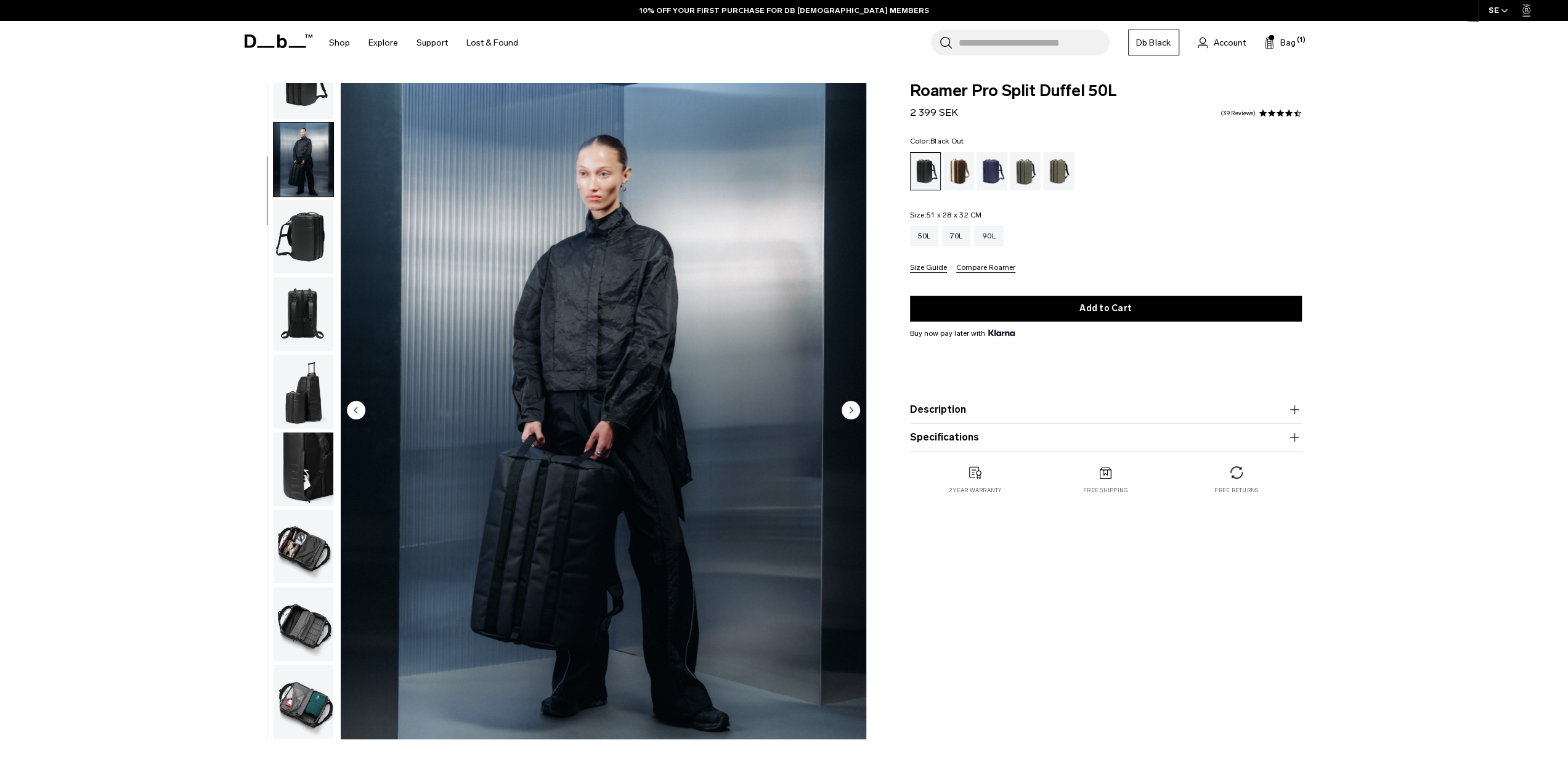
click at [312, 227] on img "button" at bounding box center [303, 237] width 60 height 74
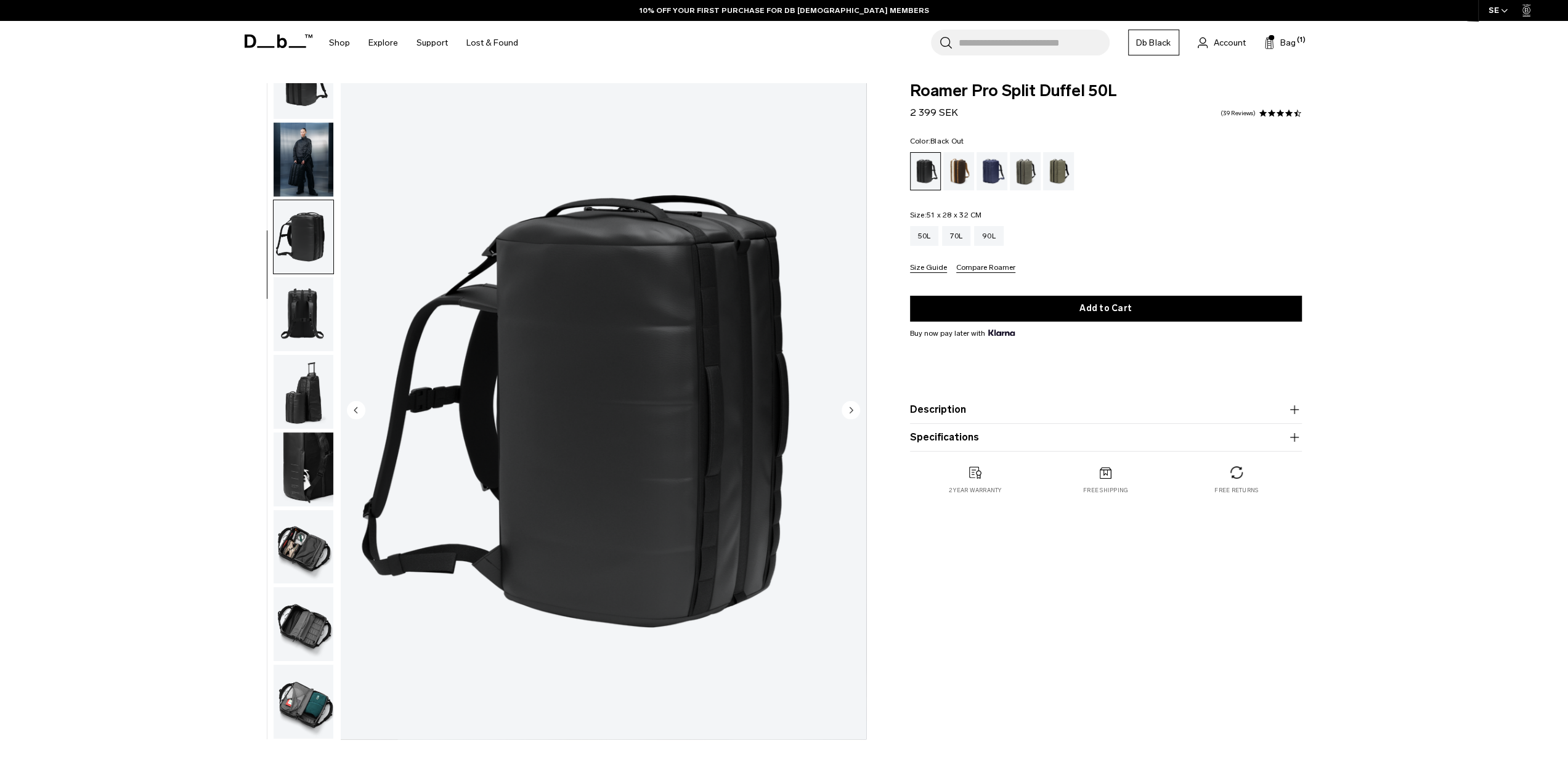
click at [310, 260] on img "button" at bounding box center [303, 237] width 60 height 74
click at [309, 292] on img "button" at bounding box center [303, 314] width 60 height 74
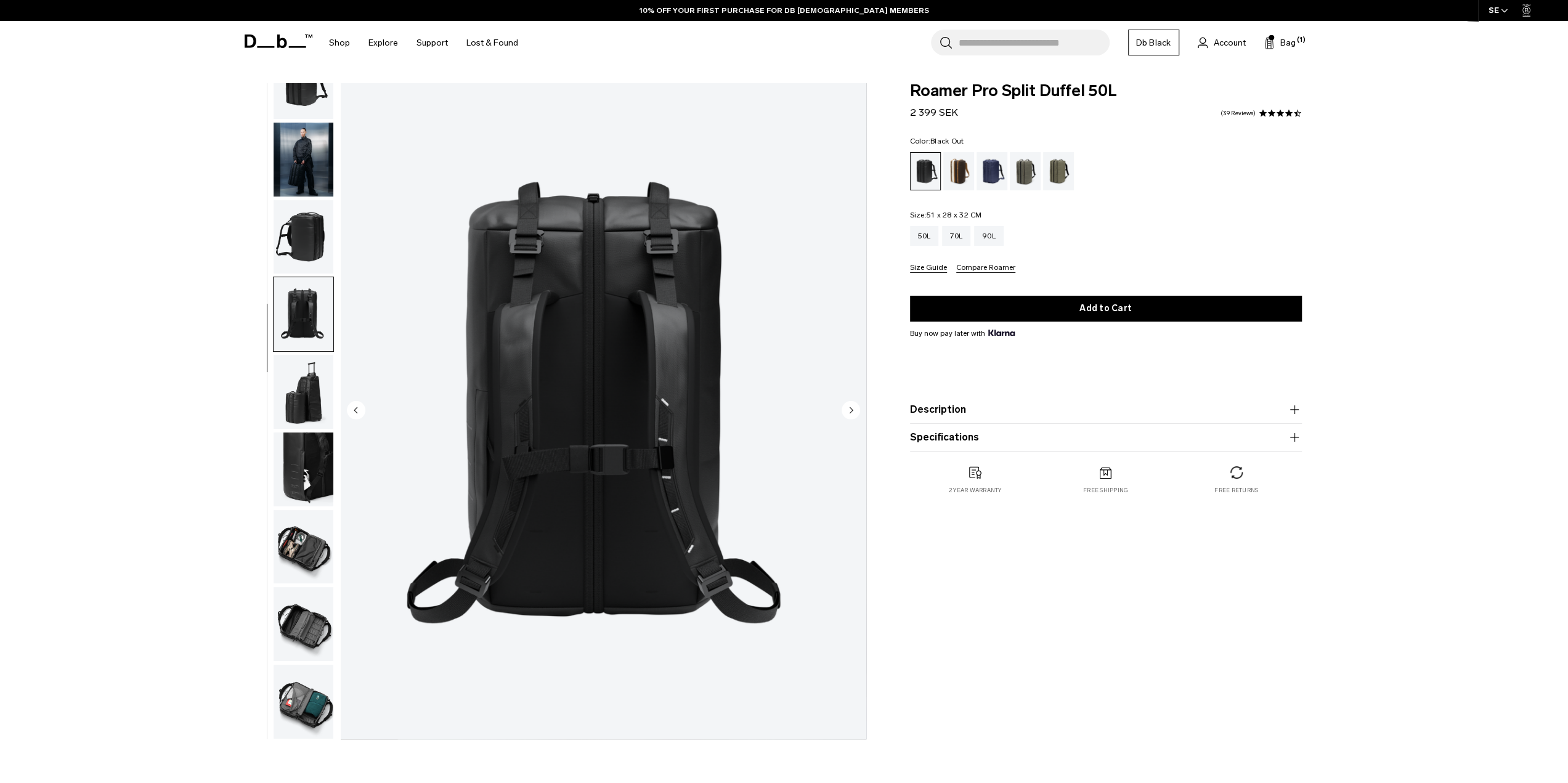
click at [314, 358] on img "button" at bounding box center [303, 391] width 60 height 74
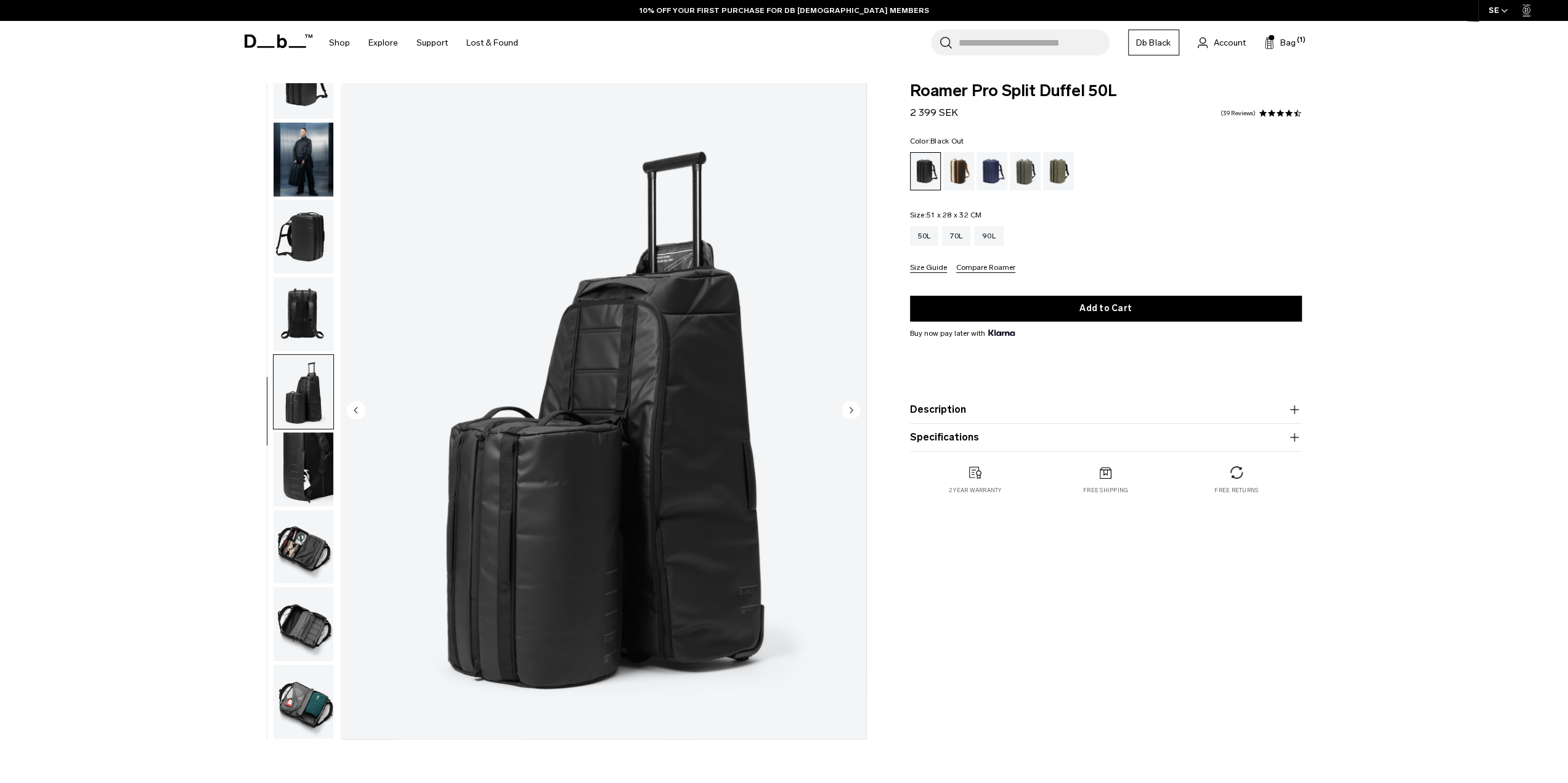
click at [314, 401] on img "button" at bounding box center [303, 391] width 60 height 74
click at [294, 470] on img "button" at bounding box center [303, 469] width 60 height 74
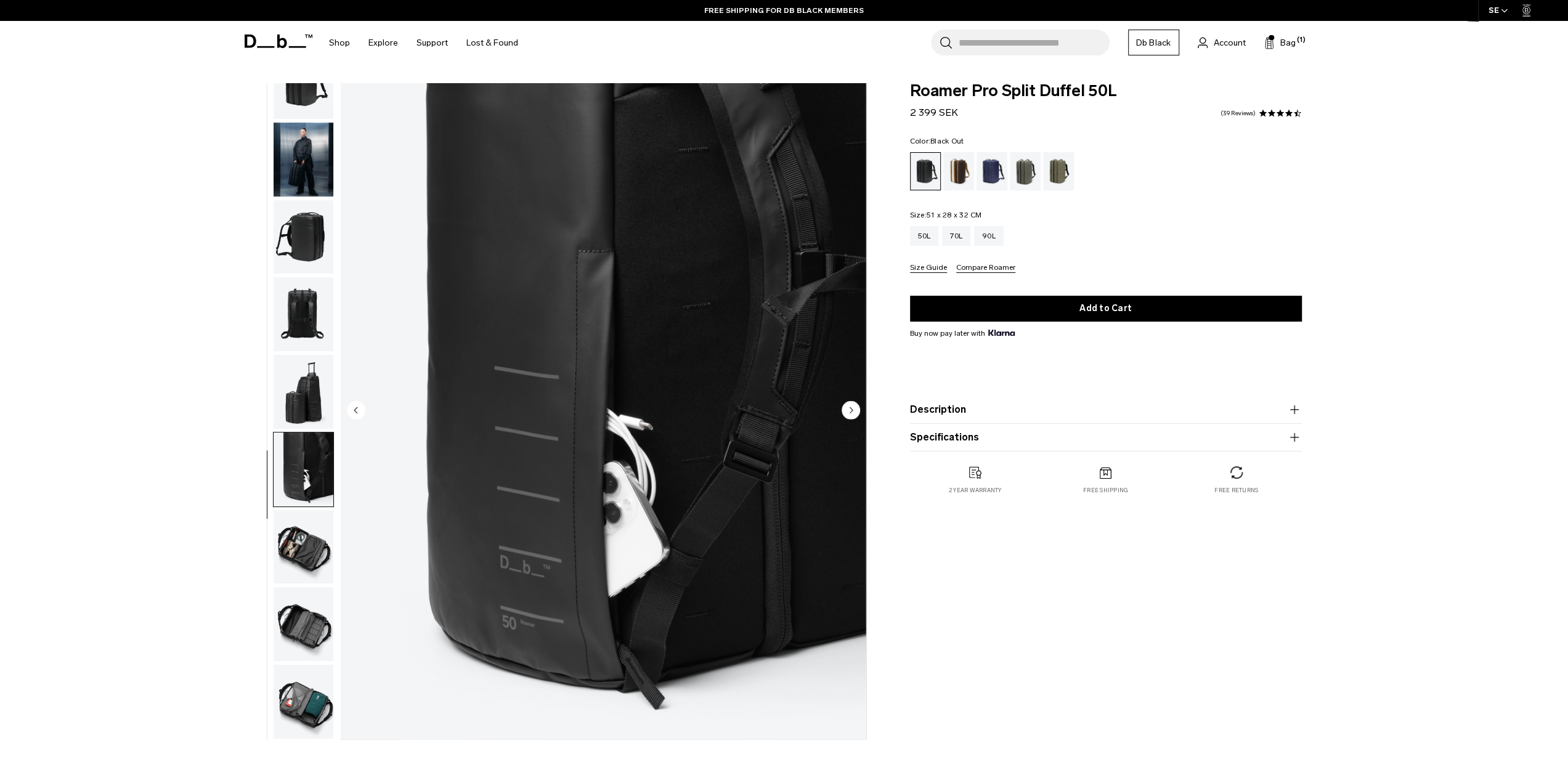
click at [306, 538] on img "button" at bounding box center [303, 547] width 60 height 74
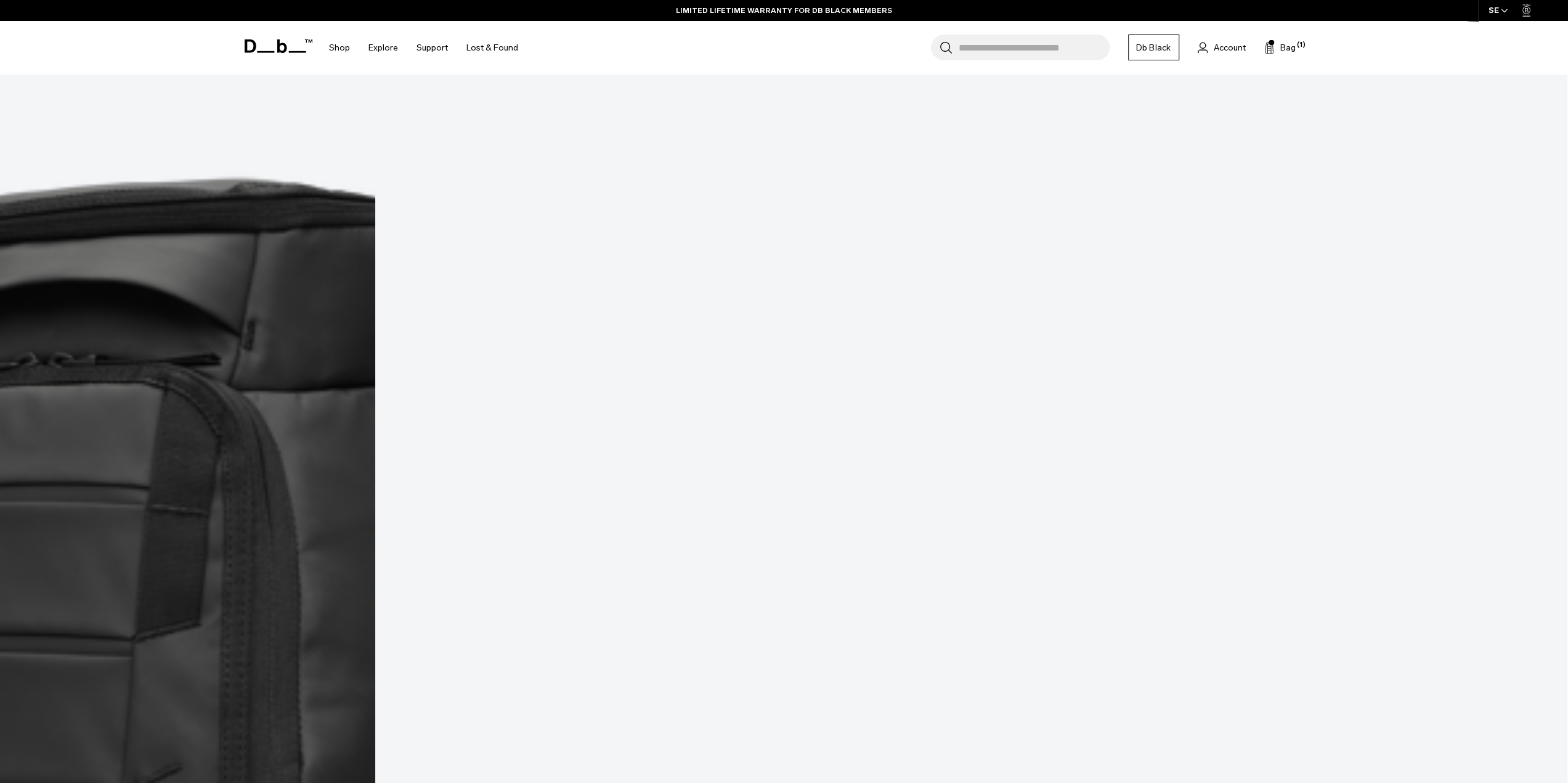
scroll to position [2368, 0]
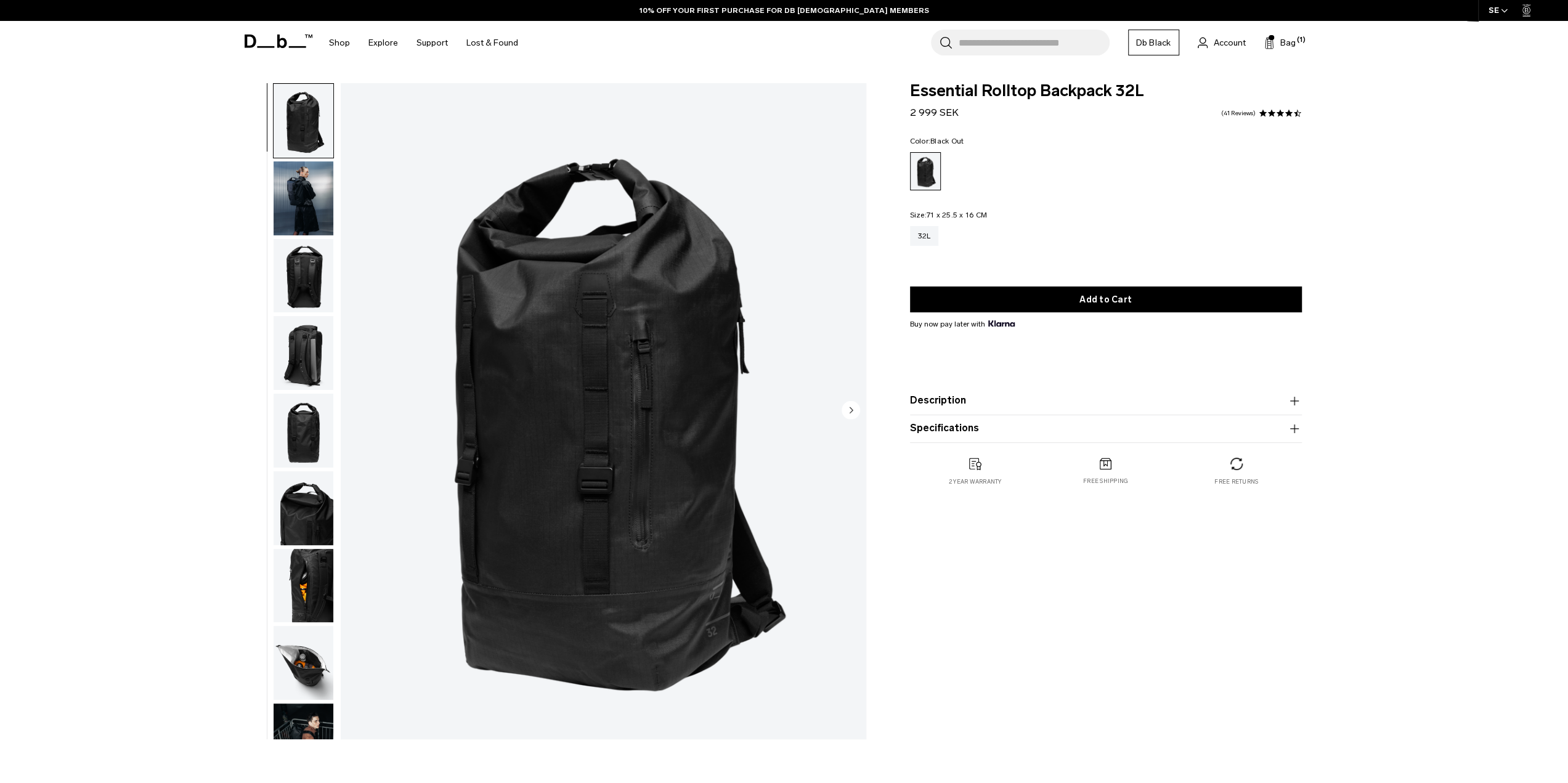
click at [317, 214] on img "button" at bounding box center [303, 198] width 60 height 74
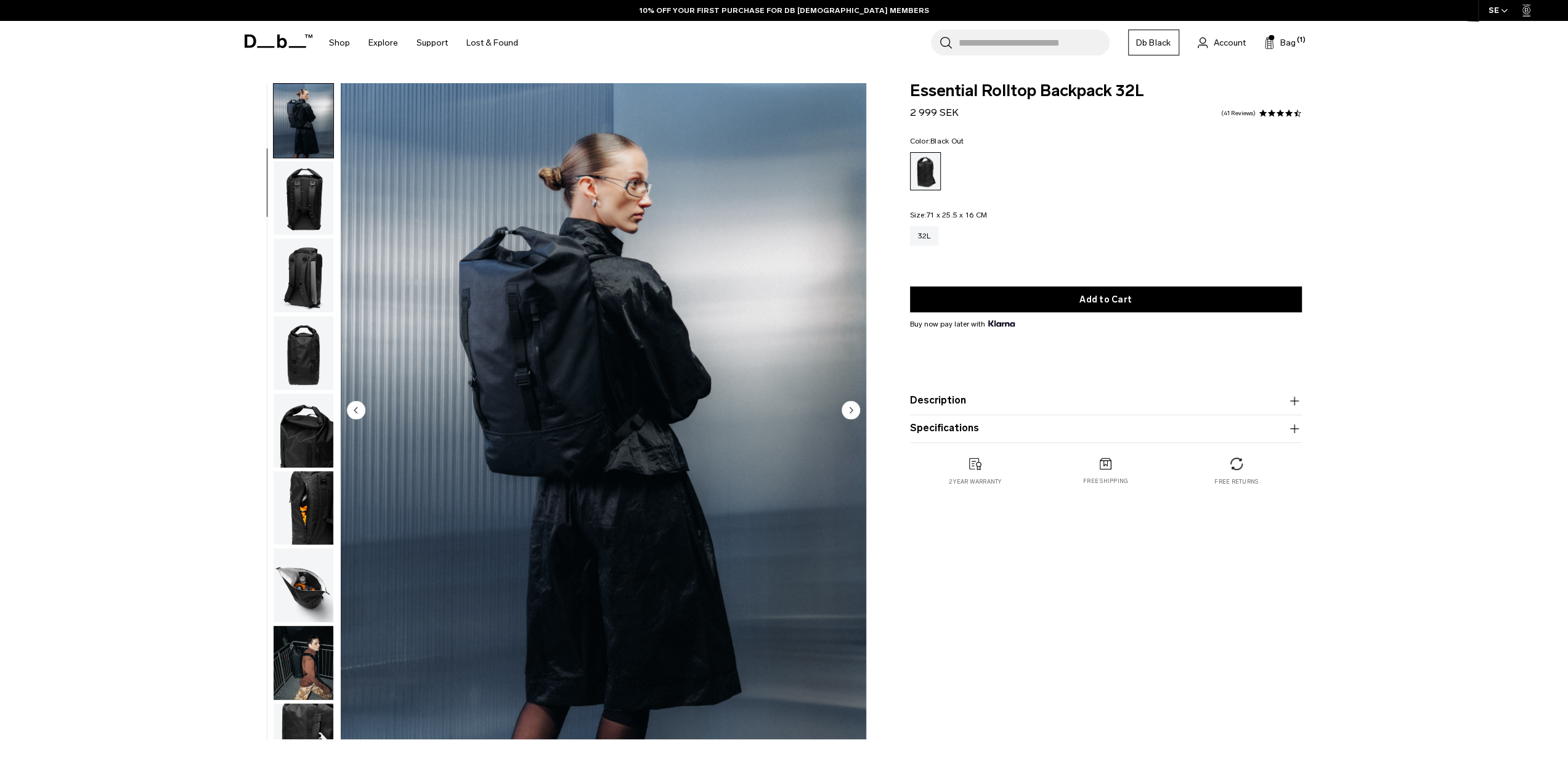
click at [623, 180] on img "2 / 10" at bounding box center [604, 412] width 525 height 656
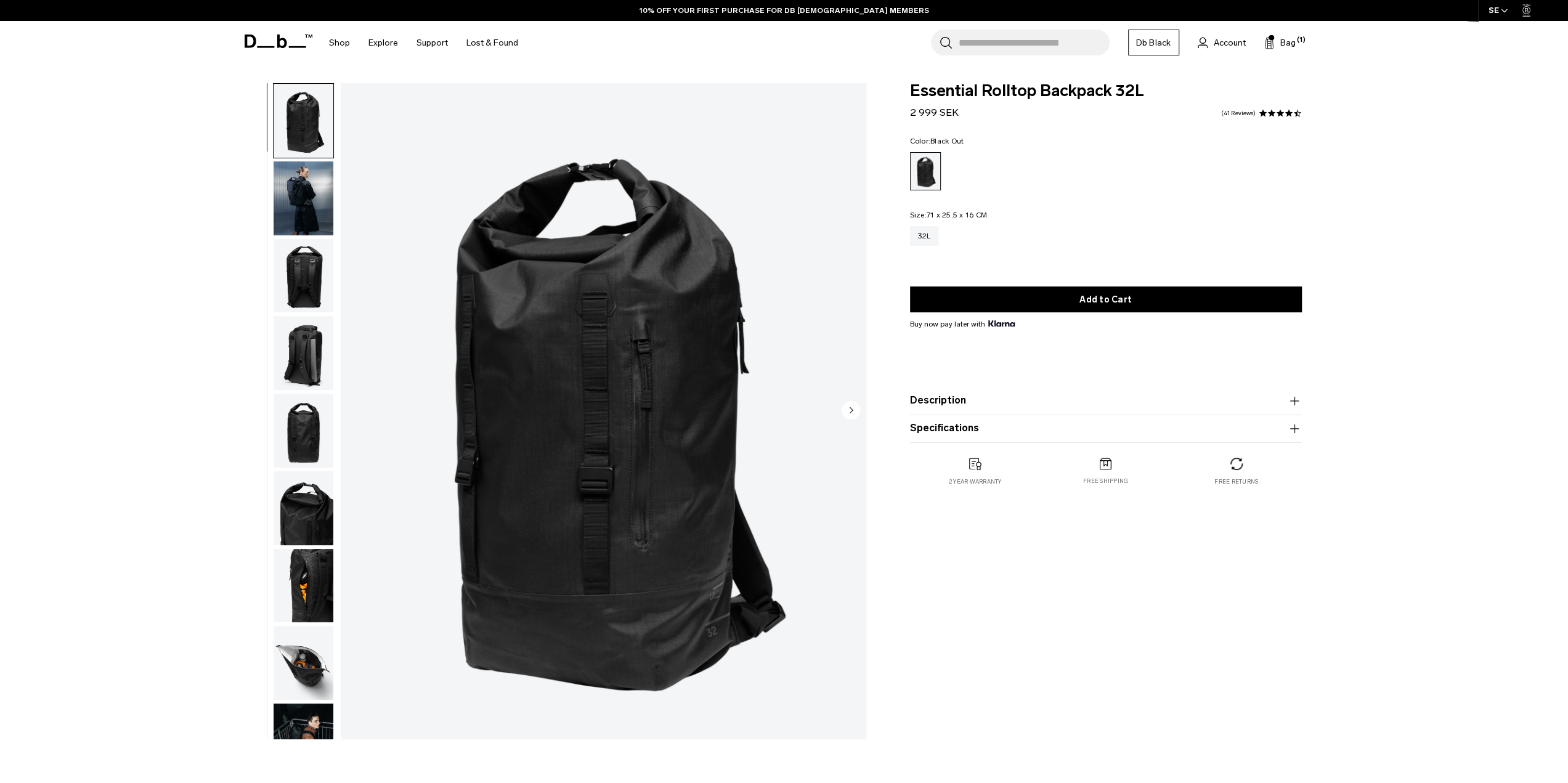
click at [316, 290] on img "button" at bounding box center [303, 276] width 60 height 74
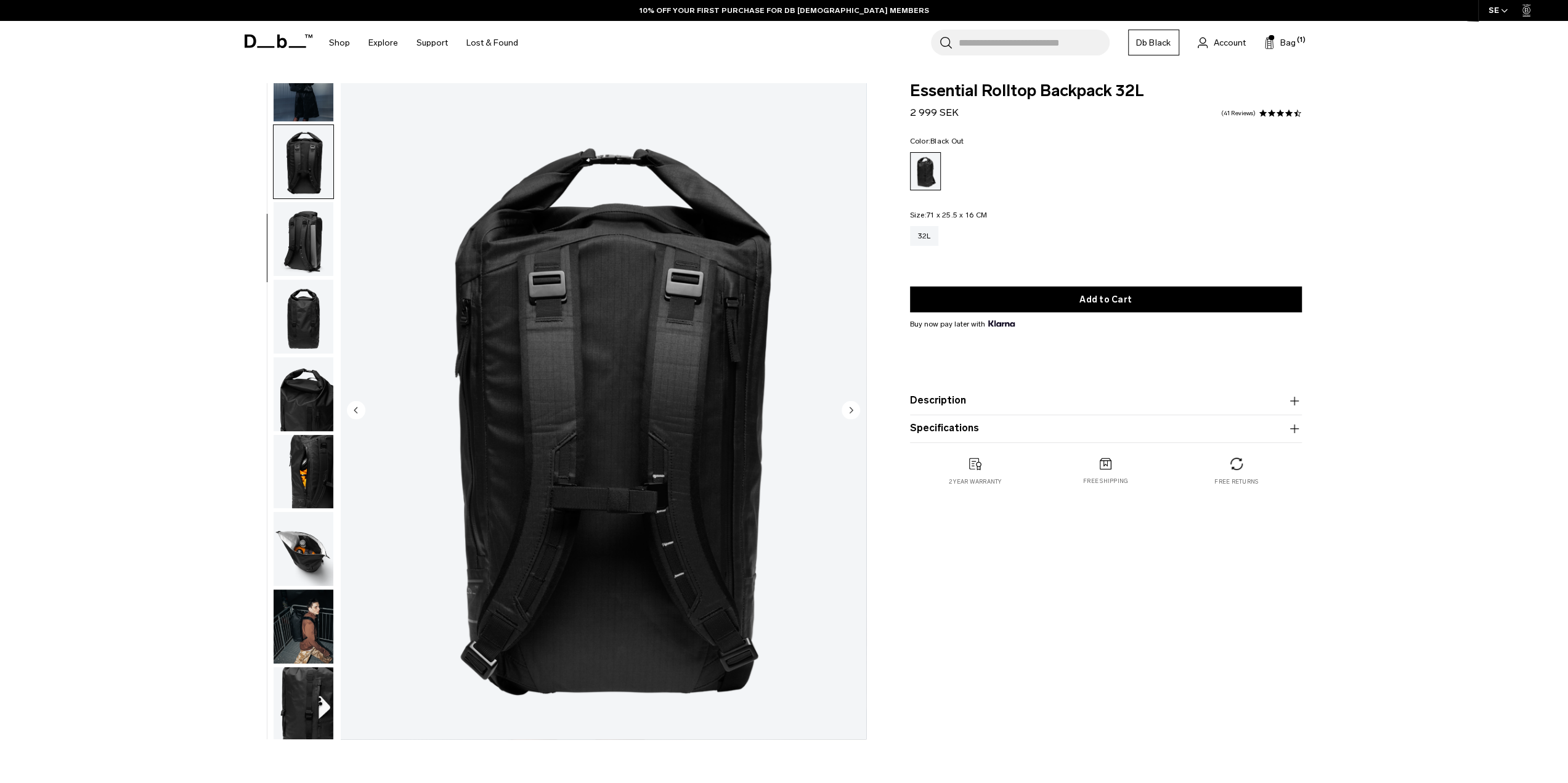
scroll to position [117, 0]
click at [299, 319] on img "button" at bounding box center [303, 314] width 60 height 74
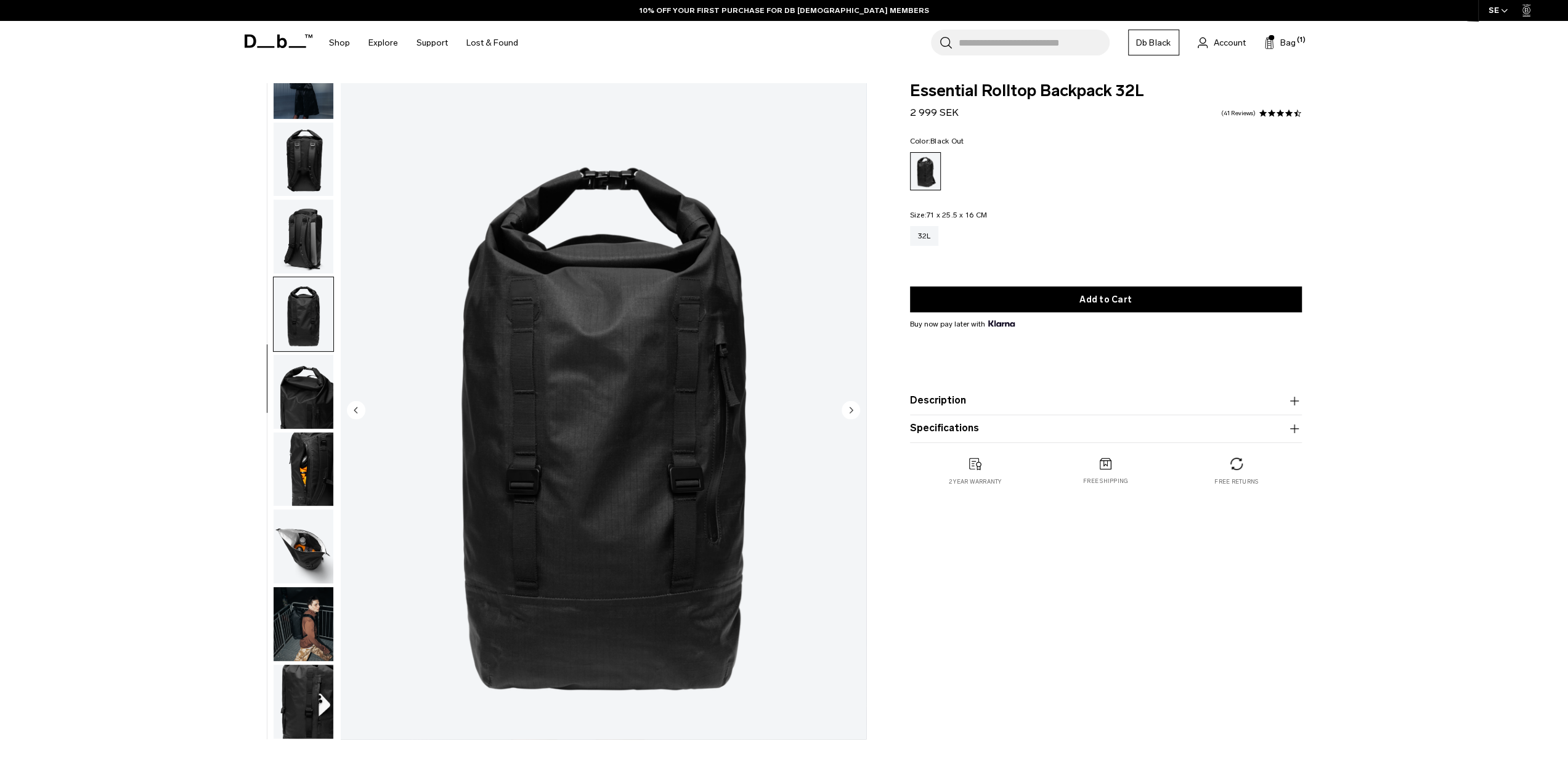
click at [302, 620] on img "button" at bounding box center [303, 624] width 60 height 74
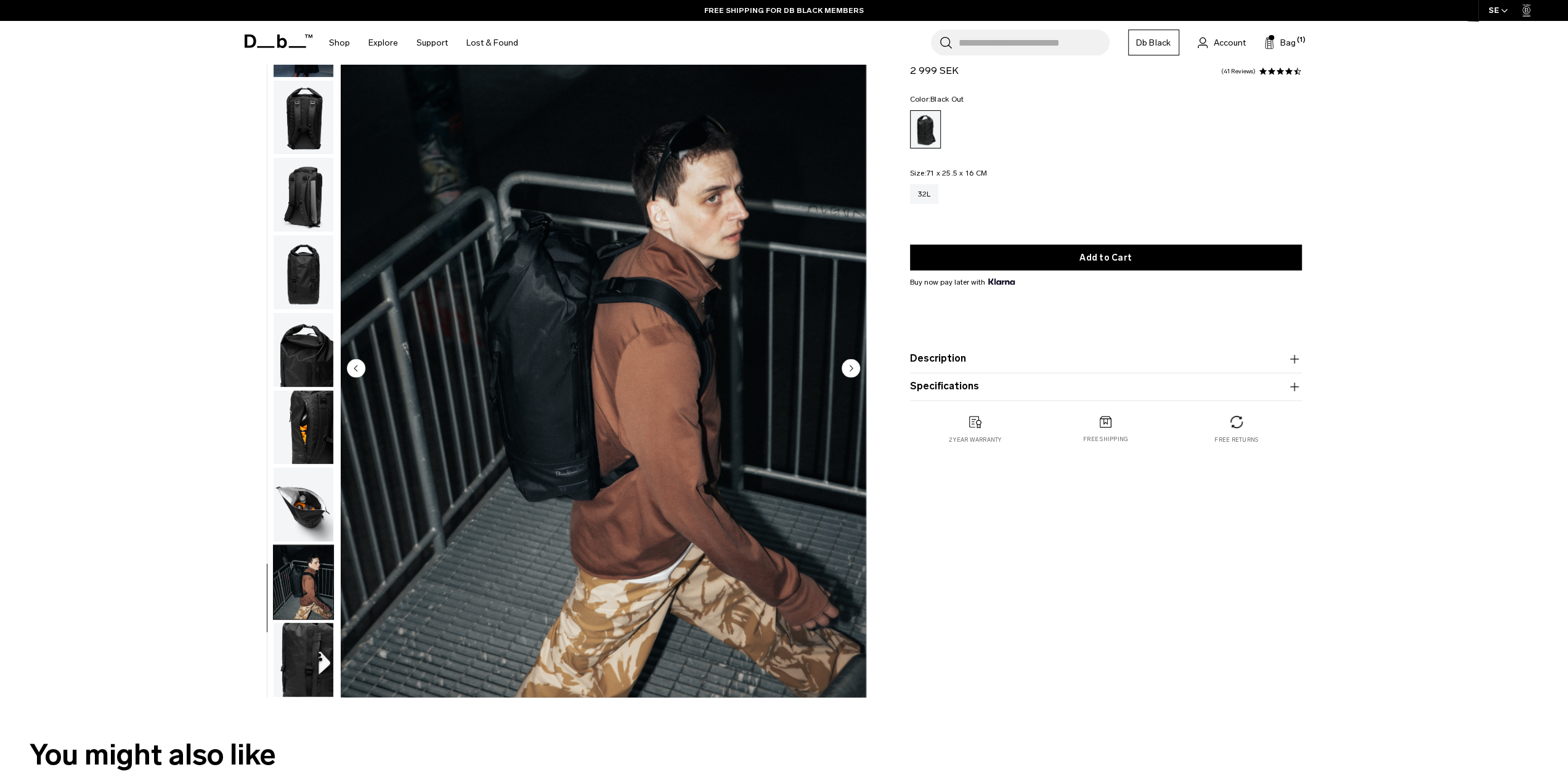
scroll to position [62, 0]
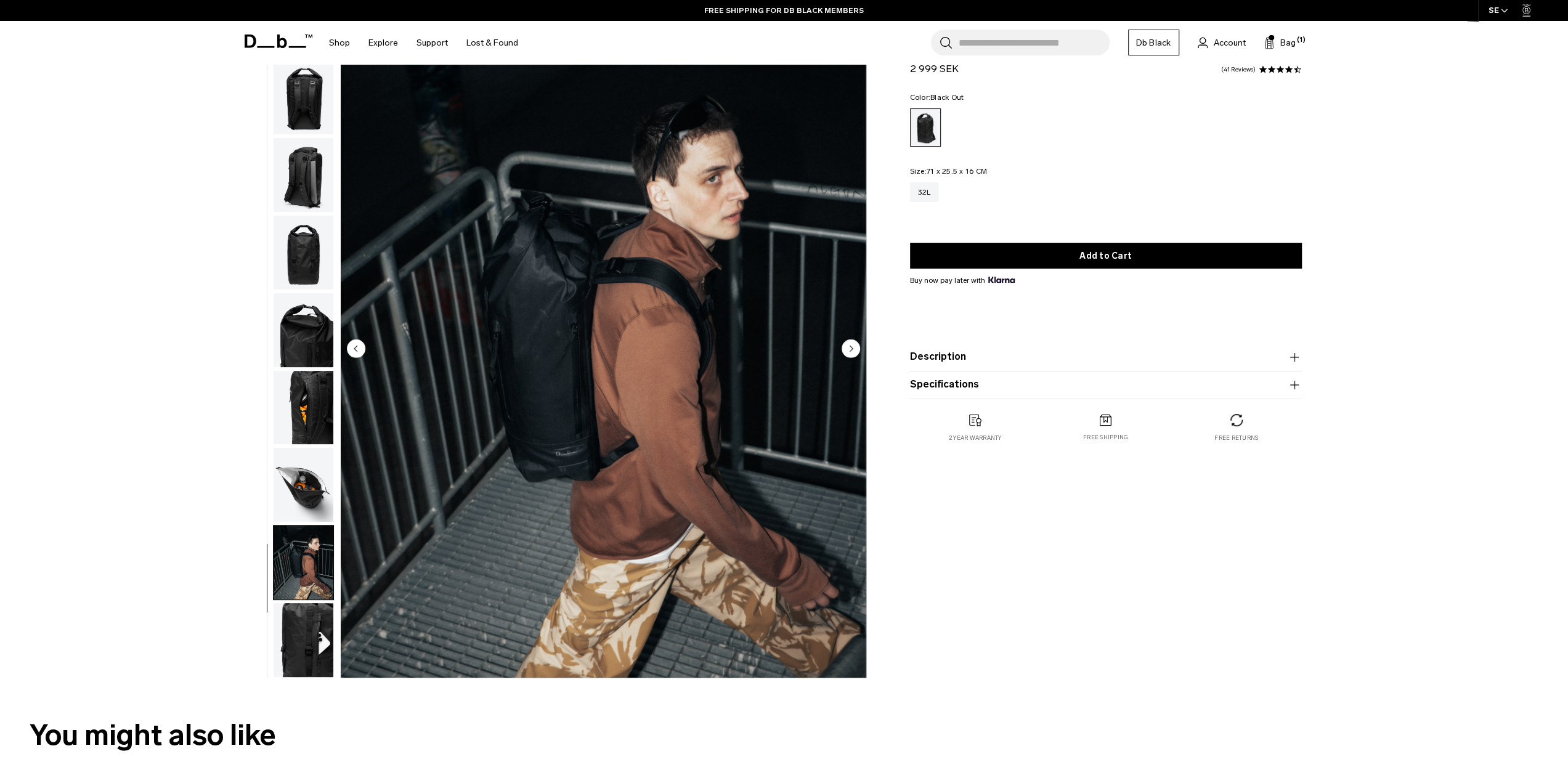
click at [302, 625] on img "button" at bounding box center [303, 639] width 60 height 74
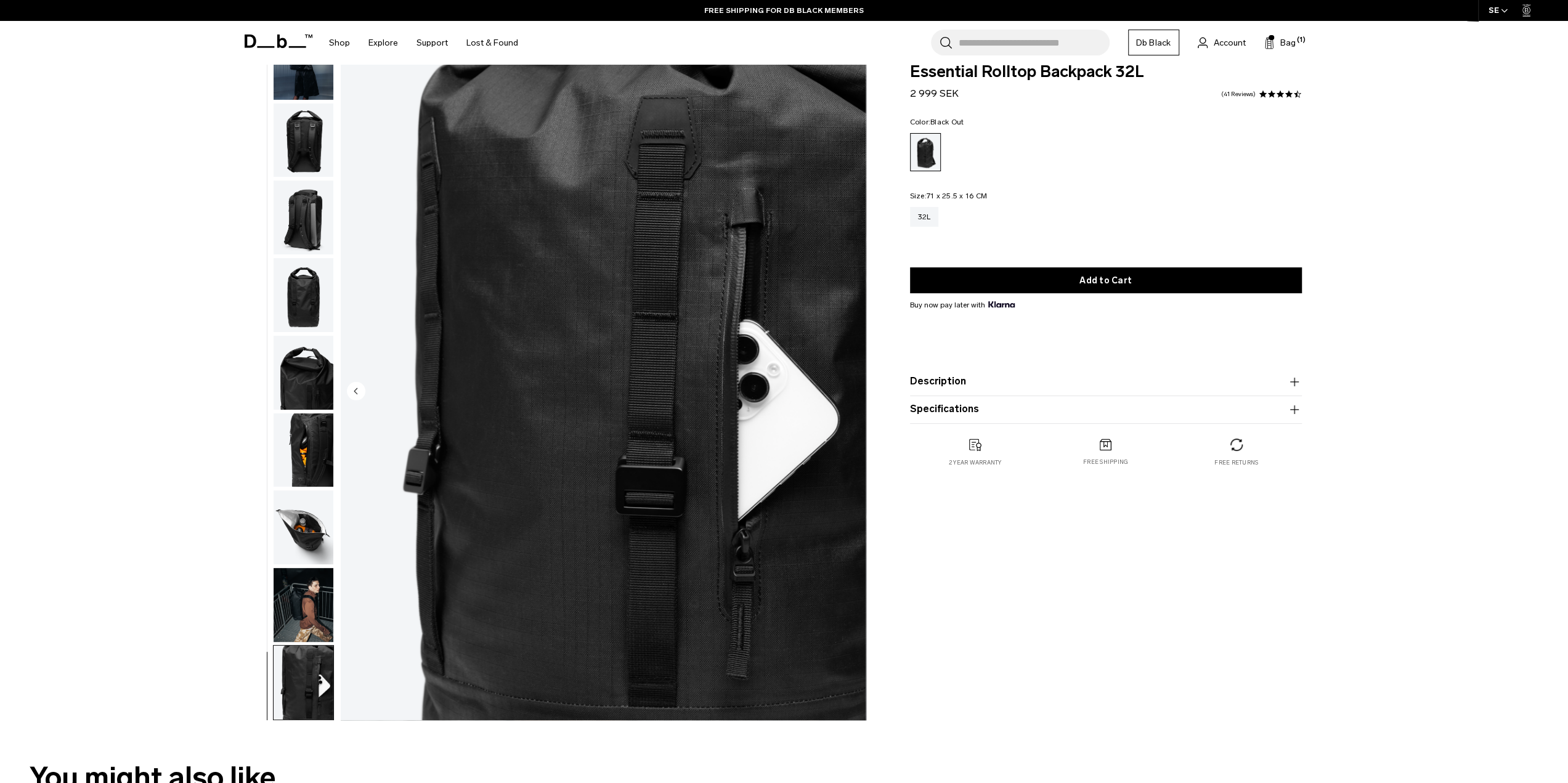
scroll to position [0, 0]
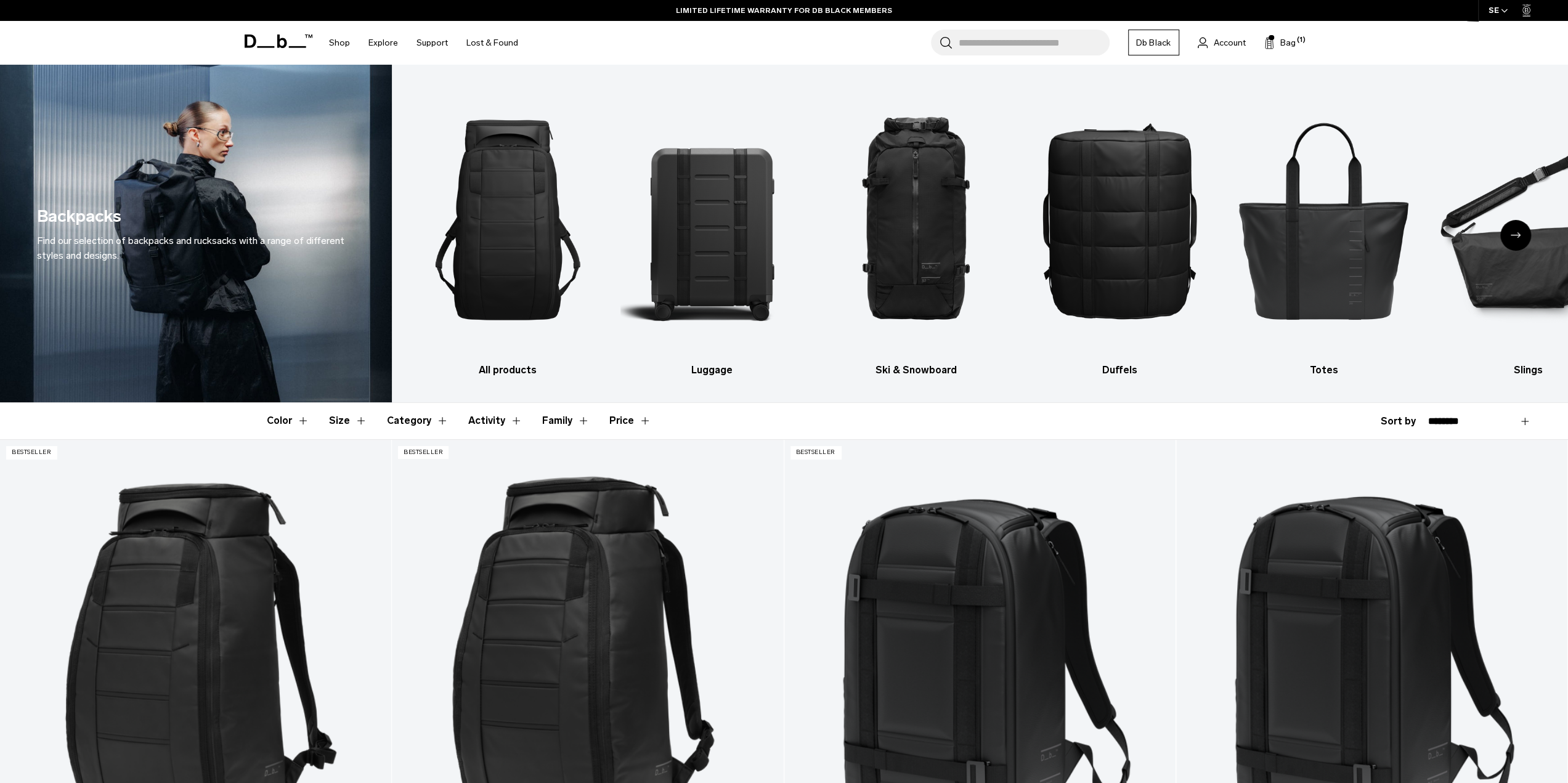
click at [1512, 227] on div "Next slide" at bounding box center [1516, 235] width 31 height 31
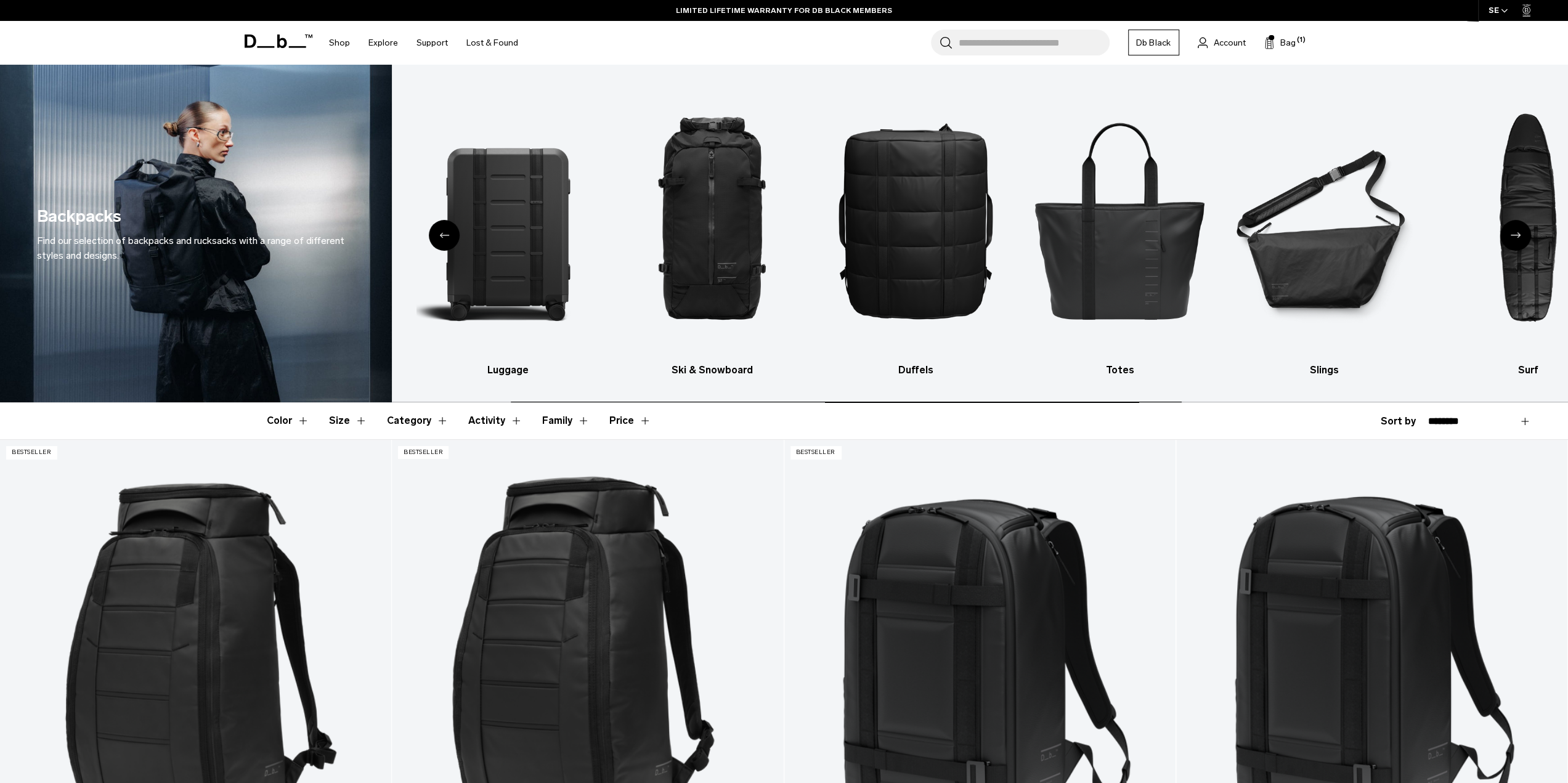
click at [1512, 227] on div "Next slide" at bounding box center [1516, 235] width 31 height 31
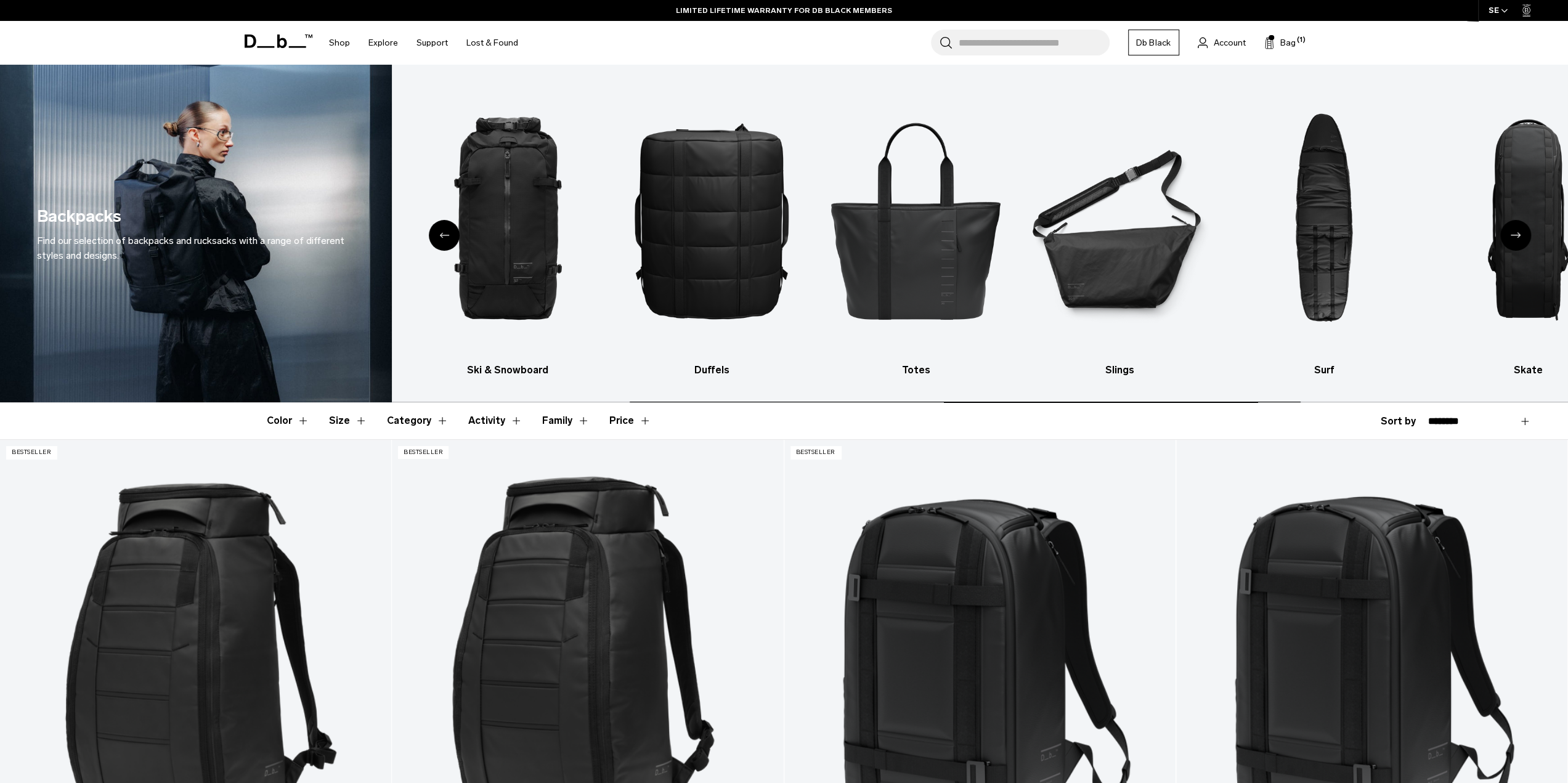
click at [1512, 227] on div "Next slide" at bounding box center [1516, 235] width 31 height 31
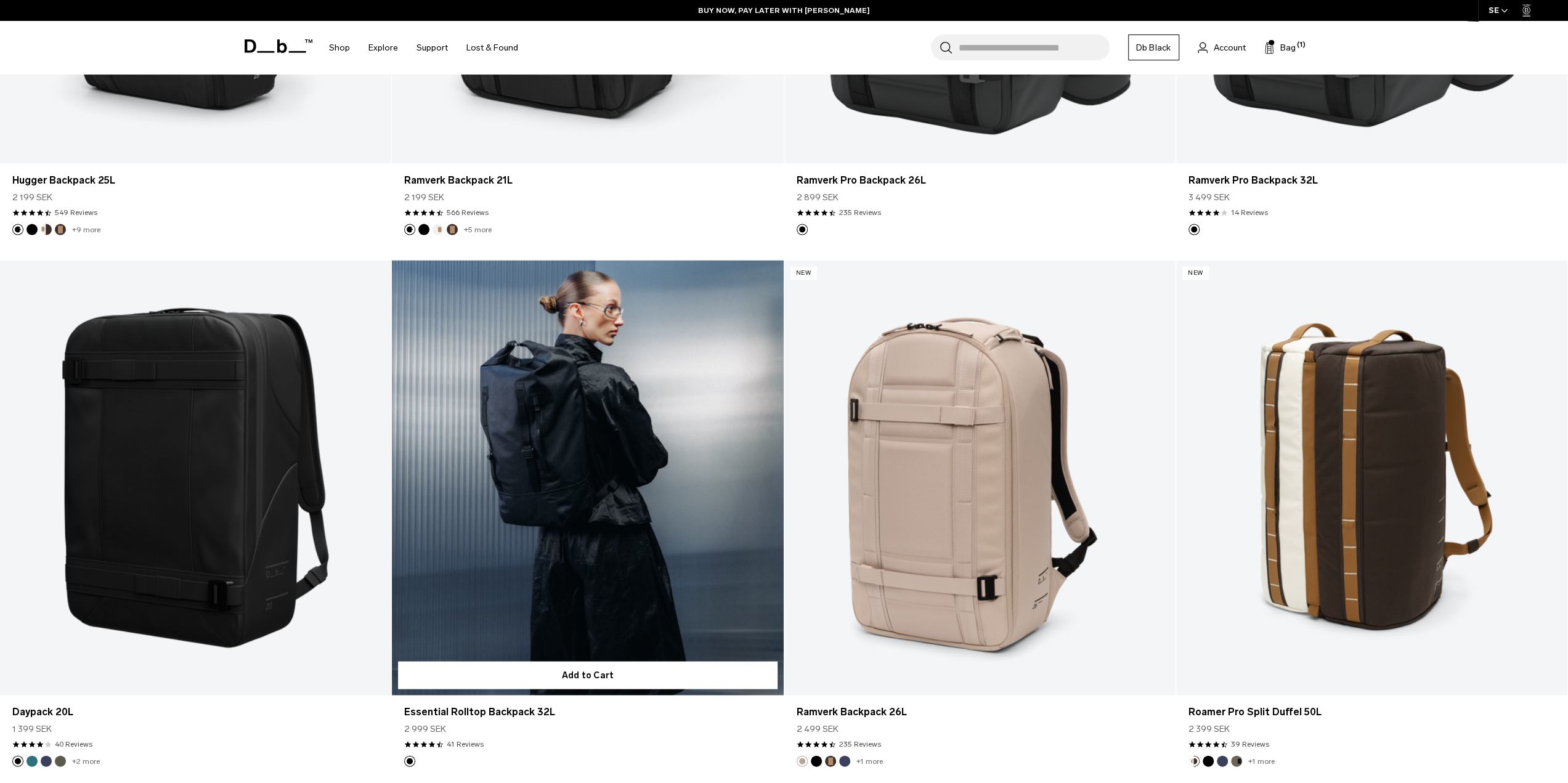
scroll to position [2327, 0]
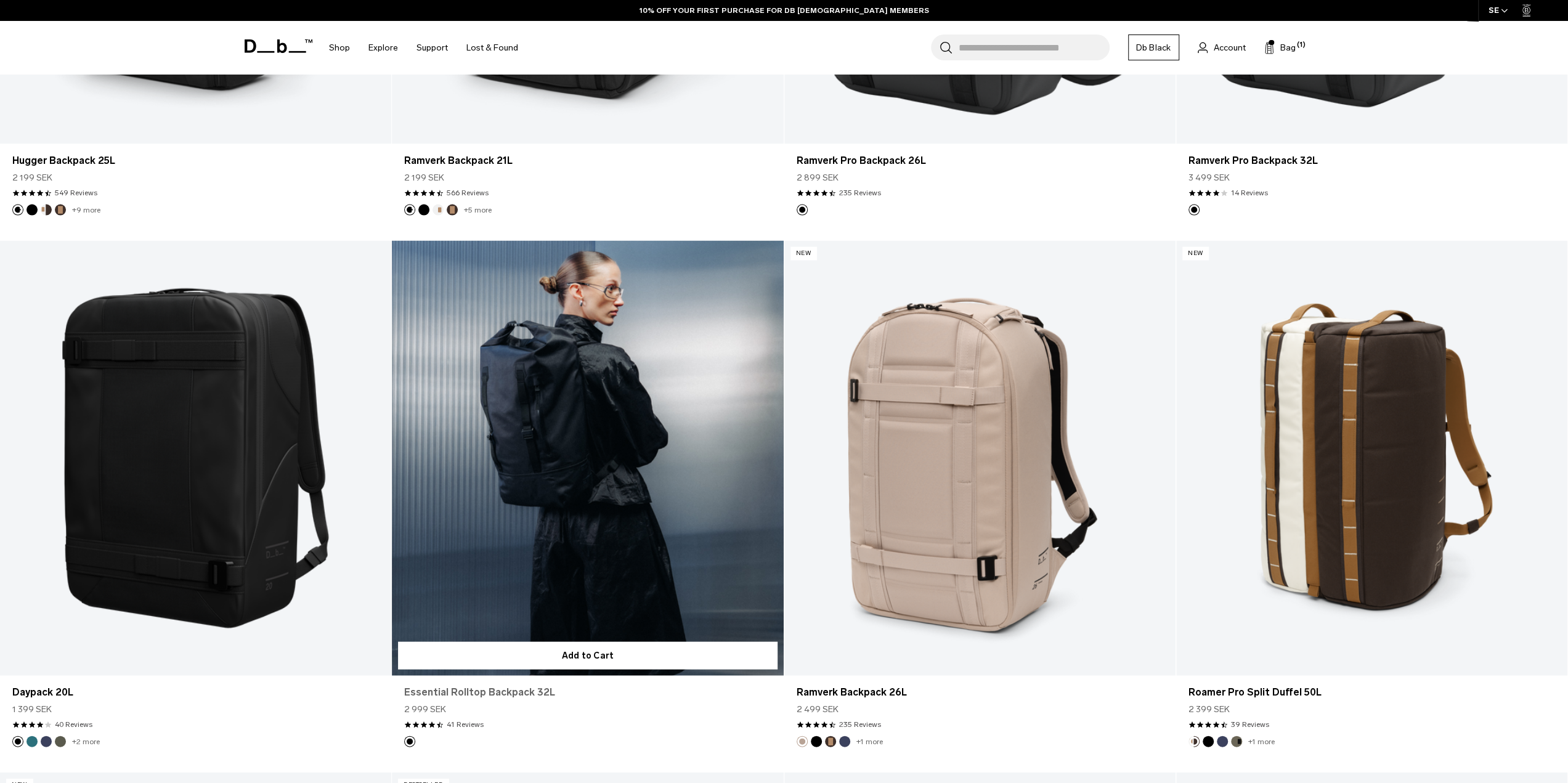
click at [491, 693] on link "Essential Rolltop Backpack 32L" at bounding box center [587, 692] width 367 height 14
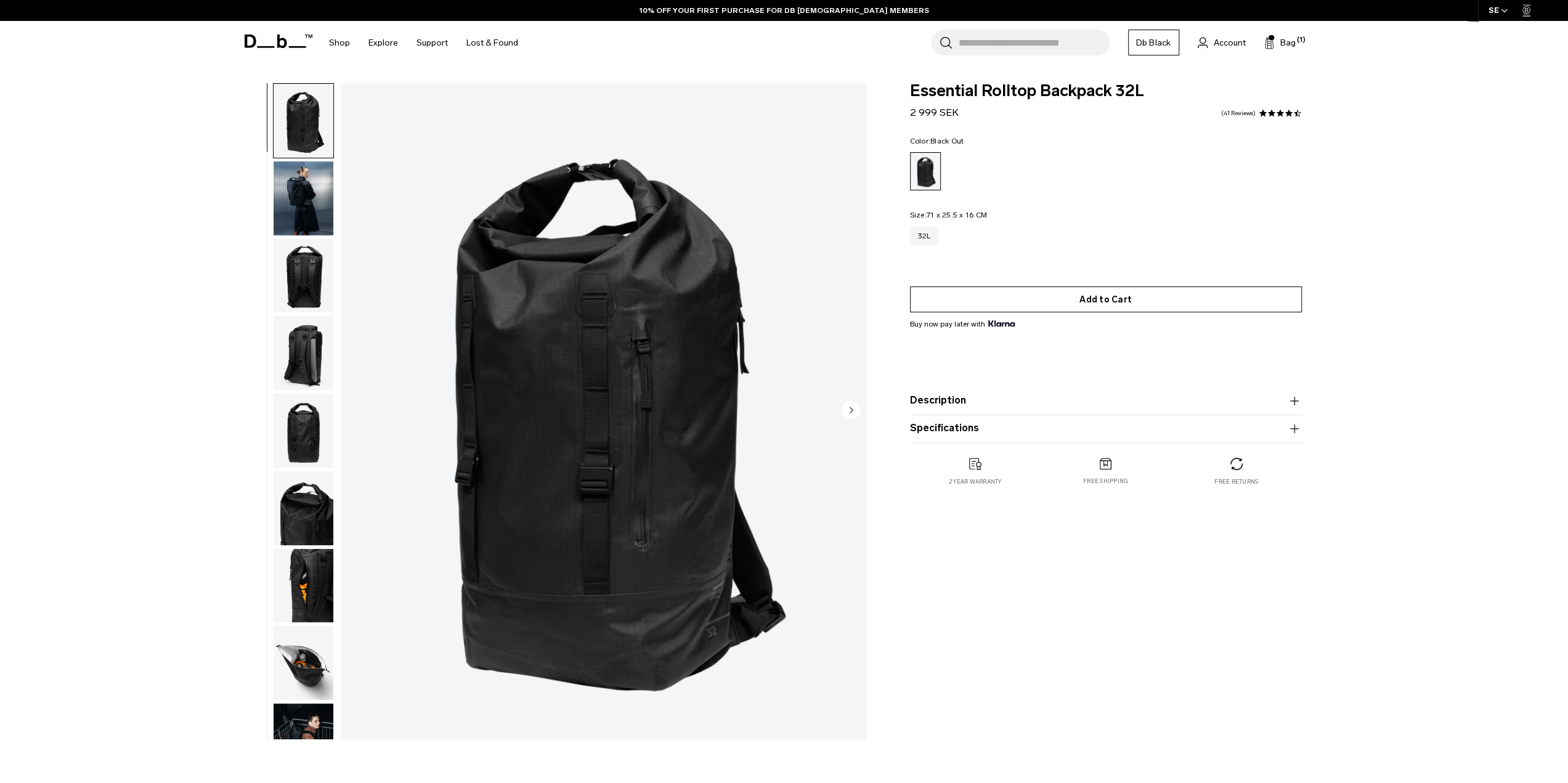
click at [1105, 295] on button "Add to Cart" at bounding box center [1106, 299] width 392 height 26
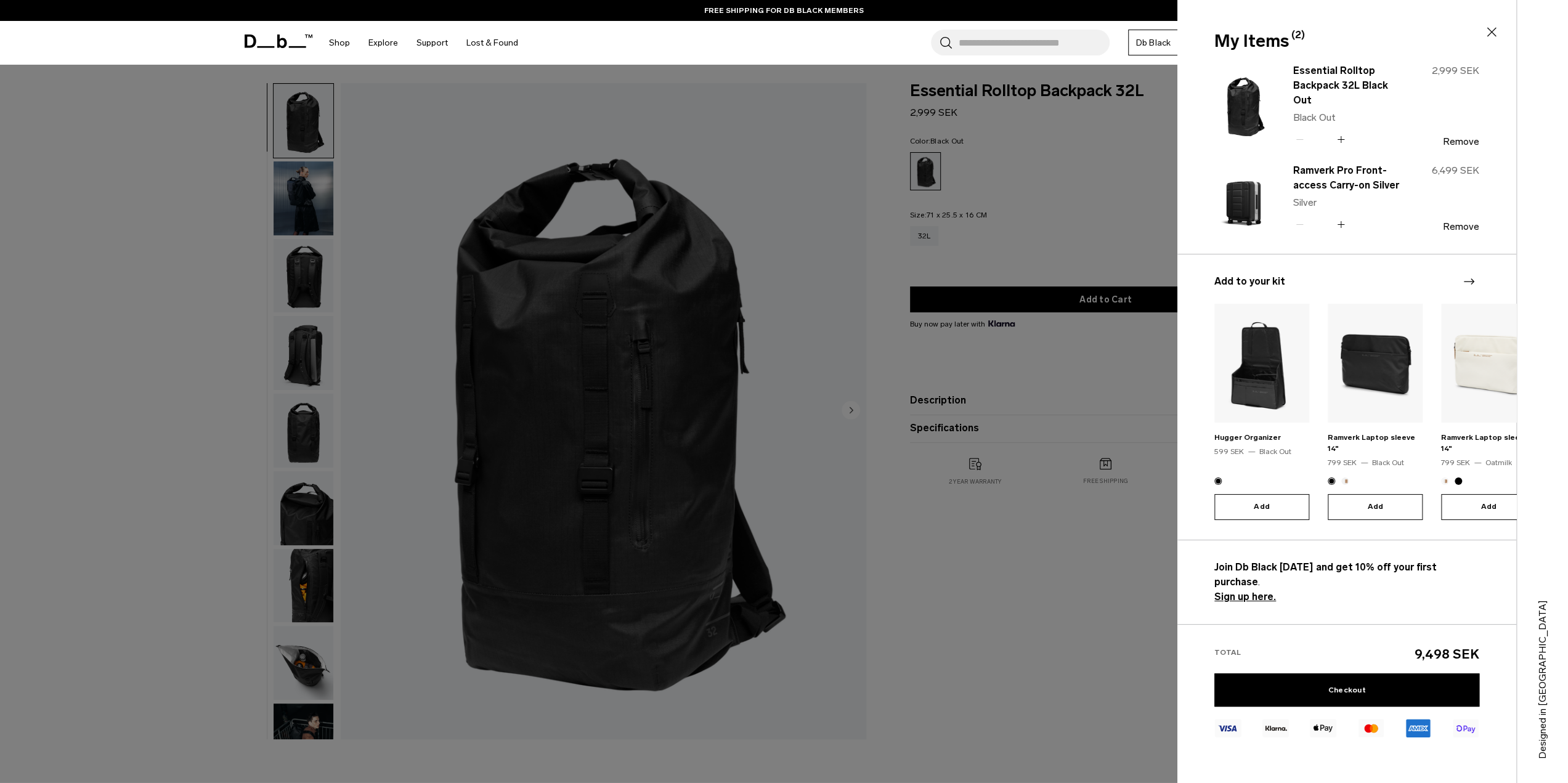
click at [955, 580] on div at bounding box center [784, 391] width 1568 height 783
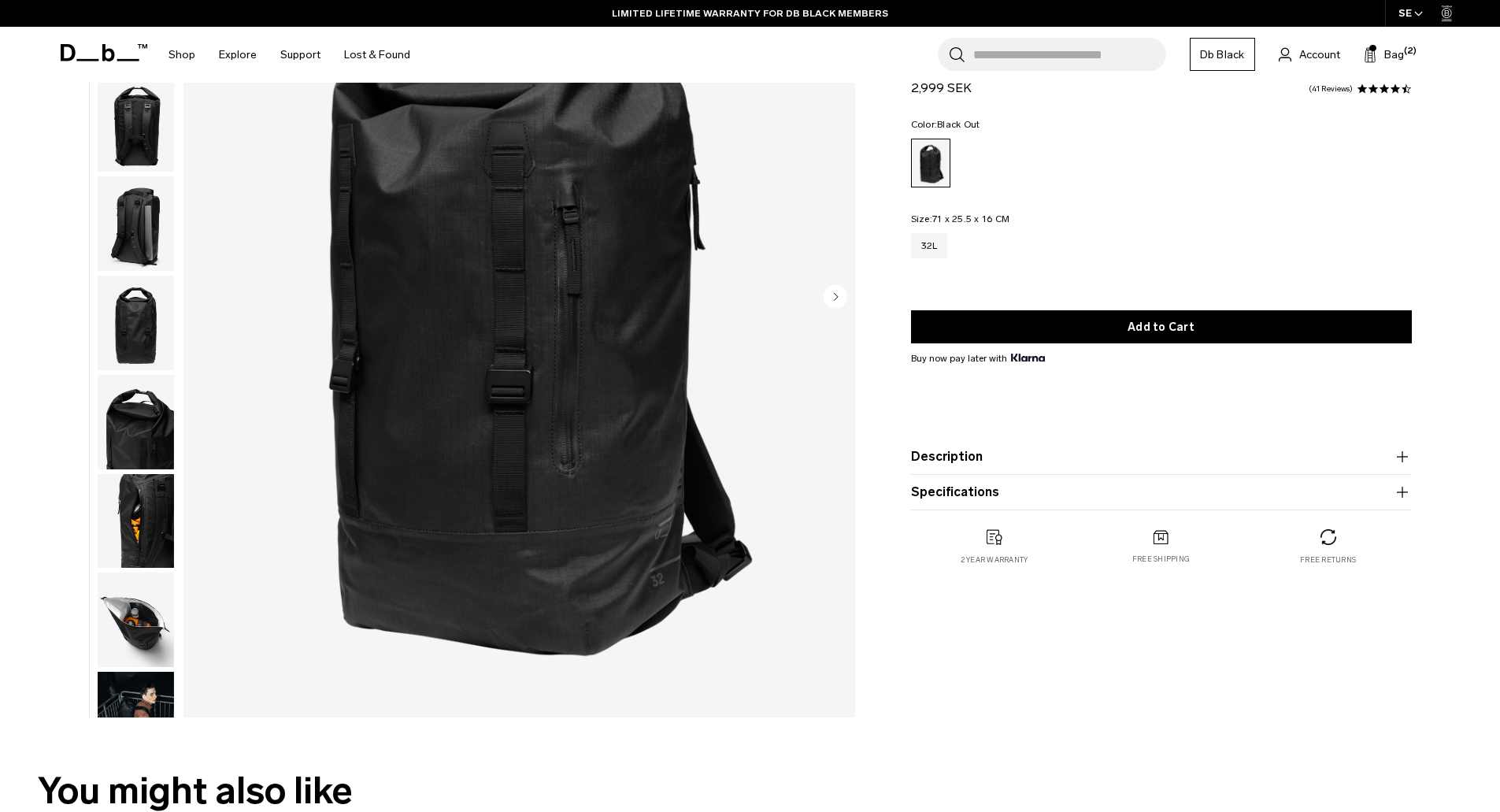
scroll to position [236, 0]
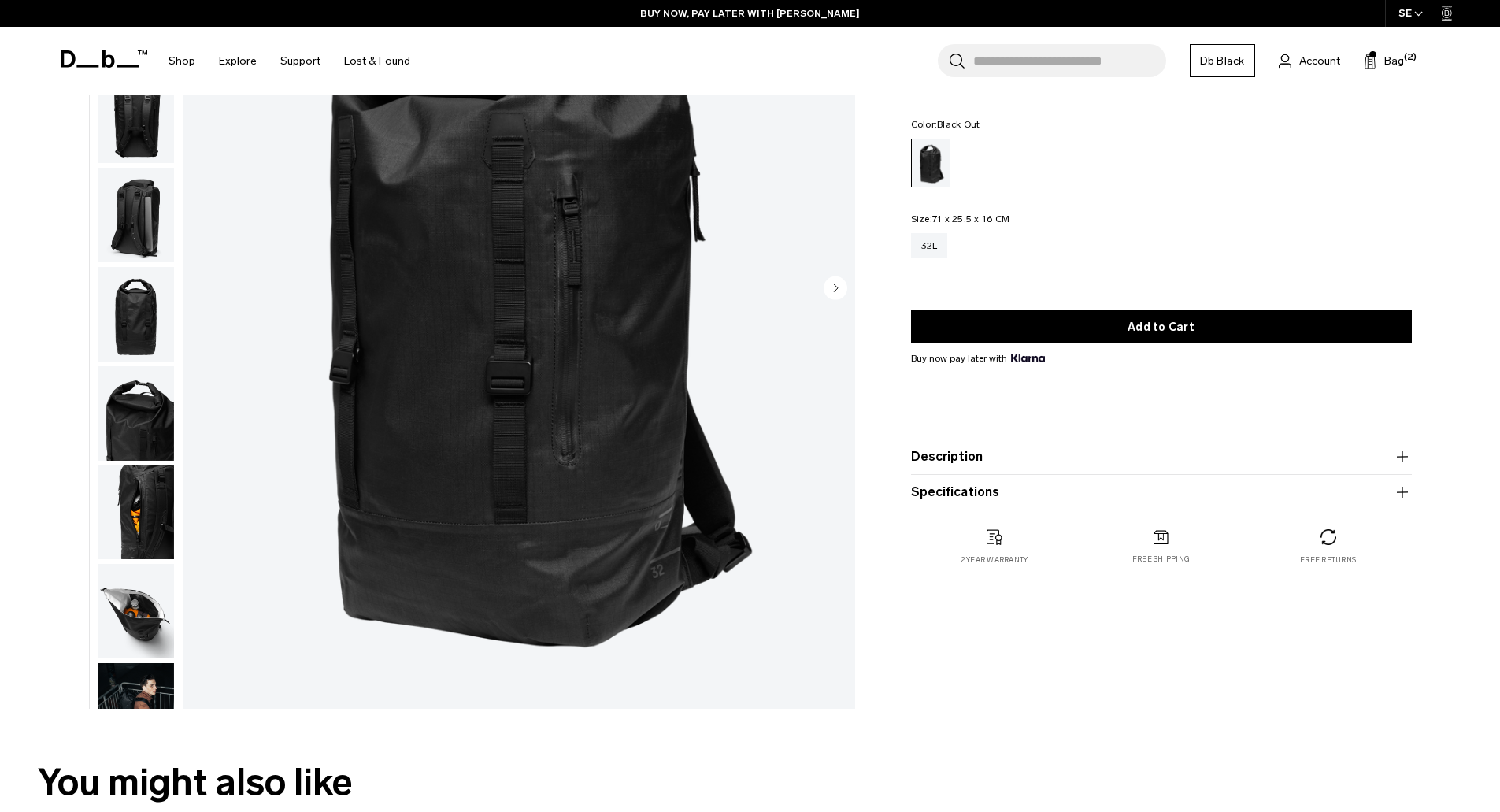
click at [836, 275] on img "1 / 10" at bounding box center [519, 289] width 671 height 838
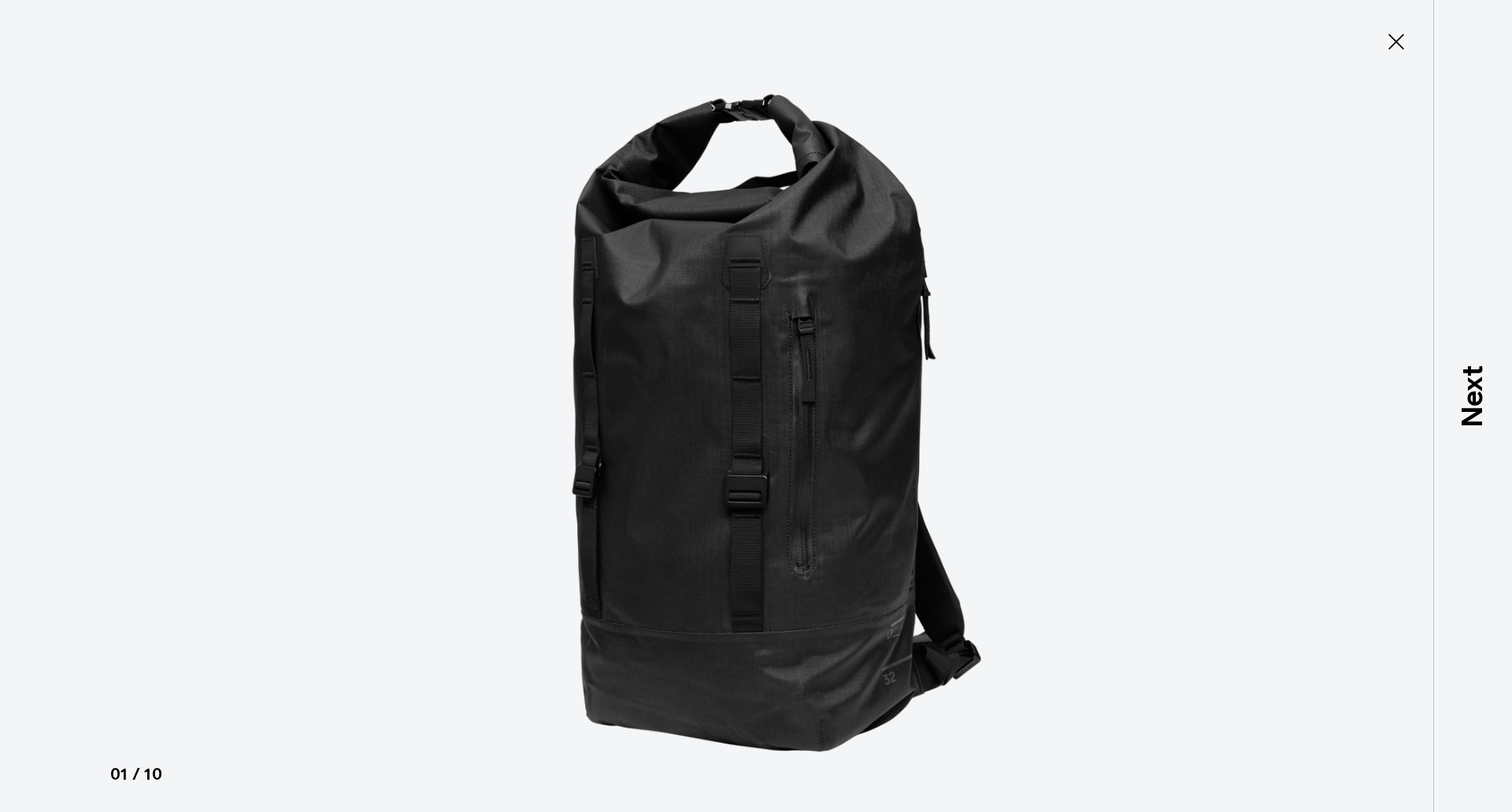
click at [1397, 41] on icon at bounding box center [1397, 42] width 16 height 16
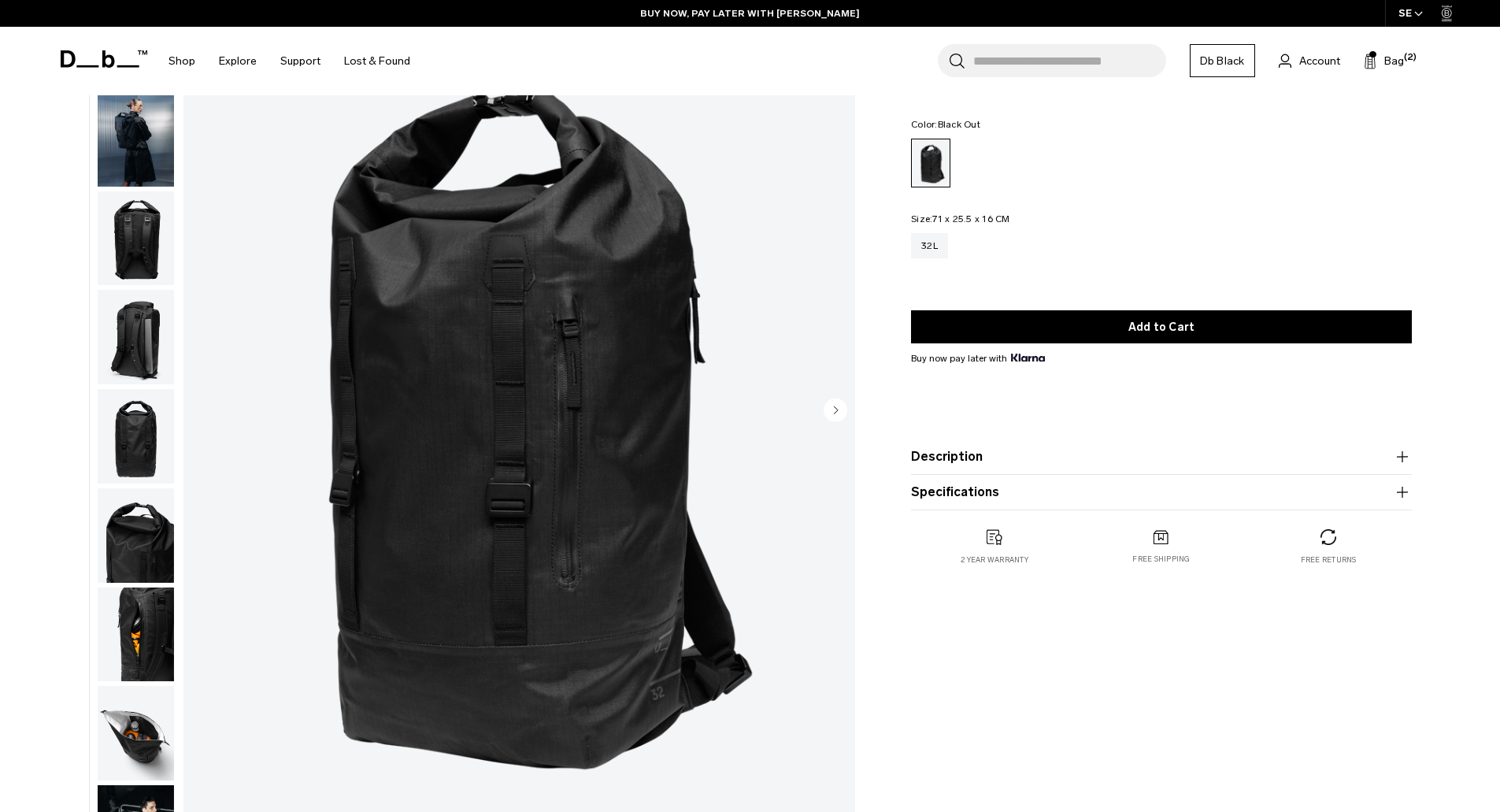
scroll to position [0, 0]
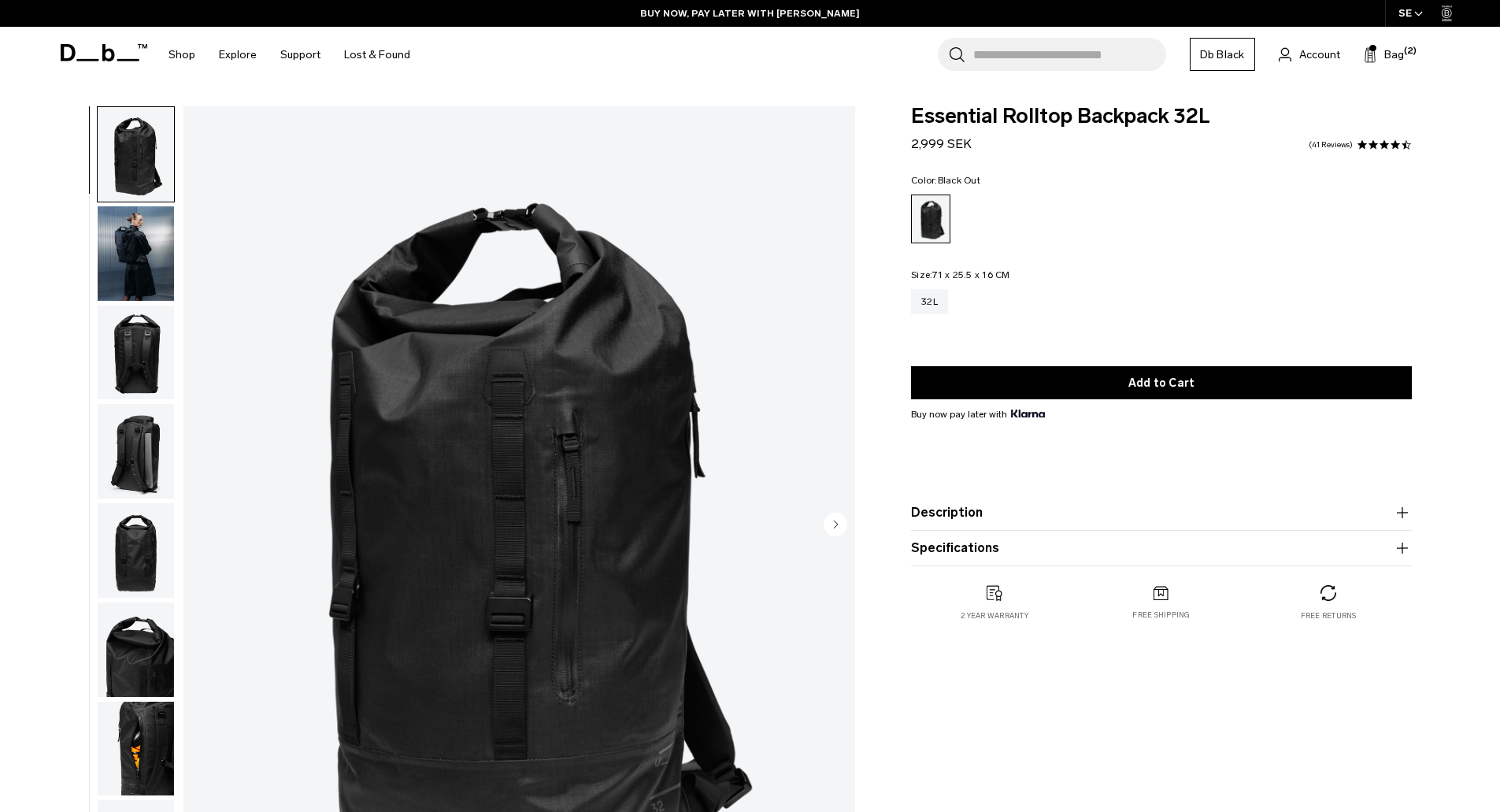
click at [1410, 73] on div "Search for Bags, Luggage... Search Close Trending Products All Products Hugger …" at bounding box center [934, 55] width 1025 height 56
click at [1405, 61] on div "Search for Bags, Luggage... Search Close Trending Products All Products Hugger …" at bounding box center [934, 55] width 1025 height 56
click at [1393, 56] on span "Bag" at bounding box center [1394, 54] width 19 height 16
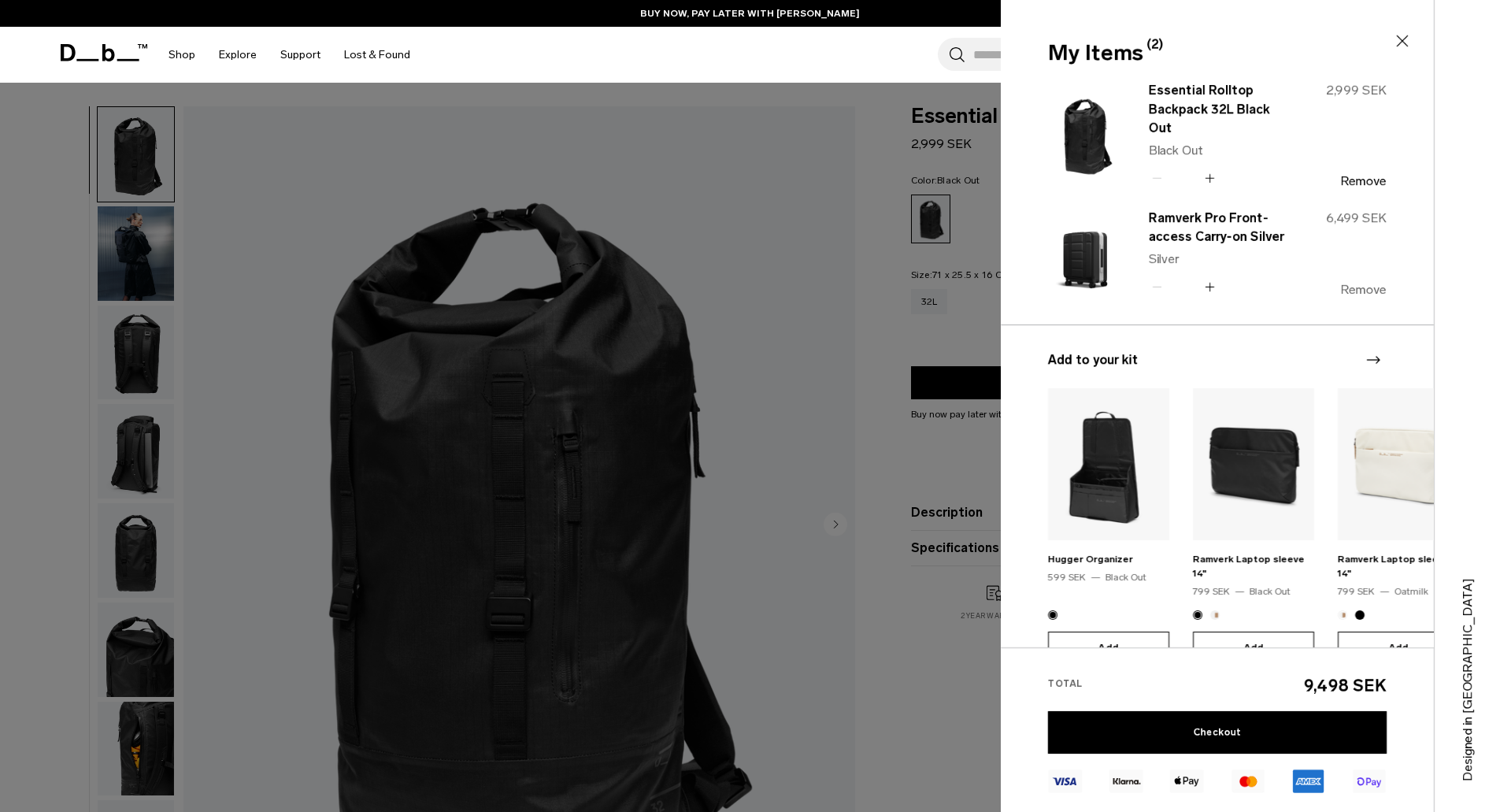
click at [1375, 289] on button "Remove" at bounding box center [1363, 289] width 47 height 15
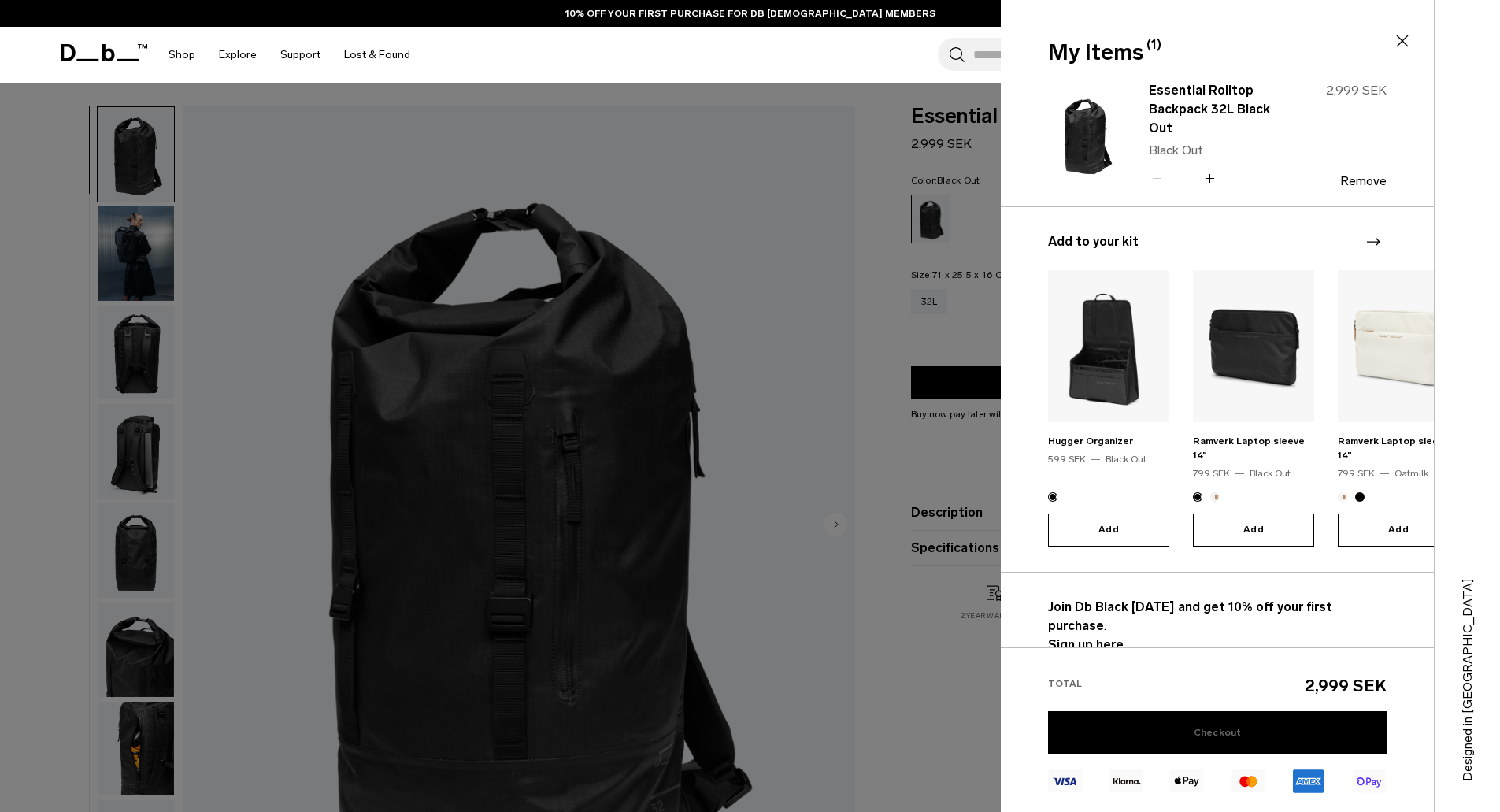
click at [1240, 723] on link "Checkout" at bounding box center [1217, 732] width 339 height 43
